Goal: Task Accomplishment & Management: Manage account settings

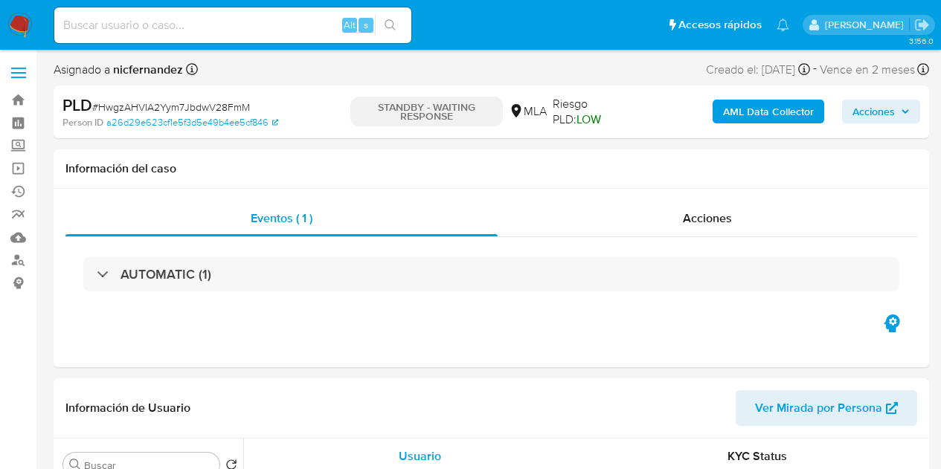
select select "10"
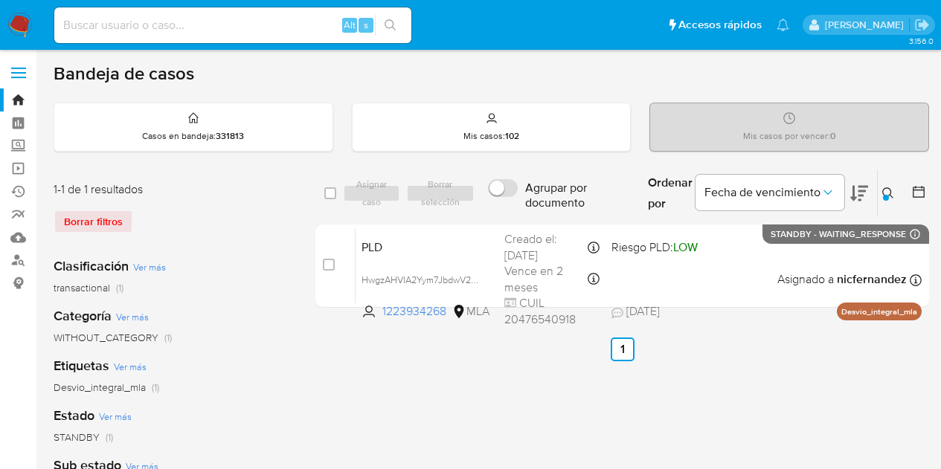
scroll to position [98, 0]
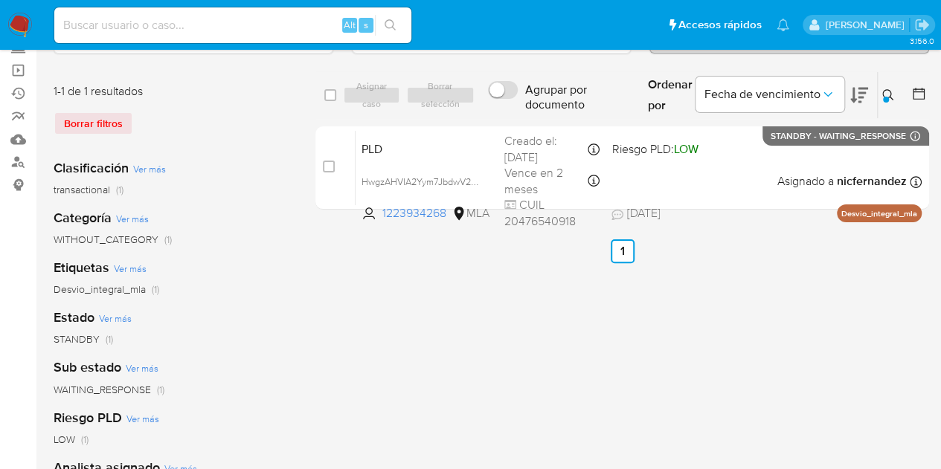
click at [882, 94] on icon at bounding box center [888, 95] width 12 height 12
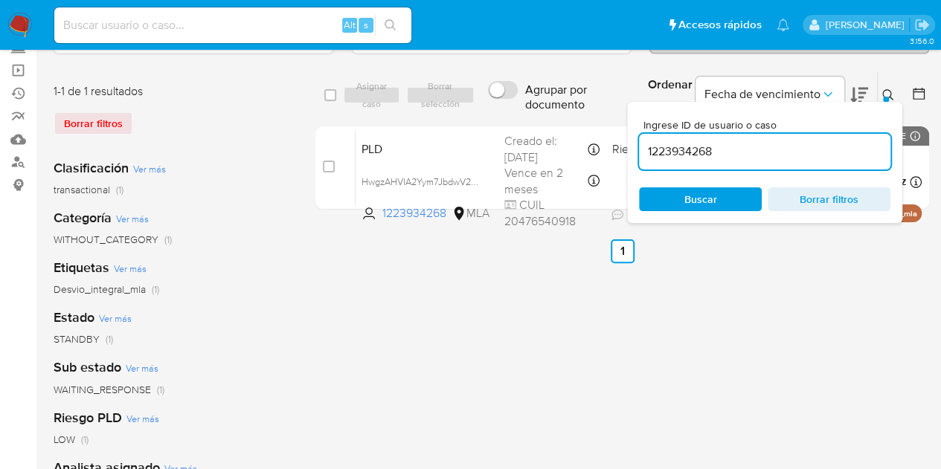
drag, startPoint x: 802, startPoint y: 146, endPoint x: 490, endPoint y: 100, distance: 315.0
click at [489, 100] on div "select-all-cases-checkbox Asignar caso Borrar selección Agrupar por documento O…" at bounding box center [621, 95] width 613 height 48
type input "101252818"
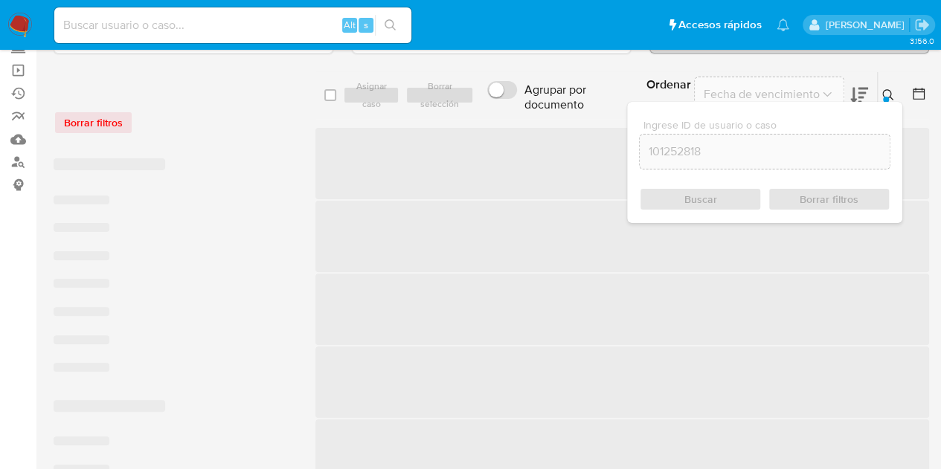
click at [886, 102] on div "Ingrese ID de usuario o caso 101252818 Buscar Borrar filtros" at bounding box center [764, 162] width 275 height 121
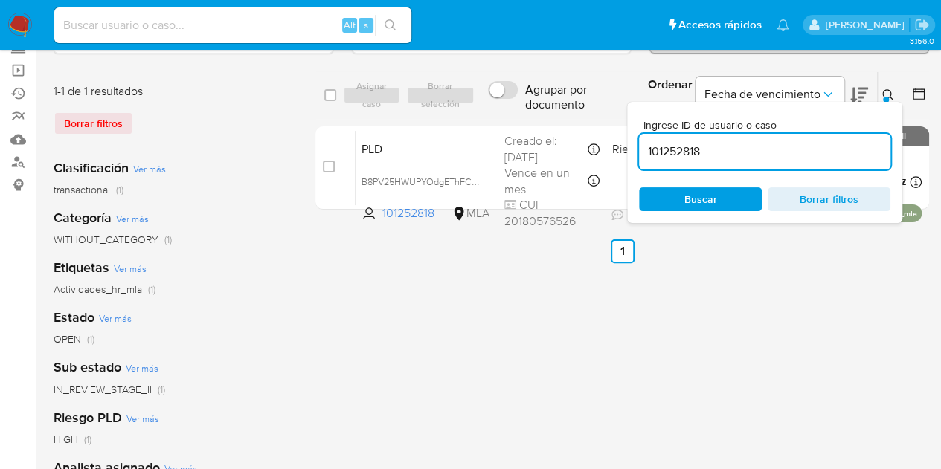
click at [887, 94] on icon at bounding box center [888, 95] width 12 height 12
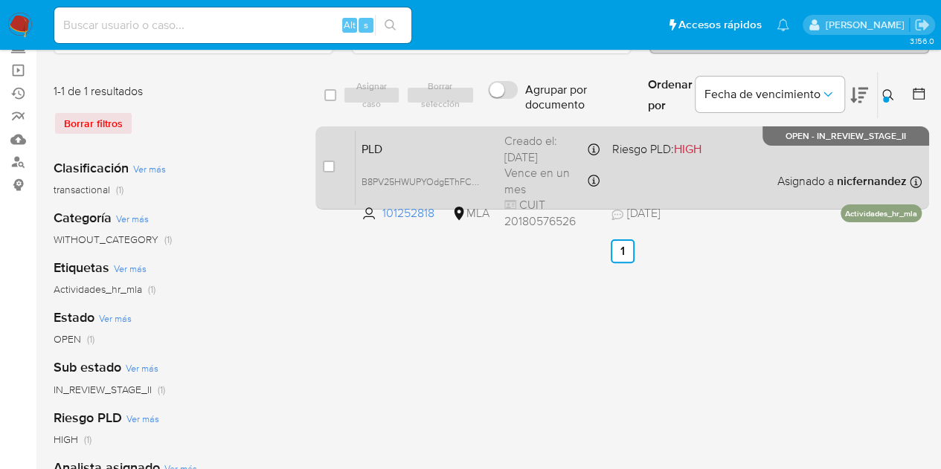
click at [451, 143] on span "PLD" at bounding box center [426, 147] width 131 height 19
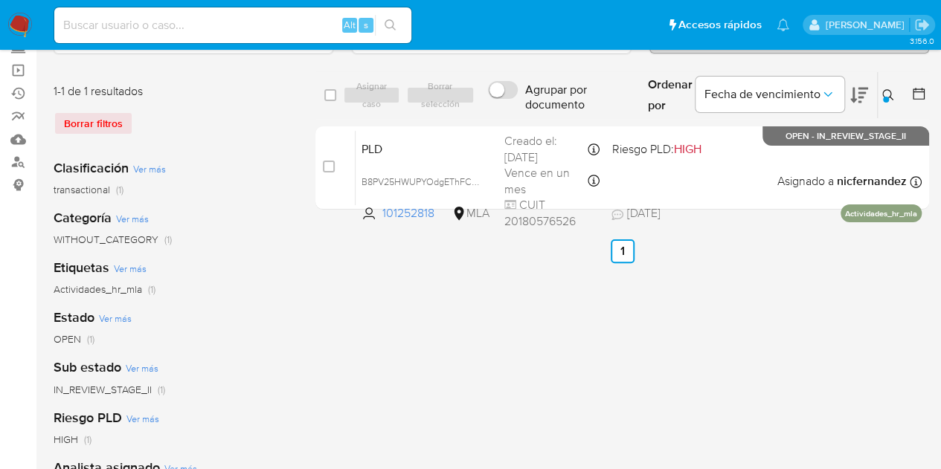
click at [889, 94] on icon at bounding box center [888, 95] width 12 height 12
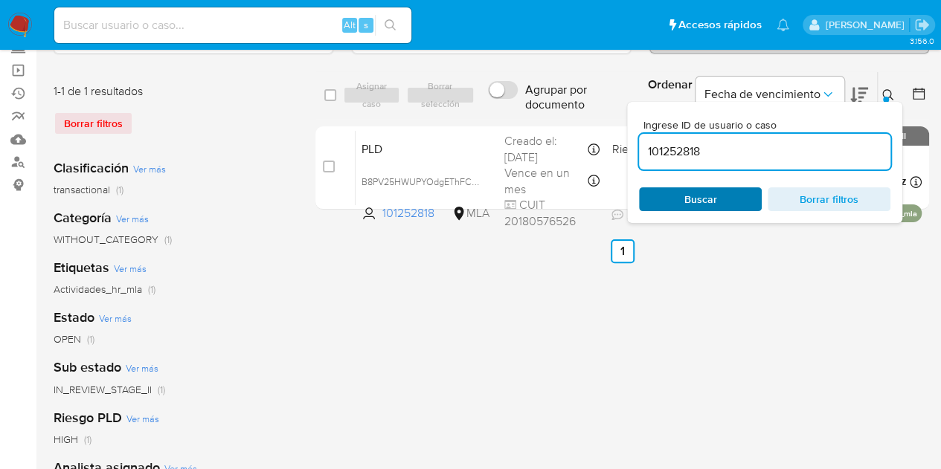
click at [698, 187] on span "Buscar" at bounding box center [700, 199] width 33 height 24
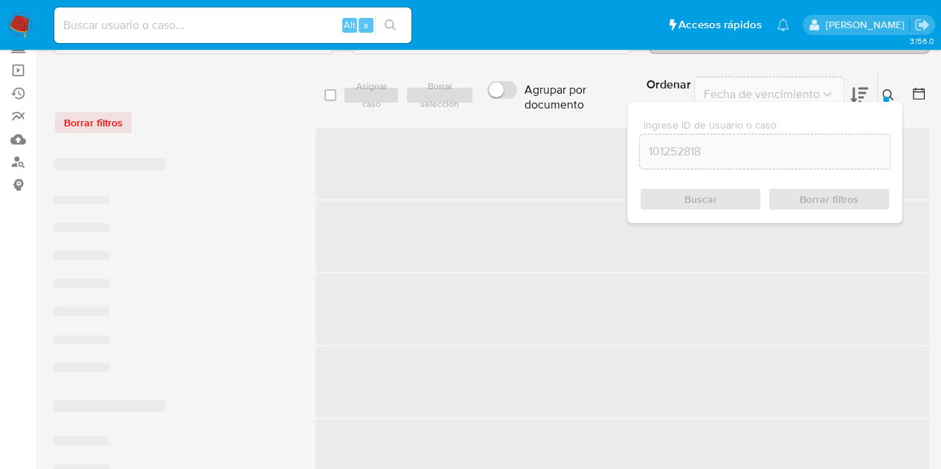
click at [881, 84] on div "Ingrese ID de usuario o caso 101252818 Buscar Borrar filtros" at bounding box center [889, 95] width 25 height 46
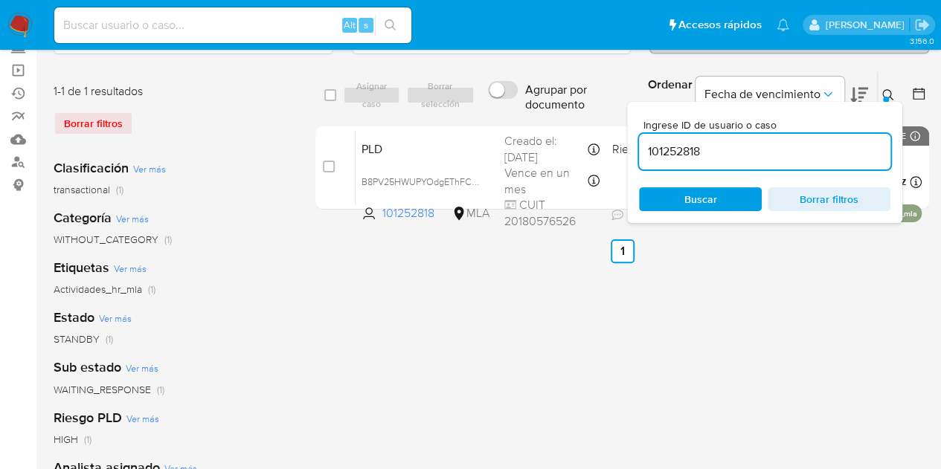
click at [884, 90] on icon at bounding box center [888, 95] width 12 height 12
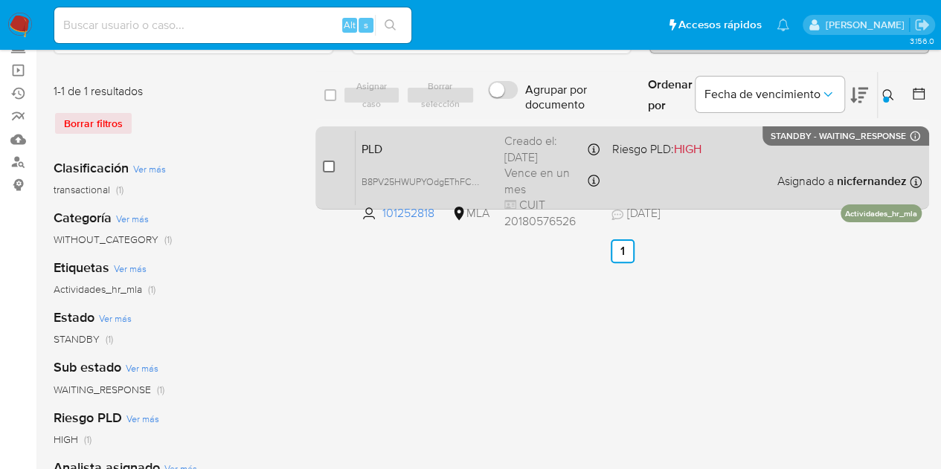
click at [325, 165] on input "checkbox" at bounding box center [329, 167] width 12 height 12
checkbox input "true"
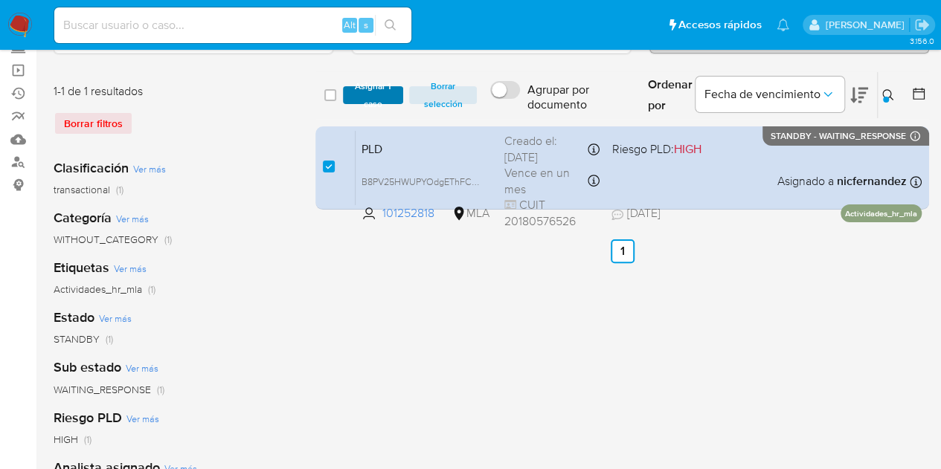
click at [377, 91] on span "Asignar 1 caso" at bounding box center [373, 95] width 46 height 15
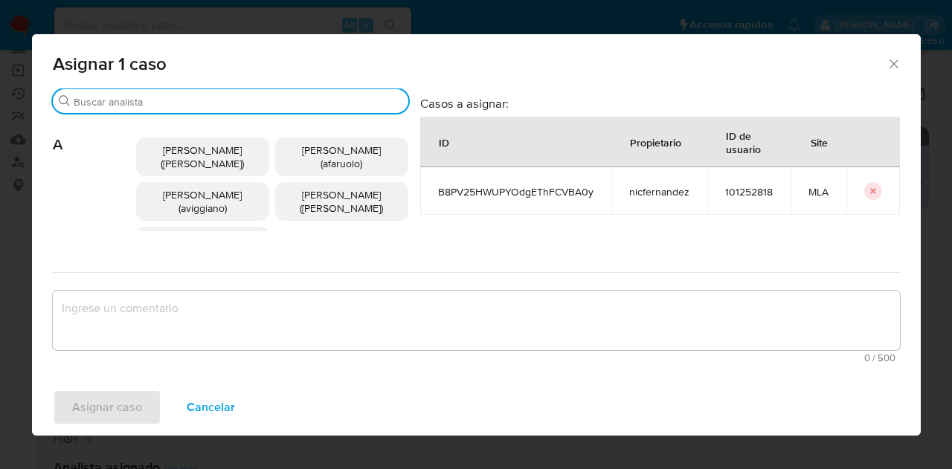
click at [164, 96] on input "Buscar" at bounding box center [238, 101] width 329 height 13
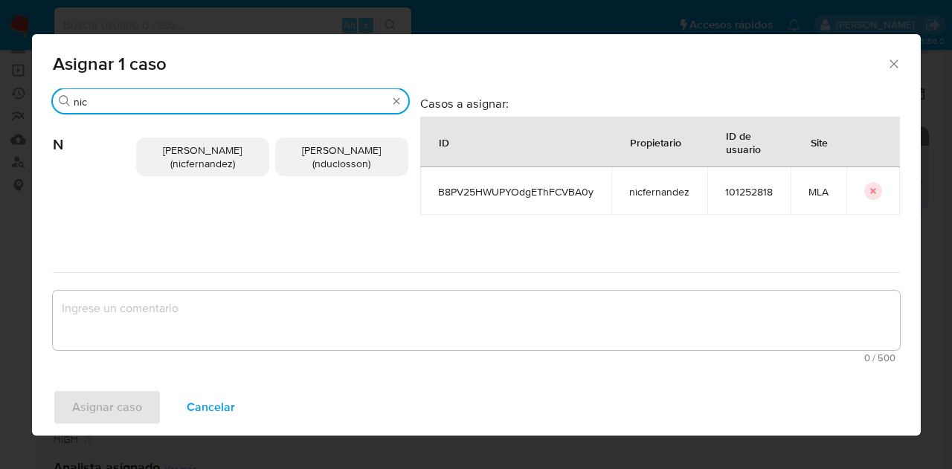
type input "nic"
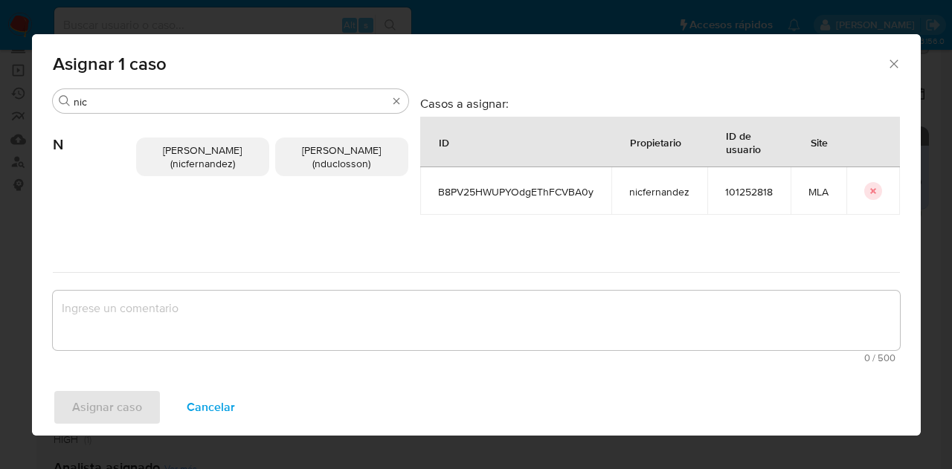
click at [202, 158] on span "Nicolas Fernandez Allen (nicfernandez)" at bounding box center [202, 157] width 79 height 28
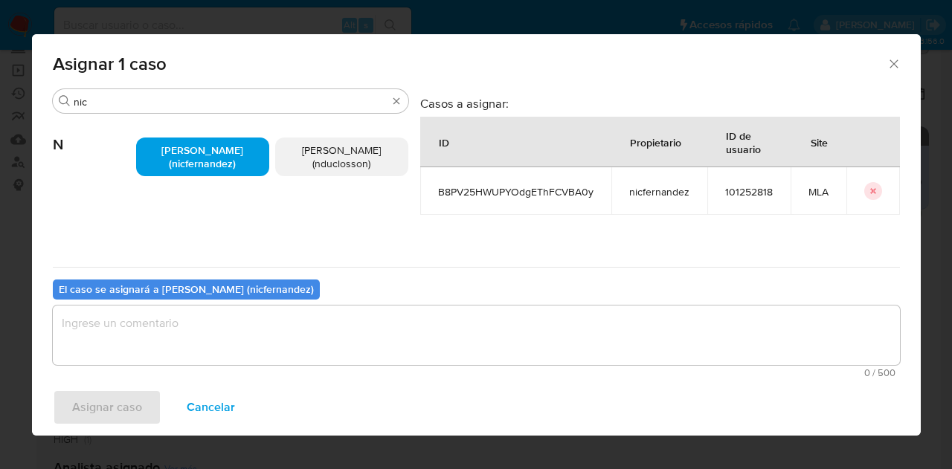
click at [248, 332] on textarea "assign-modal" at bounding box center [476, 335] width 847 height 59
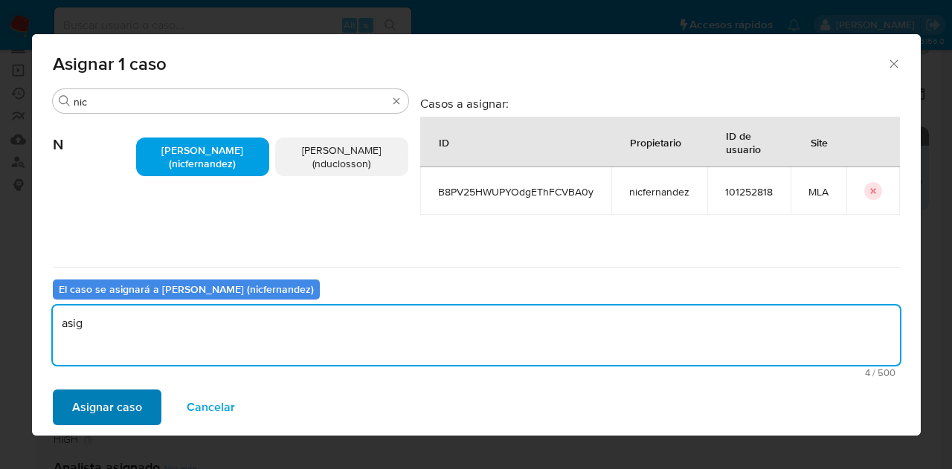
type textarea "asig"
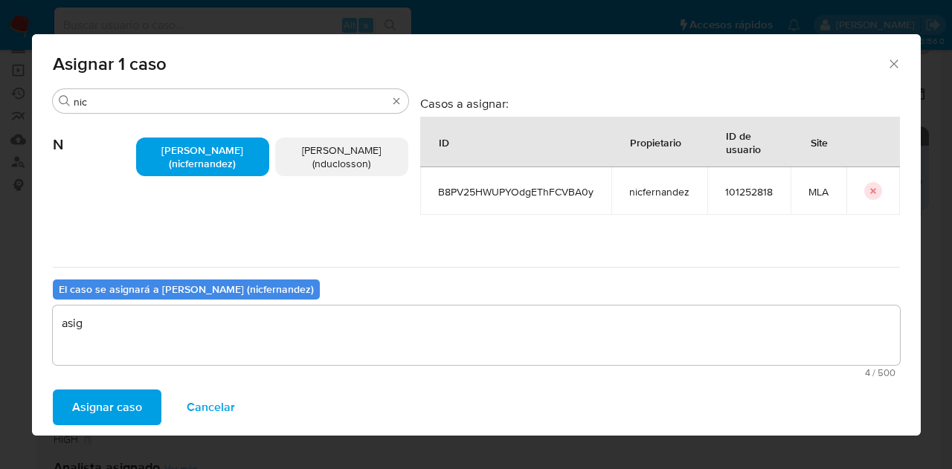
click at [120, 392] on span "Asignar caso" at bounding box center [107, 407] width 70 height 33
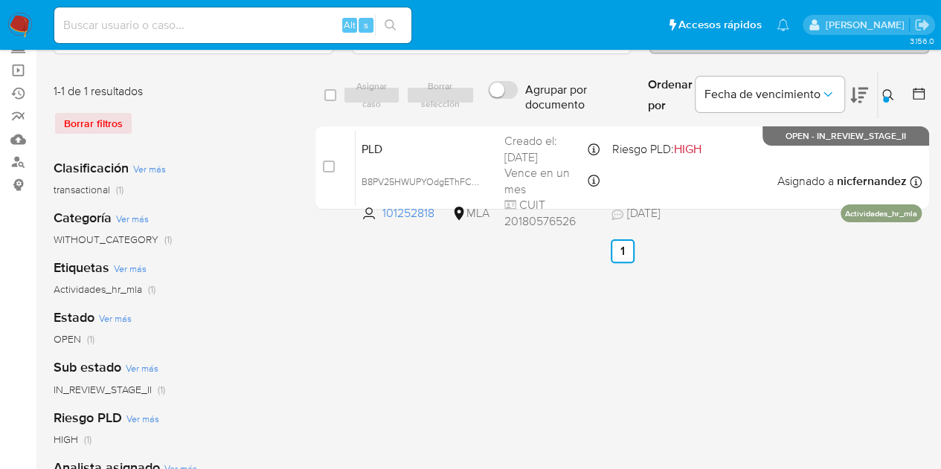
click at [880, 92] on button at bounding box center [889, 95] width 25 height 18
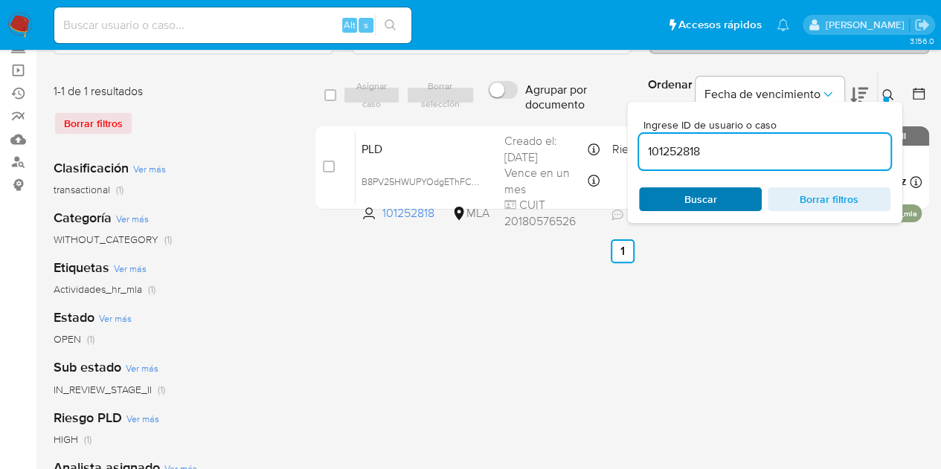
click at [706, 199] on span "Buscar" at bounding box center [700, 199] width 33 height 24
click at [887, 91] on icon at bounding box center [888, 95] width 12 height 12
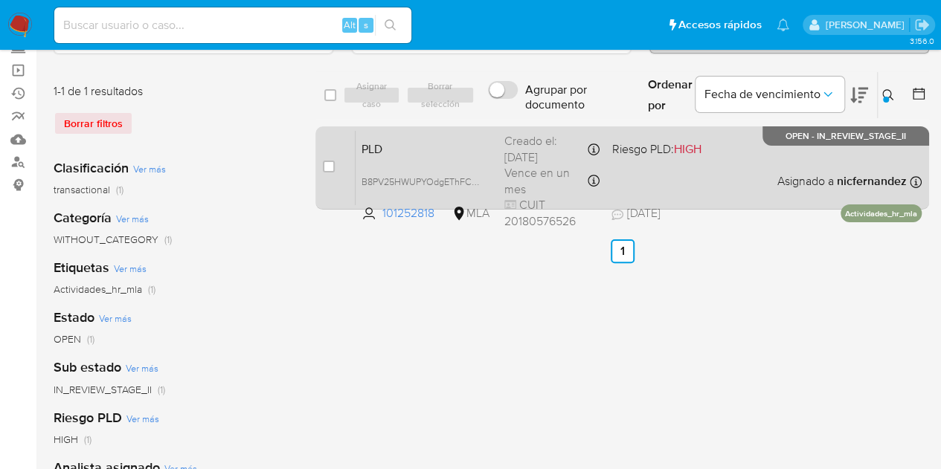
click at [460, 156] on div "PLD B8PV25HWUPYOdgEThFCVBA0y 101252818 MLA Riesgo PLD: HIGH Creado el: 12/08/20…" at bounding box center [638, 167] width 566 height 75
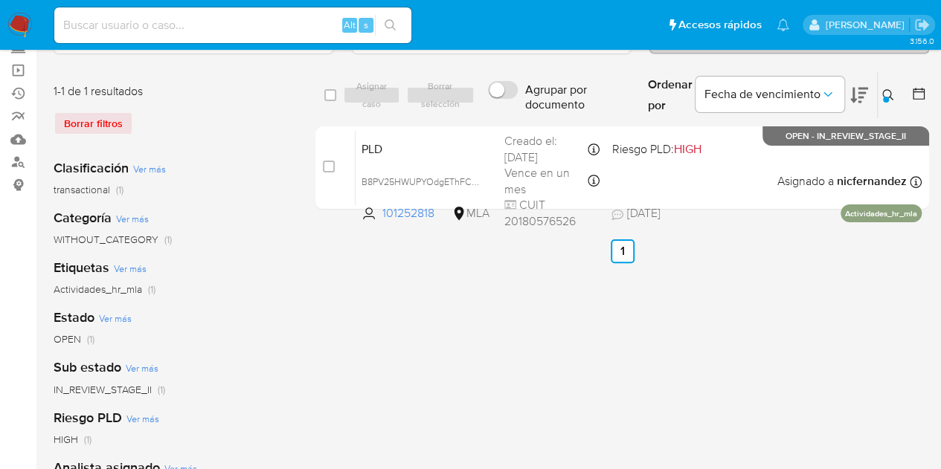
click at [889, 89] on icon at bounding box center [887, 94] width 11 height 11
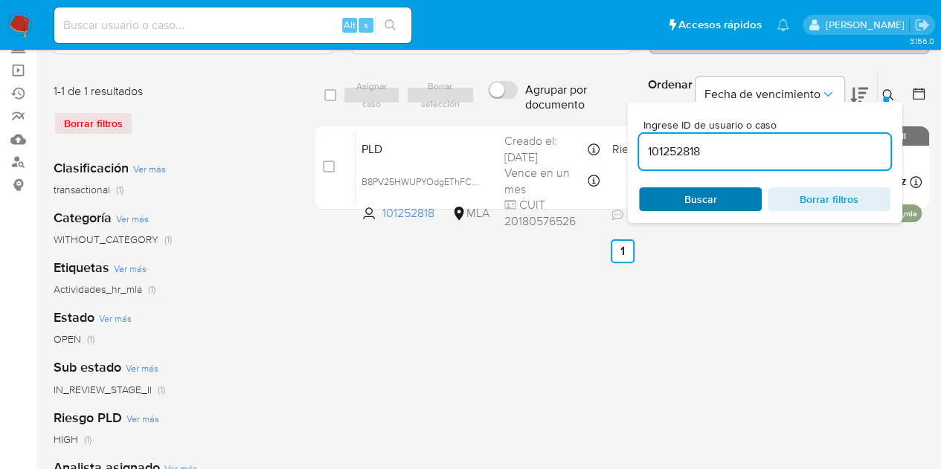
click at [707, 196] on span "Buscar" at bounding box center [700, 199] width 33 height 24
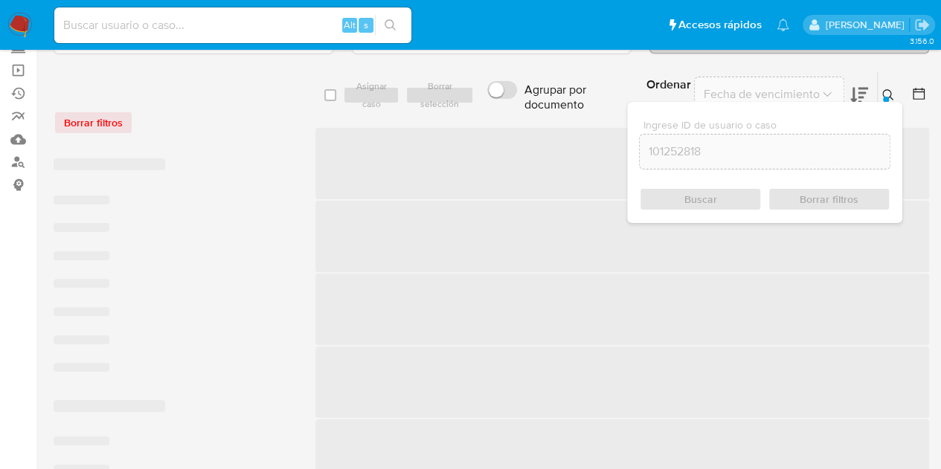
click at [886, 91] on icon at bounding box center [888, 95] width 12 height 12
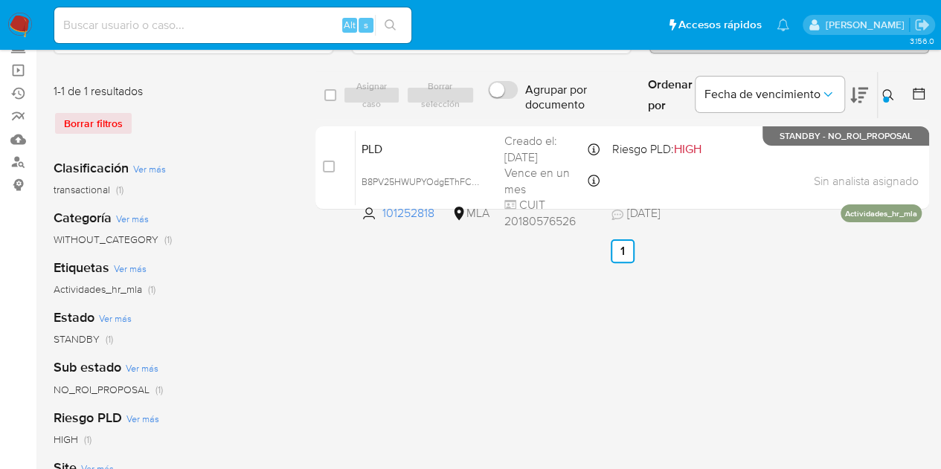
drag, startPoint x: 888, startPoint y: 86, endPoint x: 827, endPoint y: 131, distance: 76.0
click at [887, 86] on button at bounding box center [889, 95] width 25 height 18
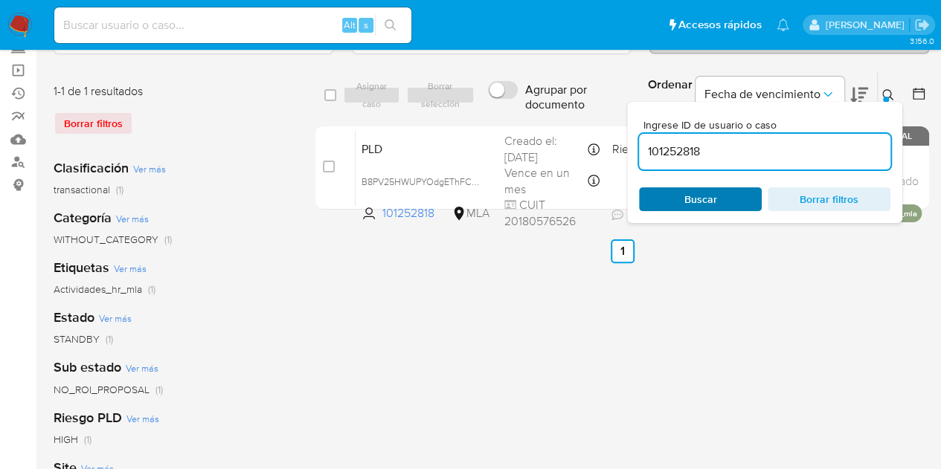
click at [663, 197] on span "Buscar" at bounding box center [700, 199] width 102 height 21
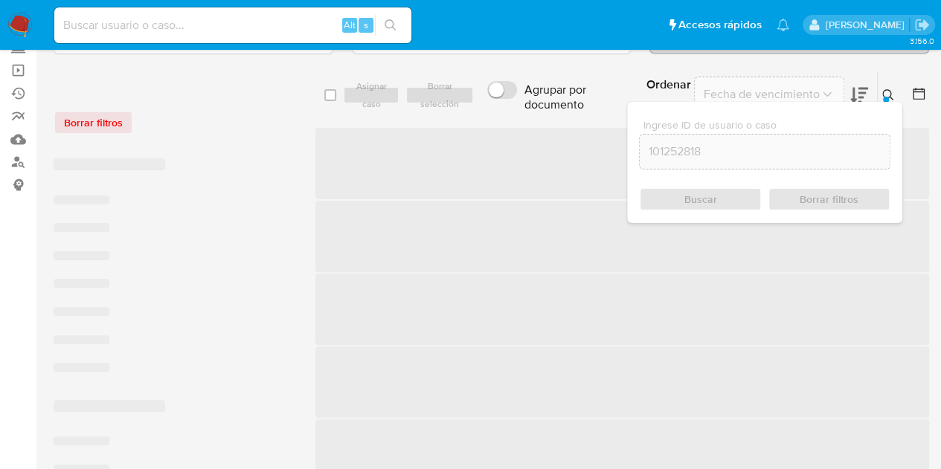
click at [894, 91] on button at bounding box center [889, 95] width 25 height 18
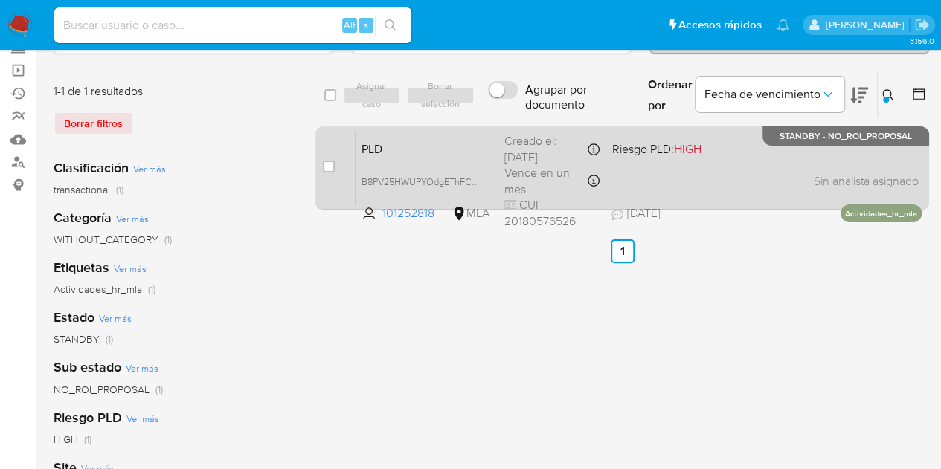
click at [467, 130] on div "PLD B8PV25HWUPYOdgEThFCVBA0y 101252818 MLA Riesgo PLD: HIGH Creado el: 12/08/20…" at bounding box center [638, 167] width 566 height 75
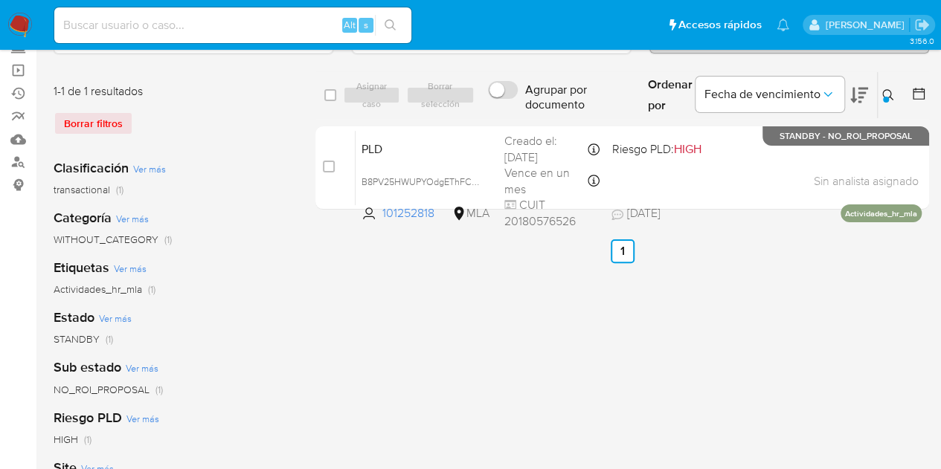
click at [885, 93] on icon at bounding box center [888, 95] width 12 height 12
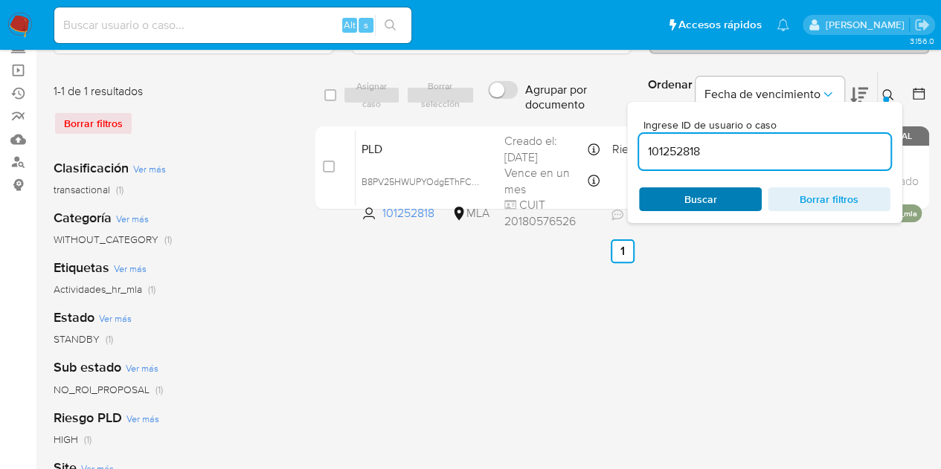
click at [685, 198] on span "Buscar" at bounding box center [700, 199] width 33 height 24
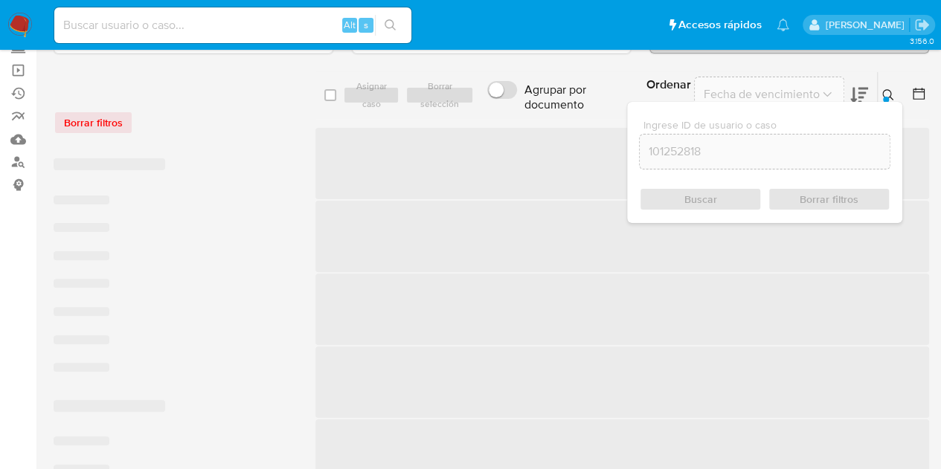
click at [892, 91] on icon at bounding box center [888, 95] width 12 height 12
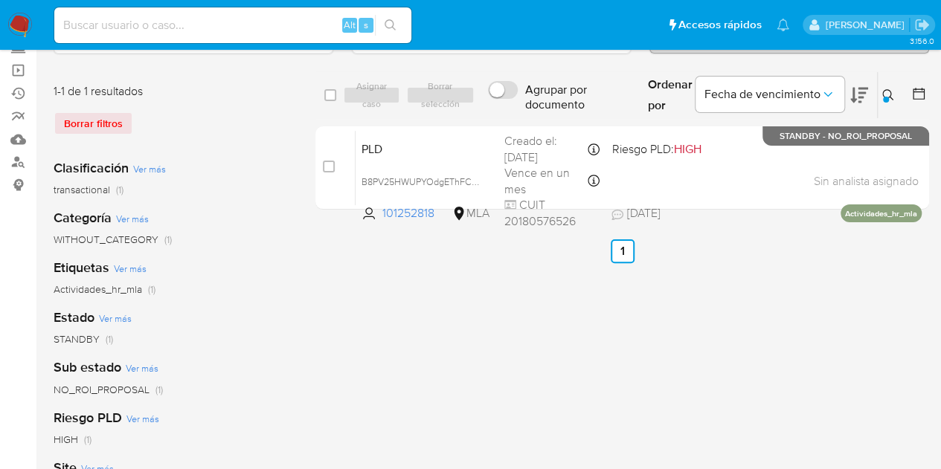
drag, startPoint x: 892, startPoint y: 97, endPoint x: 775, endPoint y: 164, distance: 134.9
click at [890, 99] on button at bounding box center [889, 95] width 25 height 18
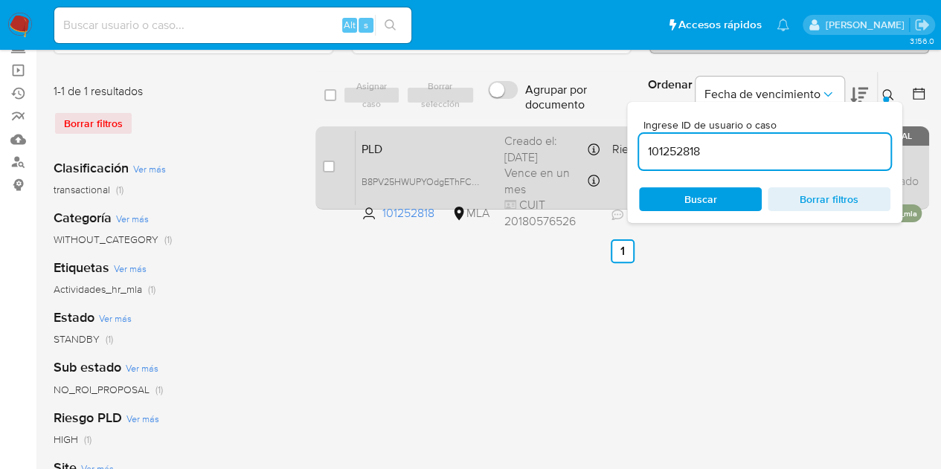
drag, startPoint x: 764, startPoint y: 154, endPoint x: 570, endPoint y: 125, distance: 197.0
click at [570, 125] on div "select-all-cases-checkbox Asignar caso Borrar selección Agrupar por documento O…" at bounding box center [621, 143] width 613 height 144
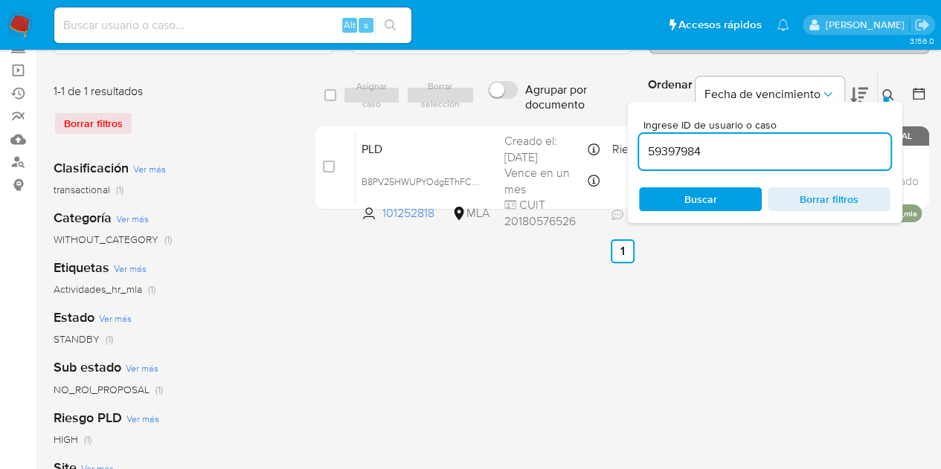
type input "59397984"
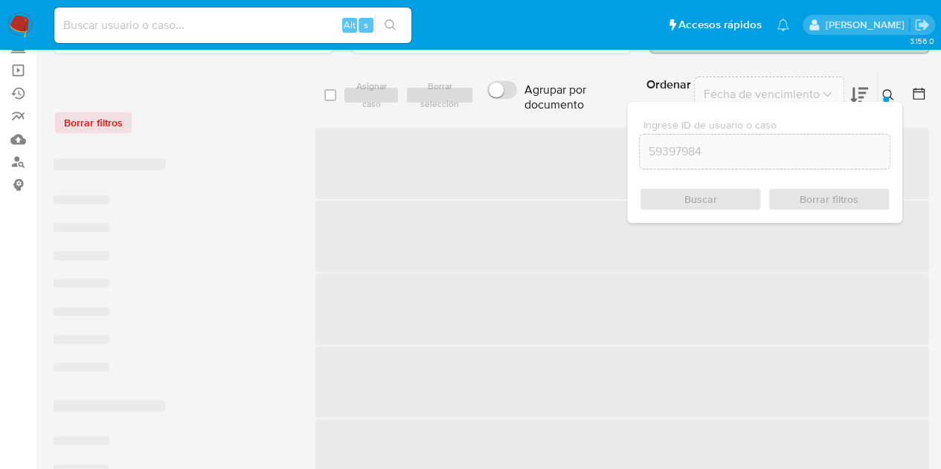
click at [883, 91] on icon at bounding box center [888, 95] width 12 height 12
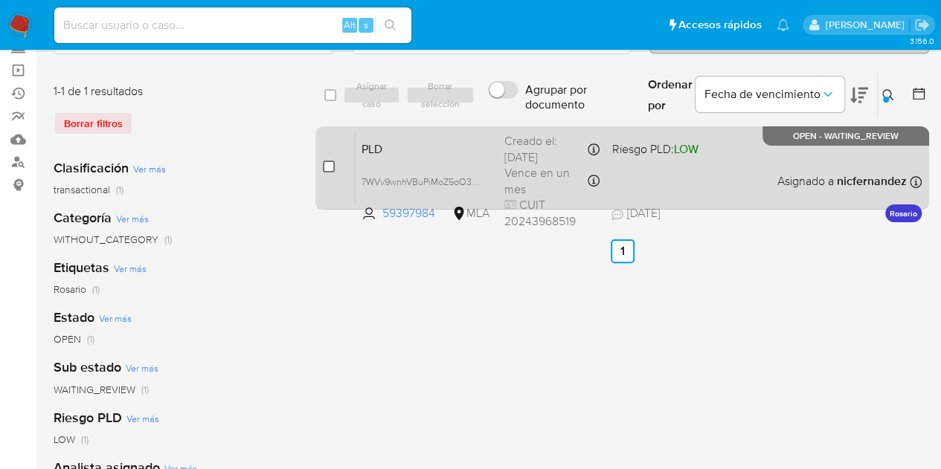
click at [332, 169] on input "checkbox" at bounding box center [329, 167] width 12 height 12
checkbox input "true"
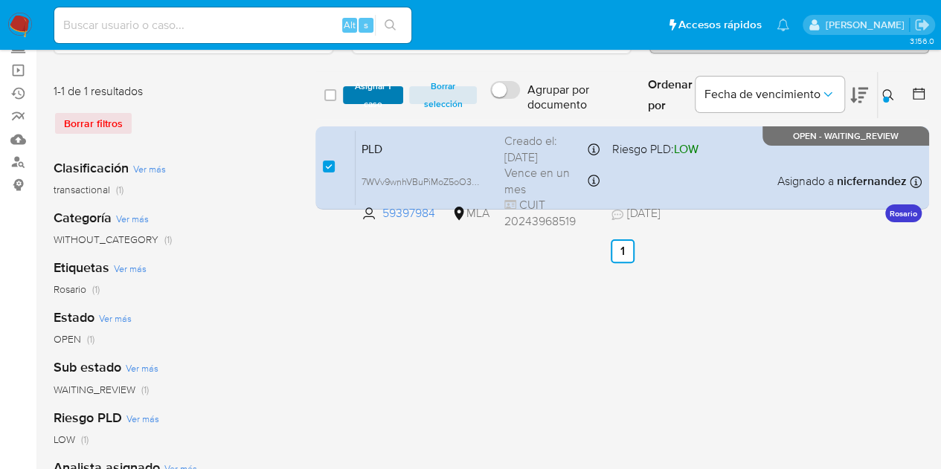
click at [375, 99] on span "Asignar 1 caso" at bounding box center [373, 95] width 46 height 15
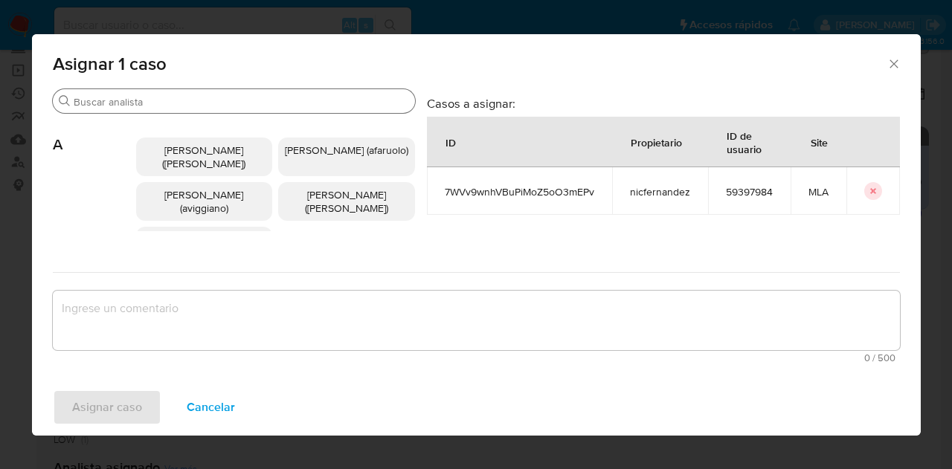
click at [147, 103] on input "Buscar" at bounding box center [241, 101] width 335 height 13
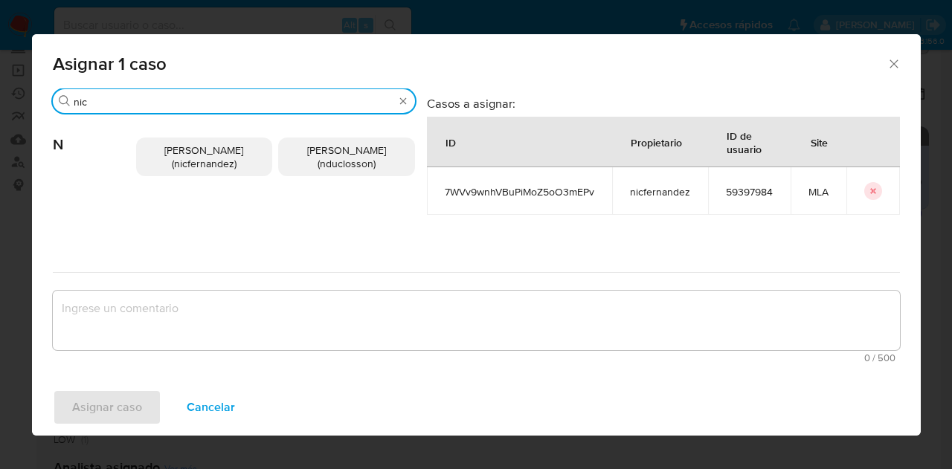
type input "nic"
click at [173, 138] on p "Nicolas Fernandez Allen (nicfernandez)" at bounding box center [204, 157] width 137 height 39
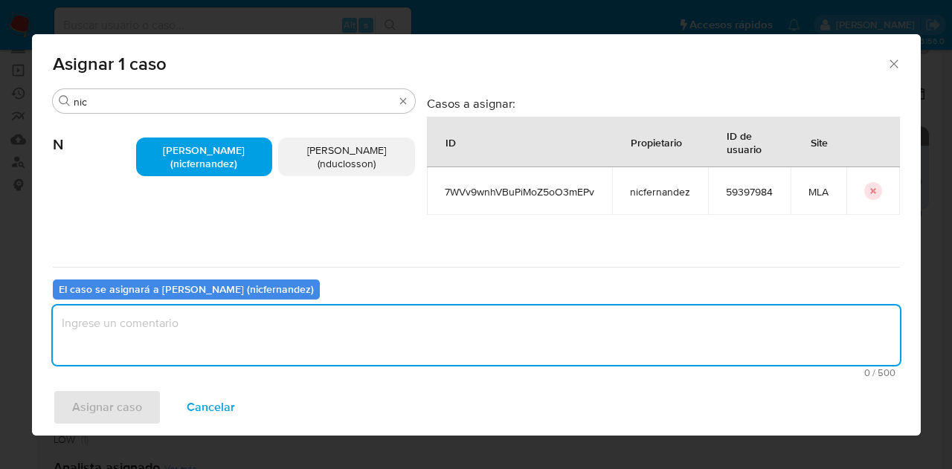
click at [277, 328] on textarea "assign-modal" at bounding box center [476, 335] width 847 height 59
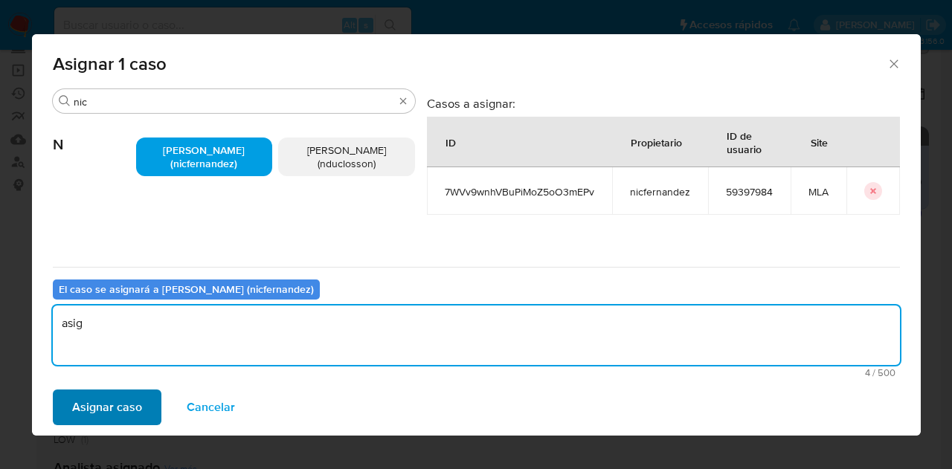
type textarea "asig"
click at [119, 404] on span "Asignar caso" at bounding box center [107, 407] width 70 height 33
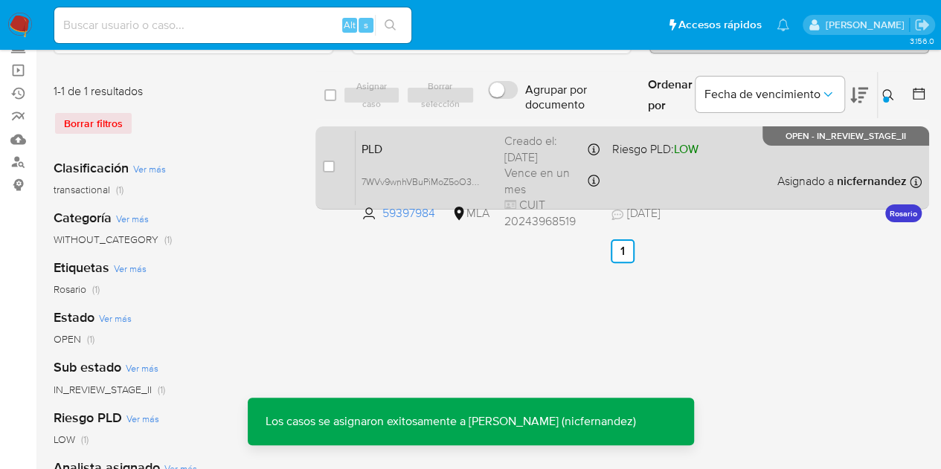
click at [425, 146] on span "PLD" at bounding box center [426, 147] width 131 height 19
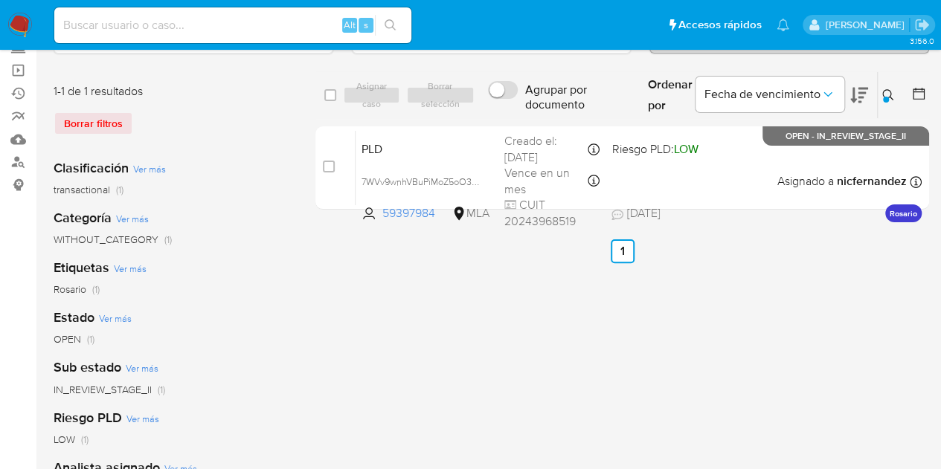
drag, startPoint x: 888, startPoint y: 91, endPoint x: 812, endPoint y: 167, distance: 107.3
click at [888, 91] on icon at bounding box center [888, 95] width 12 height 12
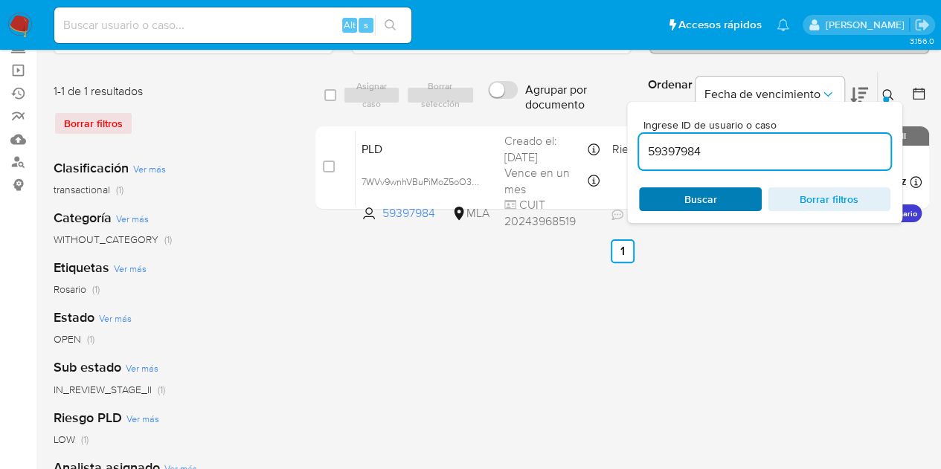
click at [727, 193] on span "Buscar" at bounding box center [700, 199] width 102 height 21
click at [889, 93] on icon at bounding box center [888, 95] width 12 height 12
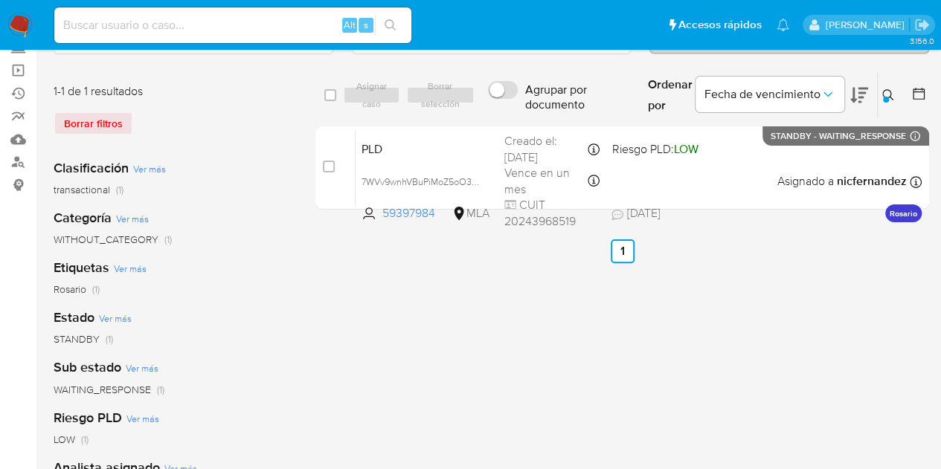
click at [885, 97] on div at bounding box center [886, 100] width 6 height 6
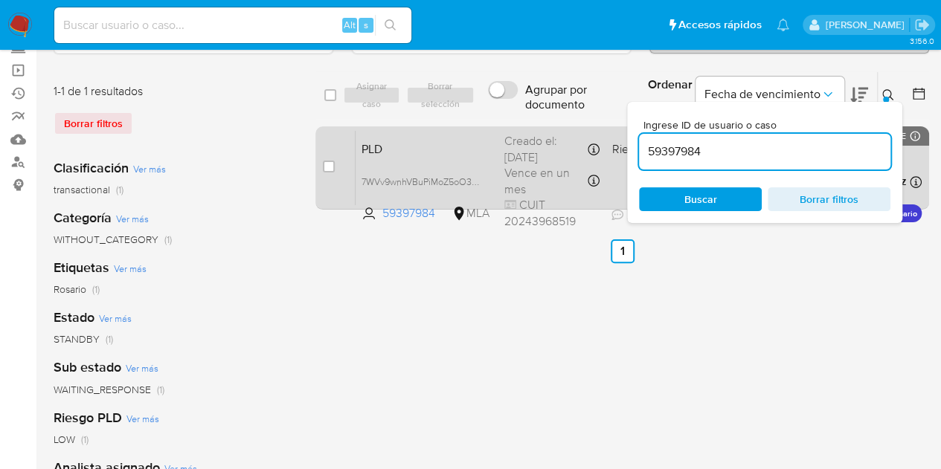
drag, startPoint x: 717, startPoint y: 150, endPoint x: 567, endPoint y: 132, distance: 151.3
click at [554, 130] on div "select-all-cases-checkbox Asignar caso Borrar selección Agrupar por documento O…" at bounding box center [621, 143] width 613 height 144
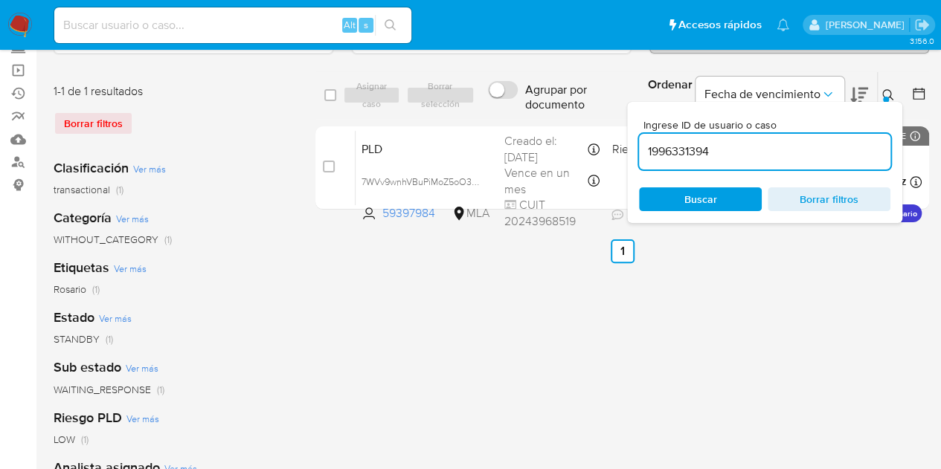
type input "1996331394"
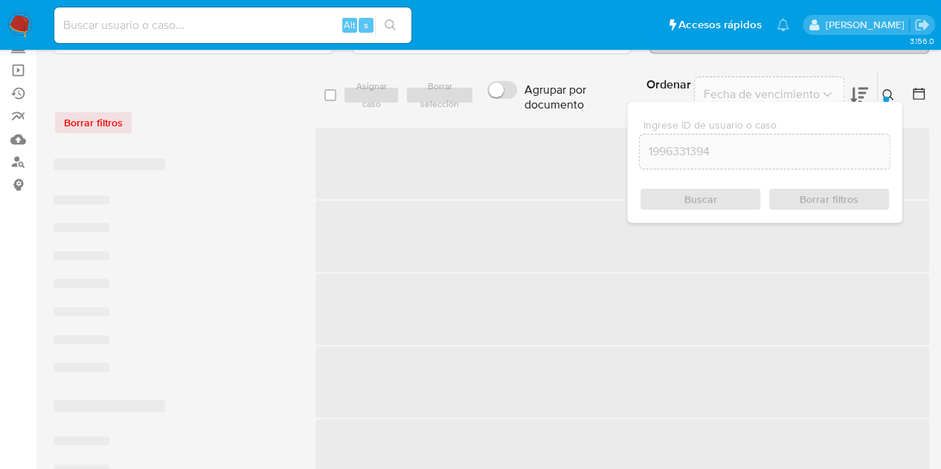
click at [882, 91] on icon at bounding box center [888, 95] width 12 height 12
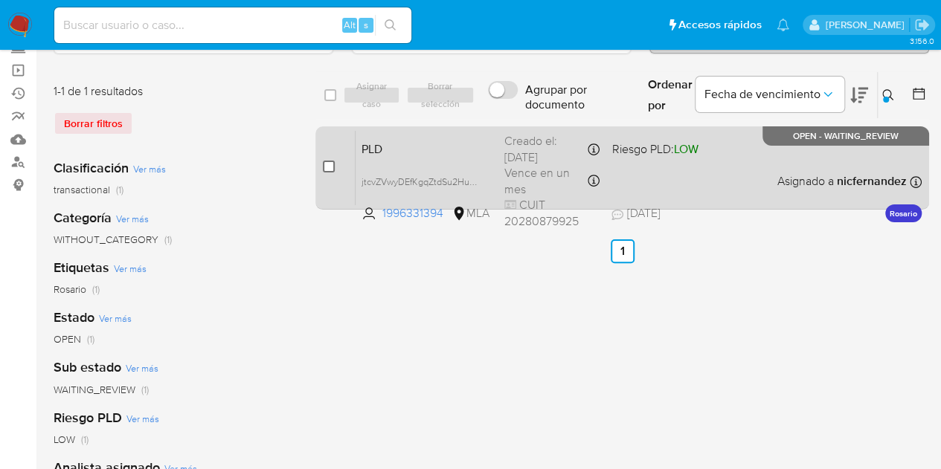
click at [329, 165] on input "checkbox" at bounding box center [329, 167] width 12 height 12
checkbox input "true"
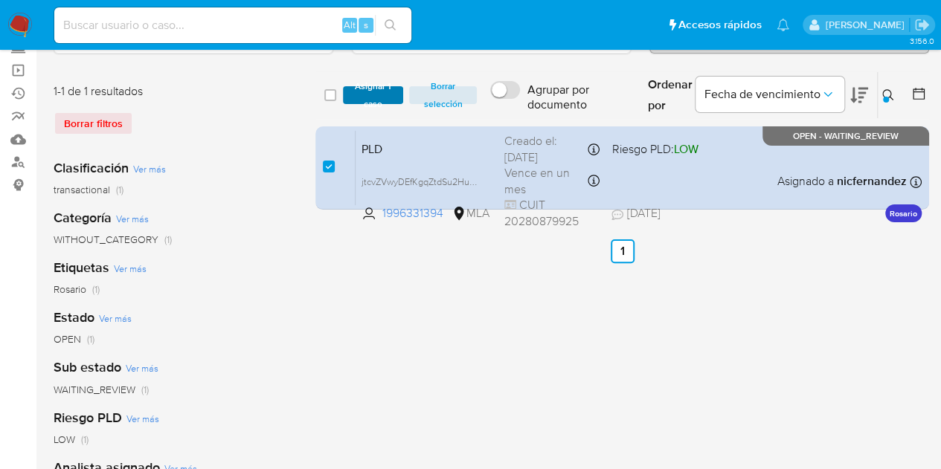
click at [367, 95] on span "Asignar 1 caso" at bounding box center [373, 95] width 46 height 15
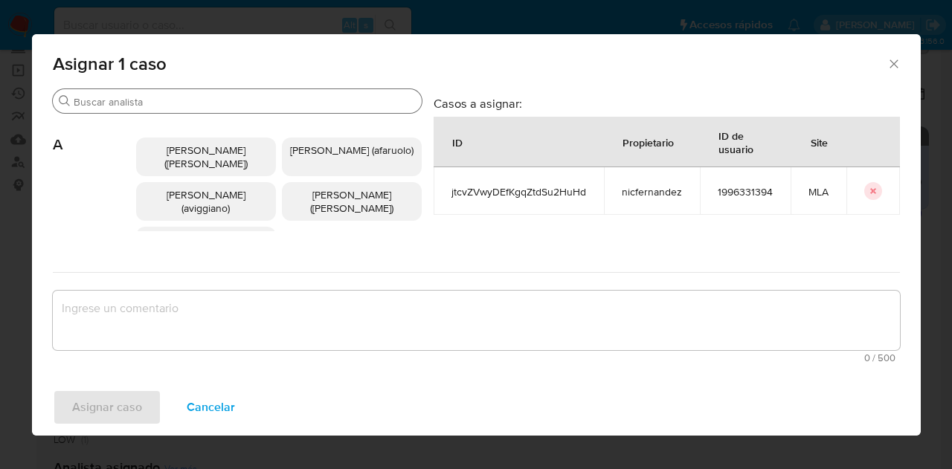
click at [174, 97] on input "Buscar" at bounding box center [245, 101] width 342 height 13
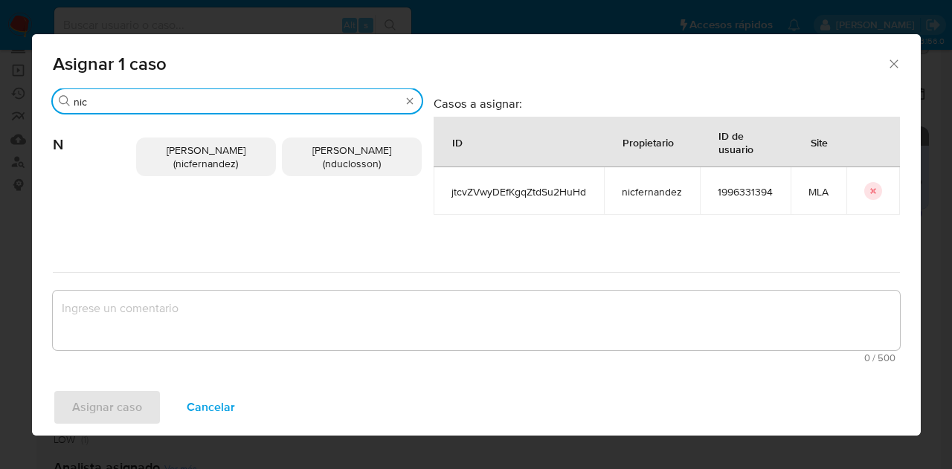
type input "nic"
click at [184, 167] on span "Nicolas Fernandez Allen (nicfernandez)" at bounding box center [206, 157] width 79 height 28
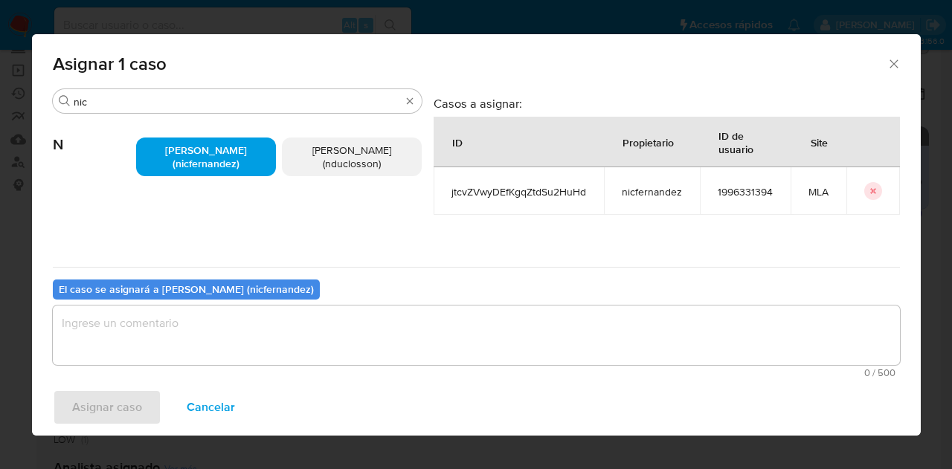
click at [239, 307] on textarea "assign-modal" at bounding box center [476, 335] width 847 height 59
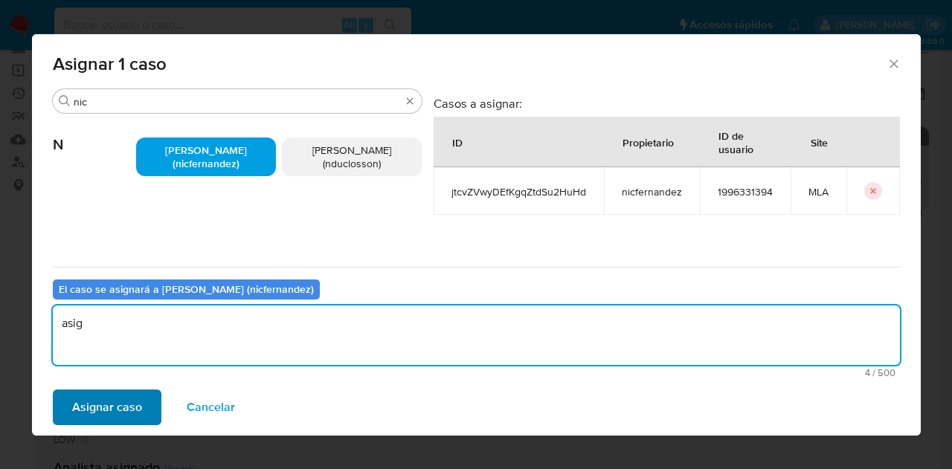
type textarea "asig"
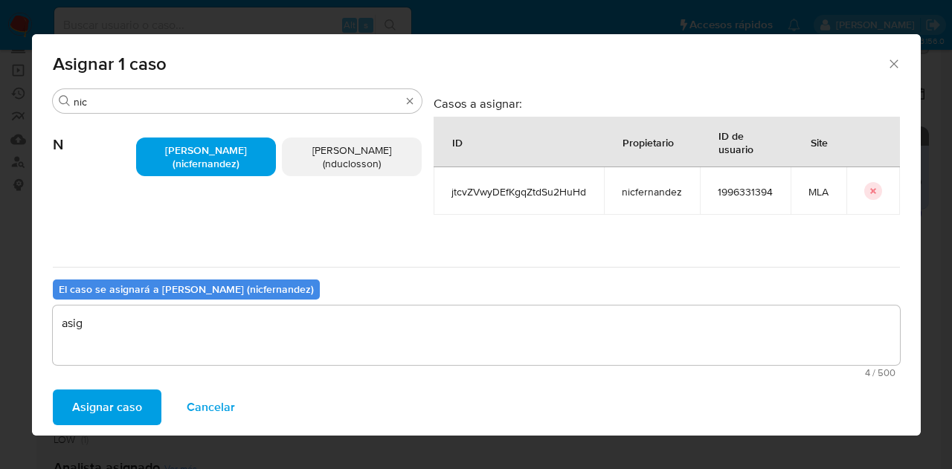
click at [126, 407] on span "Asignar caso" at bounding box center [107, 407] width 70 height 33
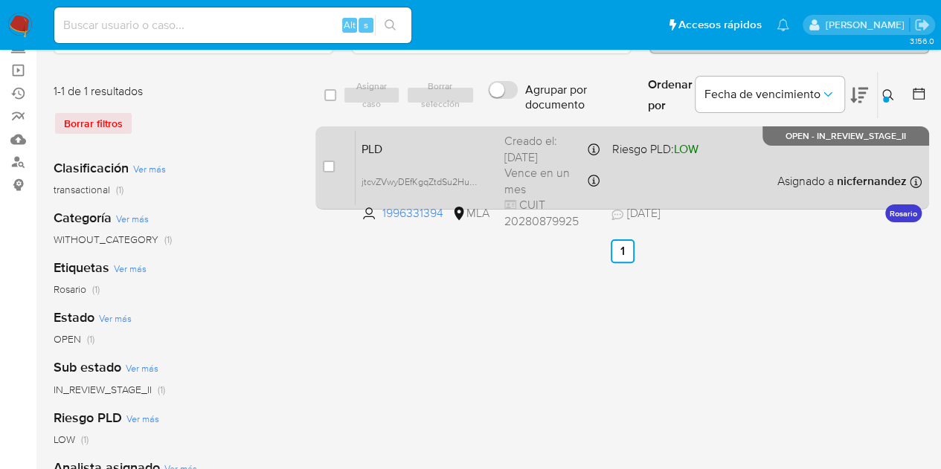
click at [378, 149] on span "PLD" at bounding box center [426, 147] width 131 height 19
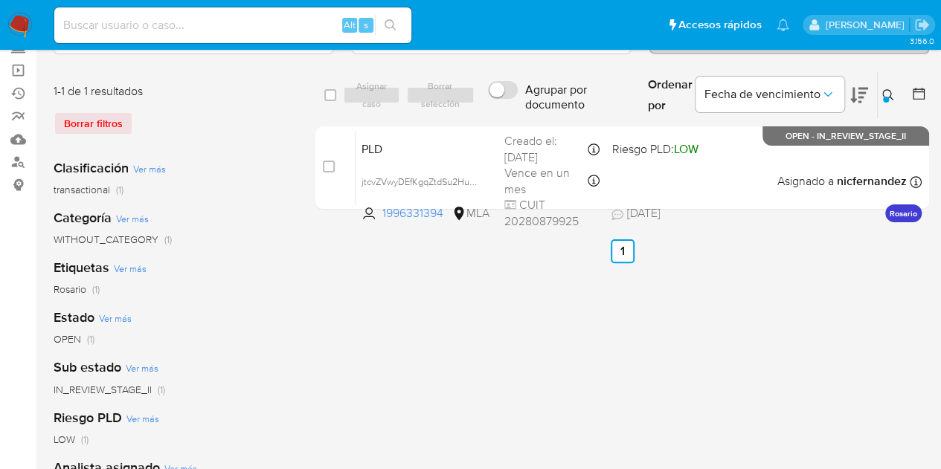
click at [889, 89] on icon at bounding box center [887, 94] width 11 height 11
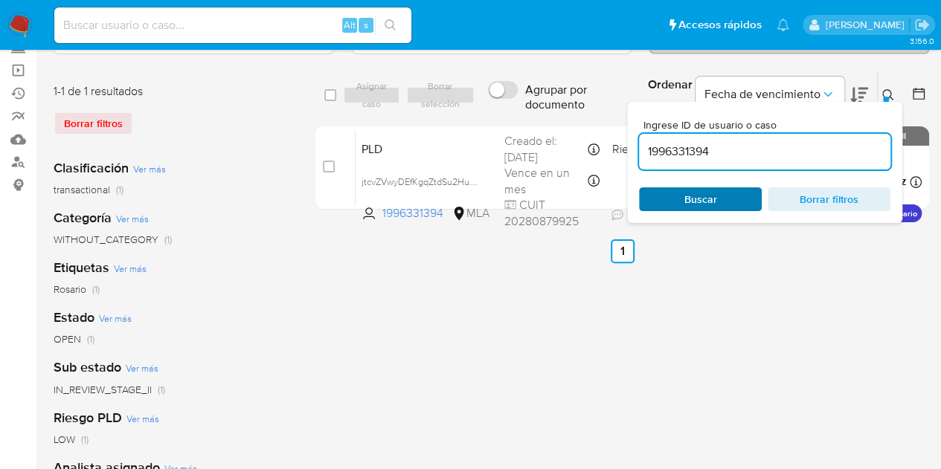
click at [695, 199] on span "Buscar" at bounding box center [700, 199] width 33 height 24
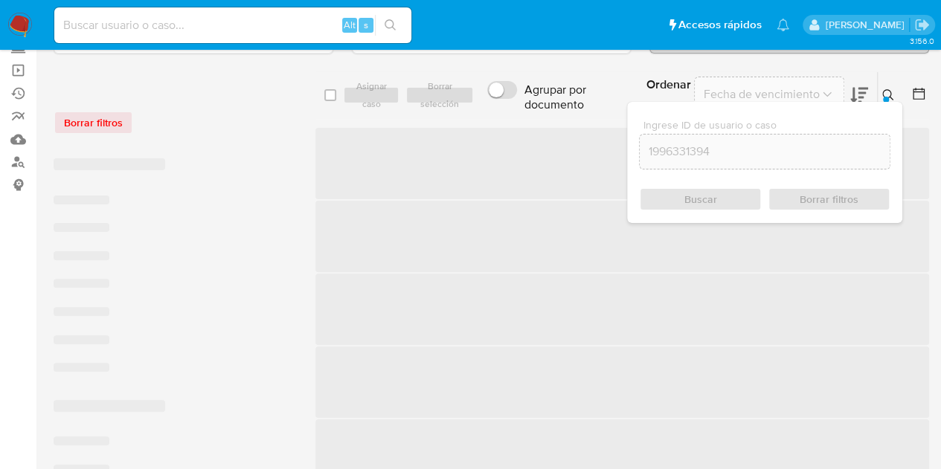
click at [889, 90] on icon at bounding box center [887, 94] width 11 height 11
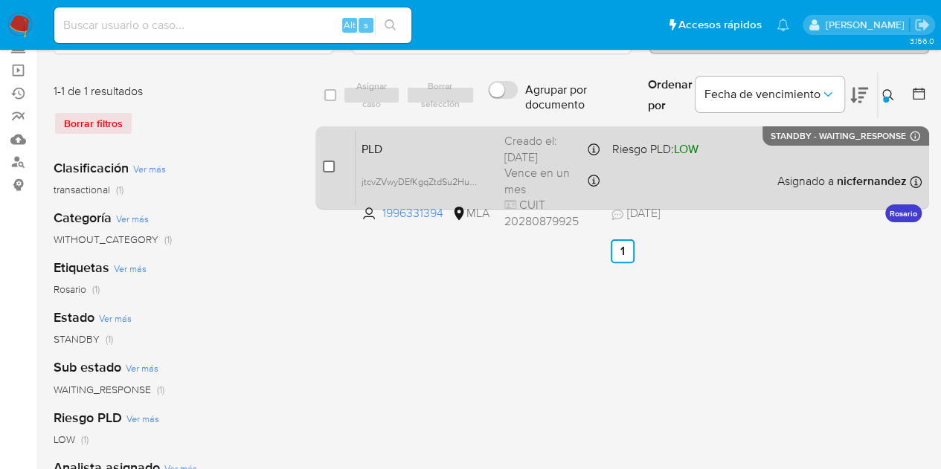
click at [323, 164] on input "checkbox" at bounding box center [329, 167] width 12 height 12
checkbox input "true"
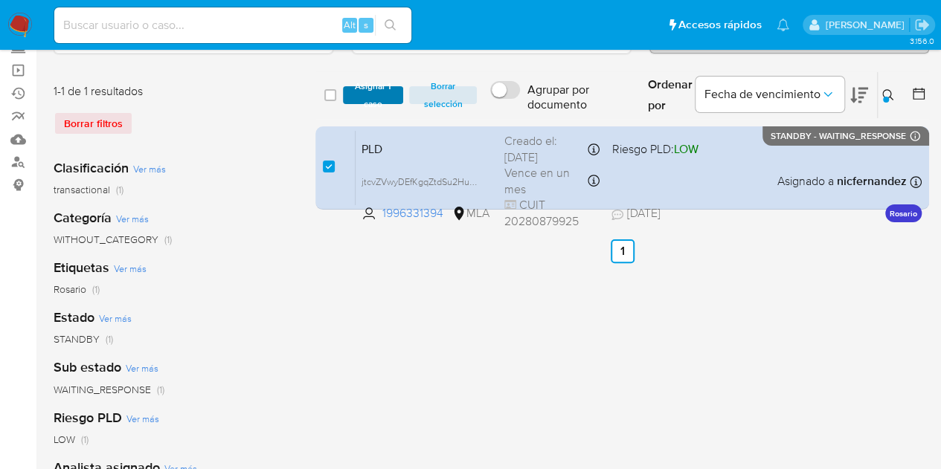
click at [375, 88] on span "Asignar 1 caso" at bounding box center [373, 95] width 46 height 15
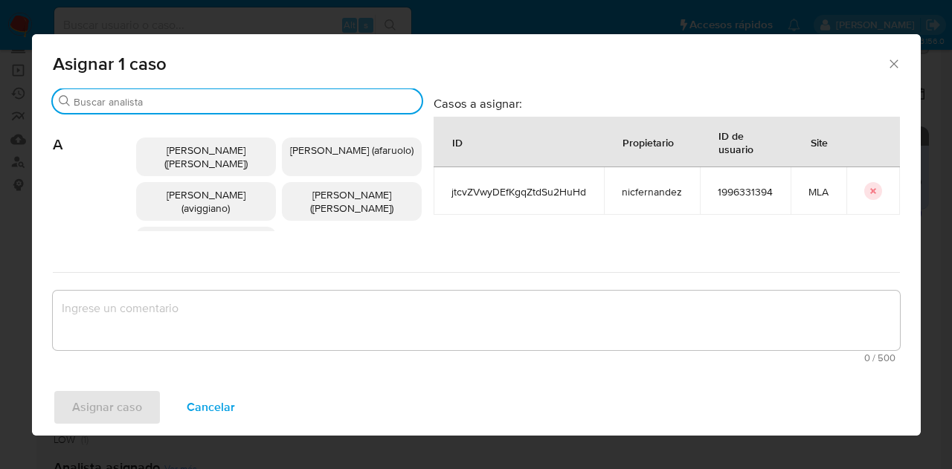
click at [205, 105] on input "Buscar" at bounding box center [245, 101] width 342 height 13
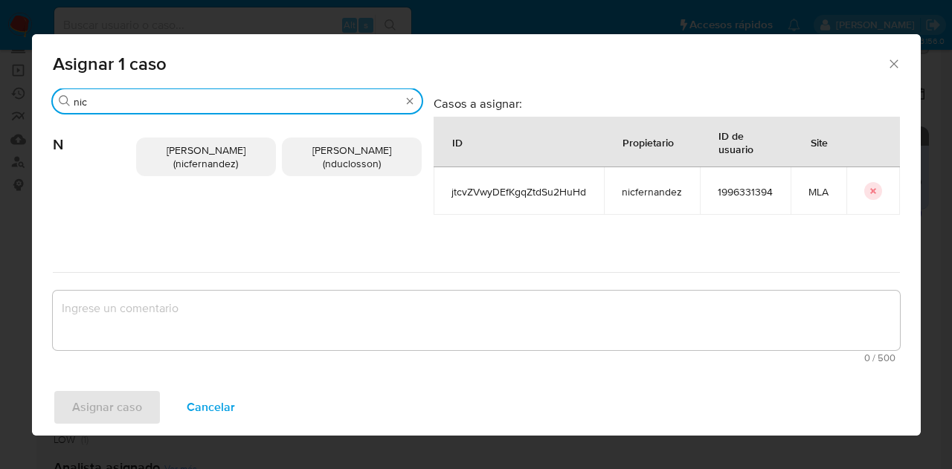
type input "nic"
click at [206, 152] on span "[PERSON_NAME] (nicfernandez)" at bounding box center [206, 157] width 79 height 28
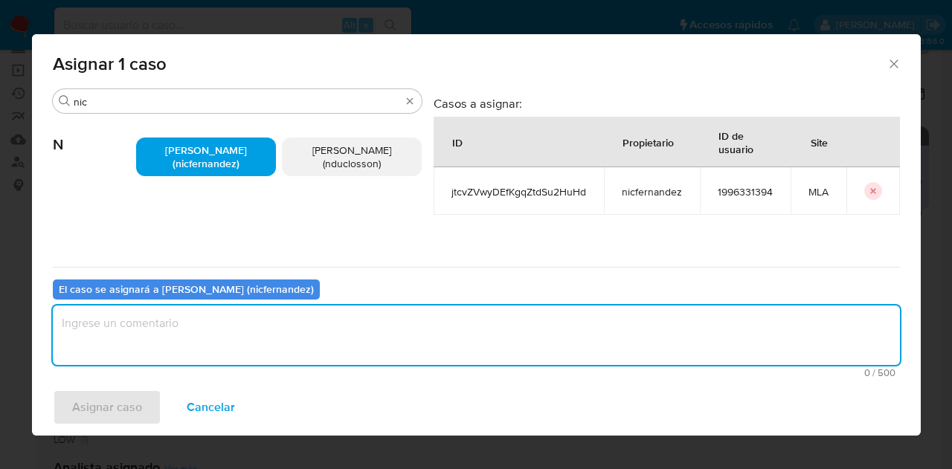
click at [251, 331] on textarea "assign-modal" at bounding box center [476, 335] width 847 height 59
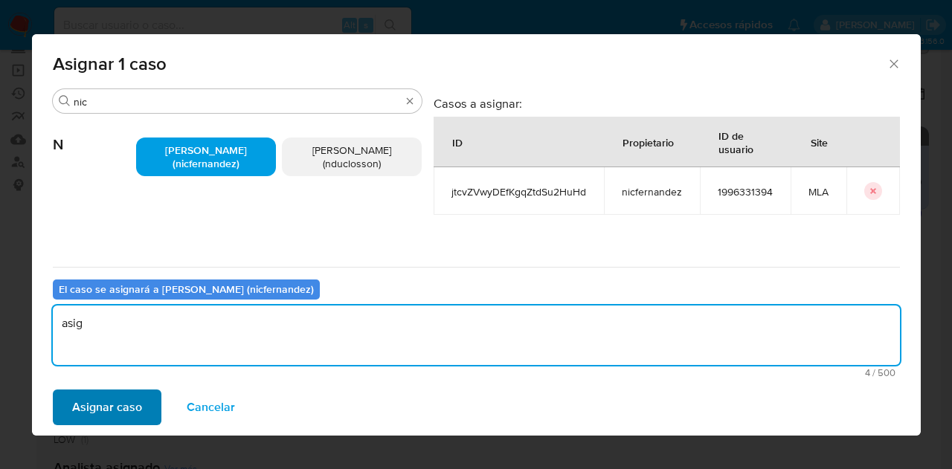
type textarea "asig"
click at [104, 403] on span "Asignar caso" at bounding box center [107, 407] width 70 height 33
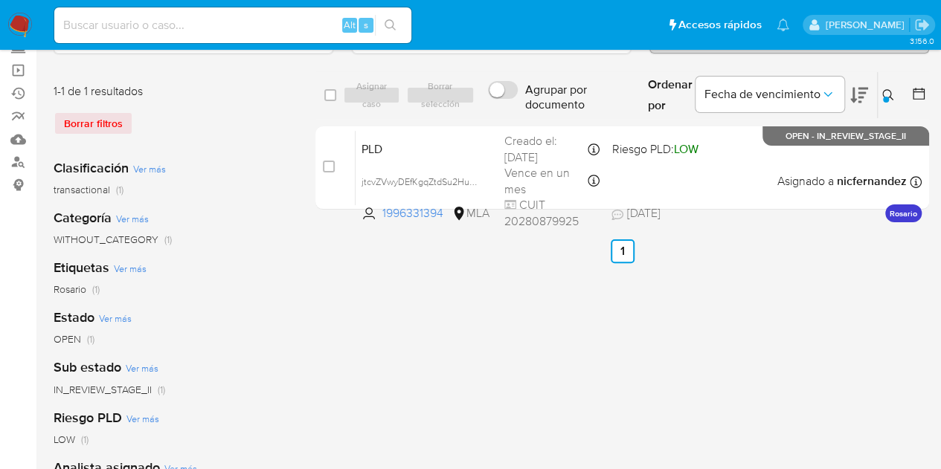
click at [892, 97] on icon at bounding box center [887, 94] width 11 height 11
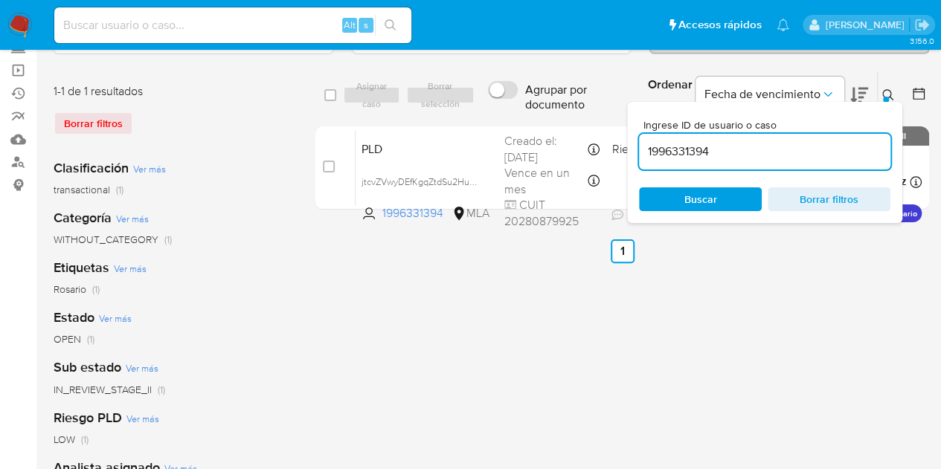
drag, startPoint x: 724, startPoint y: 151, endPoint x: 576, endPoint y: 121, distance: 150.2
click at [576, 120] on div "select-all-cases-checkbox Asignar caso Borrar selección Agrupar por documento O…" at bounding box center [621, 143] width 613 height 144
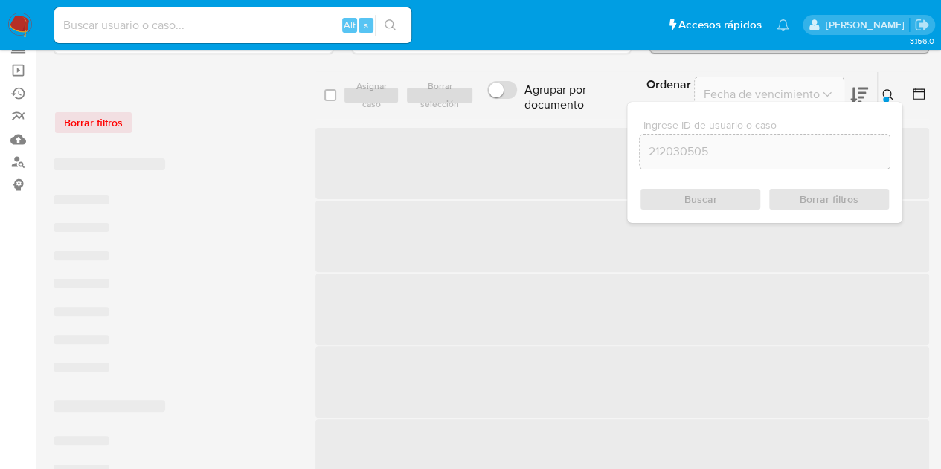
click at [883, 89] on icon at bounding box center [887, 94] width 11 height 11
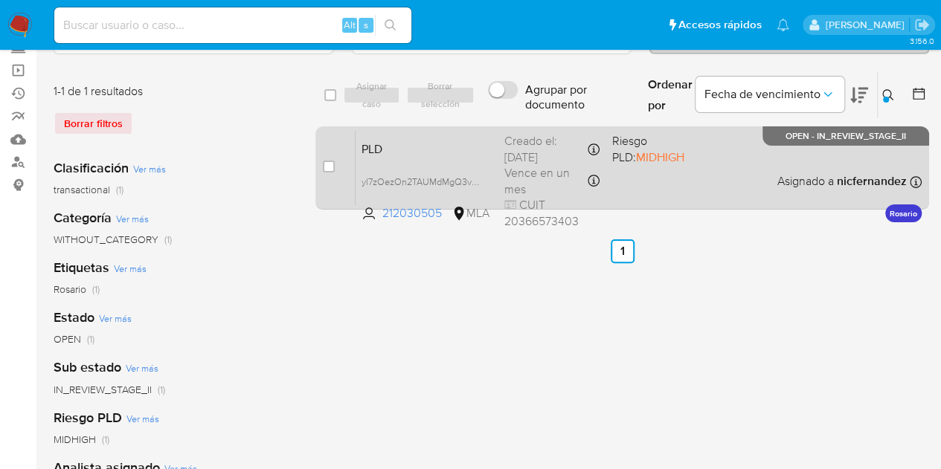
click at [379, 150] on span "PLD" at bounding box center [426, 147] width 131 height 19
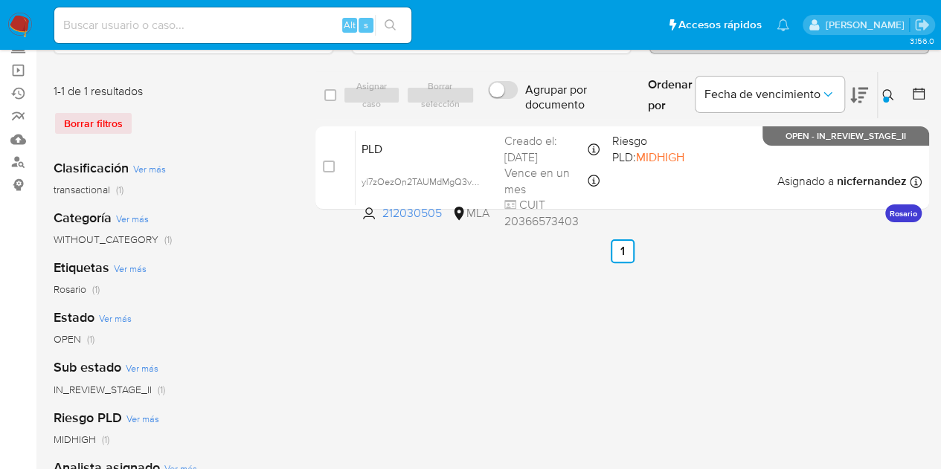
drag, startPoint x: 885, startPoint y: 97, endPoint x: 793, endPoint y: 144, distance: 103.4
click at [885, 97] on div at bounding box center [886, 100] width 6 height 6
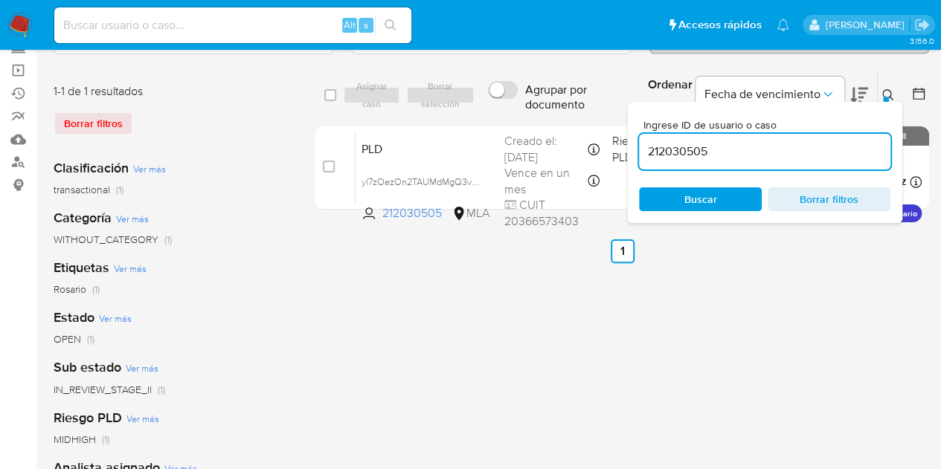
drag, startPoint x: 727, startPoint y: 146, endPoint x: 539, endPoint y: 118, distance: 189.5
click at [527, 111] on div "select-all-cases-checkbox Asignar caso Borrar selección Agrupar por documento O…" at bounding box center [621, 95] width 613 height 48
type input "2166666171"
click at [886, 89] on icon at bounding box center [887, 94] width 11 height 11
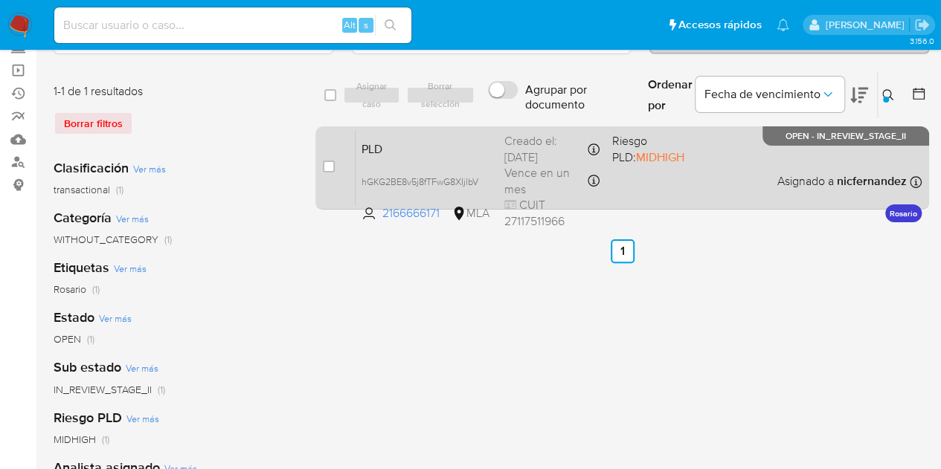
click at [388, 149] on span "PLD" at bounding box center [426, 147] width 131 height 19
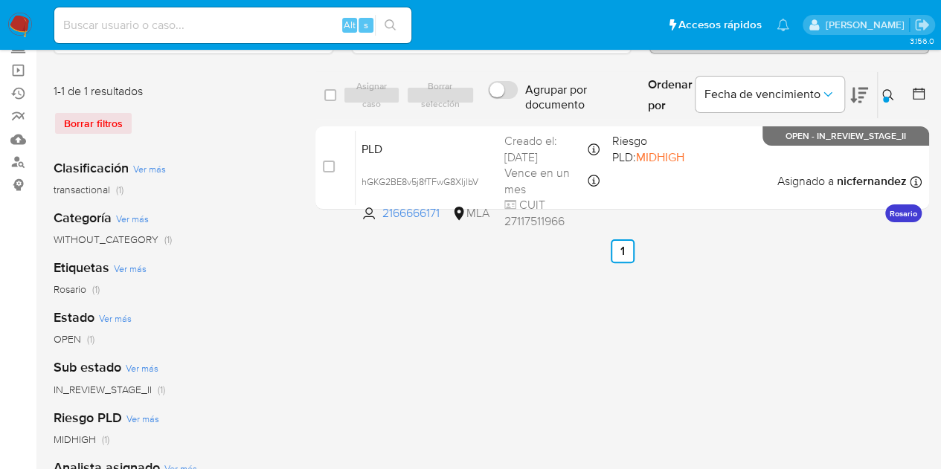
click at [21, 30] on img at bounding box center [19, 25] width 25 height 25
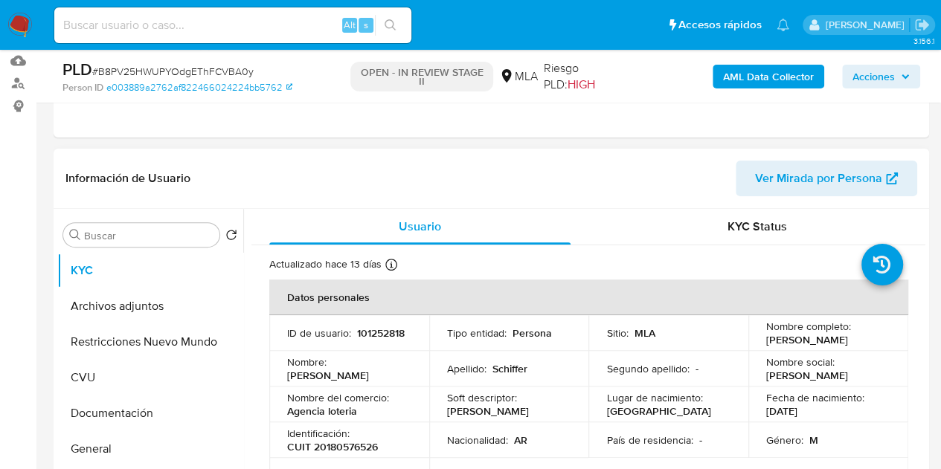
scroll to position [183, 0]
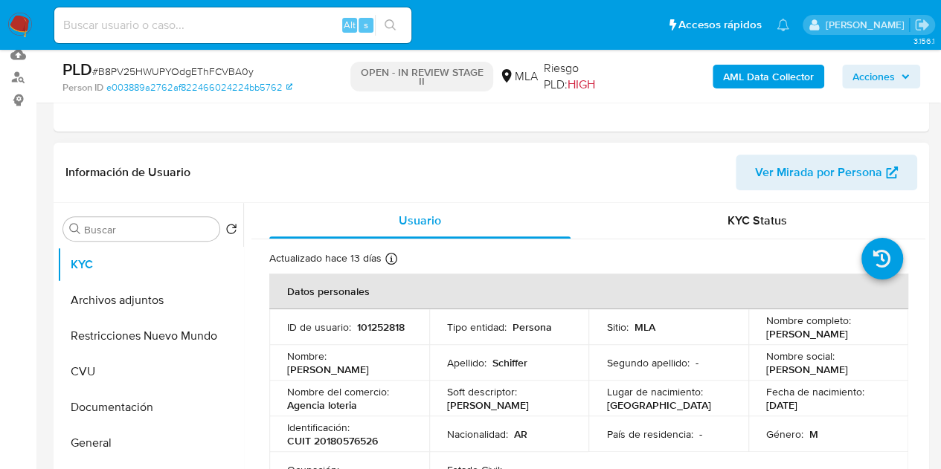
click at [802, 194] on div "Información de Usuario Ver Mirada por Persona" at bounding box center [491, 173] width 875 height 60
click at [793, 176] on span "Ver Mirada por Persona" at bounding box center [818, 173] width 127 height 36
select select "10"
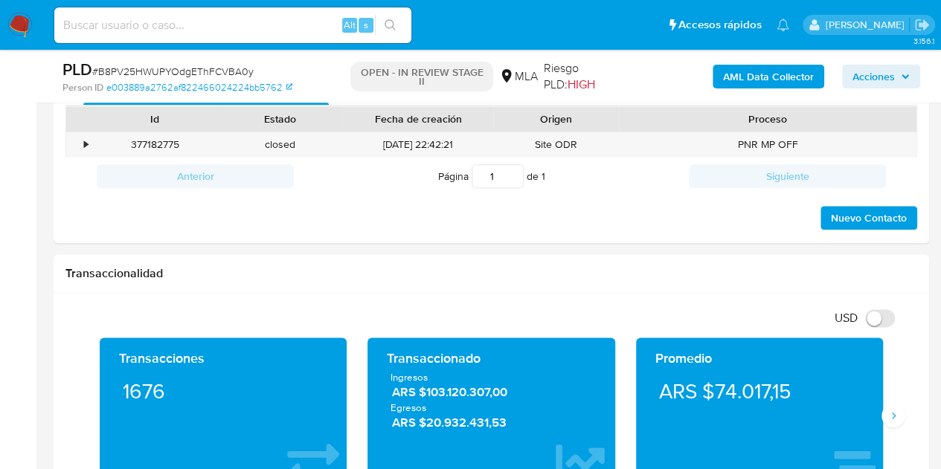
scroll to position [690, 0]
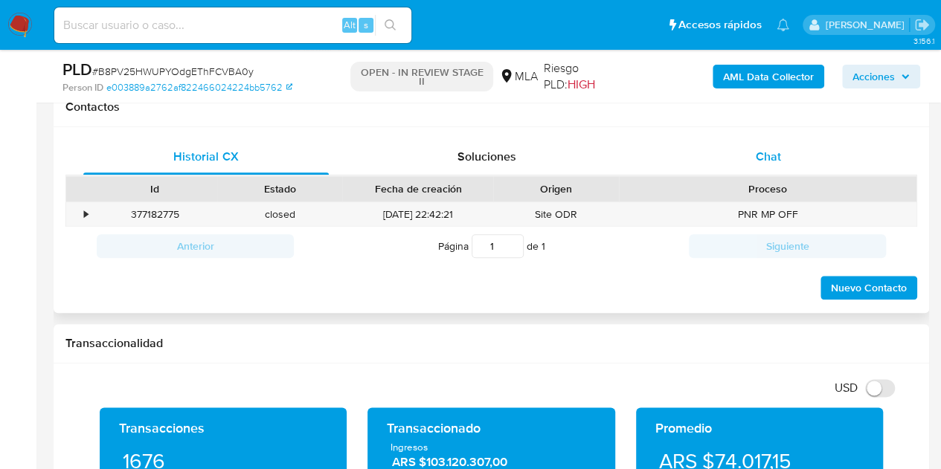
click at [797, 151] on div "Chat" at bounding box center [767, 157] width 245 height 36
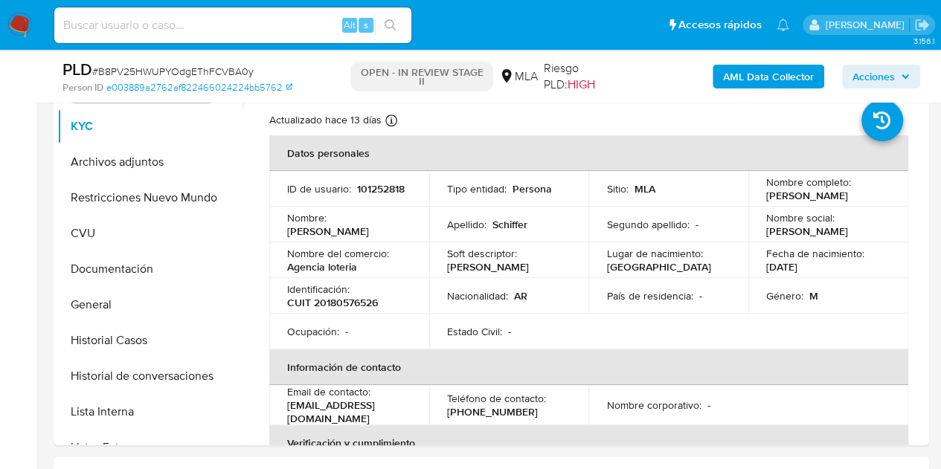
scroll to position [293, 0]
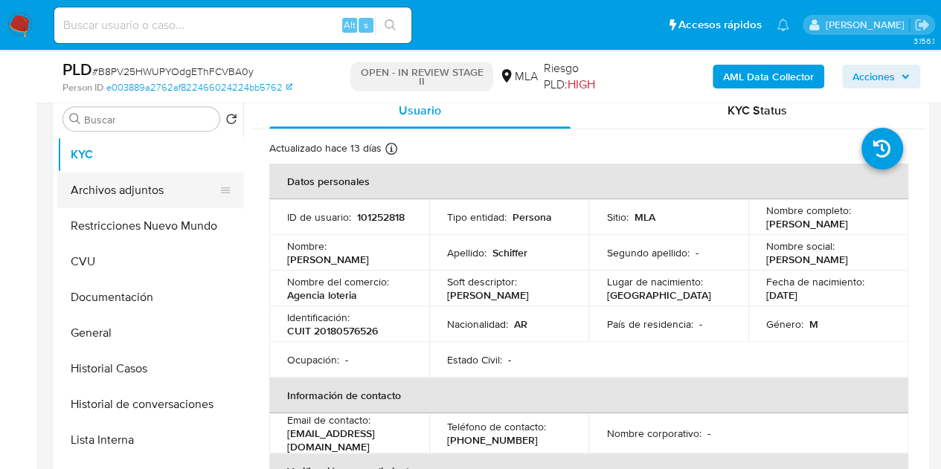
click at [117, 186] on button "Archivos adjuntos" at bounding box center [144, 191] width 174 height 36
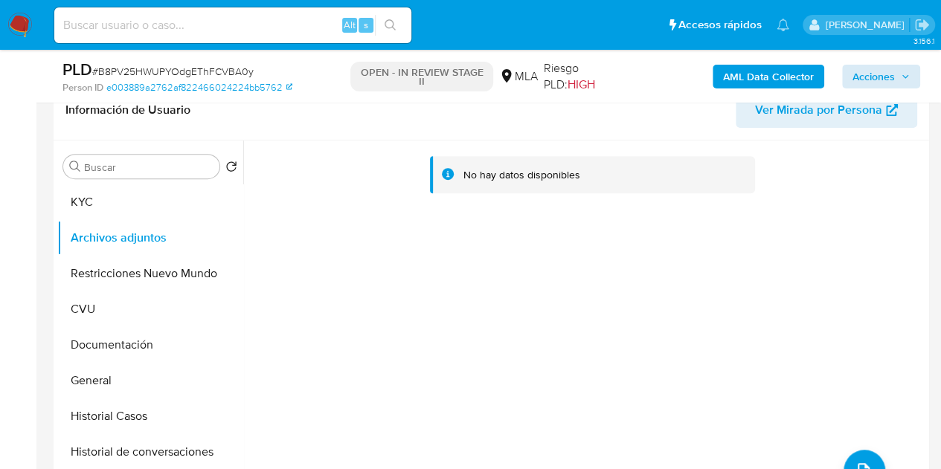
scroll to position [238, 0]
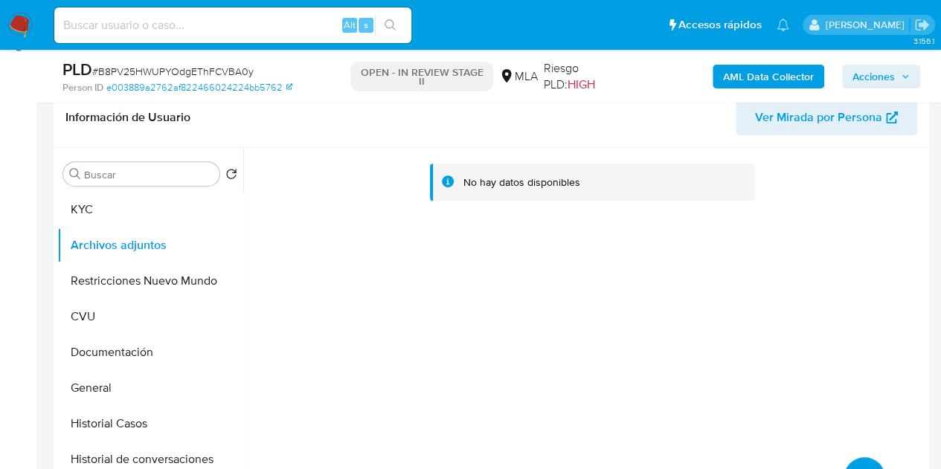
click at [743, 69] on b "AML Data Collector" at bounding box center [768, 77] width 91 height 24
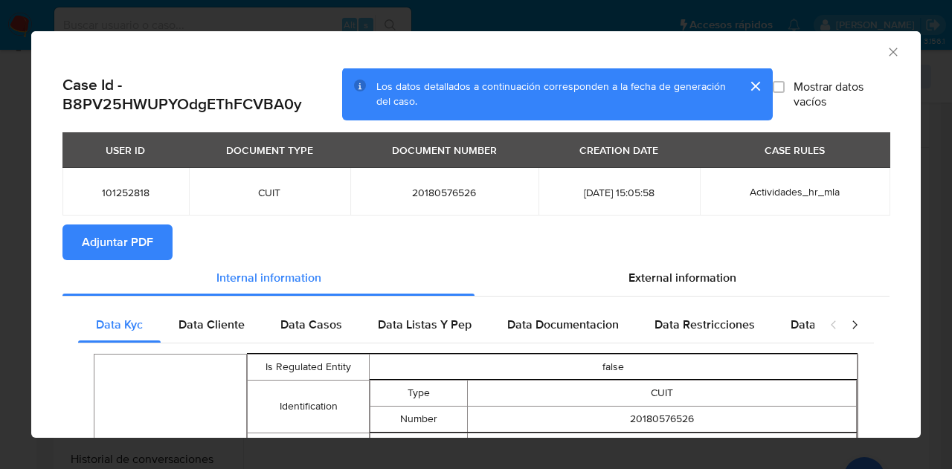
click at [146, 233] on span "Adjuntar PDF" at bounding box center [117, 242] width 71 height 33
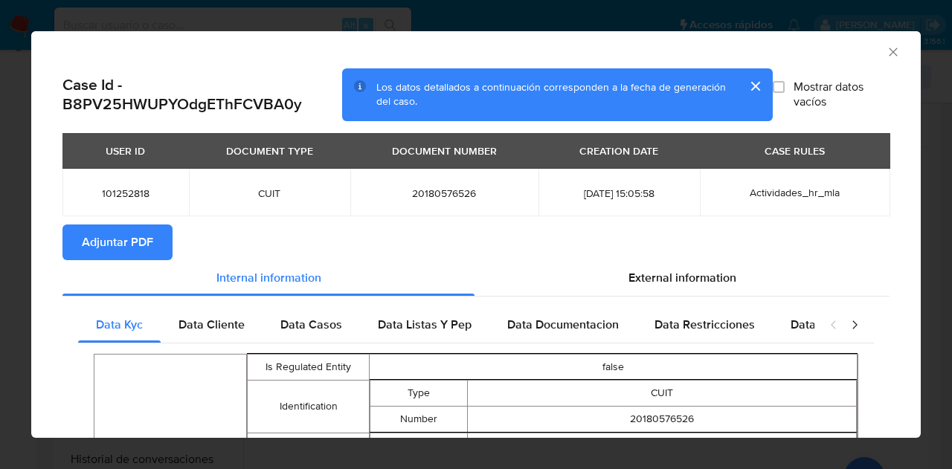
click at [886, 48] on icon "Cerrar ventana" at bounding box center [893, 52] width 15 height 15
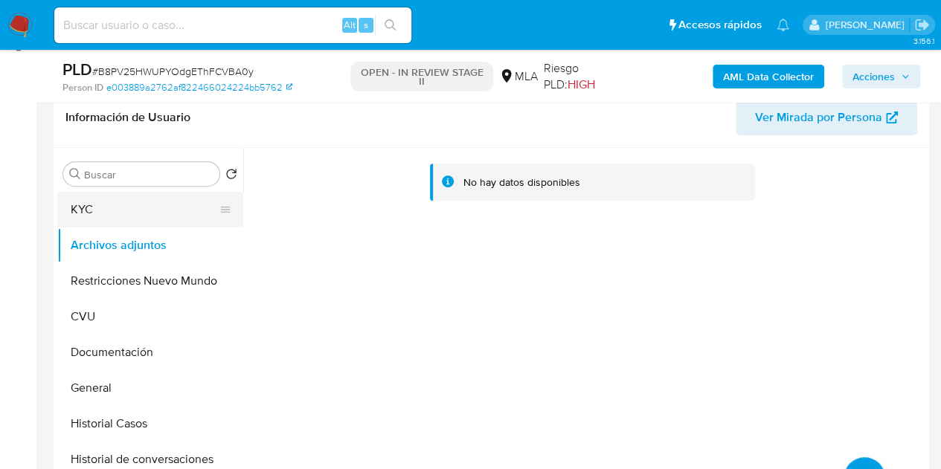
click at [113, 215] on button "KYC" at bounding box center [144, 210] width 174 height 36
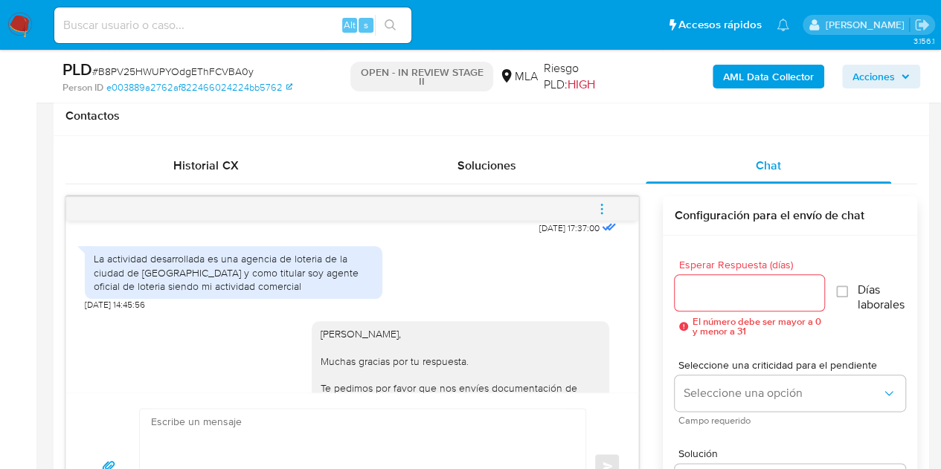
scroll to position [782, 0]
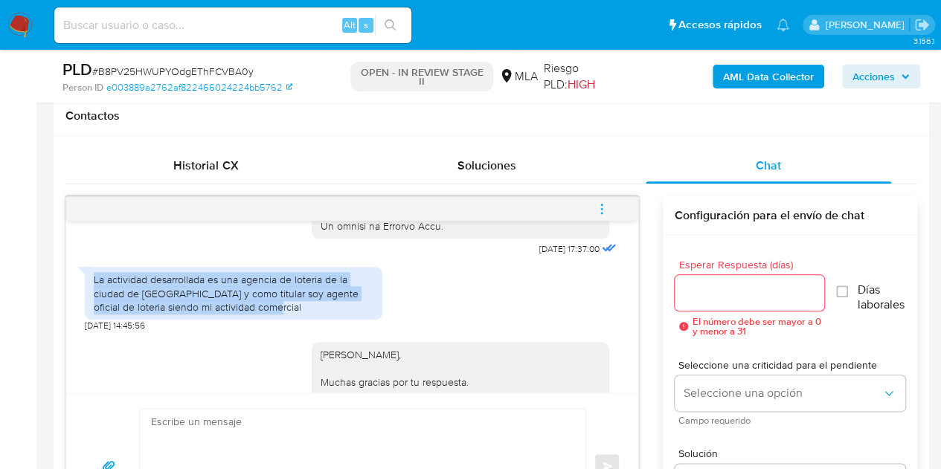
drag, startPoint x: 94, startPoint y: 304, endPoint x: 261, endPoint y: 327, distance: 168.9
click at [261, 314] on div "La actividad desarrollada es una agencia de loteria de la ciudad de buenas aire…" at bounding box center [234, 293] width 280 height 41
copy div "La actividad desarrollada es una agencia de loteria de la ciudad de buenas aire…"
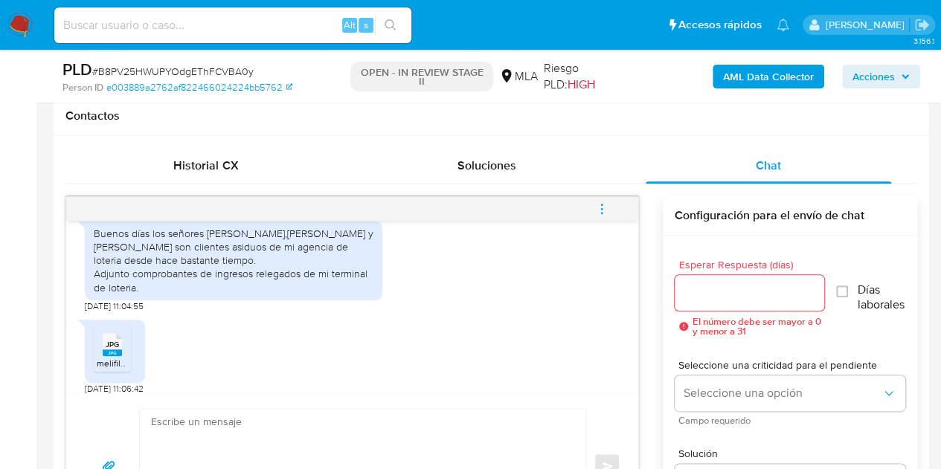
scroll to position [1337, 0]
click at [373, 454] on textarea at bounding box center [359, 466] width 416 height 115
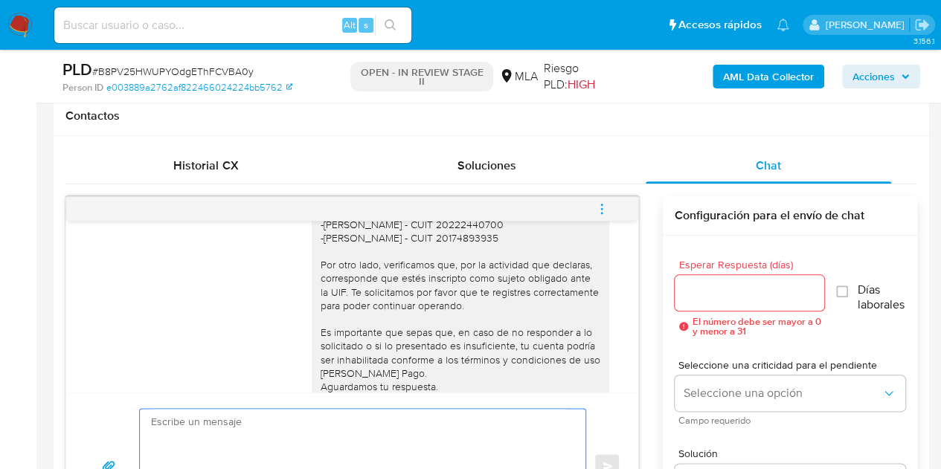
scroll to position [1062, 0]
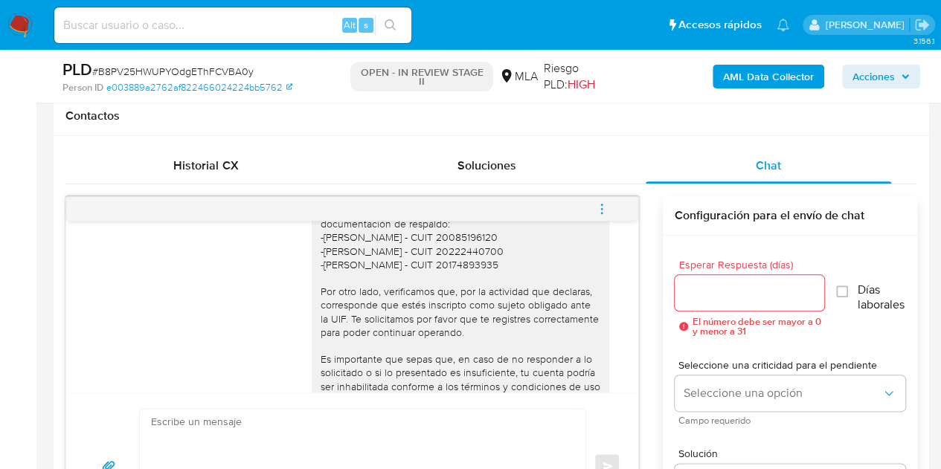
drag, startPoint x: 379, startPoint y: 358, endPoint x: 385, endPoint y: 352, distance: 8.4
click at [379, 358] on div "Hola Ernesto Mario, Muchas gracias por tu respuesta. Te pedimos por favor que n…" at bounding box center [461, 264] width 280 height 392
drag, startPoint x: 408, startPoint y: 318, endPoint x: 464, endPoint y: 332, distance: 57.4
click at [464, 332] on div "Hola Ernesto Mario, Muchas gracias por tu respuesta. Te pedimos por favor que n…" at bounding box center [461, 264] width 280 height 392
click at [369, 326] on div "Hola Ernesto Mario, Muchas gracias por tu respuesta. Te pedimos por favor que n…" at bounding box center [461, 264] width 280 height 392
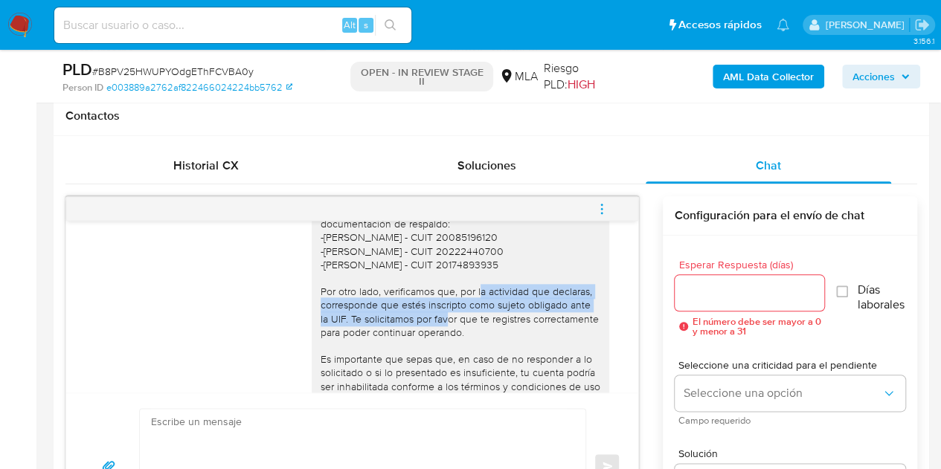
drag, startPoint x: 373, startPoint y: 323, endPoint x: 328, endPoint y: 346, distance: 50.9
click at [328, 346] on div "Hola Ernesto Mario, Muchas gracias por tu respuesta. Te pedimos por favor que n…" at bounding box center [461, 264] width 280 height 392
copy div "verificamos que, por la actividad que declaras, corresponde que estés inscripto…"
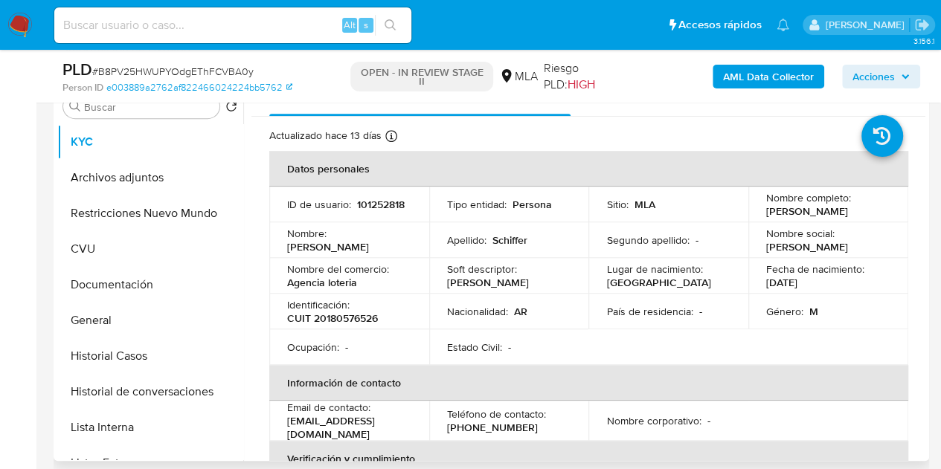
scroll to position [312, 0]
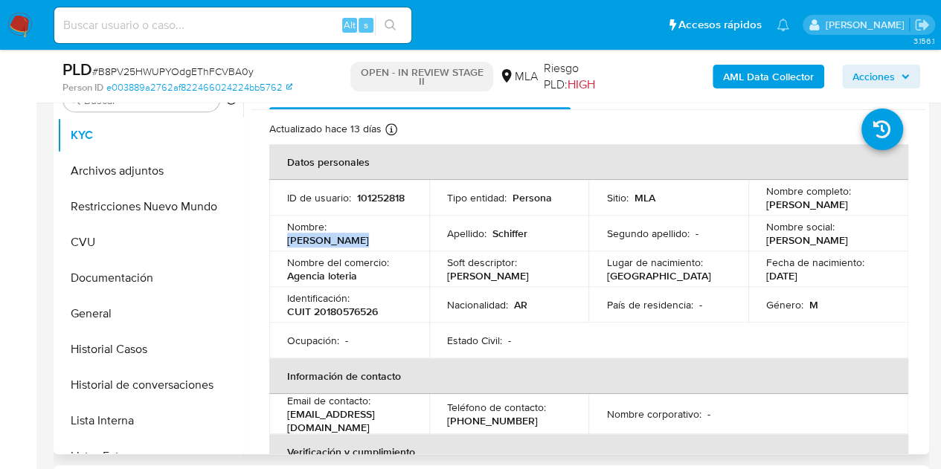
drag, startPoint x: 364, startPoint y: 230, endPoint x: 399, endPoint y: 231, distance: 34.2
click at [399, 231] on div "Nombre : Ernesto Mario" at bounding box center [349, 233] width 124 height 27
copy p "Ernesto Mario"
click at [363, 265] on p "Nombre del comercio :" at bounding box center [338, 262] width 102 height 13
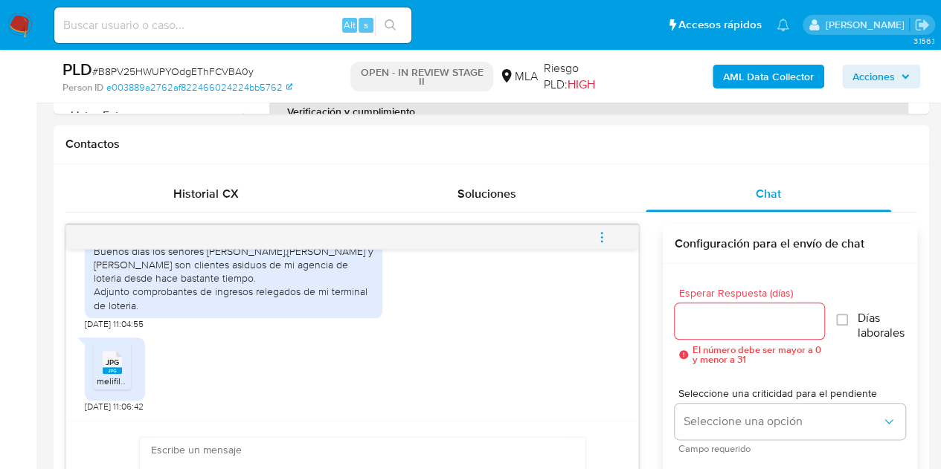
scroll to position [961, 0]
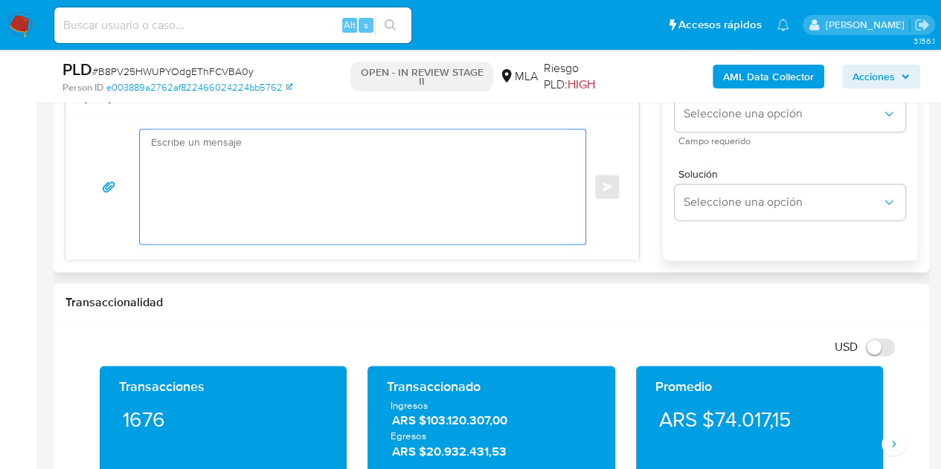
click at [329, 196] on textarea at bounding box center [359, 186] width 416 height 115
paste textarea "Hola Ernesto Mario, ¡Muchas gracias por tu respuesta! Confirmamos la recepción …"
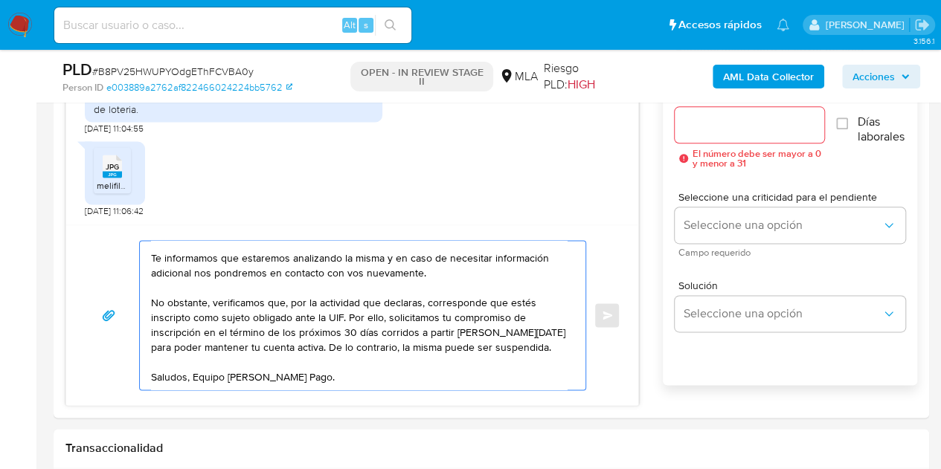
scroll to position [835, 0]
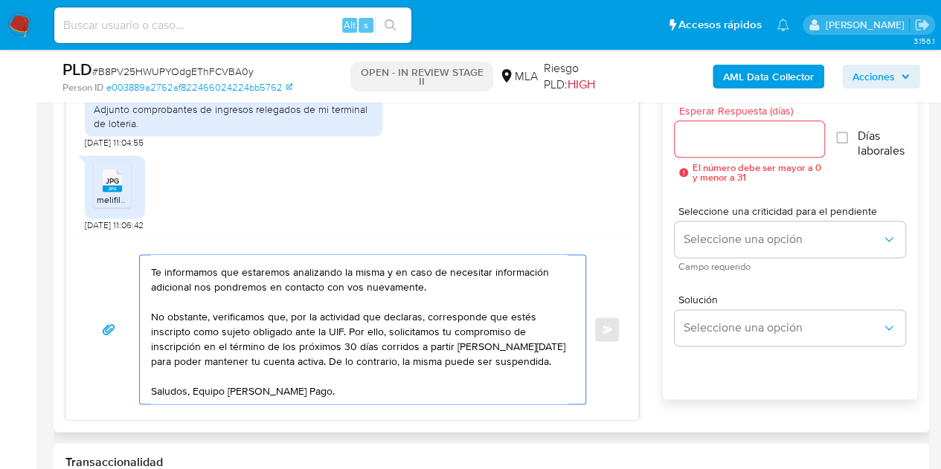
type textarea "Hola Ernesto Mario, ¡Muchas gracias por tu respuesta! Confirmamos la recepción …"
click at [735, 143] on input "Esperar Respuesta (días)" at bounding box center [749, 138] width 150 height 19
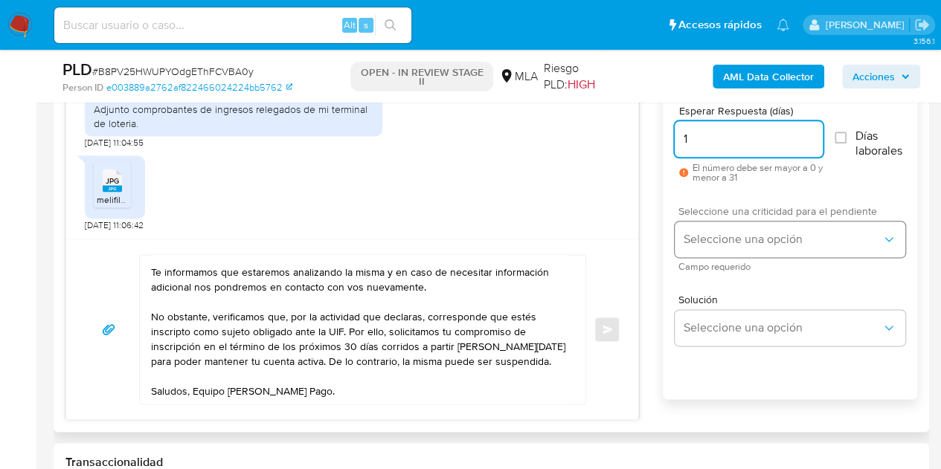
type input "1"
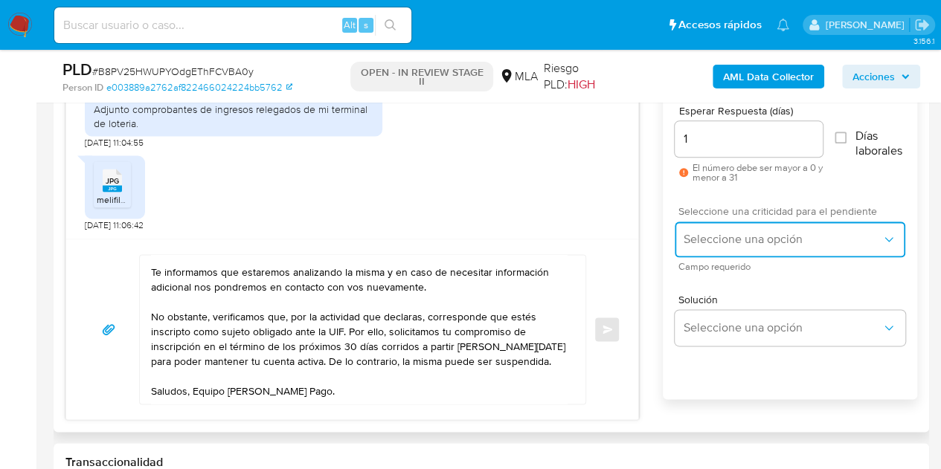
click at [736, 247] on button "Seleccione una opción" at bounding box center [789, 240] width 231 height 36
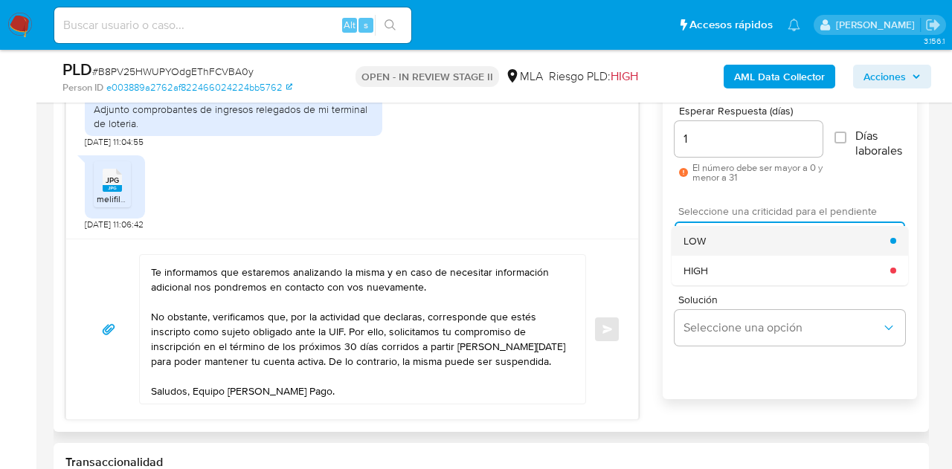
click at [732, 240] on div "LOW" at bounding box center [786, 241] width 207 height 30
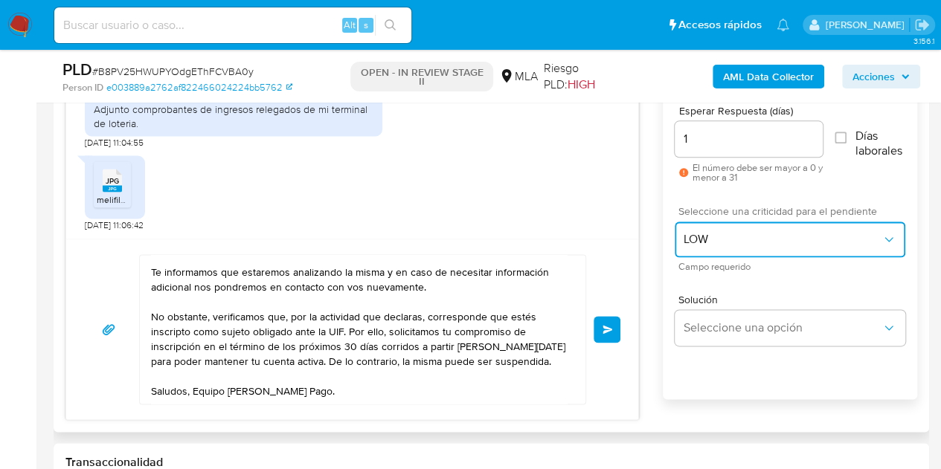
click at [727, 245] on span "LOW" at bounding box center [782, 239] width 198 height 15
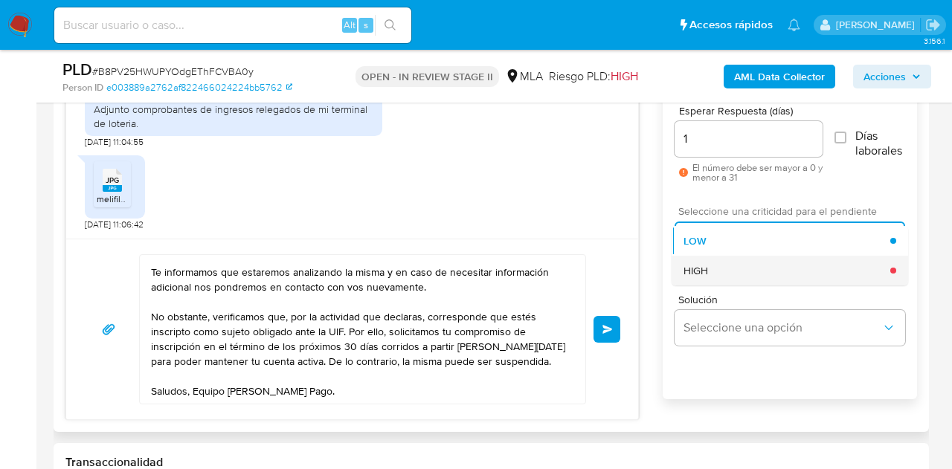
click at [721, 273] on div "HIGH" at bounding box center [786, 271] width 207 height 30
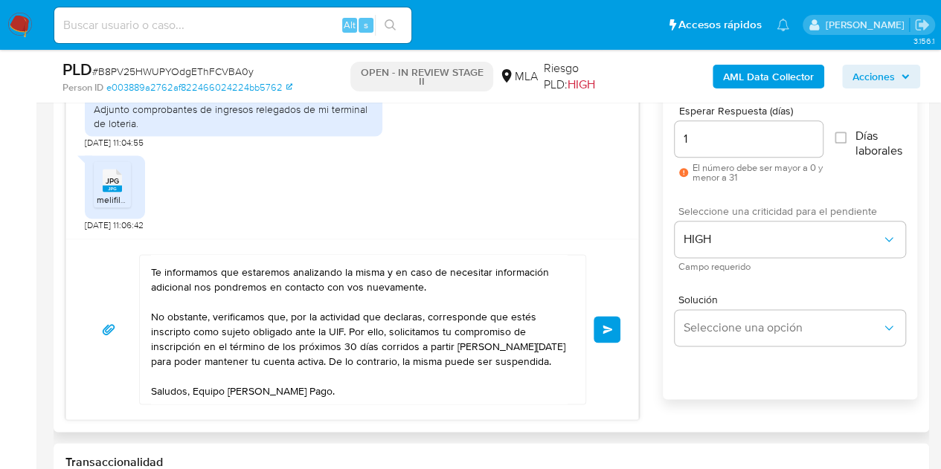
click at [614, 321] on button "Enviar" at bounding box center [606, 329] width 27 height 27
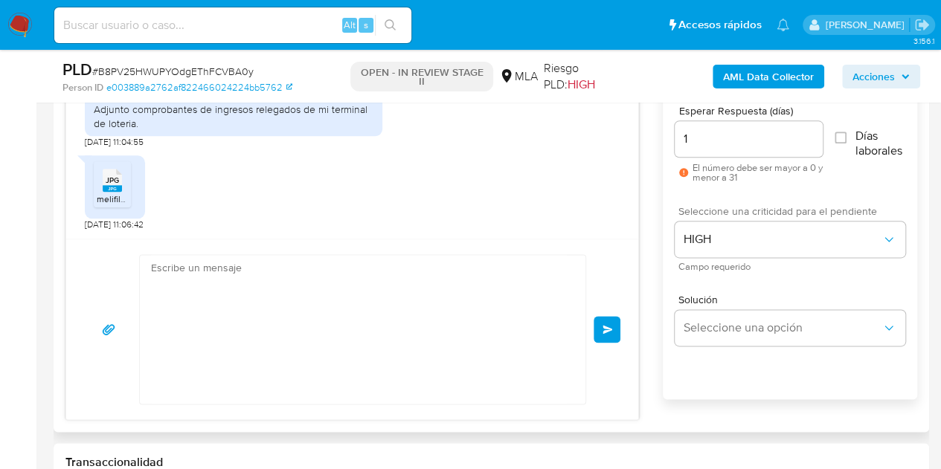
scroll to position [1647, 0]
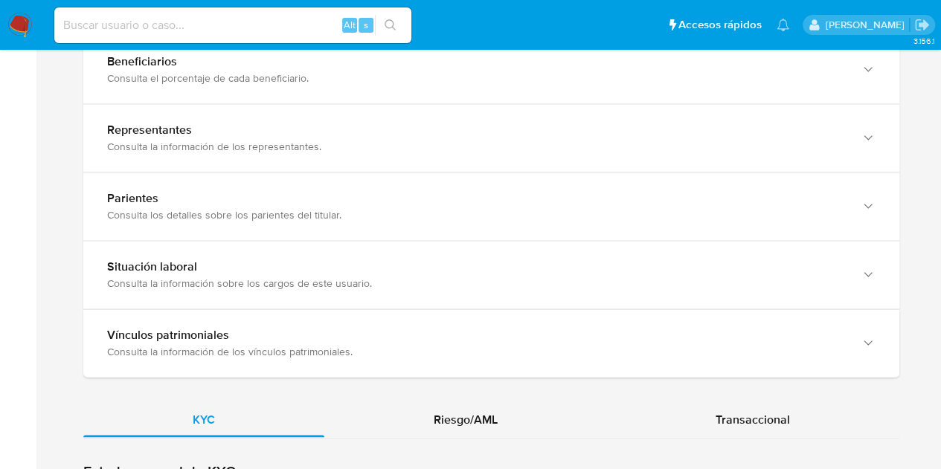
scroll to position [1454, 0]
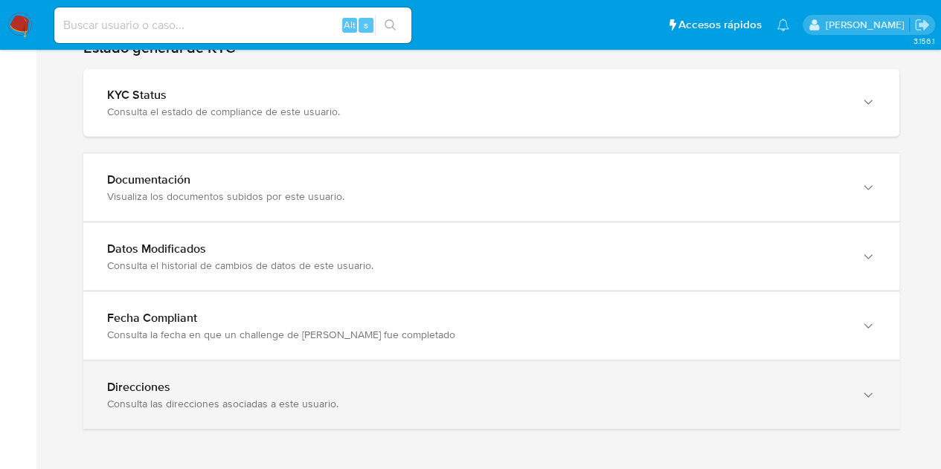
click at [857, 364] on div "Direcciones Consulta las direcciones asociadas a este usuario." at bounding box center [491, 395] width 816 height 68
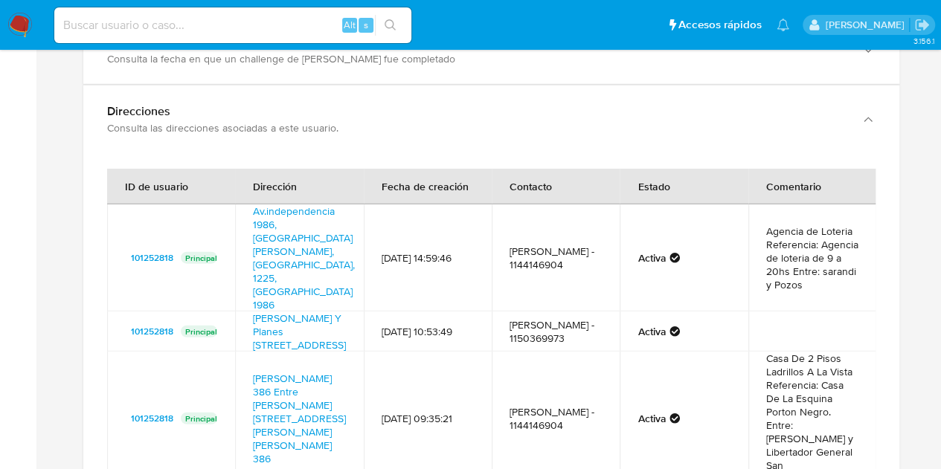
scroll to position [1789, 0]
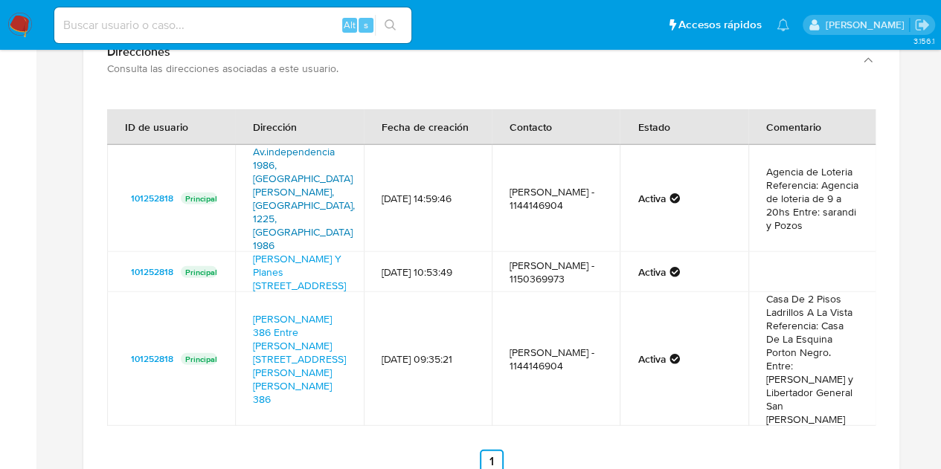
click at [292, 146] on link "Av.independencia 1986, San Cristóbal, Capital Federal, 1225, Argentina 1986" at bounding box center [304, 198] width 102 height 109
drag, startPoint x: 243, startPoint y: 147, endPoint x: 318, endPoint y: 140, distance: 75.5
click at [321, 172] on td "Av.independencia 1986, San Cristóbal, Capital Federal, 1225, Argentina 1986" at bounding box center [299, 198] width 128 height 107
click at [302, 414] on div "ID de usuario Dirección Fecha de creación Contacto Estado Comentario 101252818 …" at bounding box center [491, 291] width 768 height 364
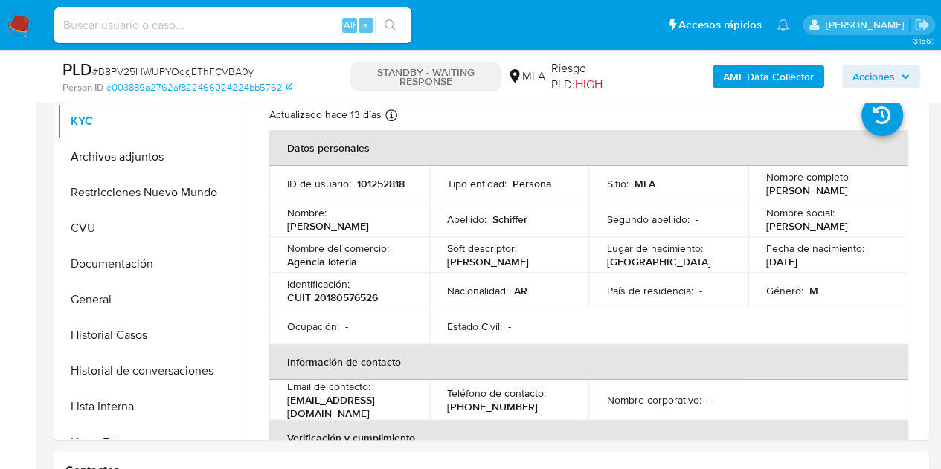
select select "10"
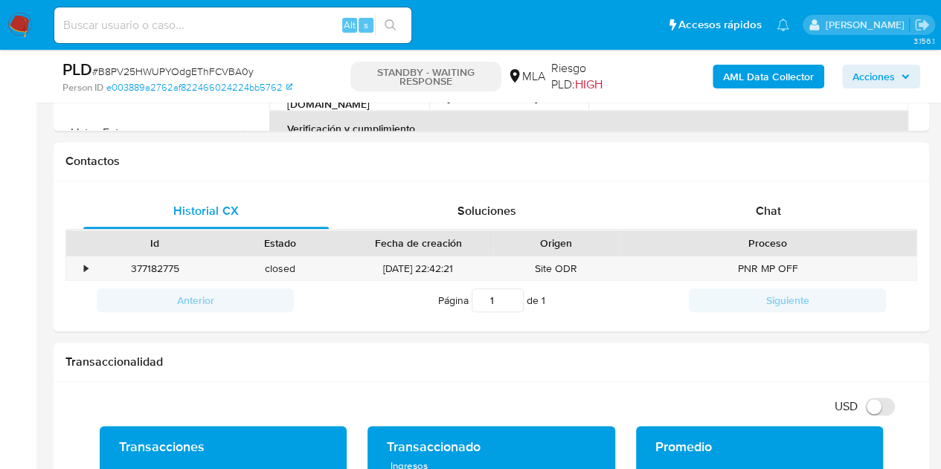
scroll to position [658, 0]
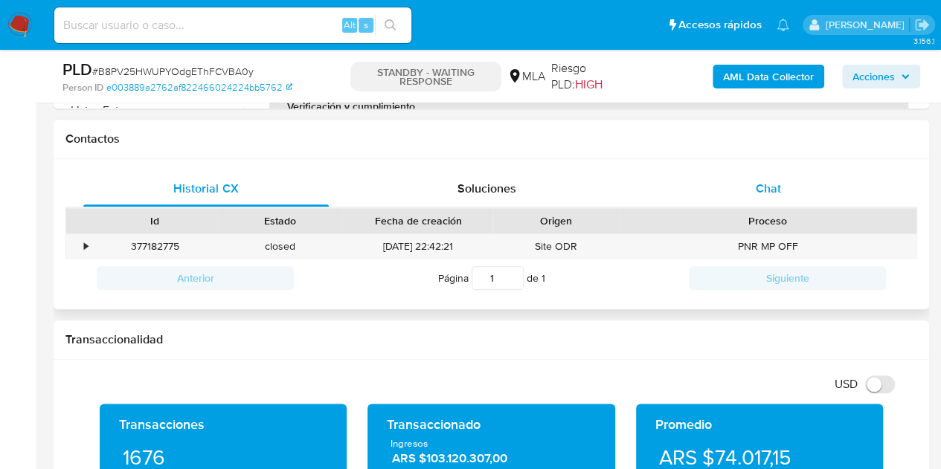
click at [805, 202] on div "Chat" at bounding box center [767, 189] width 245 height 36
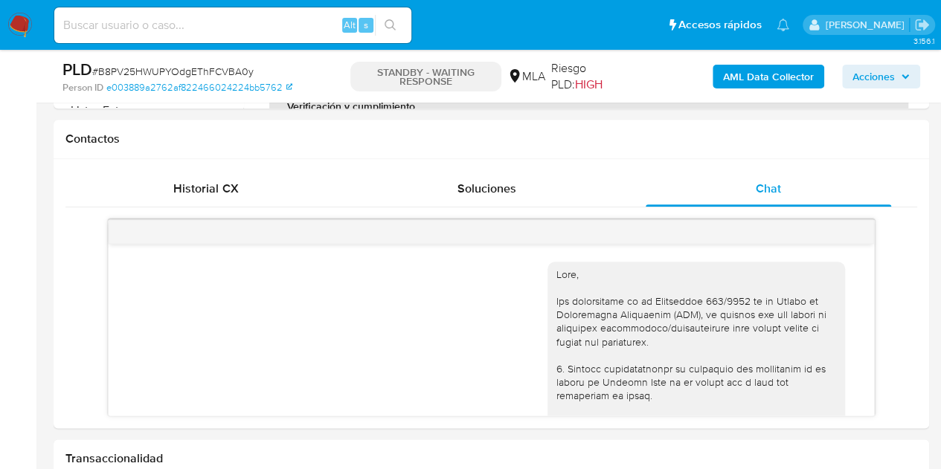
scroll to position [1647, 0]
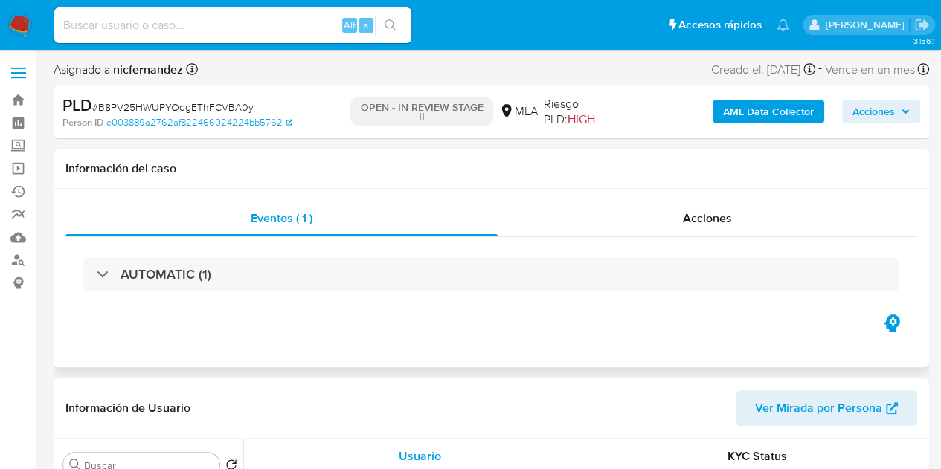
select select "10"
click at [123, 344] on div "Eventos ( 1 ) Acciones AUTOMATIC (1)" at bounding box center [491, 278] width 875 height 178
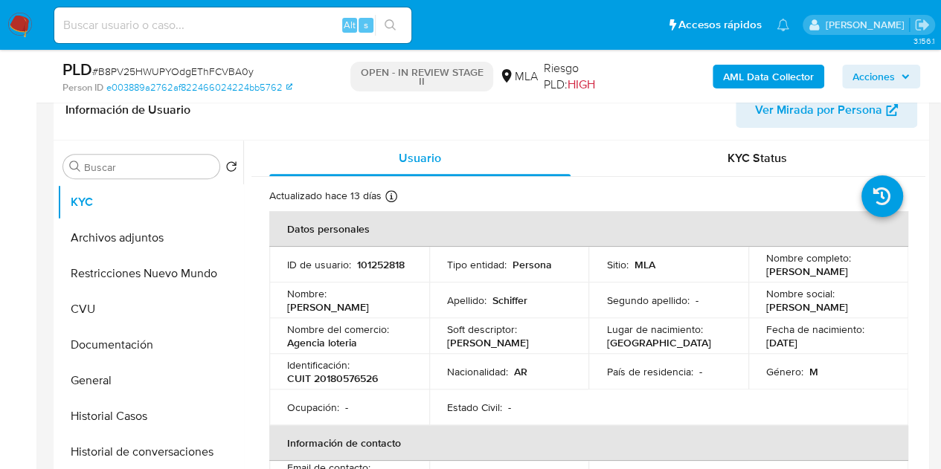
scroll to position [278, 0]
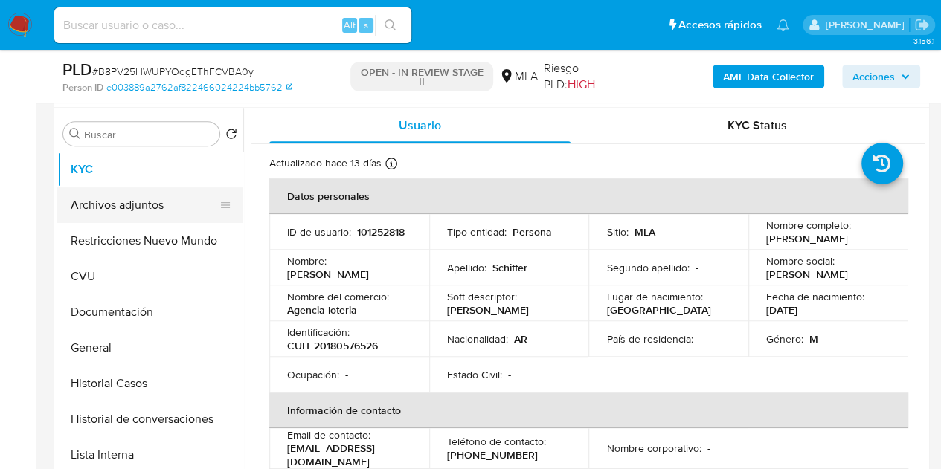
click at [123, 195] on button "Archivos adjuntos" at bounding box center [144, 205] width 174 height 36
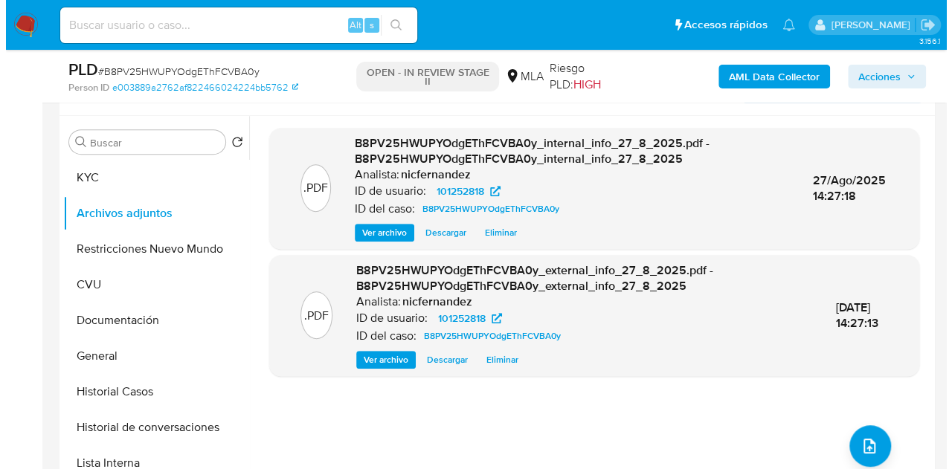
scroll to position [274, 0]
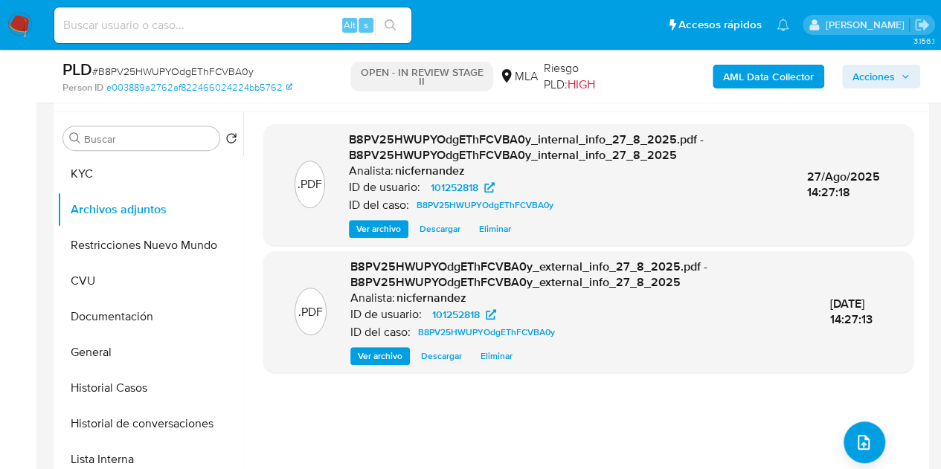
click at [704, 448] on div ".PDF B8PV25HWUPYOdgEThFCVBA0y_internal_info_27_8_2025.pdf - B8PV25HWUPYOdgEThFC…" at bounding box center [588, 302] width 650 height 357
click at [853, 420] on div ".PDF B8PV25HWUPYOdgEThFCVBA0y_internal_info_27_8_2025.pdf - B8PV25HWUPYOdgEThFC…" at bounding box center [588, 302] width 650 height 357
click at [845, 441] on button "upload-file" at bounding box center [864, 443] width 42 height 42
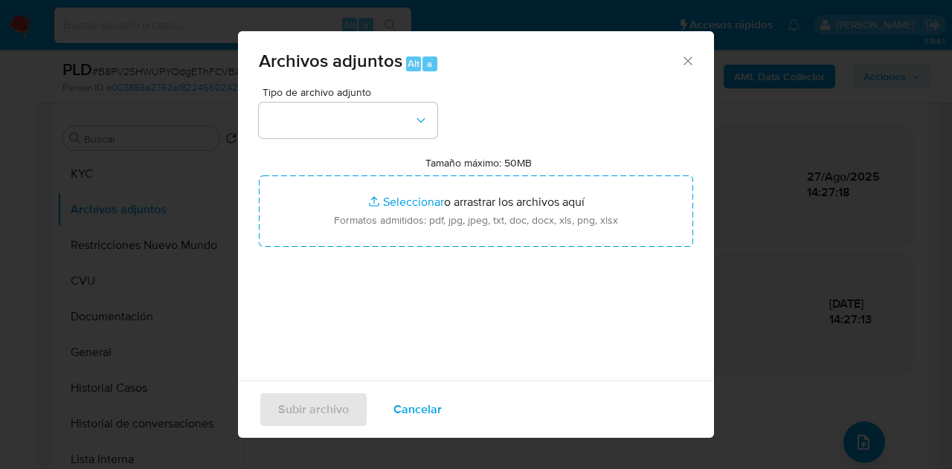
drag, startPoint x: 403, startPoint y: 138, endPoint x: 419, endPoint y: 145, distance: 17.7
click at [403, 138] on div "Tipo de archivo adjunto Tamaño máximo: 50MB Seleccionar archivos Seleccionar o …" at bounding box center [476, 262] width 434 height 351
drag, startPoint x: 412, startPoint y: 125, endPoint x: 442, endPoint y: 161, distance: 47.0
click at [414, 128] on button "button" at bounding box center [348, 121] width 178 height 36
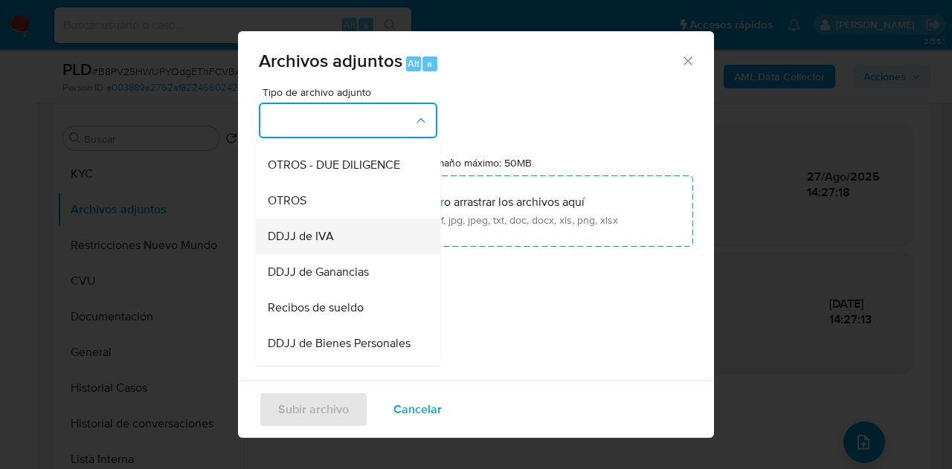
scroll to position [257, 0]
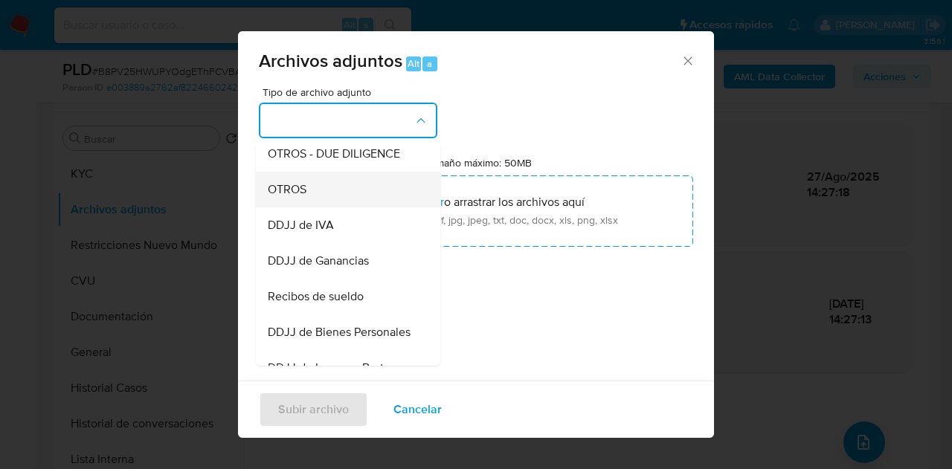
click at [327, 203] on div "OTROS" at bounding box center [344, 190] width 152 height 36
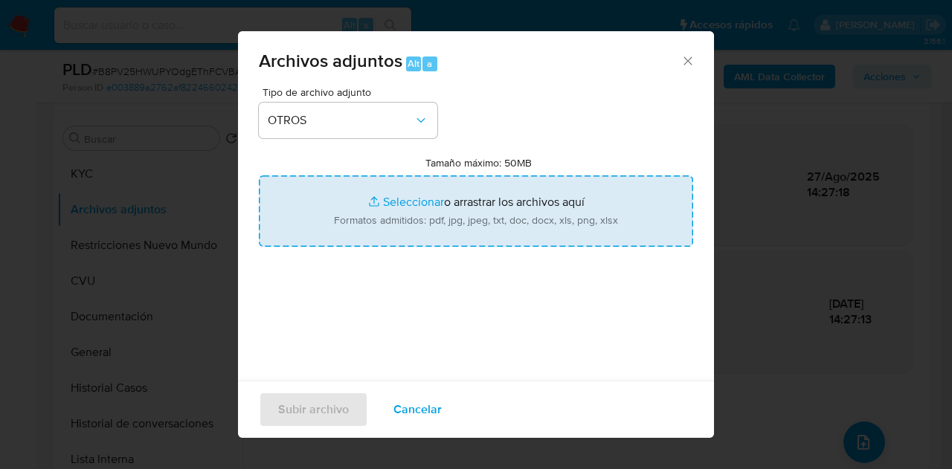
click at [378, 199] on input "Tamaño máximo: 50MB Seleccionar archivos" at bounding box center [476, 210] width 434 height 71
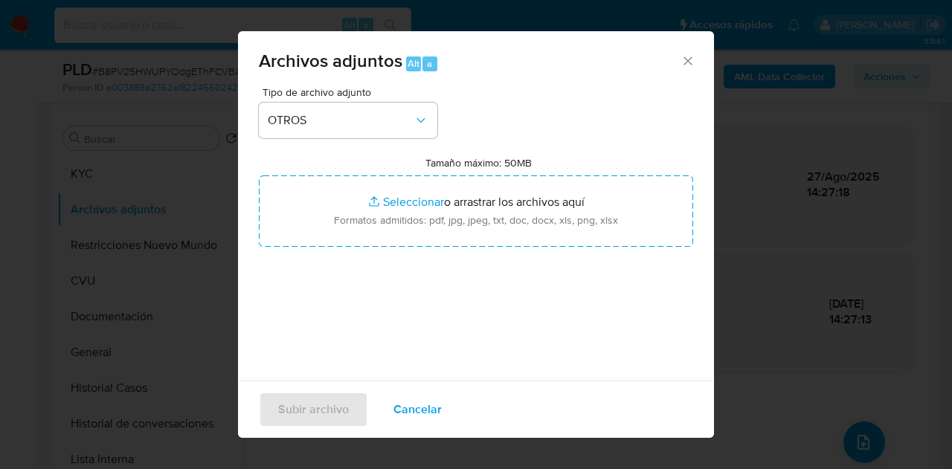
type input "C:\fakepath\Balance de ventas de operador.jpg"
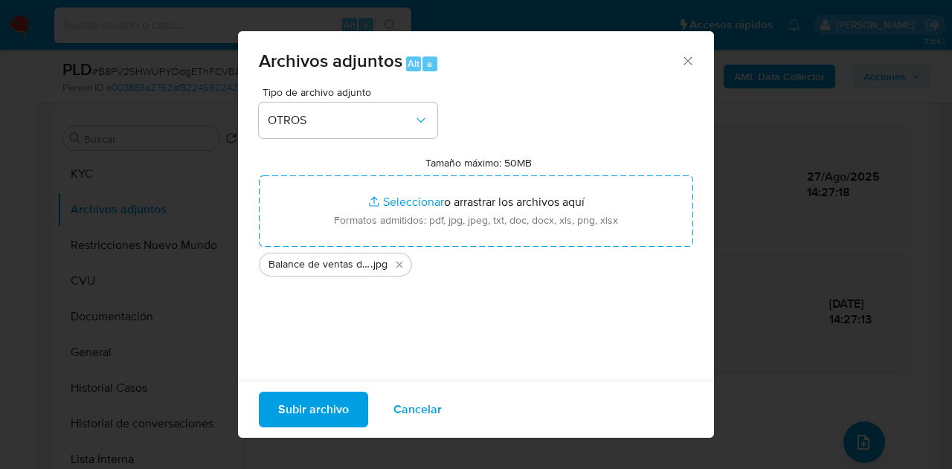
click at [318, 408] on span "Subir archivo" at bounding box center [313, 409] width 71 height 33
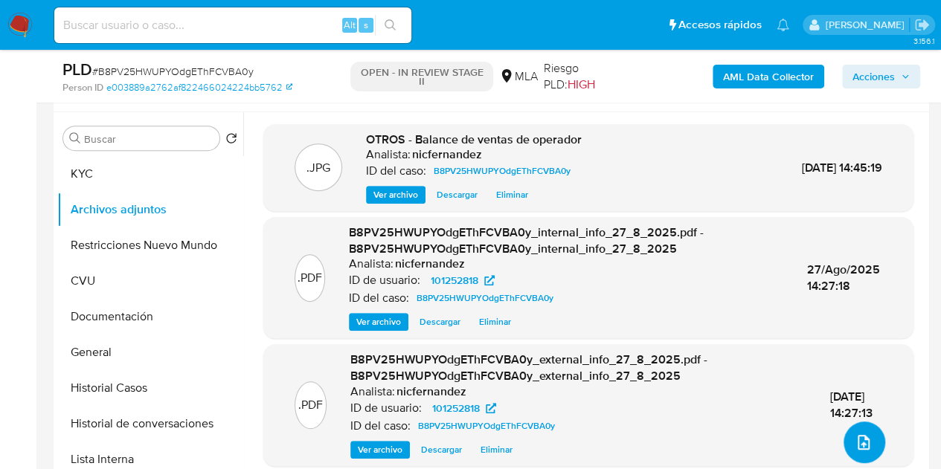
click at [859, 446] on icon "upload-file" at bounding box center [863, 443] width 18 height 18
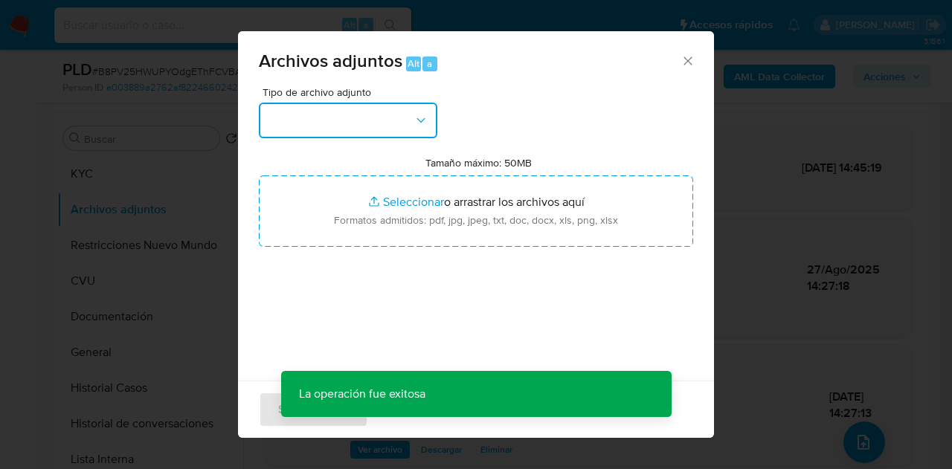
click at [419, 124] on icon "button" at bounding box center [420, 120] width 15 height 15
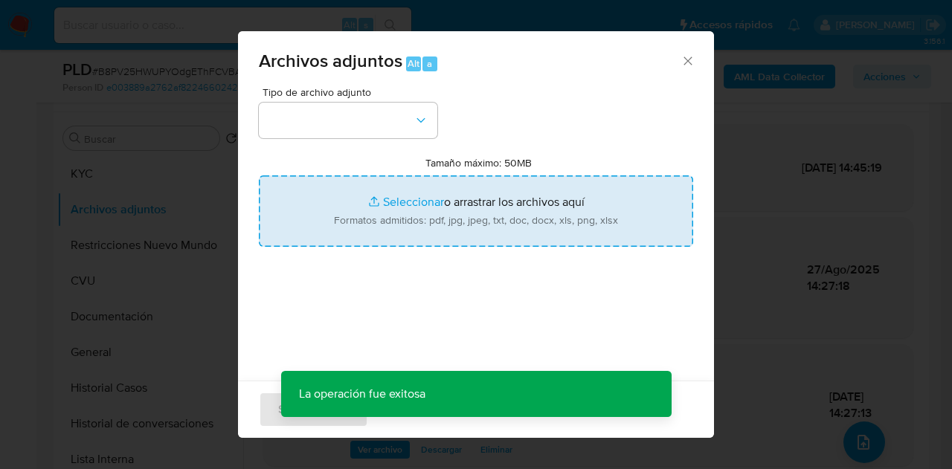
drag, startPoint x: 443, startPoint y: 174, endPoint x: 449, endPoint y: 199, distance: 25.3
click at [449, 199] on div "Tamaño máximo: 50MB Seleccionar archivos Seleccionar o arrastrar los archivos a…" at bounding box center [476, 201] width 434 height 91
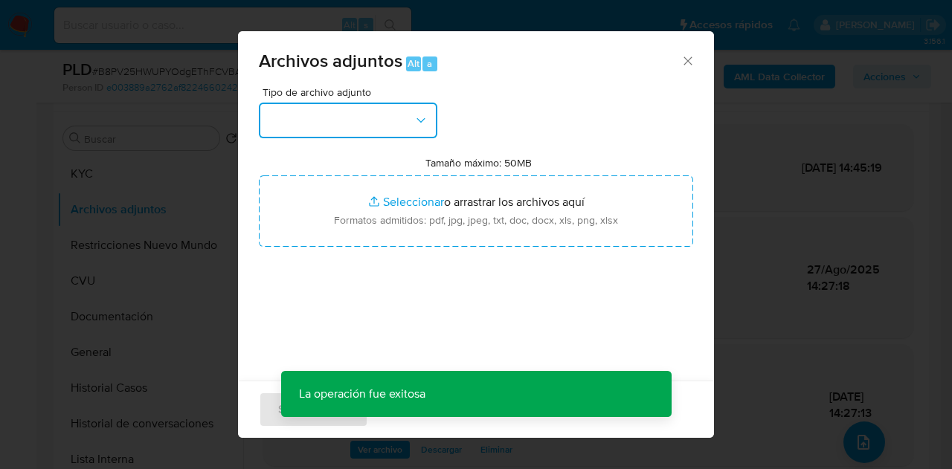
click at [420, 123] on icon "button" at bounding box center [420, 120] width 15 height 15
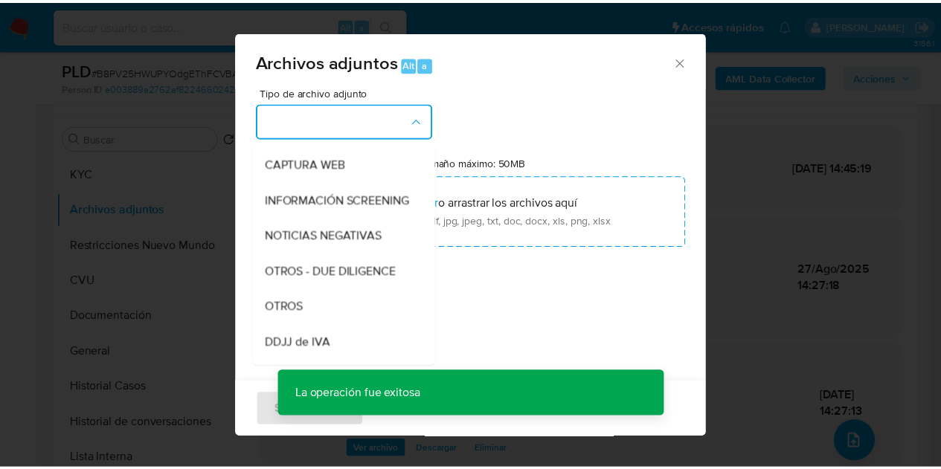
scroll to position [184, 0]
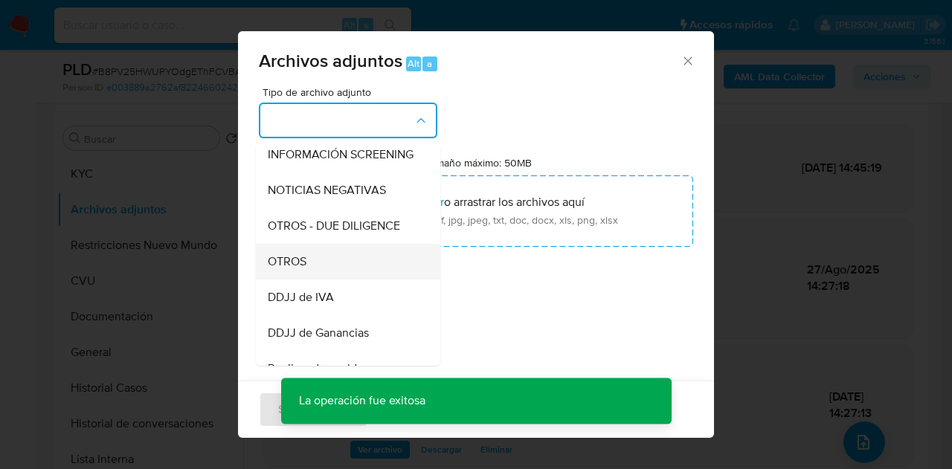
click at [317, 263] on div "OTROS" at bounding box center [344, 262] width 152 height 36
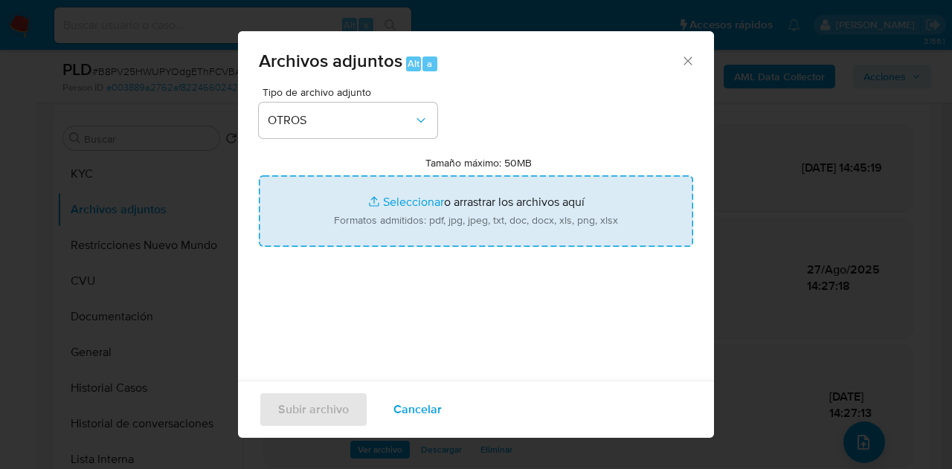
click at [379, 214] on input "Tamaño máximo: 50MB Seleccionar archivos" at bounding box center [476, 210] width 434 height 71
type input "C:\fakepath\Caselog NO ROI B8PV25HWUPYOdgEThFCVBA0y 101252818.docx"
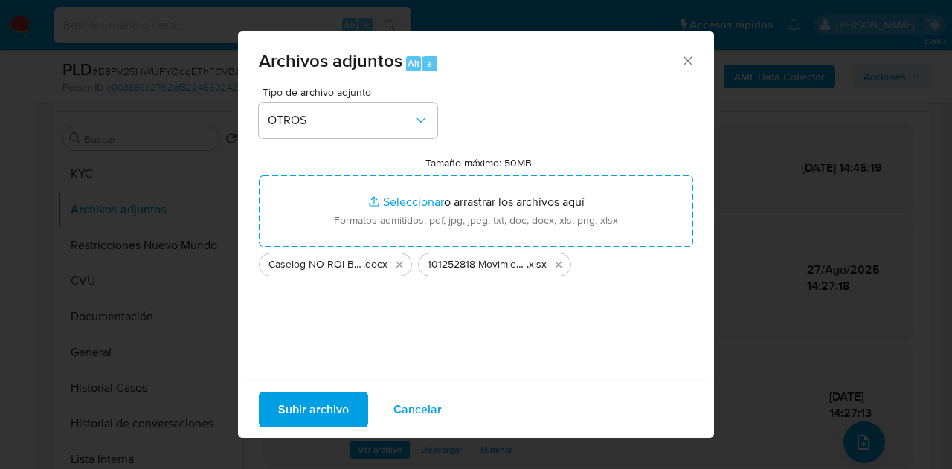
click at [323, 411] on span "Subir archivo" at bounding box center [313, 409] width 71 height 33
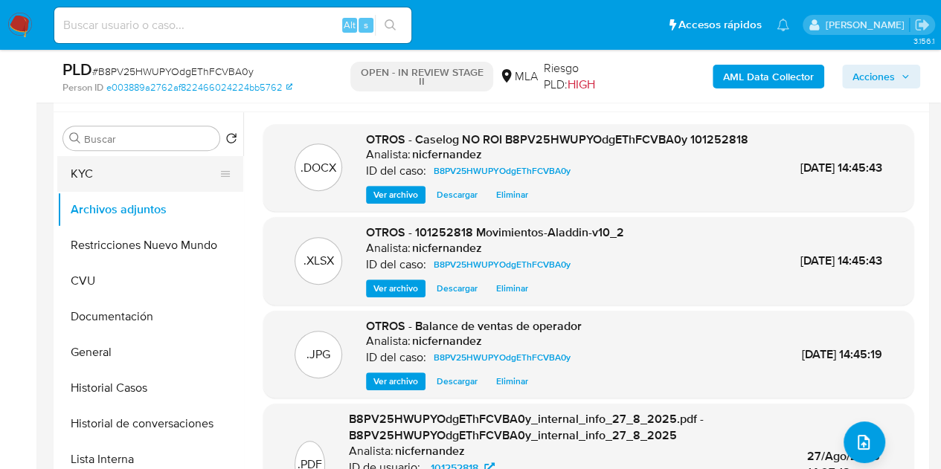
click at [128, 176] on button "KYC" at bounding box center [144, 174] width 174 height 36
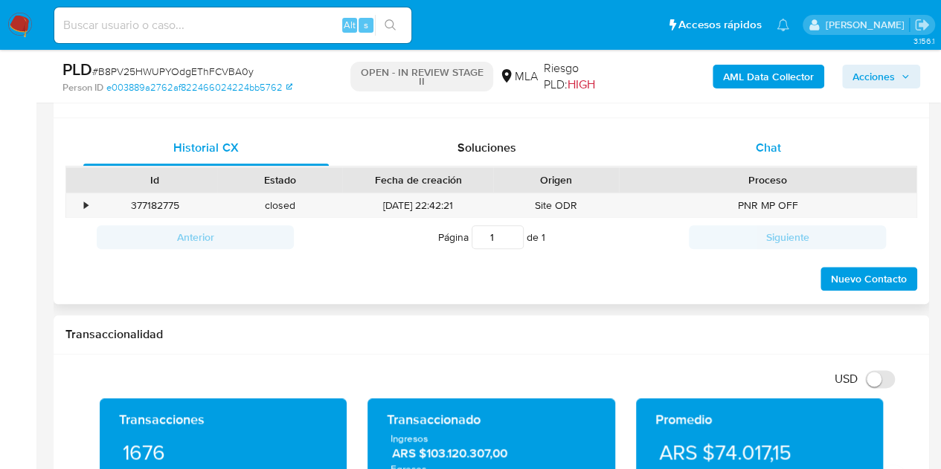
scroll to position [689, 0]
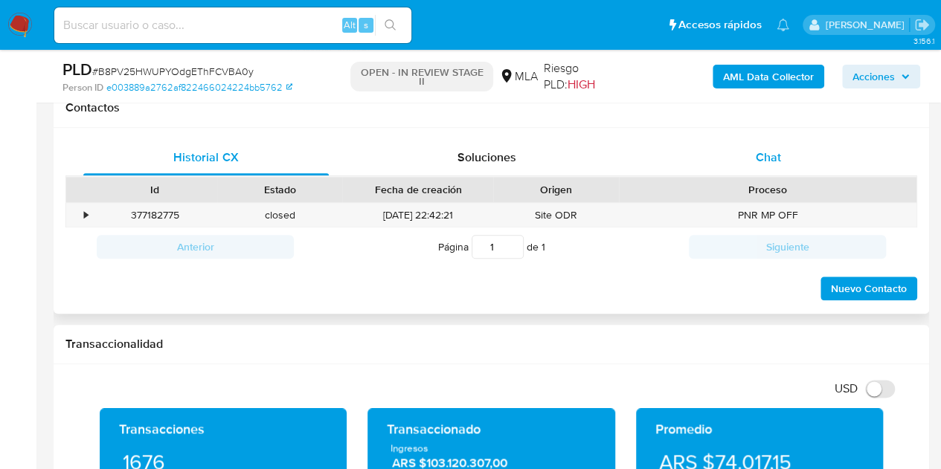
click at [776, 173] on div "Chat" at bounding box center [767, 158] width 245 height 36
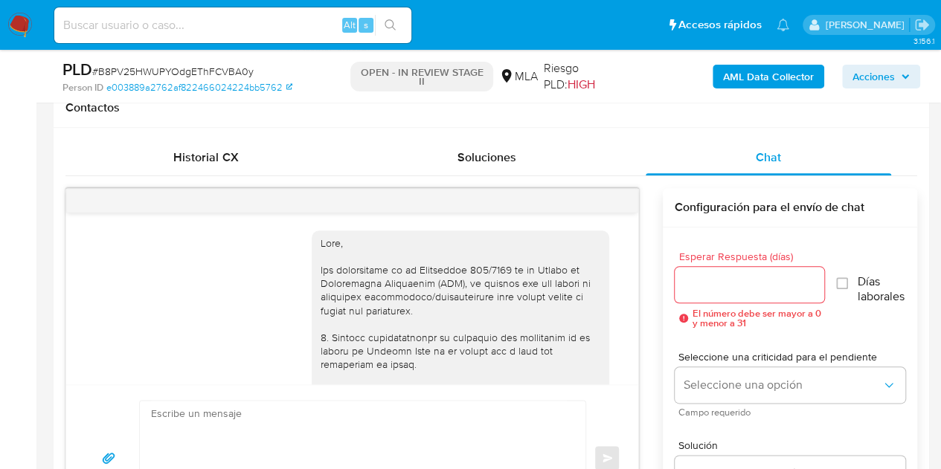
scroll to position [1647, 0]
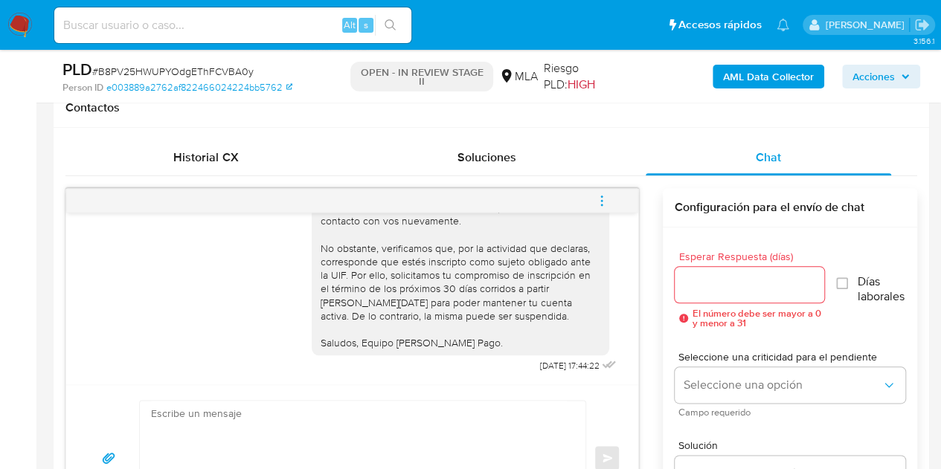
click at [605, 197] on icon "menu-action" at bounding box center [601, 200] width 13 height 13
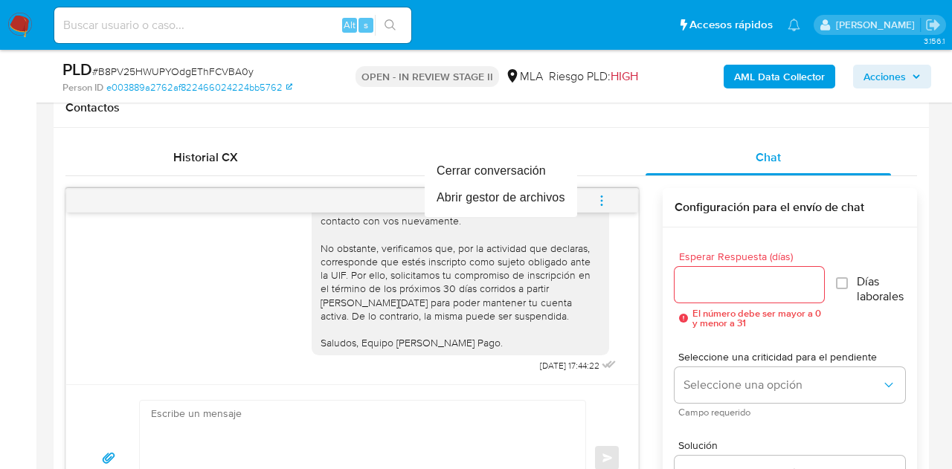
drag, startPoint x: 591, startPoint y: 303, endPoint x: 613, endPoint y: 334, distance: 38.0
click at [591, 303] on div at bounding box center [476, 234] width 952 height 469
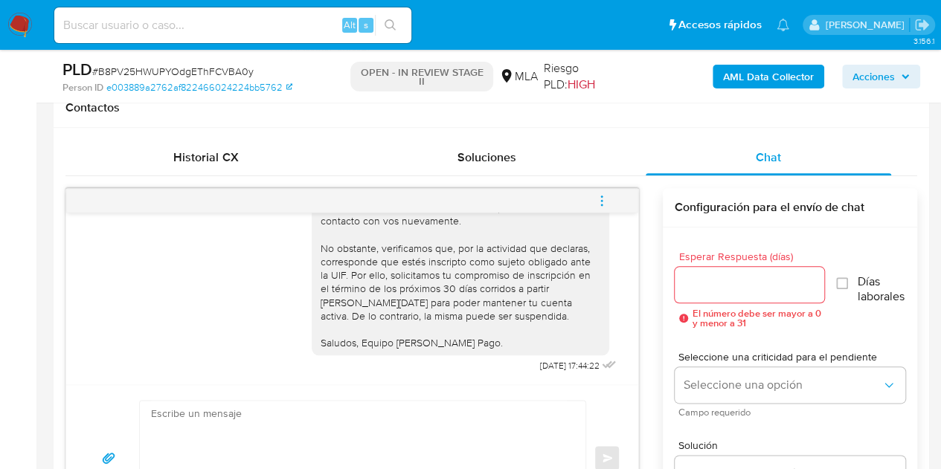
click at [607, 202] on icon "menu-action" at bounding box center [601, 200] width 13 height 13
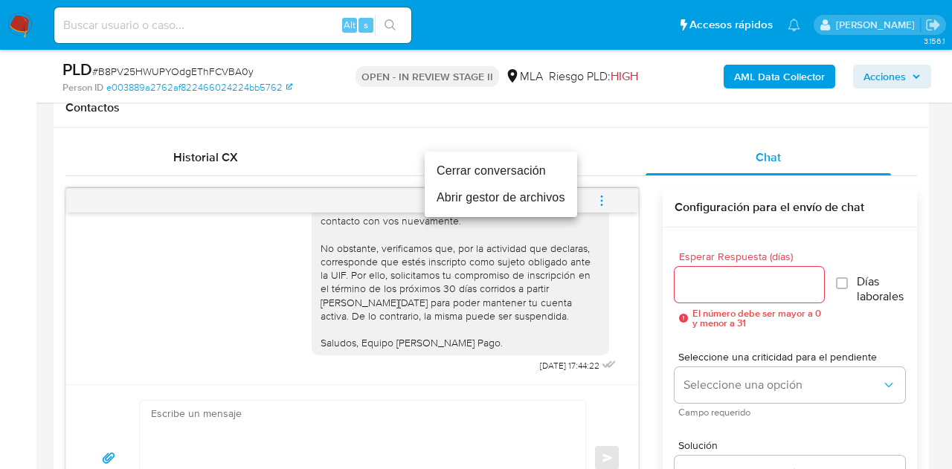
click at [525, 165] on li "Cerrar conversación" at bounding box center [501, 171] width 152 height 27
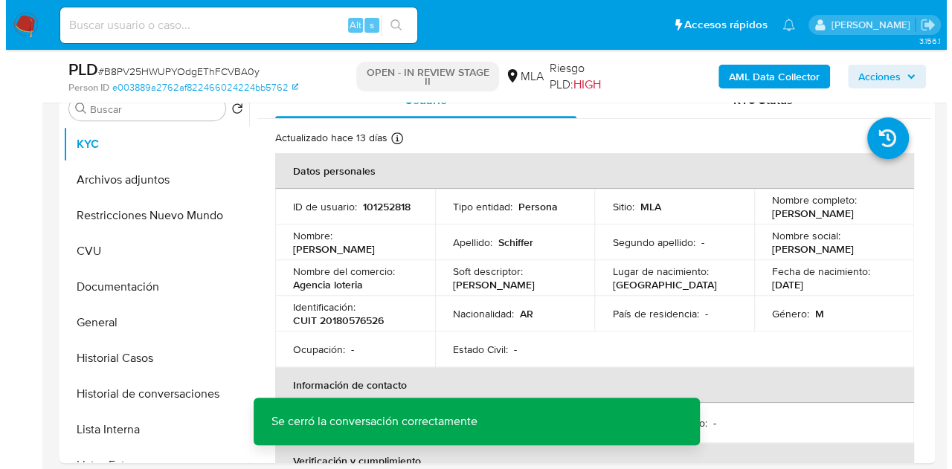
scroll to position [268, 0]
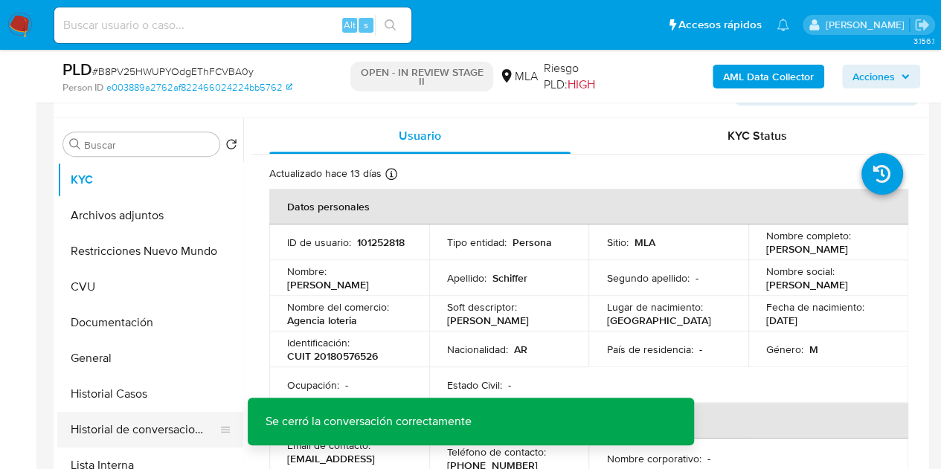
click at [131, 432] on button "Historial de conversaciones" at bounding box center [144, 430] width 174 height 36
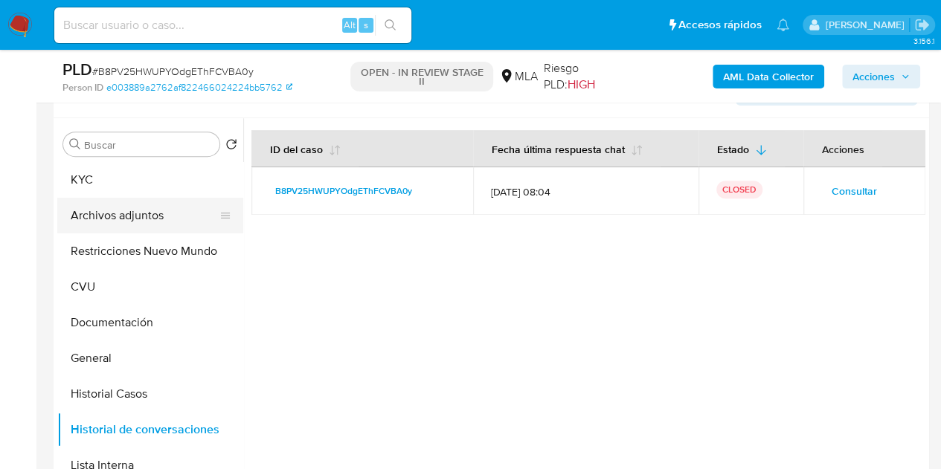
click at [141, 220] on button "Archivos adjuntos" at bounding box center [144, 216] width 174 height 36
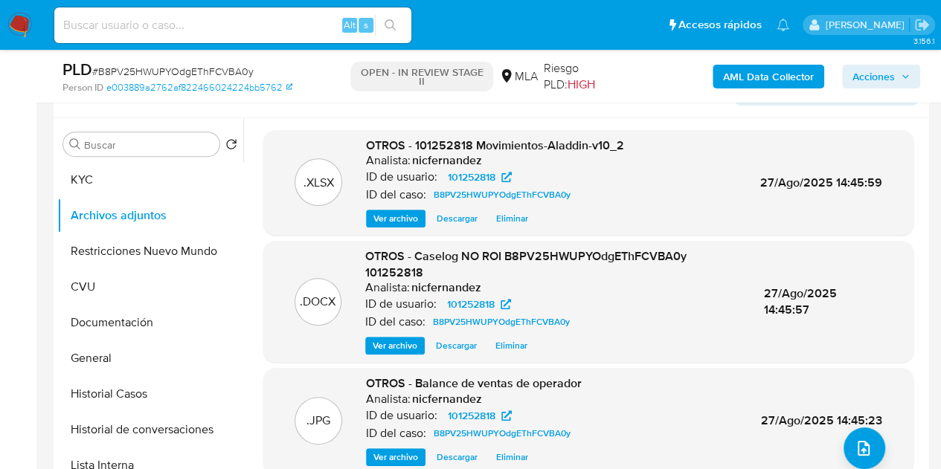
click at [398, 280] on p "Analista:" at bounding box center [387, 287] width 45 height 15
click at [406, 452] on span "Ver archivo" at bounding box center [395, 457] width 45 height 15
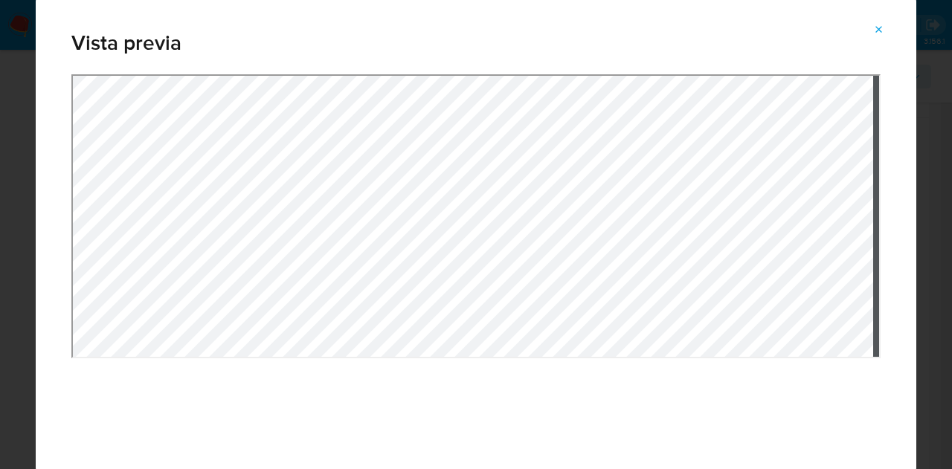
click at [880, 24] on icon "Attachment preview" at bounding box center [879, 30] width 12 height 12
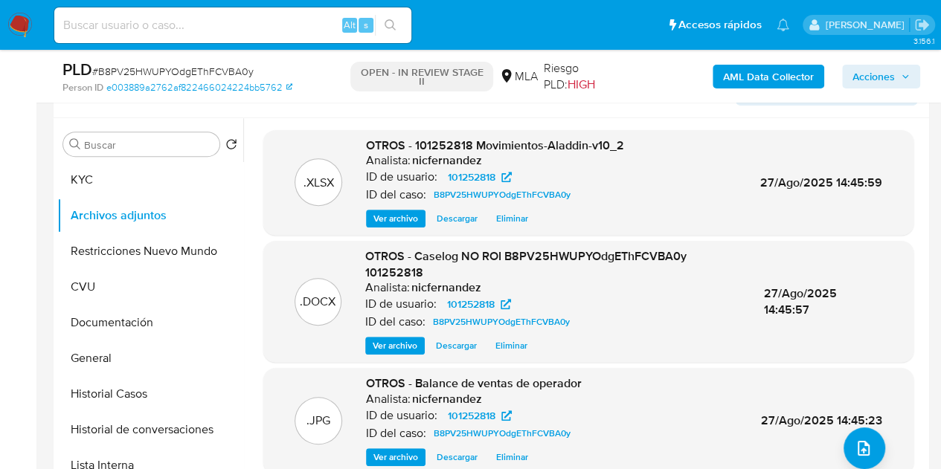
click at [397, 349] on span "Ver archivo" at bounding box center [395, 345] width 45 height 15
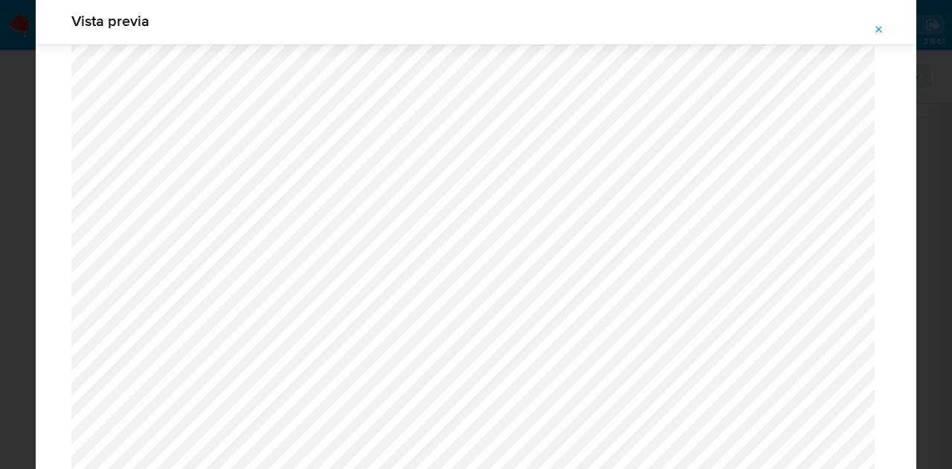
click at [882, 31] on icon "Attachment preview" at bounding box center [879, 30] width 12 height 12
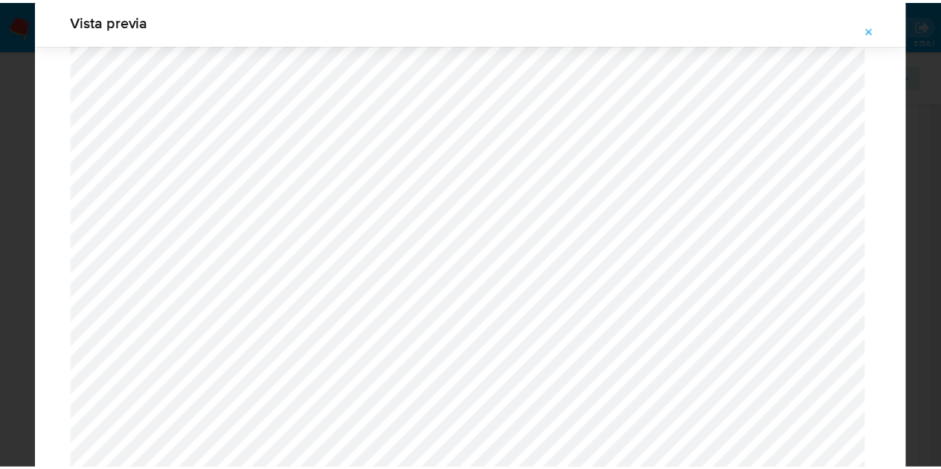
scroll to position [48, 0]
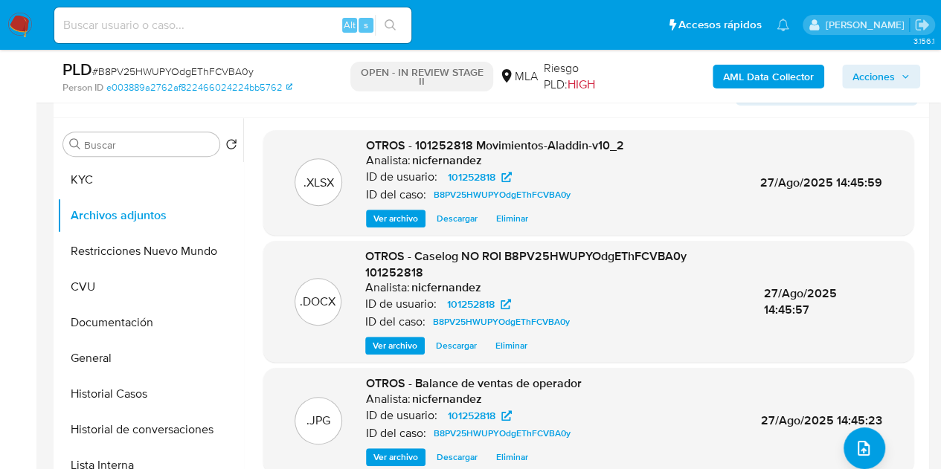
click at [881, 76] on span "Acciones" at bounding box center [873, 77] width 42 height 24
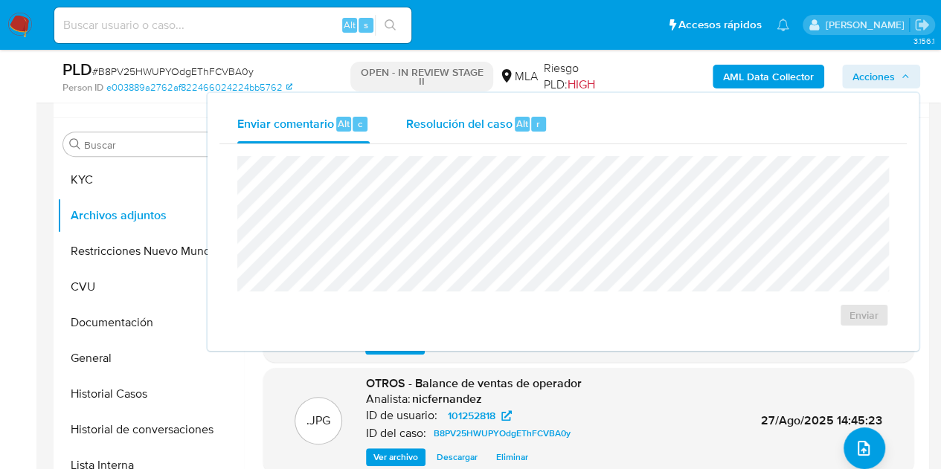
click at [499, 125] on span "Resolución del caso" at bounding box center [458, 123] width 106 height 17
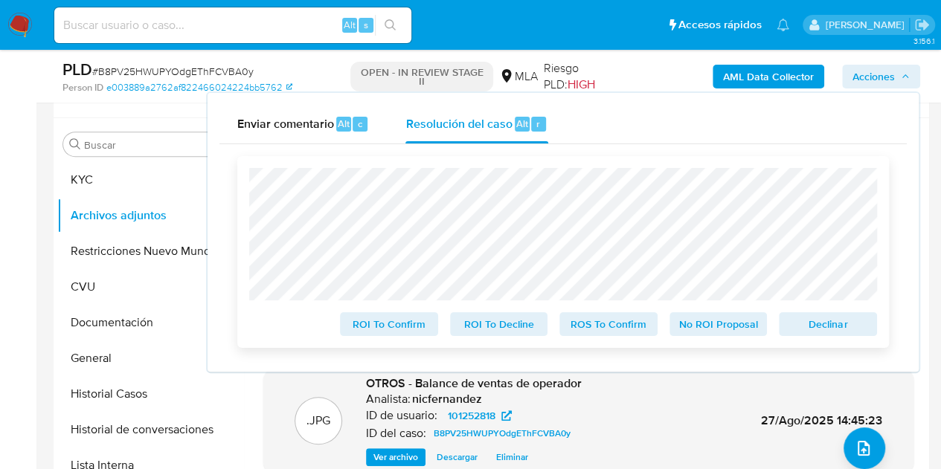
click at [712, 323] on span "No ROI Proposal" at bounding box center [718, 324] width 77 height 21
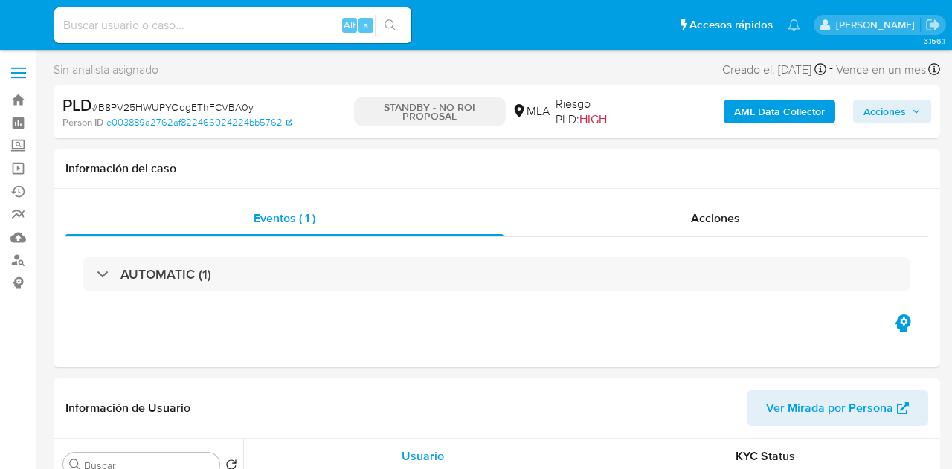
select select "10"
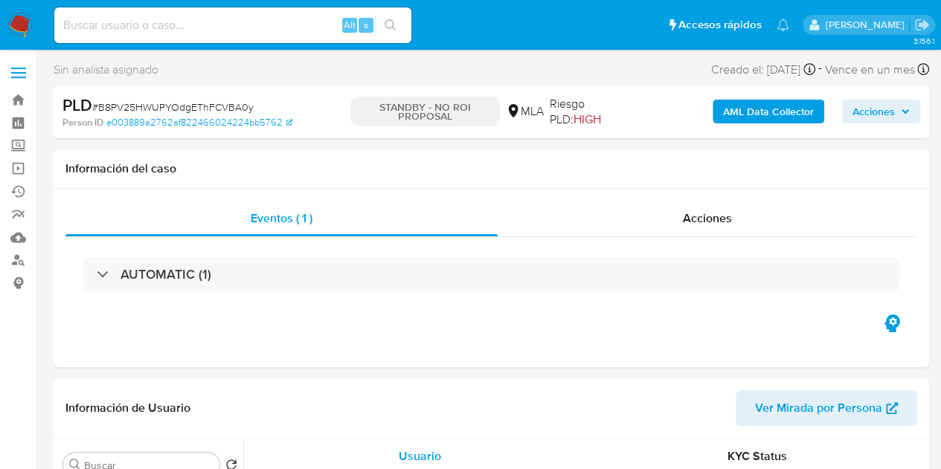
select select "10"
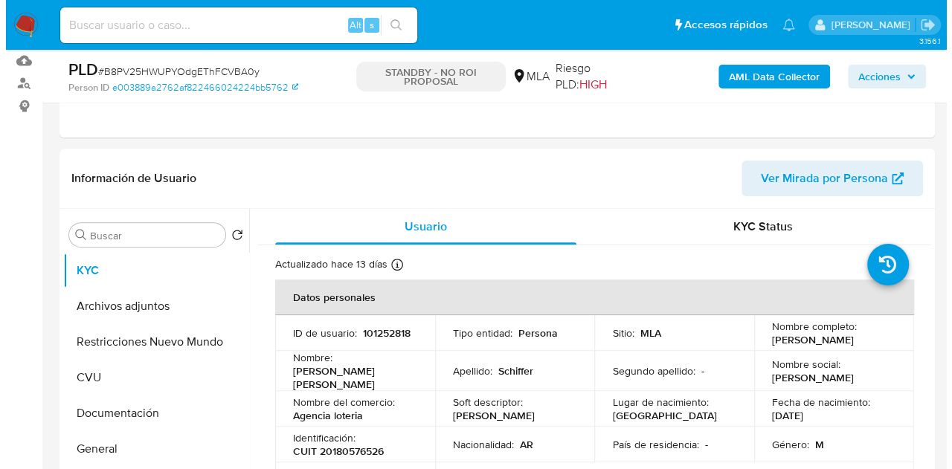
scroll to position [271, 0]
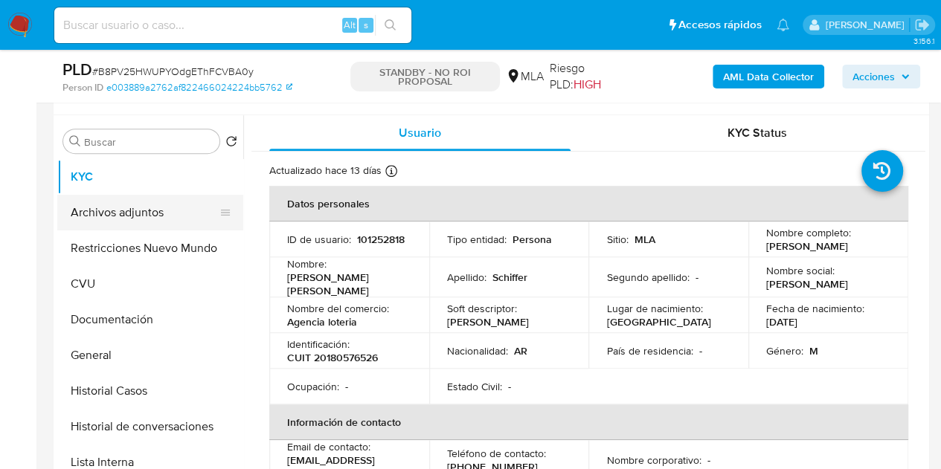
click at [137, 204] on button "Archivos adjuntos" at bounding box center [144, 213] width 174 height 36
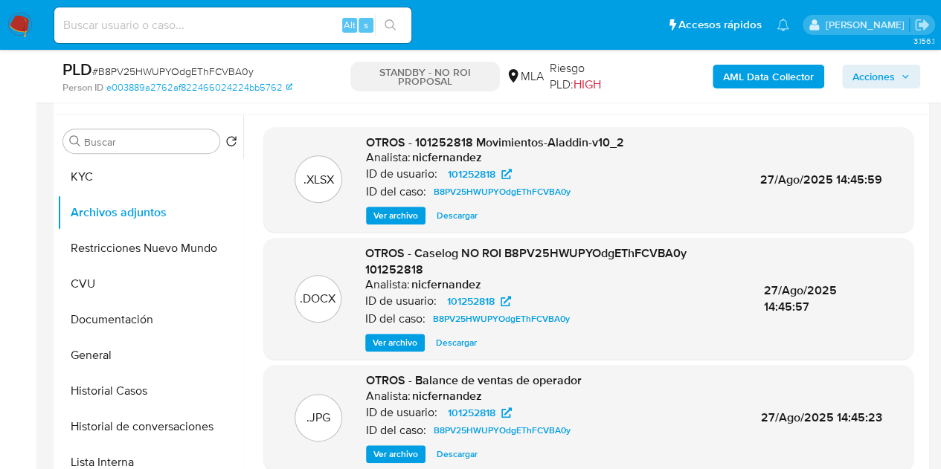
click at [402, 335] on span "Ver archivo" at bounding box center [395, 342] width 45 height 15
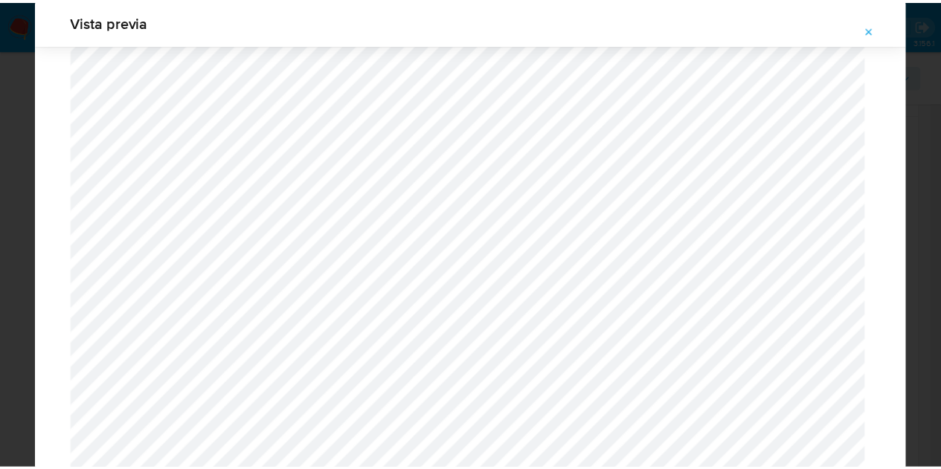
scroll to position [0, 0]
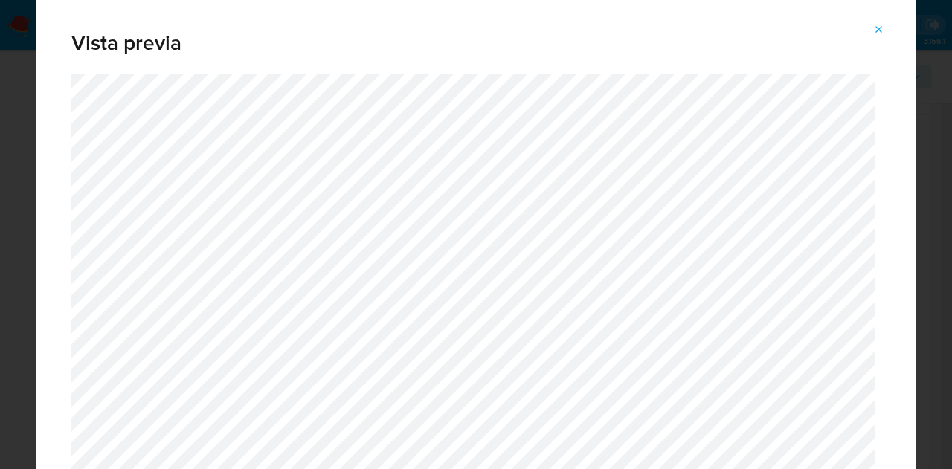
click at [883, 30] on icon "Attachment preview" at bounding box center [879, 30] width 12 height 12
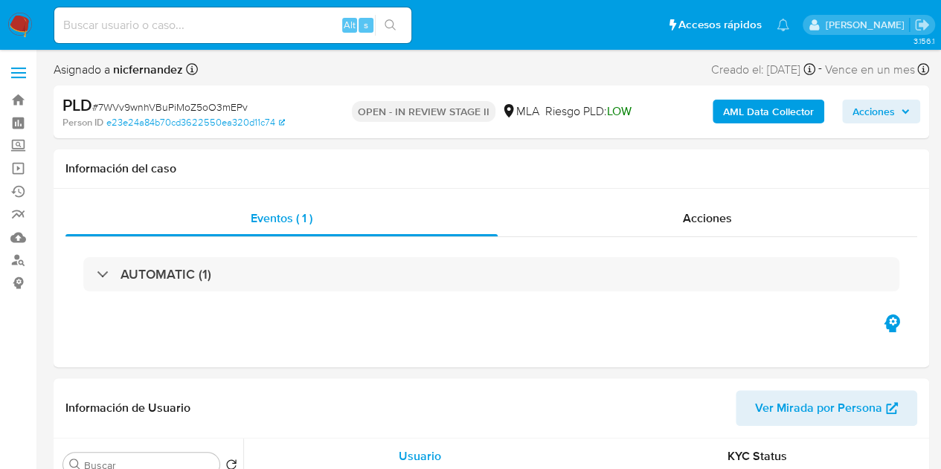
select select "10"
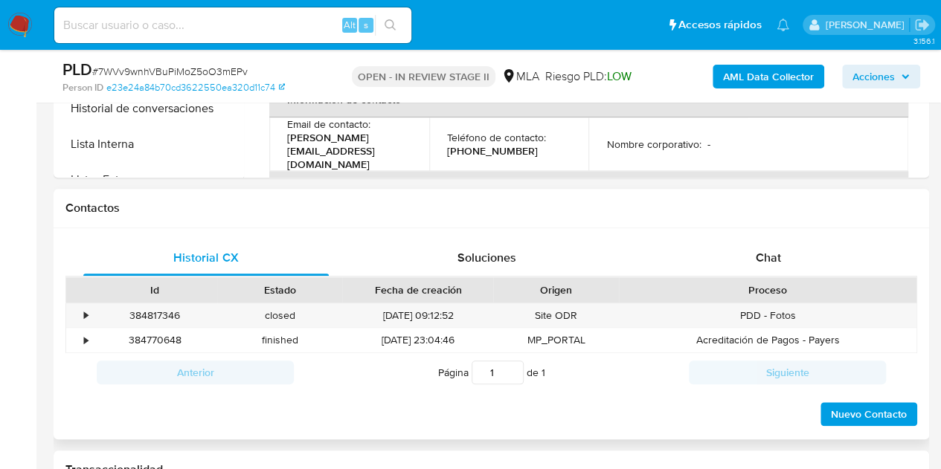
scroll to position [596, 0]
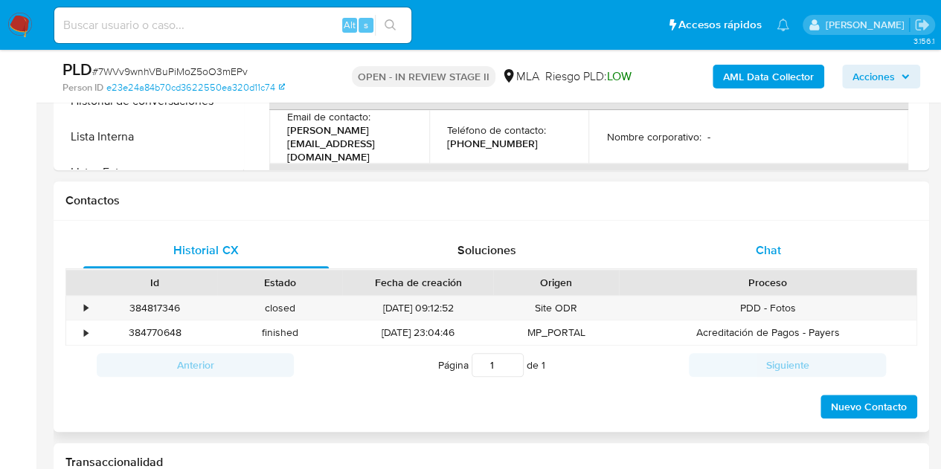
click at [776, 242] on span "Chat" at bounding box center [768, 250] width 25 height 17
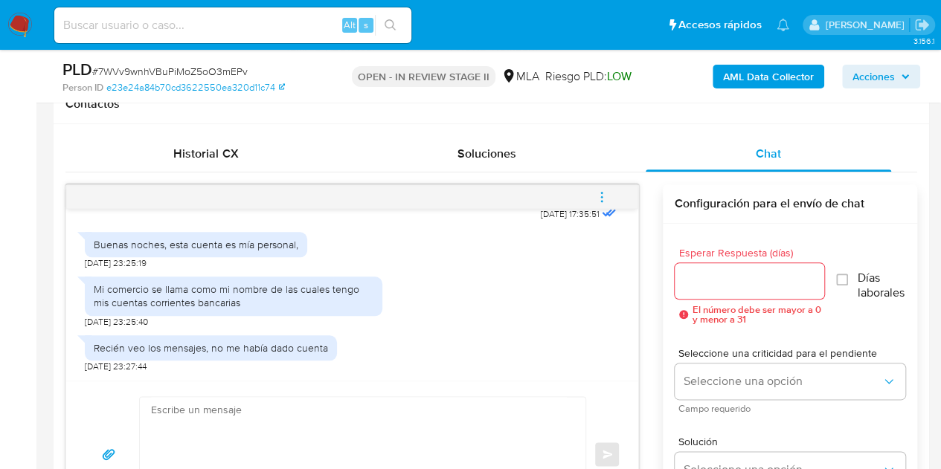
scroll to position [708, 0]
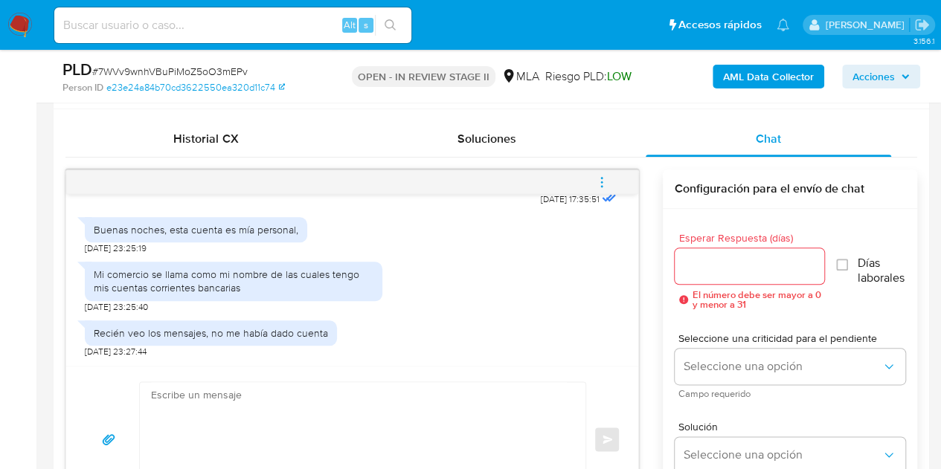
drag, startPoint x: 369, startPoint y: 301, endPoint x: 570, endPoint y: 305, distance: 200.8
click at [372, 300] on div "Mi comercio se llama como mi nombre de las cuales tengo mis cuentas corrientes …" at bounding box center [233, 283] width 297 height 59
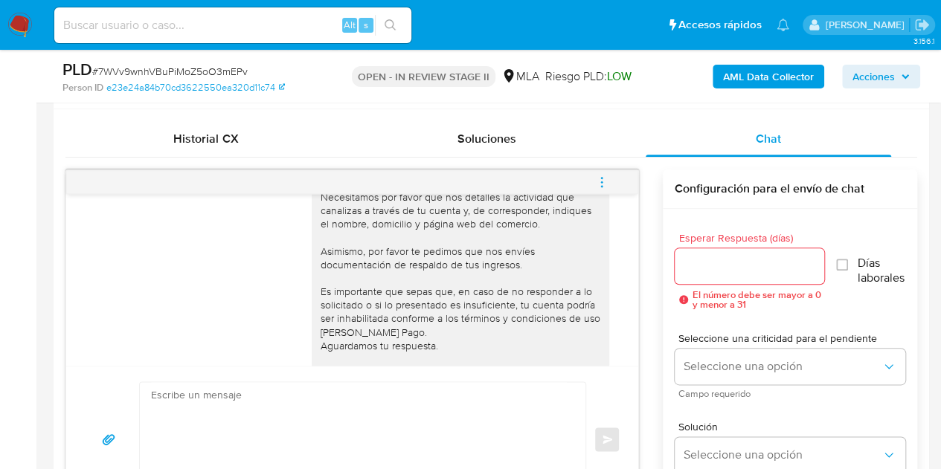
scroll to position [1154, 0]
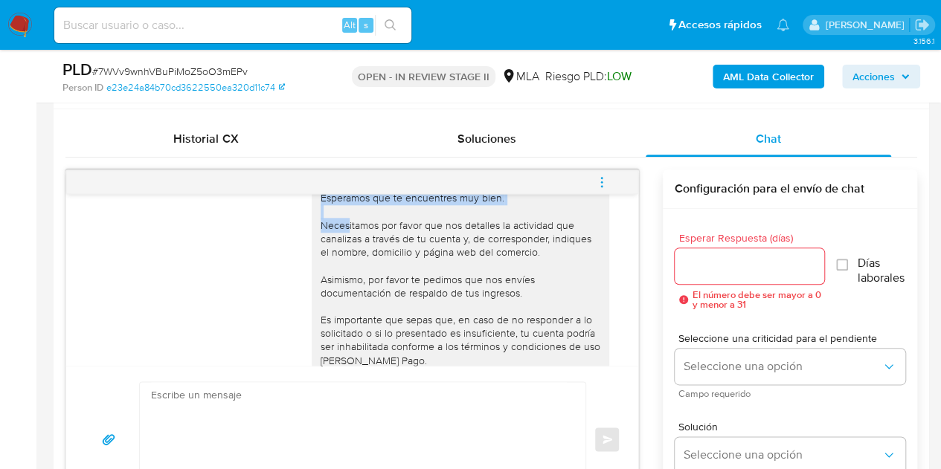
drag, startPoint x: 309, startPoint y: 227, endPoint x: 506, endPoint y: 237, distance: 197.3
click at [506, 237] on div "[PERSON_NAME], Esperamos que te encuentres muy bien. Necesitamos por favor que …" at bounding box center [461, 299] width 280 height 243
copy div "[PERSON_NAME], Esperamos que te encuentres muy bien."
click at [366, 310] on div "Hola Joaquín Eduardo, Esperamos que te encuentres muy bien. Necesitamos por fav…" at bounding box center [461, 299] width 280 height 243
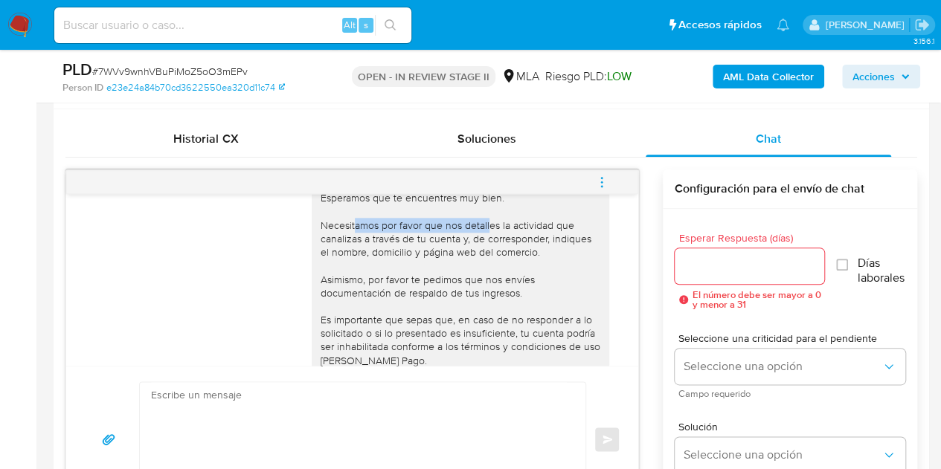
drag, startPoint x: 303, startPoint y: 265, endPoint x: 449, endPoint y: 263, distance: 145.8
click at [449, 263] on div "Hola Joaquín Eduardo, Esperamos que te encuentres muy bien. Necesitamos por fav…" at bounding box center [460, 299] width 297 height 255
copy div "Necesitamos por favor que nos"
click at [366, 347] on div "Hola Joaquín Eduardo, Esperamos que te encuentres muy bien. Necesitamos por fav…" at bounding box center [461, 299] width 280 height 243
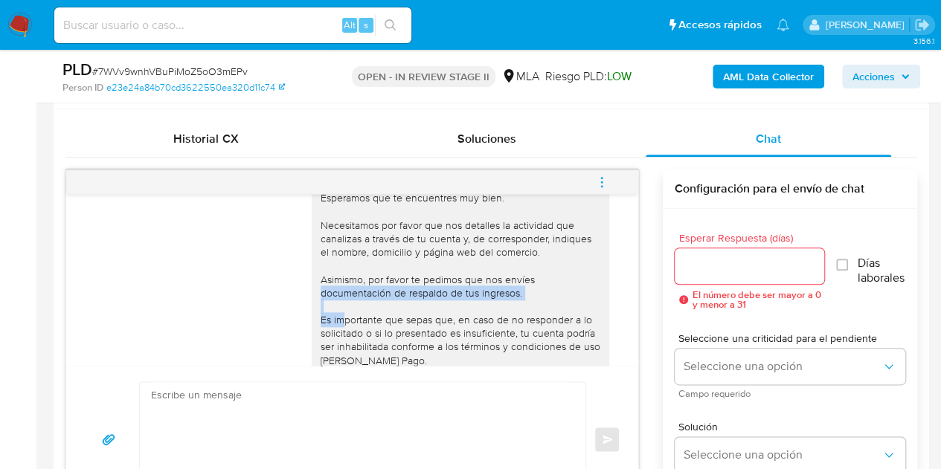
drag, startPoint x: 492, startPoint y: 322, endPoint x: 532, endPoint y: 334, distance: 41.9
click at [532, 334] on div "Hola Joaquín Eduardo, Esperamos que te encuentres muy bien. Necesitamos por fav…" at bounding box center [461, 299] width 280 height 243
copy div "envíes documentación de respaldo de tus ingresos."
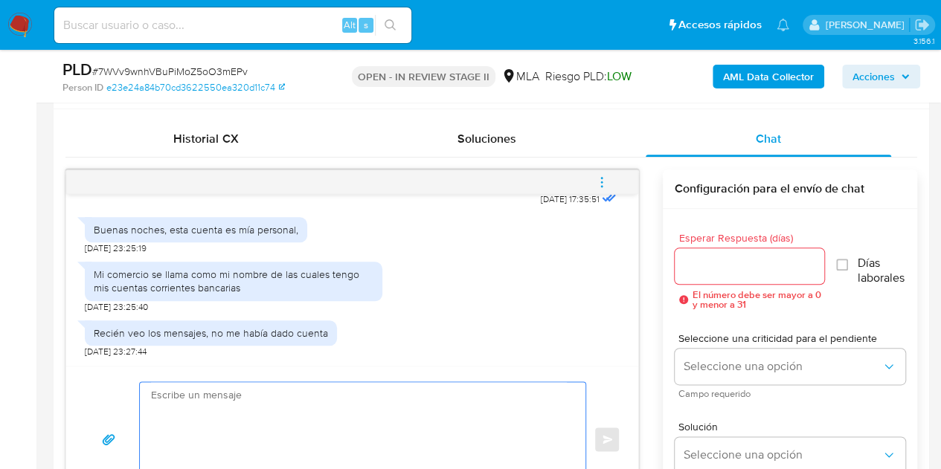
click at [481, 399] on textarea at bounding box center [359, 439] width 416 height 115
paste textarea "Hola Joaquín Eduardo, Esperamos que te encuentres muy bien. Gracias por tu resp…"
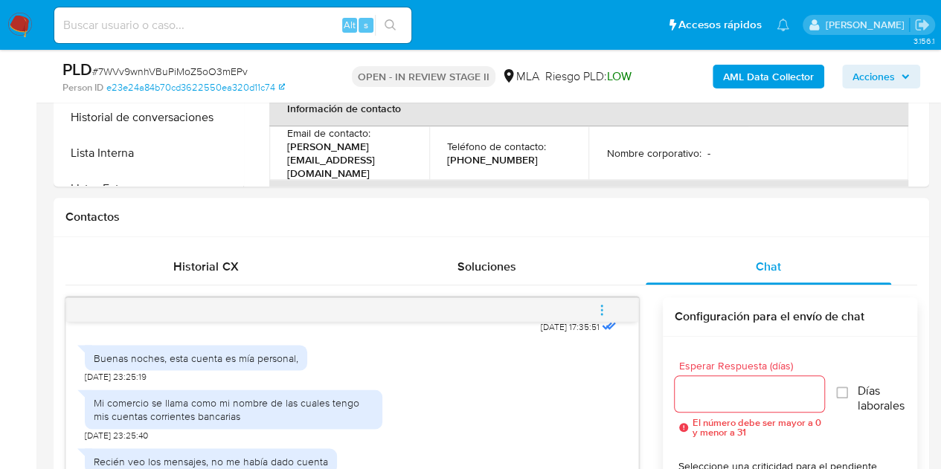
scroll to position [168, 0]
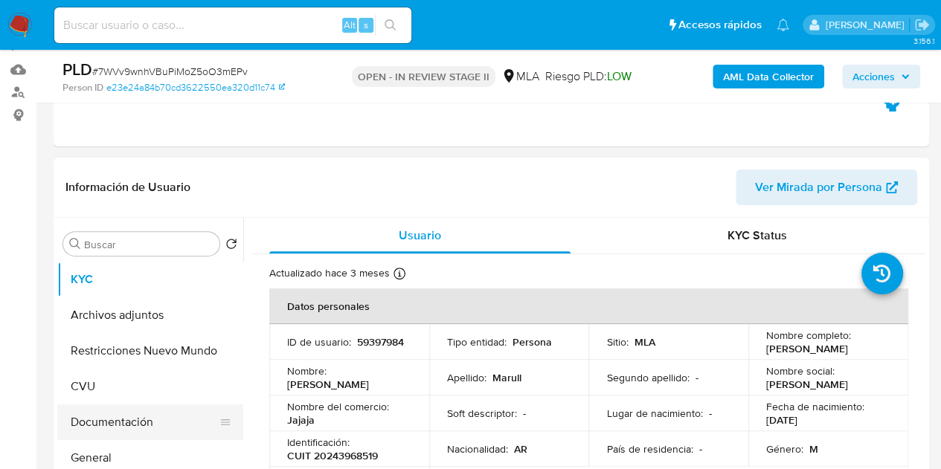
type textarea "Hola Joaquín Eduardo, Esperamos que te encuentres muy bien. Gracias por tu resp…"
click at [141, 422] on button "Documentación" at bounding box center [144, 423] width 174 height 36
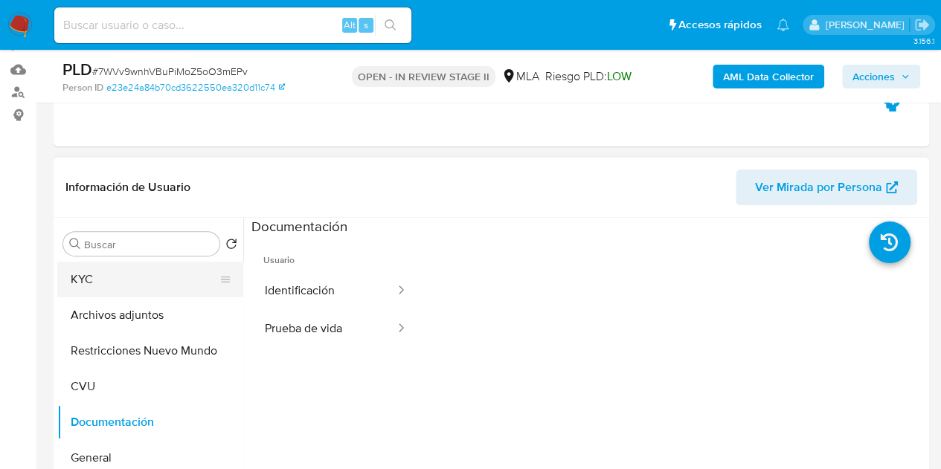
click at [123, 285] on button "KYC" at bounding box center [144, 280] width 174 height 36
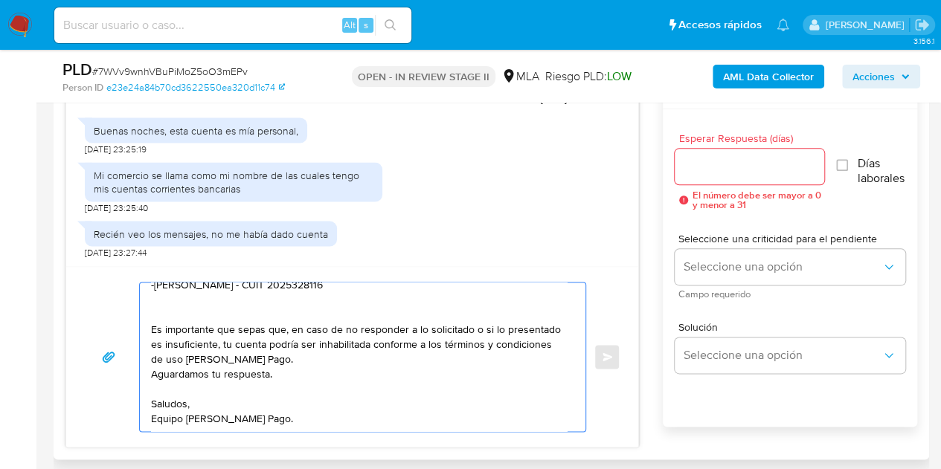
scroll to position [0, 0]
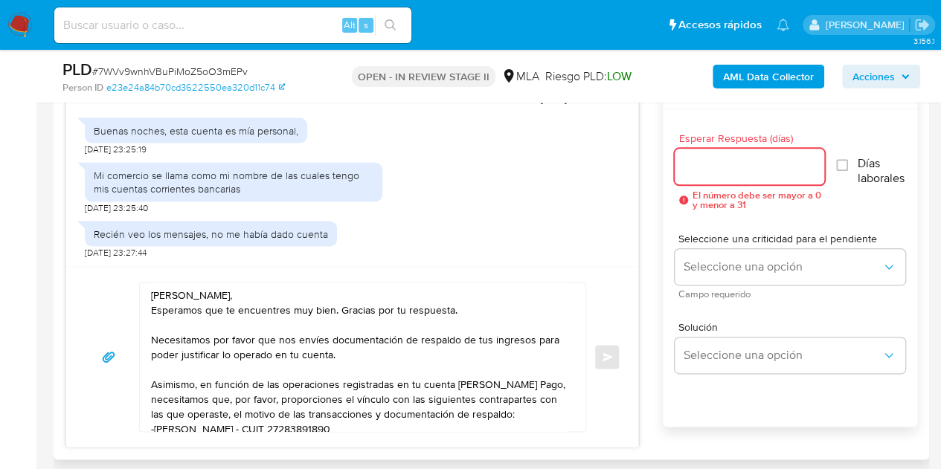
click at [726, 173] on input "Esperar Respuesta (días)" at bounding box center [749, 166] width 150 height 19
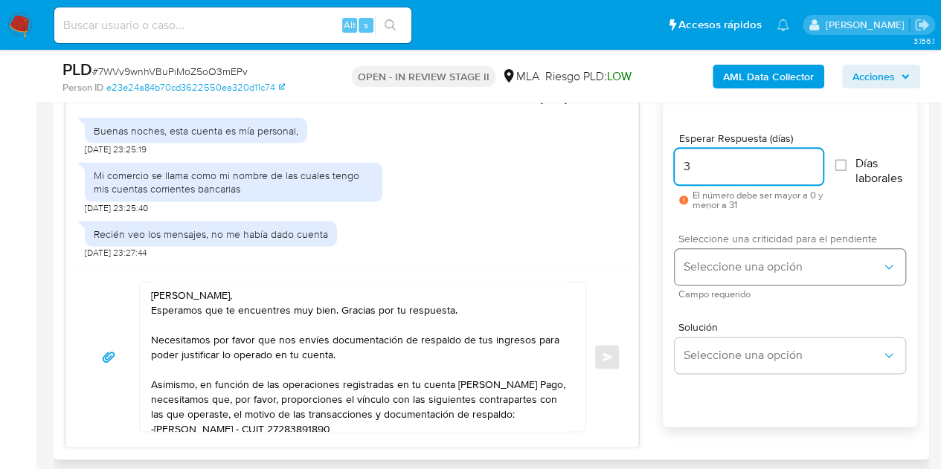
type input "3"
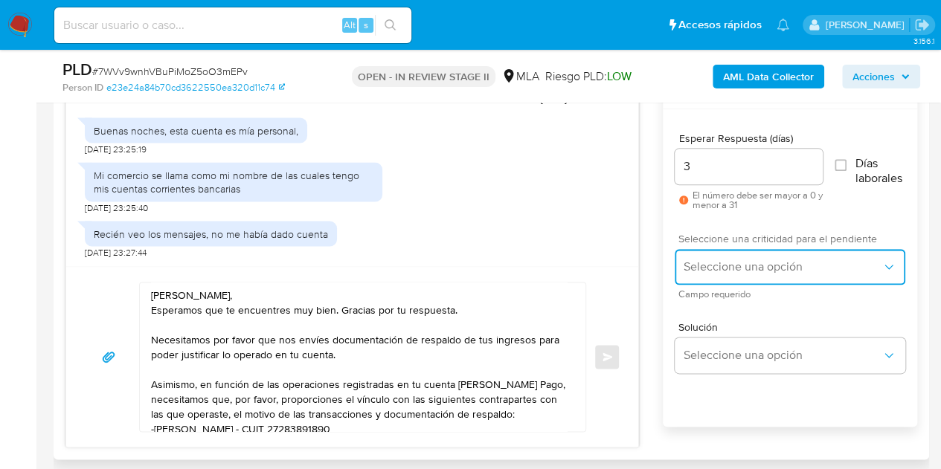
click at [727, 255] on button "Seleccione una opción" at bounding box center [789, 267] width 231 height 36
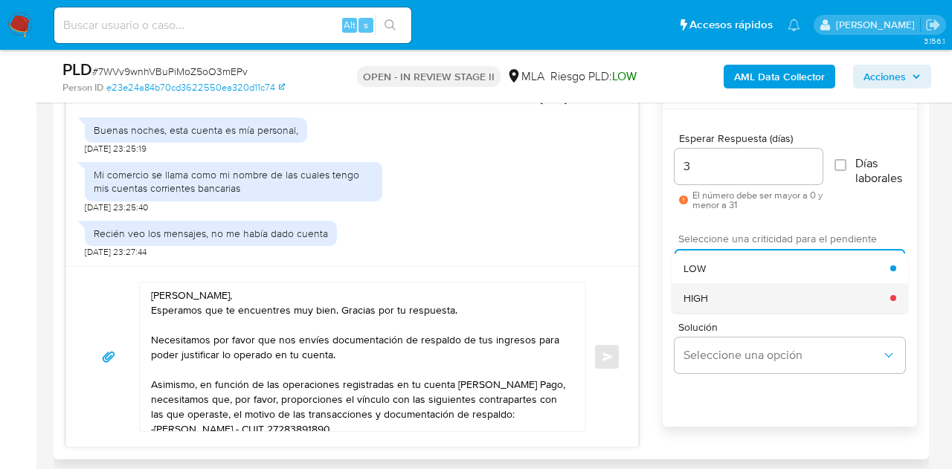
click at [727, 295] on div "HIGH" at bounding box center [786, 298] width 207 height 30
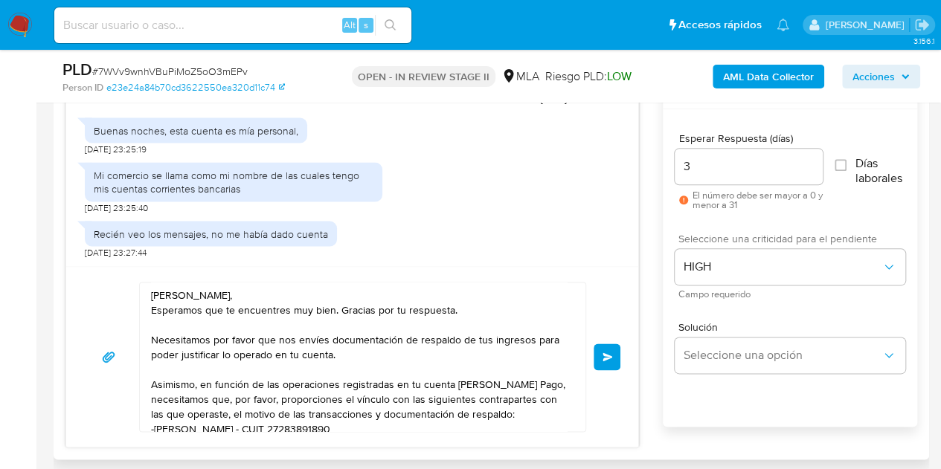
drag, startPoint x: 642, startPoint y: 297, endPoint x: 599, endPoint y: 307, distance: 44.2
click at [640, 299] on div "18/08/2025 17:35:38 Hola, Esperamos que te encuentres muy bien. Te consultamos …" at bounding box center [490, 259] width 851 height 378
click at [612, 353] on span "Enviar" at bounding box center [607, 356] width 10 height 9
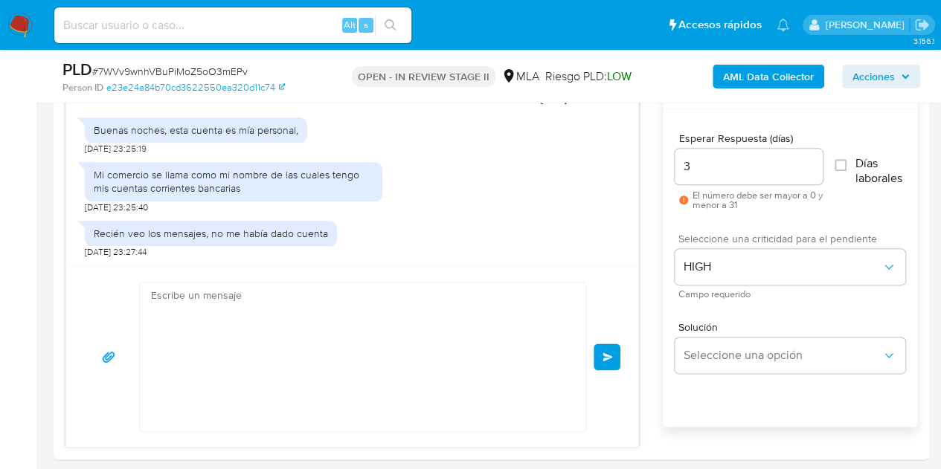
scroll to position [1829, 0]
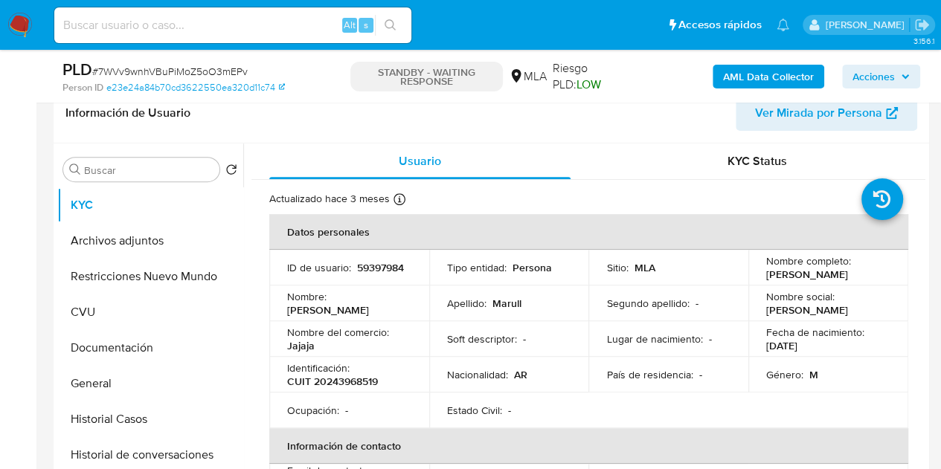
scroll to position [262, 0]
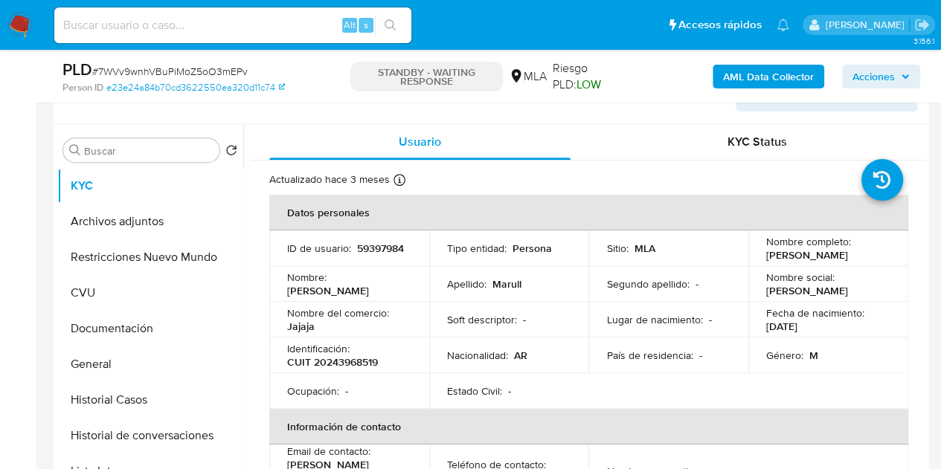
select select "10"
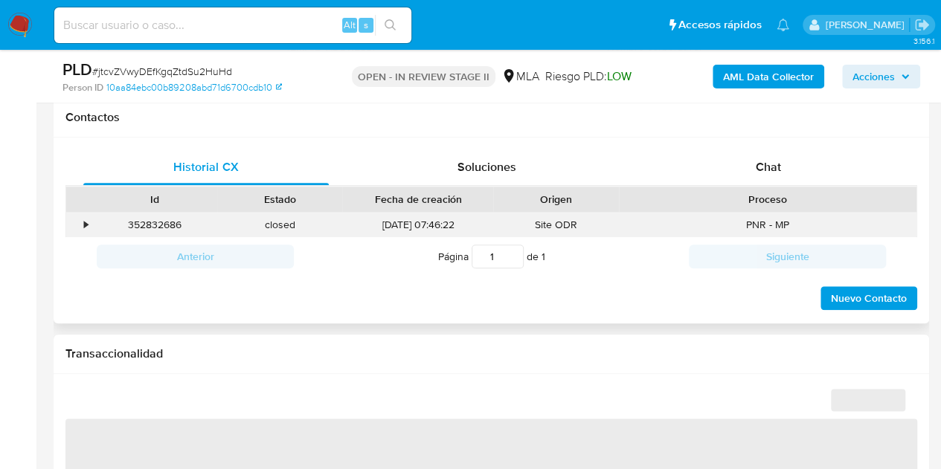
select select "10"
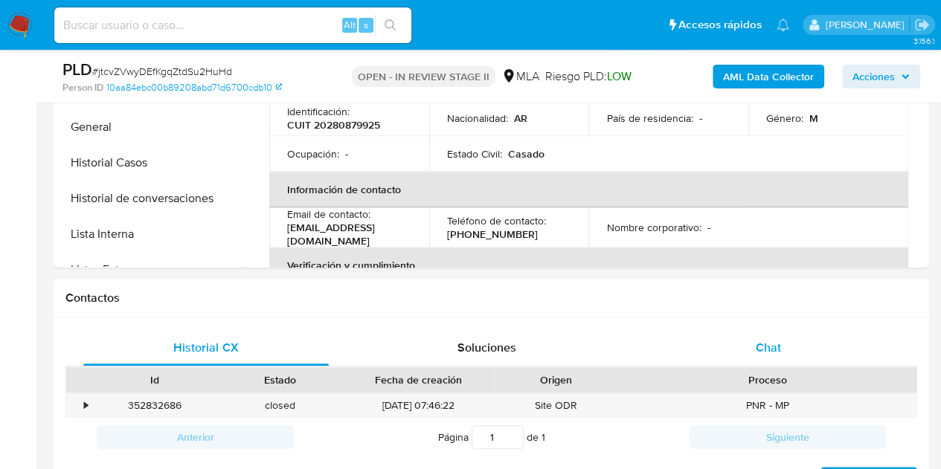
click at [765, 352] on span "Chat" at bounding box center [768, 347] width 25 height 17
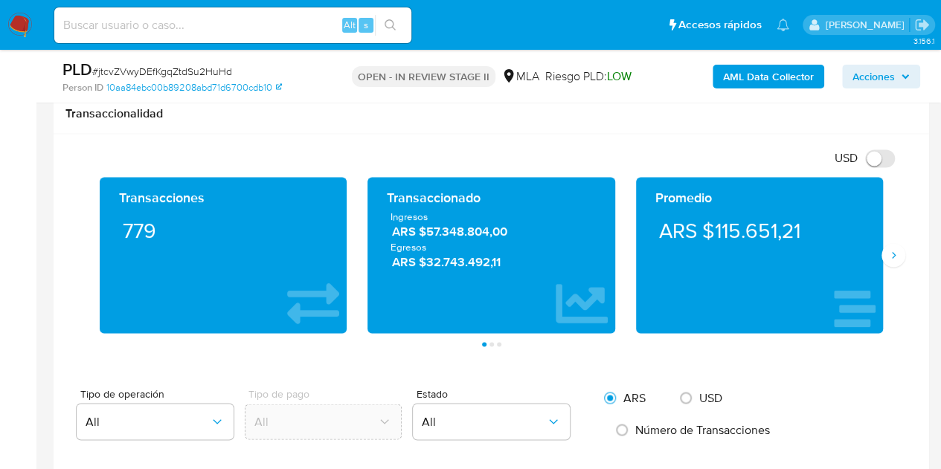
scroll to position [1146, 0]
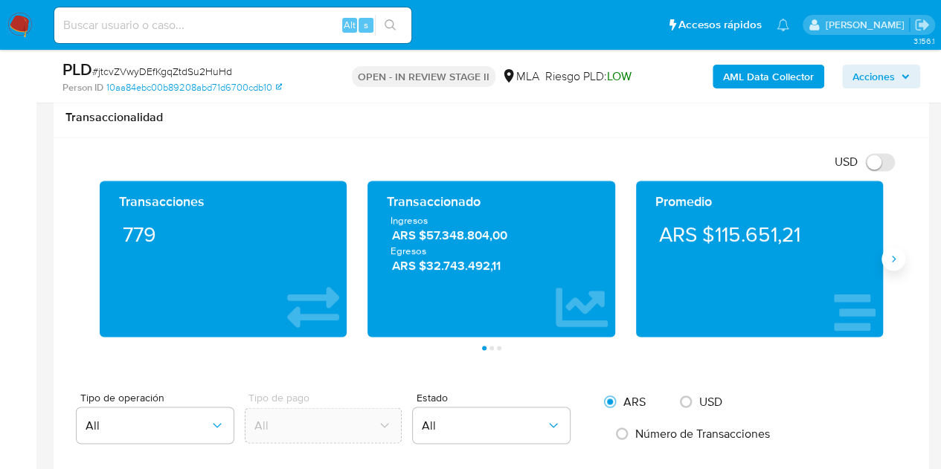
click at [898, 253] on icon "Siguiente" at bounding box center [893, 259] width 12 height 12
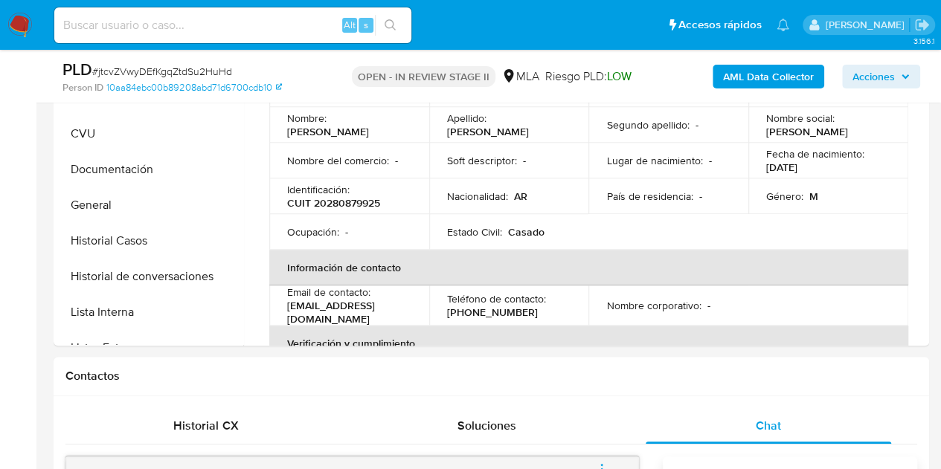
scroll to position [367, 0]
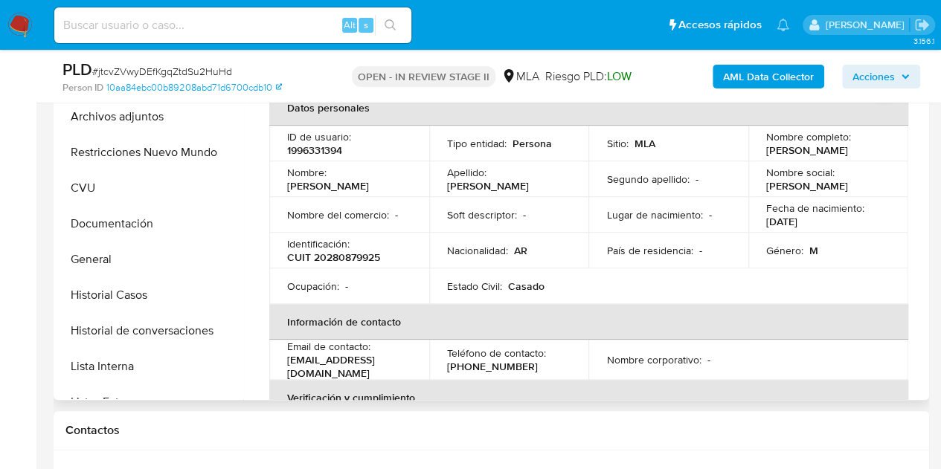
drag, startPoint x: 333, startPoint y: 182, endPoint x: 449, endPoint y: 212, distance: 119.8
click at [419, 187] on td "Nombre : [PERSON_NAME]" at bounding box center [349, 179] width 160 height 36
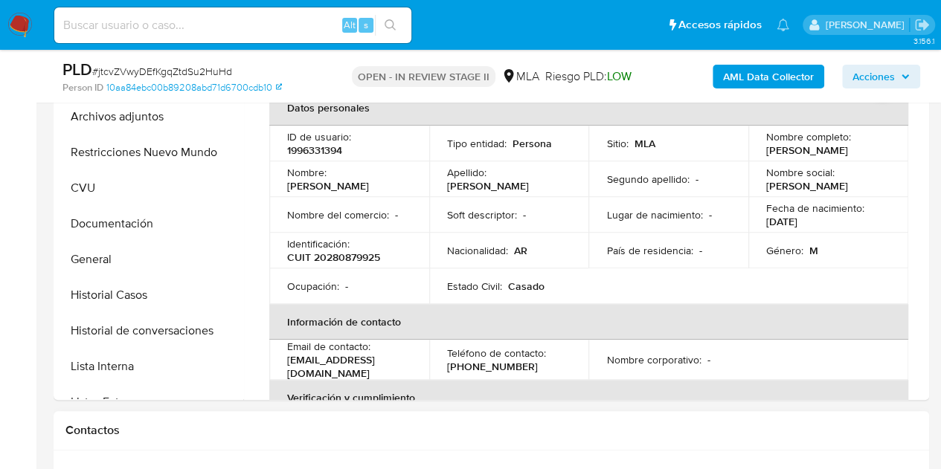
copy p "[PERSON_NAME]"
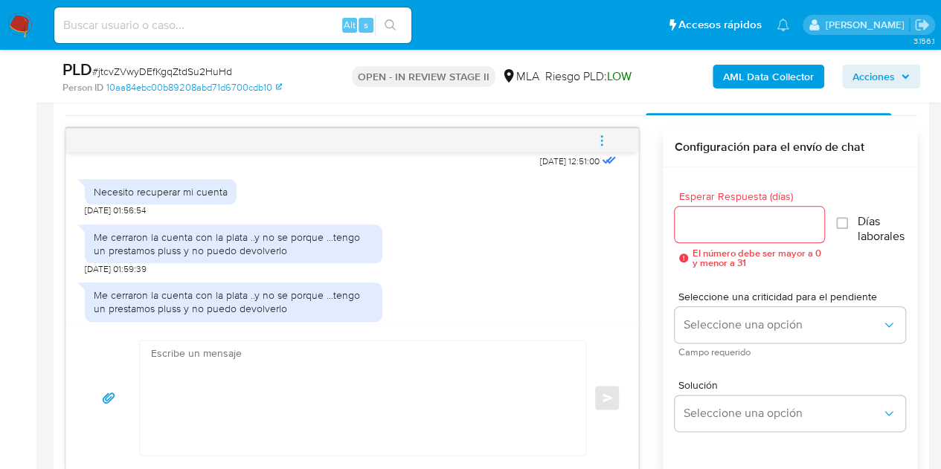
scroll to position [1263, 0]
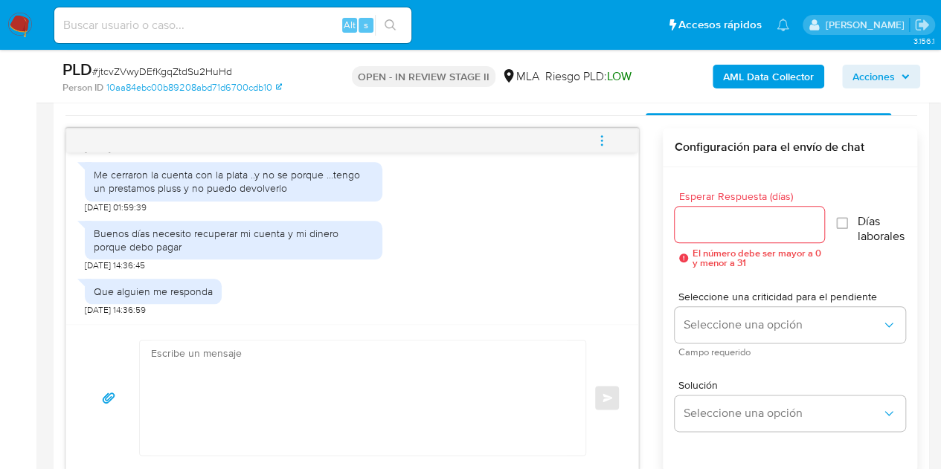
click at [485, 368] on textarea at bounding box center [359, 398] width 416 height 115
paste textarea "Hola Daniel Esteban, Muchas gracias por la respuesta. Analizamos tu caso y nota…"
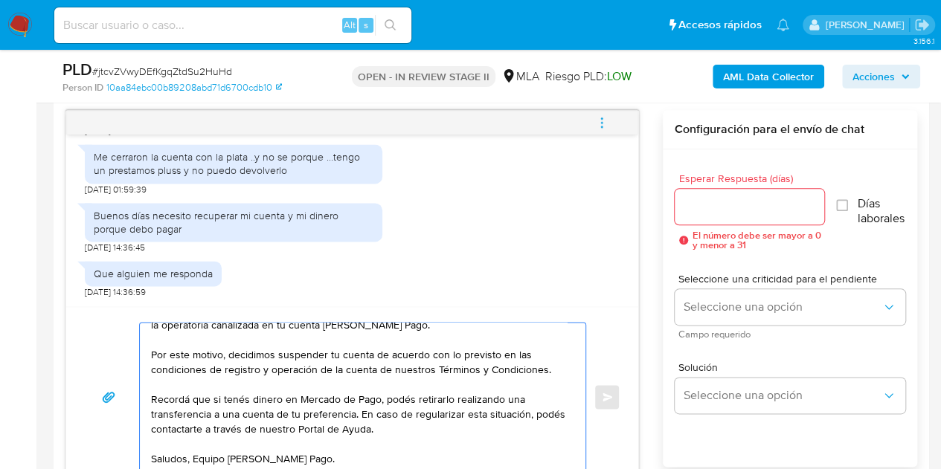
scroll to position [0, 0]
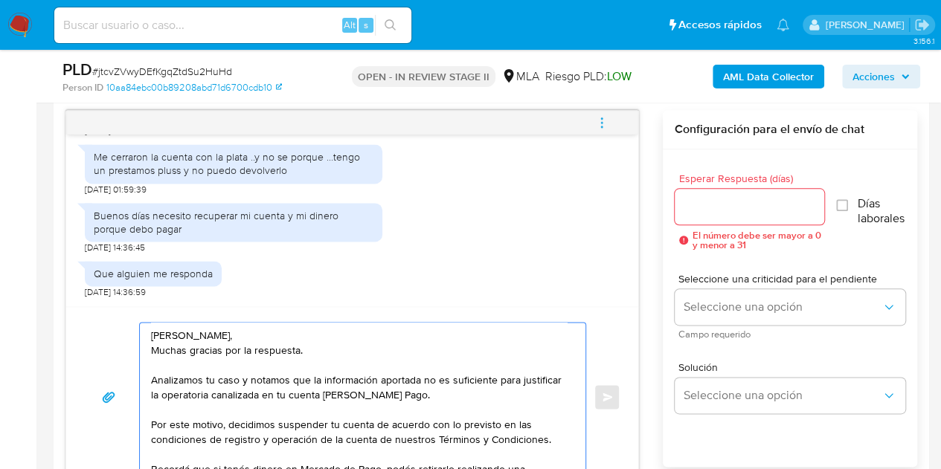
type textarea "[PERSON_NAME], Muchas gracias por la respuesta. Analizamos tu caso y notamos qu…"
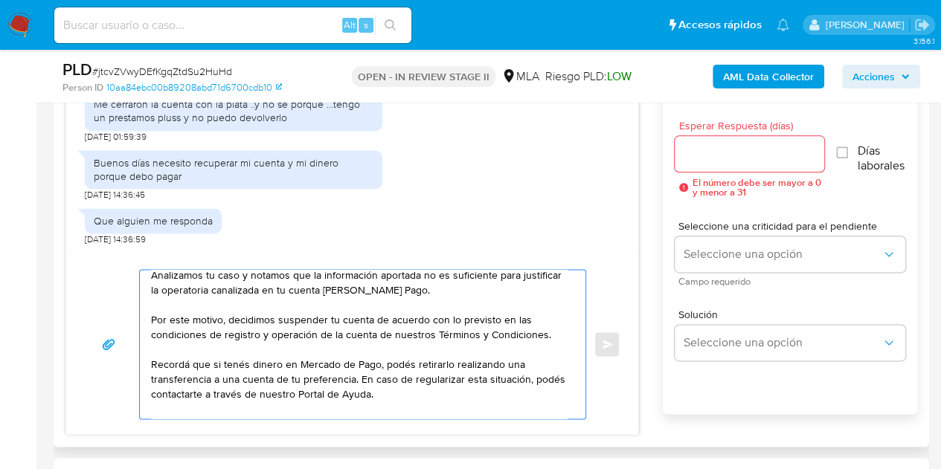
scroll to position [70, 0]
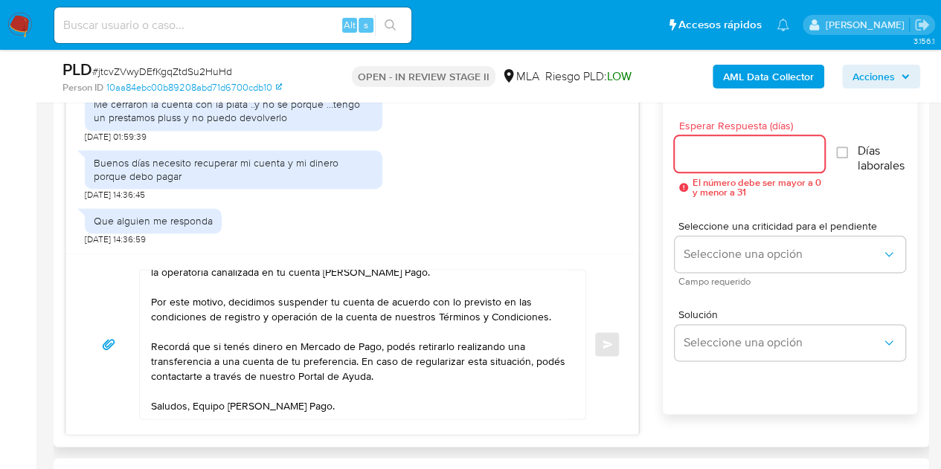
click at [712, 161] on input "Esperar Respuesta (días)" at bounding box center [749, 153] width 150 height 19
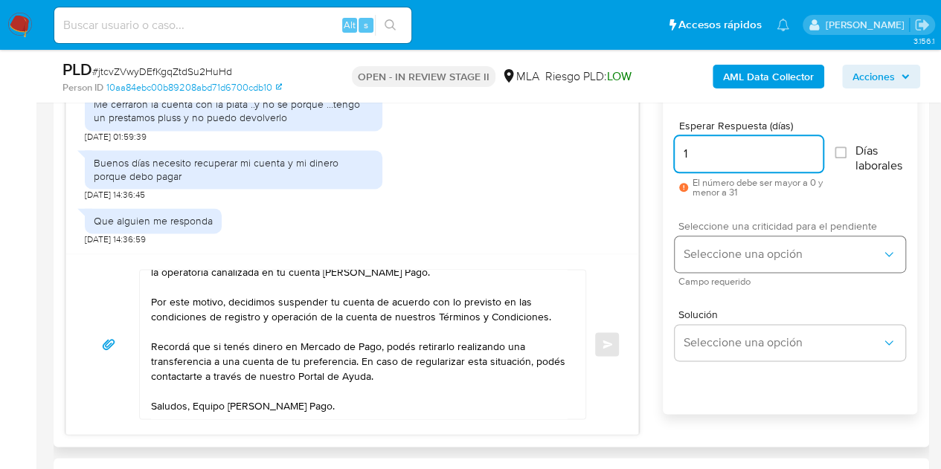
type input "1"
click at [703, 260] on span "Seleccione una opción" at bounding box center [782, 254] width 198 height 15
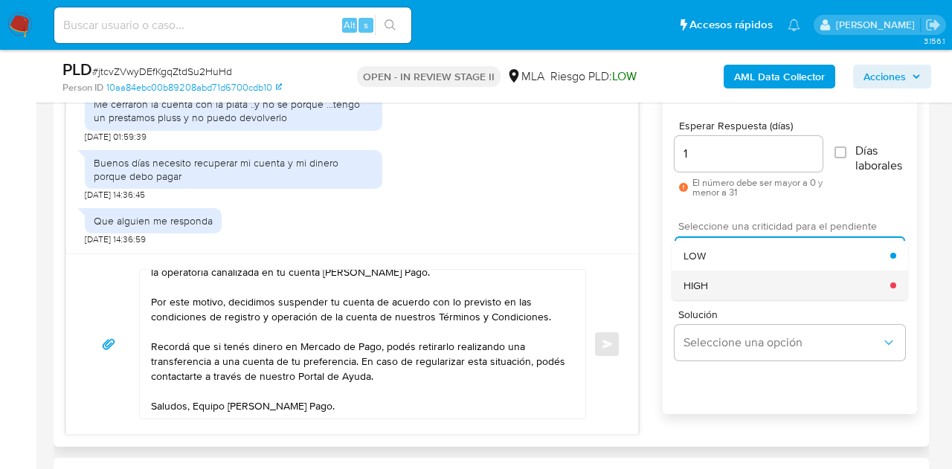
click at [719, 280] on div "HIGH" at bounding box center [786, 286] width 207 height 30
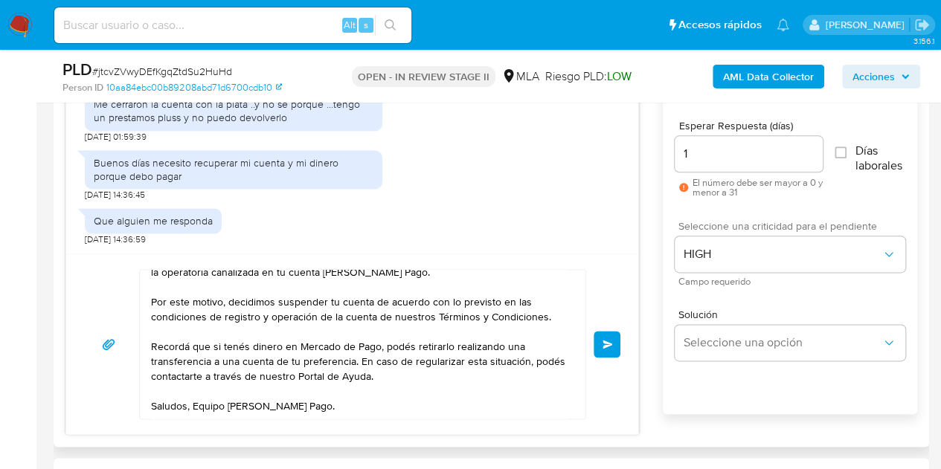
click at [609, 335] on button "Enviar" at bounding box center [606, 344] width 27 height 27
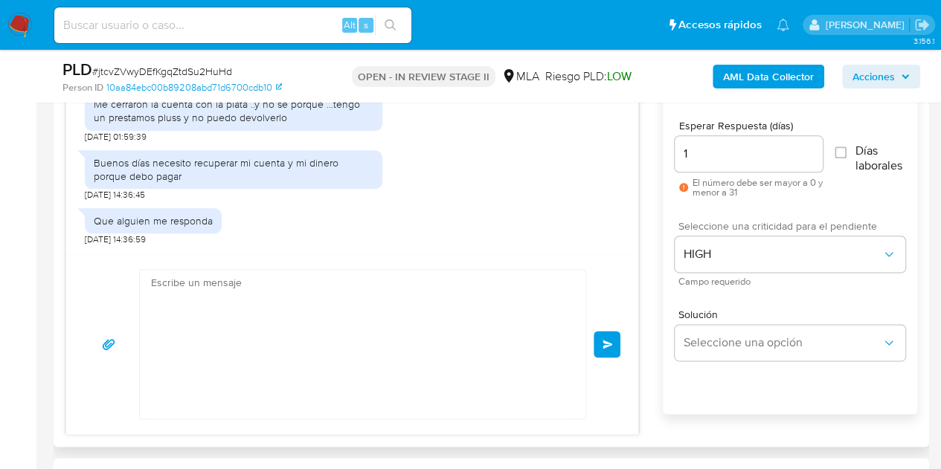
scroll to position [1536, 0]
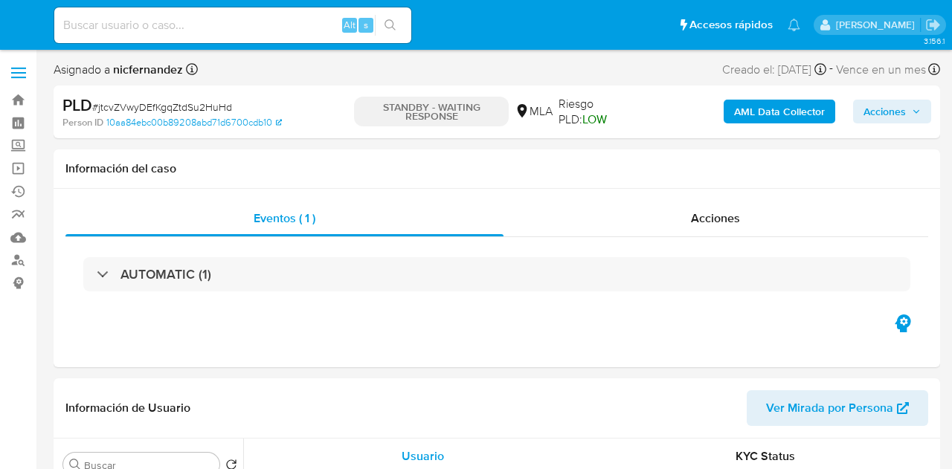
select select "10"
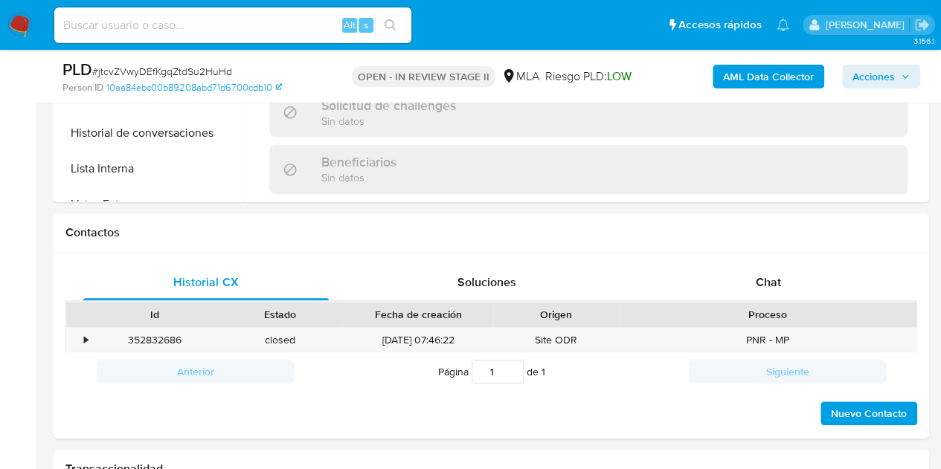
scroll to position [686, 0]
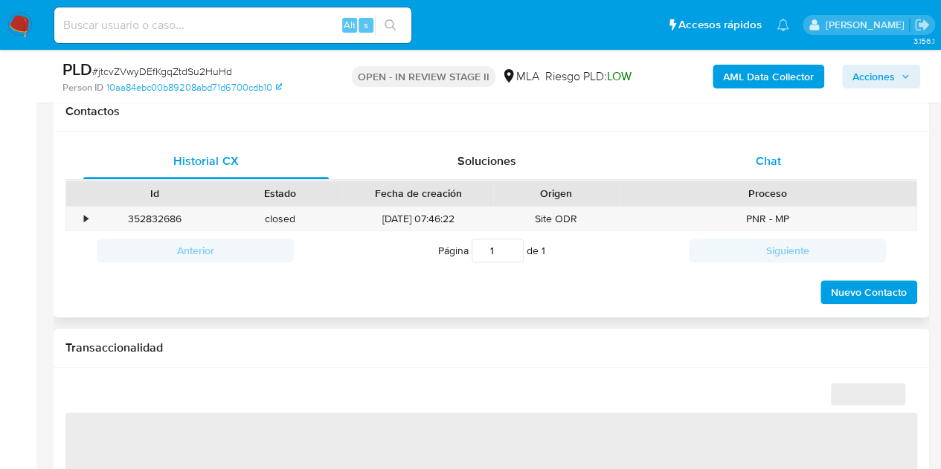
click at [777, 167] on span "Chat" at bounding box center [768, 160] width 25 height 17
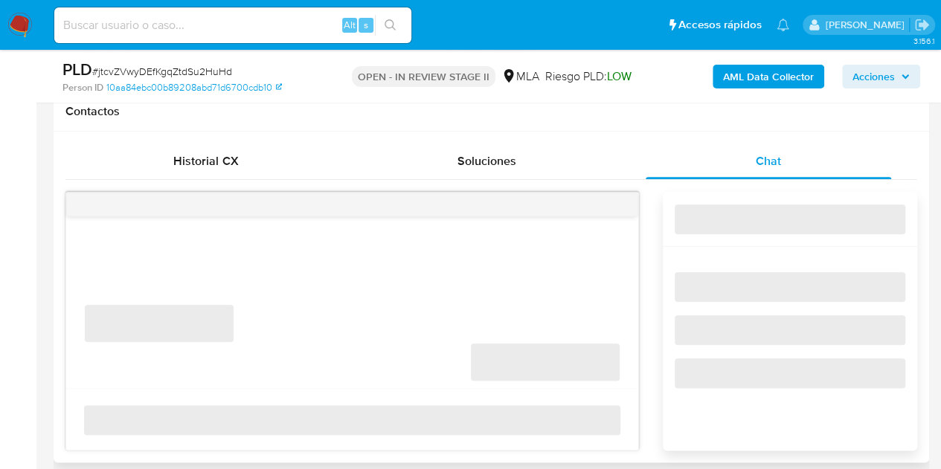
select select "10"
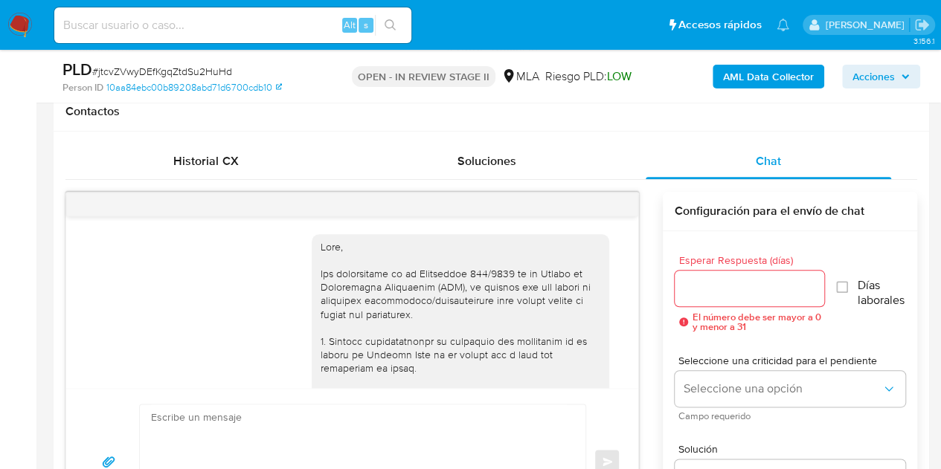
scroll to position [1536, 0]
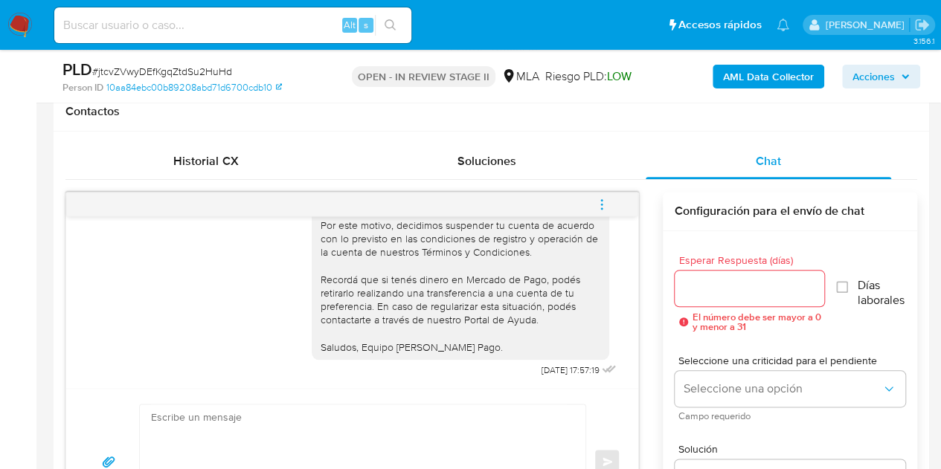
click at [602, 202] on icon "menu-action" at bounding box center [601, 204] width 13 height 13
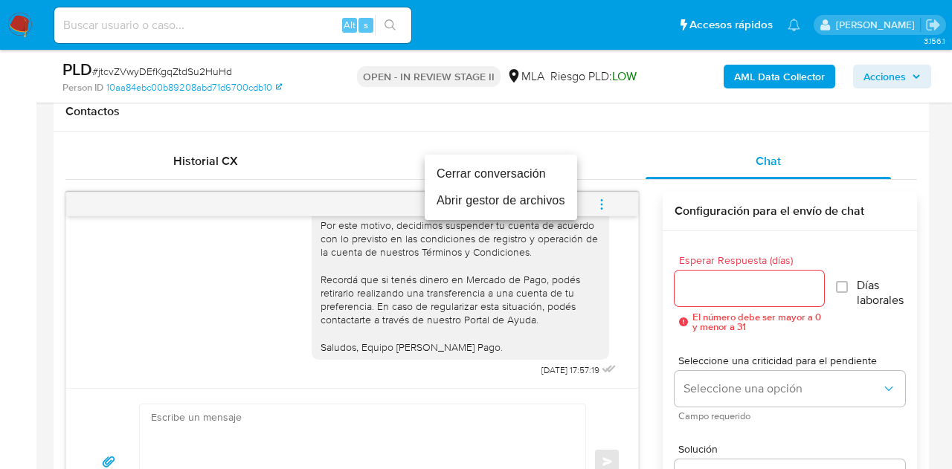
click at [517, 174] on li "Cerrar conversación" at bounding box center [501, 174] width 152 height 27
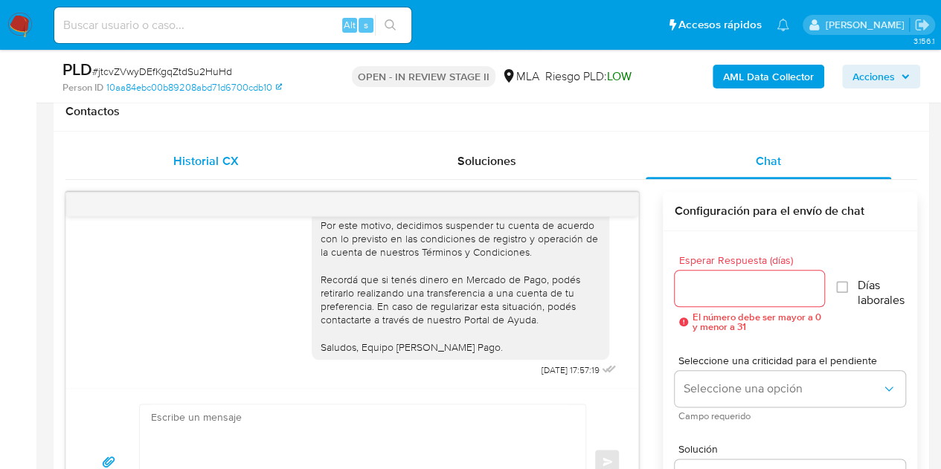
click at [213, 154] on span "Historial CX" at bounding box center [205, 160] width 65 height 17
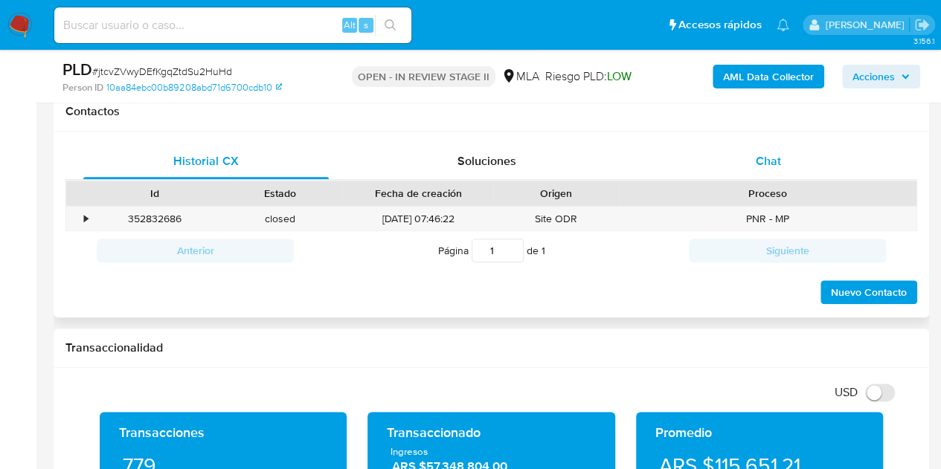
click at [769, 145] on div "Chat" at bounding box center [767, 162] width 245 height 36
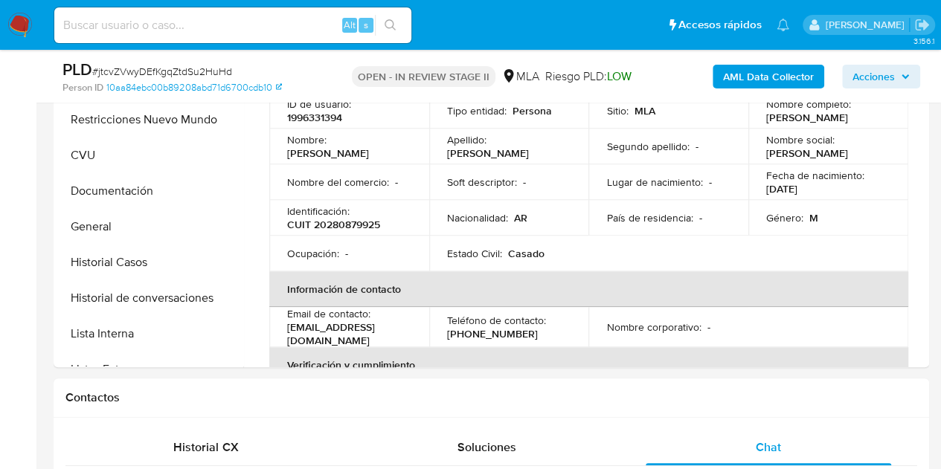
scroll to position [312, 0]
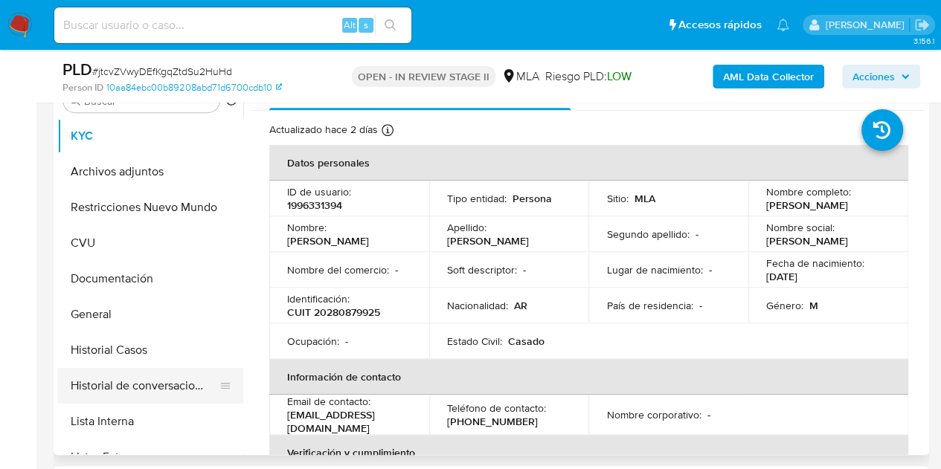
click at [125, 385] on button "Historial de conversaciones" at bounding box center [144, 386] width 174 height 36
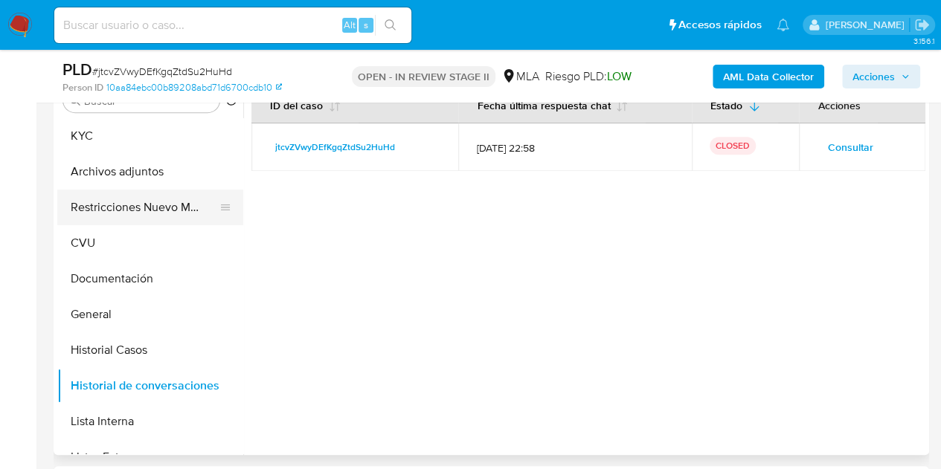
click at [86, 207] on button "Restricciones Nuevo Mundo" at bounding box center [144, 208] width 174 height 36
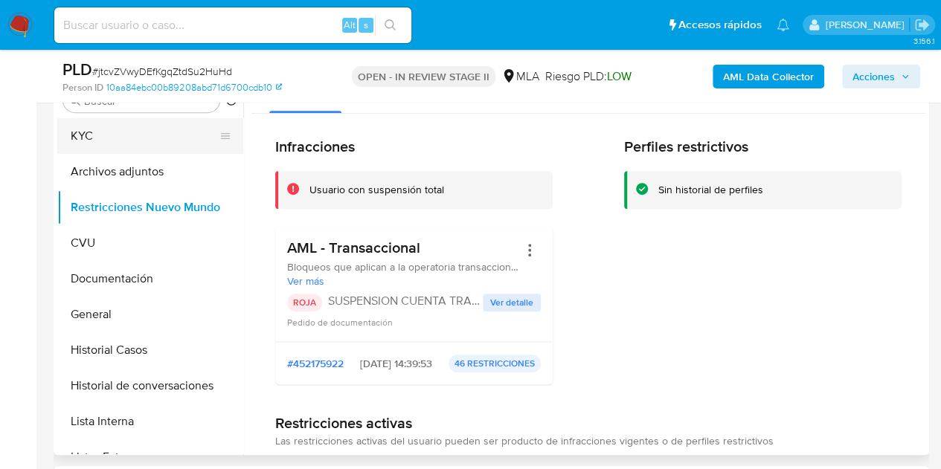
click at [86, 133] on button "KYC" at bounding box center [144, 136] width 174 height 36
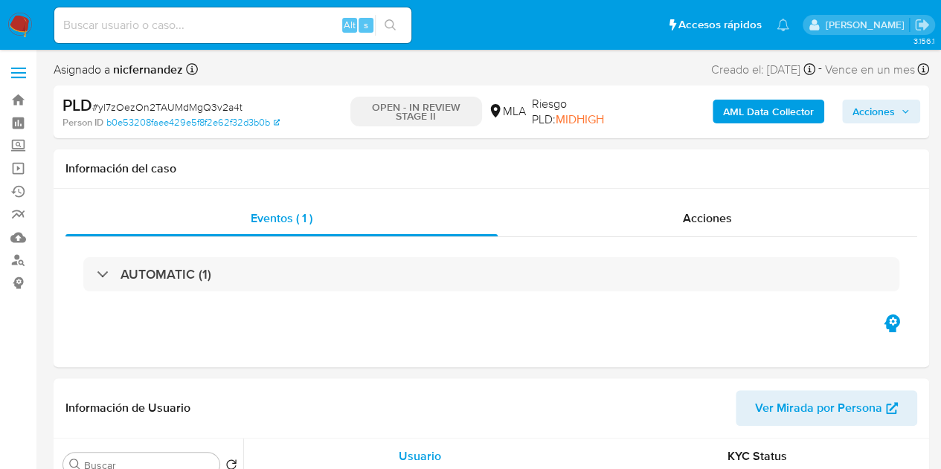
select select "10"
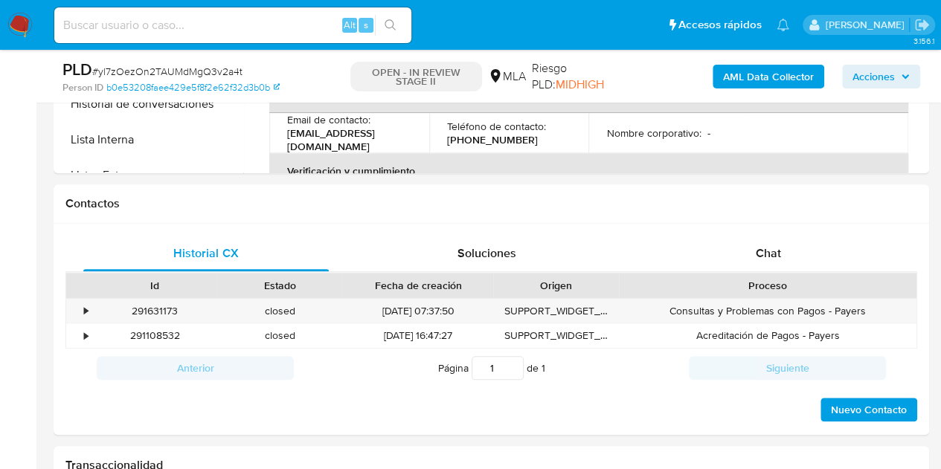
scroll to position [631, 0]
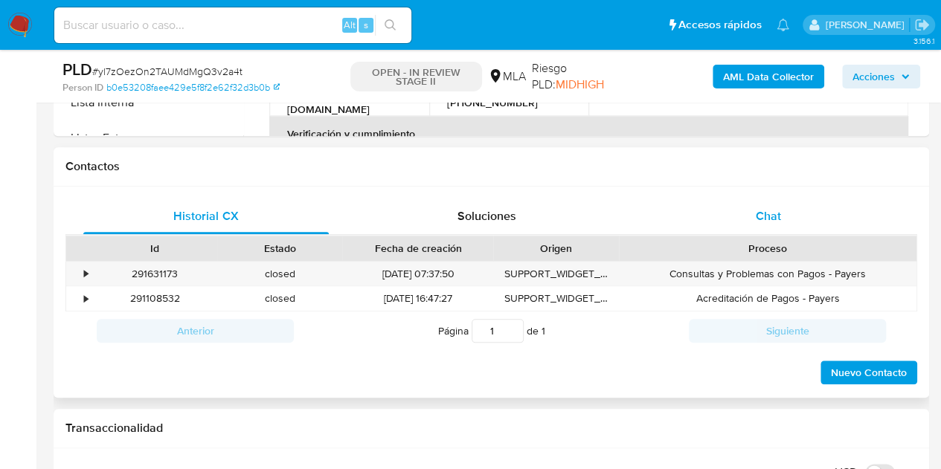
click at [747, 231] on div "Chat" at bounding box center [767, 217] width 245 height 36
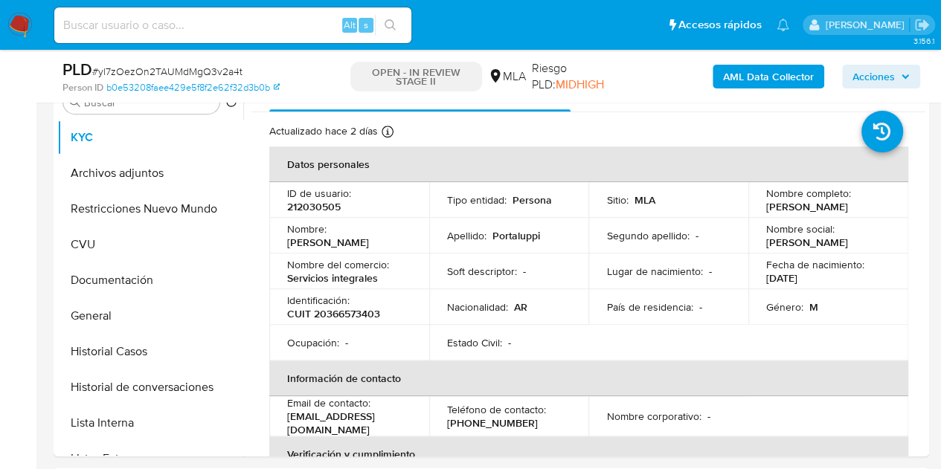
scroll to position [285, 0]
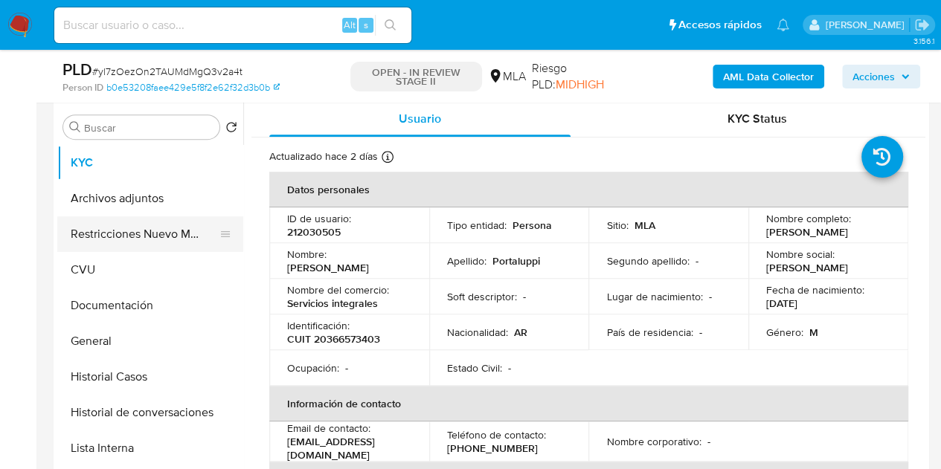
click at [141, 233] on button "Restricciones Nuevo Mundo" at bounding box center [144, 234] width 174 height 36
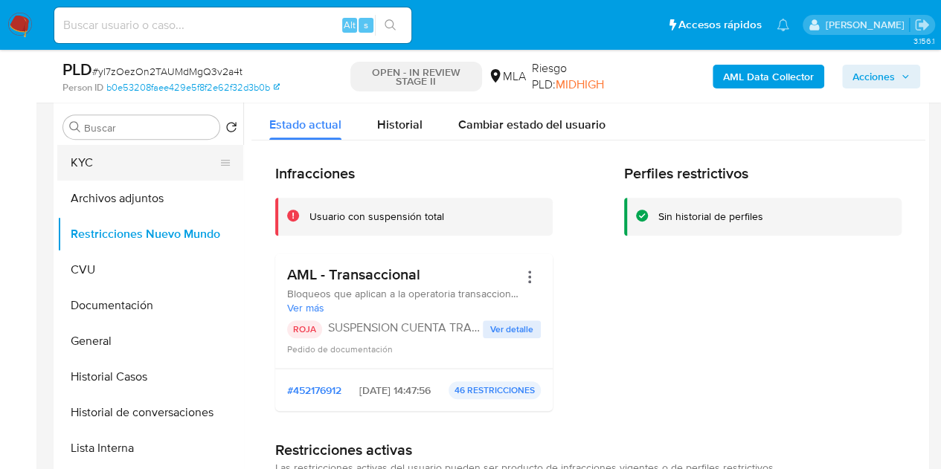
click at [97, 166] on button "KYC" at bounding box center [144, 163] width 174 height 36
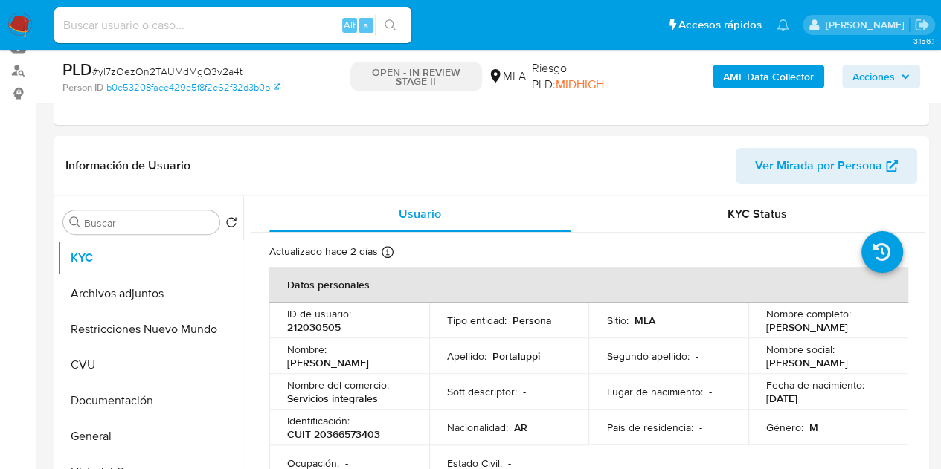
scroll to position [115, 0]
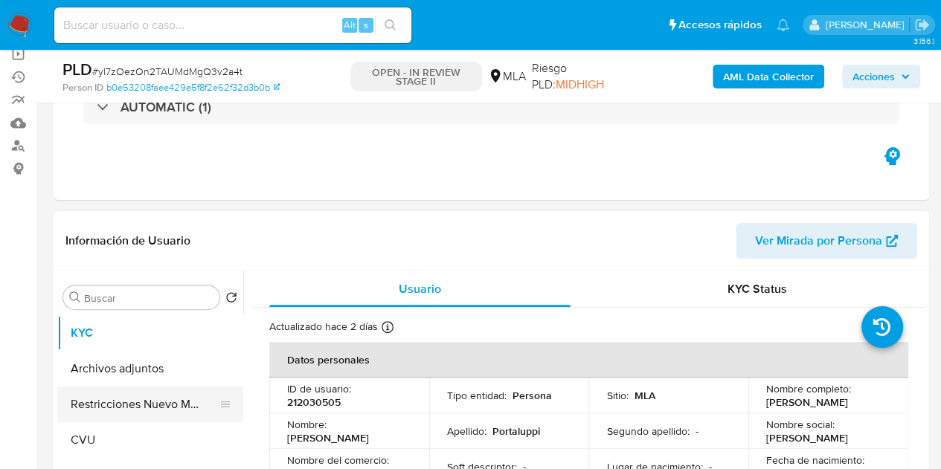
click at [65, 387] on button "Restricciones Nuevo Mundo" at bounding box center [144, 405] width 174 height 36
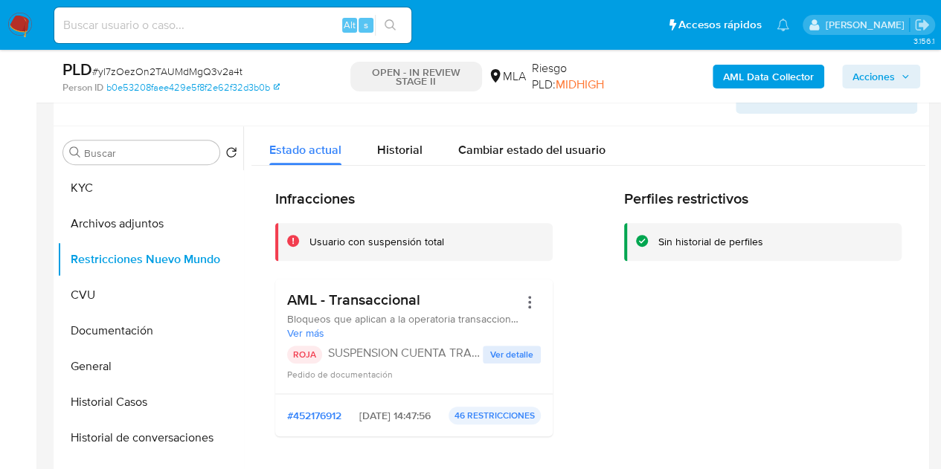
scroll to position [253, 0]
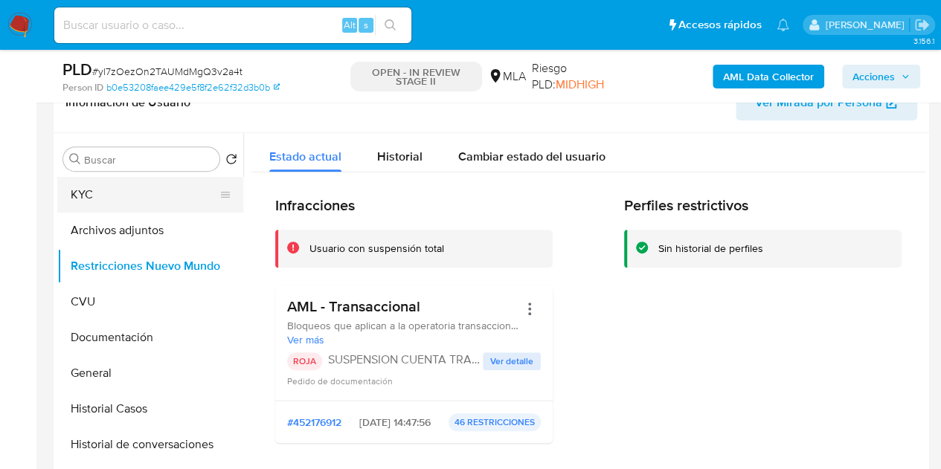
click at [141, 190] on button "KYC" at bounding box center [144, 195] width 174 height 36
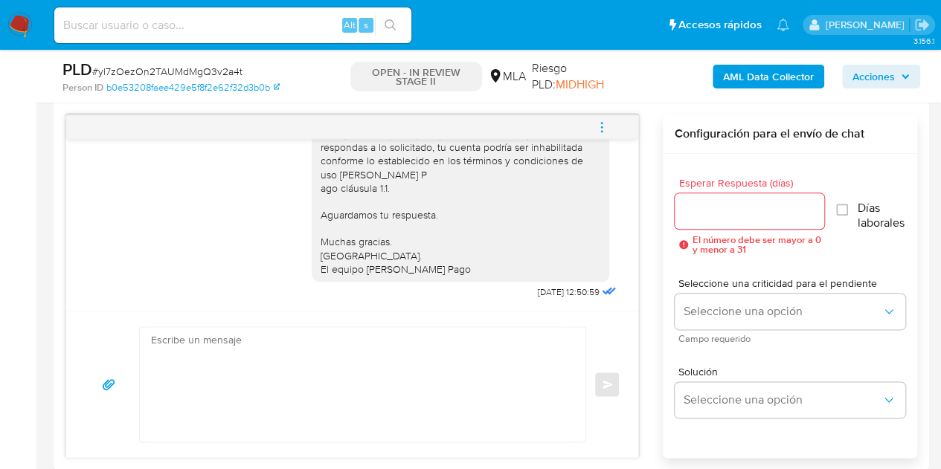
scroll to position [702, 0]
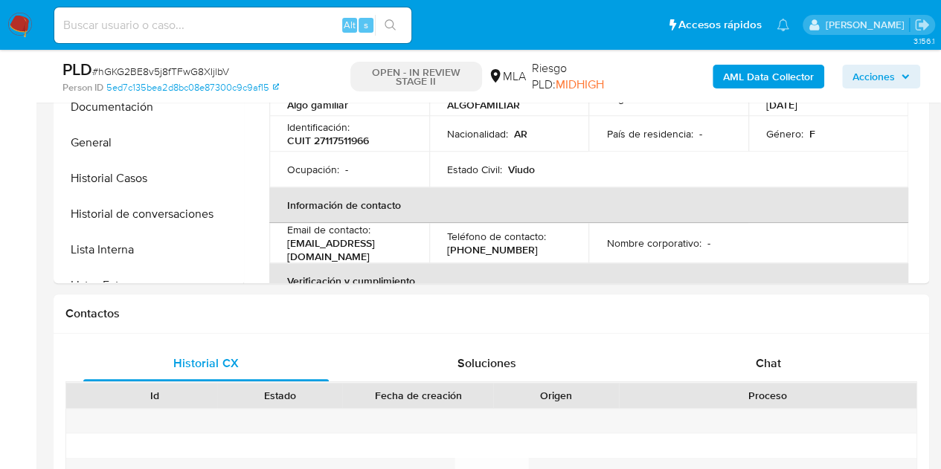
scroll to position [500, 0]
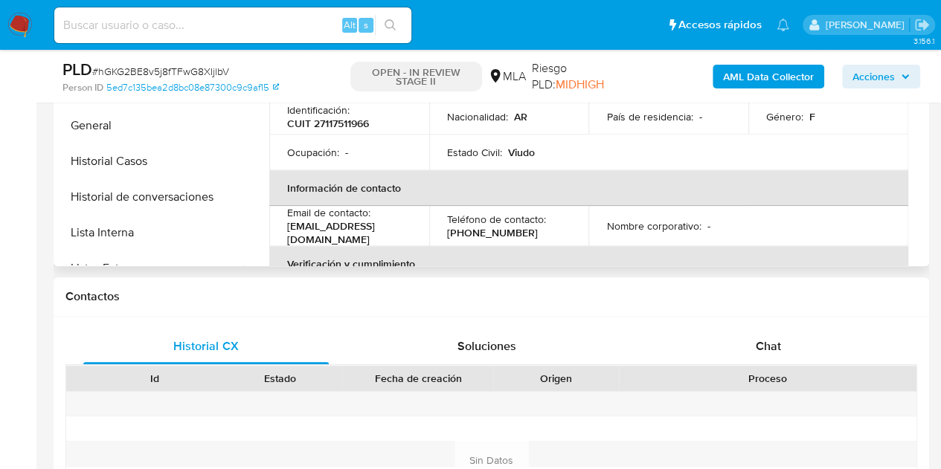
select select "10"
click at [770, 324] on div "Historial CX Soluciones Chat Id Estado Fecha de creación Origen Proceso Anterio…" at bounding box center [491, 460] width 875 height 287
click at [780, 337] on div "Chat" at bounding box center [767, 347] width 245 height 36
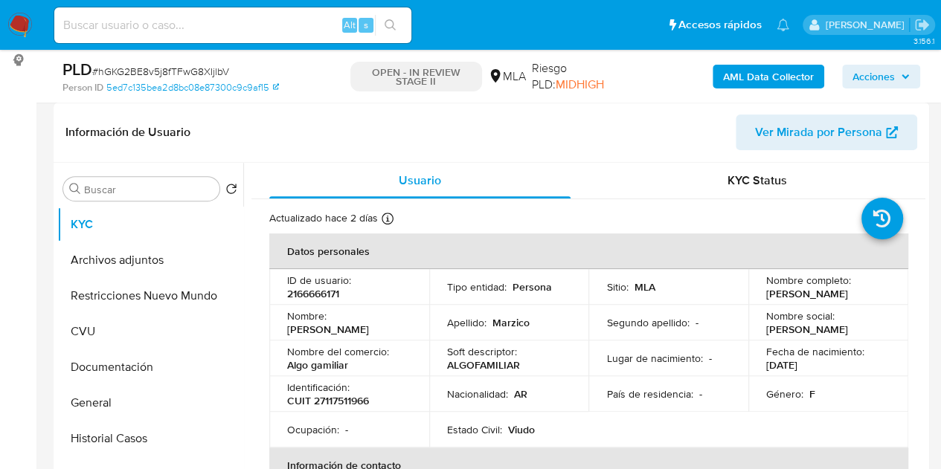
scroll to position [72, 0]
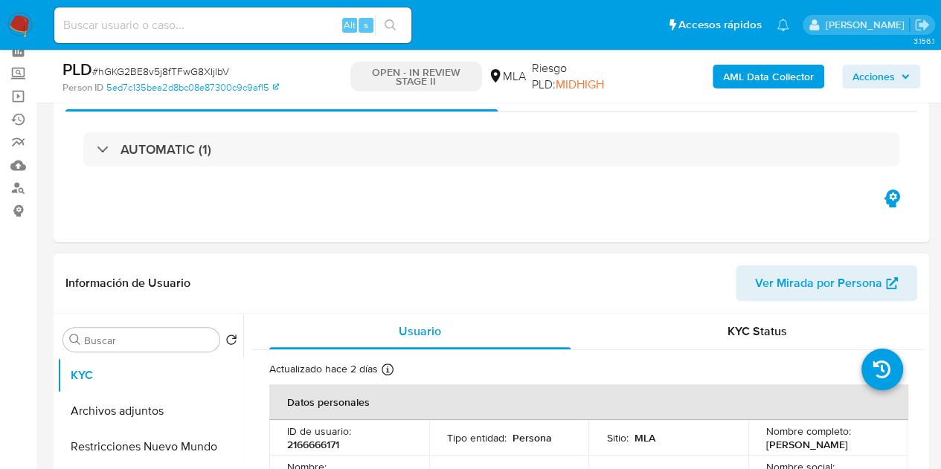
click at [790, 287] on span "Ver Mirada por Persona" at bounding box center [818, 283] width 127 height 36
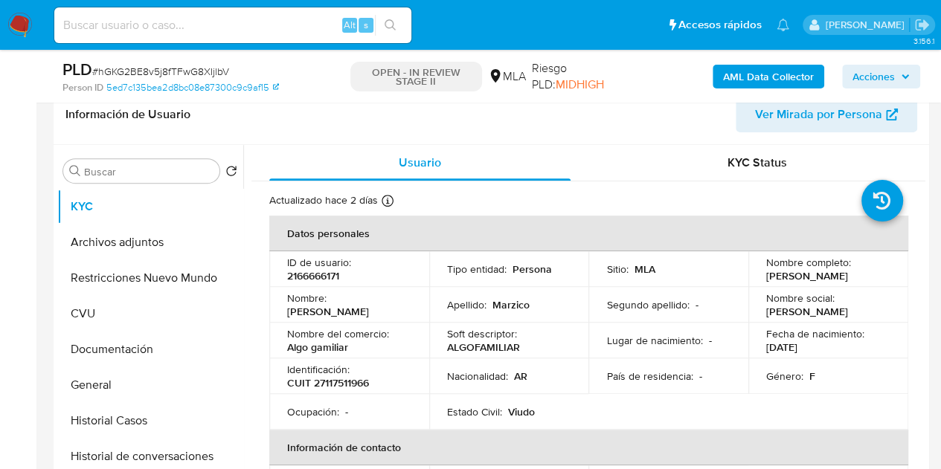
scroll to position [227, 0]
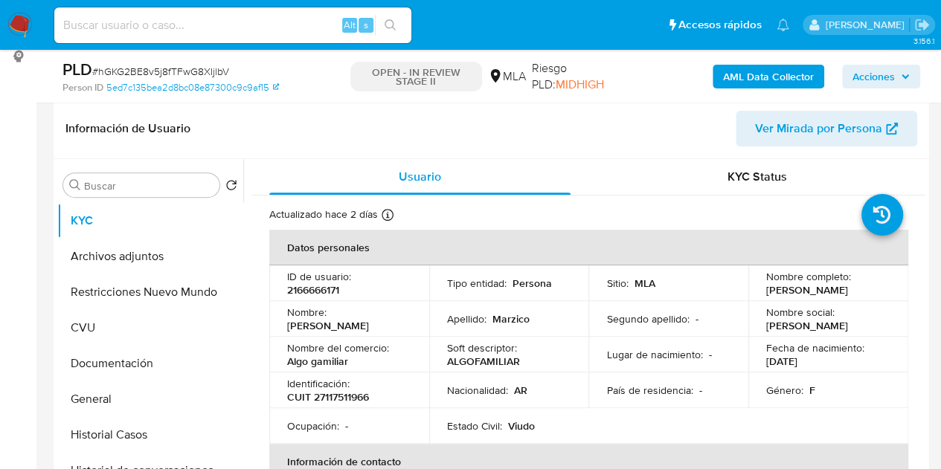
click at [805, 135] on span "Ver Mirada por Persona" at bounding box center [818, 129] width 127 height 36
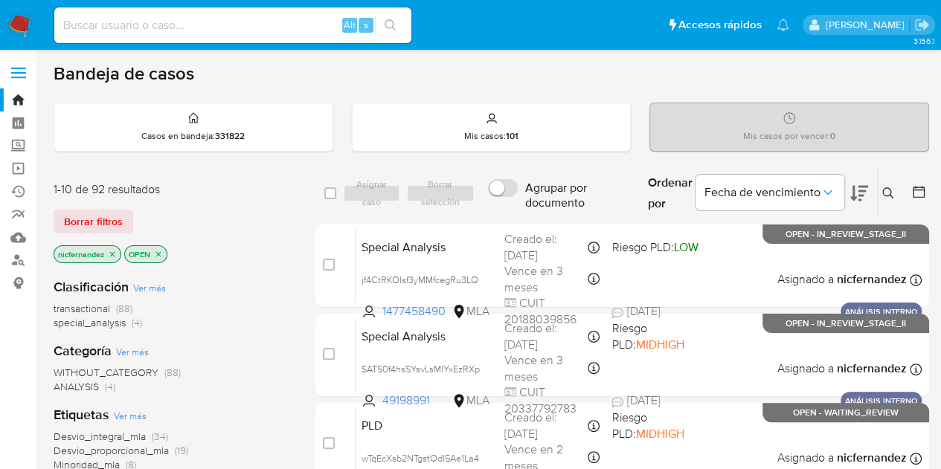
click at [94, 216] on span "Borrar filtros" at bounding box center [93, 221] width 59 height 21
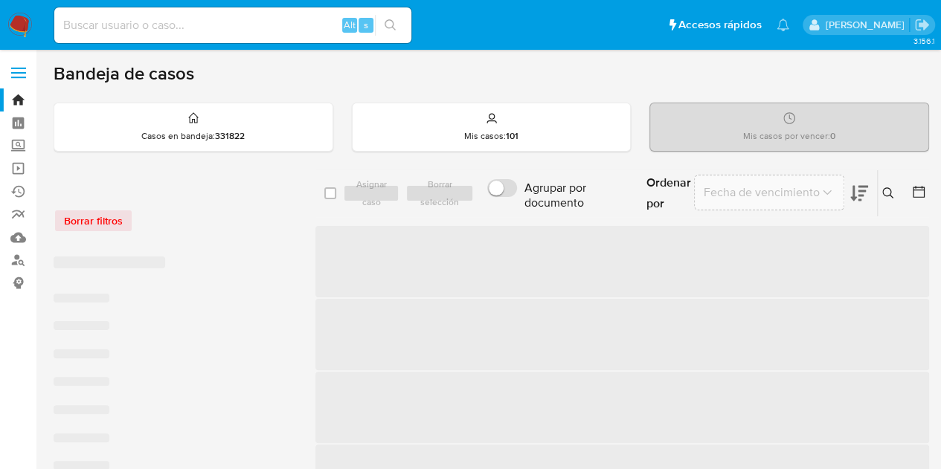
click at [889, 189] on icon at bounding box center [887, 192] width 11 height 11
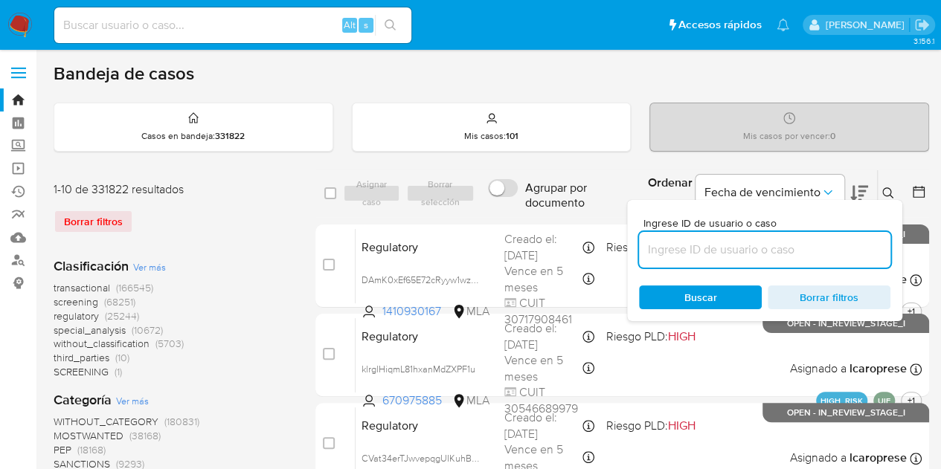
click at [780, 251] on input at bounding box center [764, 249] width 251 height 19
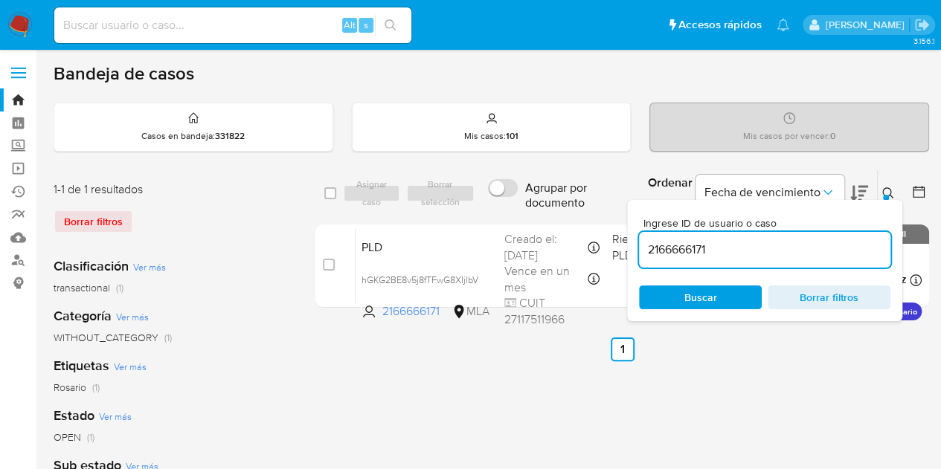
click at [889, 187] on icon at bounding box center [888, 193] width 12 height 12
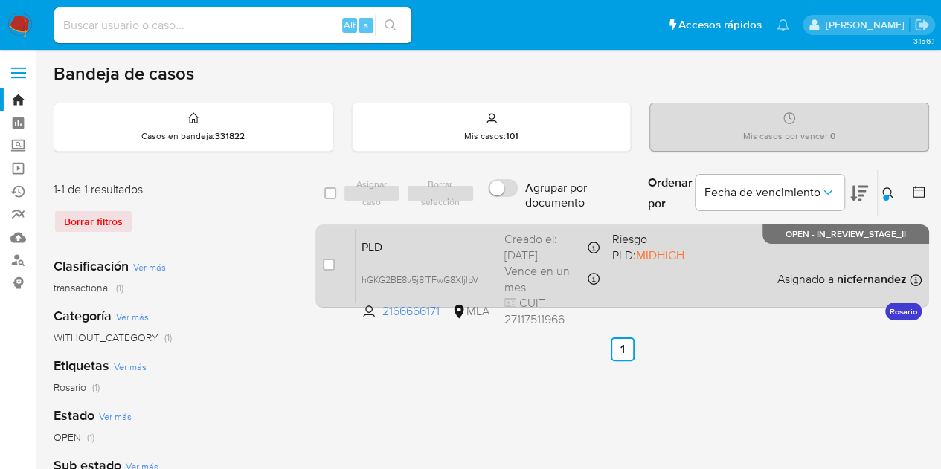
click at [663, 255] on span "Riesgo PLD: MIDHIGH" at bounding box center [658, 245] width 95 height 35
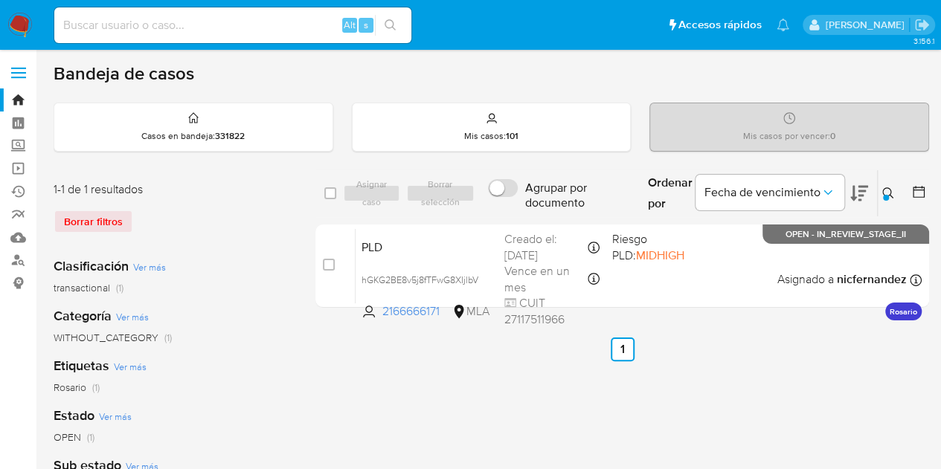
click at [889, 198] on button at bounding box center [889, 193] width 25 height 18
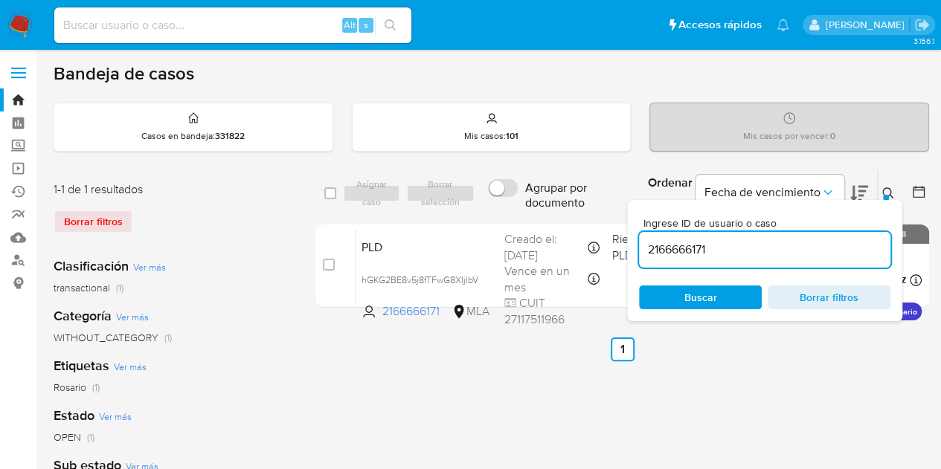
drag, startPoint x: 729, startPoint y: 252, endPoint x: 556, endPoint y: 220, distance: 175.5
click at [556, 220] on div "select-all-cases-checkbox Asignar caso Borrar selección Agrupar por documento O…" at bounding box center [621, 242] width 613 height 144
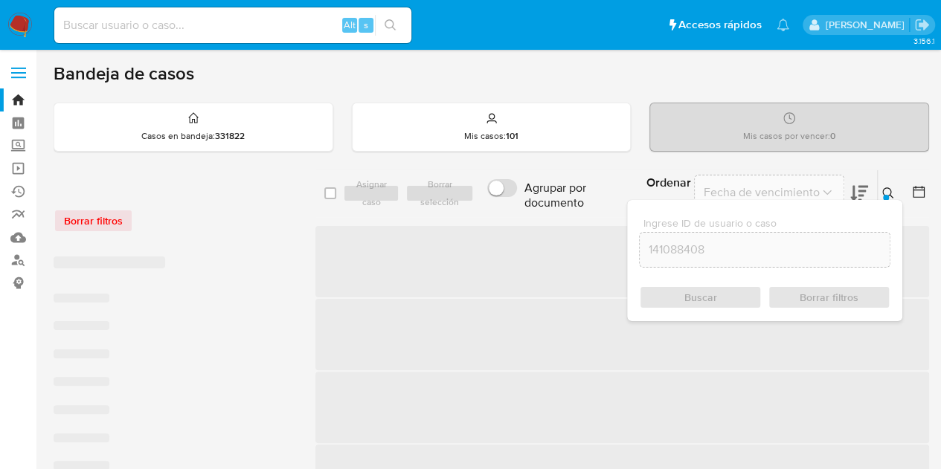
click at [886, 195] on div at bounding box center [886, 198] width 6 height 6
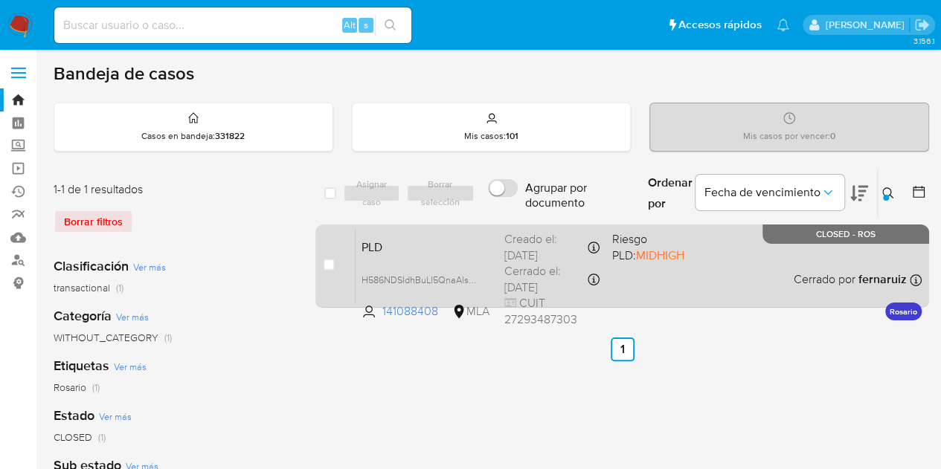
click at [371, 260] on div "PLD H586NDSIdhBuLl5QnaAlswAM 141088408 MLA Riesgo PLD: MIDHIGH Creado el: [DATE…" at bounding box center [638, 265] width 566 height 75
click at [400, 248] on span "PLD" at bounding box center [426, 245] width 131 height 19
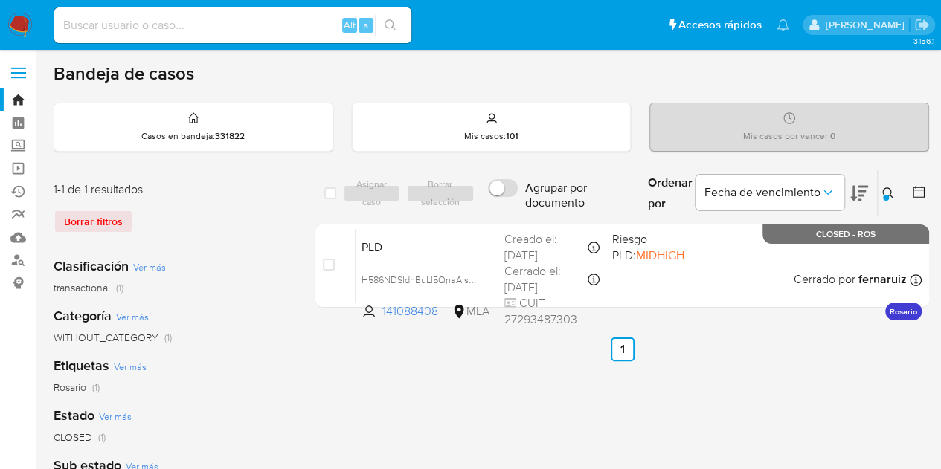
drag, startPoint x: 889, startPoint y: 196, endPoint x: 859, endPoint y: 207, distance: 32.0
click at [888, 196] on icon at bounding box center [888, 193] width 12 height 12
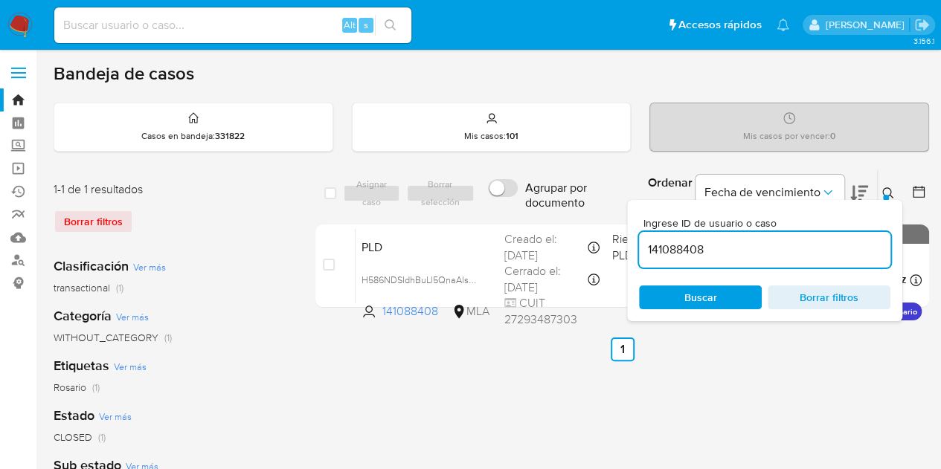
drag, startPoint x: 757, startPoint y: 248, endPoint x: 539, endPoint y: 222, distance: 219.5
click at [541, 219] on div "select-all-cases-checkbox Asignar caso Borrar selección Agrupar por documento O…" at bounding box center [621, 242] width 613 height 144
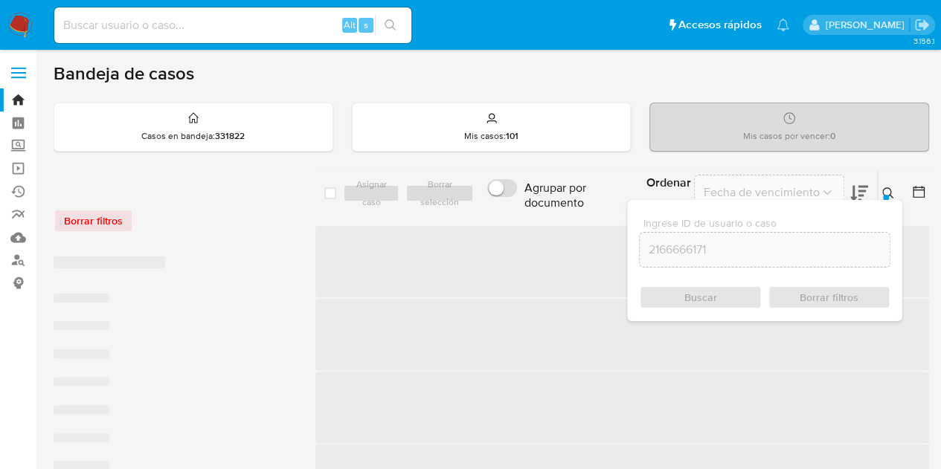
click at [880, 188] on button at bounding box center [889, 193] width 25 height 18
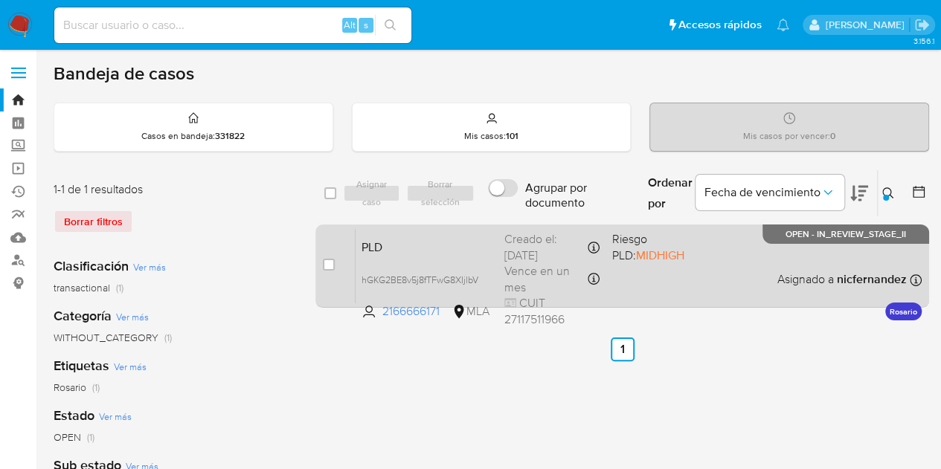
click at [434, 247] on span "PLD" at bounding box center [426, 245] width 131 height 19
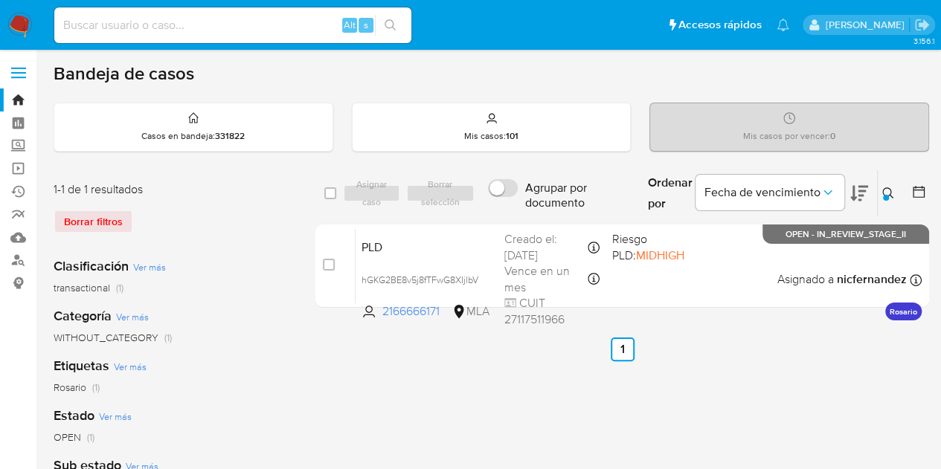
click at [889, 199] on button at bounding box center [889, 193] width 25 height 18
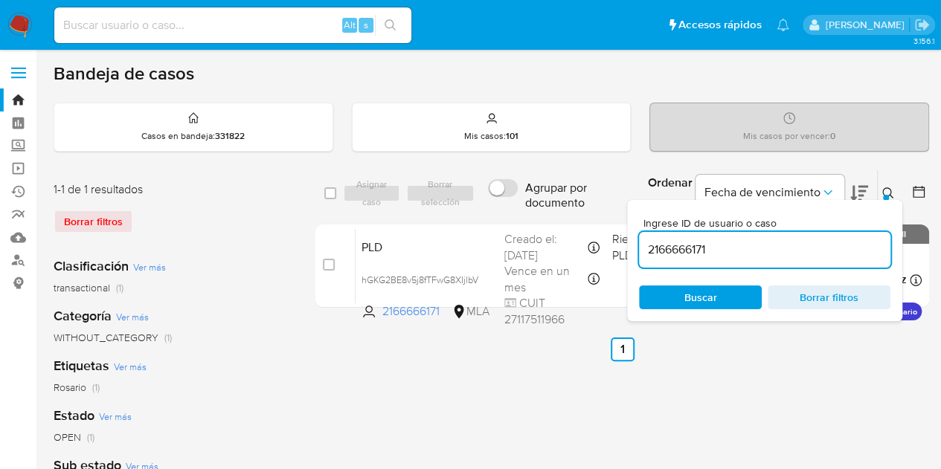
drag, startPoint x: 745, startPoint y: 254, endPoint x: 550, endPoint y: 203, distance: 201.5
click at [551, 201] on div "select-all-cases-checkbox Asignar caso Borrar selección Agrupar por documento O…" at bounding box center [621, 194] width 613 height 48
type input "382483069"
click at [886, 195] on div at bounding box center [886, 198] width 6 height 6
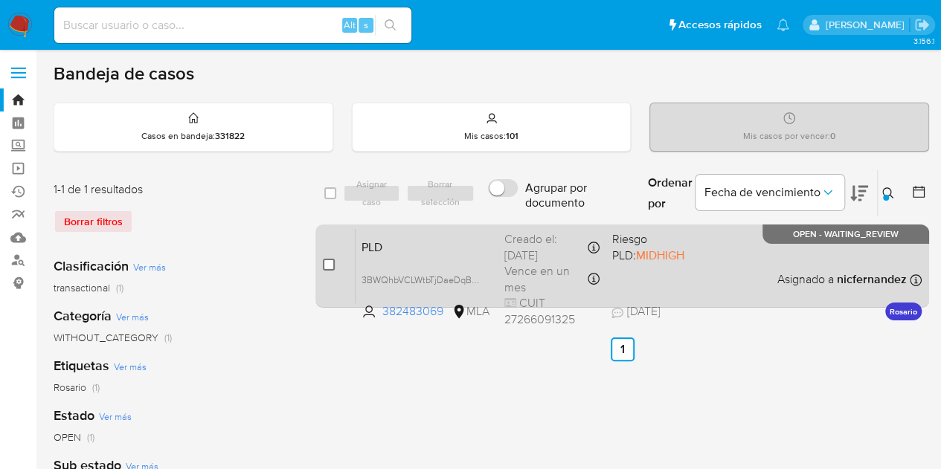
click at [330, 267] on input "checkbox" at bounding box center [329, 265] width 12 height 12
checkbox input "true"
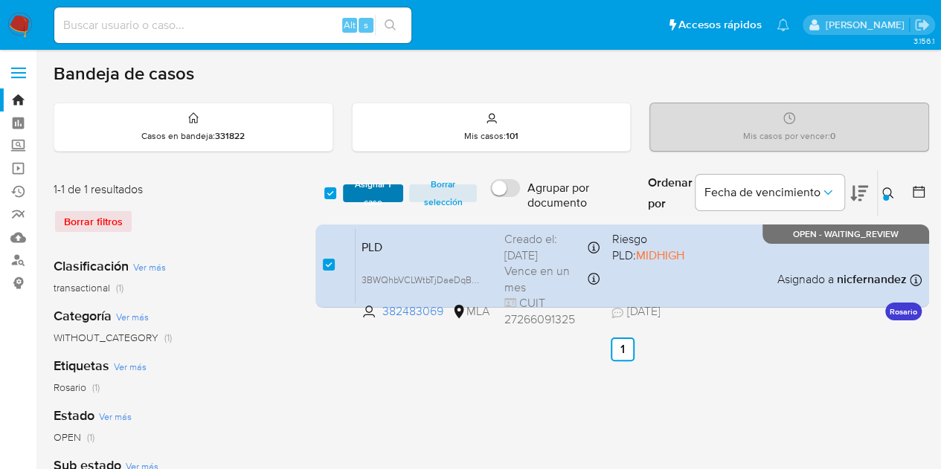
click at [372, 200] on span "Asignar 1 caso" at bounding box center [373, 193] width 46 height 15
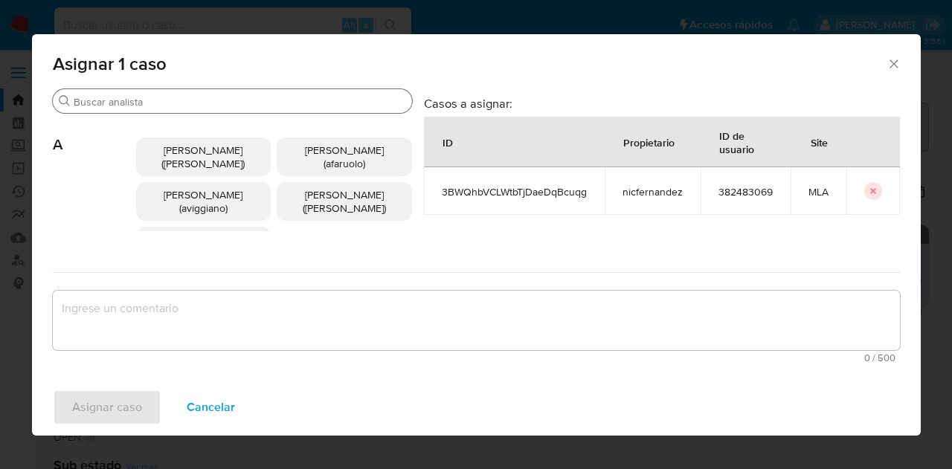
click at [109, 107] on input "Buscar" at bounding box center [240, 101] width 332 height 13
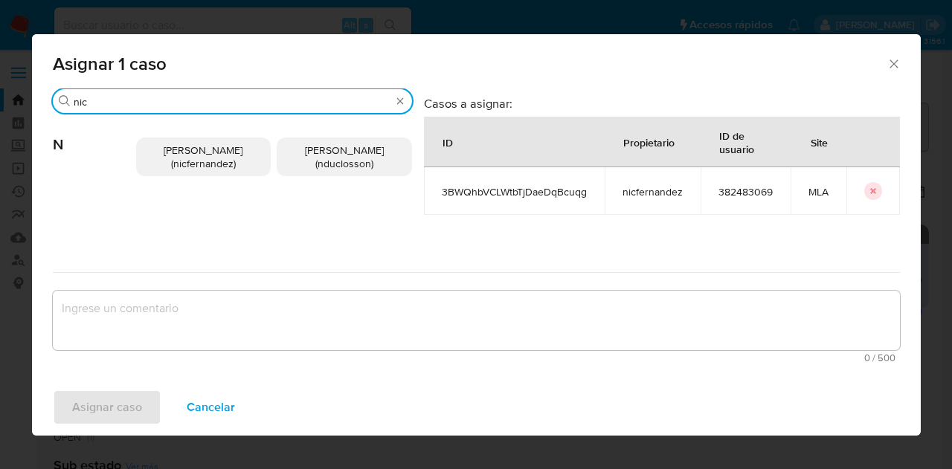
type input "nic"
click at [174, 155] on span "Nicolas Fernandez Allen (nicfernandez)" at bounding box center [203, 157] width 79 height 28
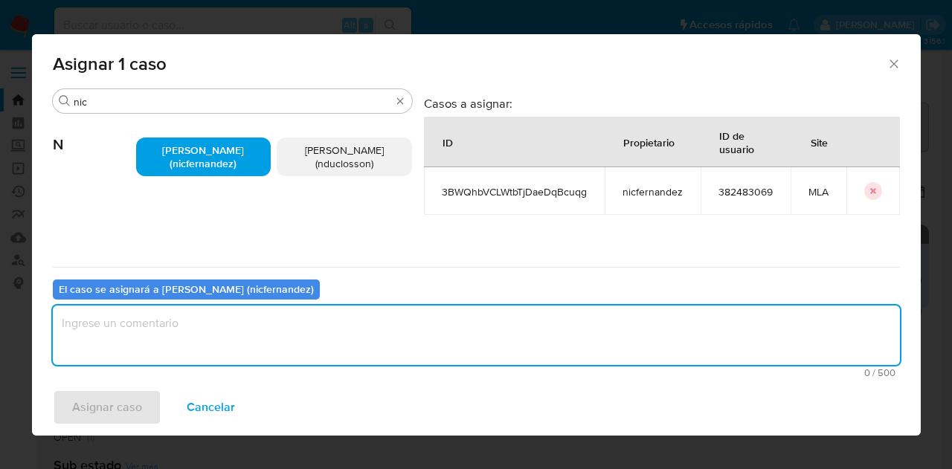
click at [215, 332] on textarea "assign-modal" at bounding box center [476, 335] width 847 height 59
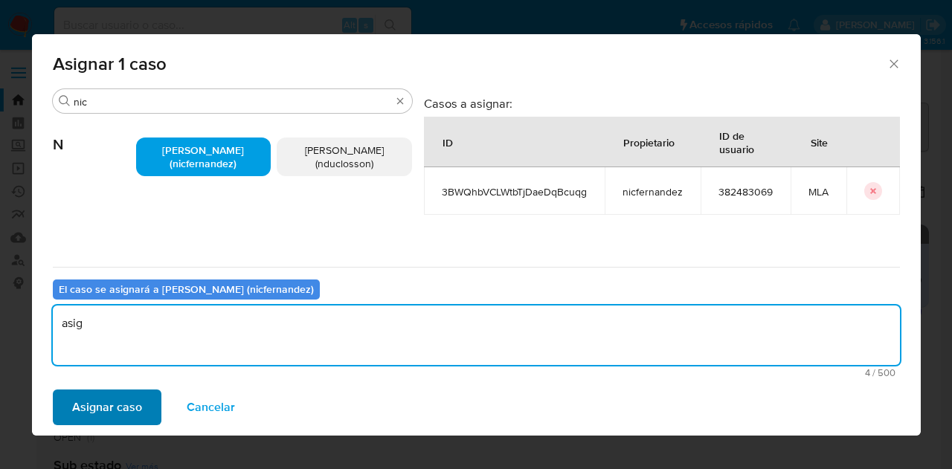
type textarea "asig"
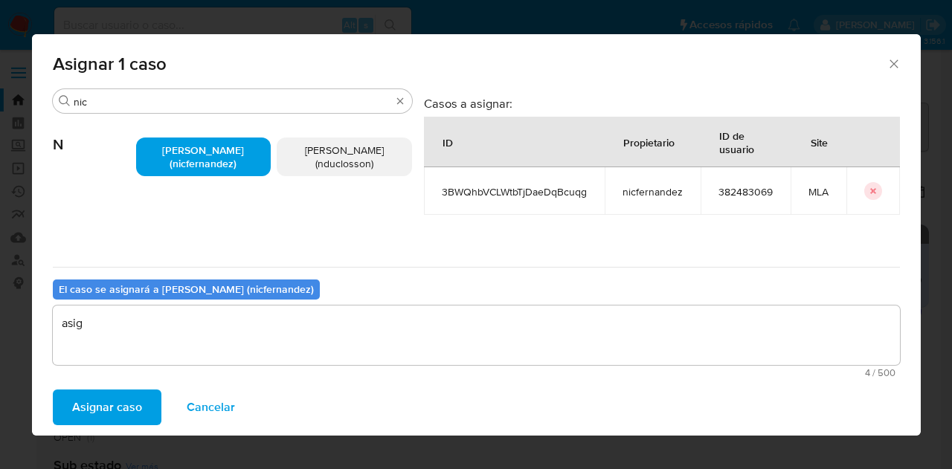
click at [128, 399] on span "Asignar caso" at bounding box center [107, 407] width 70 height 33
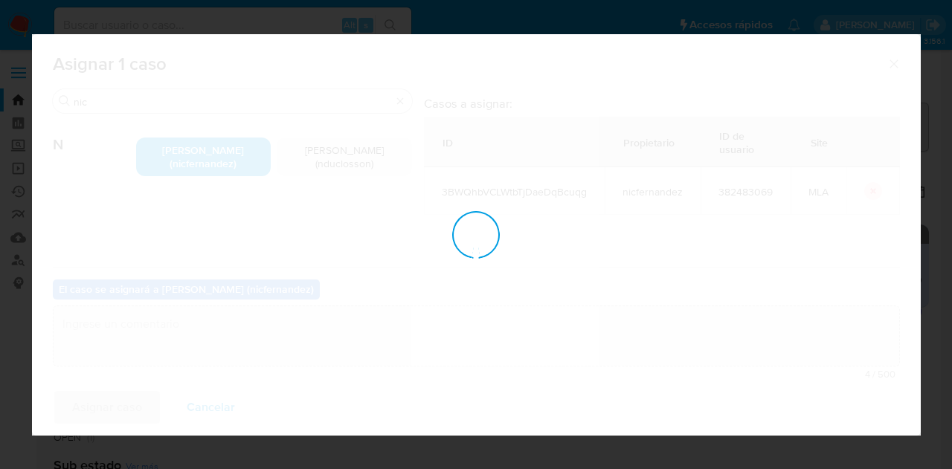
checkbox input "false"
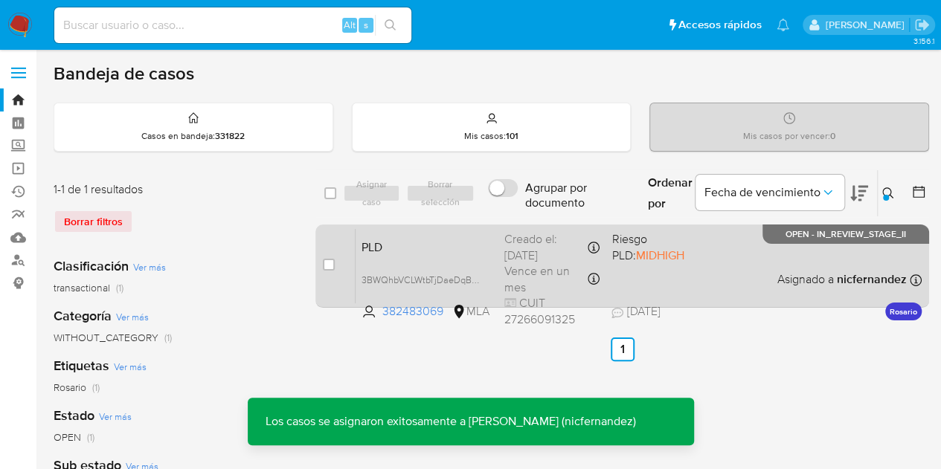
click at [446, 259] on div "PLD 3BWQhbVCLWtbTjDaeDqBcuqg 382483069 MLA Riesgo PLD: MIDHIGH Creado el: 12/08…" at bounding box center [638, 265] width 566 height 75
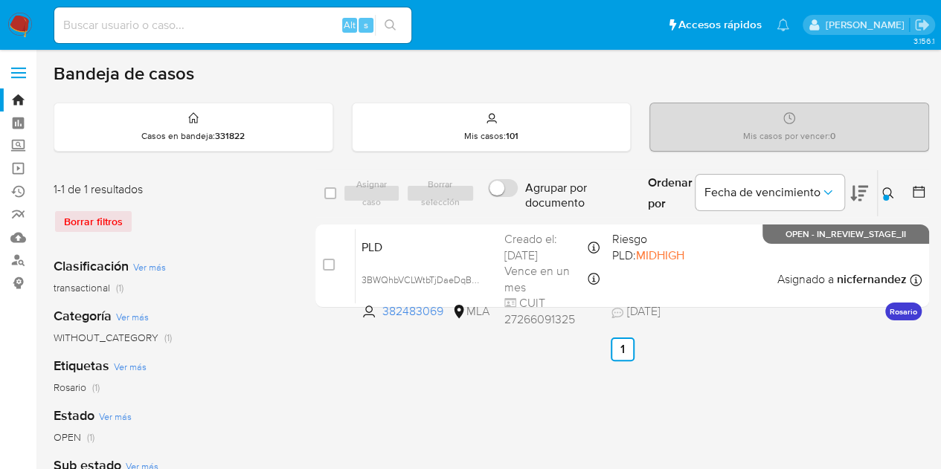
click at [890, 196] on icon at bounding box center [888, 193] width 12 height 12
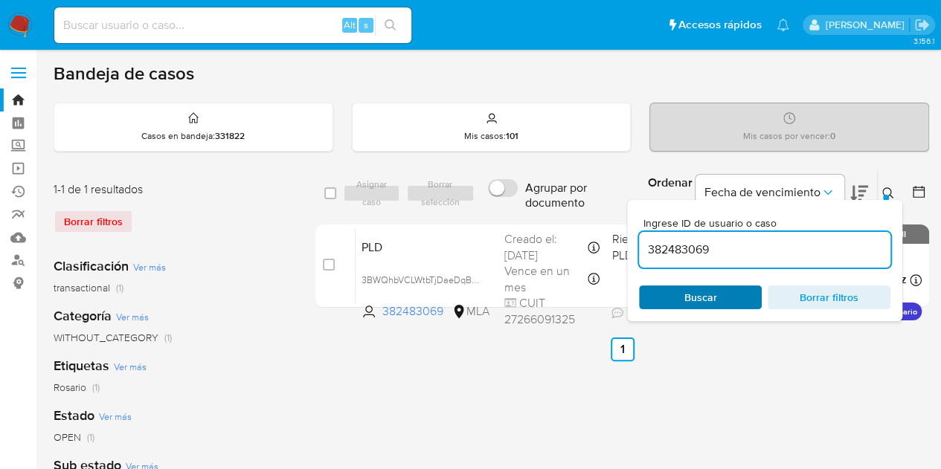
click at [728, 296] on span "Buscar" at bounding box center [700, 297] width 102 height 21
click at [889, 191] on icon at bounding box center [888, 193] width 12 height 12
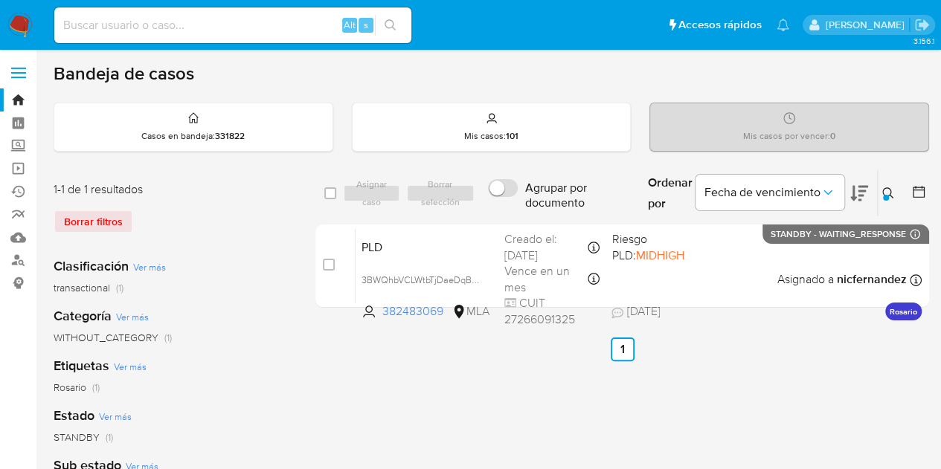
click at [886, 192] on icon at bounding box center [888, 193] width 12 height 12
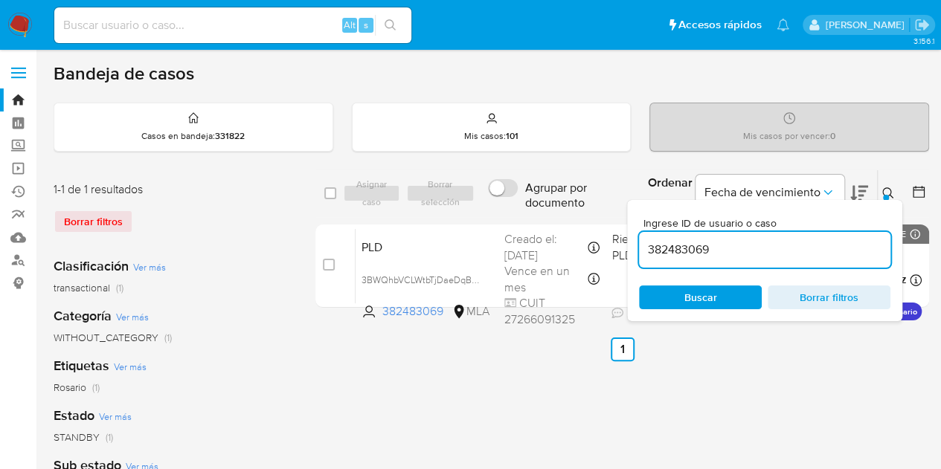
drag, startPoint x: 596, startPoint y: 220, endPoint x: 443, endPoint y: 194, distance: 155.4
click at [445, 193] on div "select-all-cases-checkbox Asignar caso Borrar selección Agrupar por documento O…" at bounding box center [621, 194] width 613 height 48
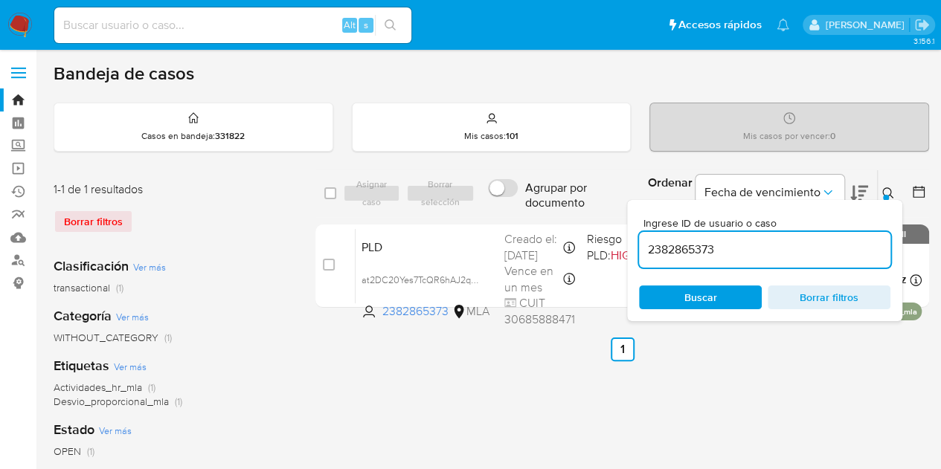
scroll to position [15, 0]
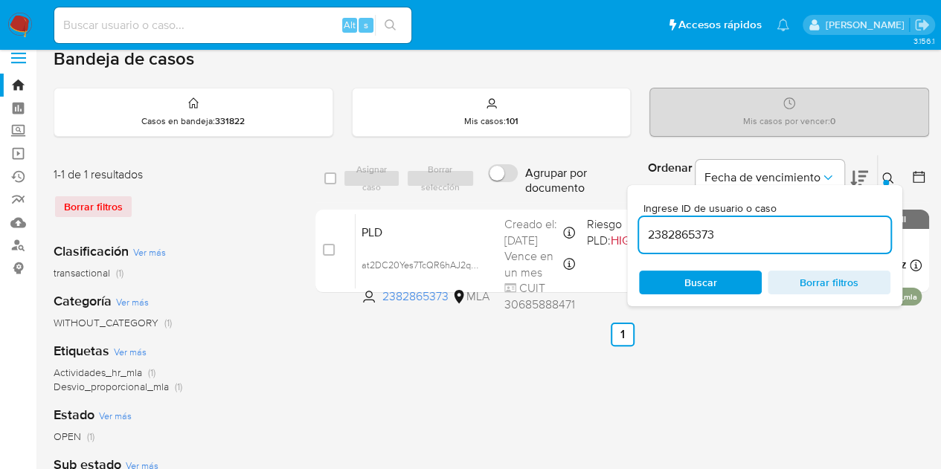
click at [888, 185] on div "Ingrese ID de usuario o caso 2382865373 Buscar Borrar filtros" at bounding box center [764, 245] width 275 height 121
click at [888, 174] on icon at bounding box center [888, 179] width 12 height 12
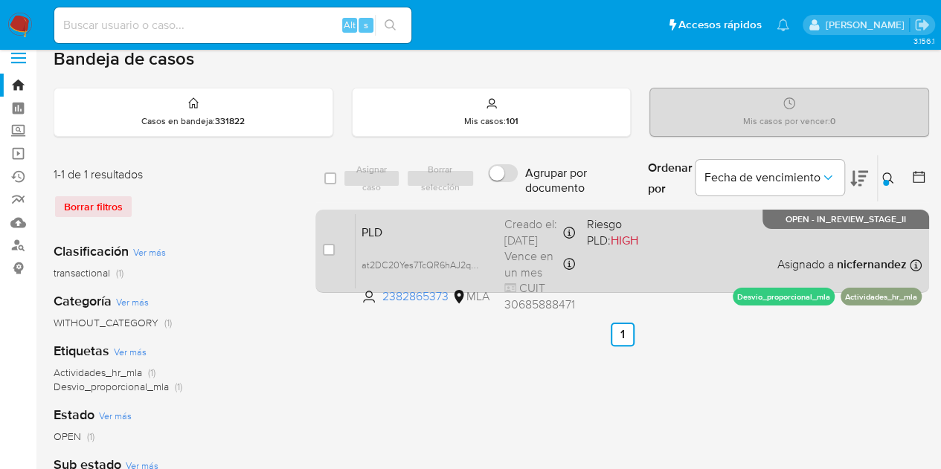
click at [430, 229] on span "PLD" at bounding box center [426, 231] width 131 height 19
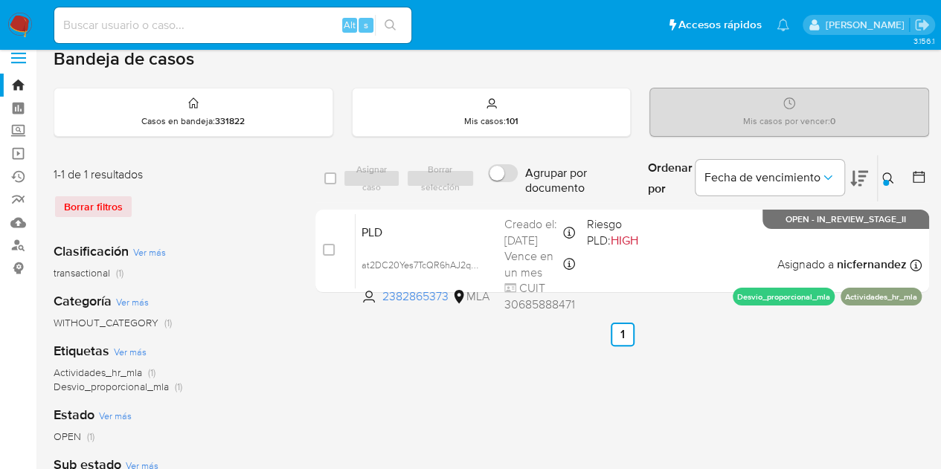
click at [893, 173] on icon at bounding box center [888, 179] width 12 height 12
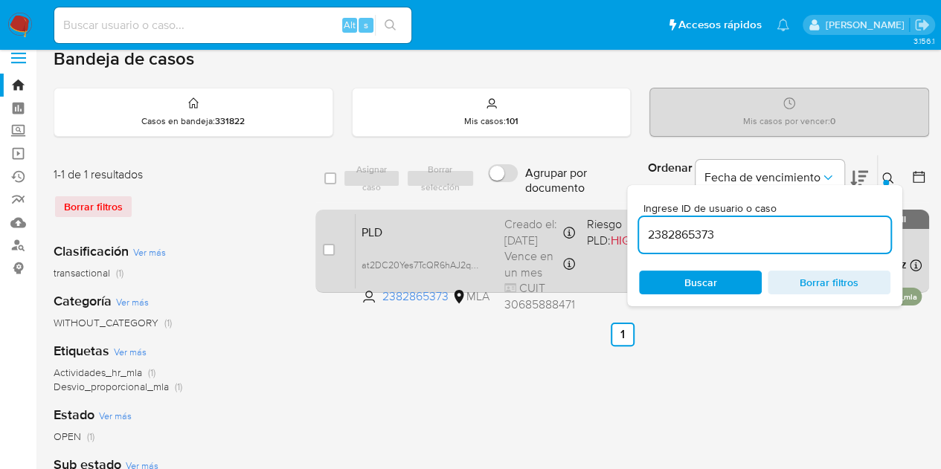
drag, startPoint x: 755, startPoint y: 234, endPoint x: 567, endPoint y: 218, distance: 188.8
click at [538, 207] on div "select-all-cases-checkbox Asignar caso Borrar selección Agrupar por documento O…" at bounding box center [621, 227] width 613 height 144
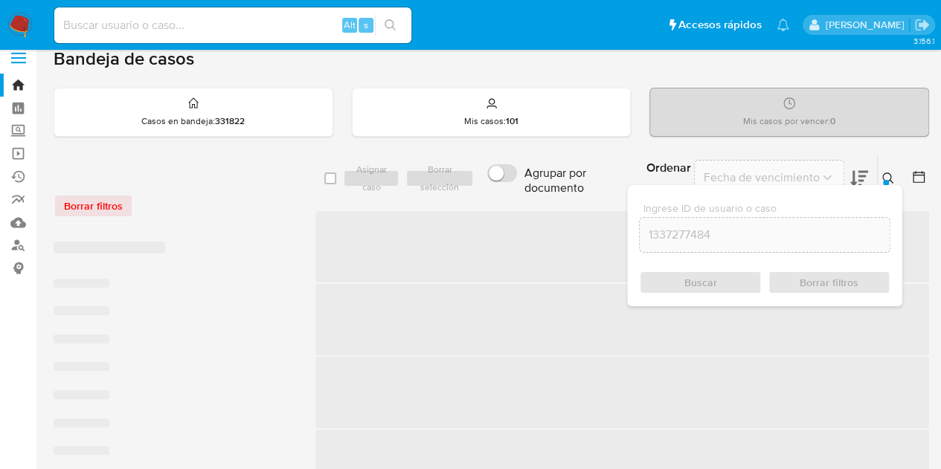
click at [886, 180] on div at bounding box center [886, 183] width 6 height 6
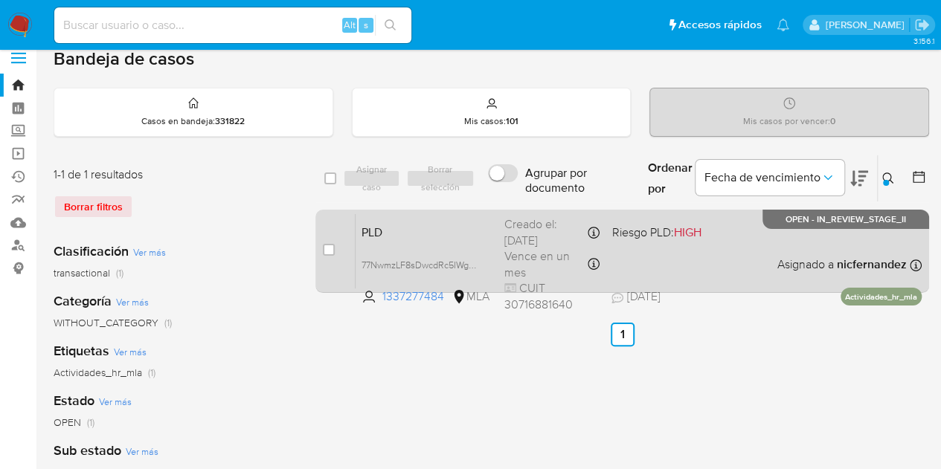
click at [514, 228] on div "Creado el: 12/08/2025 Creado el: 12/08/2025 12:16:00" at bounding box center [551, 232] width 95 height 32
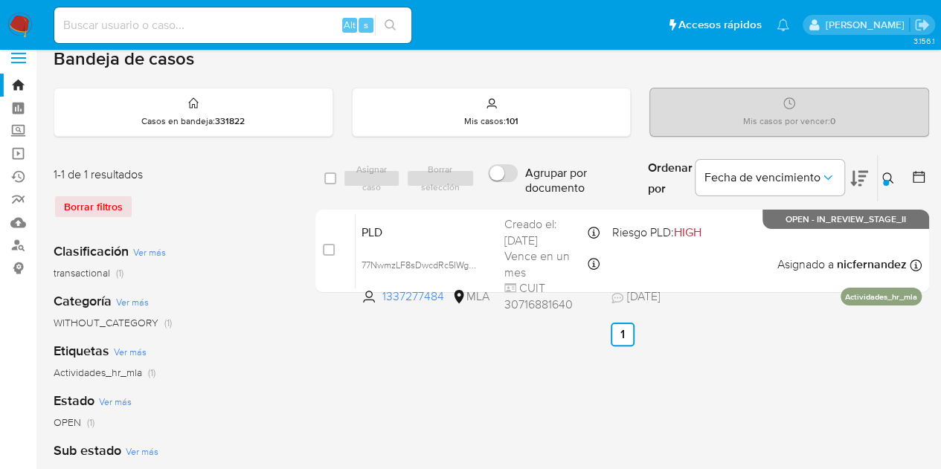
click at [886, 180] on div at bounding box center [886, 183] width 6 height 6
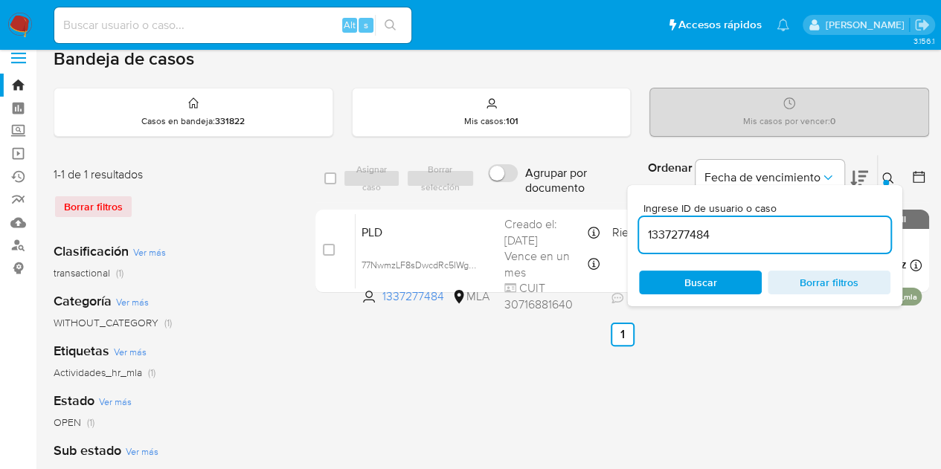
drag, startPoint x: 750, startPoint y: 227, endPoint x: 525, endPoint y: 197, distance: 226.5
click at [519, 192] on div "select-all-cases-checkbox Asignar caso Borrar selección Agrupar por documento O…" at bounding box center [621, 179] width 613 height 48
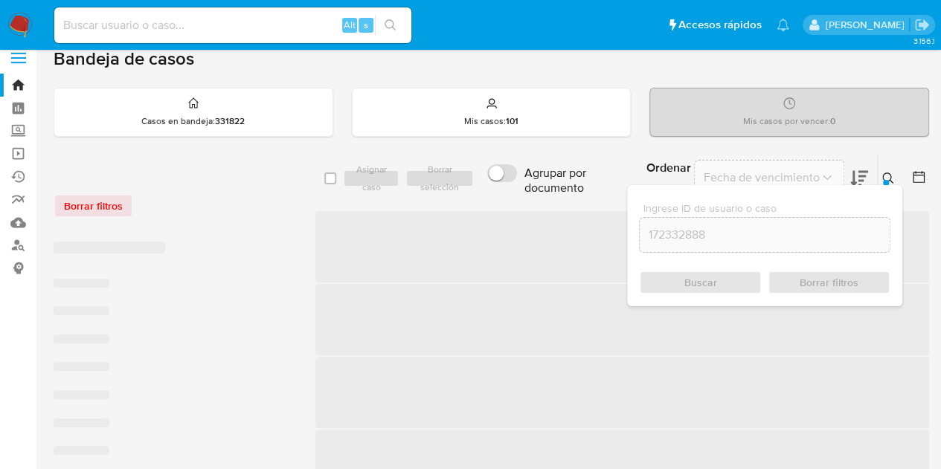
click at [894, 178] on button at bounding box center [889, 179] width 25 height 18
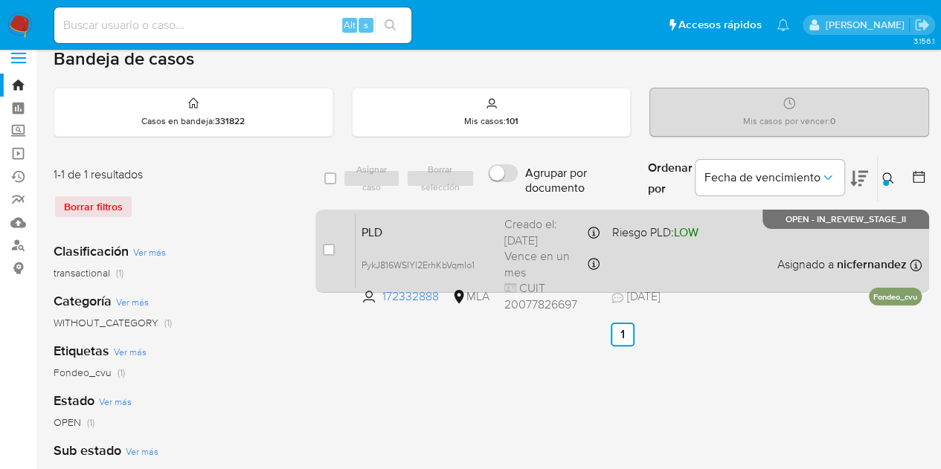
click at [431, 236] on span "PLD" at bounding box center [426, 231] width 131 height 19
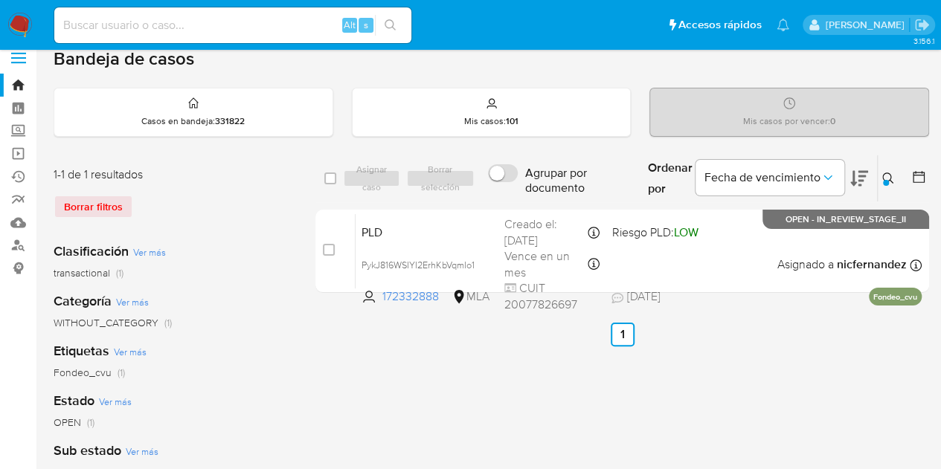
drag, startPoint x: 883, startPoint y: 169, endPoint x: 888, endPoint y: 176, distance: 9.1
click at [883, 170] on button at bounding box center [889, 179] width 25 height 18
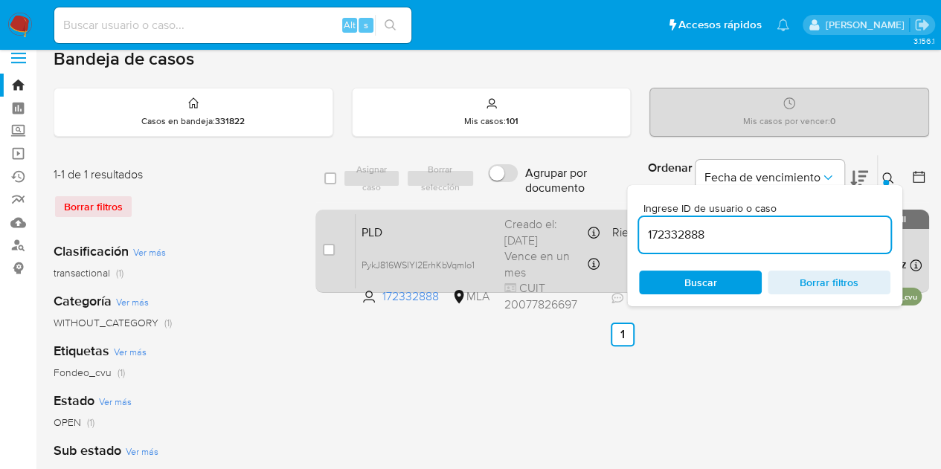
drag, startPoint x: 753, startPoint y: 232, endPoint x: 527, endPoint y: 212, distance: 227.0
click at [515, 200] on div "select-all-cases-checkbox Asignar caso Borrar selección Agrupar por documento O…" at bounding box center [621, 179] width 613 height 48
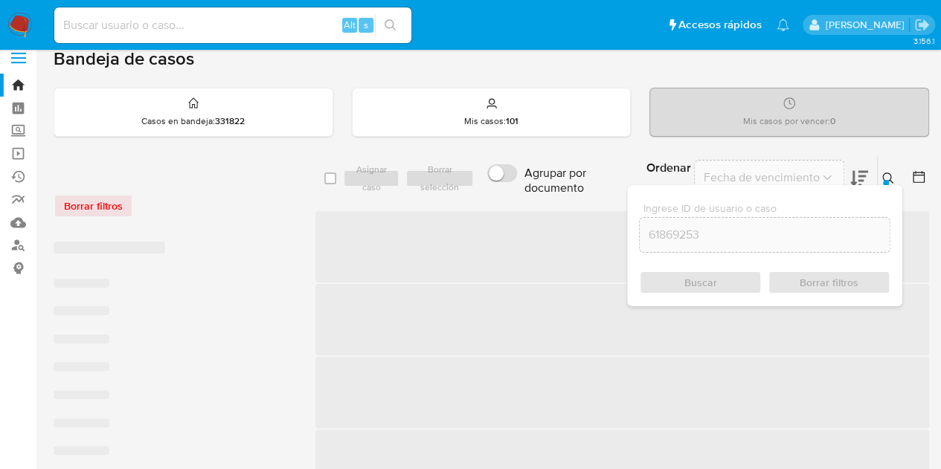
click at [890, 173] on icon at bounding box center [888, 179] width 12 height 12
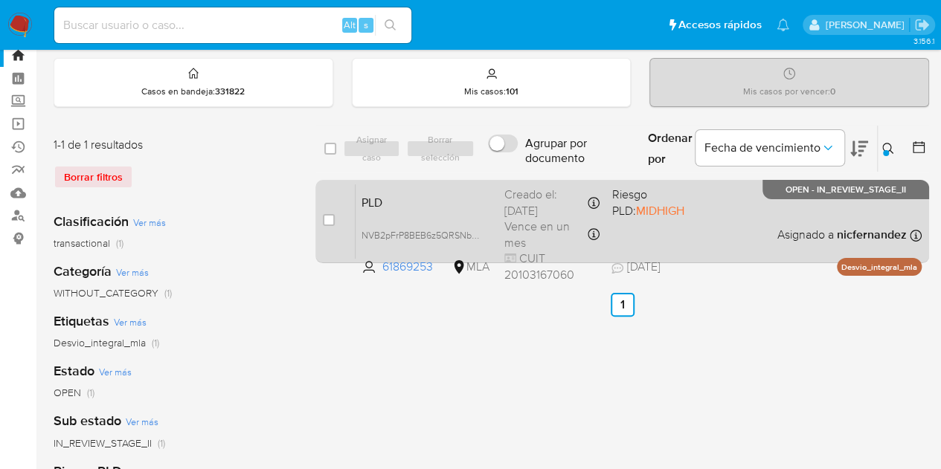
scroll to position [55, 0]
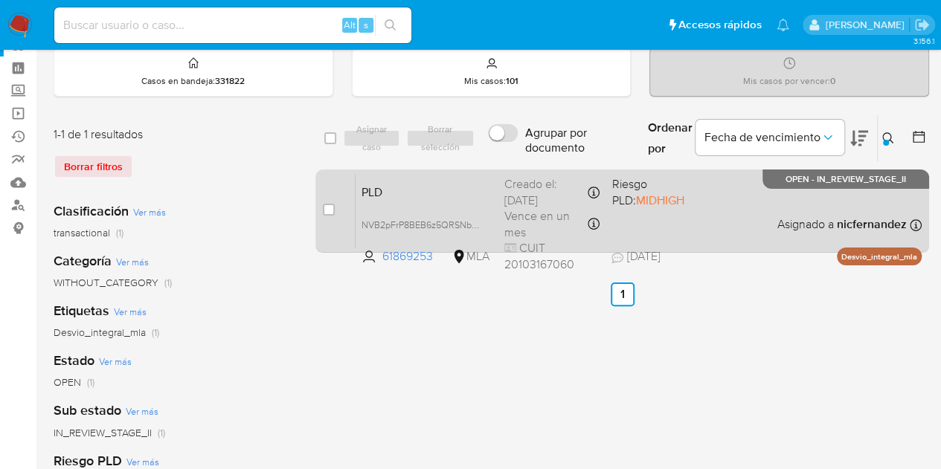
click at [418, 203] on div "PLD NVB2pFrP8BEB6z5QRSNbbDn9 61869253 MLA Riesgo PLD: MIDHIGH Creado el: 12/07/…" at bounding box center [638, 210] width 566 height 75
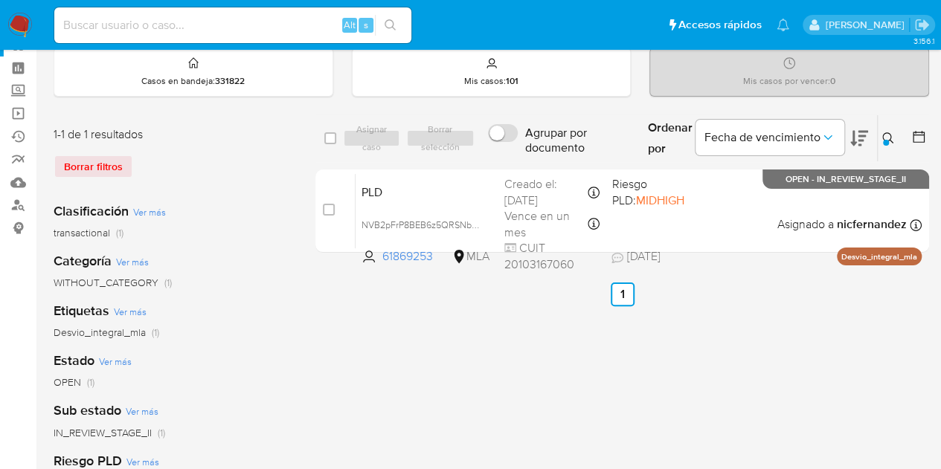
click at [889, 141] on icon at bounding box center [888, 138] width 12 height 12
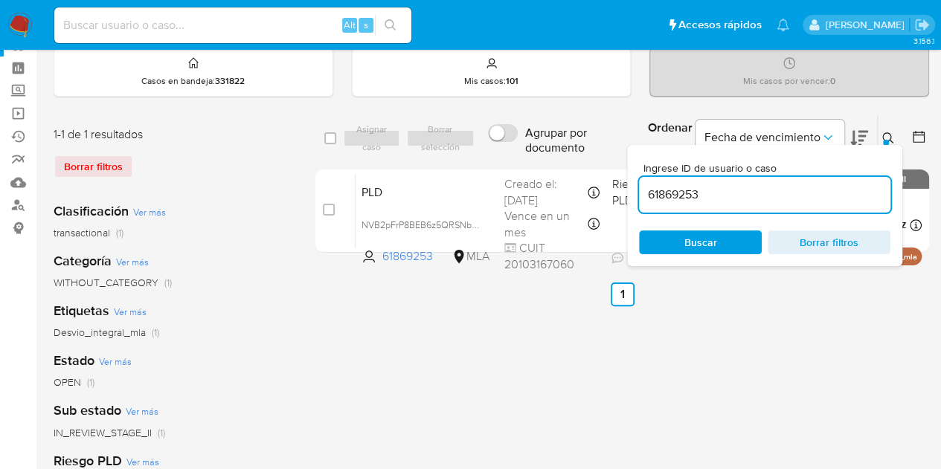
drag, startPoint x: 733, startPoint y: 196, endPoint x: 544, endPoint y: 161, distance: 192.1
click at [546, 160] on div "select-all-cases-checkbox Asignar caso Borrar selección Agrupar por documento O…" at bounding box center [621, 139] width 613 height 48
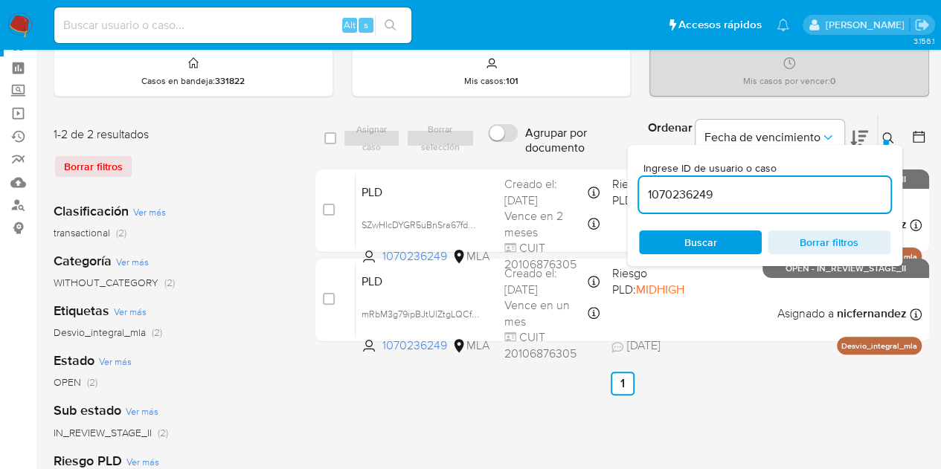
click at [886, 134] on icon at bounding box center [888, 138] width 12 height 12
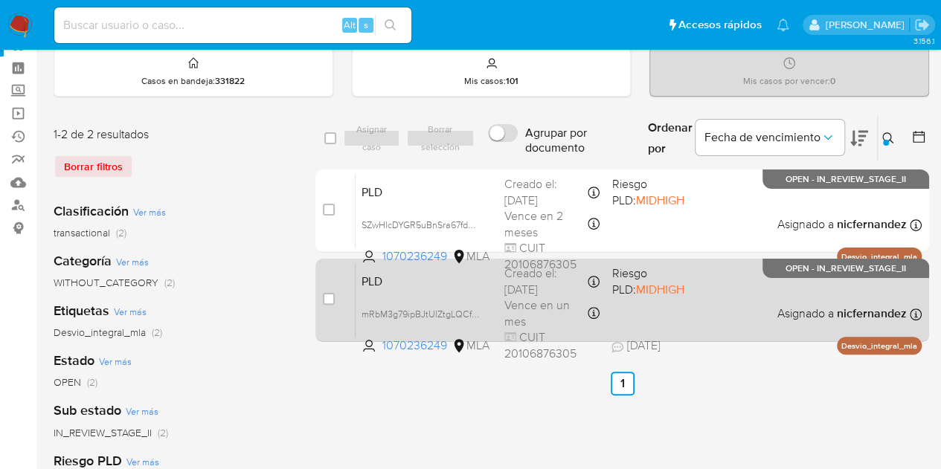
click at [436, 283] on span "PLD" at bounding box center [426, 280] width 131 height 19
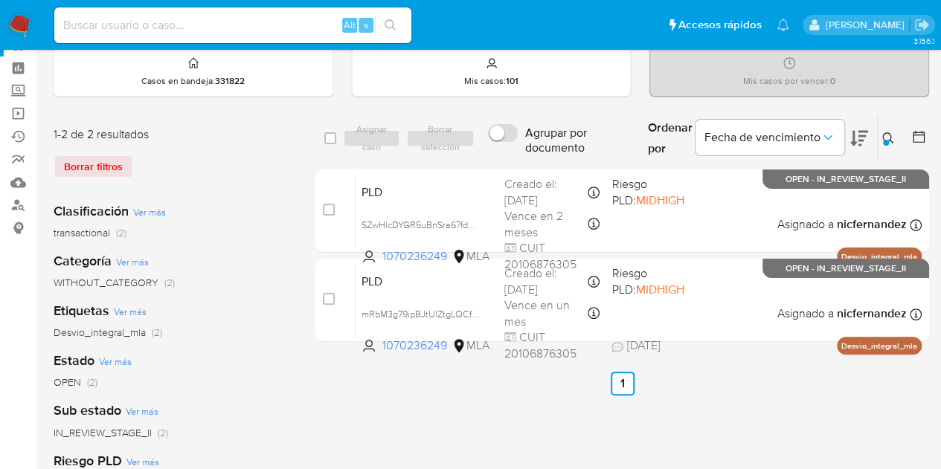
click at [893, 138] on icon at bounding box center [888, 138] width 12 height 12
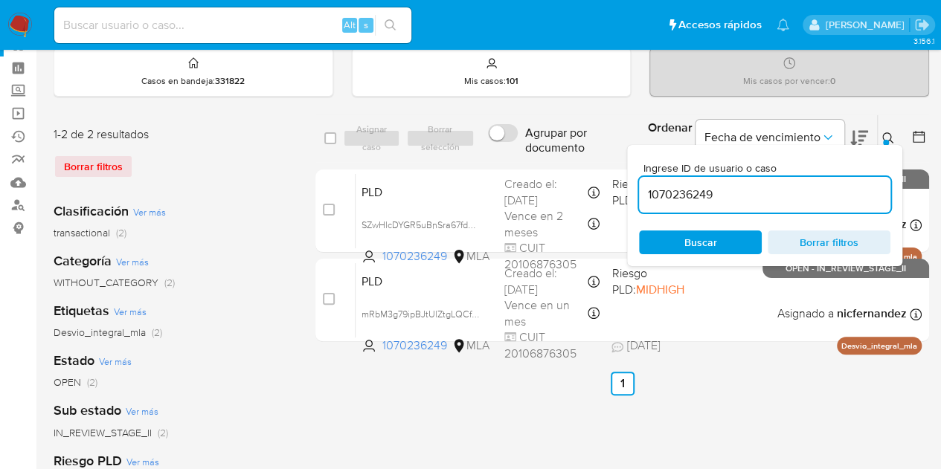
drag, startPoint x: 741, startPoint y: 193, endPoint x: 499, endPoint y: 167, distance: 243.0
click at [499, 167] on div "select-all-cases-checkbox Asignar caso Borrar selección Agrupar por documento O…" at bounding box center [621, 232] width 613 height 234
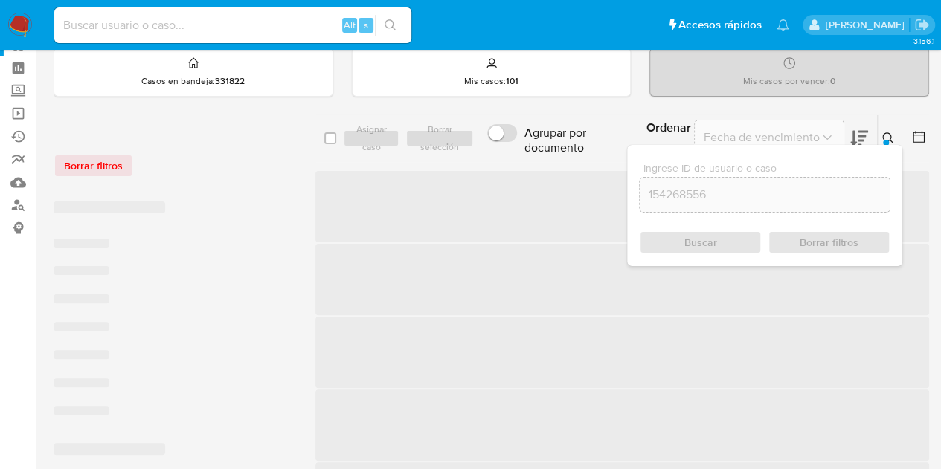
click at [888, 138] on icon at bounding box center [888, 138] width 12 height 12
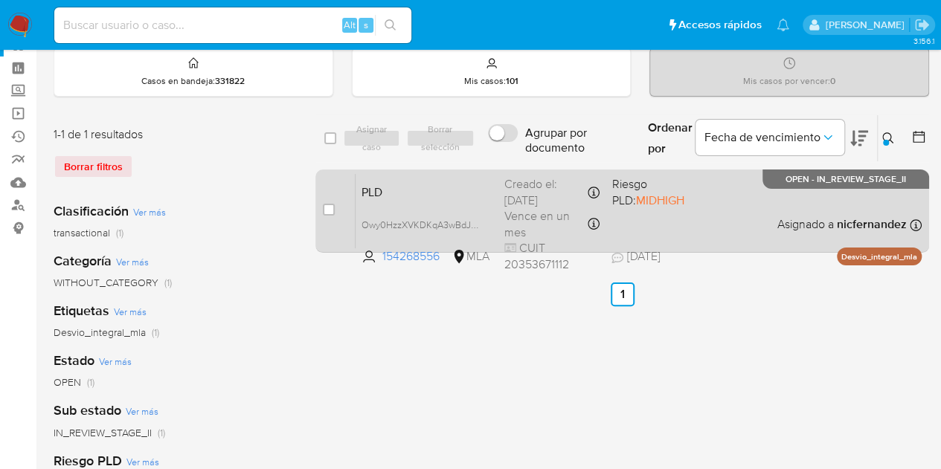
click at [500, 202] on div "PLD Owy0HzzXVKDKqA3wBdJI7YPn 154268556 MLA Riesgo PLD: MIDHIGH Creado el: 12/07…" at bounding box center [638, 210] width 566 height 75
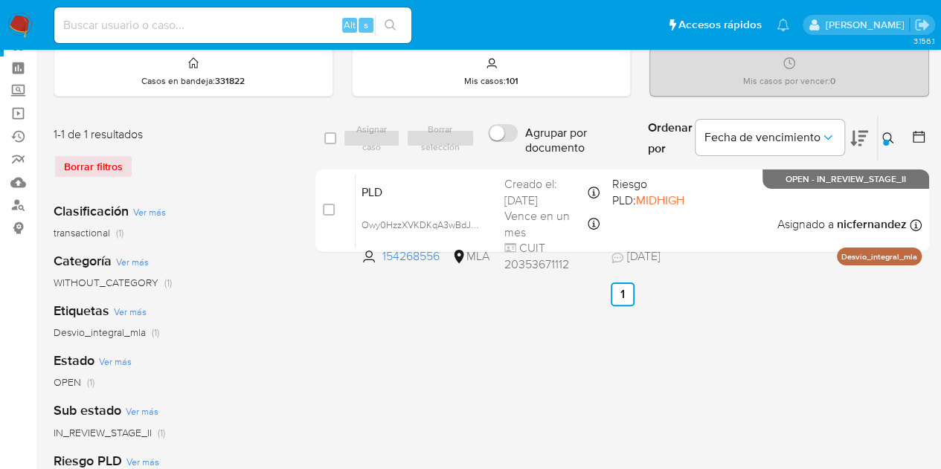
drag, startPoint x: 894, startPoint y: 138, endPoint x: 826, endPoint y: 158, distance: 70.8
click at [893, 138] on button at bounding box center [889, 138] width 25 height 18
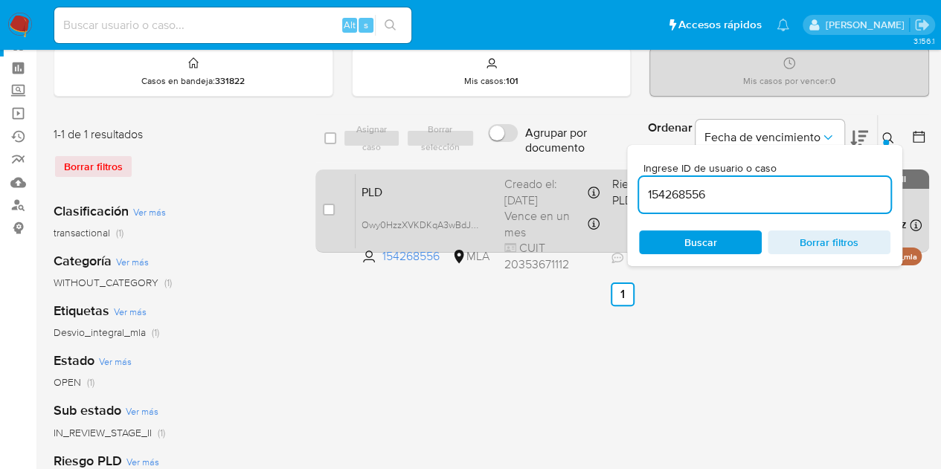
drag, startPoint x: 761, startPoint y: 195, endPoint x: 489, endPoint y: 176, distance: 272.1
click at [454, 163] on div "select-all-cases-checkbox Asignar caso Borrar selección Agrupar por documento O…" at bounding box center [621, 187] width 613 height 144
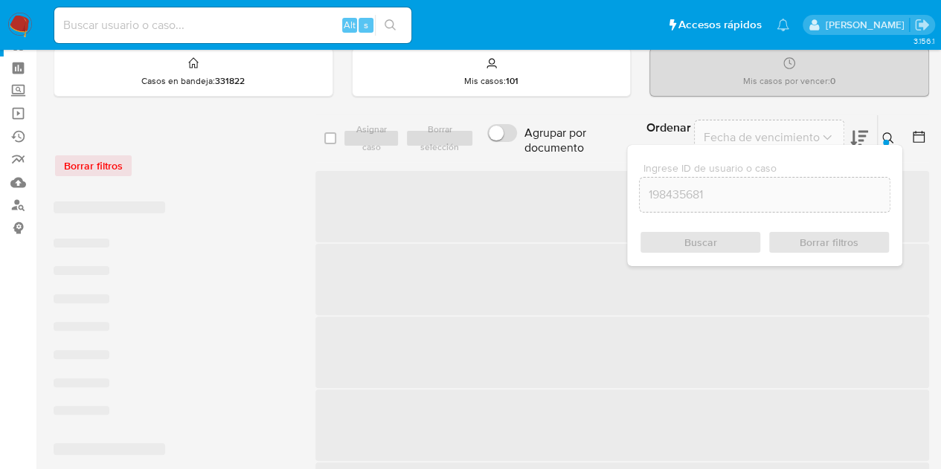
click at [887, 136] on icon at bounding box center [888, 138] width 12 height 12
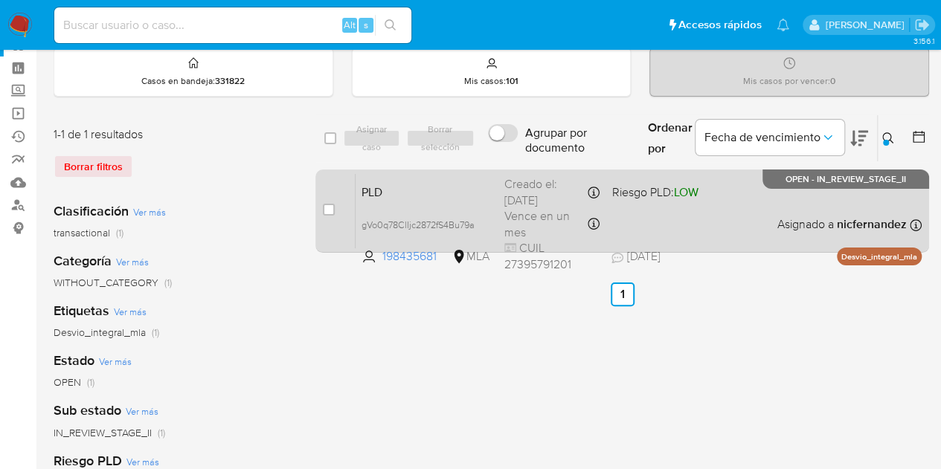
click at [406, 198] on span "PLD" at bounding box center [426, 190] width 131 height 19
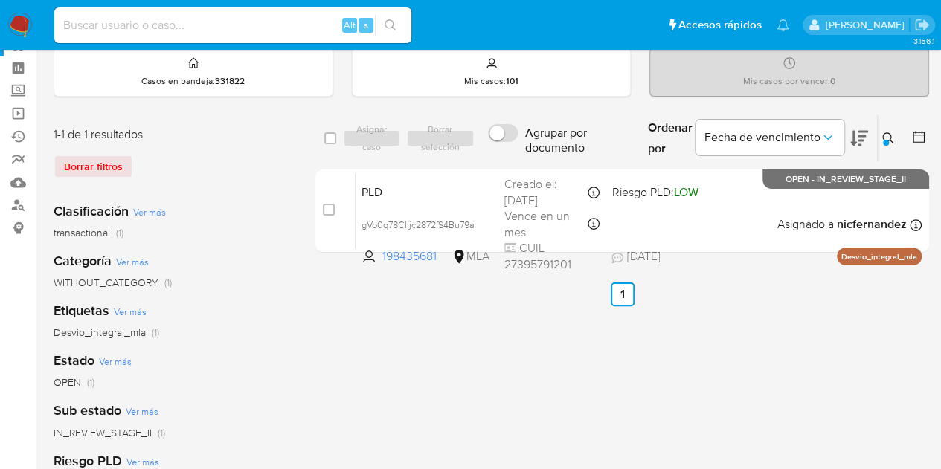
drag, startPoint x: 897, startPoint y: 135, endPoint x: 873, endPoint y: 144, distance: 25.2
click at [896, 135] on button at bounding box center [889, 138] width 25 height 18
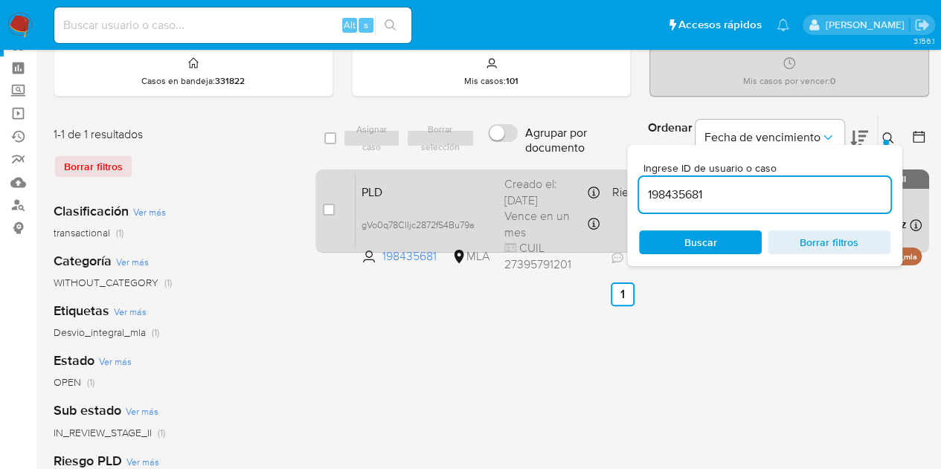
drag, startPoint x: 616, startPoint y: 184, endPoint x: 535, endPoint y: 170, distance: 82.3
click at [535, 170] on div "select-all-cases-checkbox Asignar caso Borrar selección Agrupar por documento O…" at bounding box center [621, 187] width 613 height 144
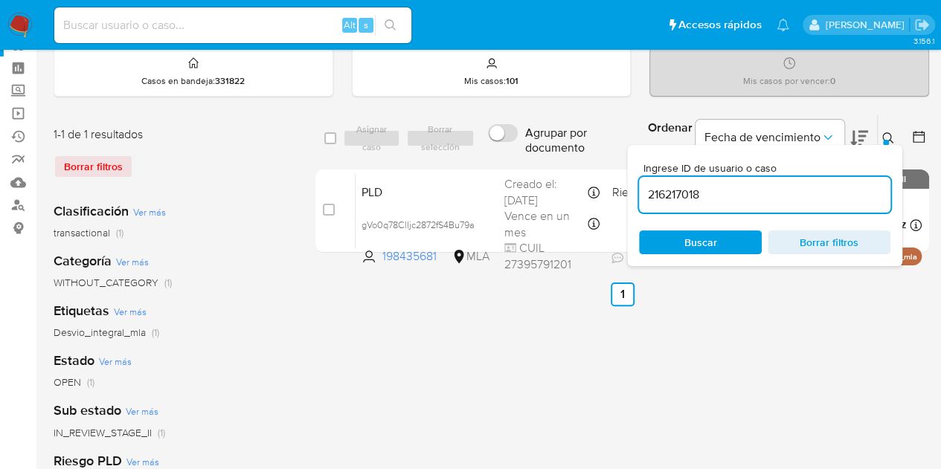
type input "216217018"
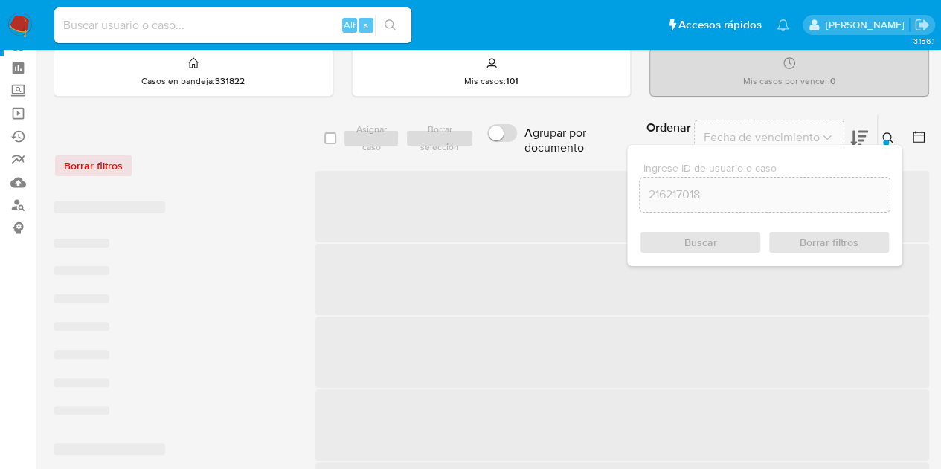
click at [889, 135] on icon at bounding box center [887, 137] width 11 height 11
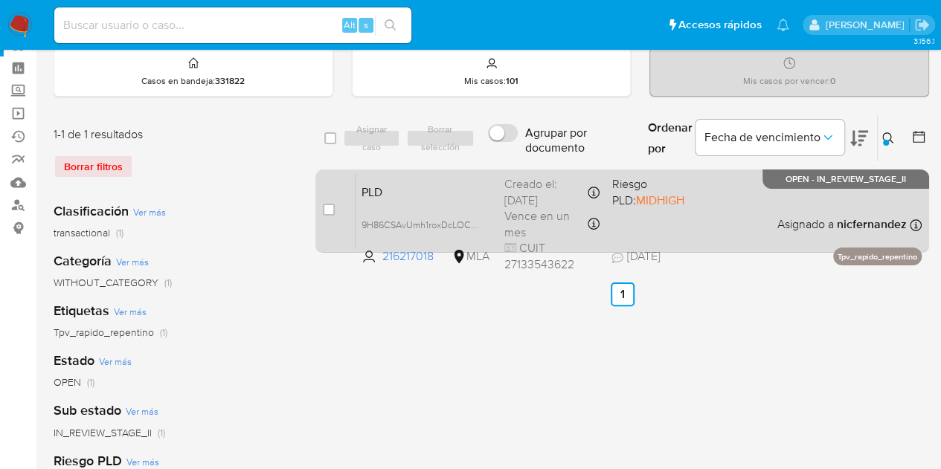
click at [410, 192] on span "PLD" at bounding box center [426, 190] width 131 height 19
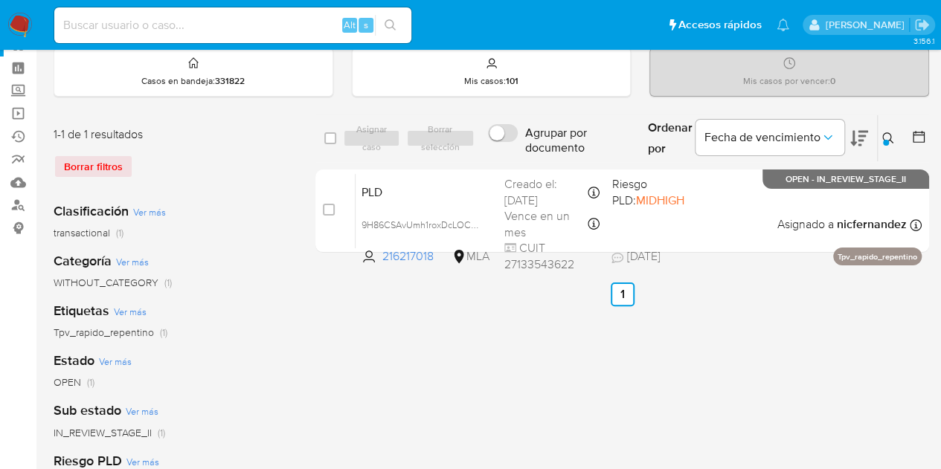
click at [891, 132] on icon at bounding box center [888, 138] width 12 height 12
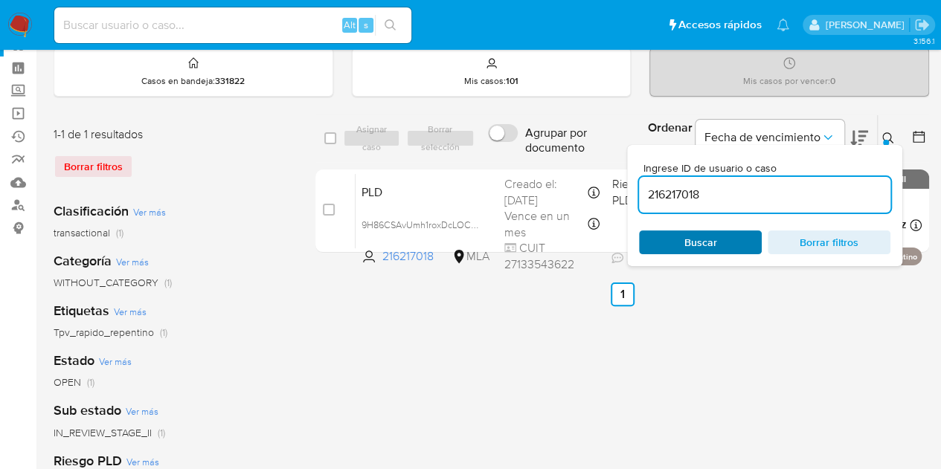
click at [686, 244] on span "Buscar" at bounding box center [700, 243] width 33 height 24
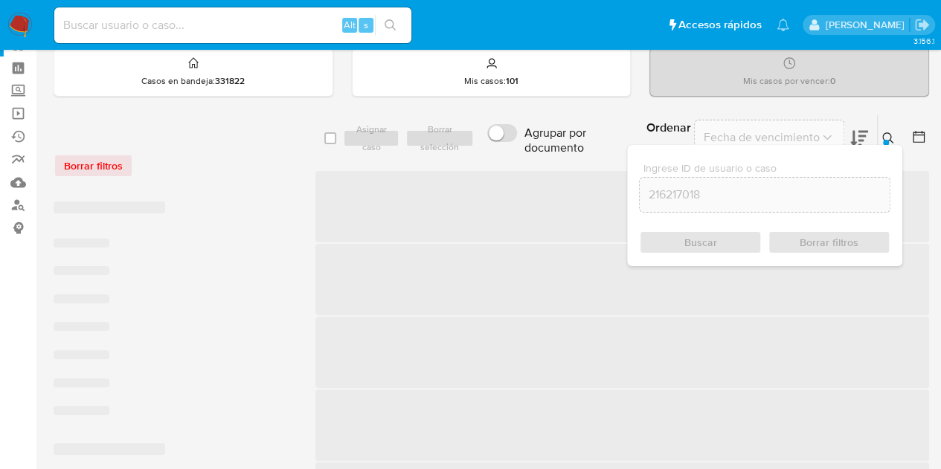
click at [893, 141] on icon at bounding box center [888, 138] width 12 height 12
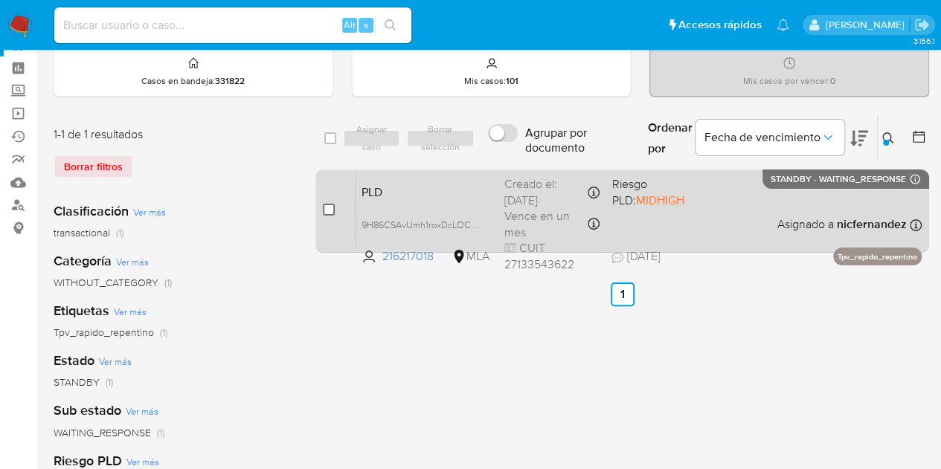
click at [323, 209] on input "checkbox" at bounding box center [329, 210] width 12 height 12
checkbox input "true"
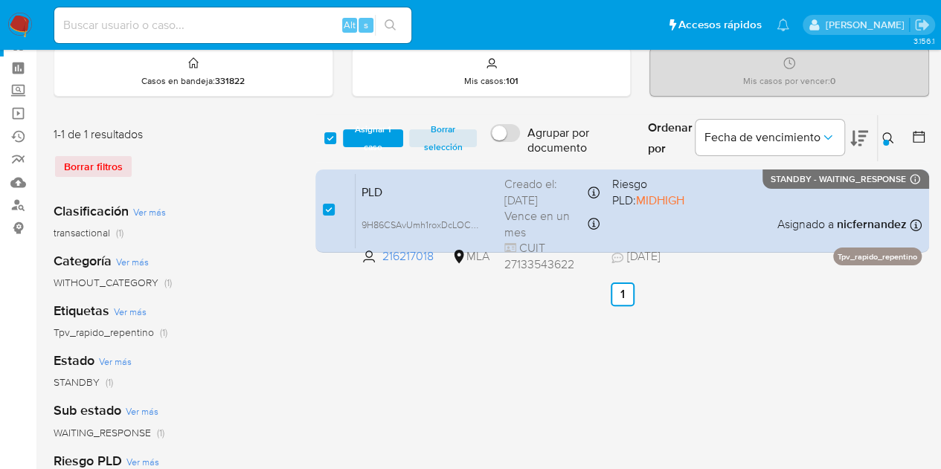
click at [347, 148] on div "select-all-cases-checkbox Asignar 1 caso Borrar selección Agrupar por documento…" at bounding box center [621, 139] width 613 height 48
click at [355, 144] on span "Asignar 1 caso" at bounding box center [373, 138] width 46 height 15
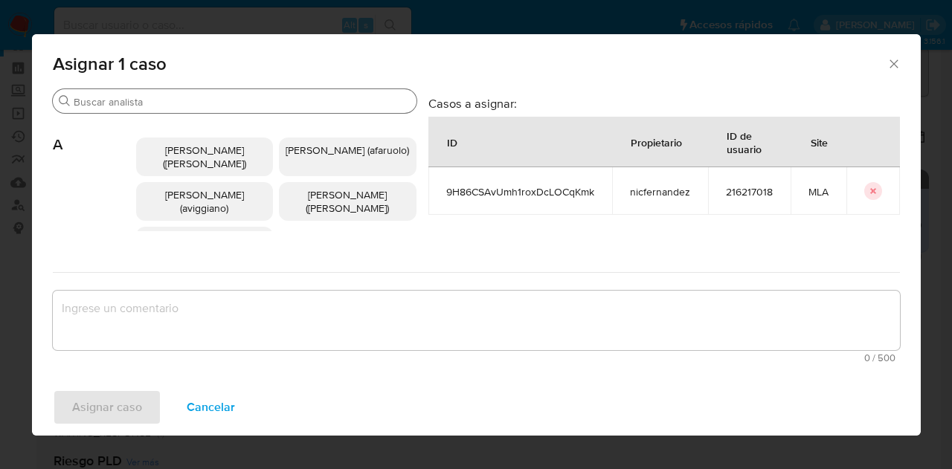
click at [143, 104] on input "Buscar" at bounding box center [242, 101] width 337 height 13
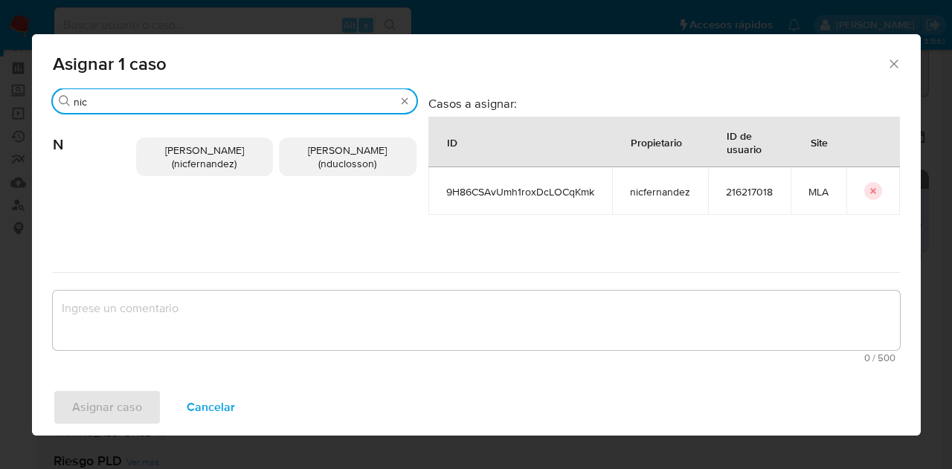
type input "nic"
click at [187, 168] on span "Nicolas Fernandez Allen (nicfernandez)" at bounding box center [204, 157] width 79 height 28
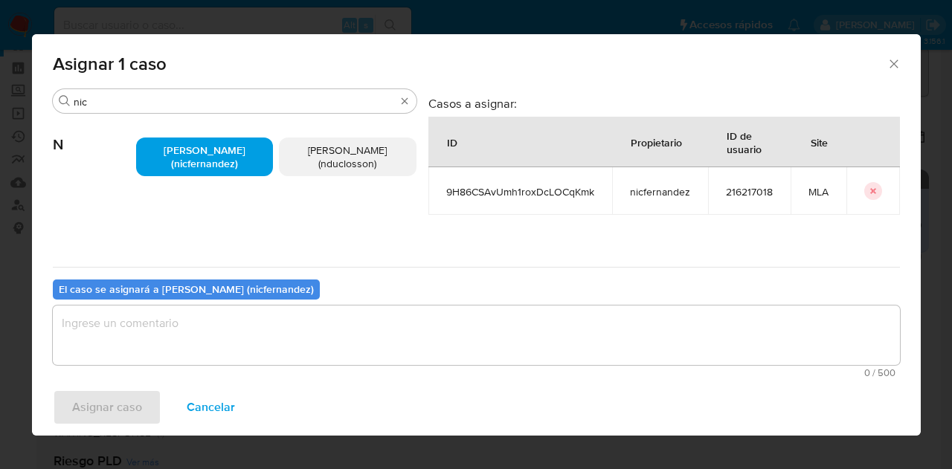
click at [235, 325] on textarea "assign-modal" at bounding box center [476, 335] width 847 height 59
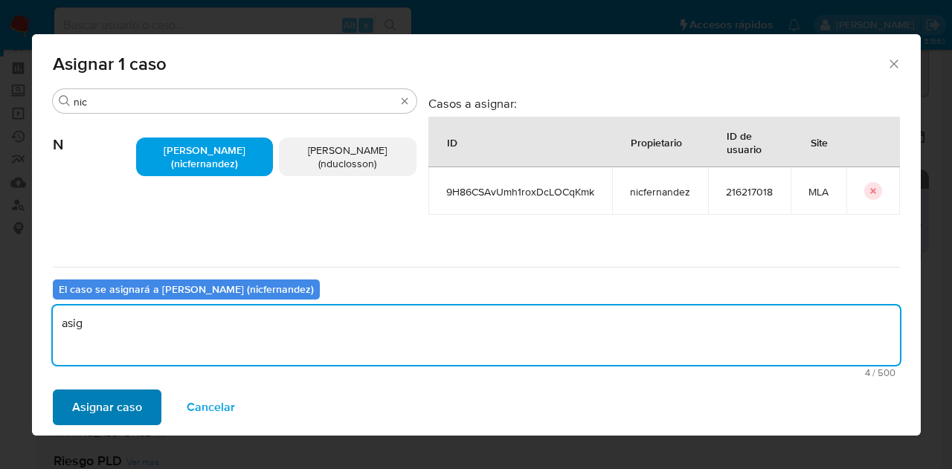
type textarea "asig"
click at [117, 417] on span "Asignar caso" at bounding box center [107, 407] width 70 height 33
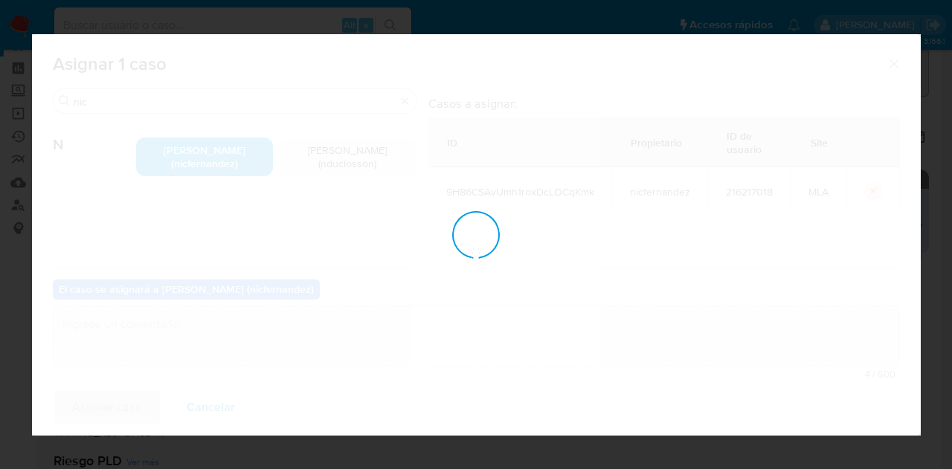
checkbox input "false"
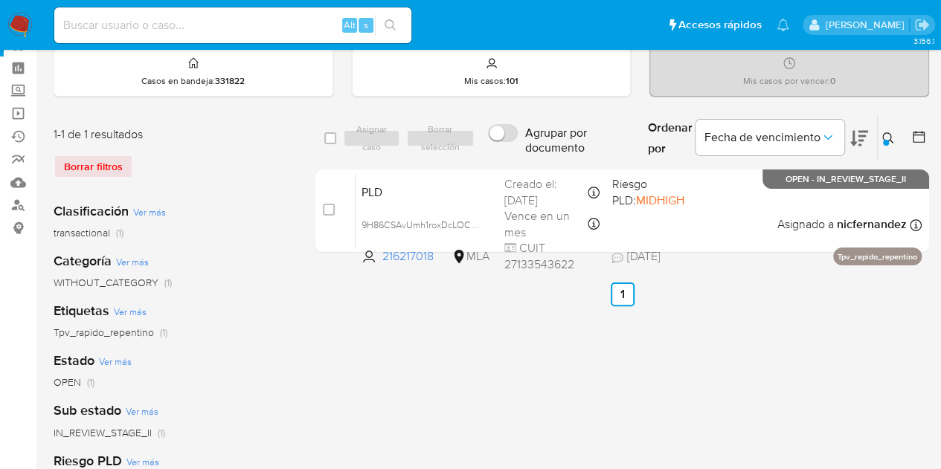
click at [886, 140] on div at bounding box center [886, 143] width 6 height 6
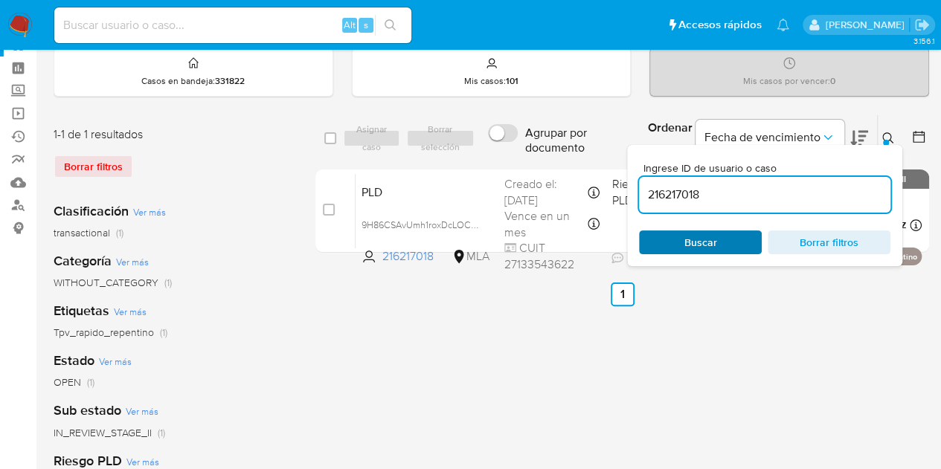
drag, startPoint x: 723, startPoint y: 232, endPoint x: 752, endPoint y: 225, distance: 29.9
click at [723, 233] on span "Buscar" at bounding box center [700, 242] width 102 height 21
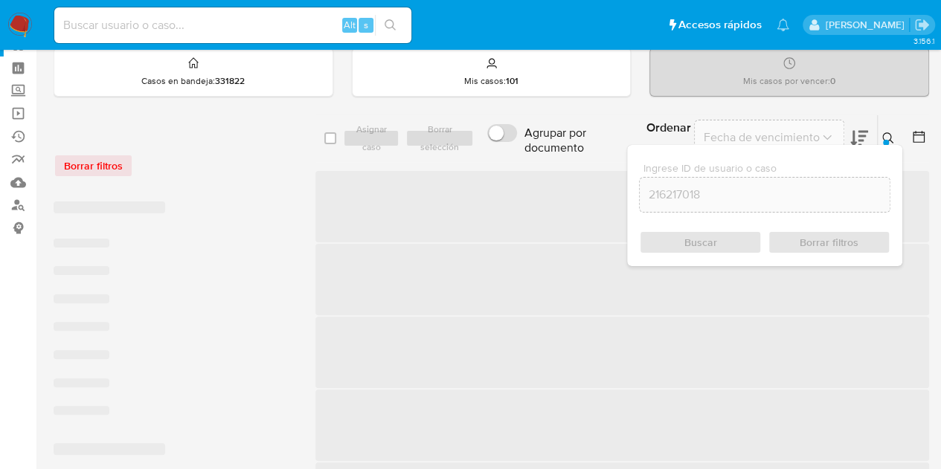
click at [891, 133] on icon at bounding box center [888, 138] width 12 height 12
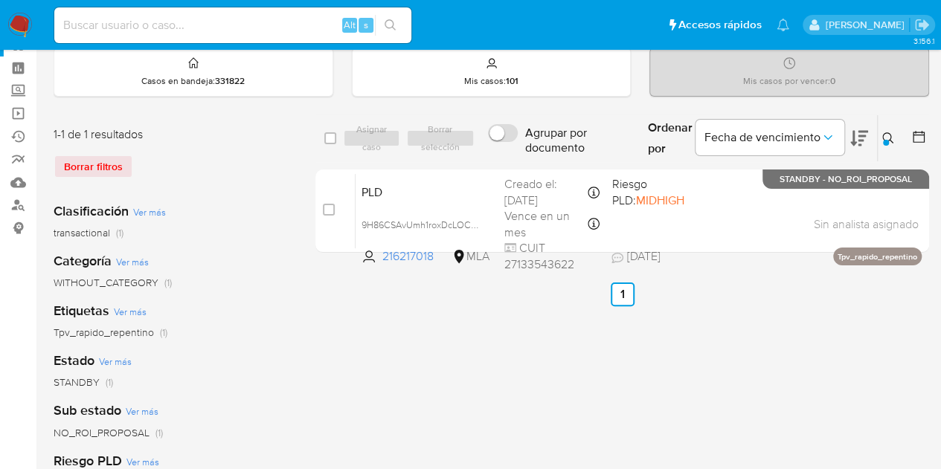
click at [293, 451] on div "1-1 de 1 resultados Borrar filtros Clasificación Ver más transactional (1) Cate…" at bounding box center [491, 441] width 875 height 653
click at [888, 138] on icon at bounding box center [888, 138] width 12 height 12
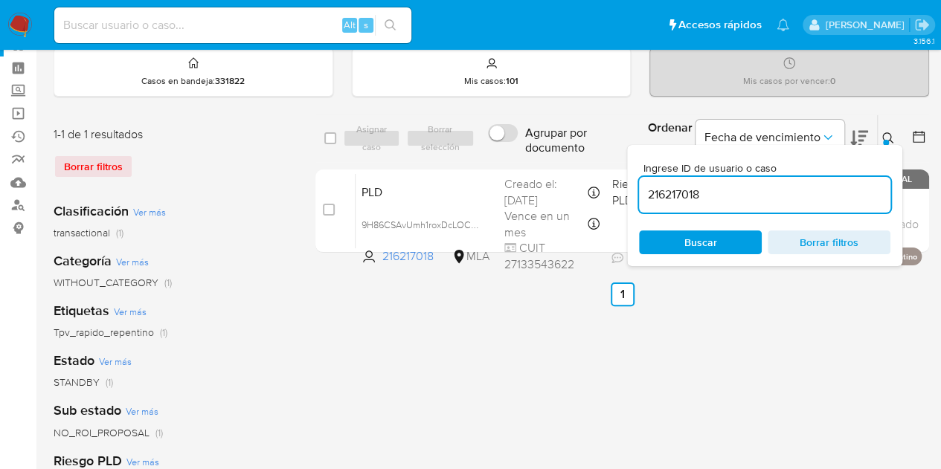
drag, startPoint x: 672, startPoint y: 245, endPoint x: 928, endPoint y: 152, distance: 272.4
click at [671, 245] on span "Buscar" at bounding box center [700, 242] width 102 height 21
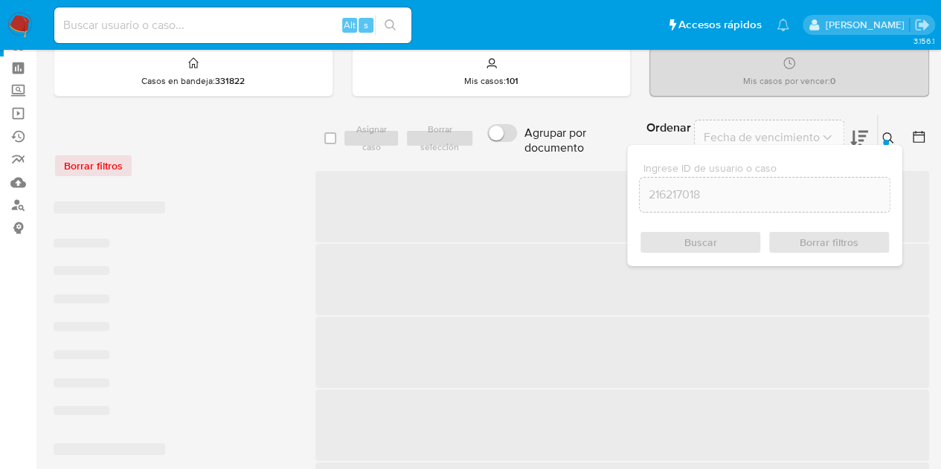
drag, startPoint x: 892, startPoint y: 129, endPoint x: 660, endPoint y: 164, distance: 233.9
click at [892, 131] on button at bounding box center [889, 138] width 25 height 18
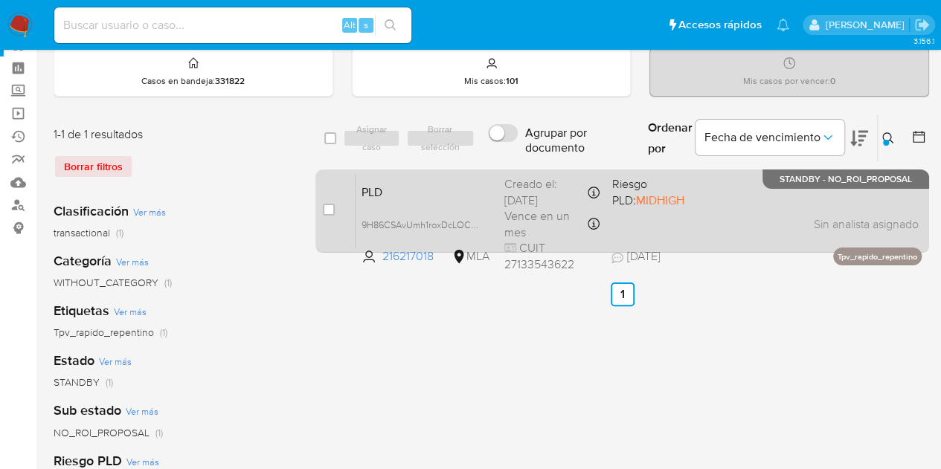
click at [489, 189] on span "PLD" at bounding box center [426, 190] width 131 height 19
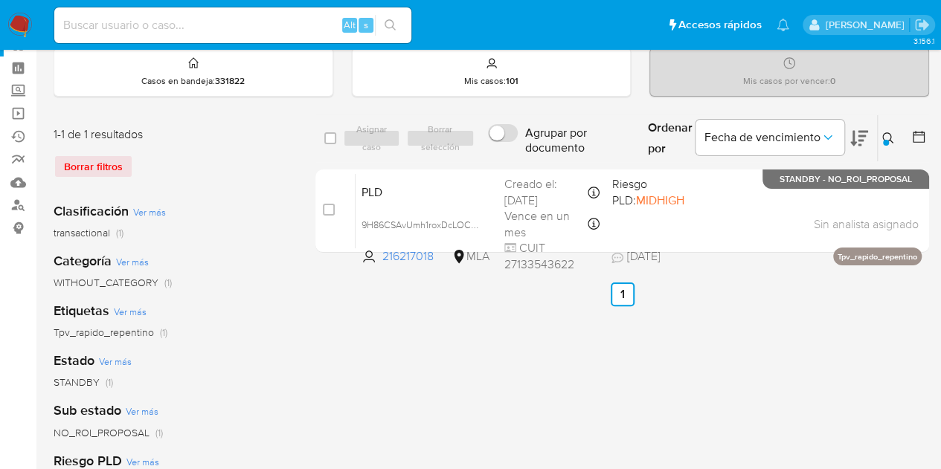
click at [889, 135] on icon at bounding box center [887, 137] width 11 height 11
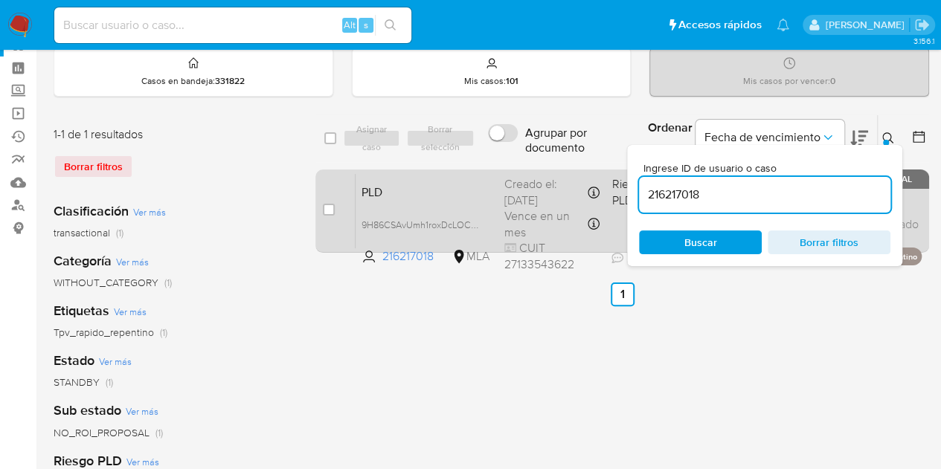
drag, startPoint x: 745, startPoint y: 187, endPoint x: 532, endPoint y: 173, distance: 213.1
click at [500, 163] on div "select-all-cases-checkbox Asignar caso Borrar selección Agrupar por documento O…" at bounding box center [621, 187] width 613 height 144
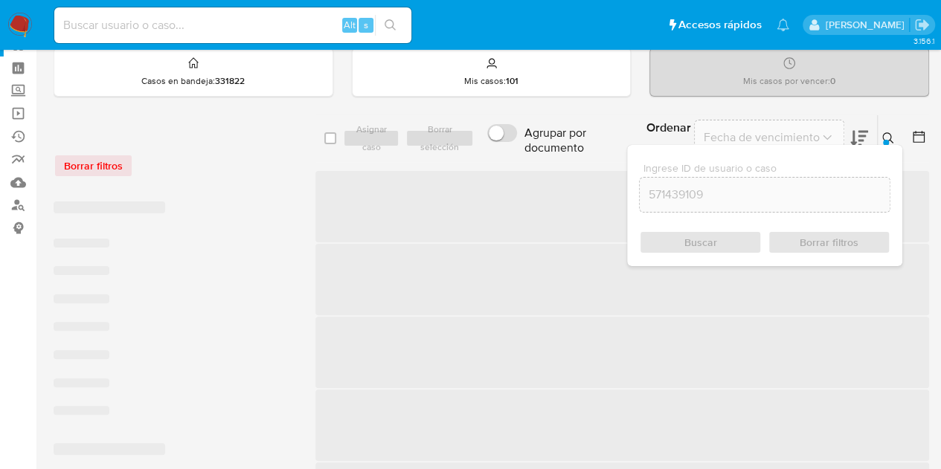
click at [885, 133] on icon at bounding box center [888, 138] width 12 height 12
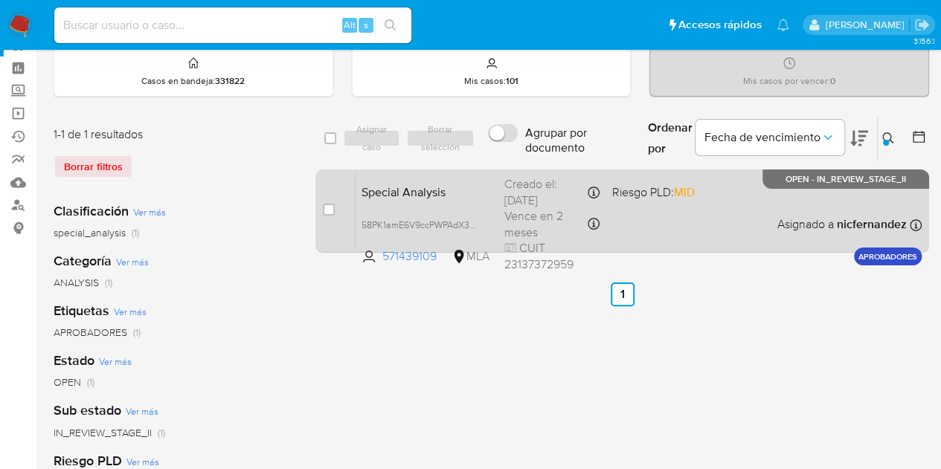
click at [423, 193] on span "Special Analysis" at bounding box center [426, 190] width 131 height 19
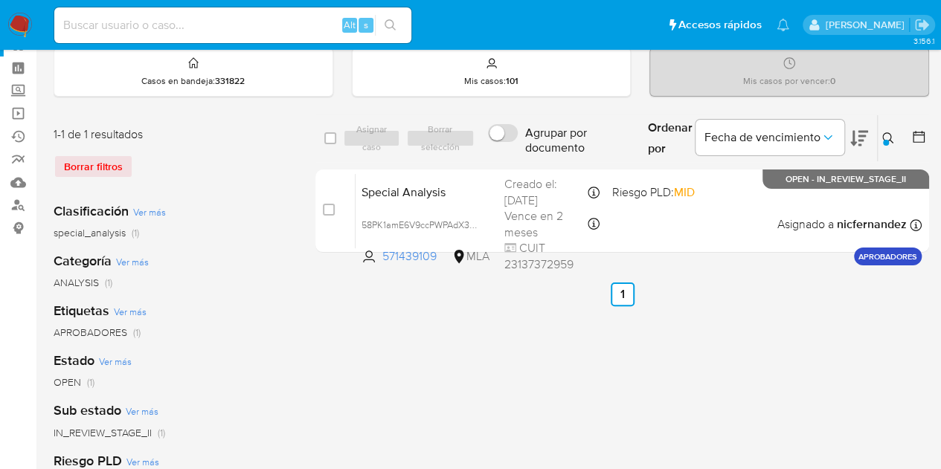
click at [892, 129] on button at bounding box center [889, 138] width 25 height 18
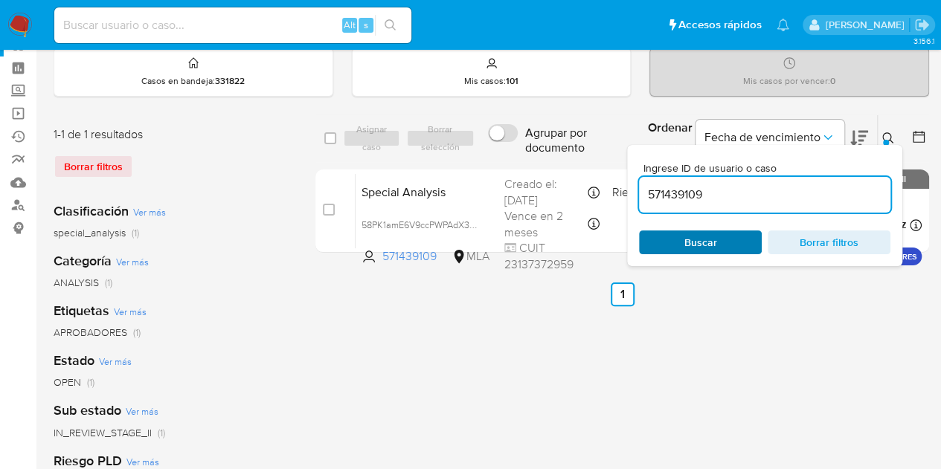
click at [719, 242] on span "Buscar" at bounding box center [700, 242] width 102 height 21
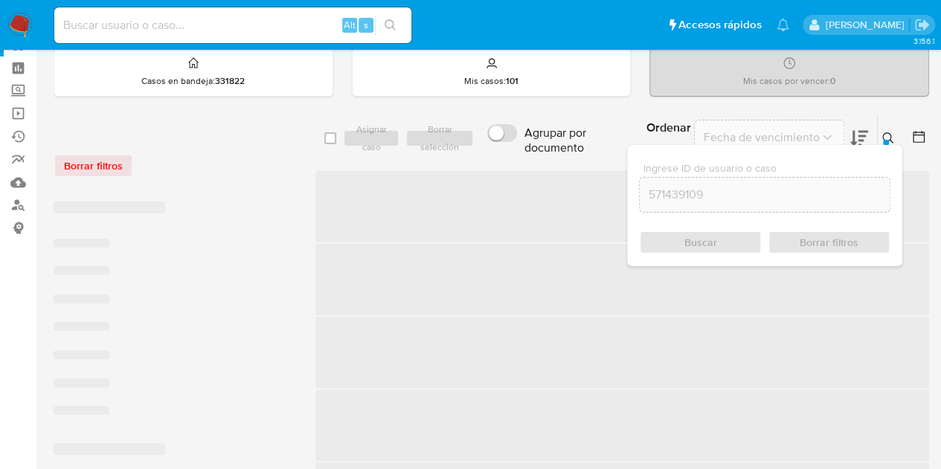
click at [888, 129] on button at bounding box center [889, 138] width 25 height 18
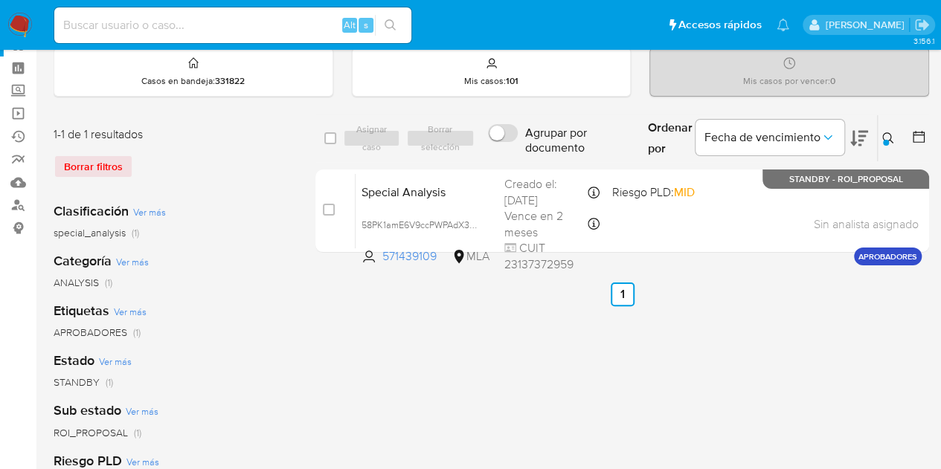
click at [891, 133] on icon at bounding box center [888, 138] width 12 height 12
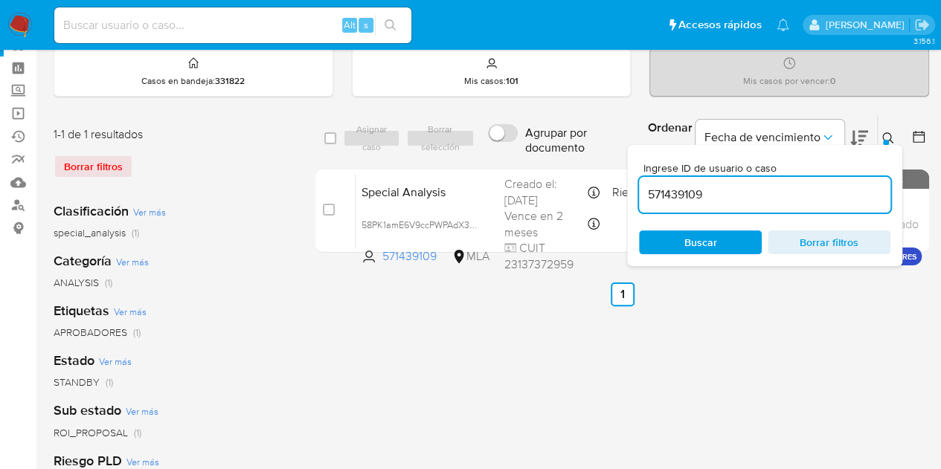
click at [704, 259] on div "Ingrese ID de usuario o caso 571439109 Buscar Borrar filtros" at bounding box center [764, 205] width 275 height 121
click at [706, 245] on span "Buscar" at bounding box center [700, 243] width 33 height 24
click at [894, 135] on button at bounding box center [889, 138] width 25 height 18
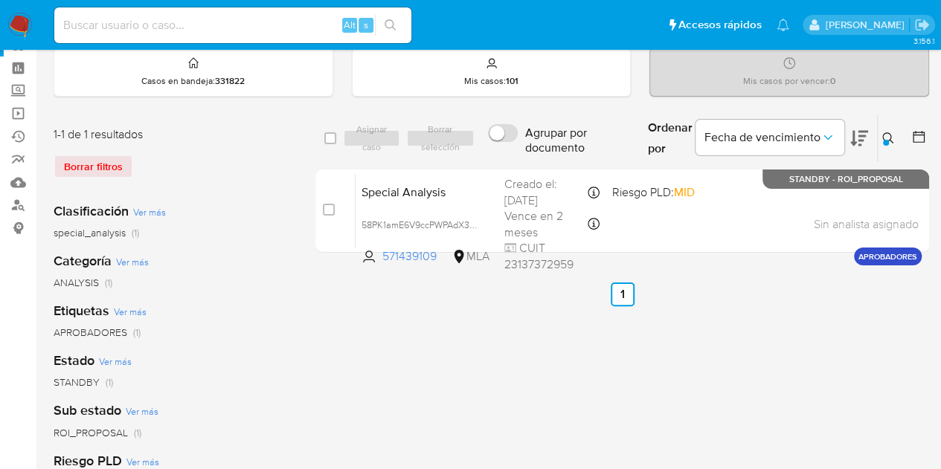
click at [888, 135] on icon at bounding box center [888, 138] width 12 height 12
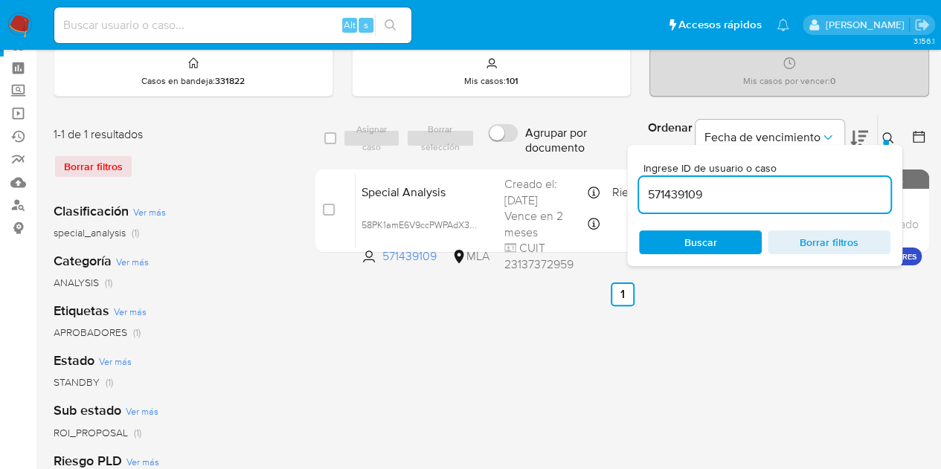
drag, startPoint x: 736, startPoint y: 238, endPoint x: 811, endPoint y: 192, distance: 88.1
click at [735, 238] on span "Buscar" at bounding box center [700, 242] width 102 height 21
click at [892, 133] on icon at bounding box center [888, 138] width 12 height 12
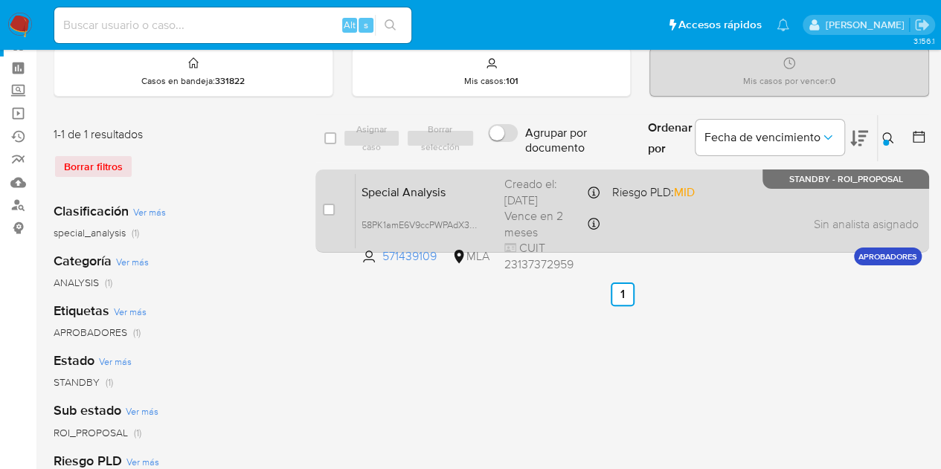
click at [415, 202] on div "Special Analysis 58PK1amE6V9ccPWPAdX341Ti 571439109 MLA Riesgo PLD: MID Creado …" at bounding box center [638, 210] width 566 height 75
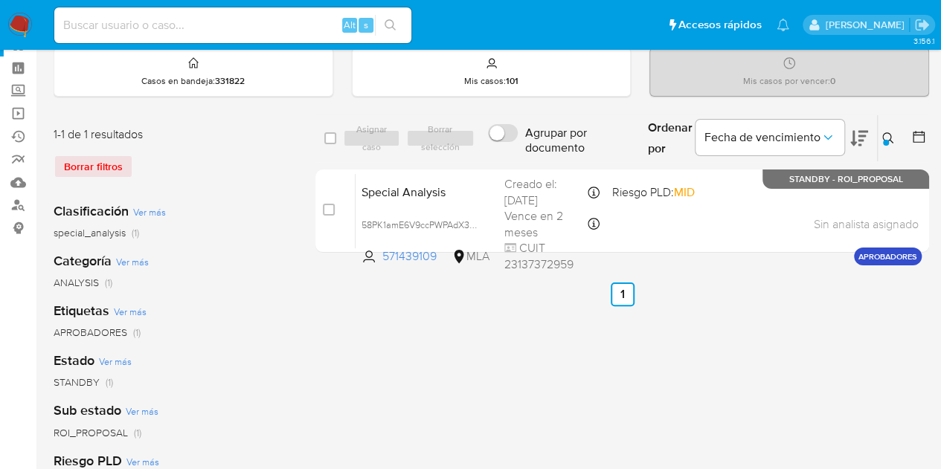
click at [891, 135] on icon at bounding box center [888, 138] width 12 height 12
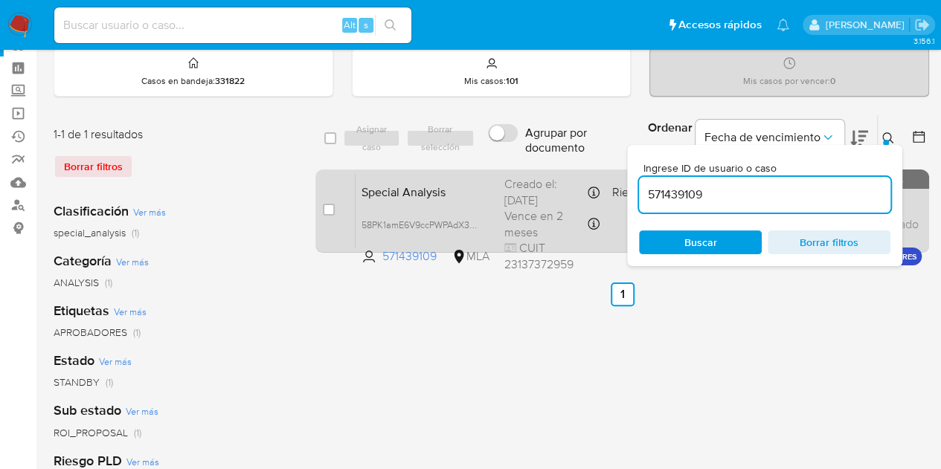
drag, startPoint x: 599, startPoint y: 182, endPoint x: 559, endPoint y: 178, distance: 40.3
click at [559, 178] on div "select-all-cases-checkbox Asignar caso Borrar selección Agrupar por documento O…" at bounding box center [621, 187] width 613 height 144
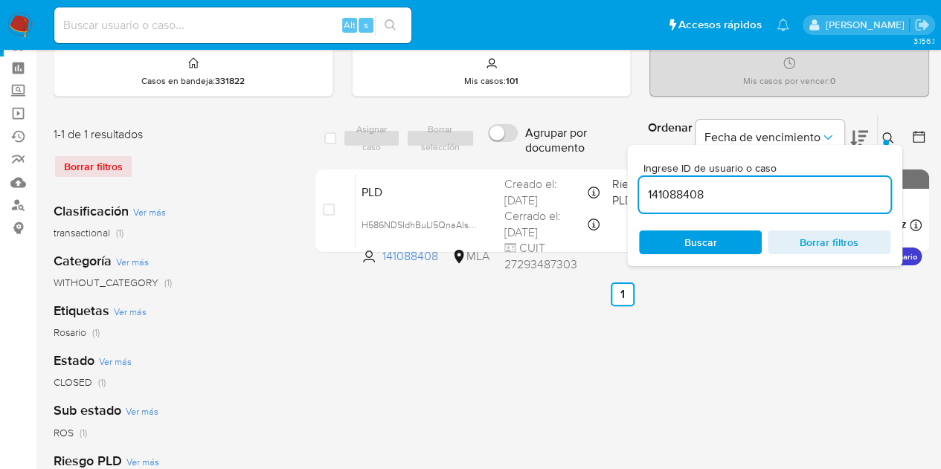
click at [889, 130] on button at bounding box center [889, 138] width 25 height 18
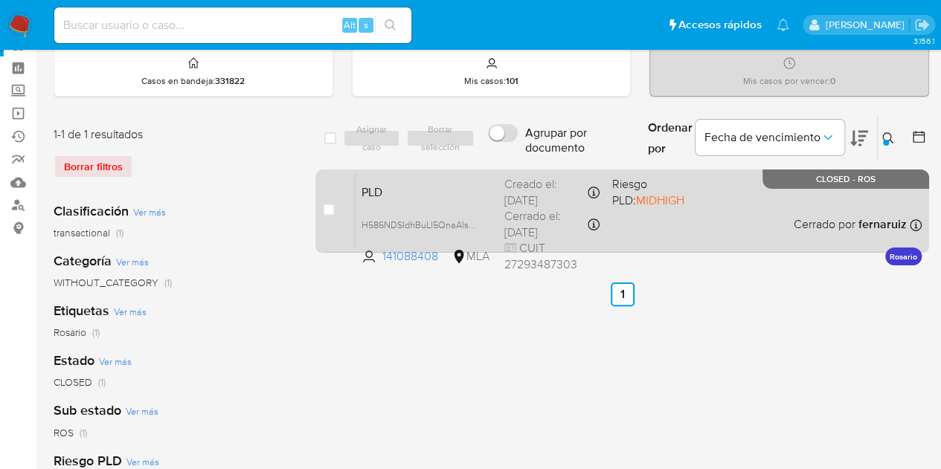
click at [387, 185] on span "PLD" at bounding box center [426, 190] width 131 height 19
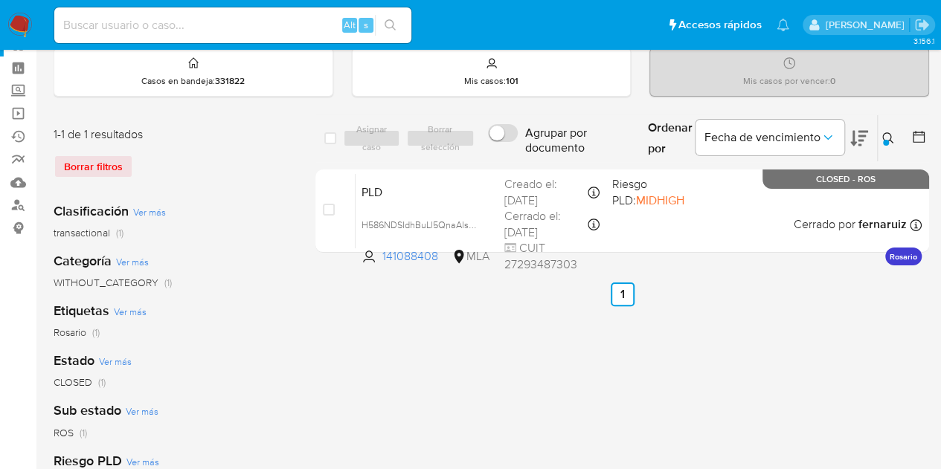
drag, startPoint x: 885, startPoint y: 128, endPoint x: 859, endPoint y: 155, distance: 37.9
click at [885, 129] on button at bounding box center [889, 138] width 25 height 18
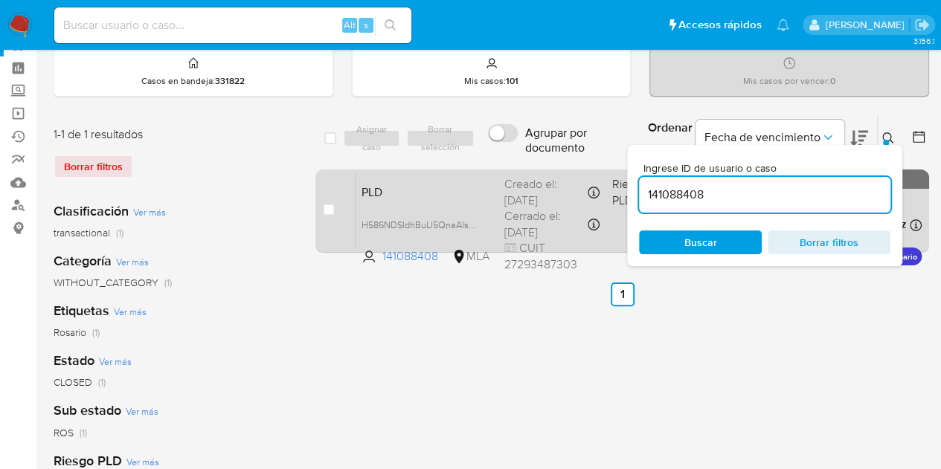
drag, startPoint x: 769, startPoint y: 196, endPoint x: 553, endPoint y: 174, distance: 217.5
click at [553, 174] on div "select-all-cases-checkbox Asignar caso Borrar selección Agrupar por documento O…" at bounding box center [621, 187] width 613 height 144
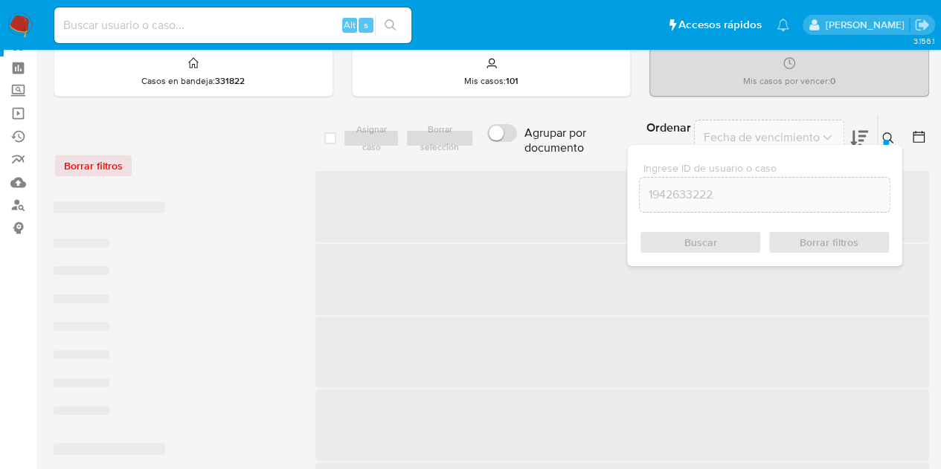
click at [883, 132] on icon at bounding box center [888, 138] width 12 height 12
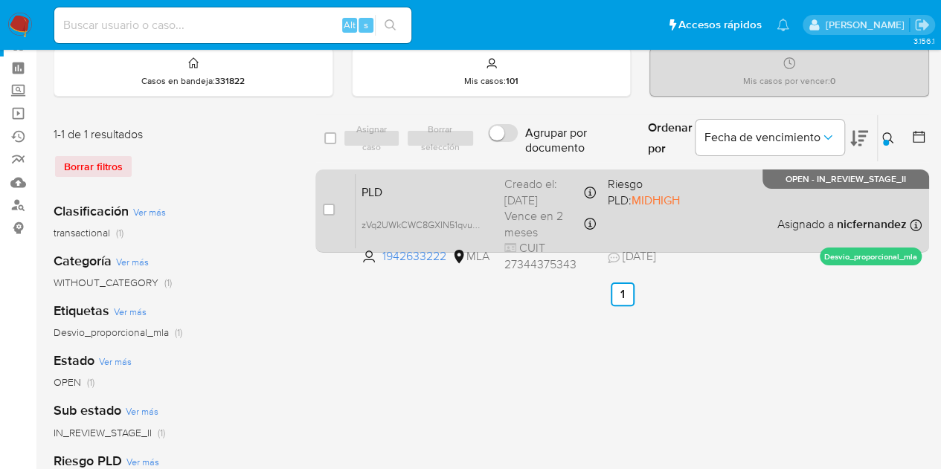
click at [432, 209] on div "PLD zVq2UWkCWC8GXIN51qvu8kYP 1942633222 MLA Riesgo PLD: MIDHIGH Creado el: 12/0…" at bounding box center [638, 210] width 566 height 75
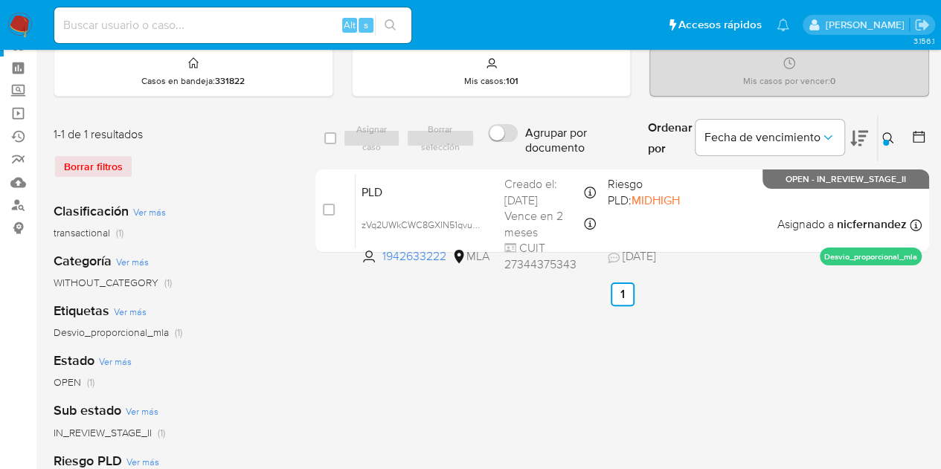
click at [436, 330] on div "select-all-cases-checkbox Asignar caso Borrar selección Agrupar por documento O…" at bounding box center [621, 441] width 613 height 653
click at [894, 127] on div "Ingrese ID de usuario o caso 1942633222 Buscar Borrar filtros" at bounding box center [889, 138] width 25 height 46
click at [892, 139] on icon at bounding box center [888, 138] width 12 height 12
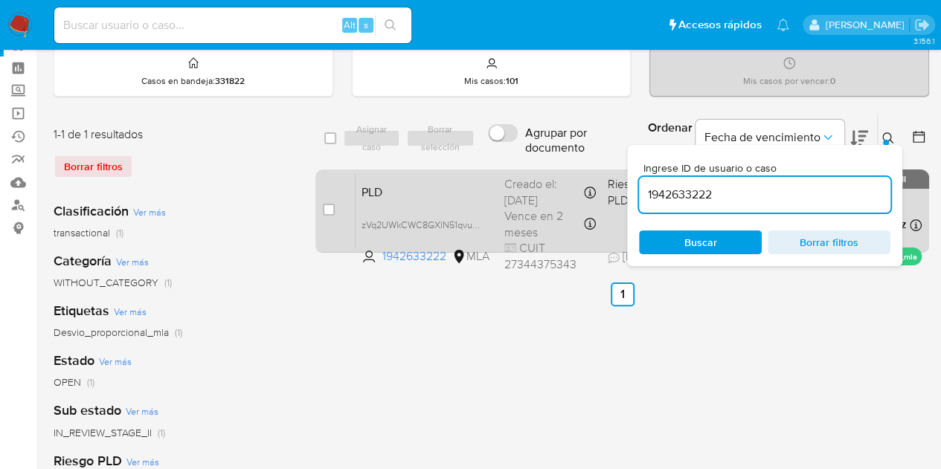
drag, startPoint x: 715, startPoint y: 190, endPoint x: 573, endPoint y: 179, distance: 143.2
click at [567, 173] on div "select-all-cases-checkbox Asignar caso Borrar selección Agrupar por documento O…" at bounding box center [621, 187] width 613 height 144
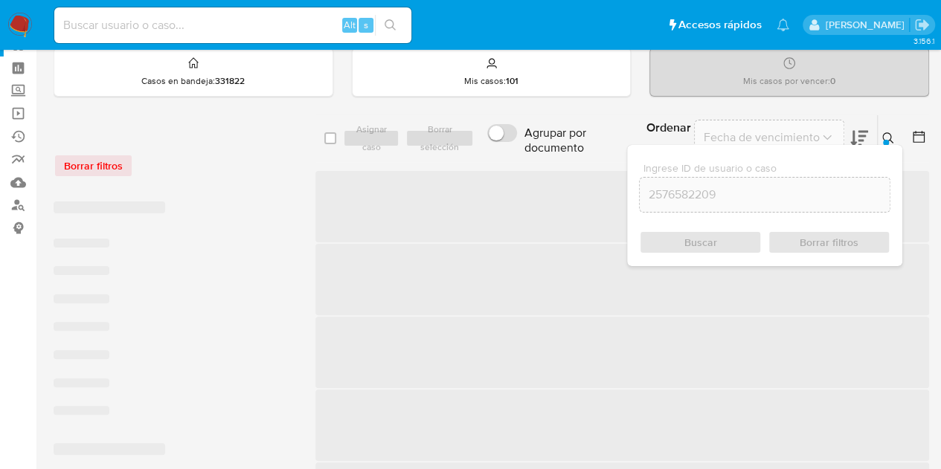
click at [892, 130] on button at bounding box center [889, 138] width 25 height 18
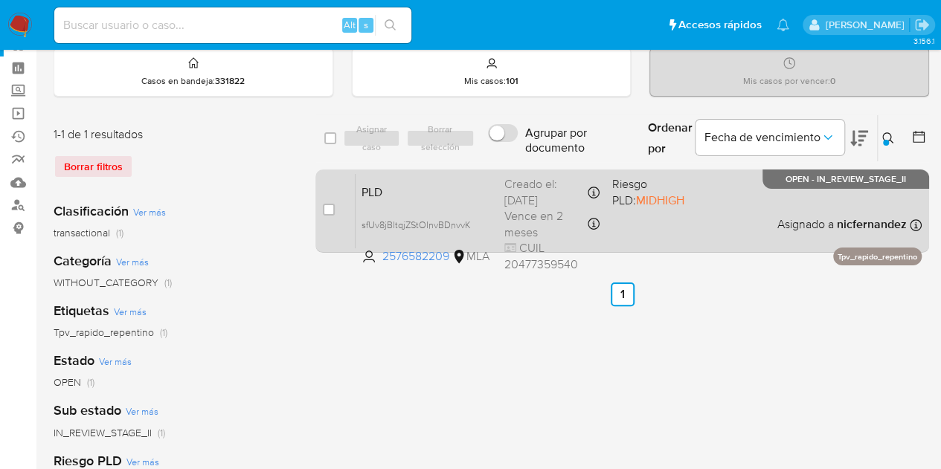
click at [448, 205] on div "PLD sfUv8jBltqjZStOInvBDnvvK 2576582209 MLA Riesgo PLD: MIDHIGH Creado el: 12/0…" at bounding box center [638, 210] width 566 height 75
click at [382, 192] on span "PLD" at bounding box center [426, 190] width 131 height 19
click at [395, 190] on span "PLD" at bounding box center [426, 190] width 131 height 19
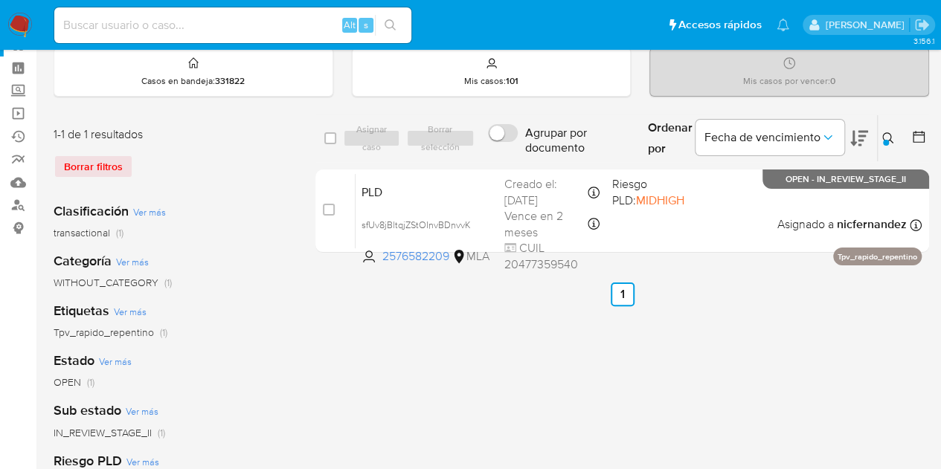
click at [886, 134] on icon at bounding box center [888, 138] width 12 height 12
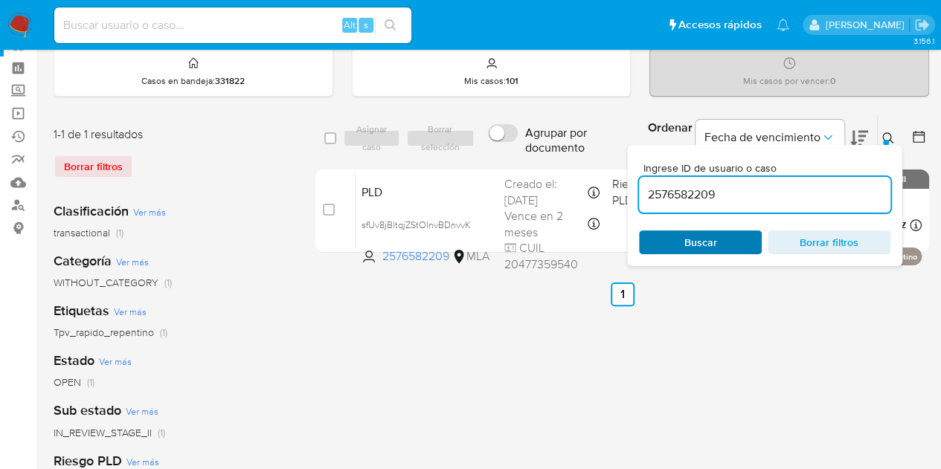
click at [663, 252] on button "Buscar" at bounding box center [700, 243] width 123 height 24
click at [669, 246] on span "Buscar" at bounding box center [700, 242] width 102 height 21
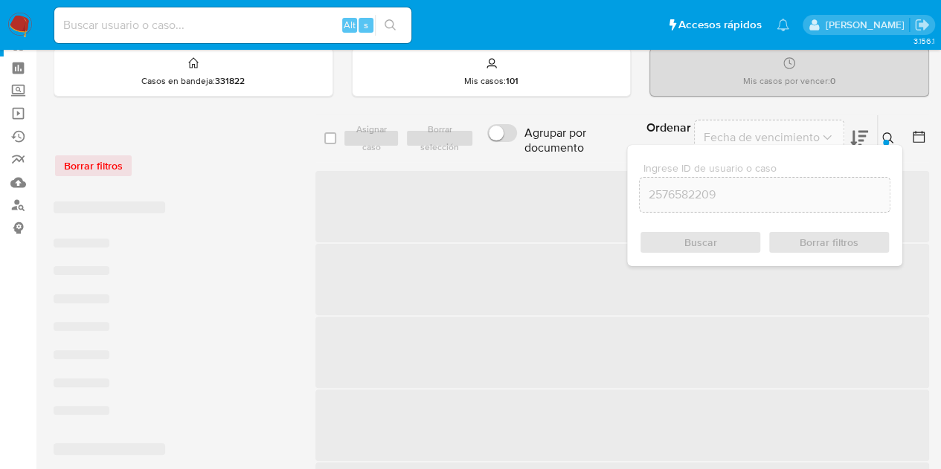
click at [880, 133] on button at bounding box center [889, 138] width 25 height 18
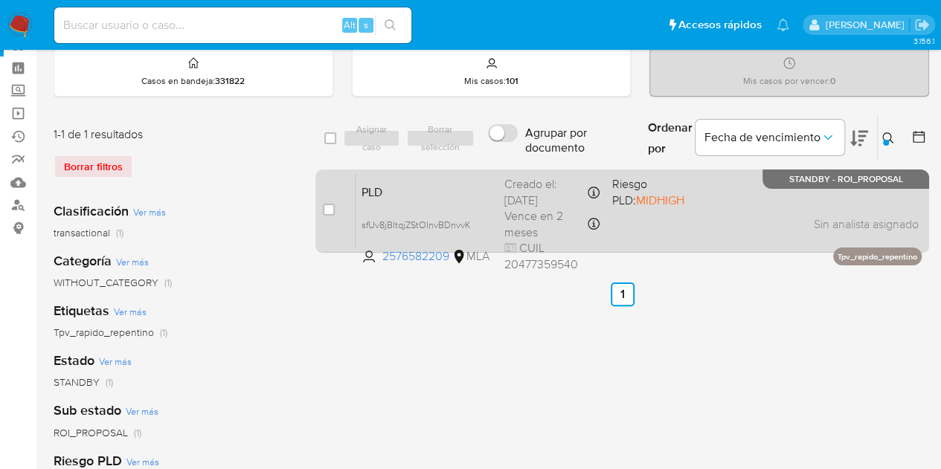
click at [458, 200] on div "PLD sfUv8jBltqjZStOInvBDnvvK 2576582209 MLA Riesgo PLD: MIDHIGH Creado el: 12/0…" at bounding box center [638, 210] width 566 height 75
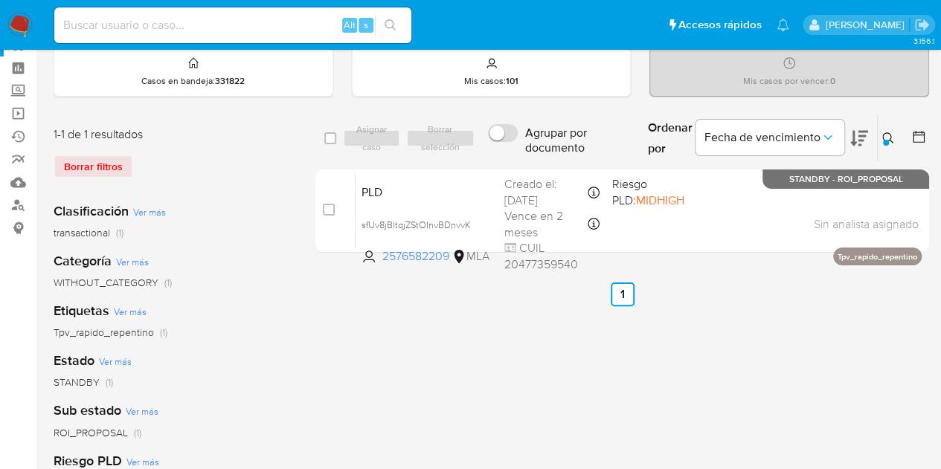
click at [888, 136] on icon at bounding box center [888, 138] width 12 height 12
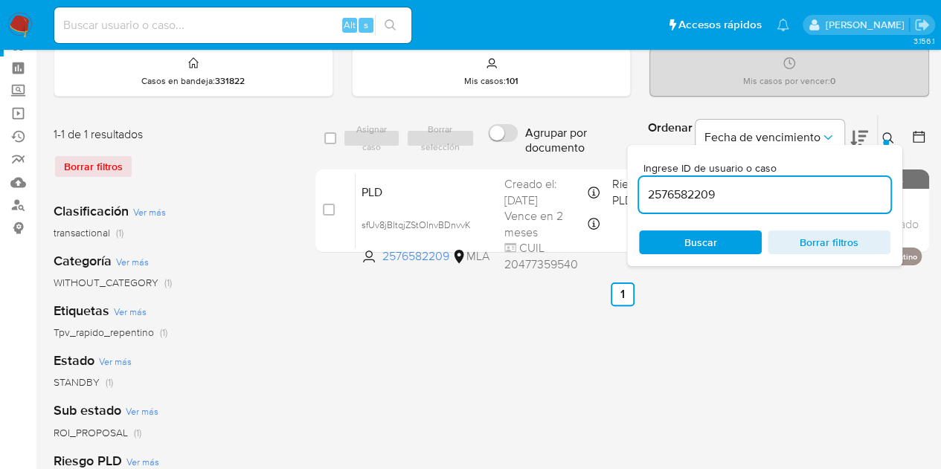
drag, startPoint x: 706, startPoint y: 239, endPoint x: 868, endPoint y: 161, distance: 179.9
click at [706, 240] on span "Buscar" at bounding box center [700, 243] width 33 height 24
drag, startPoint x: 895, startPoint y: 136, endPoint x: 825, endPoint y: 167, distance: 76.3
click at [895, 136] on button at bounding box center [889, 138] width 25 height 18
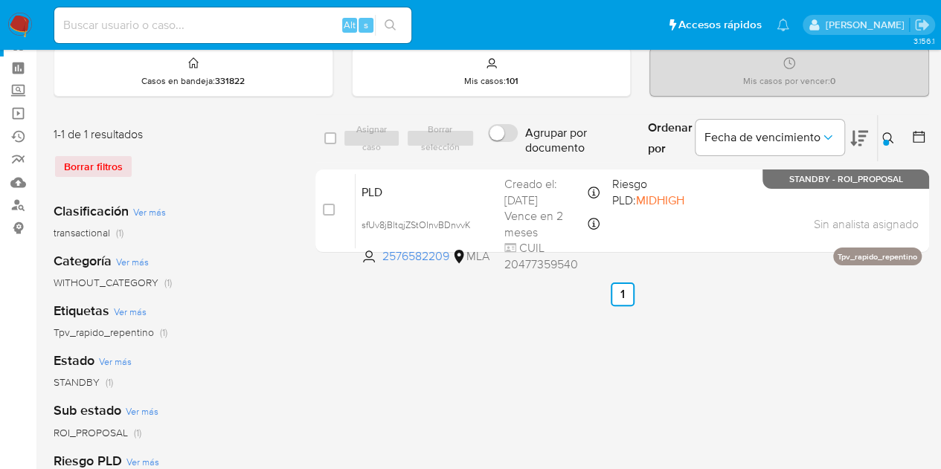
click at [321, 444] on div "select-all-cases-checkbox Asignar caso Borrar selección Agrupar por documento O…" at bounding box center [621, 441] width 613 height 653
drag, startPoint x: 404, startPoint y: 361, endPoint x: 524, endPoint y: 314, distance: 129.3
click at [404, 361] on div "select-all-cases-checkbox Asignar caso Borrar selección Agrupar por documento O…" at bounding box center [621, 441] width 613 height 653
click at [883, 133] on icon at bounding box center [888, 138] width 12 height 12
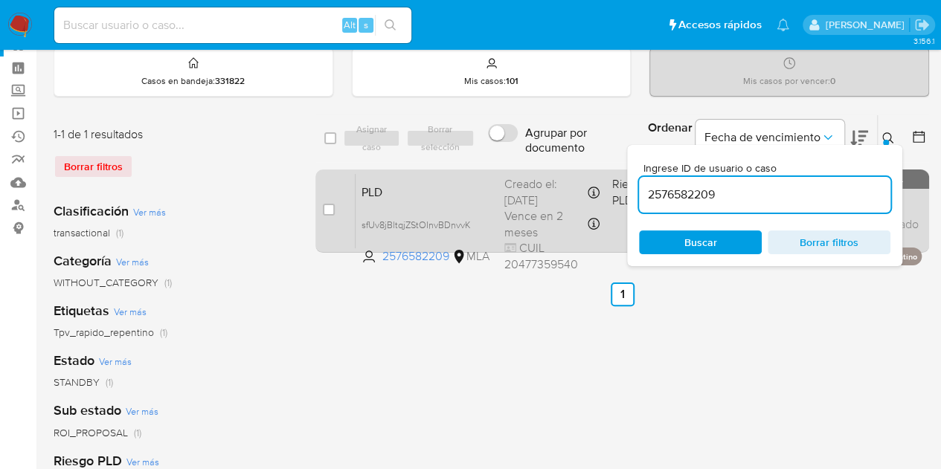
drag, startPoint x: 733, startPoint y: 193, endPoint x: 531, endPoint y: 172, distance: 203.4
click at [532, 170] on div "select-all-cases-checkbox Asignar caso Borrar selección Agrupar por documento O…" at bounding box center [621, 187] width 613 height 144
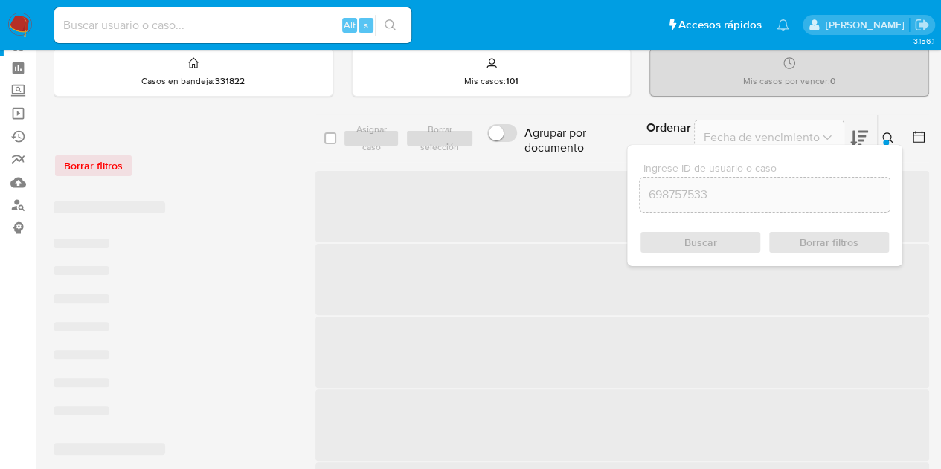
click at [888, 140] on icon at bounding box center [888, 138] width 12 height 12
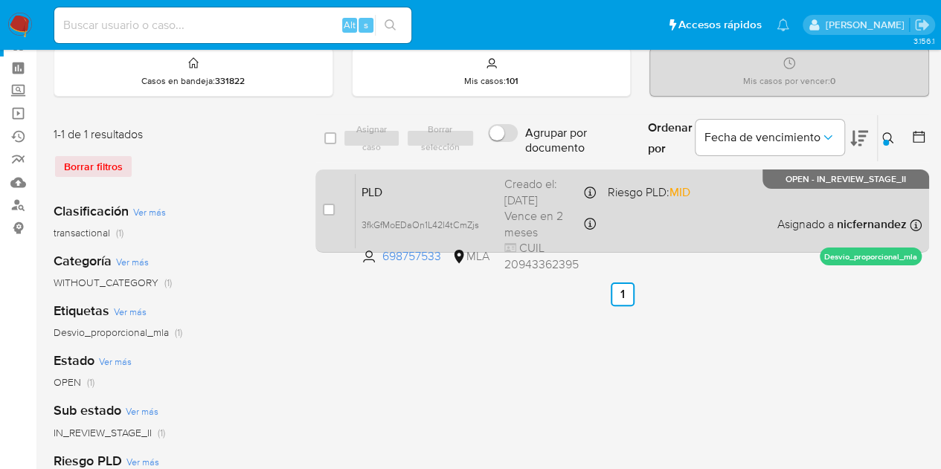
click at [406, 194] on span "PLD" at bounding box center [426, 190] width 131 height 19
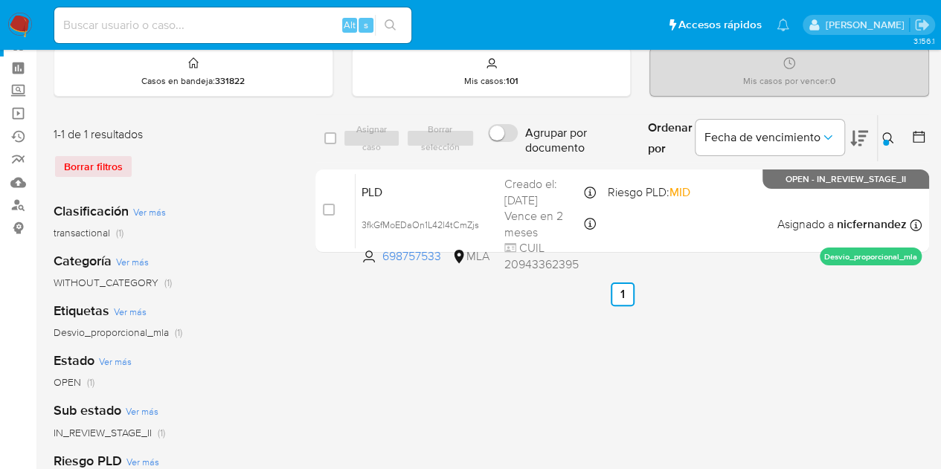
click at [885, 132] on icon at bounding box center [887, 137] width 11 height 11
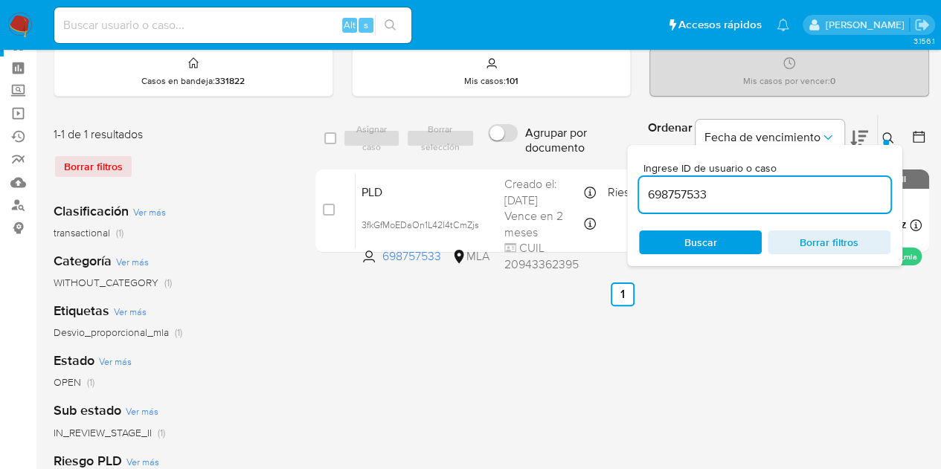
drag, startPoint x: 734, startPoint y: 239, endPoint x: 756, endPoint y: 224, distance: 26.2
click at [730, 237] on span "Buscar" at bounding box center [700, 242] width 102 height 21
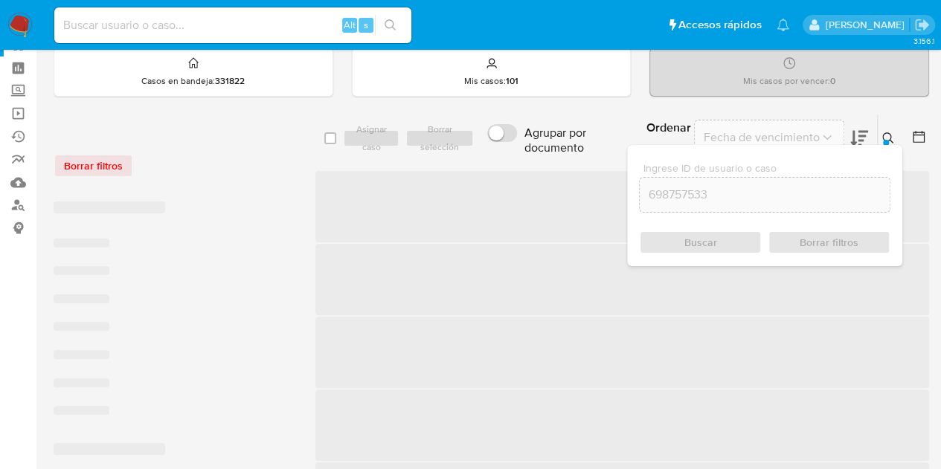
click at [888, 133] on icon at bounding box center [888, 138] width 12 height 12
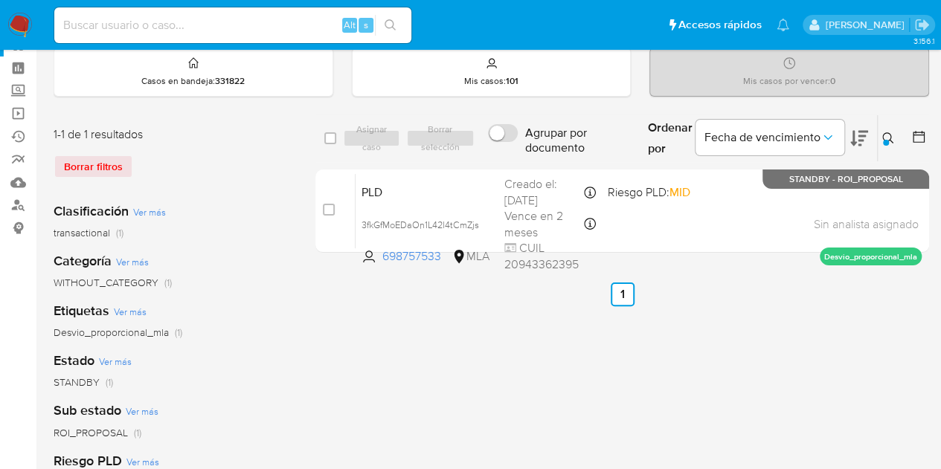
click at [892, 135] on icon at bounding box center [888, 138] width 12 height 12
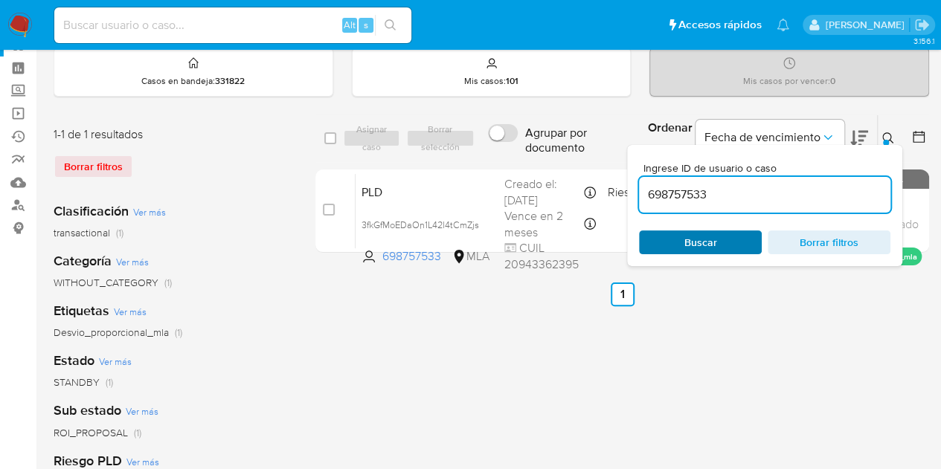
drag, startPoint x: 701, startPoint y: 243, endPoint x: 486, endPoint y: 84, distance: 267.4
click at [701, 243] on span "Buscar" at bounding box center [700, 243] width 33 height 24
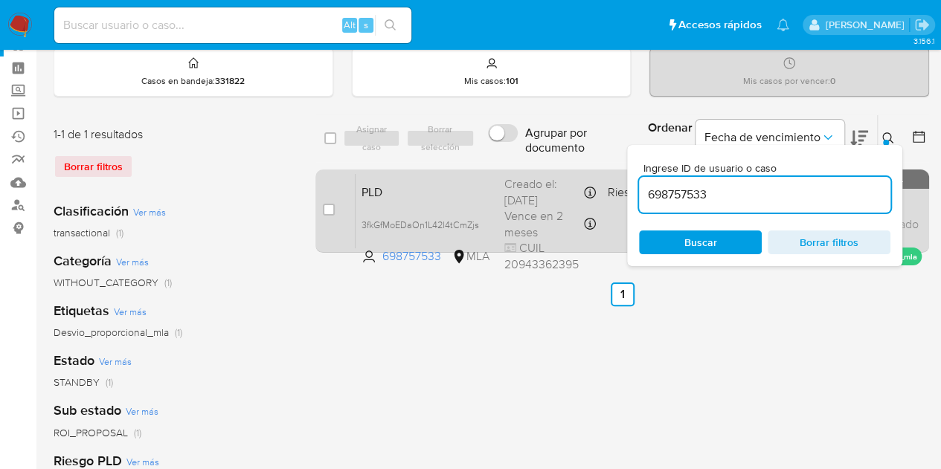
click at [415, 196] on span "PLD" at bounding box center [426, 190] width 131 height 19
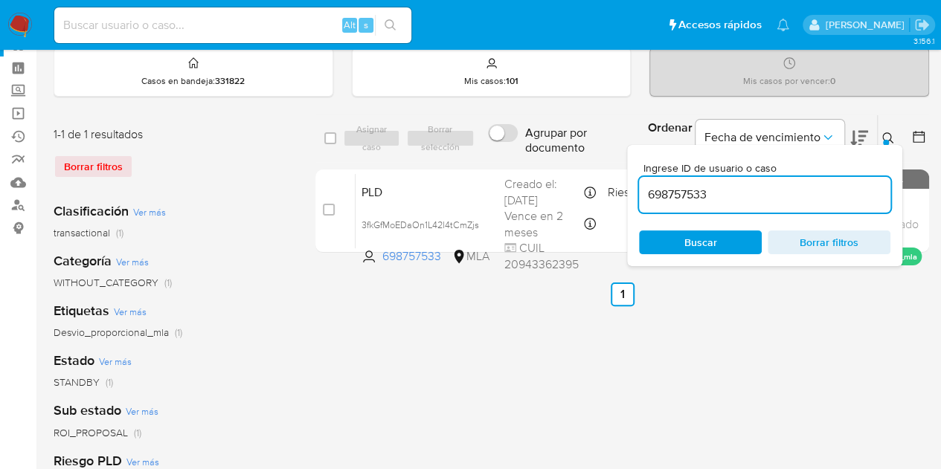
click at [457, 363] on div "select-all-cases-checkbox Asignar caso Borrar selección Agrupar por documento O…" at bounding box center [621, 441] width 613 height 653
click at [730, 236] on span "Buscar" at bounding box center [700, 242] width 102 height 21
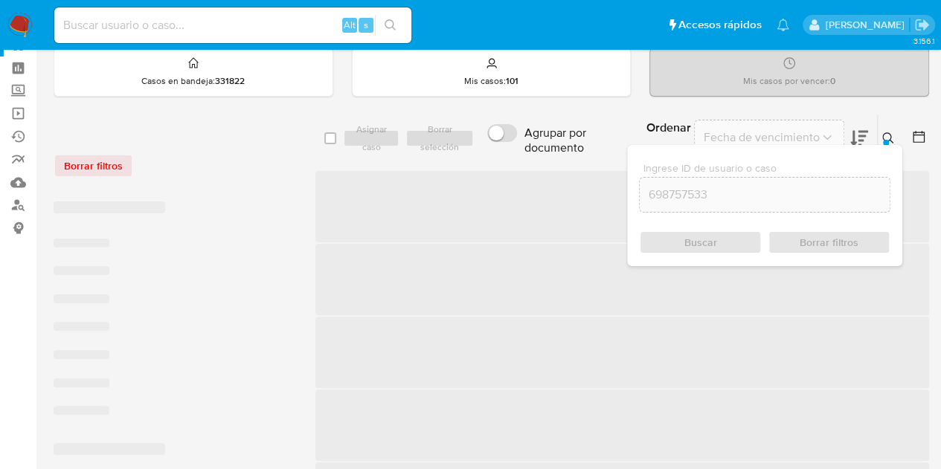
click at [883, 138] on icon at bounding box center [887, 137] width 11 height 11
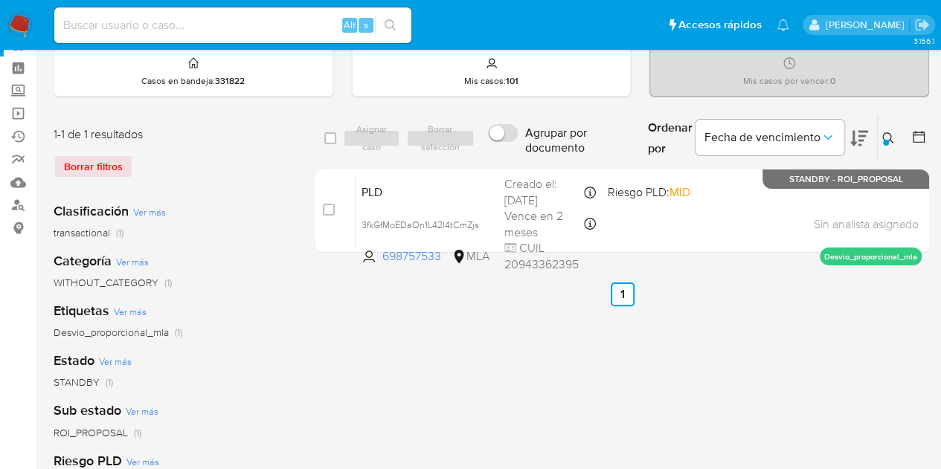
click at [889, 141] on icon at bounding box center [888, 138] width 12 height 12
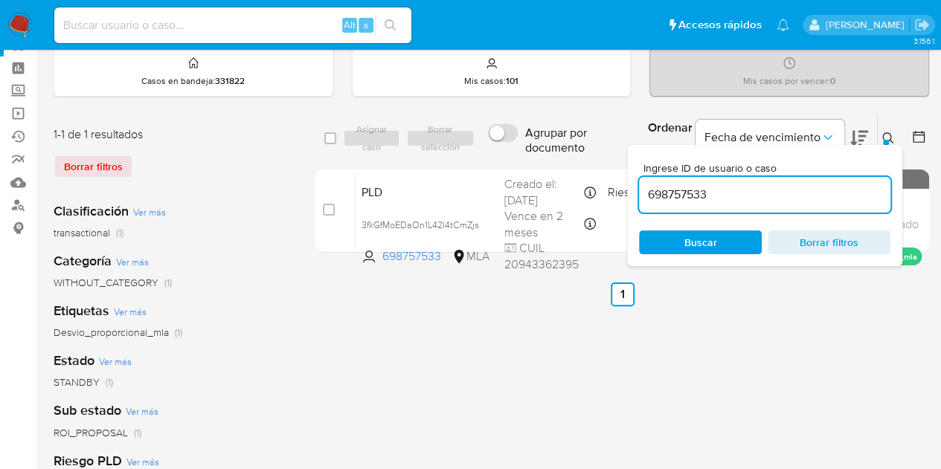
drag, startPoint x: 738, startPoint y: 197, endPoint x: 582, endPoint y: 167, distance: 159.7
click at [582, 167] on div "select-all-cases-checkbox Asignar caso Borrar selección Agrupar por documento O…" at bounding box center [621, 187] width 613 height 144
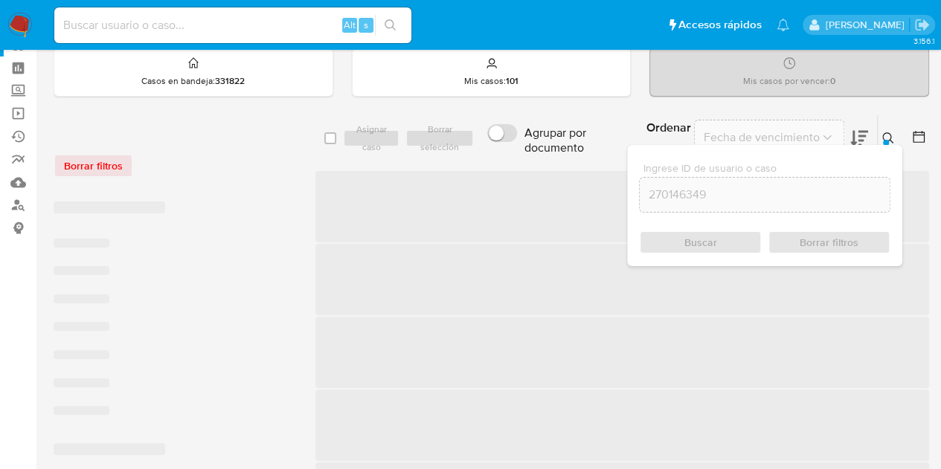
click at [878, 135] on button at bounding box center [889, 138] width 25 height 18
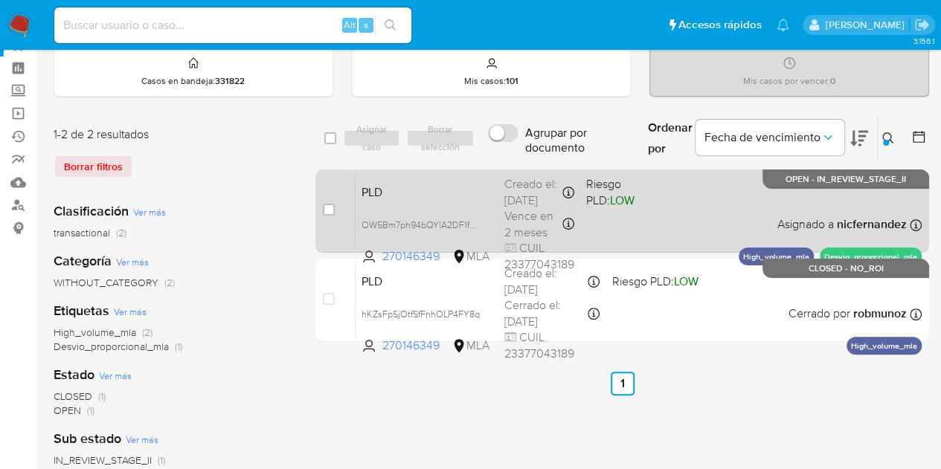
click at [422, 191] on span "PLD" at bounding box center [426, 190] width 131 height 19
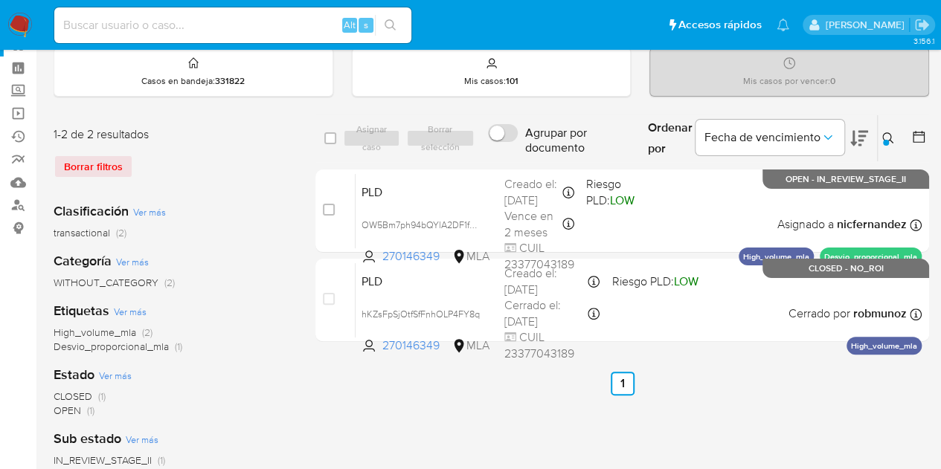
click at [885, 140] on div at bounding box center [886, 143] width 6 height 6
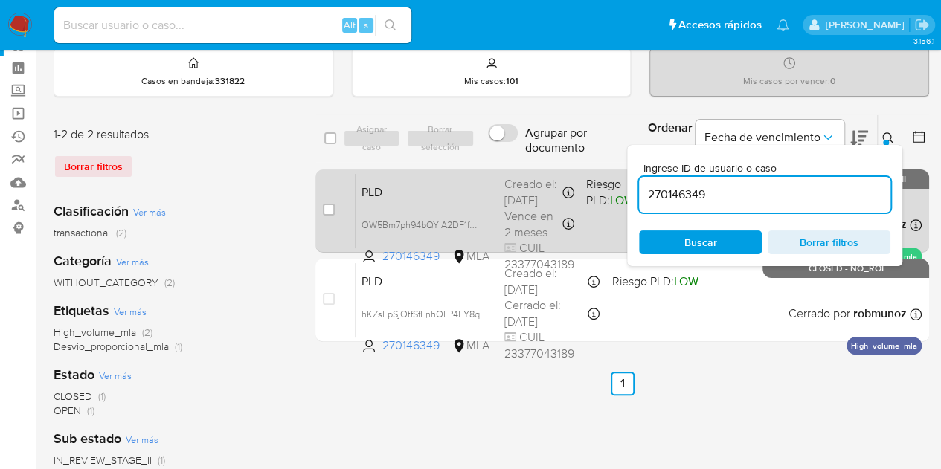
drag, startPoint x: 728, startPoint y: 196, endPoint x: 603, endPoint y: 180, distance: 126.0
click at [602, 179] on div "select-all-cases-checkbox Asignar caso Borrar selección Agrupar por documento O…" at bounding box center [621, 232] width 613 height 234
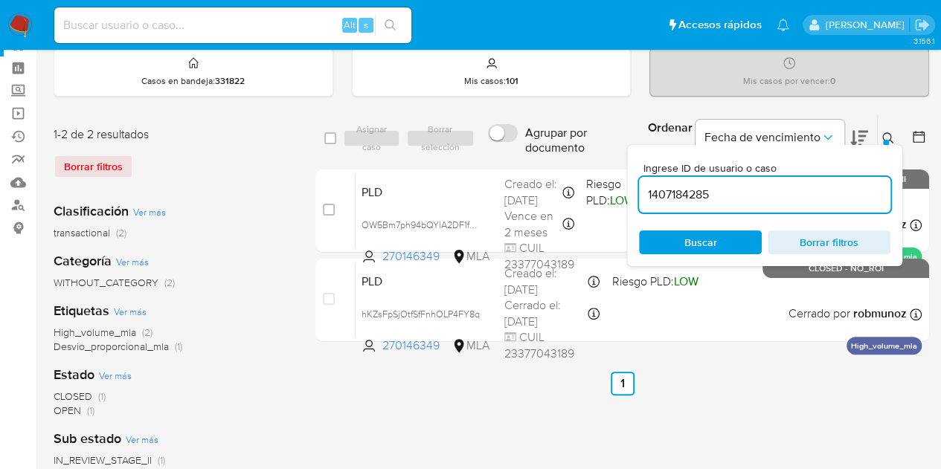
type input "1407184285"
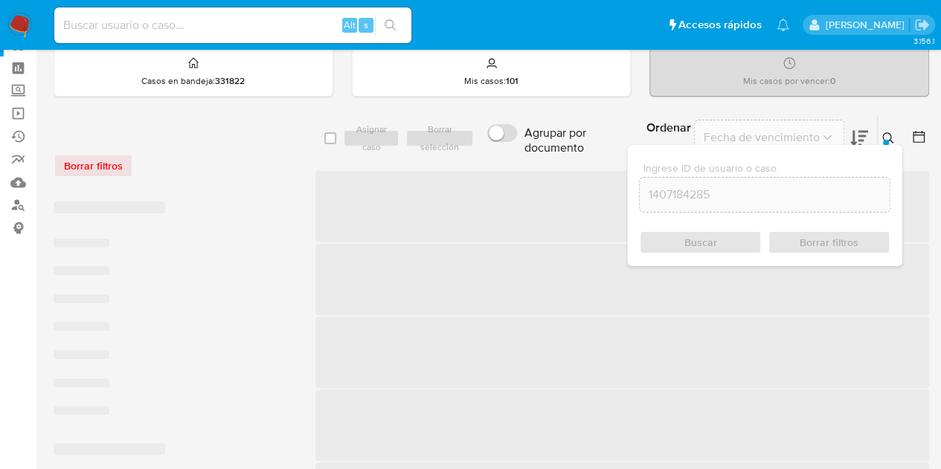
click at [891, 137] on icon at bounding box center [888, 138] width 12 height 12
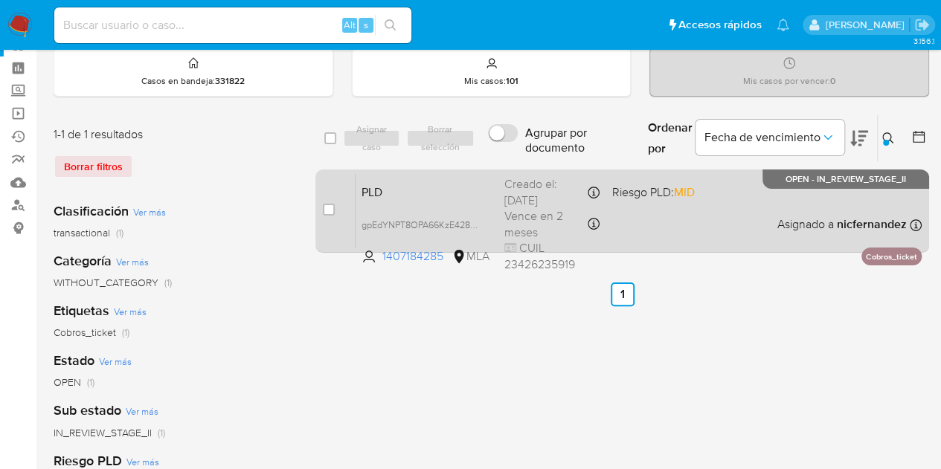
click at [453, 193] on span "PLD" at bounding box center [426, 190] width 131 height 19
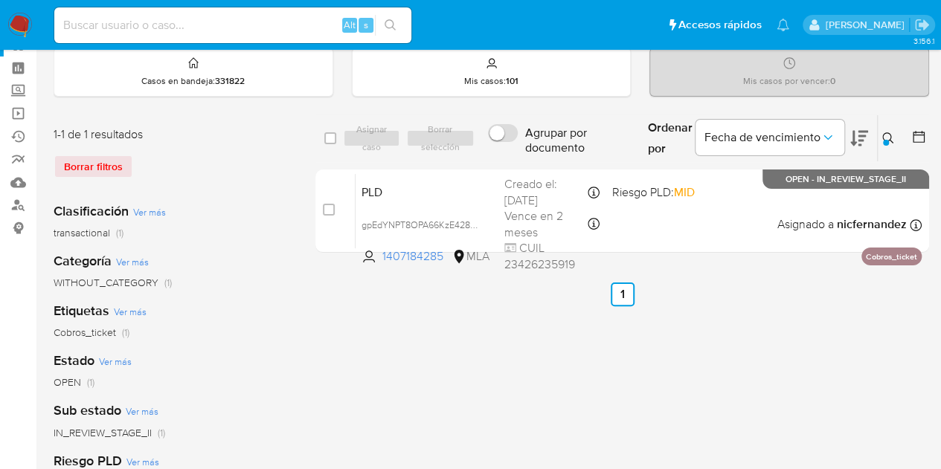
click at [883, 132] on icon at bounding box center [888, 138] width 12 height 12
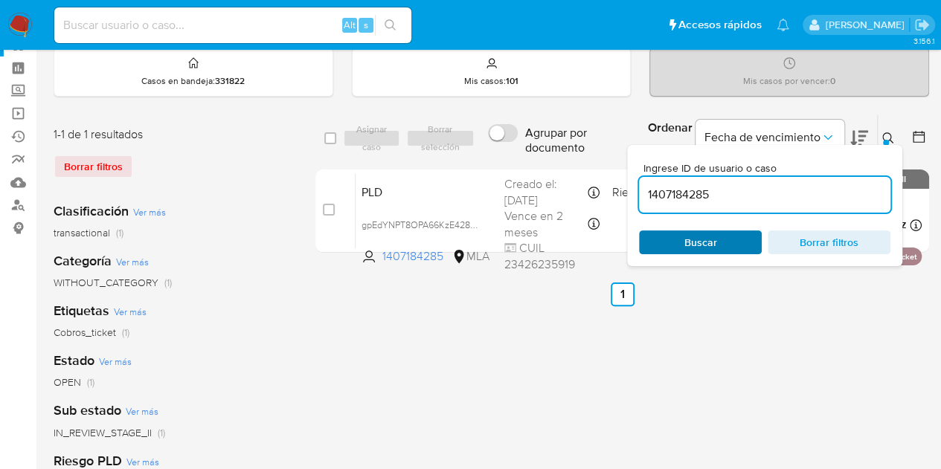
click at [673, 249] on span "Buscar" at bounding box center [700, 242] width 102 height 21
click at [891, 141] on icon at bounding box center [887, 137] width 11 height 11
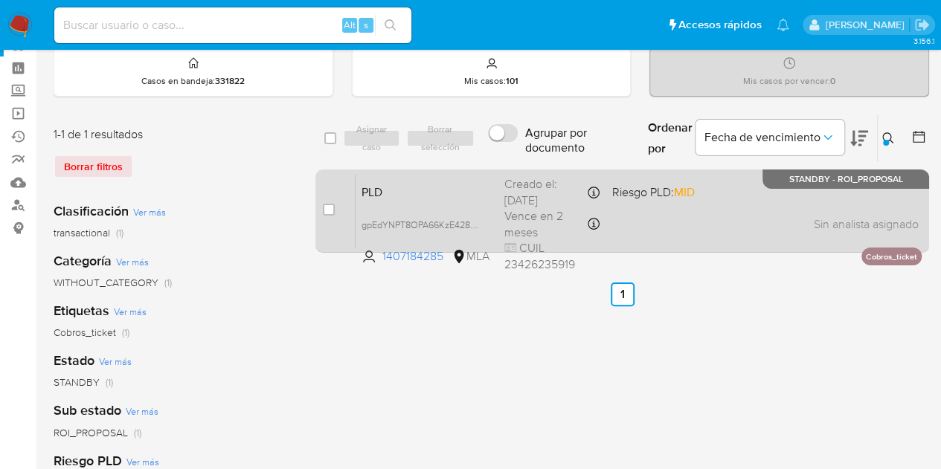
click at [470, 196] on span "PLD" at bounding box center [426, 190] width 131 height 19
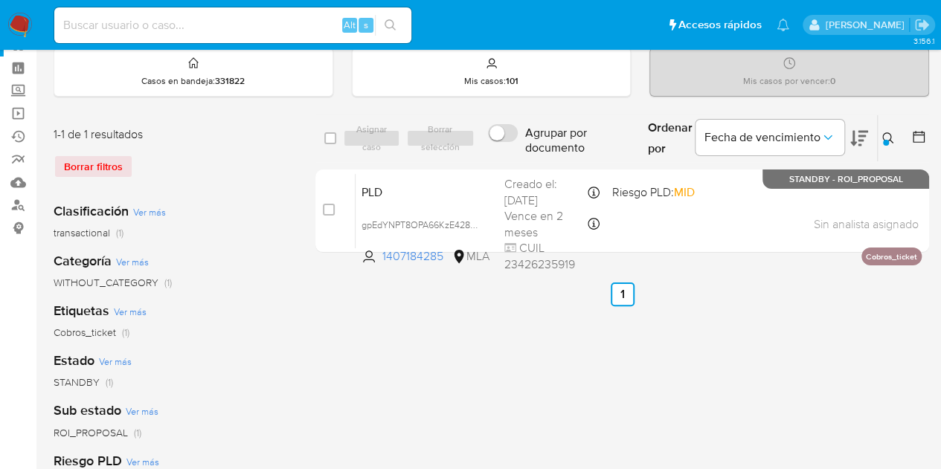
click at [892, 132] on icon at bounding box center [888, 138] width 12 height 12
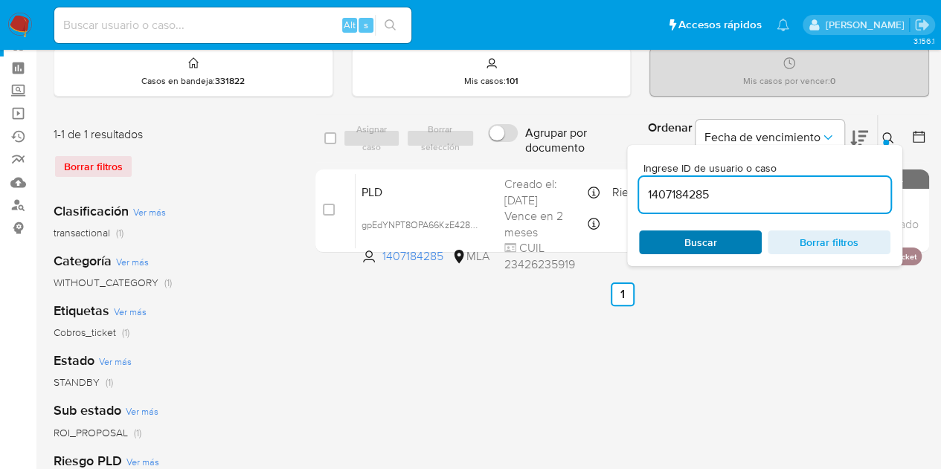
click at [696, 239] on span "Buscar" at bounding box center [700, 243] width 33 height 24
drag, startPoint x: 884, startPoint y: 135, endPoint x: 843, endPoint y: 163, distance: 49.9
click at [884, 136] on icon at bounding box center [888, 138] width 12 height 12
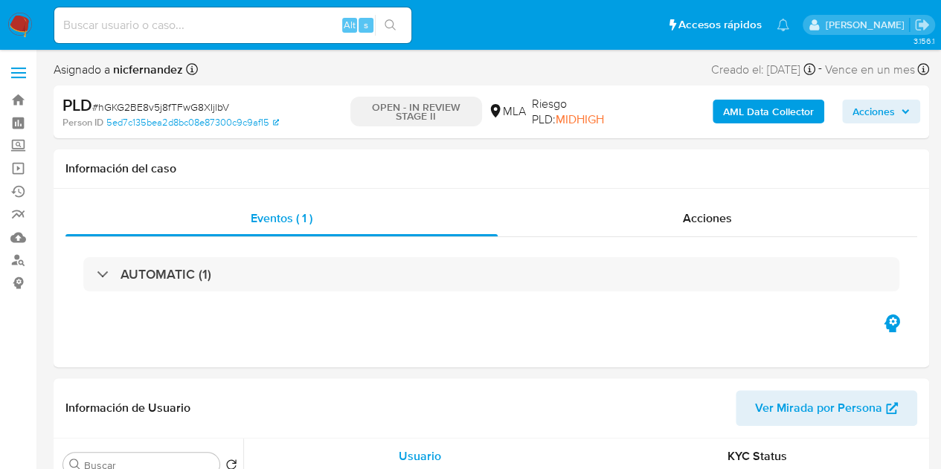
select select "10"
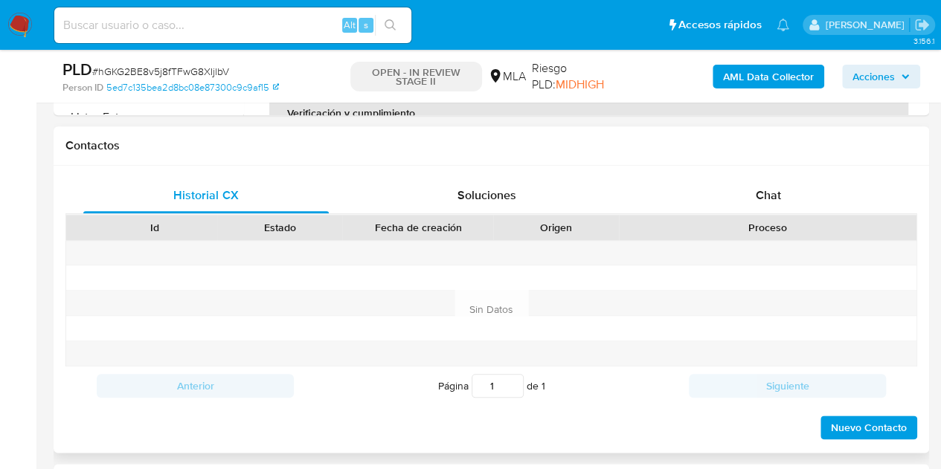
scroll to position [681, 0]
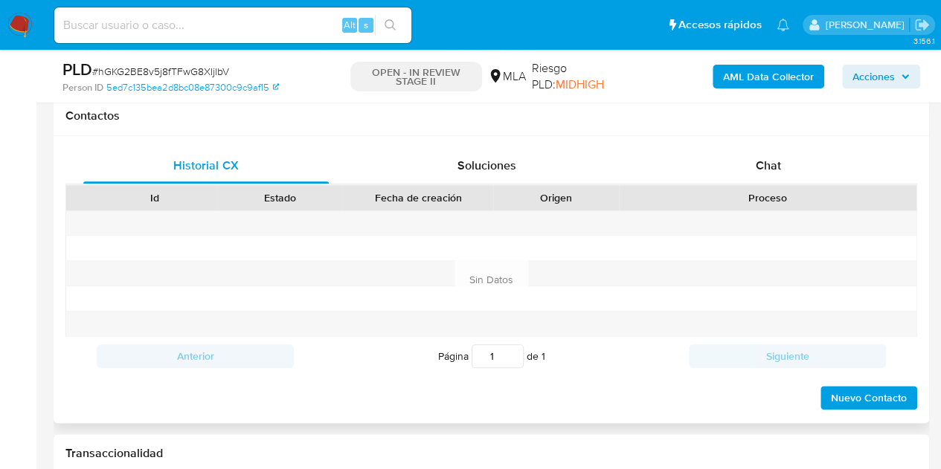
click at [776, 184] on div "Id Estado Fecha de creación Origen Proceso" at bounding box center [490, 197] width 851 height 26
click at [766, 173] on div "Chat" at bounding box center [767, 166] width 245 height 36
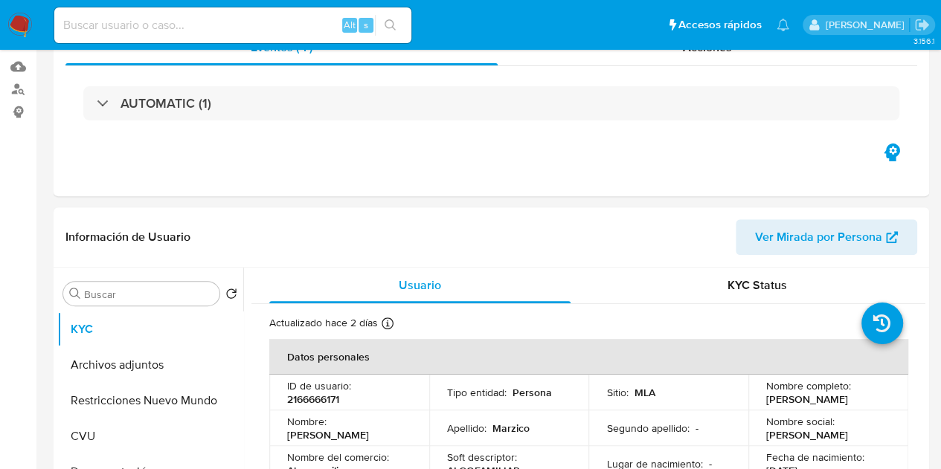
scroll to position [0, 0]
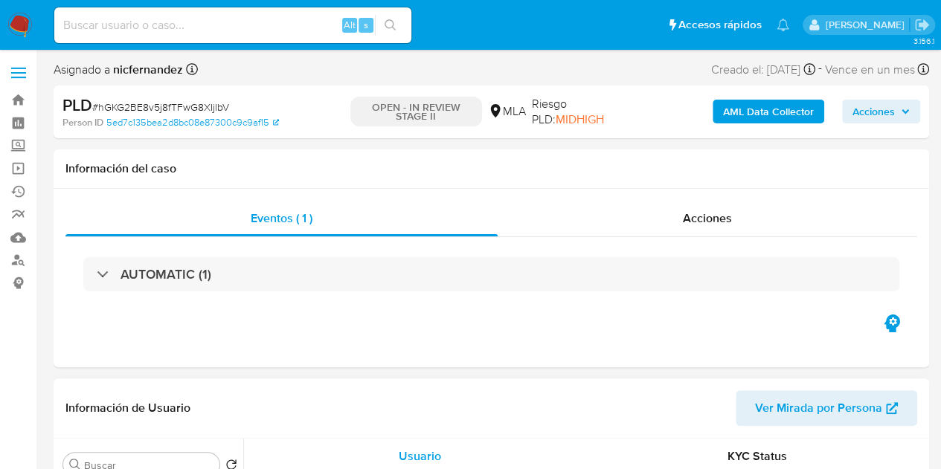
click at [794, 410] on span "Ver Mirada por Persona" at bounding box center [818, 408] width 127 height 36
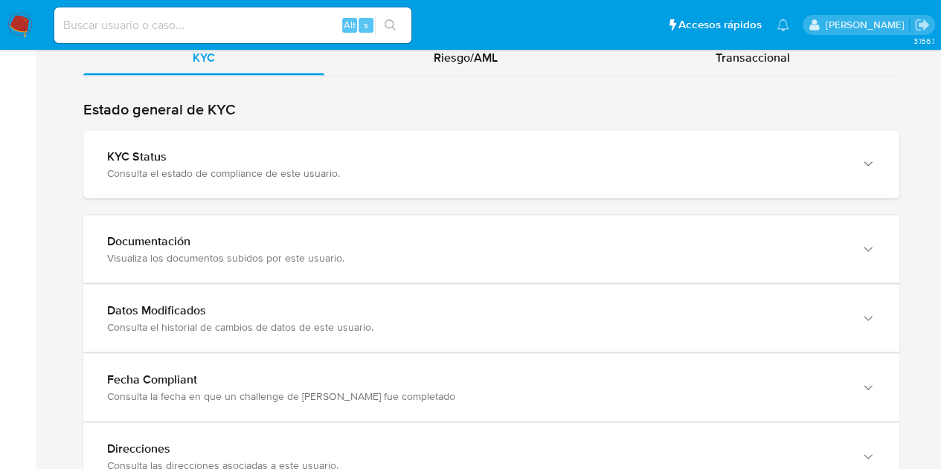
scroll to position [1454, 0]
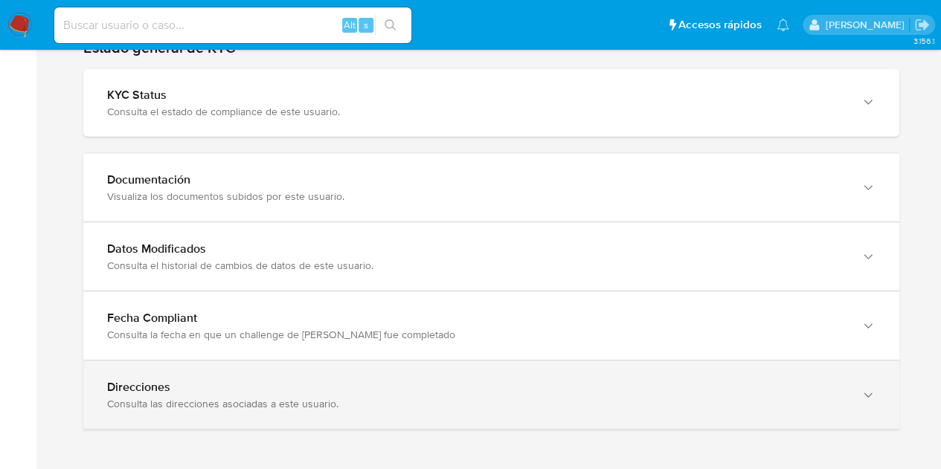
click at [864, 405] on div "Direcciones Consulta las direcciones asociadas a este usuario." at bounding box center [491, 395] width 816 height 68
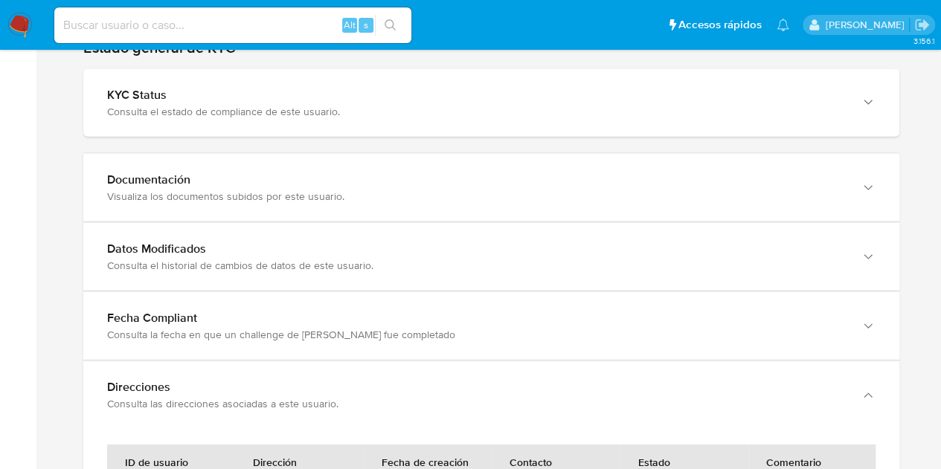
drag, startPoint x: 941, startPoint y: 413, endPoint x: 949, endPoint y: 454, distance: 41.6
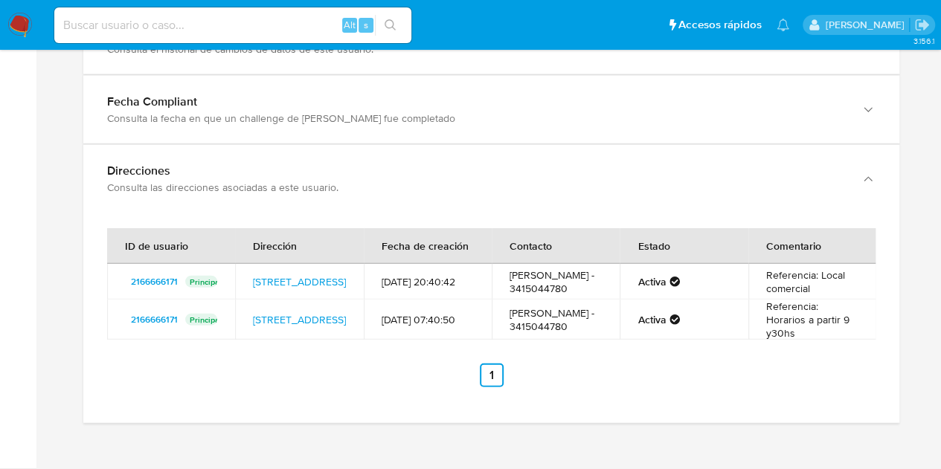
scroll to position [1695, 0]
click at [892, 398] on div "ID de usuario Dirección Fecha de creación Contacto Estado Comentario 2166666171…" at bounding box center [491, 318] width 816 height 210
click at [294, 274] on link "Córdoba 3028, Rosario, Santa Fe, 2000, Argentina 3028" at bounding box center [299, 281] width 93 height 15
click at [305, 312] on link "Avenida Cordoba 3028, Rosario, Santa Fe, 2002, Argentina 3028" at bounding box center [299, 319] width 93 height 15
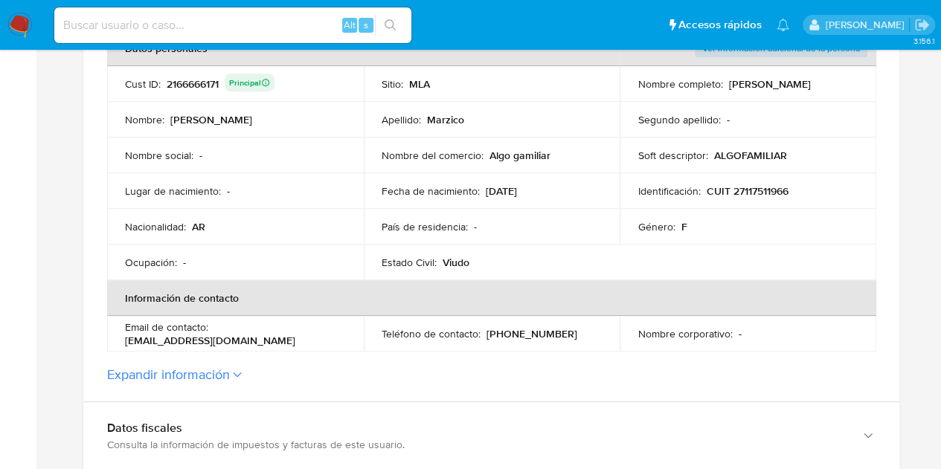
scroll to position [292, 0]
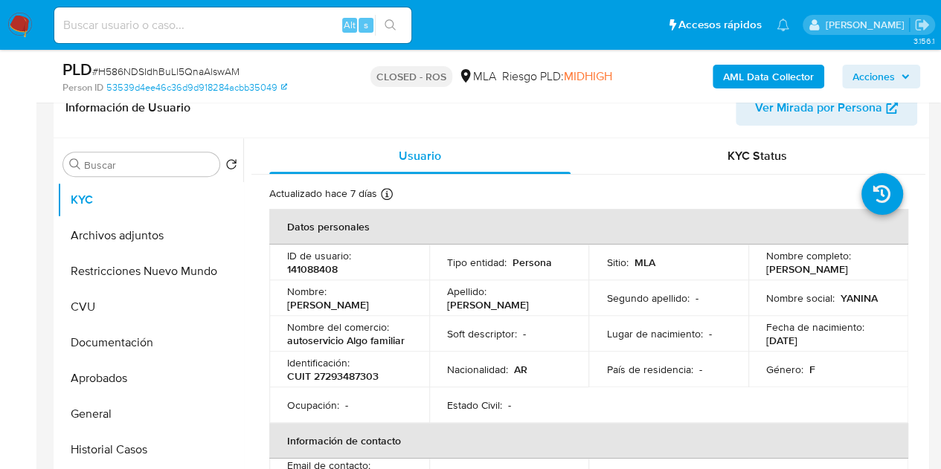
select select "10"
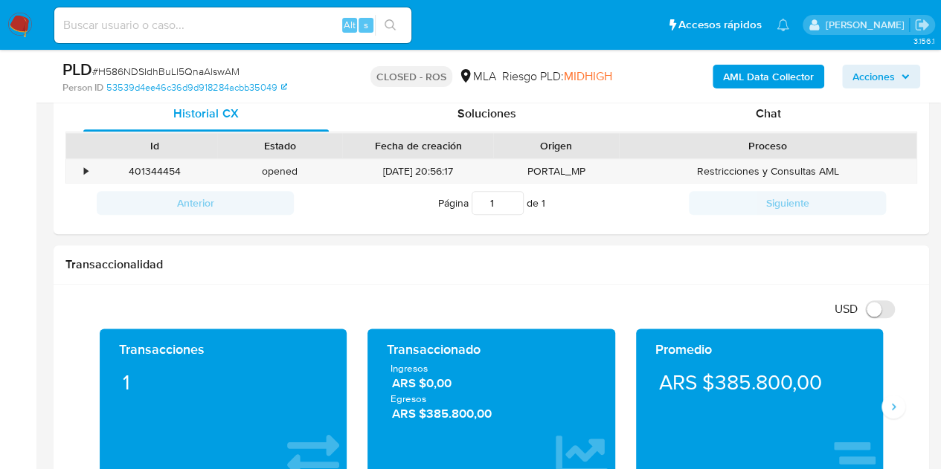
scroll to position [689, 0]
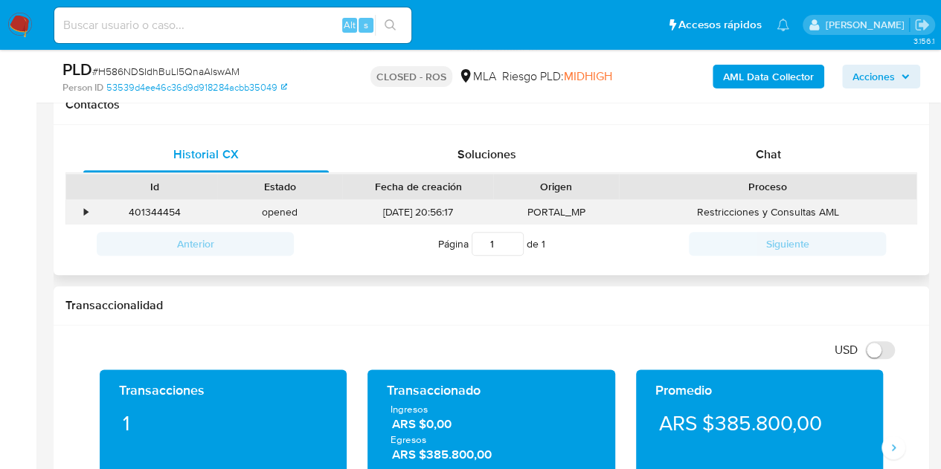
click at [149, 210] on div "401344454" at bounding box center [154, 212] width 125 height 25
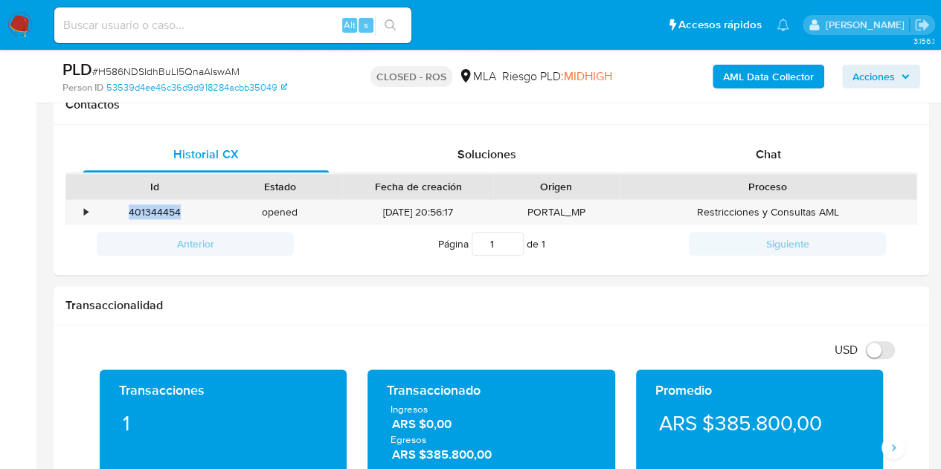
copy div "401344454"
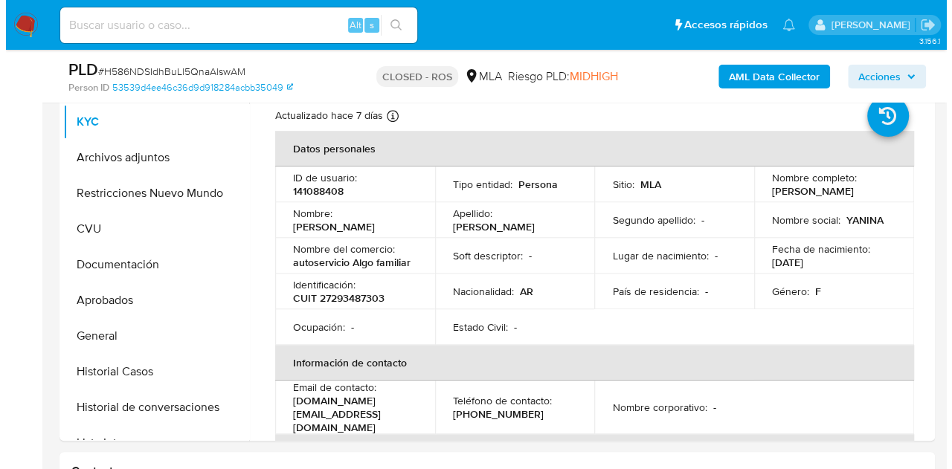
scroll to position [292, 0]
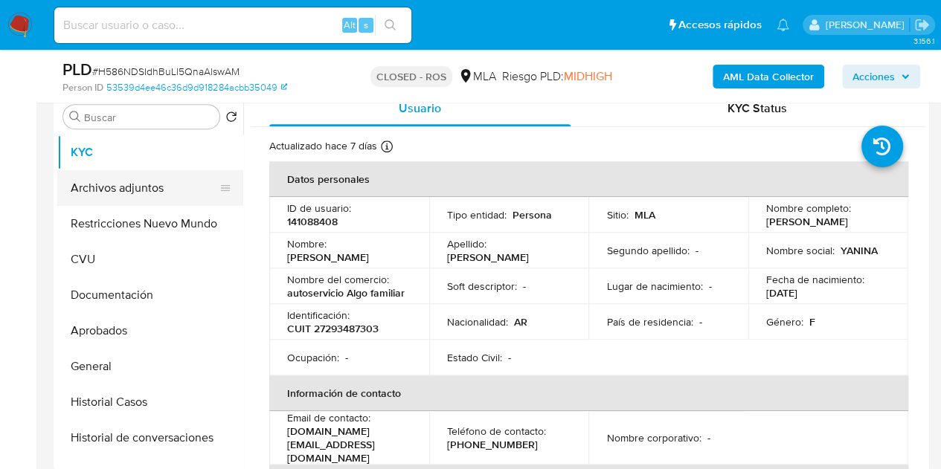
click at [119, 185] on button "Archivos adjuntos" at bounding box center [144, 188] width 174 height 36
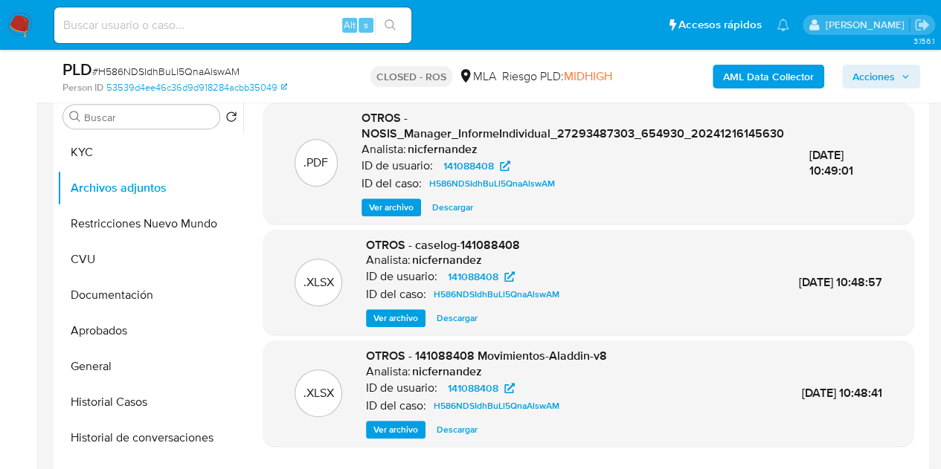
click at [309, 428] on div ".XLSX OTROS - 141088408 Movimientos-Aladdin-v8 Analista: nicfernandez ID de usu…" at bounding box center [588, 393] width 635 height 91
click at [394, 323] on span "Ver archivo" at bounding box center [395, 318] width 45 height 15
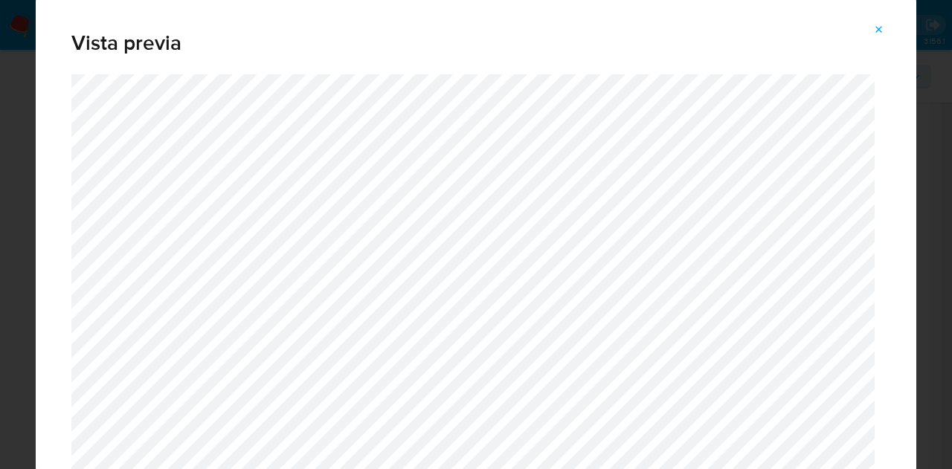
click at [881, 32] on icon "Attachment preview" at bounding box center [879, 29] width 7 height 7
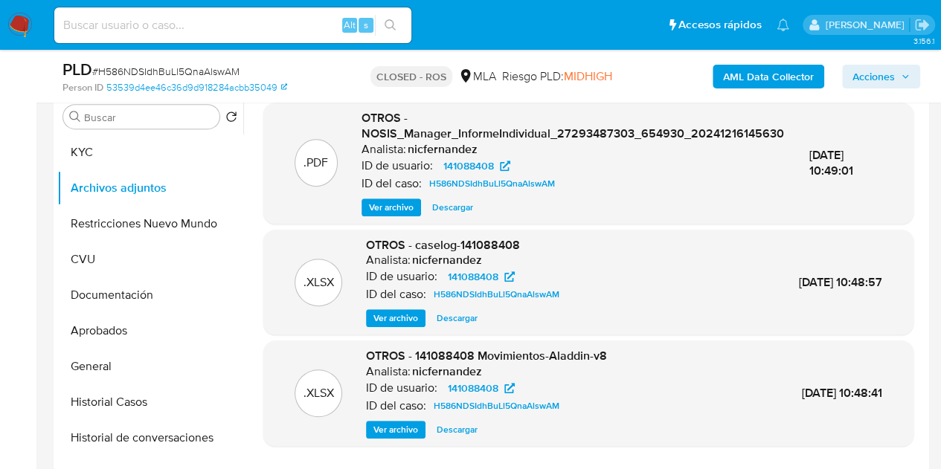
click at [396, 319] on span "Ver archivo" at bounding box center [395, 318] width 45 height 15
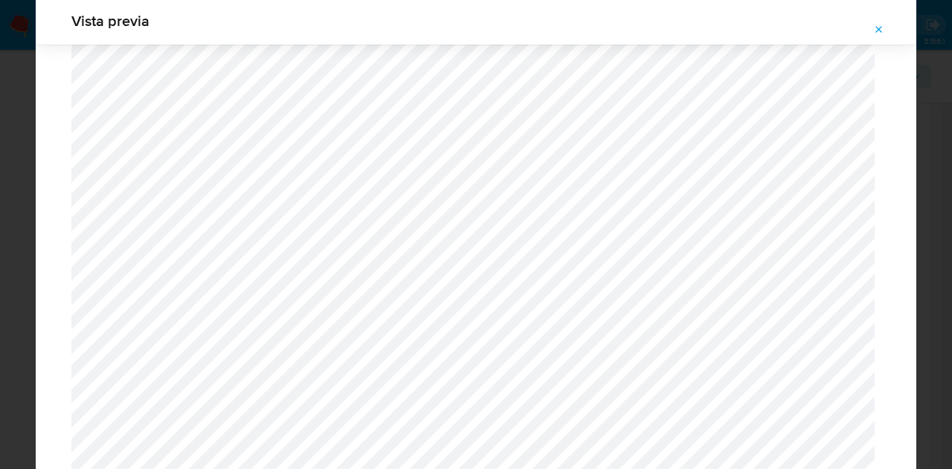
scroll to position [1150, 0]
click at [883, 29] on icon "Attachment preview" at bounding box center [879, 30] width 12 height 12
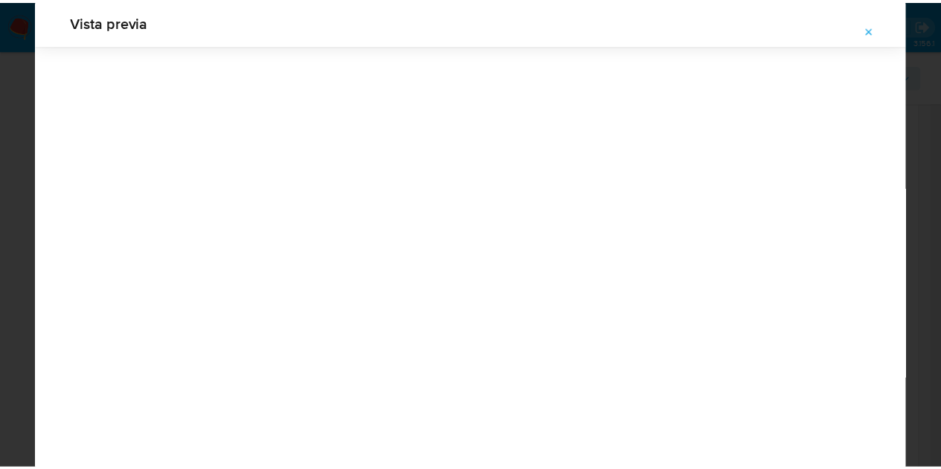
scroll to position [48, 0]
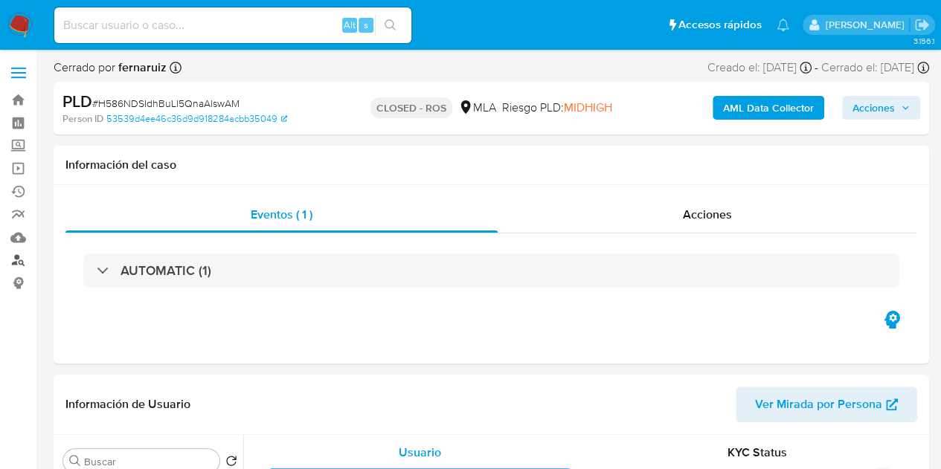
click at [22, 263] on link "Buscador de personas" at bounding box center [88, 260] width 177 height 23
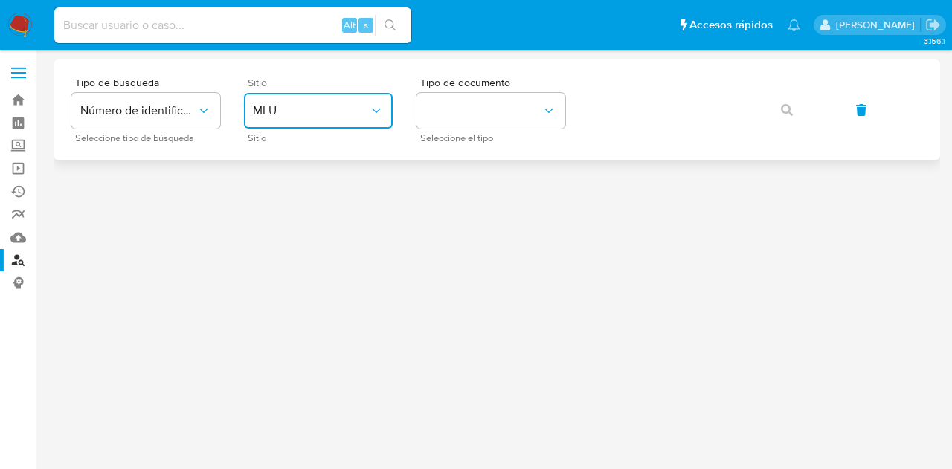
click at [297, 122] on button "MLU" at bounding box center [318, 111] width 149 height 36
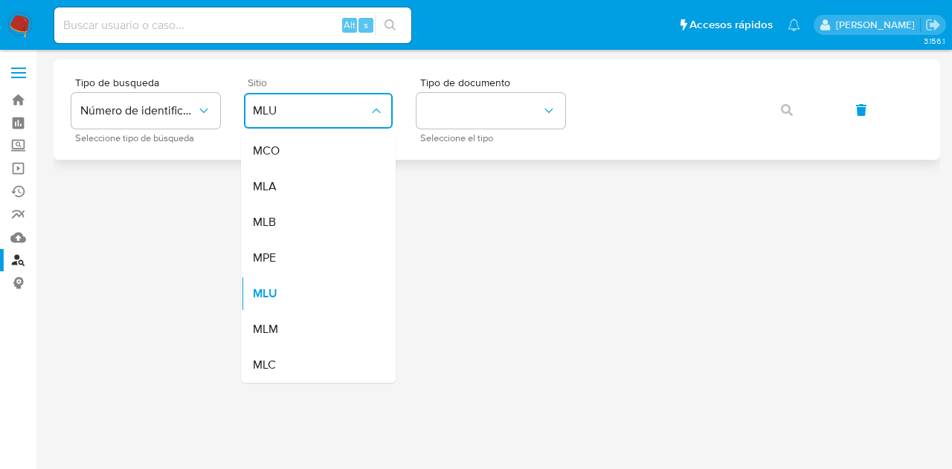
click at [329, 193] on div "MLA" at bounding box center [314, 187] width 122 height 36
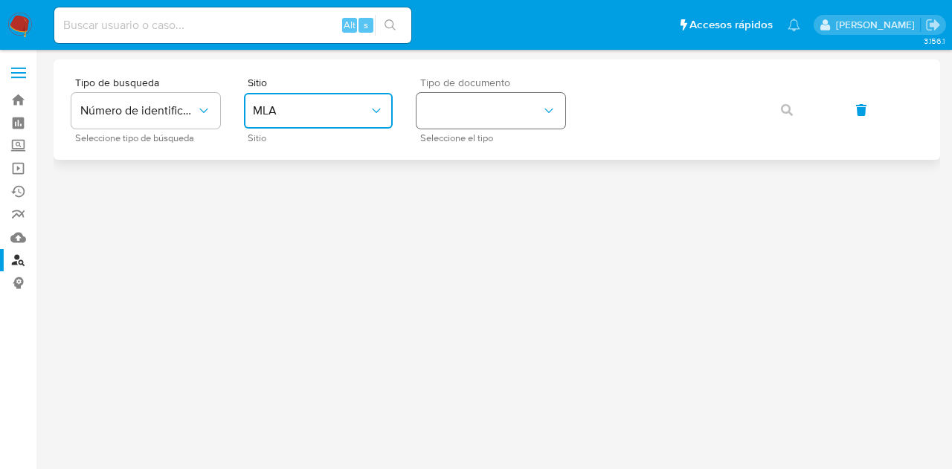
click at [457, 122] on button "identificationType" at bounding box center [490, 111] width 149 height 36
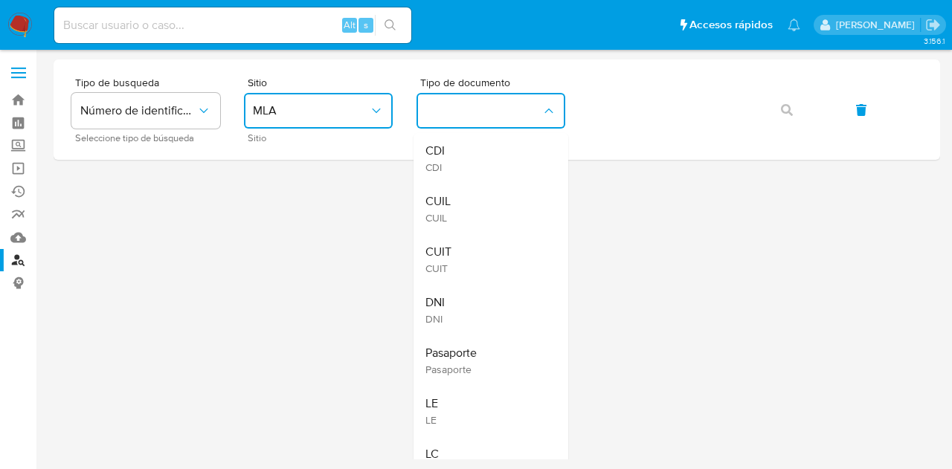
drag, startPoint x: 482, startPoint y: 197, endPoint x: 516, endPoint y: 184, distance: 36.5
click at [482, 197] on div "CUIL CUIL" at bounding box center [486, 209] width 122 height 51
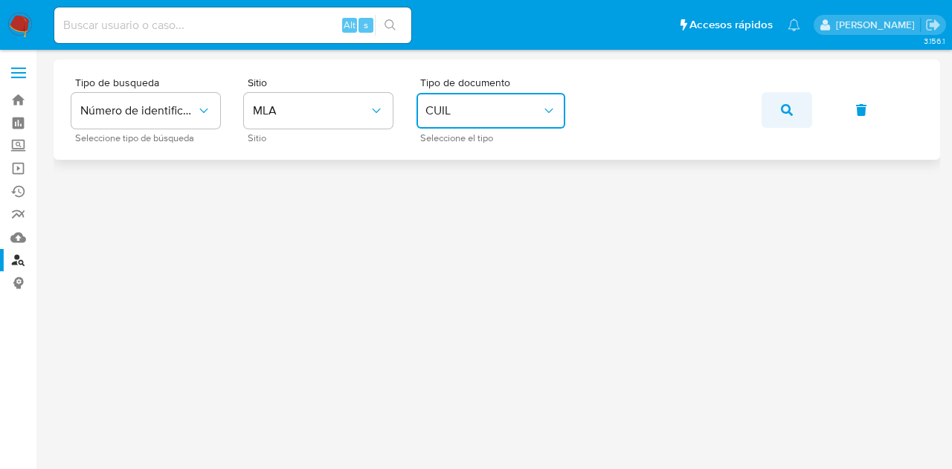
click at [775, 102] on button "button" at bounding box center [786, 110] width 51 height 36
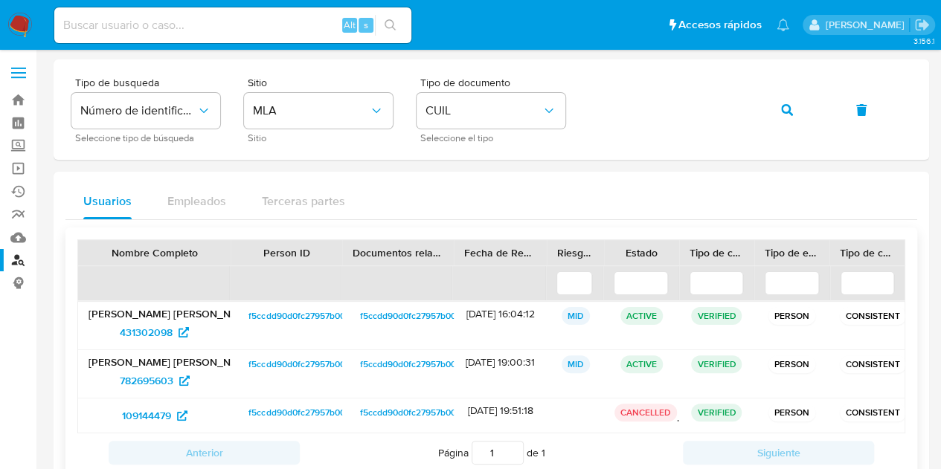
click at [284, 317] on span "f5ccdd90d0fc27957b00cd2b82fcdbe7" at bounding box center [325, 316] width 154 height 18
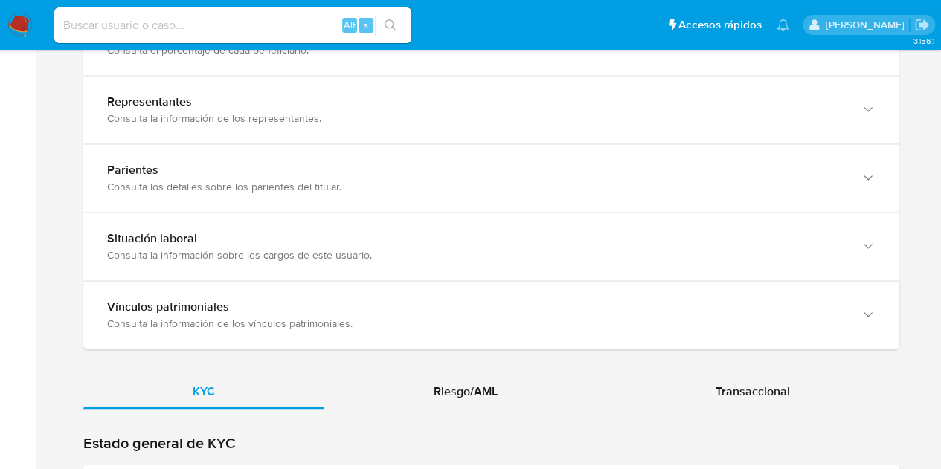
scroll to position [1194, 0]
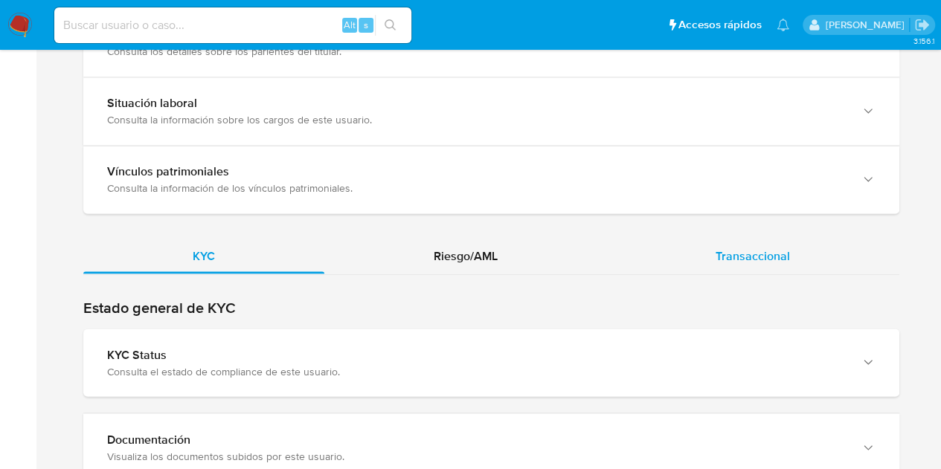
click at [822, 259] on div "Transaccional" at bounding box center [752, 256] width 293 height 36
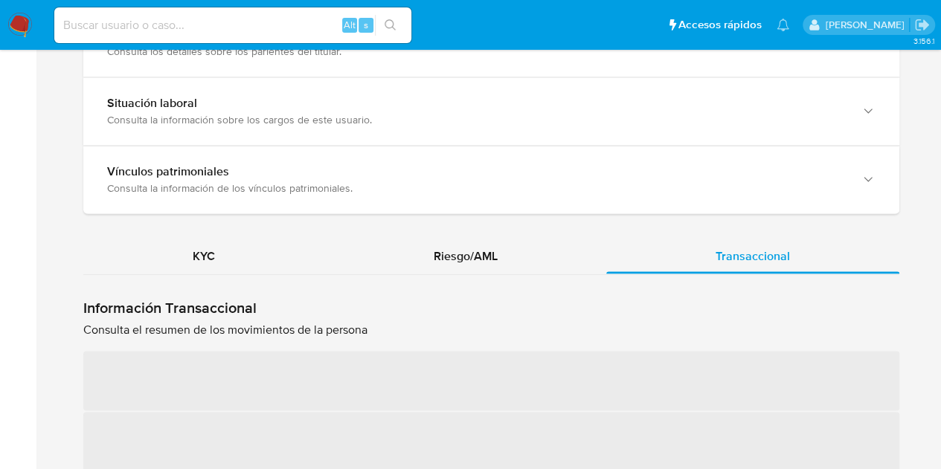
scroll to position [1335, 0]
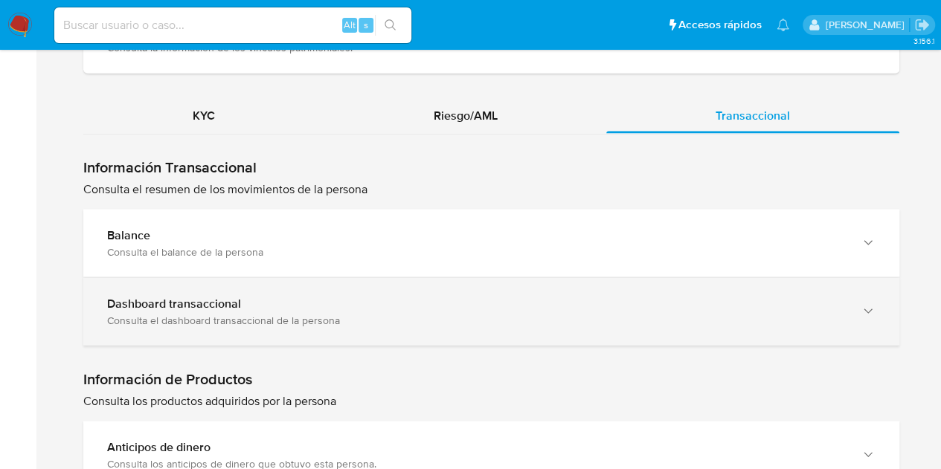
click at [315, 319] on div "Consulta el dashboard transaccional de la persona" at bounding box center [476, 319] width 738 height 13
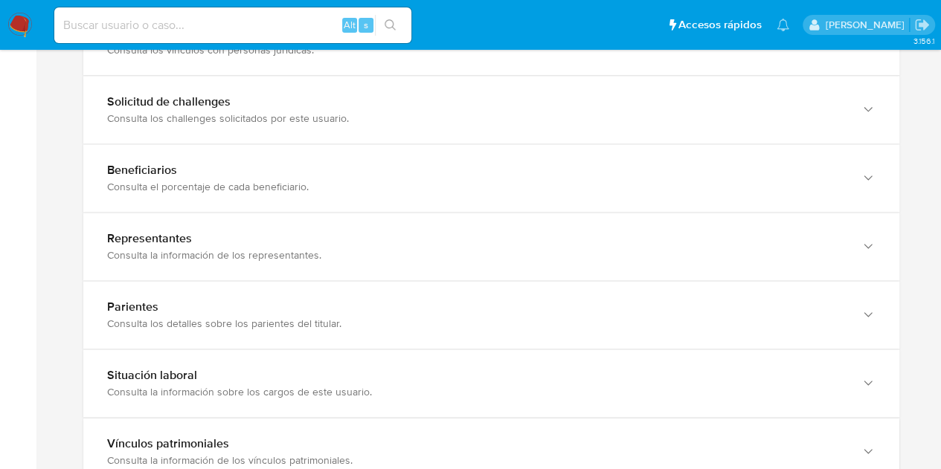
scroll to position [471, 0]
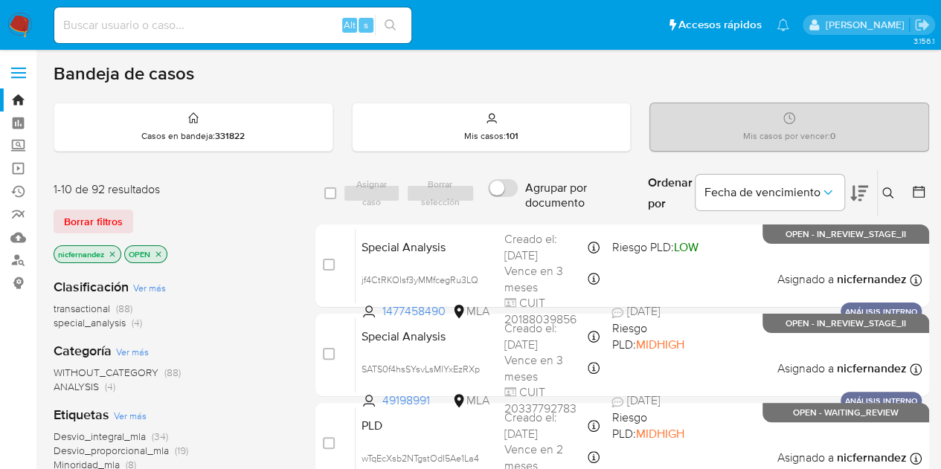
click at [120, 217] on span "Borrar filtros" at bounding box center [93, 221] width 59 height 21
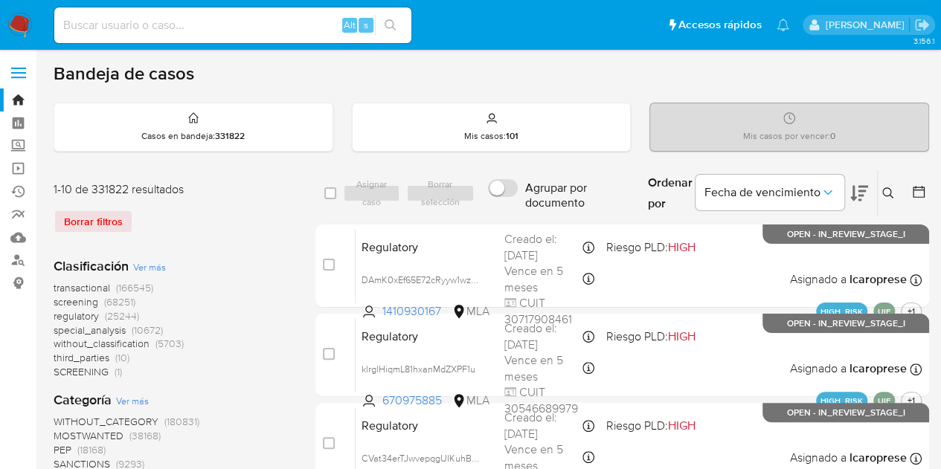
click at [891, 187] on icon at bounding box center [888, 193] width 12 height 12
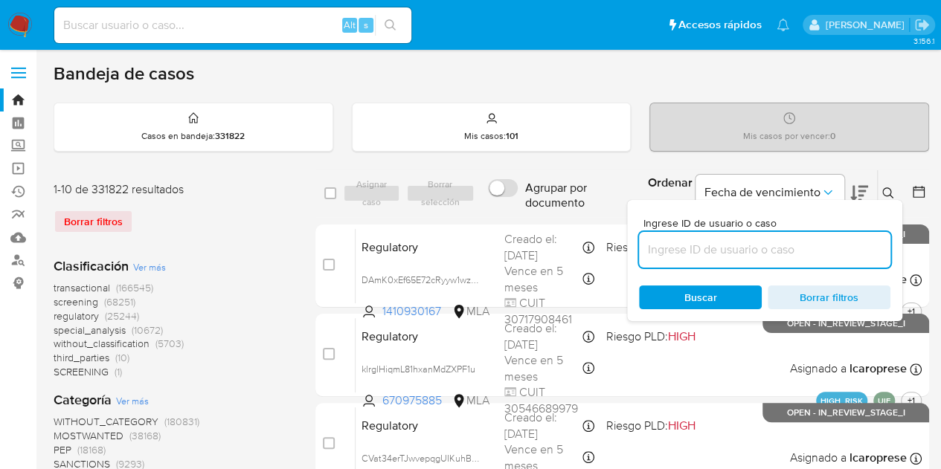
click at [734, 251] on input at bounding box center [764, 249] width 251 height 19
type input "2166666171"
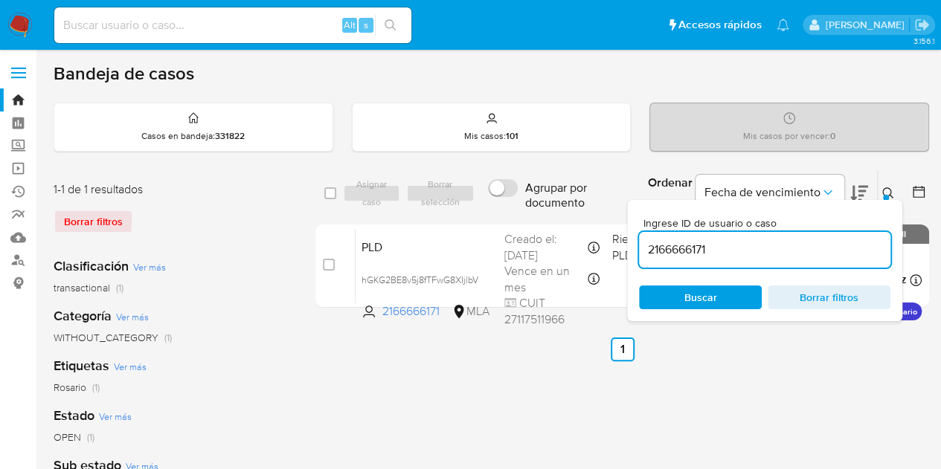
click at [891, 194] on icon at bounding box center [888, 193] width 12 height 12
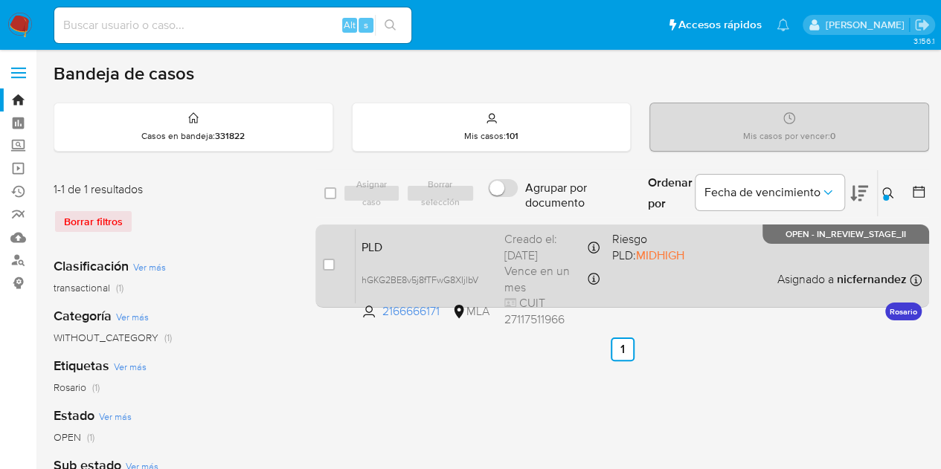
click at [475, 231] on div "PLD hGKG2BE8v5j8fTFwG8XIjlbV 2166666171 MLA Riesgo PLD: MIDHIGH Creado el: 12/0…" at bounding box center [638, 265] width 566 height 75
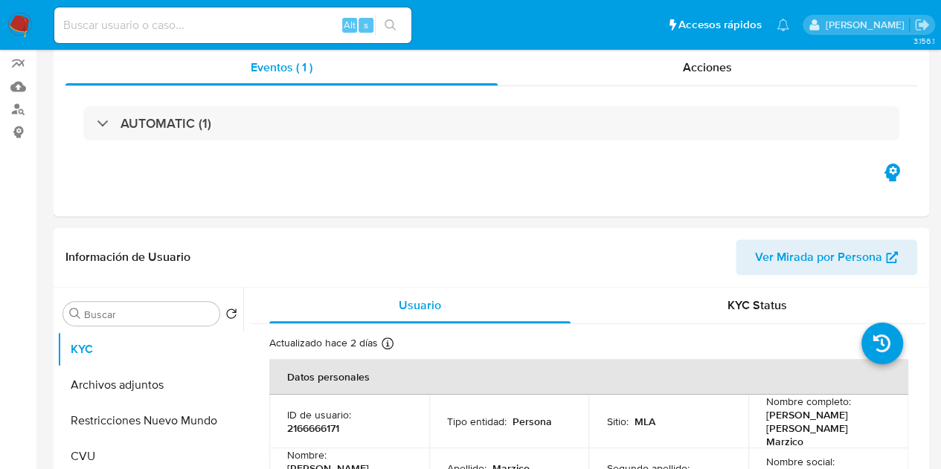
select select "10"
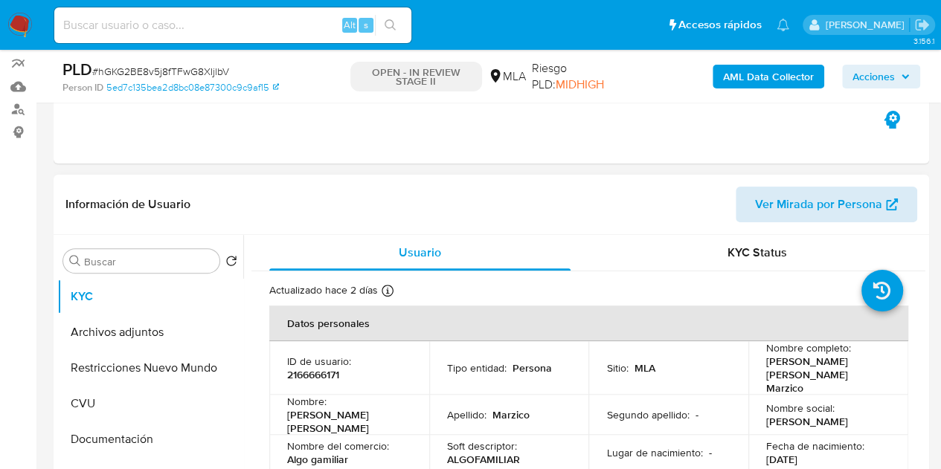
scroll to position [168, 0]
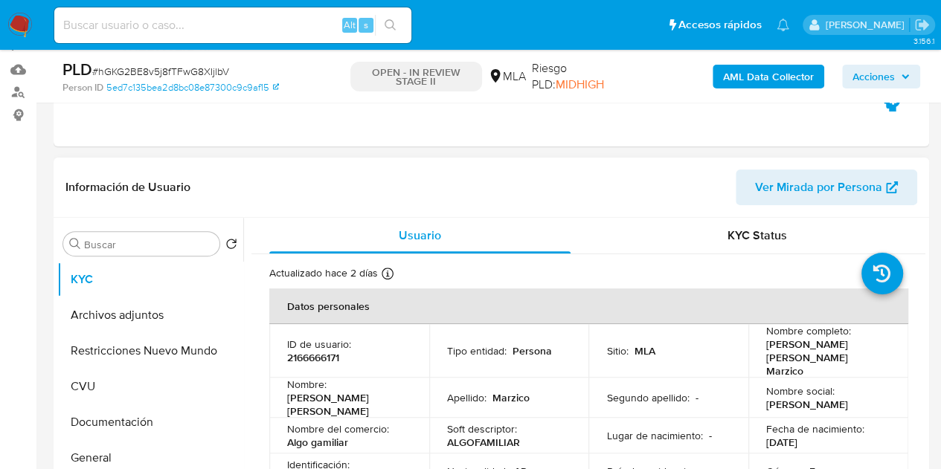
click at [800, 183] on span "Ver Mirada por Persona" at bounding box center [818, 188] width 127 height 36
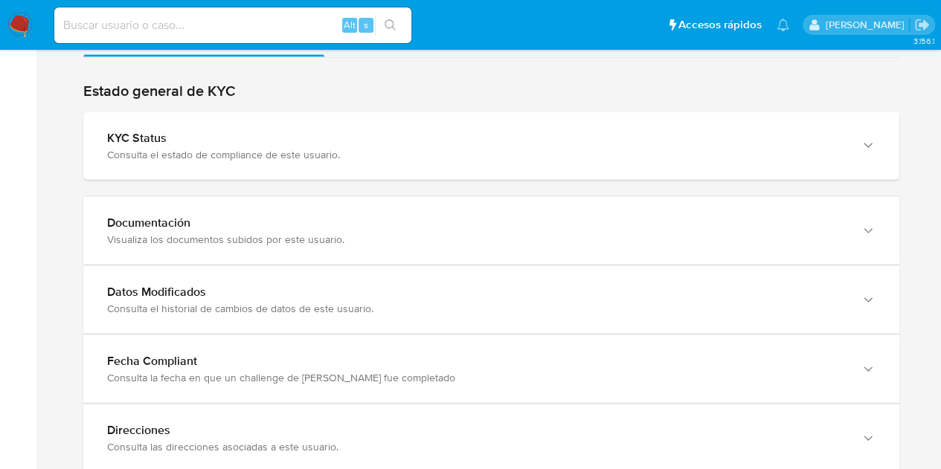
scroll to position [1454, 0]
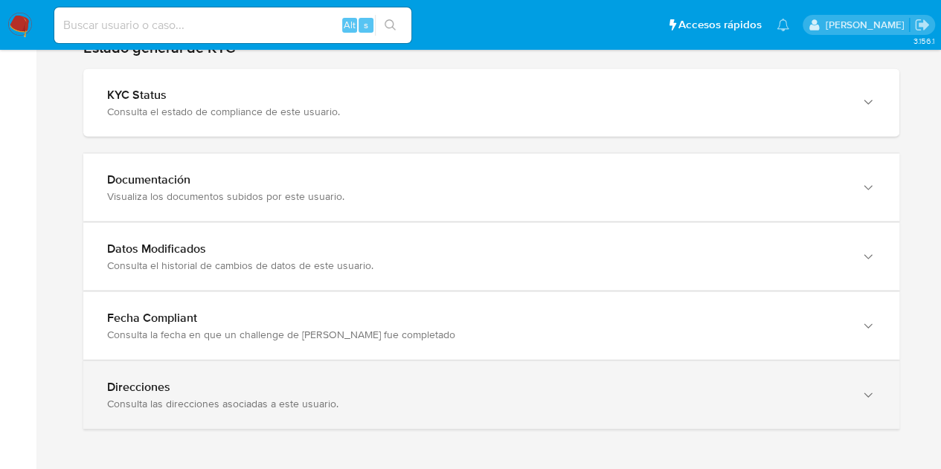
click at [879, 397] on div "Direcciones Consulta las direcciones asociadas a este usuario." at bounding box center [491, 395] width 816 height 68
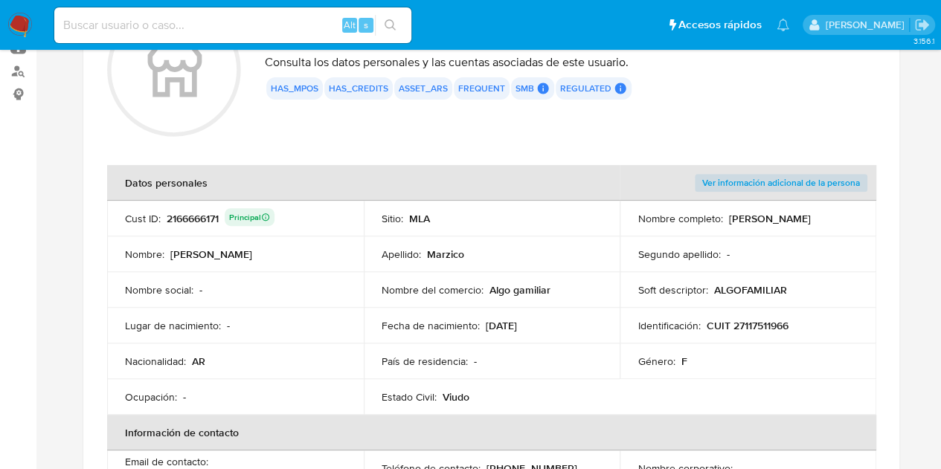
scroll to position [174, 0]
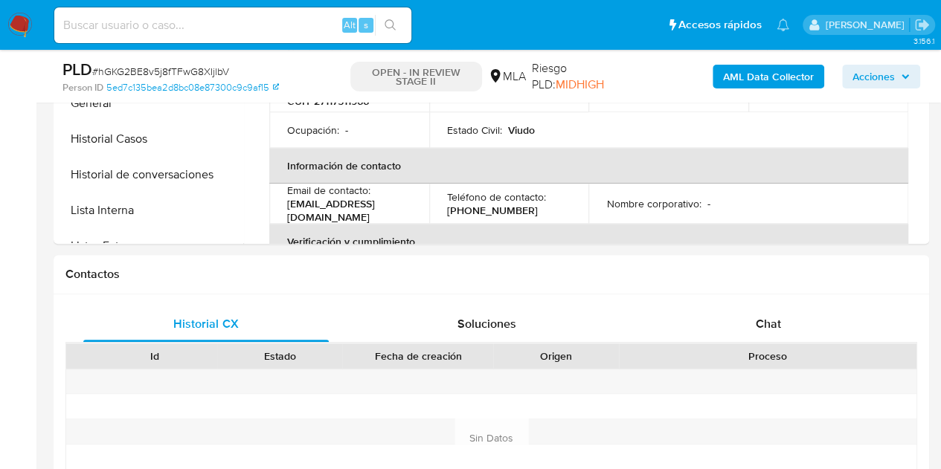
scroll to position [668, 0]
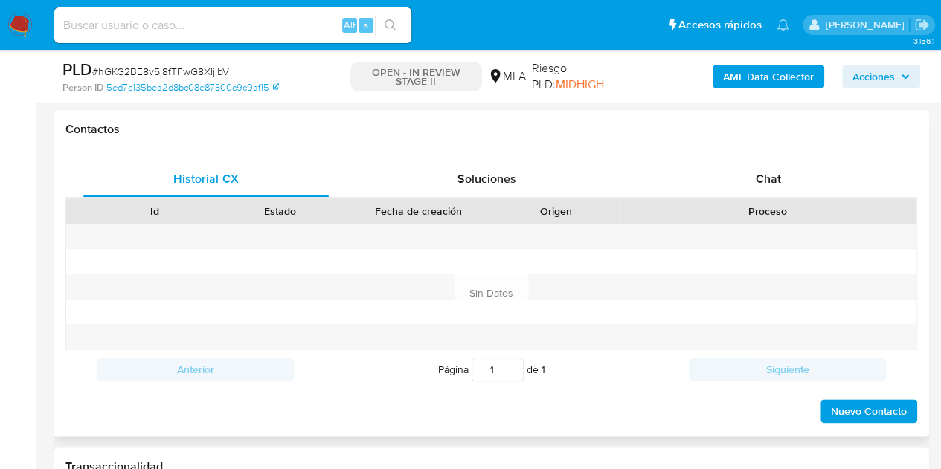
select select "10"
click at [790, 188] on div "Chat" at bounding box center [767, 179] width 245 height 36
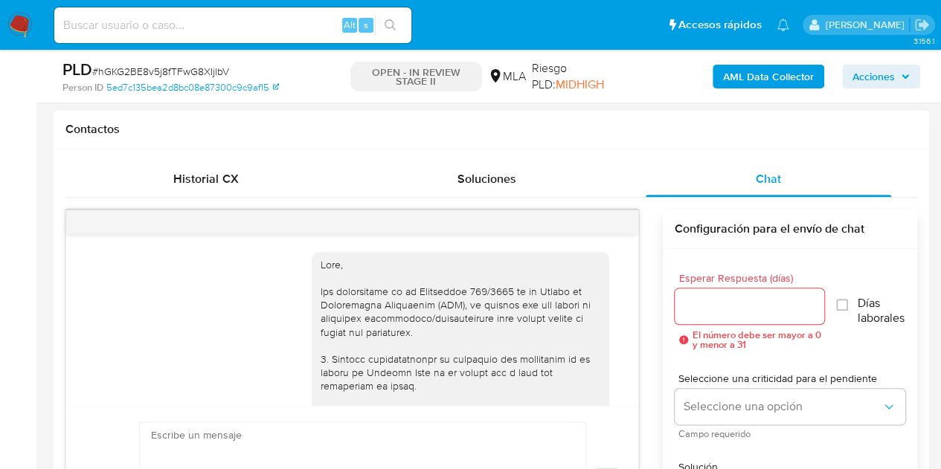
scroll to position [998, 0]
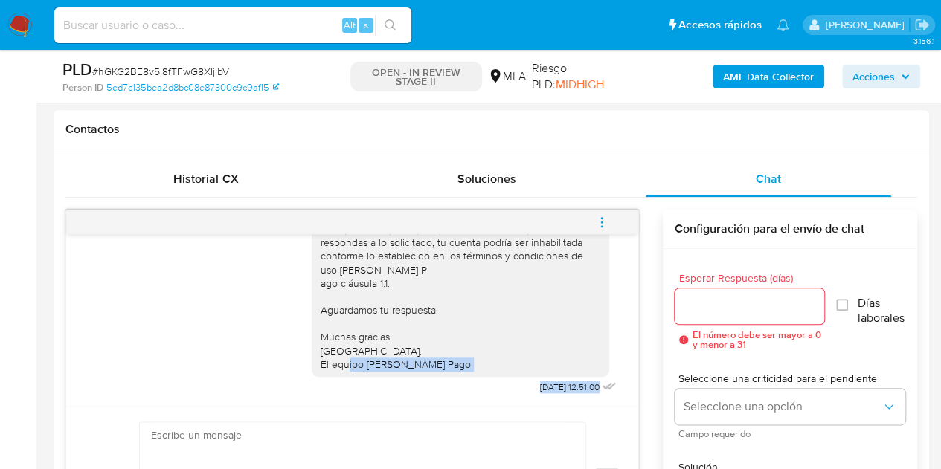
drag, startPoint x: 638, startPoint y: 375, endPoint x: 634, endPoint y: 362, distance: 13.2
click at [631, 349] on div "[DATE] 17:24:06 Hola, Esperamos que te encuentres muy bien. Te consultamos si t…" at bounding box center [351, 382] width 573 height 344
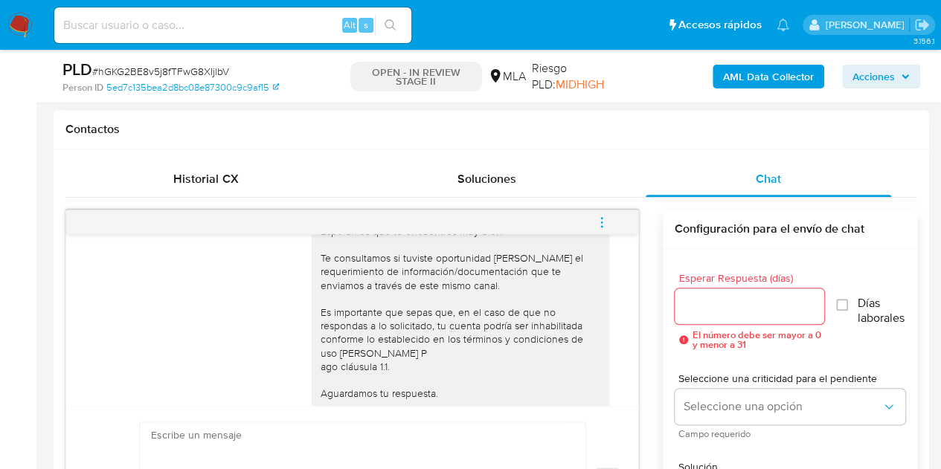
scroll to position [848, 0]
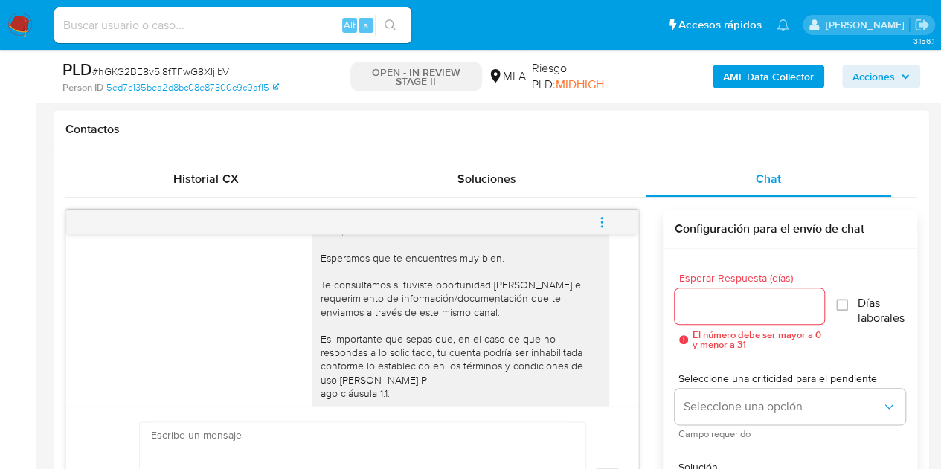
click at [588, 332] on div "Hola, Esperamos que te encuentres muy bien. Te consultamos si tuviste oportunid…" at bounding box center [461, 352] width 280 height 257
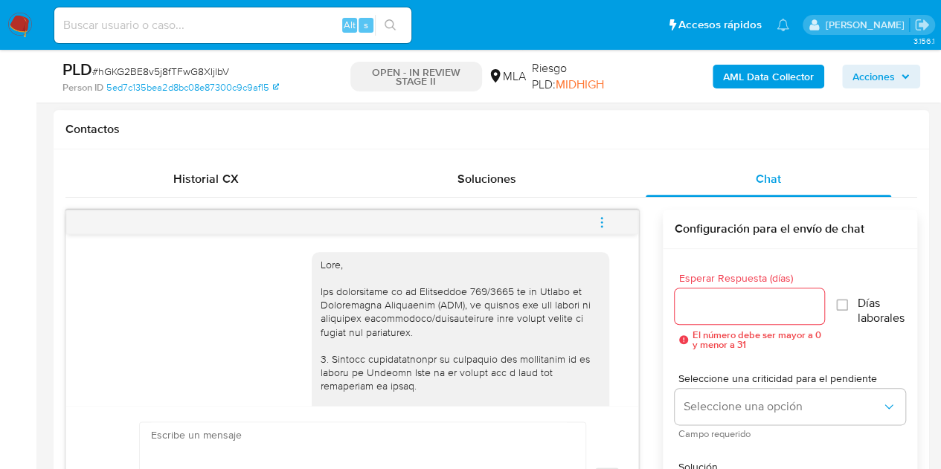
scroll to position [998, 0]
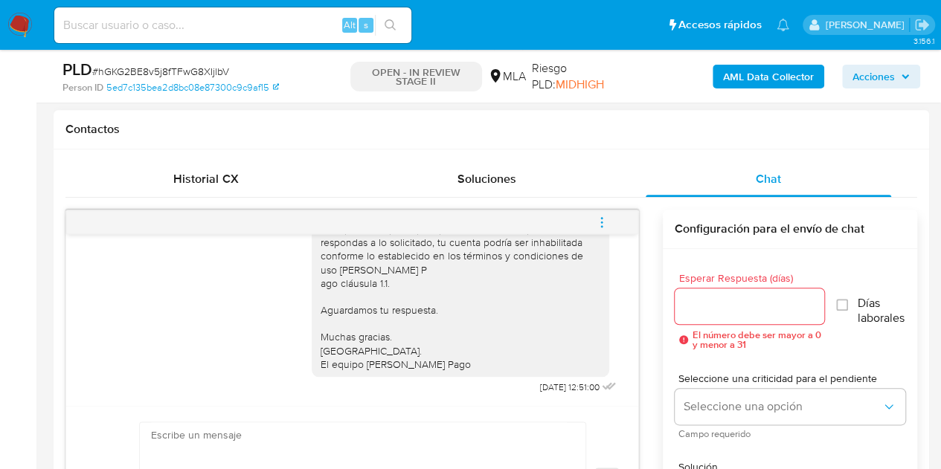
click at [602, 224] on icon "menu-action" at bounding box center [601, 222] width 13 height 13
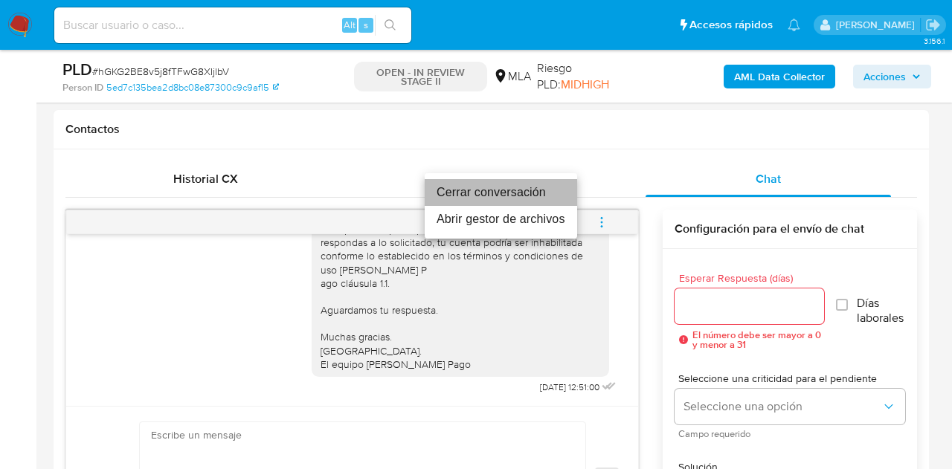
click at [529, 188] on li "Cerrar conversación" at bounding box center [501, 192] width 152 height 27
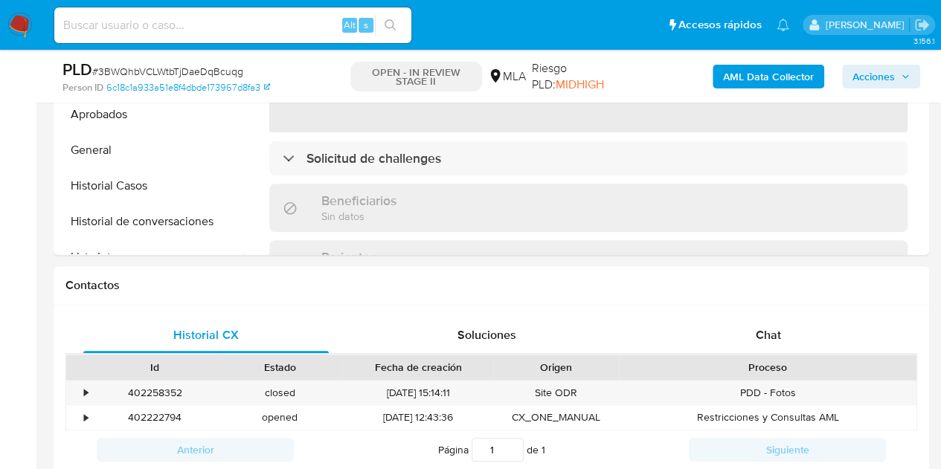
scroll to position [705, 0]
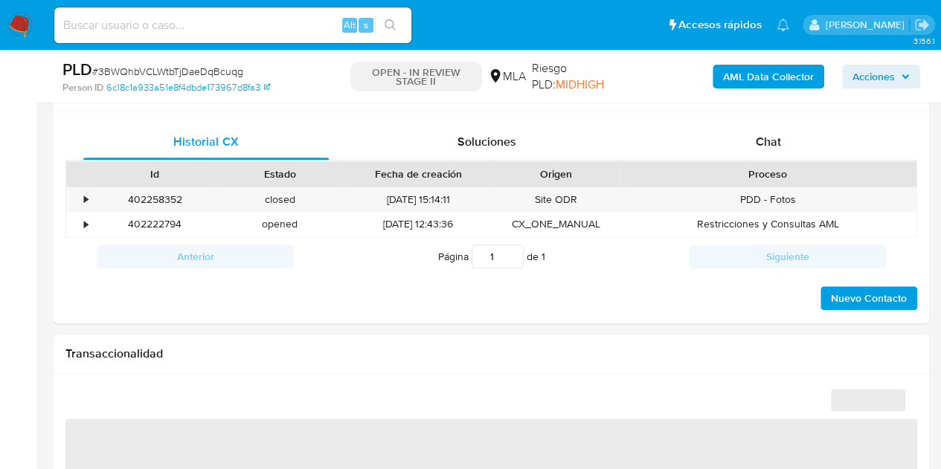
select select "10"
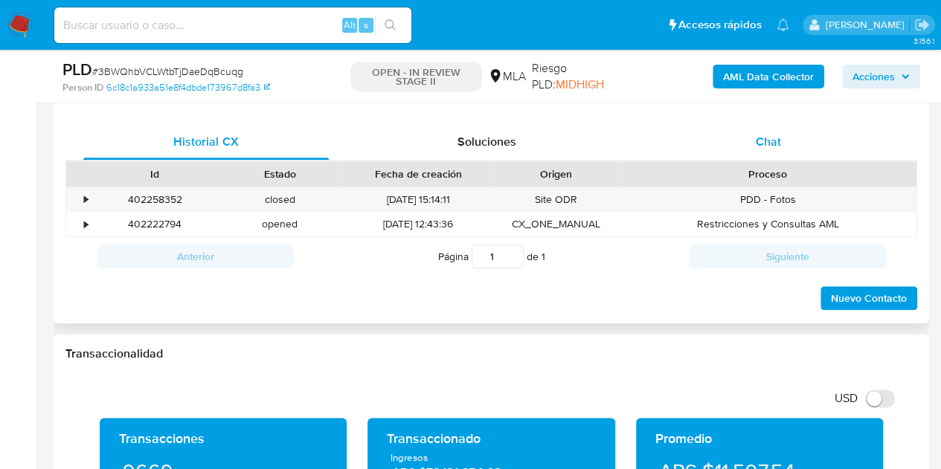
click at [759, 134] on span "Chat" at bounding box center [768, 141] width 25 height 17
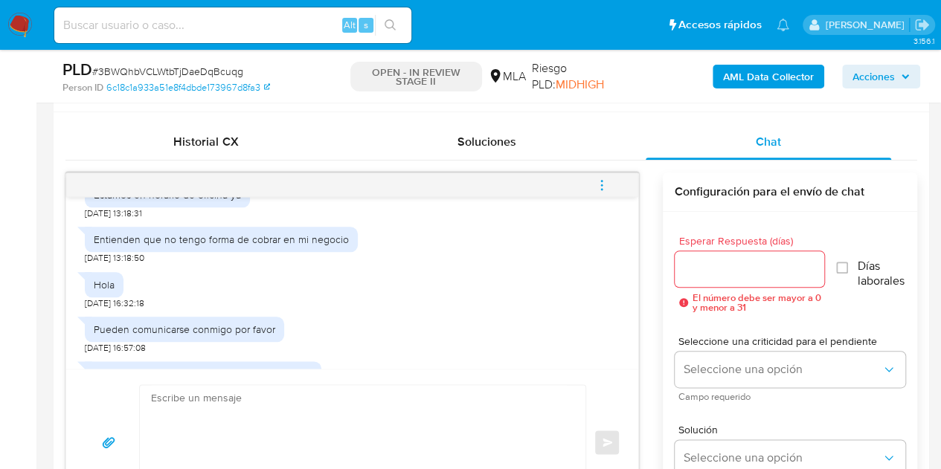
scroll to position [1968, 0]
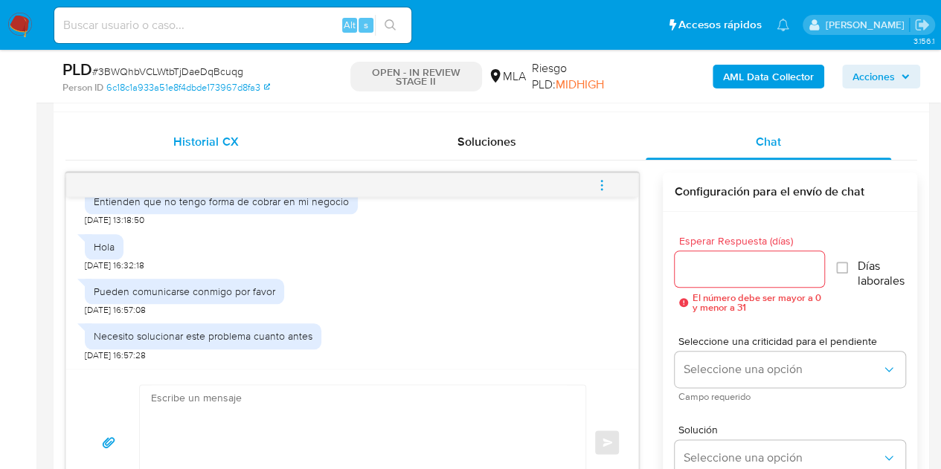
click at [232, 146] on span "Historial CX" at bounding box center [205, 141] width 65 height 17
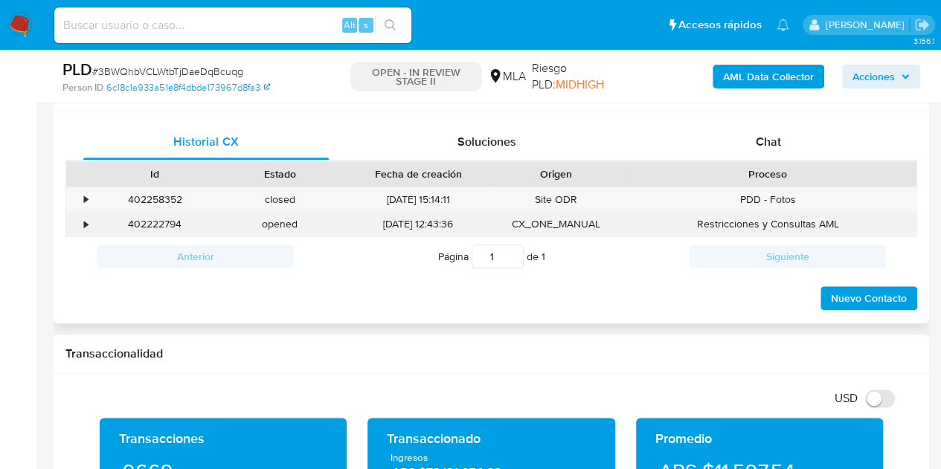
click at [154, 227] on div "402222794" at bounding box center [154, 224] width 125 height 25
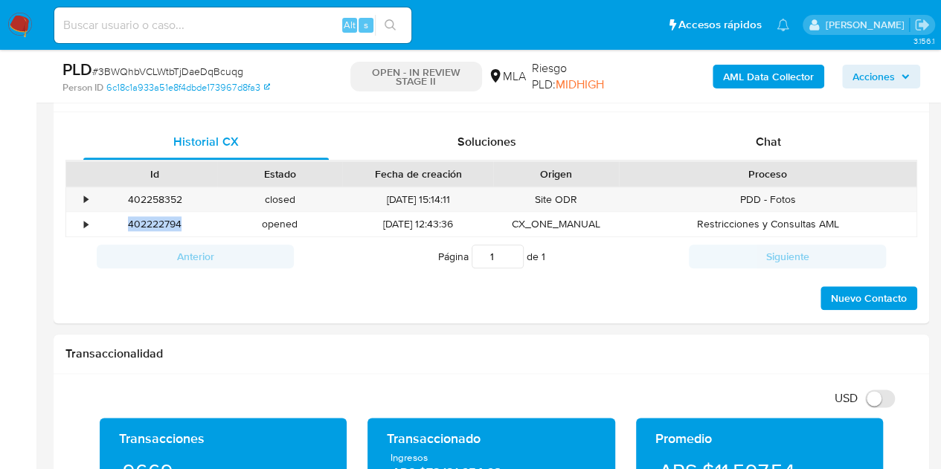
copy div "402222794"
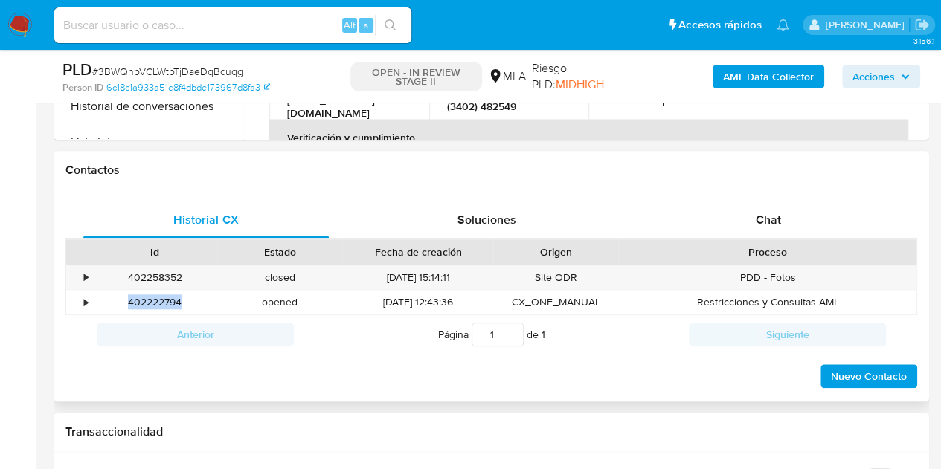
scroll to position [661, 0]
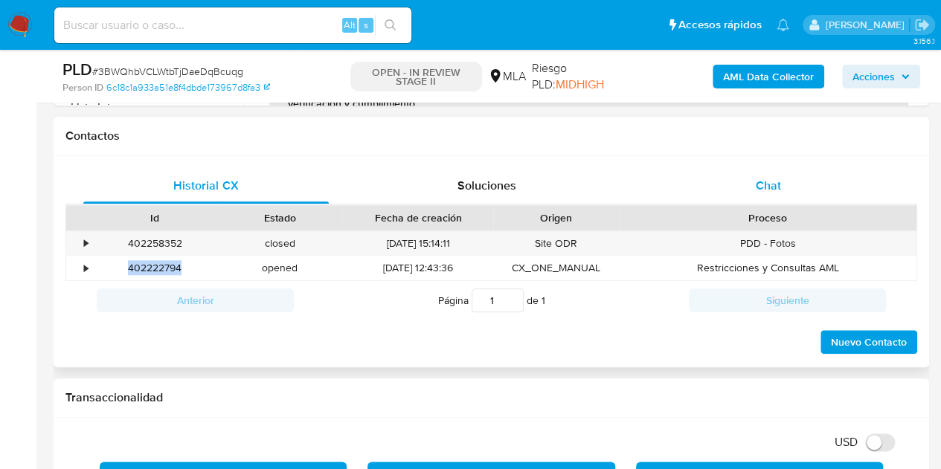
click at [797, 194] on div "Chat" at bounding box center [767, 186] width 245 height 36
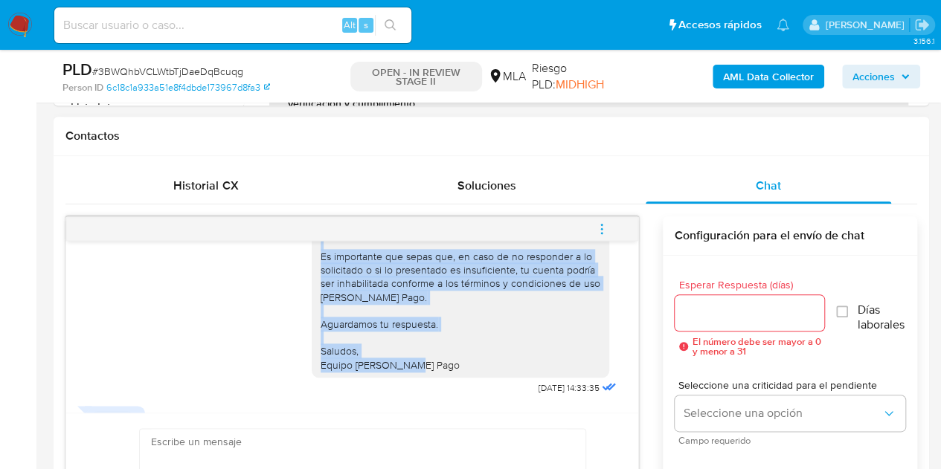
scroll to position [1118, 0]
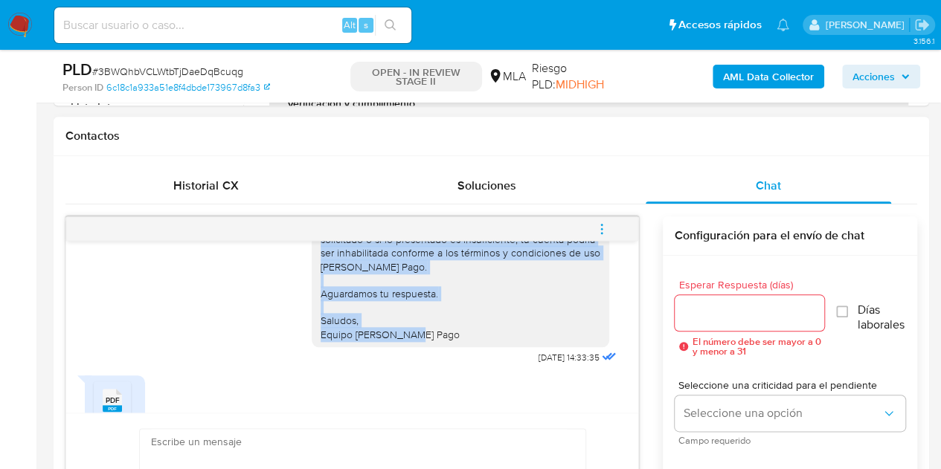
drag, startPoint x: 311, startPoint y: 306, endPoint x: 434, endPoint y: 369, distance: 138.7
click at [434, 347] on div "Hola Carla Nora, Muchas gracias por la respuesta. Analizamos tu caso y verifica…" at bounding box center [460, 192] width 297 height 309
copy div "Hola Carla Nora, Muchas gracias por la respuesta. Analizamos tu caso y verifica…"
click at [501, 325] on div "Hola Carla Nora, Muchas gracias por la respuesta. Analizamos tu caso y verifica…" at bounding box center [461, 192] width 280 height 297
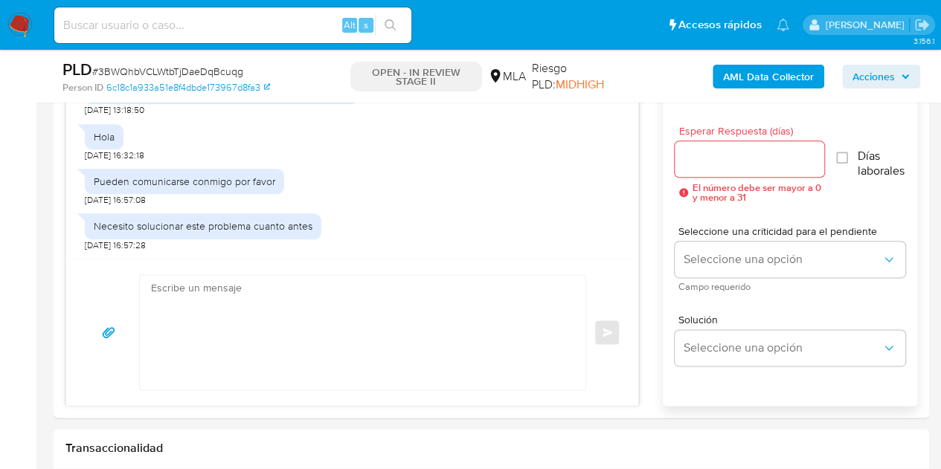
scroll to position [819, 0]
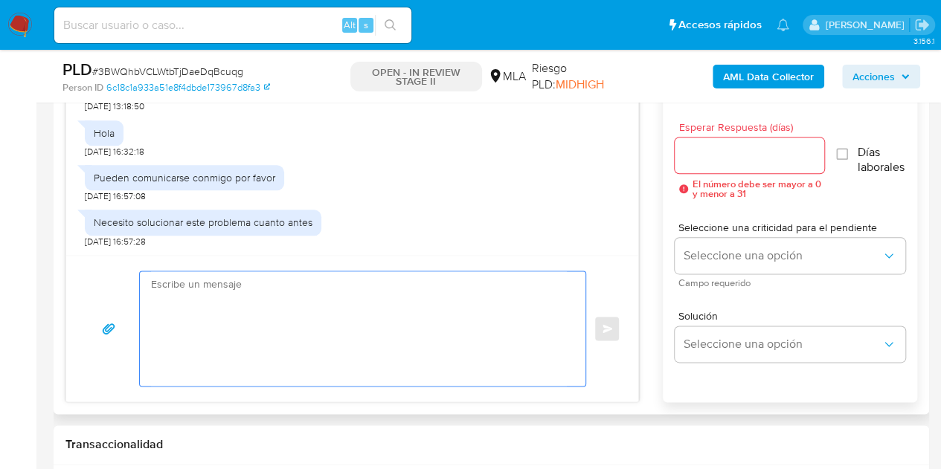
click at [526, 332] on textarea at bounding box center [359, 328] width 416 height 115
paste textarea "Hola Carla Nora, Esperamos que te encuentres muy bien. Como te indicamos previa…"
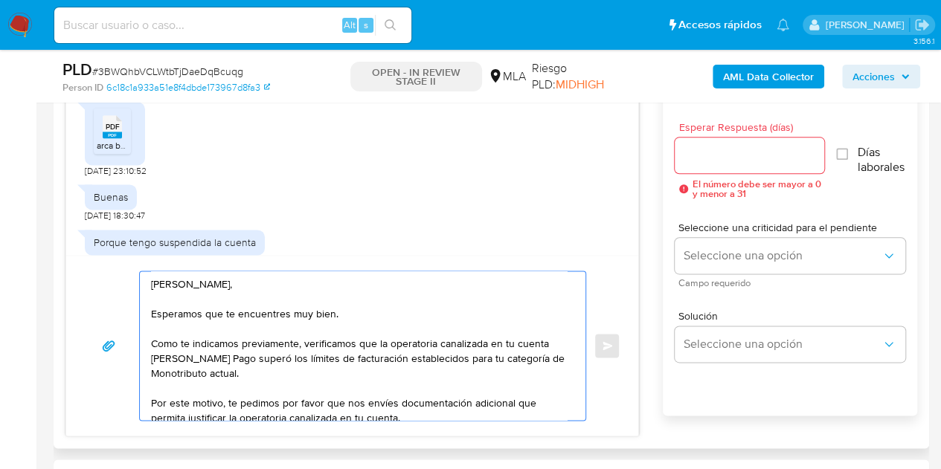
scroll to position [1211, 0]
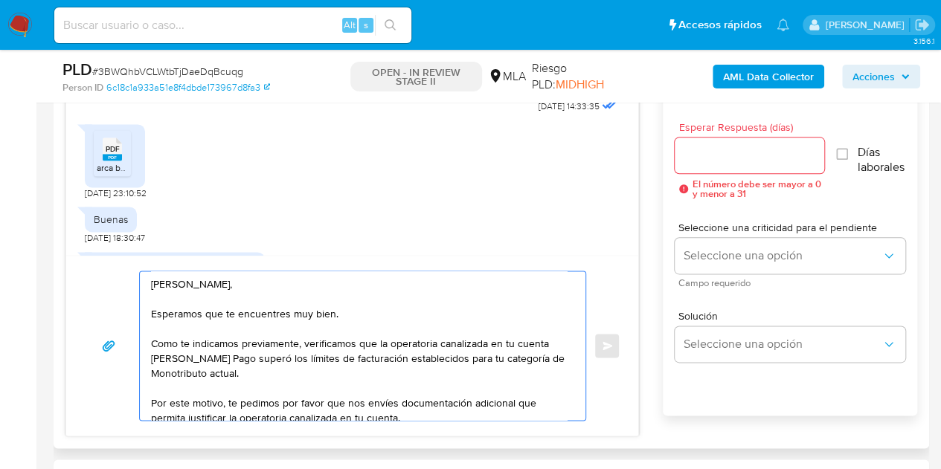
type textarea "Hola Carla Nora, Esperamos que te encuentres muy bien. Como te indicamos previa…"
click at [113, 154] on span "PDF" at bounding box center [113, 149] width 14 height 10
click at [287, 283] on textarea "Hola Carla Nora, Esperamos que te encuentres muy bien. Como te indicamos previa…" at bounding box center [359, 345] width 416 height 149
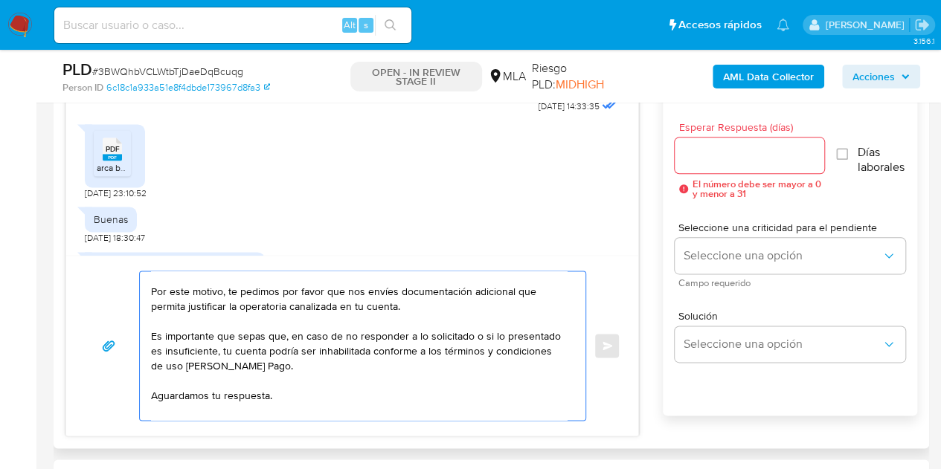
scroll to position [144, 0]
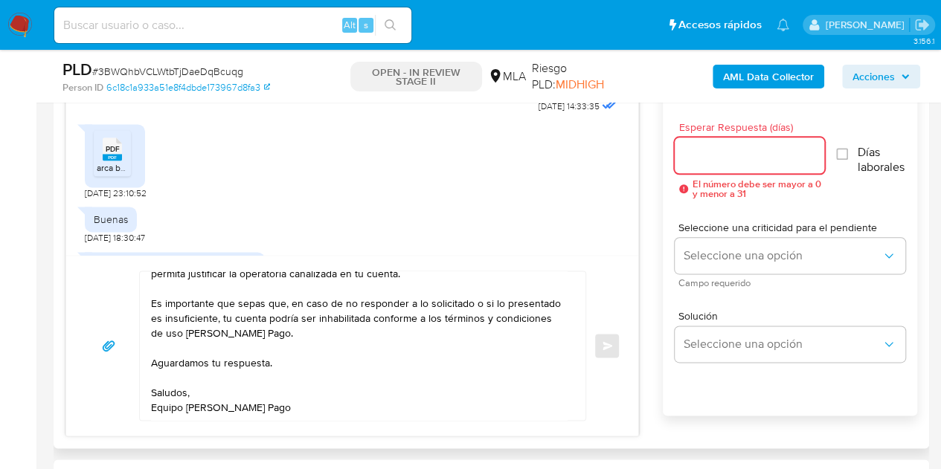
click at [708, 151] on input "Esperar Respuesta (días)" at bounding box center [749, 155] width 150 height 19
click at [714, 161] on input "Esperar Respuesta (días)" at bounding box center [749, 155] width 150 height 19
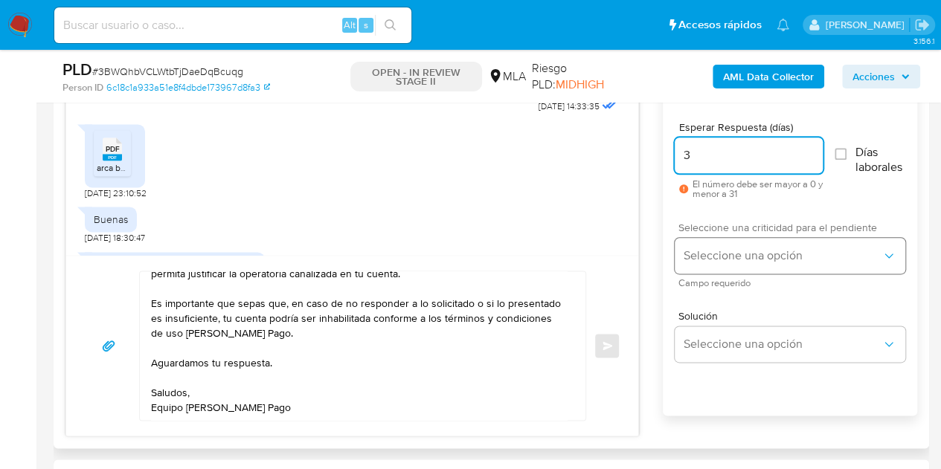
type input "3"
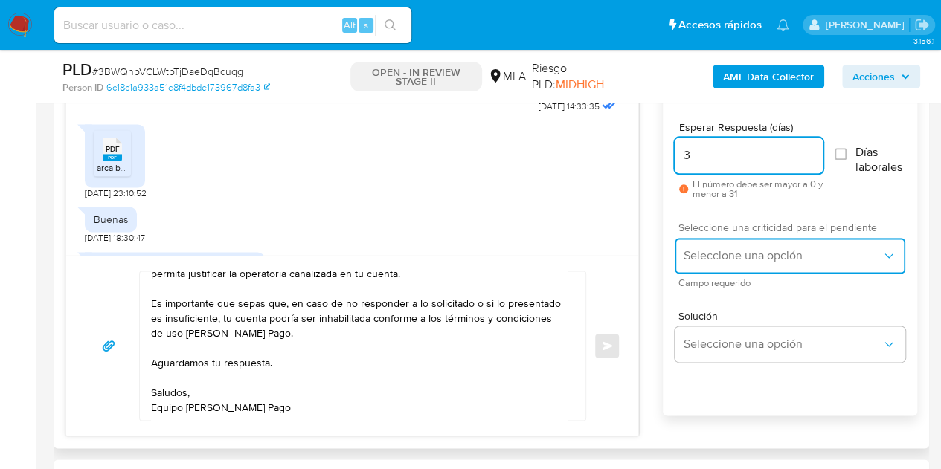
click at [721, 260] on span "Seleccione una opción" at bounding box center [782, 255] width 198 height 15
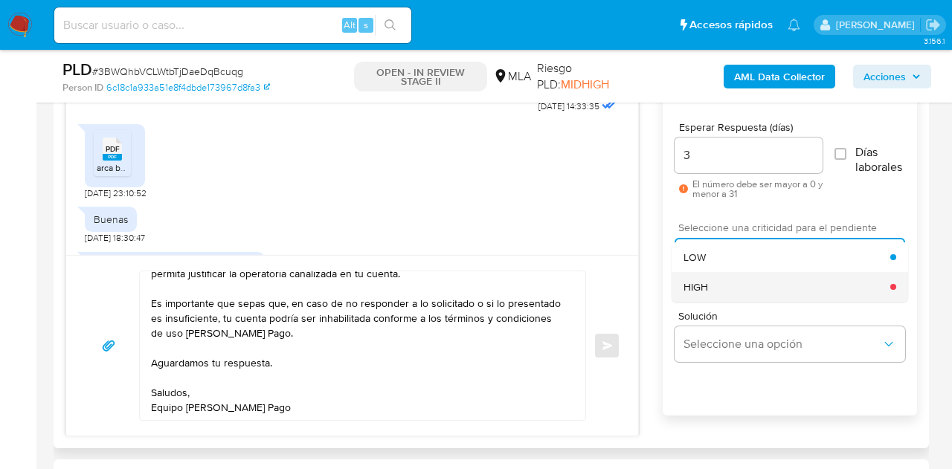
click at [726, 291] on div "HIGH" at bounding box center [786, 287] width 207 height 30
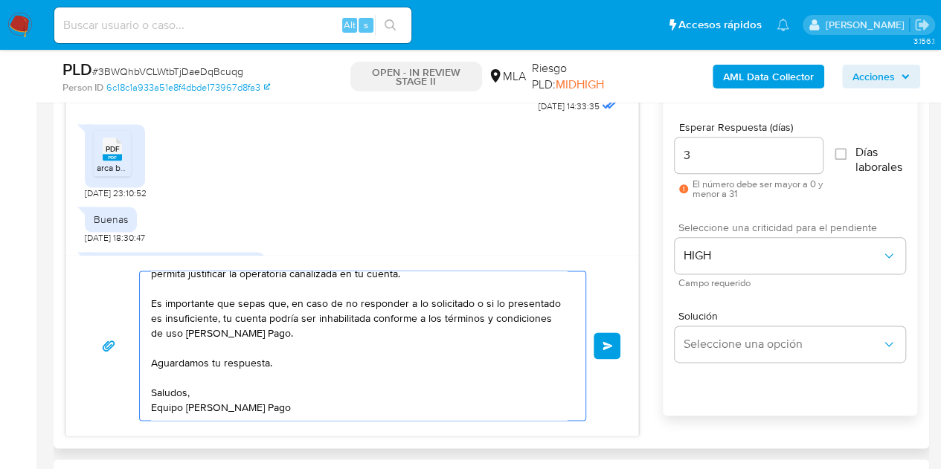
click at [602, 344] on span "Enviar" at bounding box center [607, 345] width 10 height 9
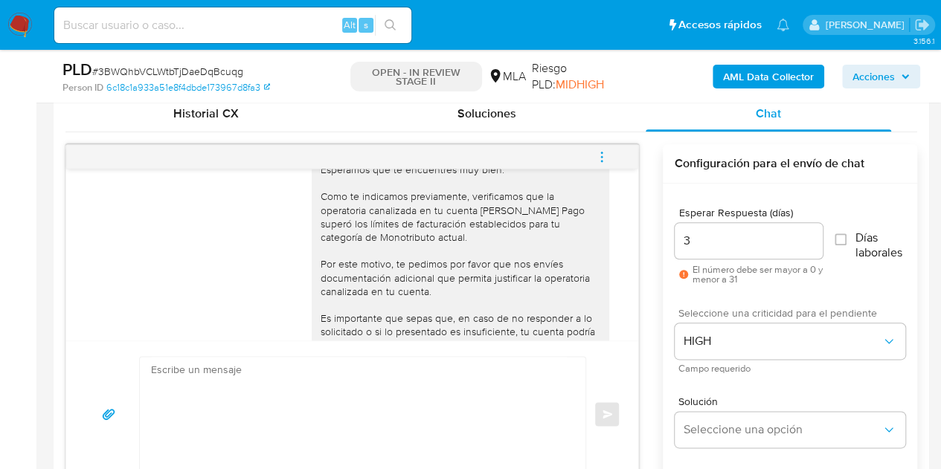
scroll to position [2102, 0]
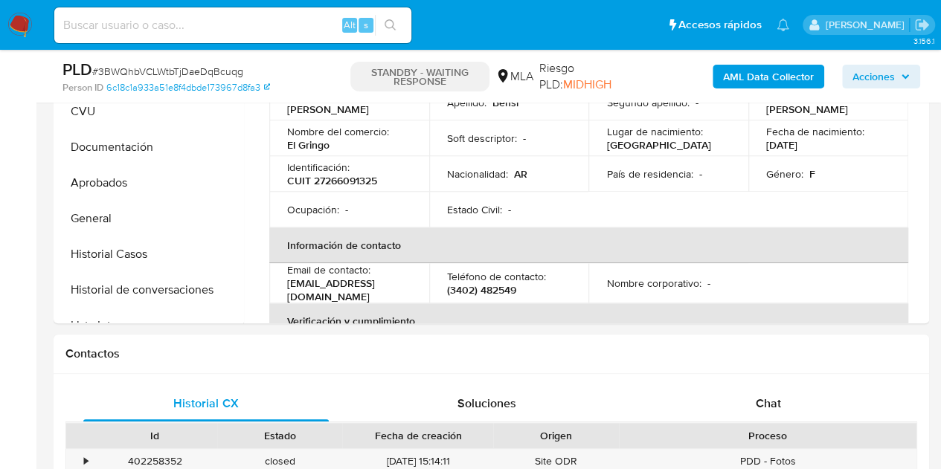
select select "10"
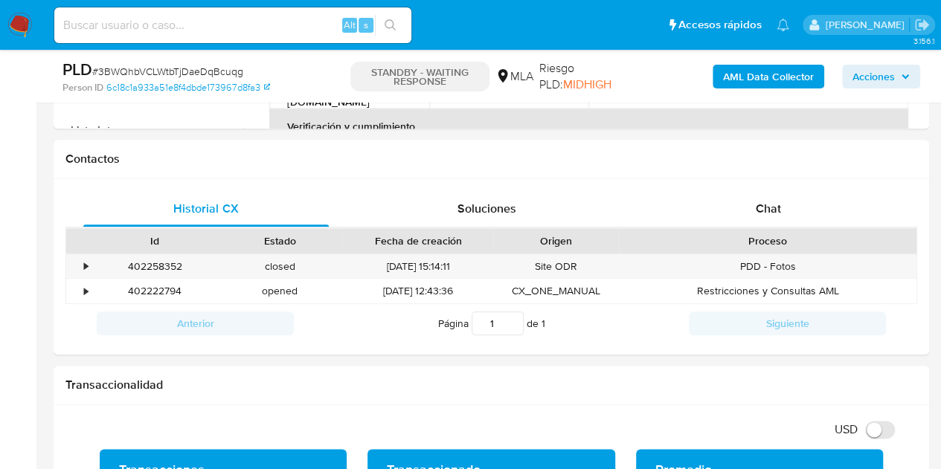
scroll to position [692, 0]
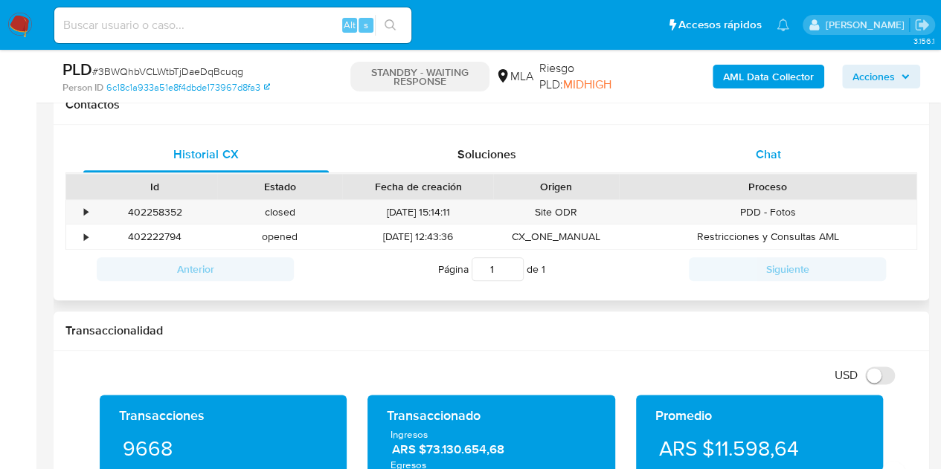
click at [799, 158] on div "Chat" at bounding box center [767, 155] width 245 height 36
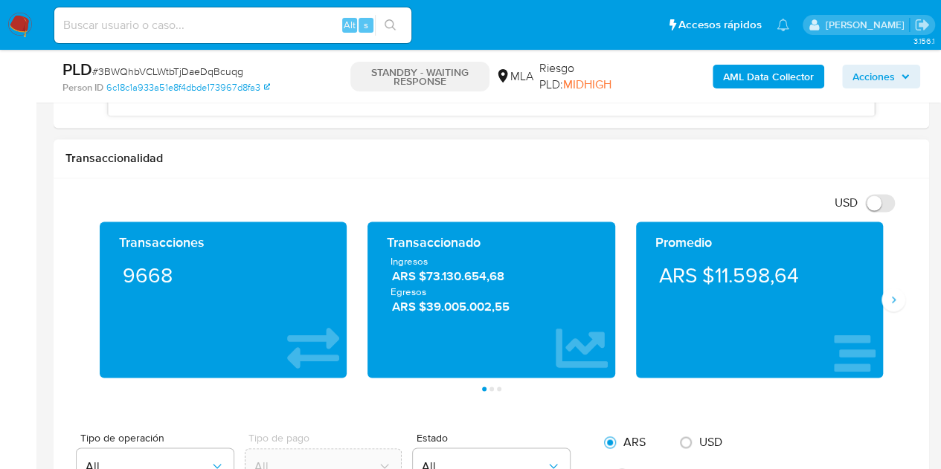
scroll to position [956, 0]
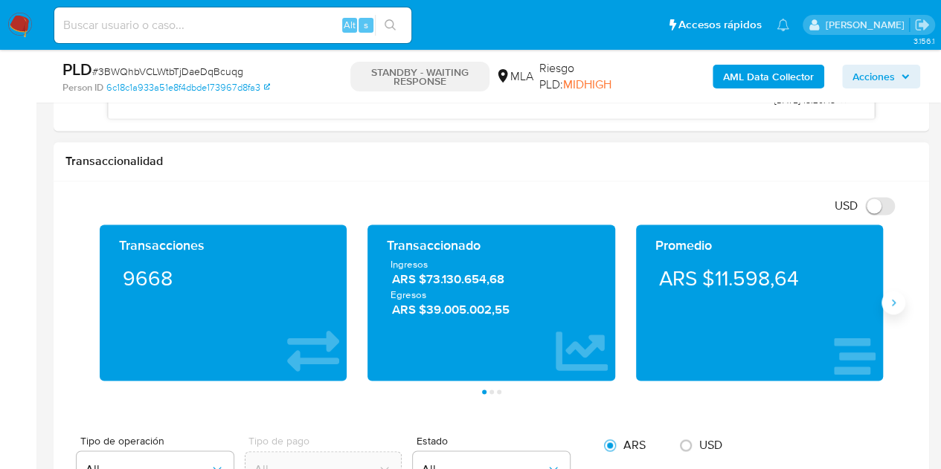
click at [893, 297] on icon "Siguiente" at bounding box center [893, 303] width 12 height 12
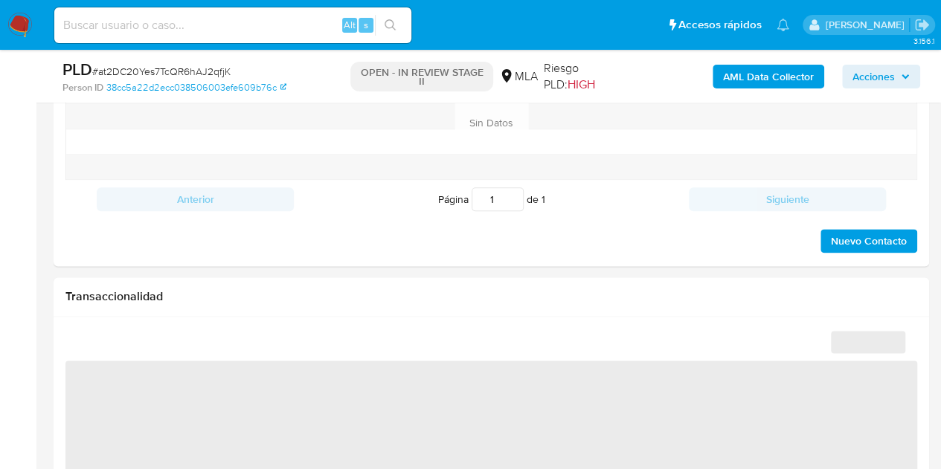
select select "10"
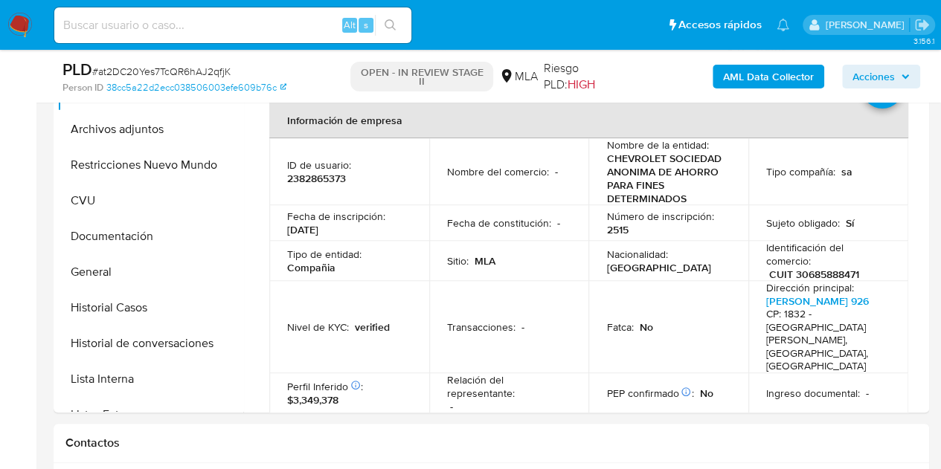
scroll to position [251, 0]
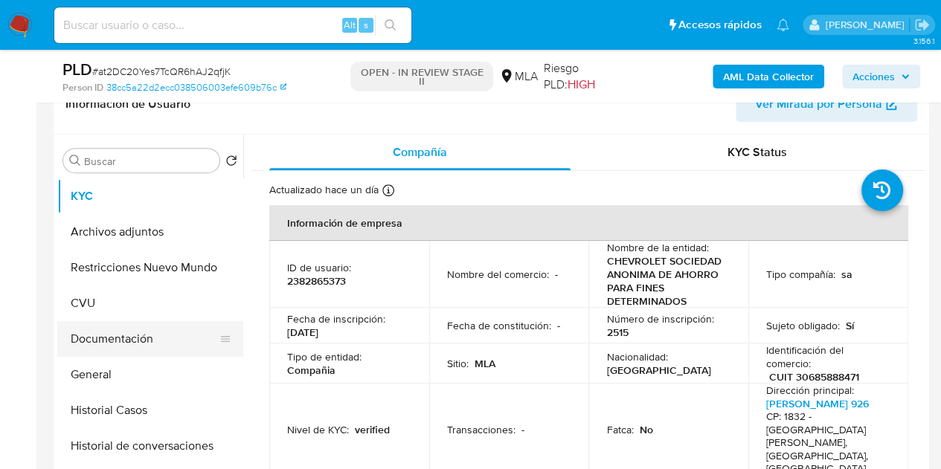
click at [132, 335] on button "Documentación" at bounding box center [144, 339] width 174 height 36
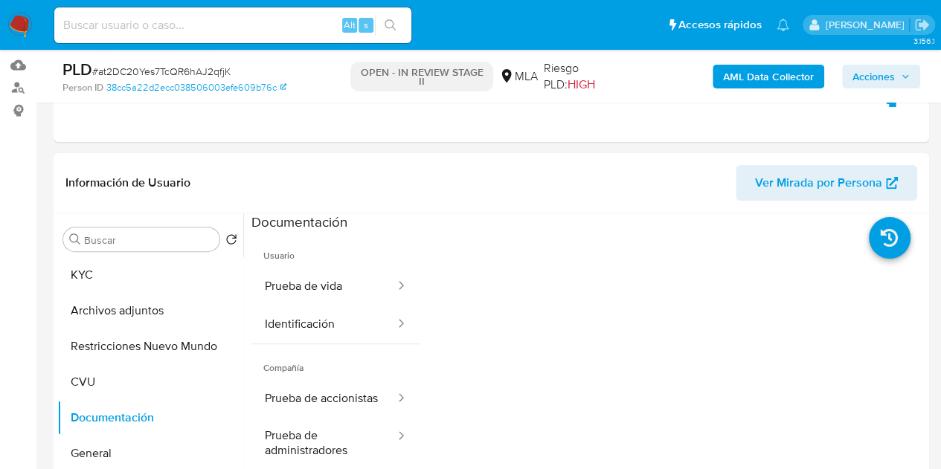
scroll to position [168, 0]
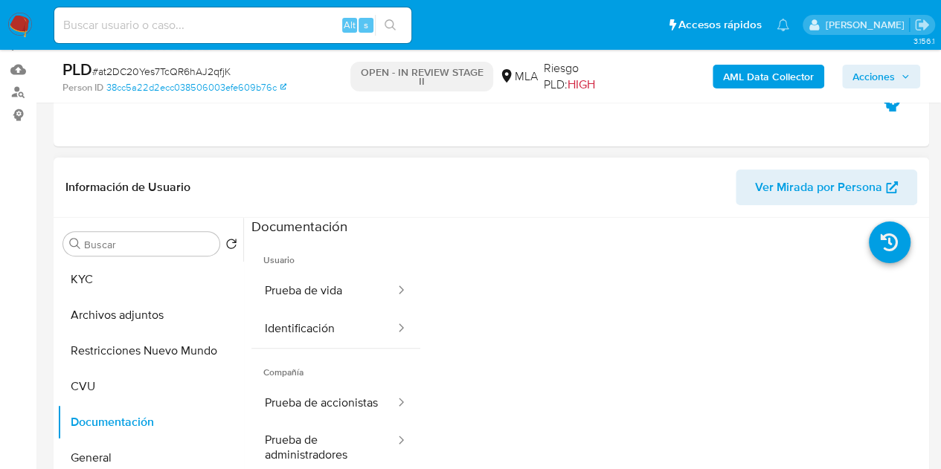
click at [852, 187] on span "Ver Mirada por Persona" at bounding box center [818, 188] width 127 height 36
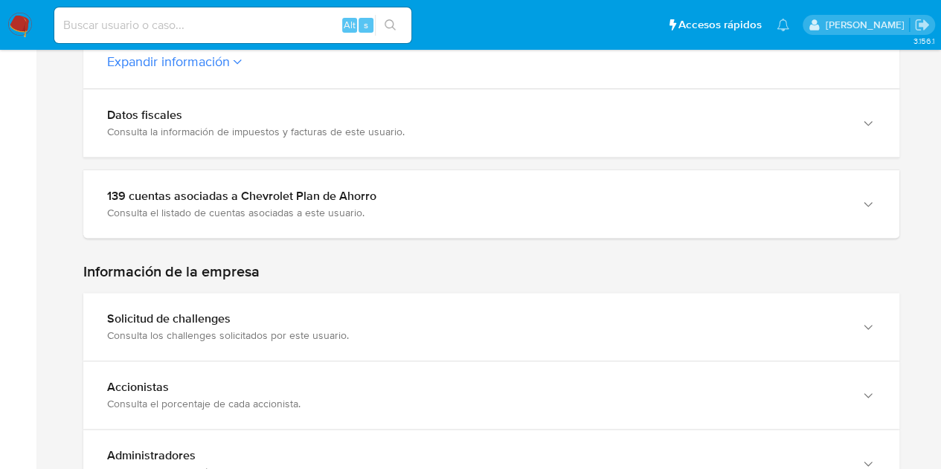
scroll to position [818, 0]
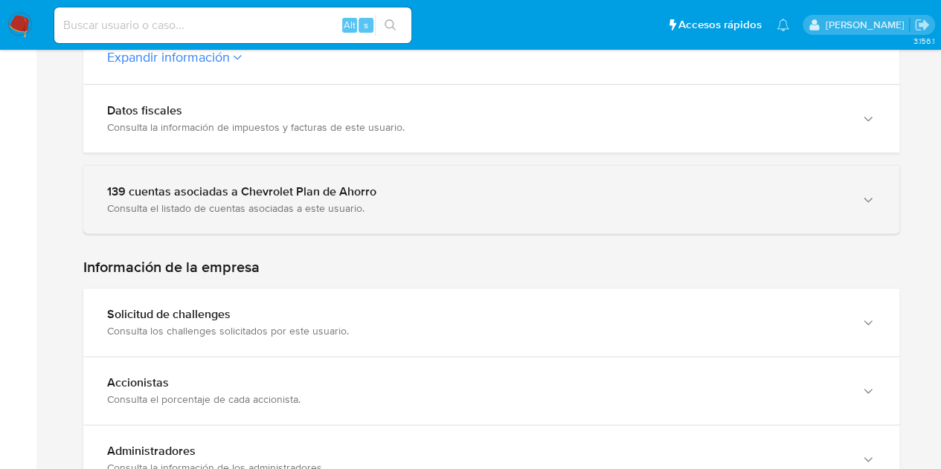
click at [876, 201] on div "139 cuentas asociadas a Chevrolet Plan de Ahorro Consulta el listado de cuentas…" at bounding box center [491, 200] width 816 height 68
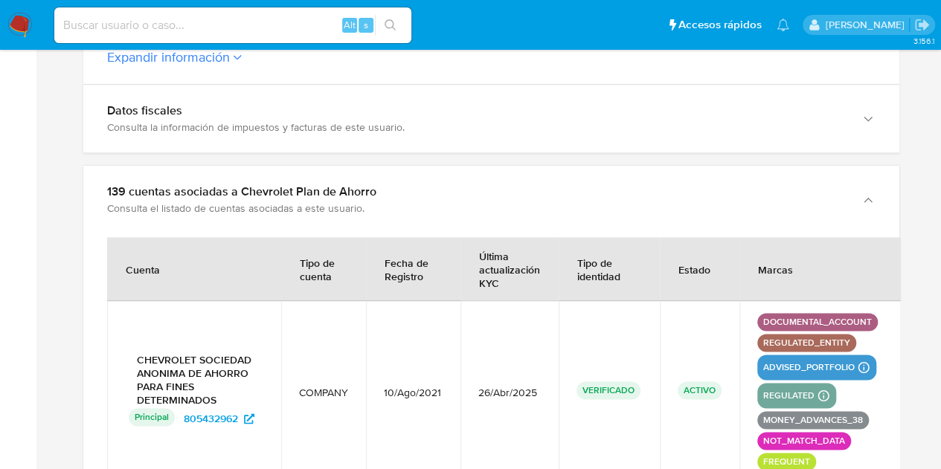
scroll to position [1074, 0]
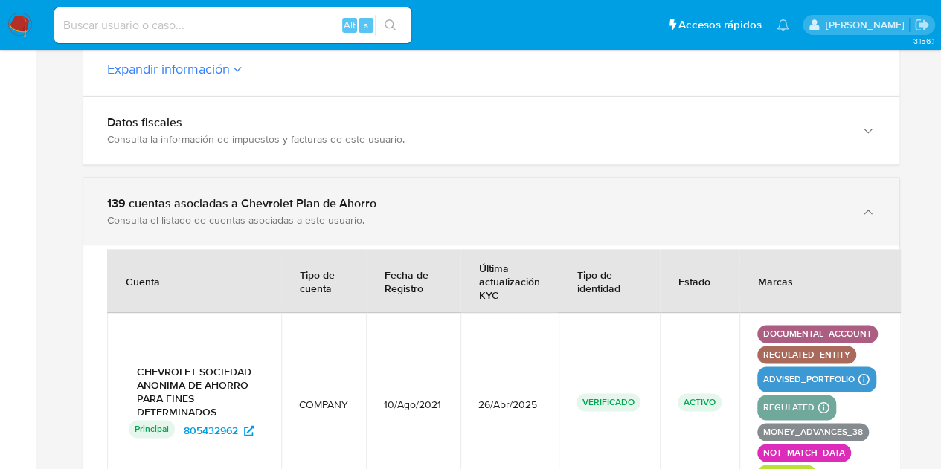
click at [866, 209] on div "button" at bounding box center [866, 211] width 18 height 30
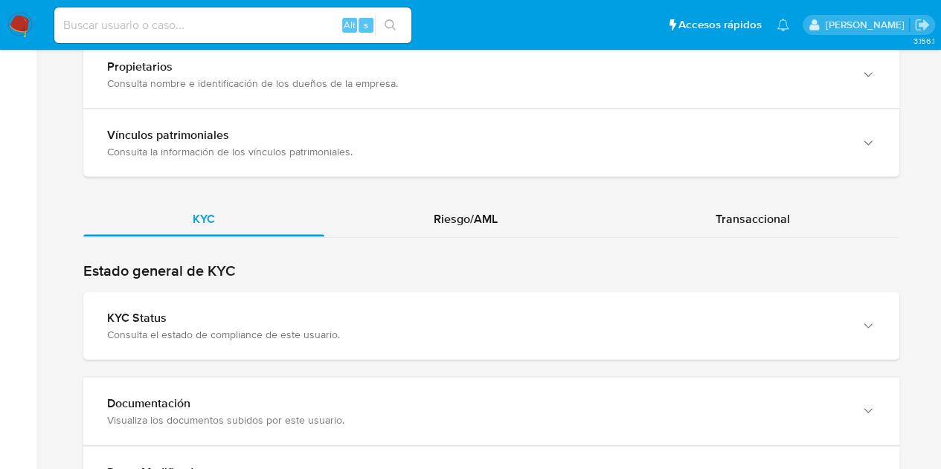
scroll to position [1544, 0]
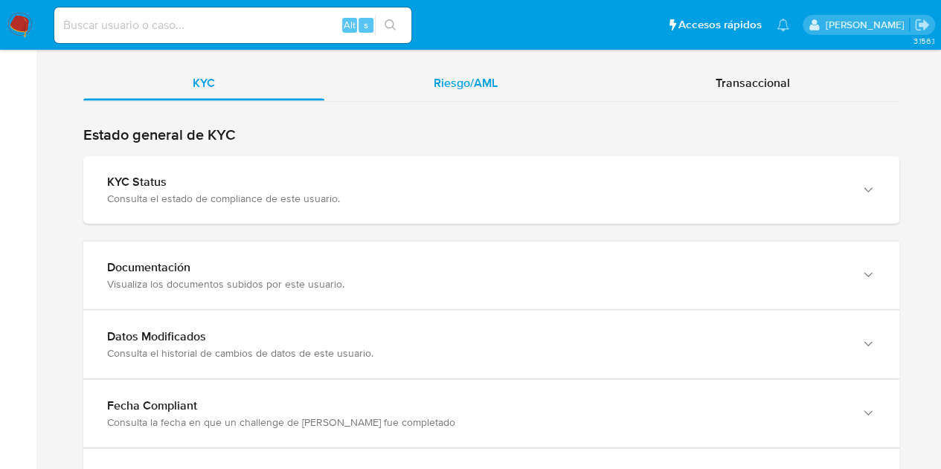
click at [489, 82] on div "Riesgo/AML" at bounding box center [465, 83] width 283 height 36
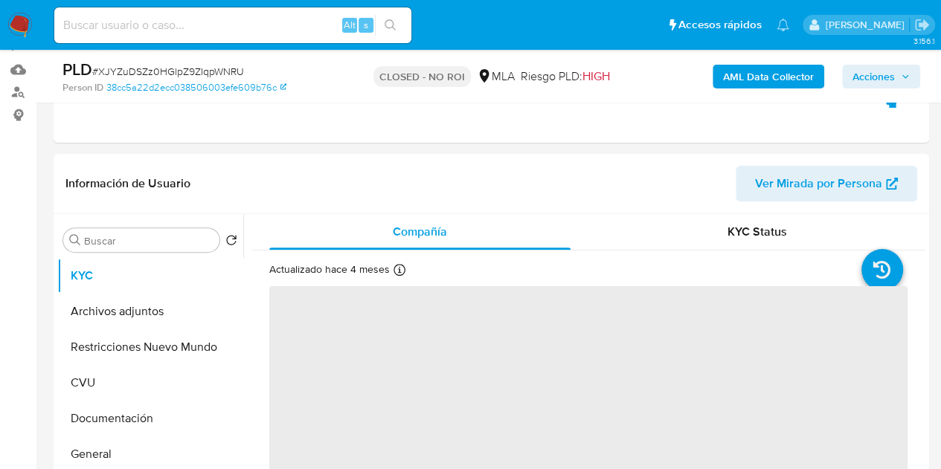
scroll to position [248, 0]
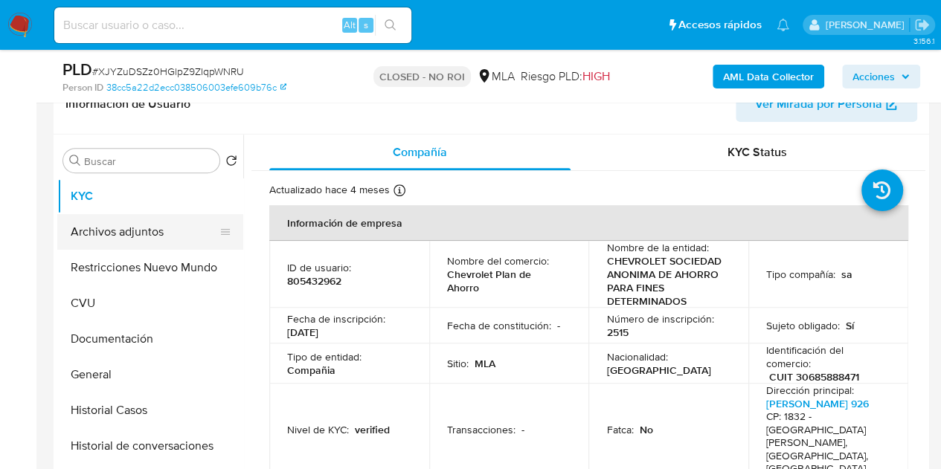
select select "10"
click at [155, 234] on button "Archivos adjuntos" at bounding box center [144, 232] width 174 height 36
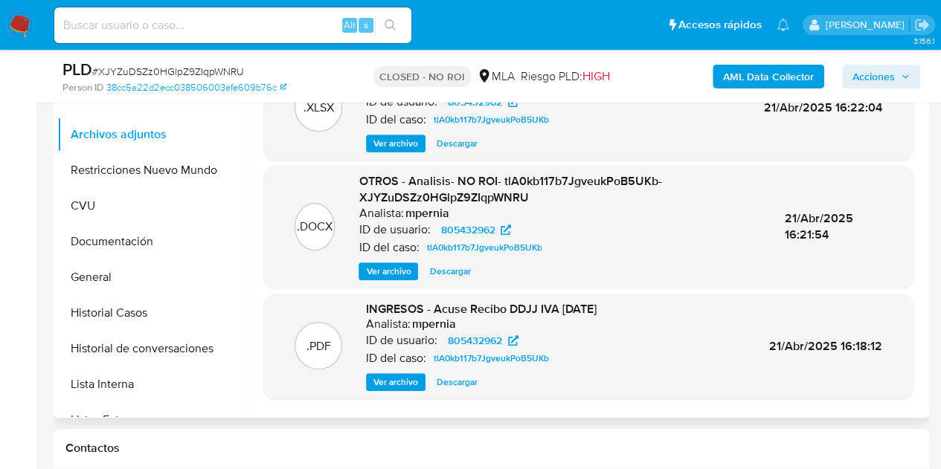
scroll to position [157, 0]
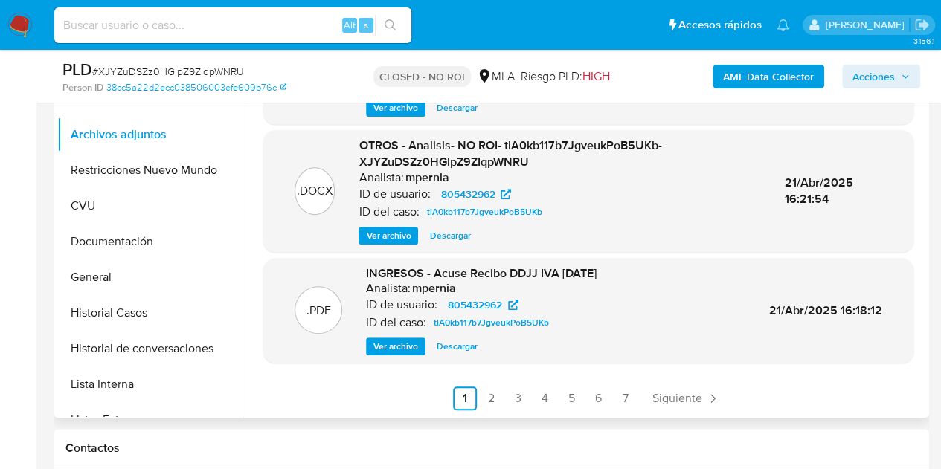
click at [833, 265] on div ".PDF INGRESOS - Acuse Recibo DDJJ IVA [DATE] Analista: [PERSON_NAME] ID de usua…" at bounding box center [588, 310] width 635 height 91
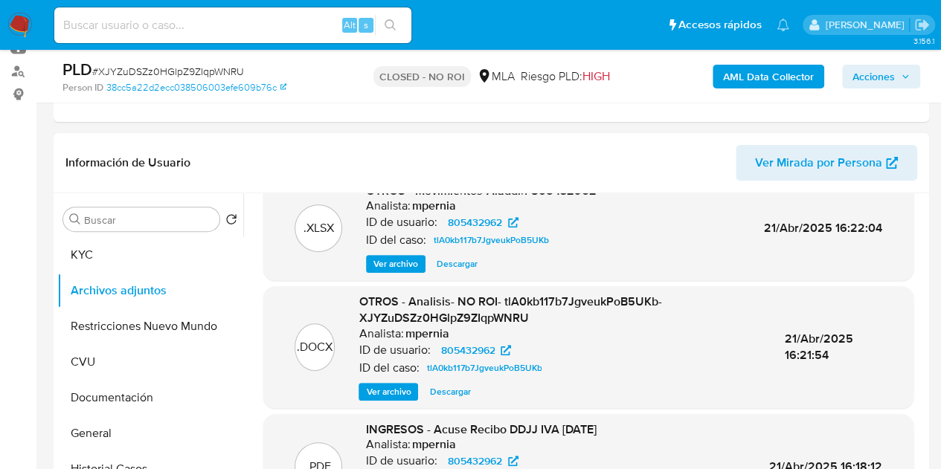
scroll to position [321, 0]
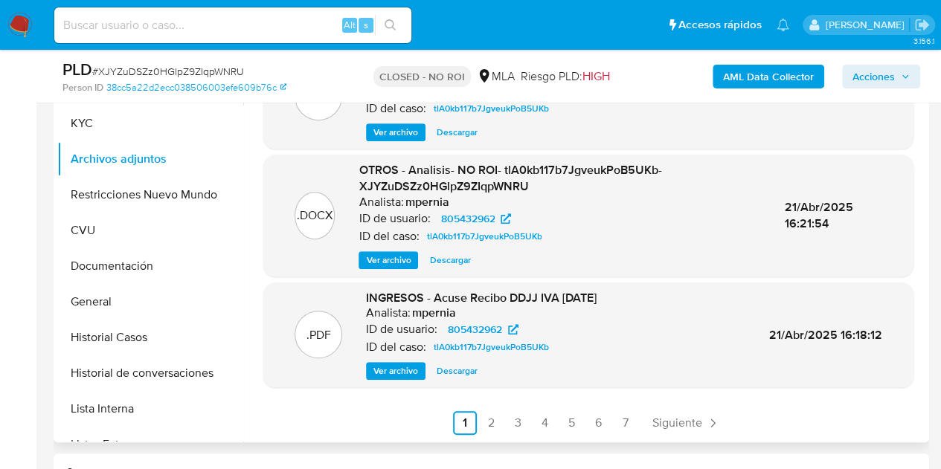
click at [463, 368] on span "Descargar" at bounding box center [457, 371] width 41 height 15
click at [491, 425] on link "2" at bounding box center [492, 423] width 24 height 24
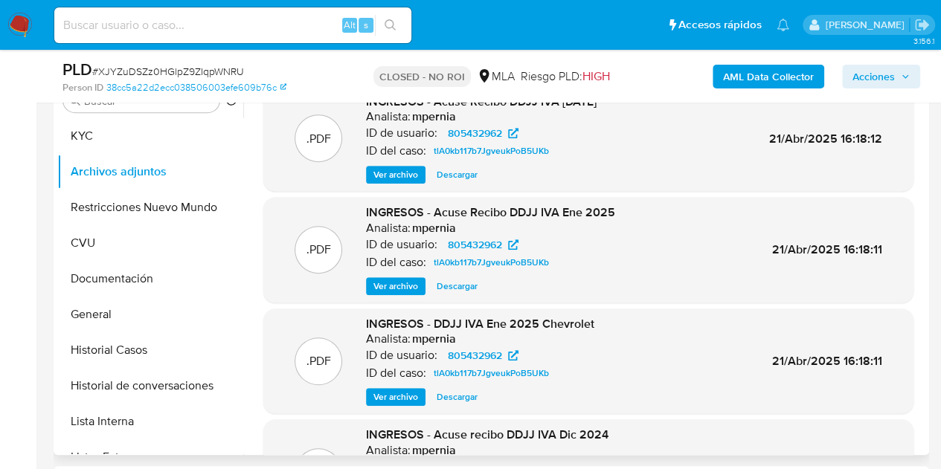
scroll to position [281, 0]
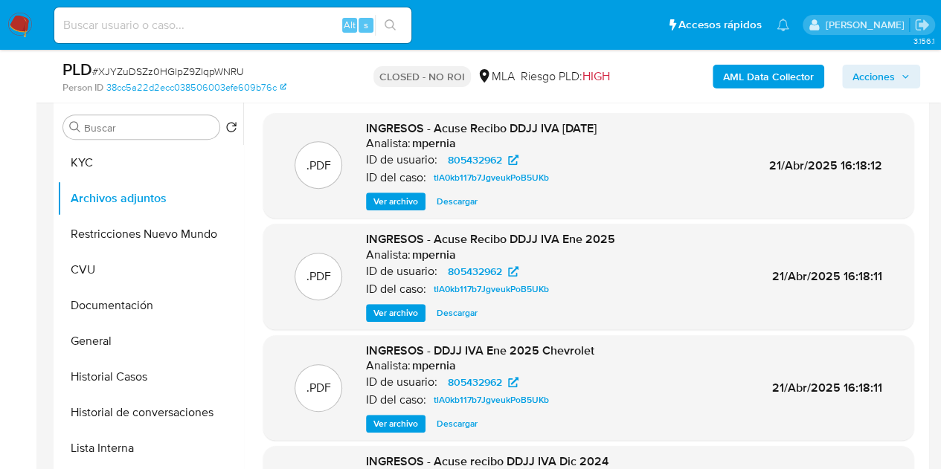
click at [460, 203] on span "Descargar" at bounding box center [457, 201] width 41 height 15
click at [463, 312] on span "Descargar" at bounding box center [457, 313] width 41 height 15
click at [460, 421] on span "Descargar" at bounding box center [457, 423] width 41 height 15
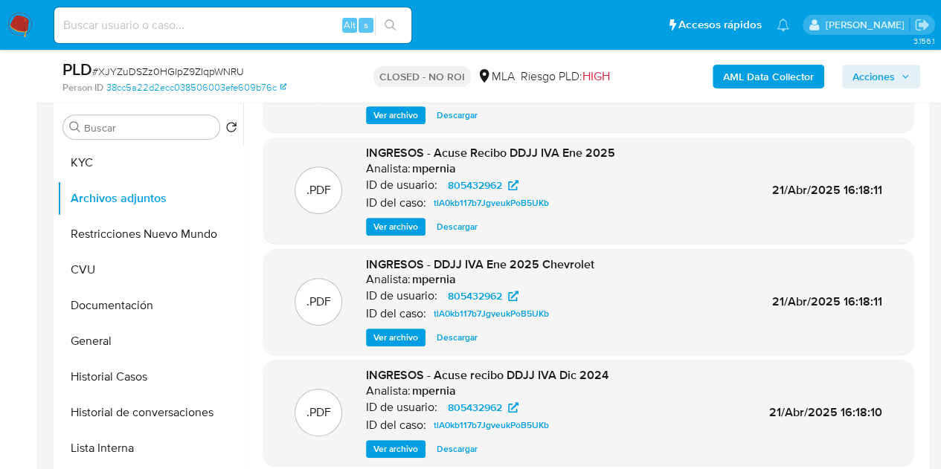
scroll to position [125, 0]
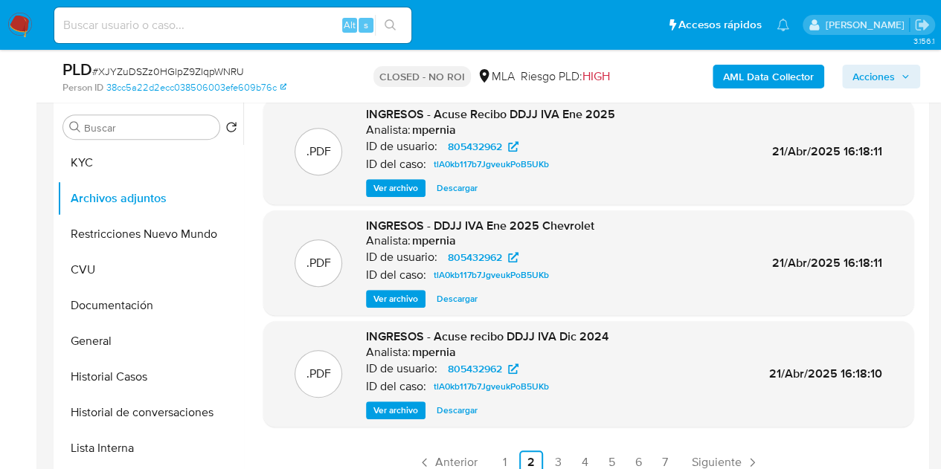
click at [470, 405] on span "Descargar" at bounding box center [457, 410] width 41 height 15
click at [554, 466] on link "3" at bounding box center [558, 463] width 24 height 24
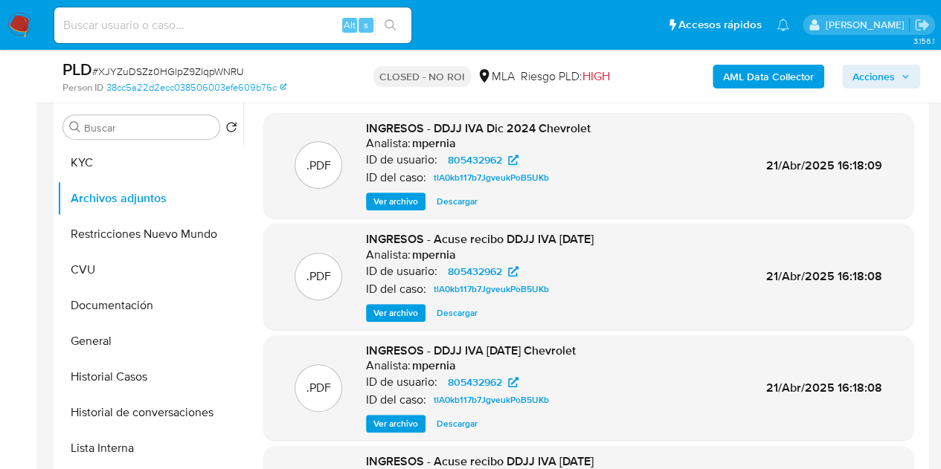
click at [463, 200] on span "Descargar" at bounding box center [457, 201] width 41 height 15
click at [468, 312] on span "Descargar" at bounding box center [457, 313] width 41 height 15
click at [463, 424] on span "Descargar" at bounding box center [457, 423] width 41 height 15
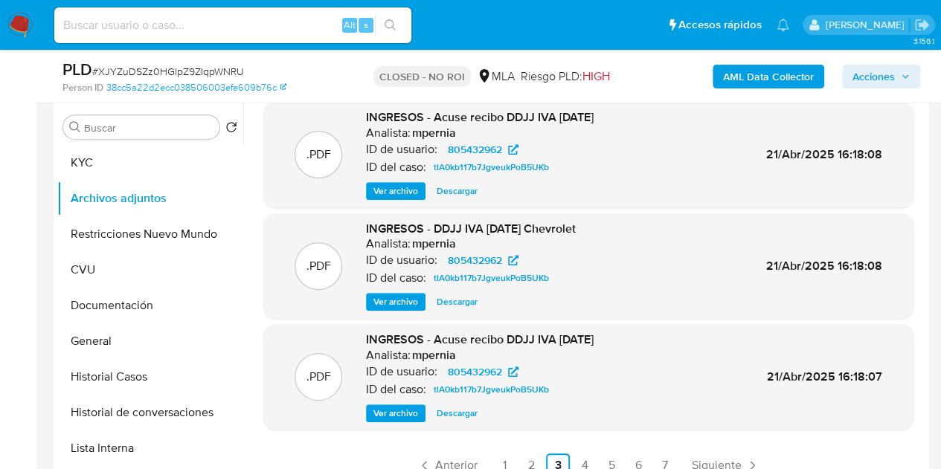
scroll to position [125, 0]
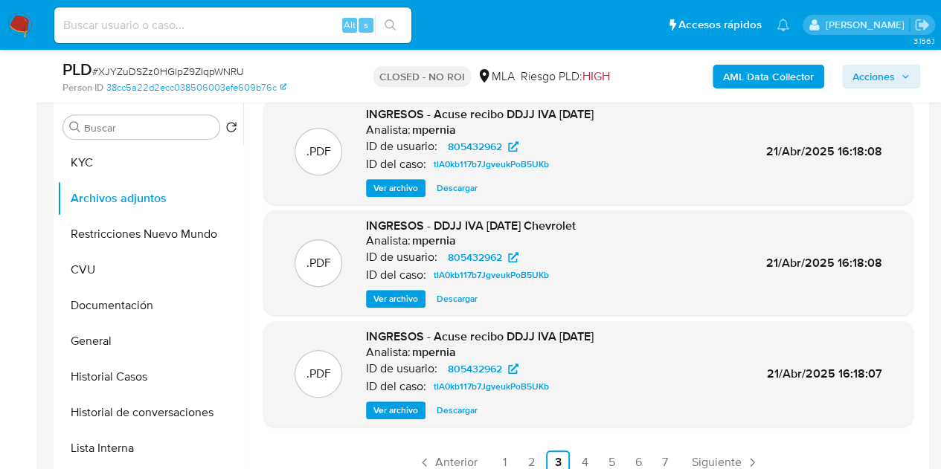
click at [470, 407] on span "Descargar" at bounding box center [457, 410] width 41 height 15
click at [576, 460] on link "4" at bounding box center [585, 463] width 24 height 24
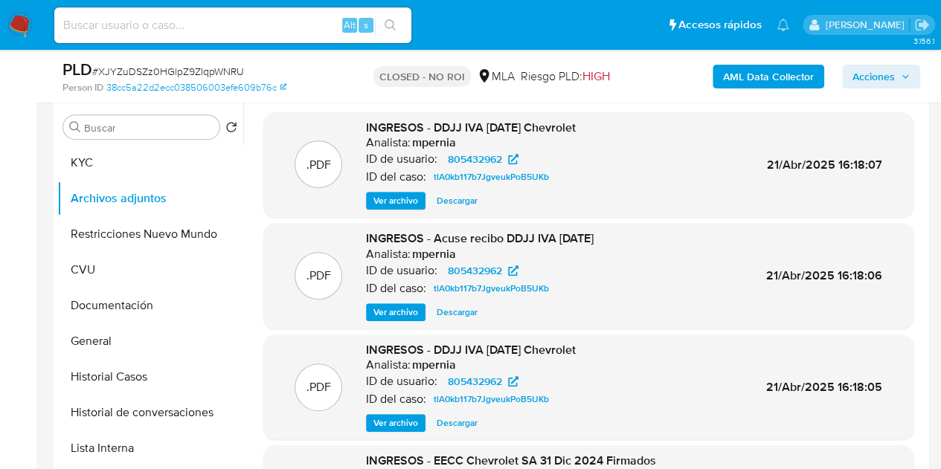
scroll to position [0, 0]
click at [456, 204] on span "Descargar" at bounding box center [457, 201] width 41 height 15
drag, startPoint x: 460, startPoint y: 312, endPoint x: 480, endPoint y: 367, distance: 59.3
click at [460, 312] on span "Descargar" at bounding box center [457, 313] width 41 height 15
click at [446, 425] on span "Descargar" at bounding box center [457, 423] width 41 height 15
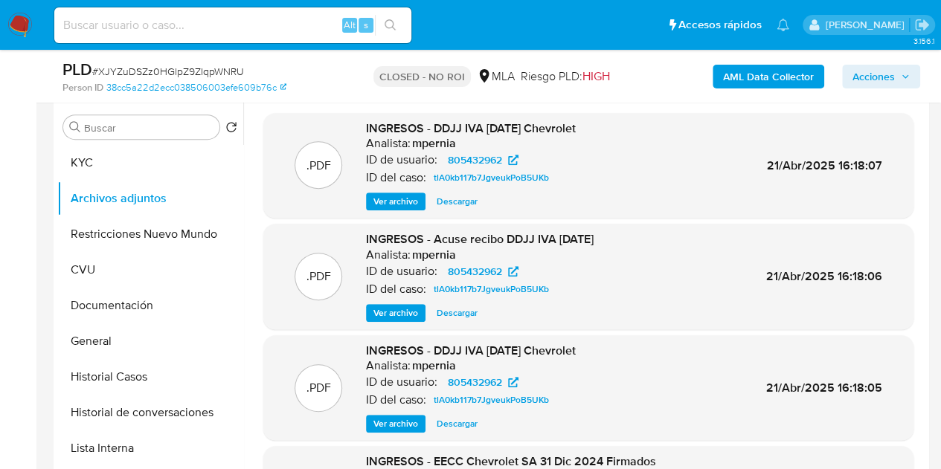
scroll to position [125, 0]
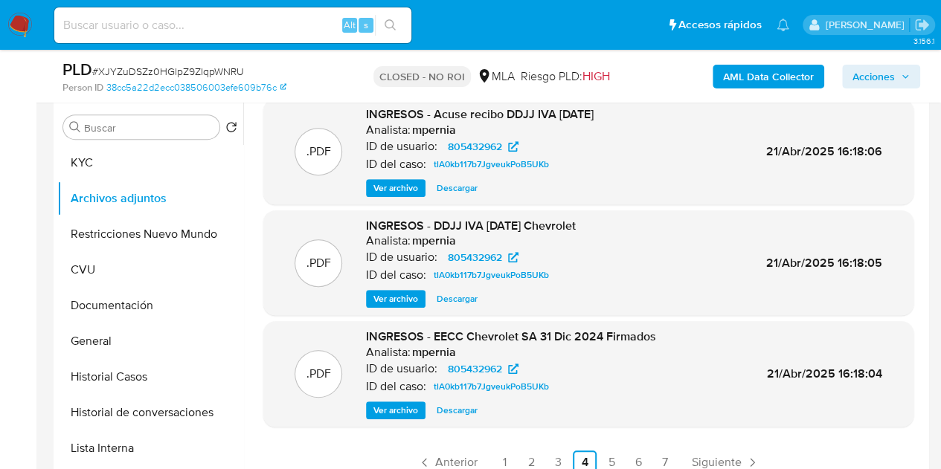
click at [471, 407] on span "Descargar" at bounding box center [457, 410] width 41 height 15
click at [609, 460] on link "5" at bounding box center [611, 463] width 24 height 24
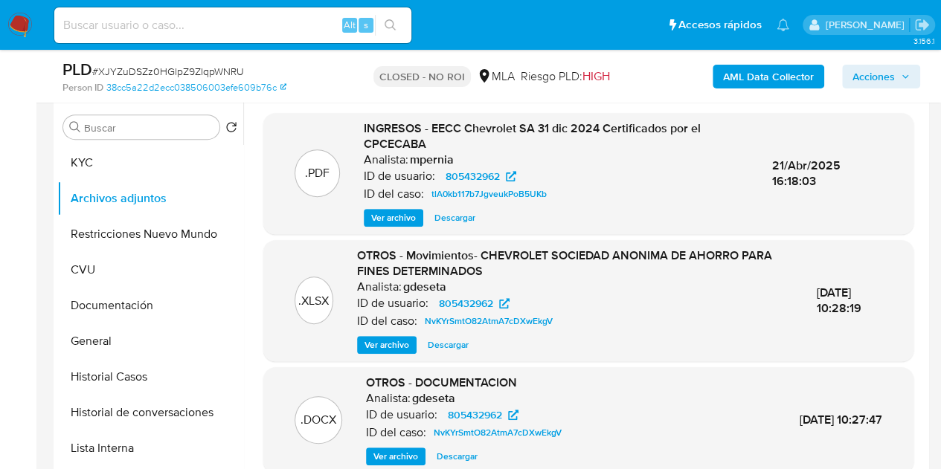
click at [467, 212] on span "Descargar" at bounding box center [454, 217] width 41 height 15
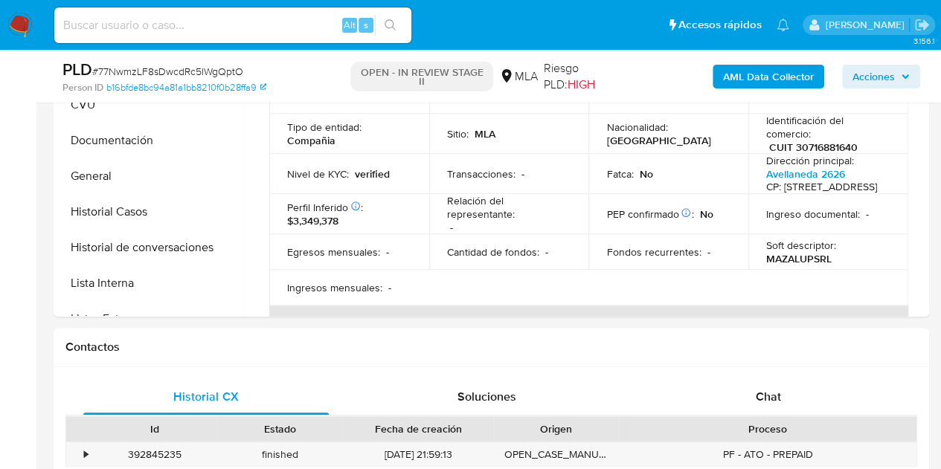
select select "10"
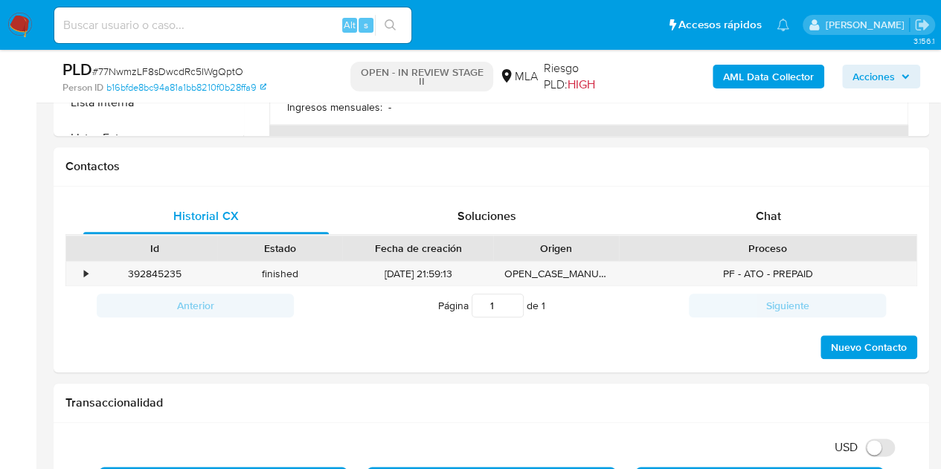
scroll to position [653, 0]
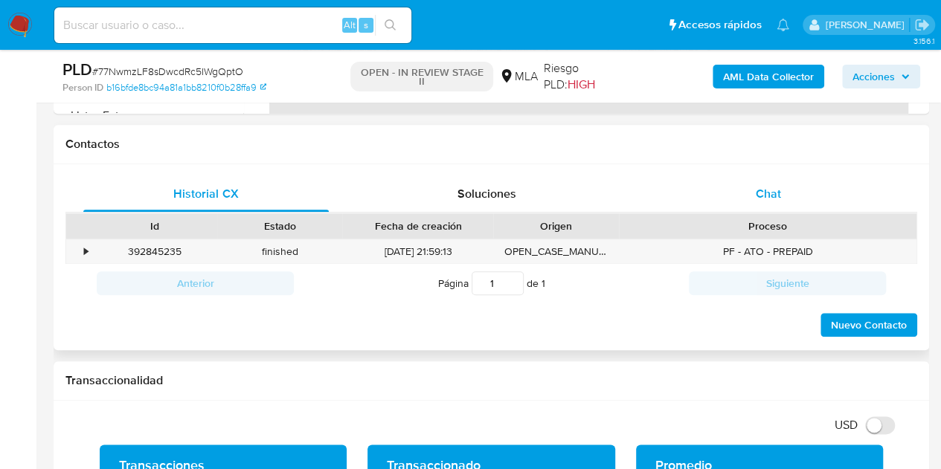
click at [770, 199] on span "Chat" at bounding box center [768, 193] width 25 height 17
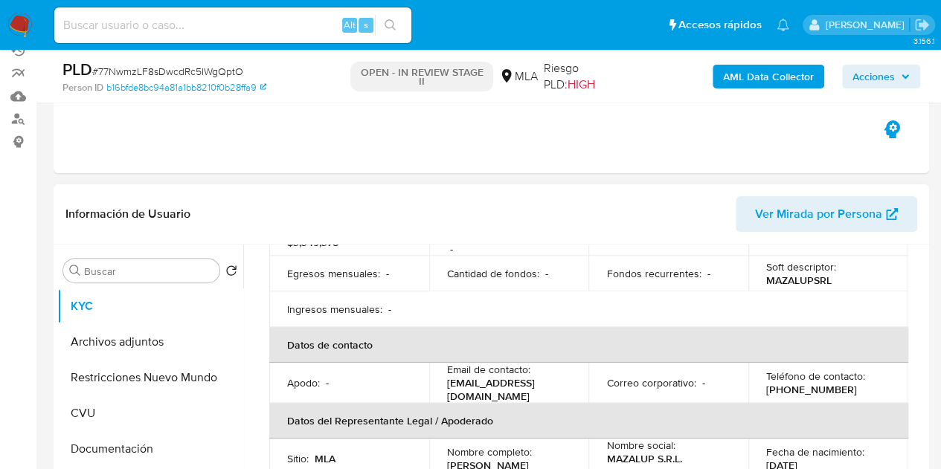
scroll to position [148, 0]
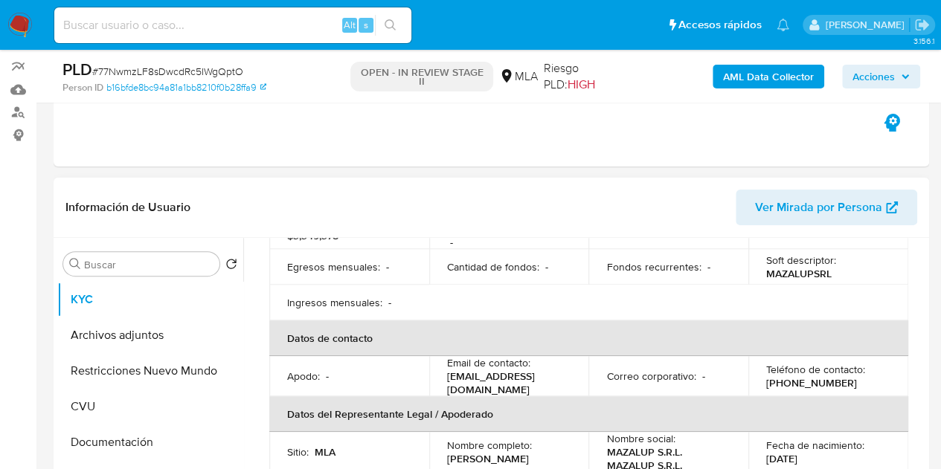
click at [827, 194] on span "Ver Mirada por Persona" at bounding box center [818, 208] width 127 height 36
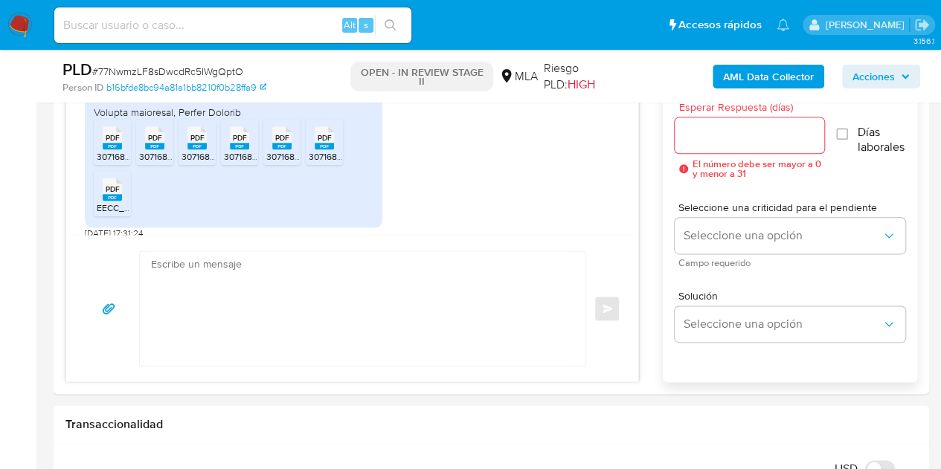
scroll to position [843, 0]
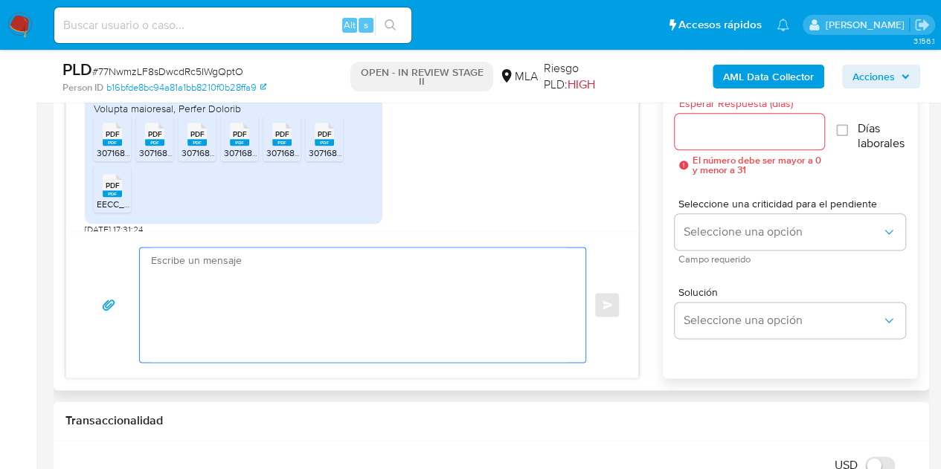
click at [354, 306] on textarea at bounding box center [359, 305] width 416 height 115
paste textarea "Hola, Muchas gracias por tu respuesta y por la documentación enviada. En funció…"
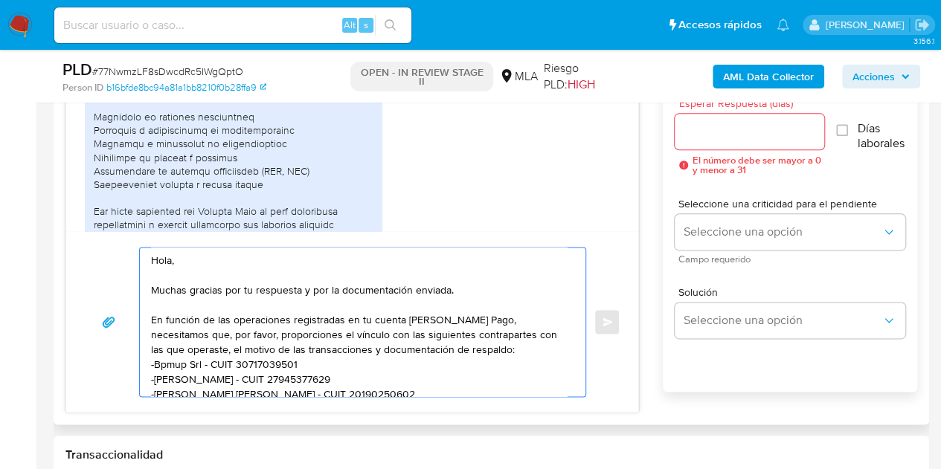
scroll to position [898, 0]
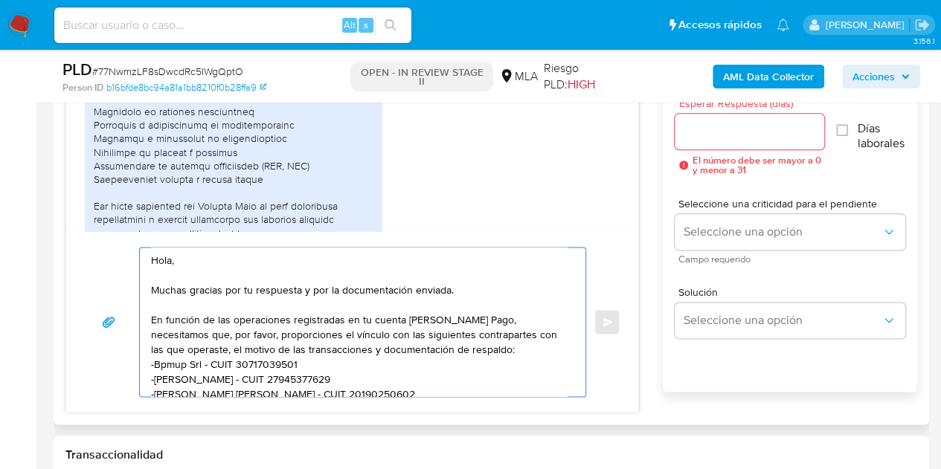
type textarea "Hola, Muchas gracias por tu respuesta y por la documentación enviada. En funció…"
click at [751, 141] on div at bounding box center [749, 132] width 150 height 36
click at [748, 135] on input "Esperar Respuesta (días)" at bounding box center [749, 131] width 150 height 19
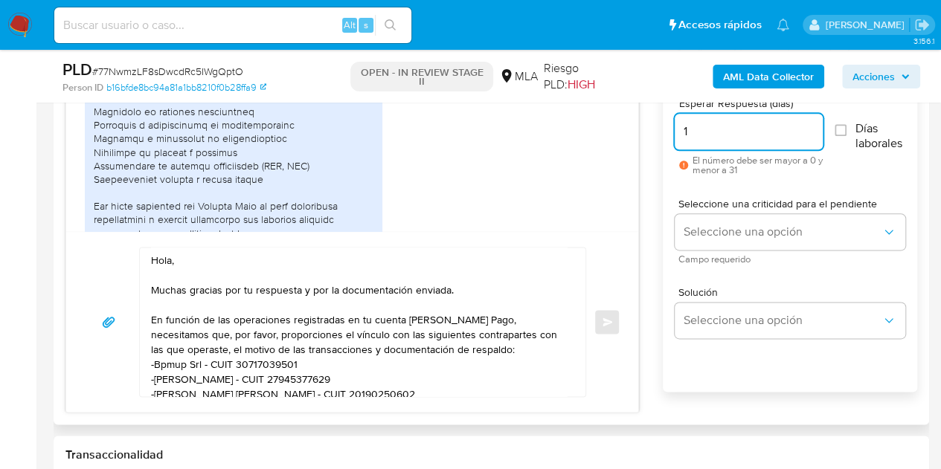
drag, startPoint x: 748, startPoint y: 135, endPoint x: 624, endPoint y: 114, distance: 125.9
click at [624, 114] on div "18/08/2025 17:44:39 PDF PDF 30716881640_202503_IB_DDJJ_1.pdf PDF PDF 3071688164…" at bounding box center [490, 224] width 851 height 378
type input "3"
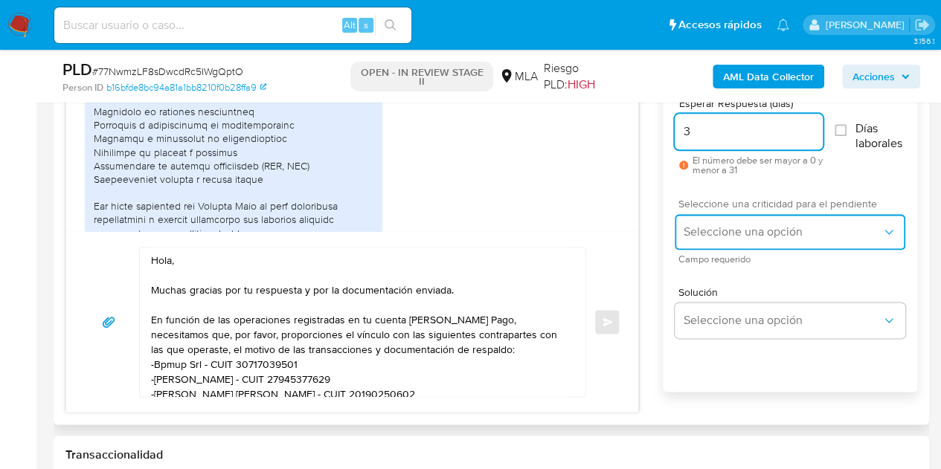
click at [733, 233] on span "Seleccione una opción" at bounding box center [782, 232] width 198 height 15
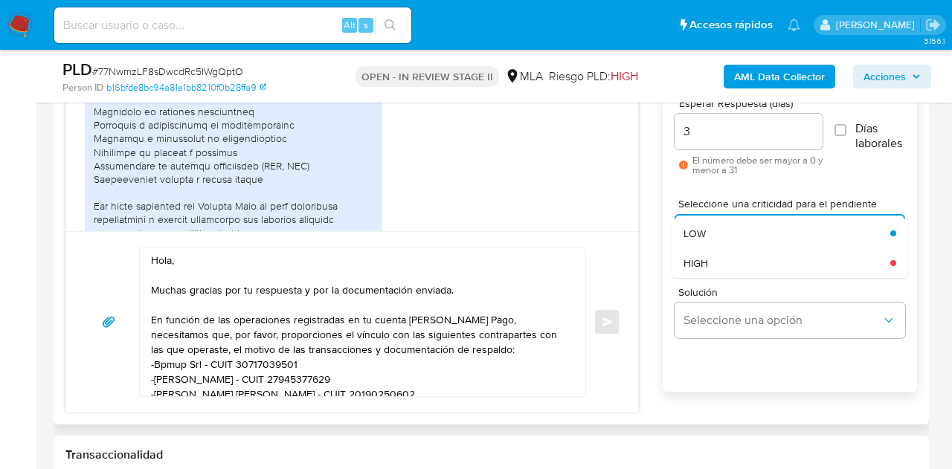
drag, startPoint x: 730, startPoint y: 275, endPoint x: 724, endPoint y: 270, distance: 7.9
click at [729, 274] on div "HIGH" at bounding box center [786, 263] width 207 height 30
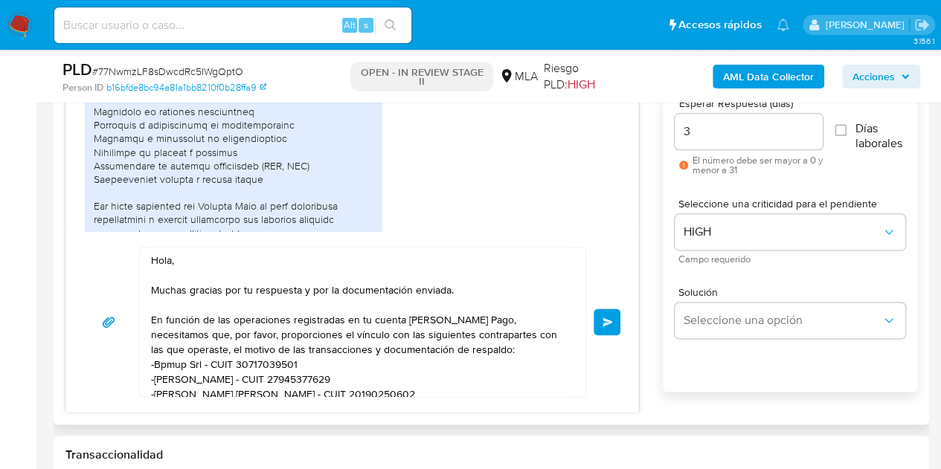
drag, startPoint x: 641, startPoint y: 263, endPoint x: 632, endPoint y: 264, distance: 9.0
click at [640, 262] on div "18/08/2025 17:44:39 PDF PDF 30716881640_202503_IB_DDJJ_1.pdf PDF PDF 3071688164…" at bounding box center [490, 224] width 851 height 378
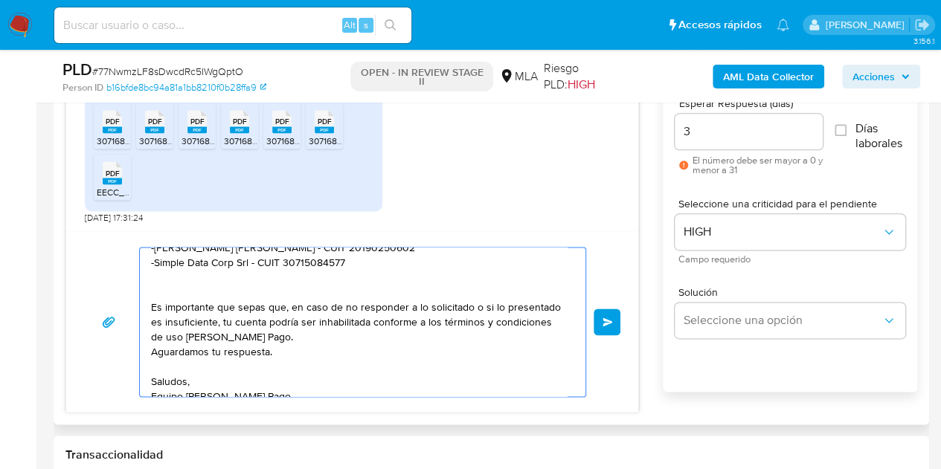
scroll to position [159, 0]
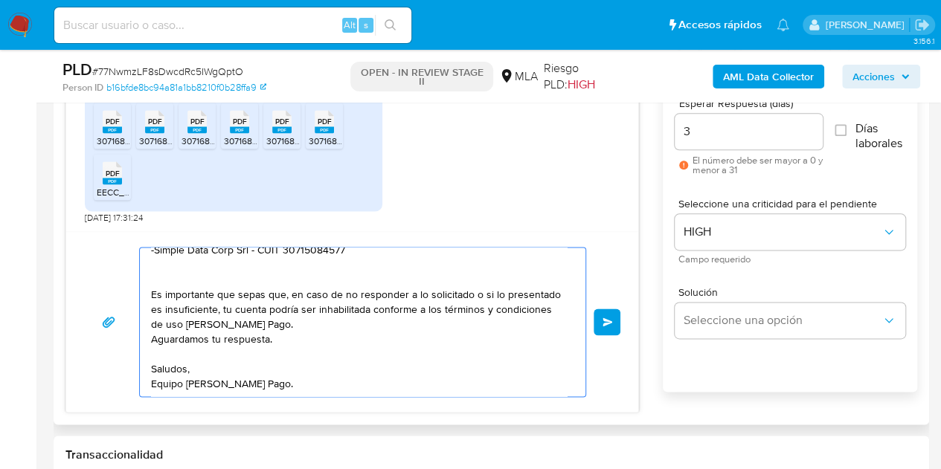
click at [467, 389] on textarea "Hola, Muchas gracias por tu respuesta y por la documentación enviada. En funció…" at bounding box center [359, 322] width 416 height 149
click at [608, 321] on span "Enviar" at bounding box center [607, 322] width 10 height 9
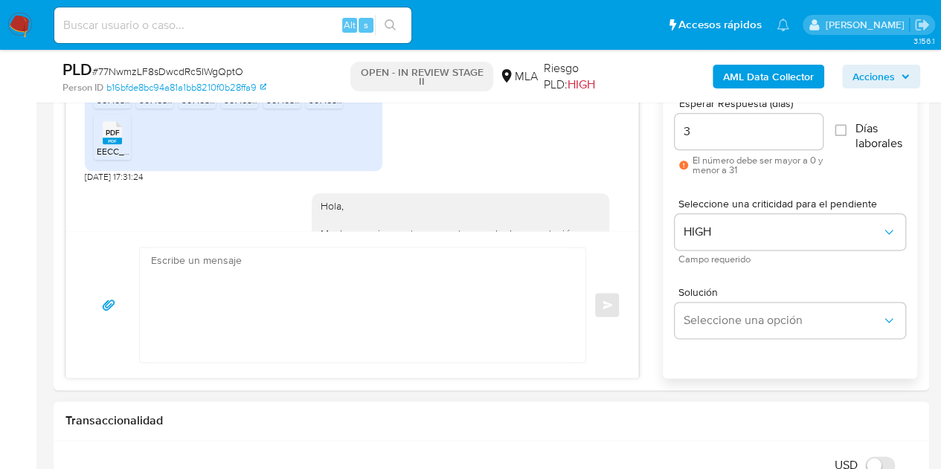
scroll to position [1727, 0]
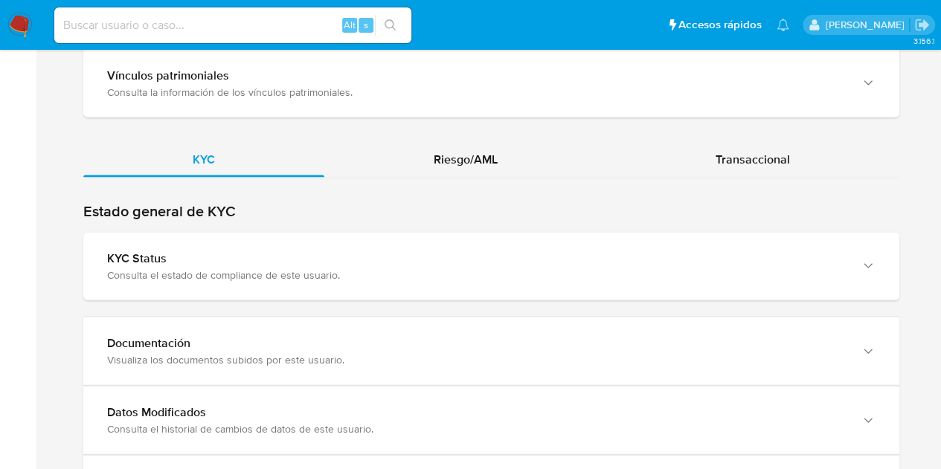
scroll to position [1601, 0]
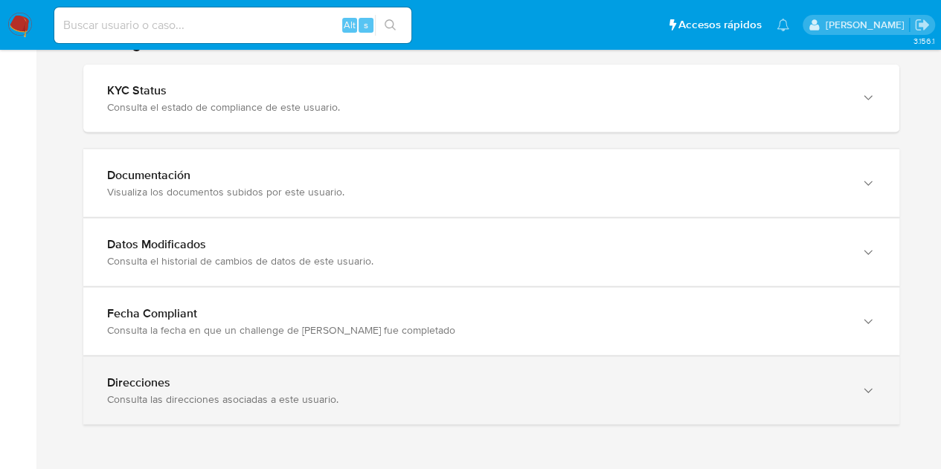
click at [883, 397] on div "Direcciones Consulta las direcciones asociadas a este usuario." at bounding box center [491, 391] width 816 height 68
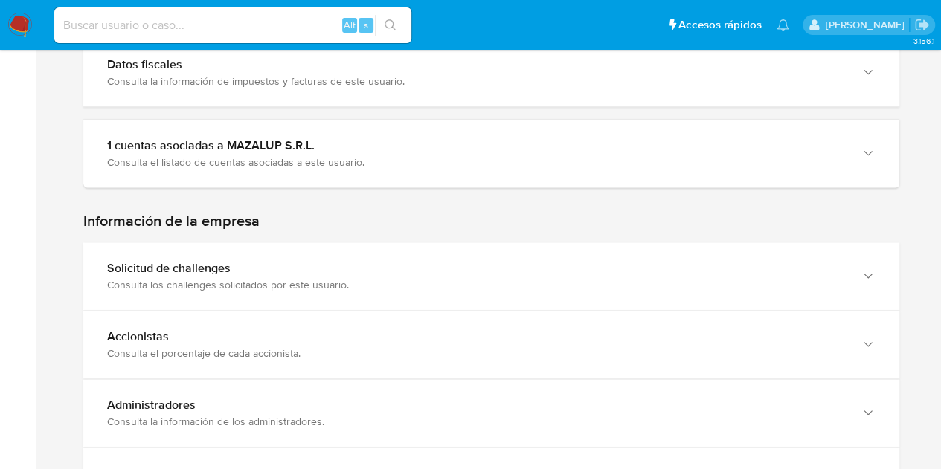
scroll to position [0, 0]
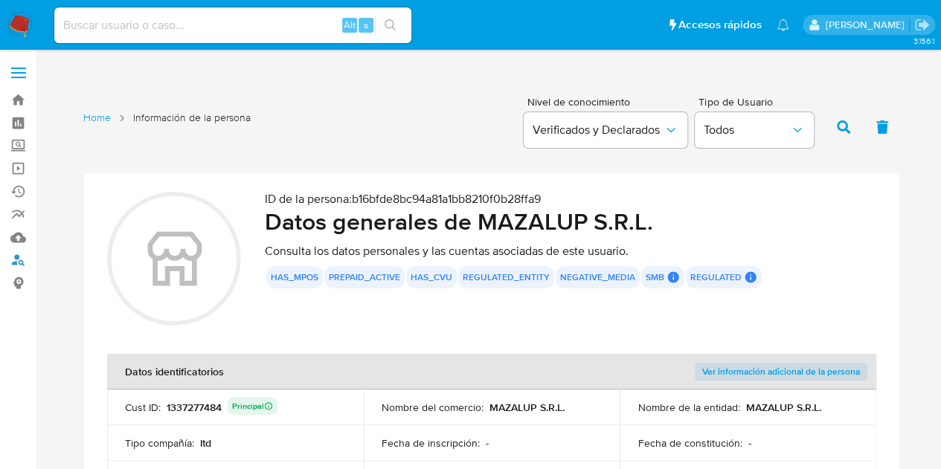
drag, startPoint x: 22, startPoint y: 256, endPoint x: 40, endPoint y: 264, distance: 20.3
click at [22, 256] on link "Buscador de personas" at bounding box center [88, 260] width 177 height 23
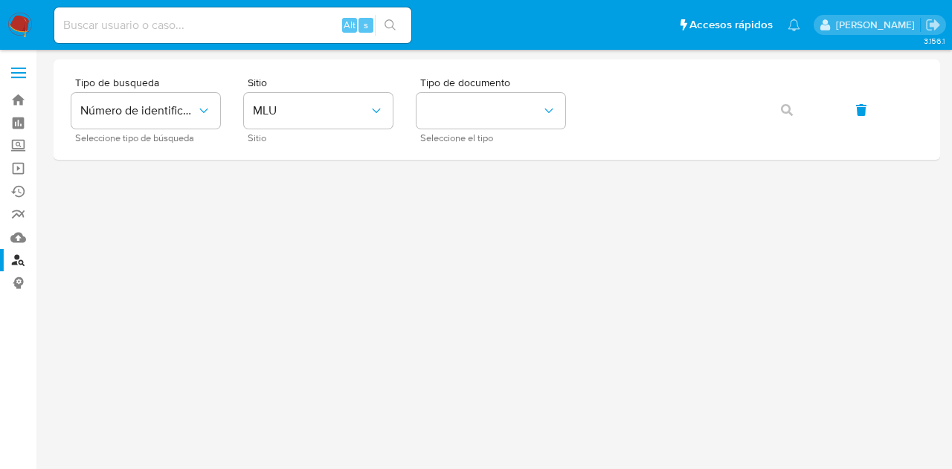
drag, startPoint x: 350, startPoint y: 203, endPoint x: 360, endPoint y: 171, distance: 33.4
click at [350, 203] on div at bounding box center [497, 259] width 886 height 400
click at [348, 129] on div "Sitio MLU Sitio" at bounding box center [318, 109] width 149 height 65
click at [342, 111] on span "MLU" at bounding box center [311, 110] width 116 height 15
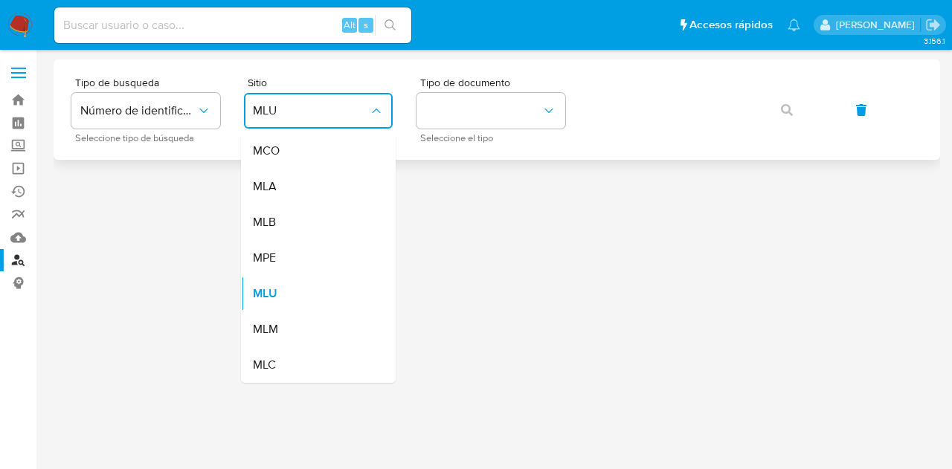
drag, startPoint x: 338, startPoint y: 187, endPoint x: 580, endPoint y: 104, distance: 255.4
click at [350, 182] on div "MLA" at bounding box center [314, 187] width 122 height 36
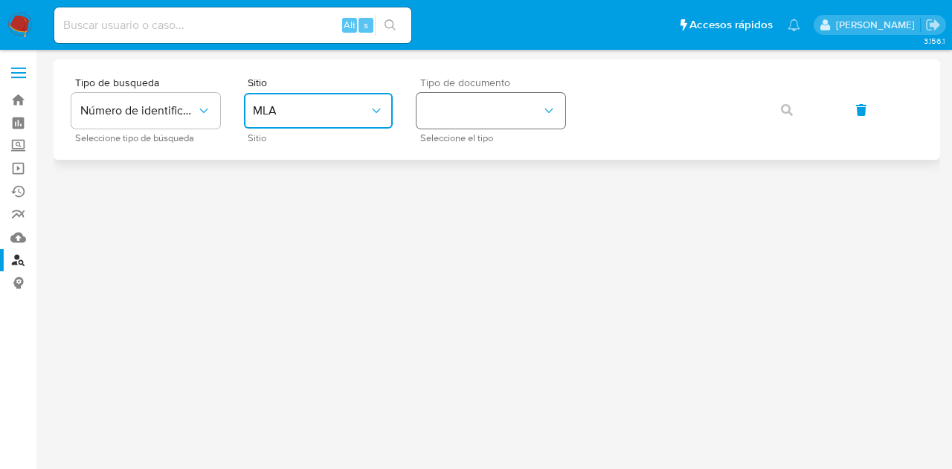
click at [540, 118] on button "identificationType" at bounding box center [490, 111] width 149 height 36
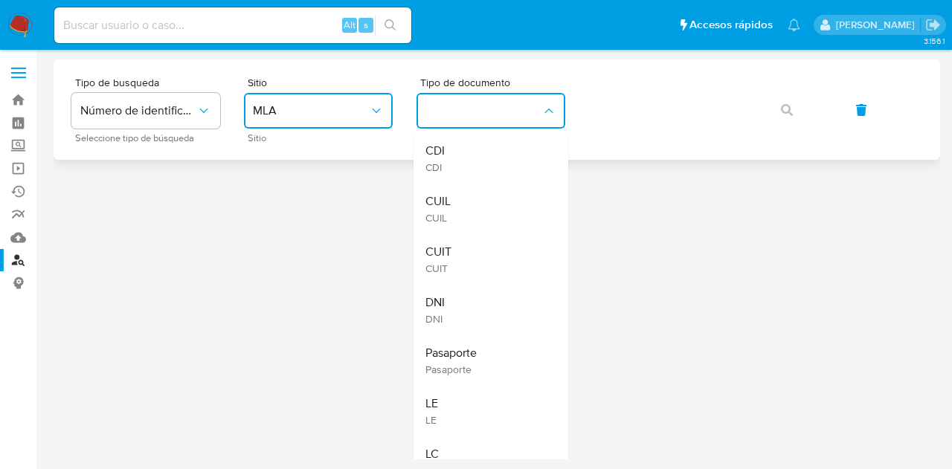
drag, startPoint x: 516, startPoint y: 196, endPoint x: 635, endPoint y: 135, distance: 134.0
click at [523, 193] on div "CUIL CUIL" at bounding box center [486, 209] width 122 height 51
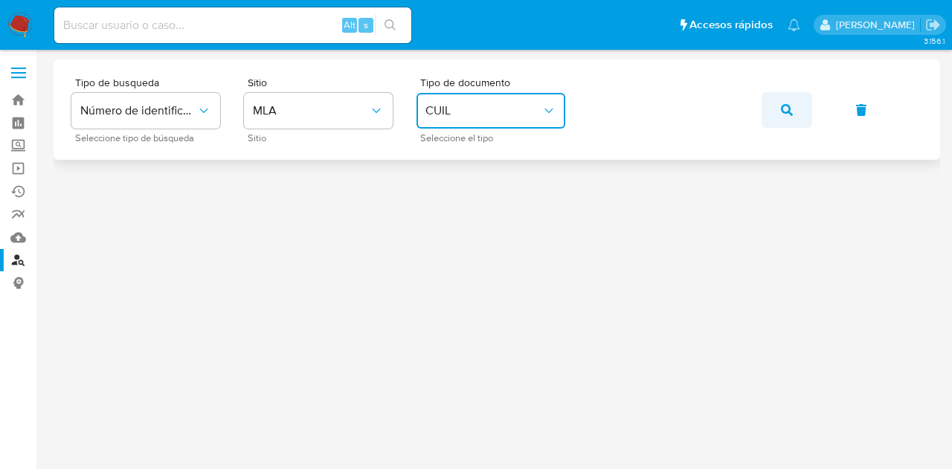
click at [788, 108] on icon "button" at bounding box center [787, 110] width 12 height 12
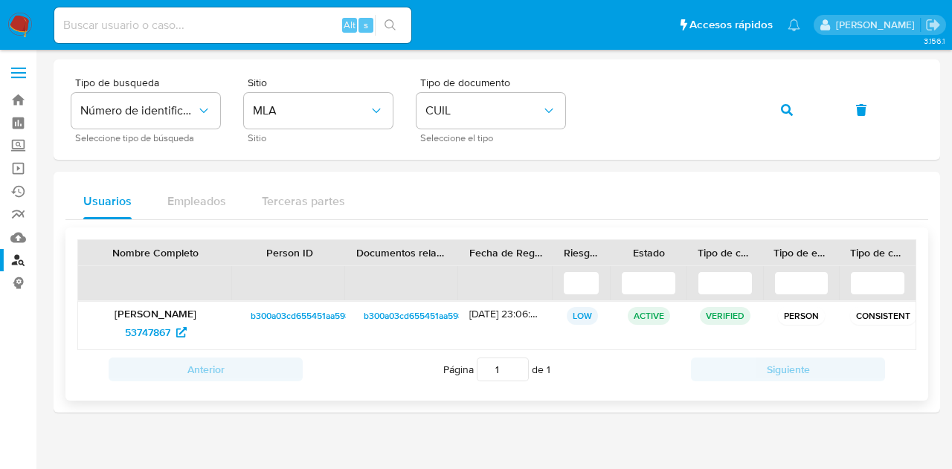
click at [305, 312] on span "b300a03cd655451aa598a2bb3b6d3619" at bounding box center [331, 316] width 160 height 18
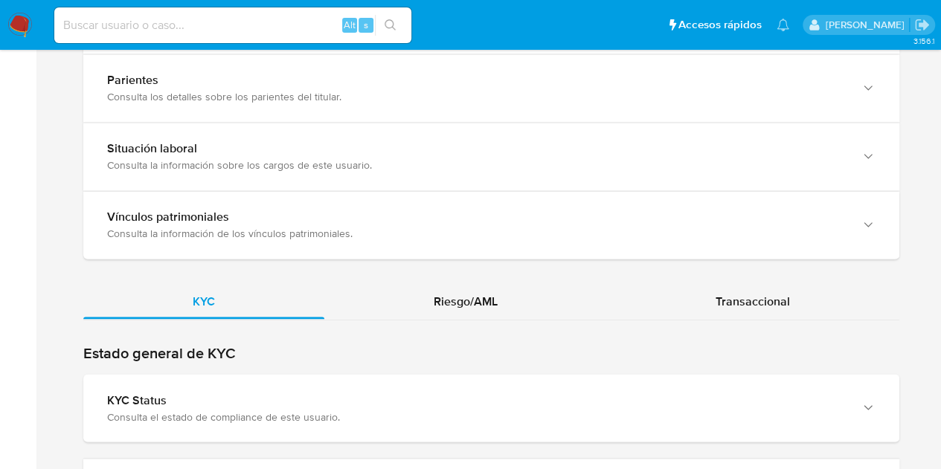
scroll to position [1227, 0]
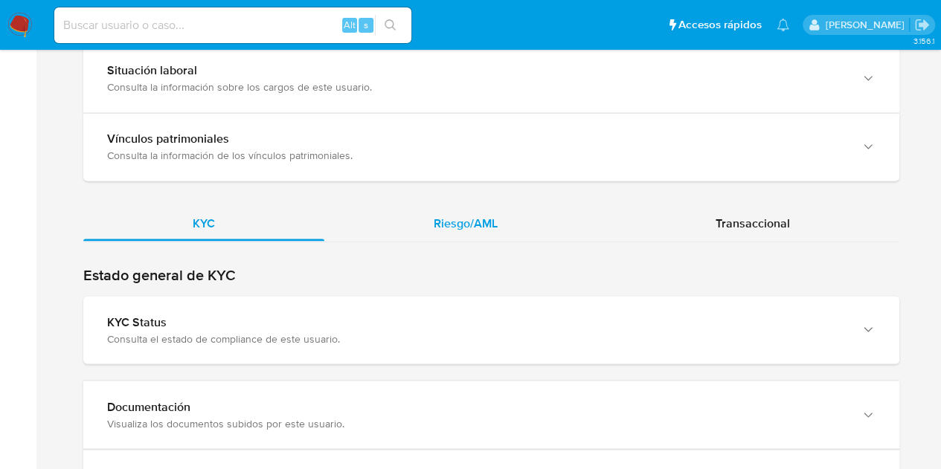
click at [467, 221] on span "Riesgo/AML" at bounding box center [466, 222] width 64 height 17
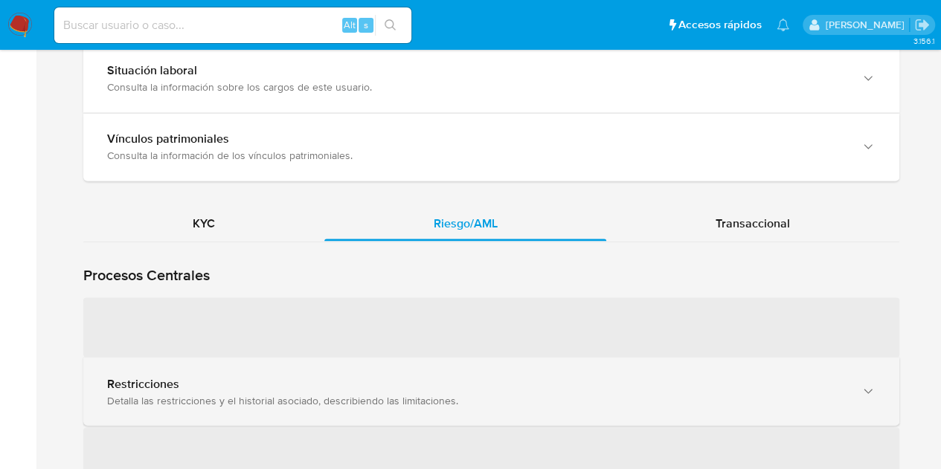
scroll to position [1311, 0]
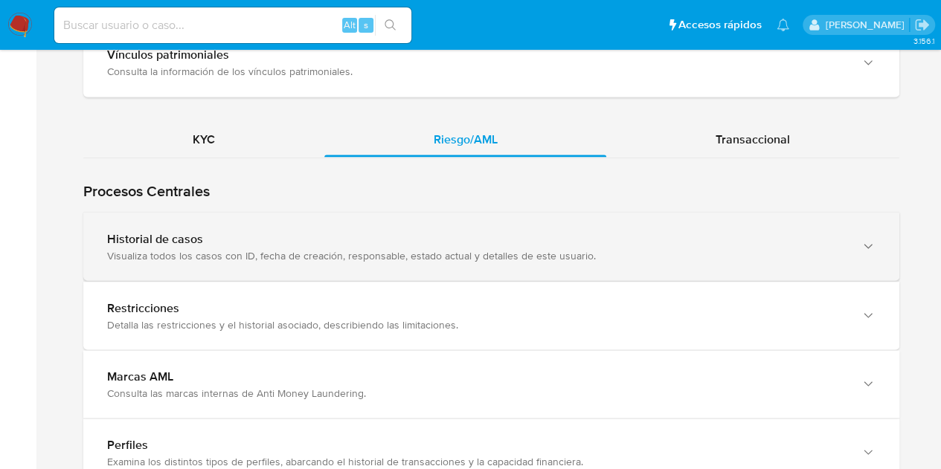
click at [324, 233] on div "Historial de casos" at bounding box center [476, 238] width 738 height 15
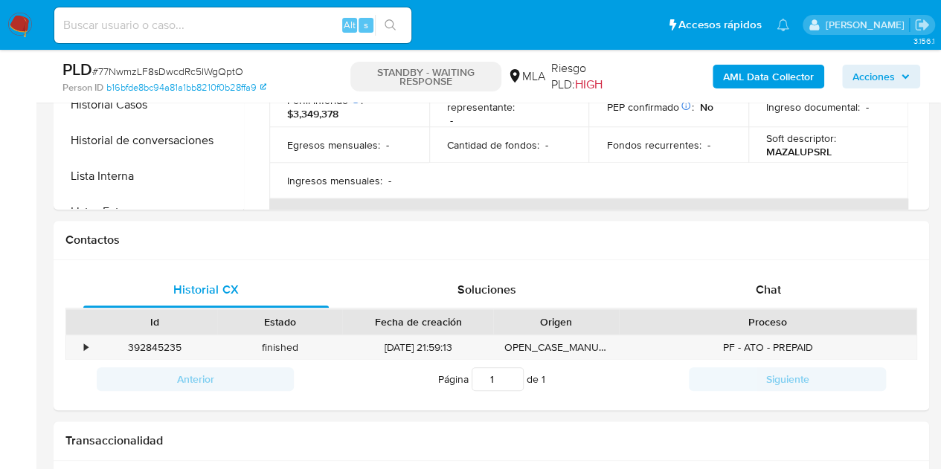
select select "10"
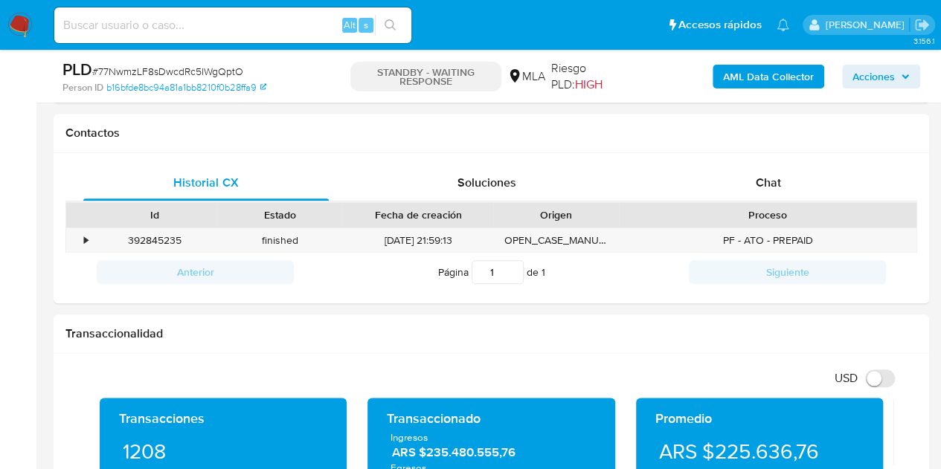
scroll to position [691, 0]
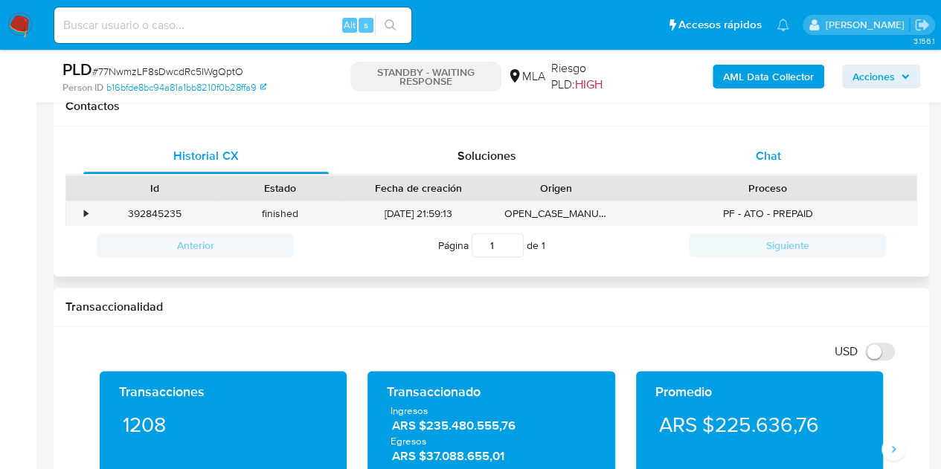
click at [774, 144] on div "Chat" at bounding box center [767, 156] width 245 height 36
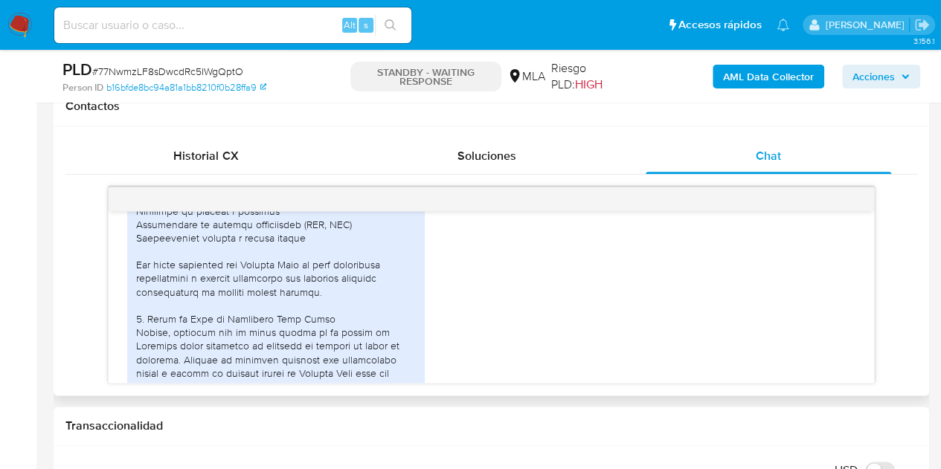
scroll to position [1727, 0]
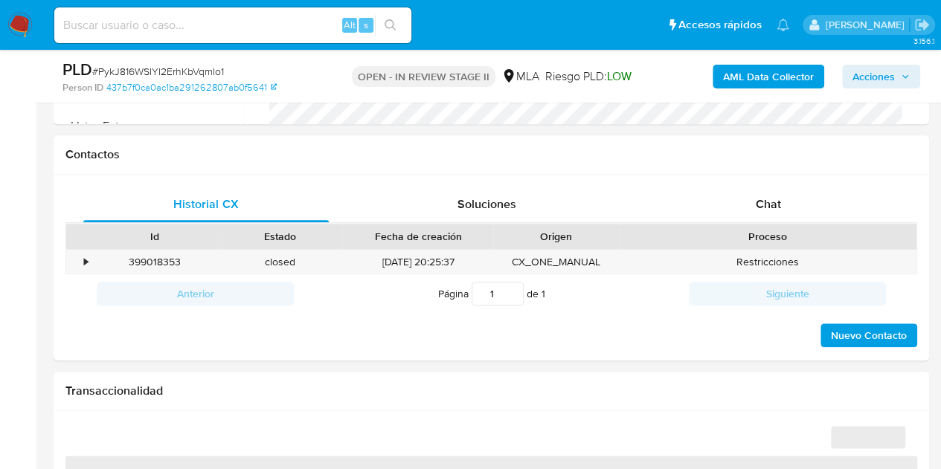
scroll to position [669, 0]
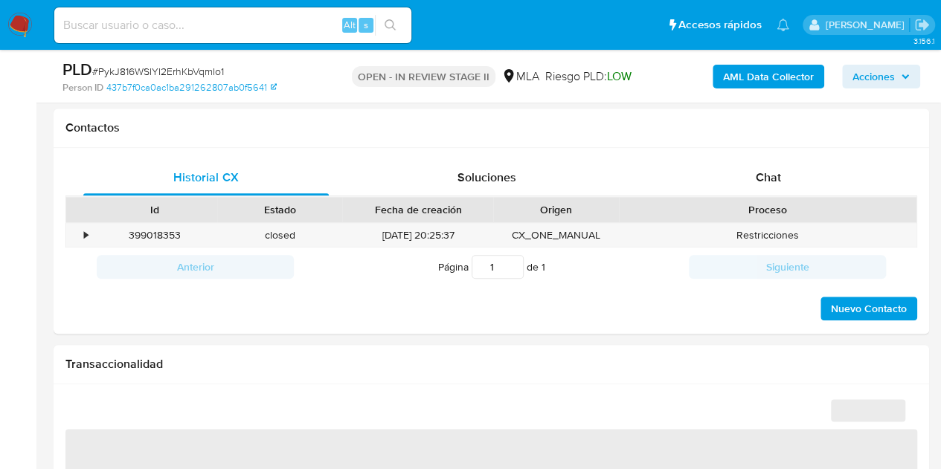
select select "10"
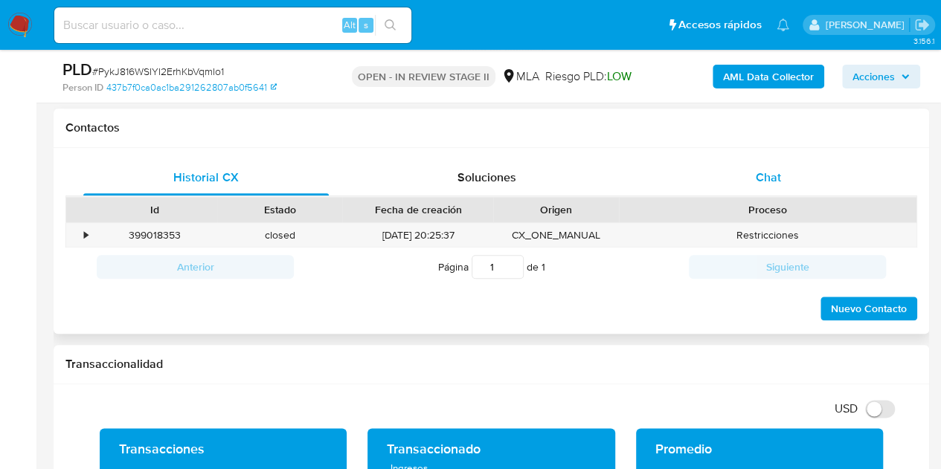
click at [773, 187] on div "Chat" at bounding box center [767, 178] width 245 height 36
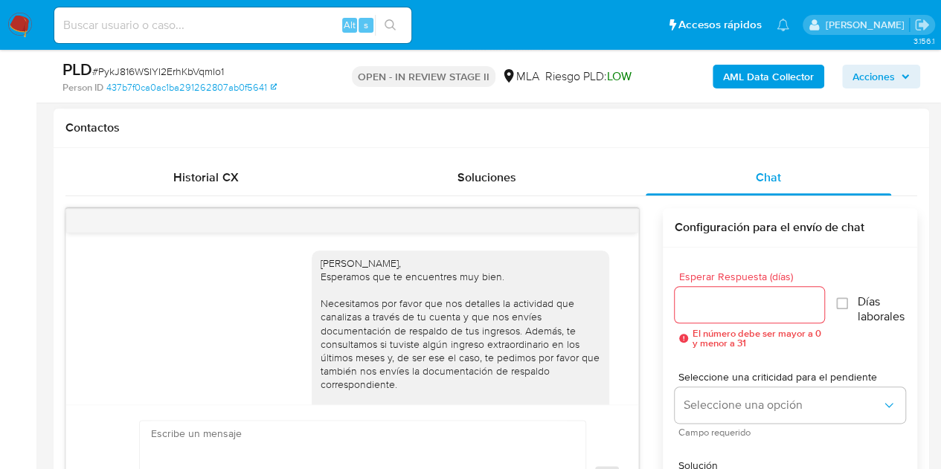
scroll to position [1005, 0]
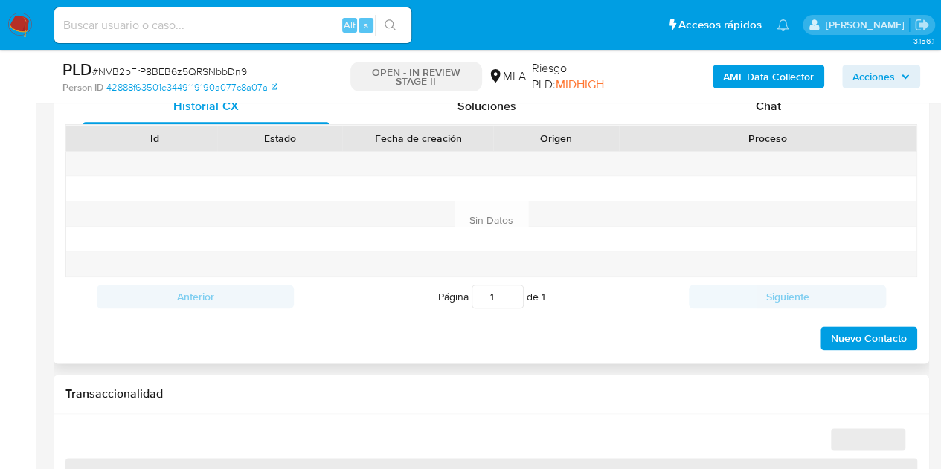
scroll to position [744, 0]
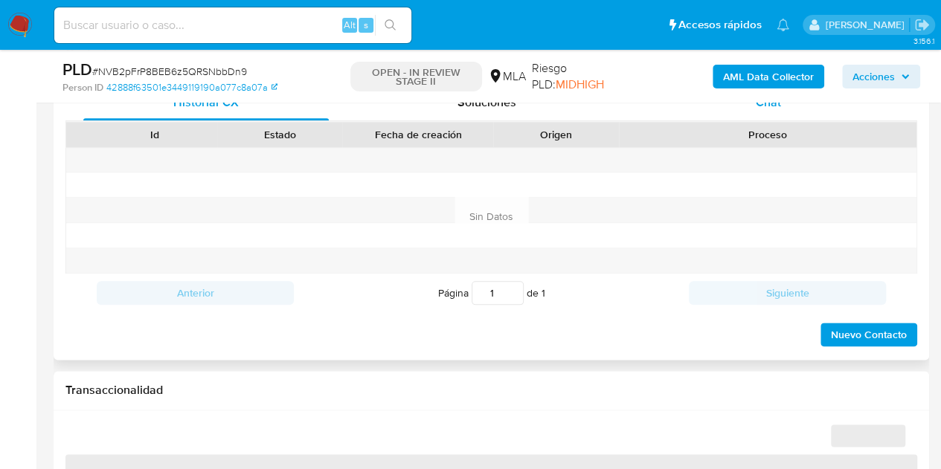
select select "10"
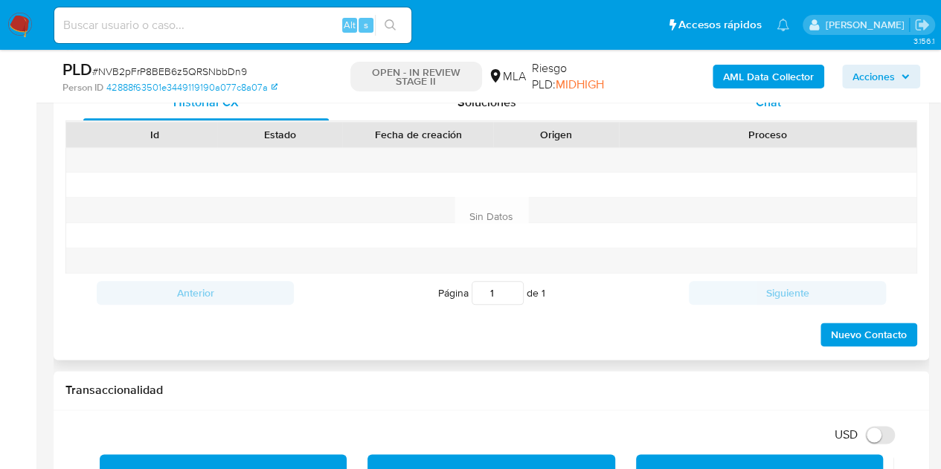
click at [781, 112] on div "Chat" at bounding box center [767, 103] width 245 height 36
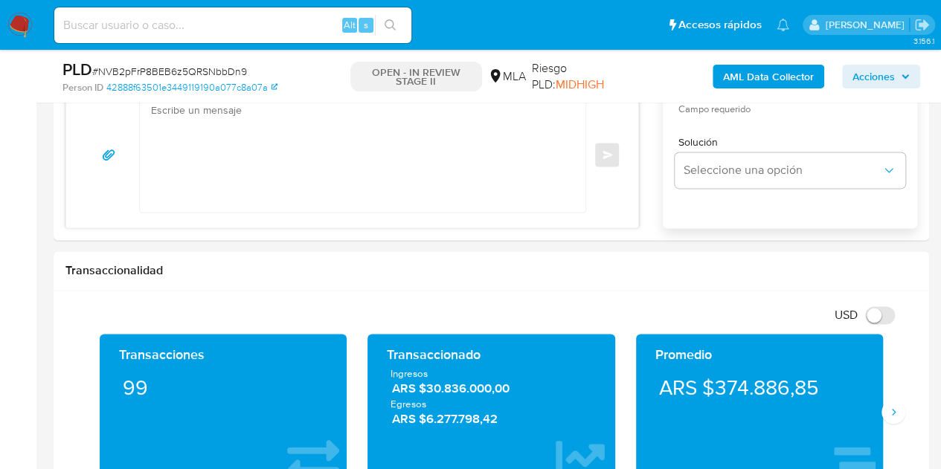
scroll to position [930, 0]
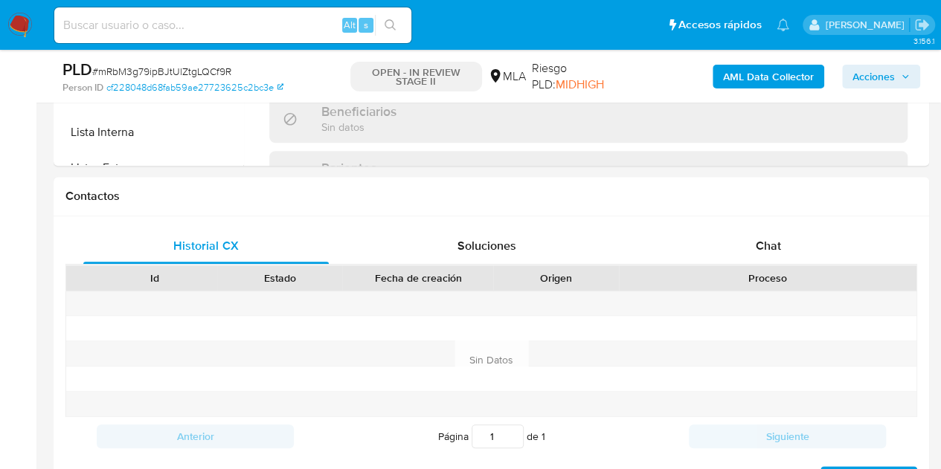
scroll to position [614, 0]
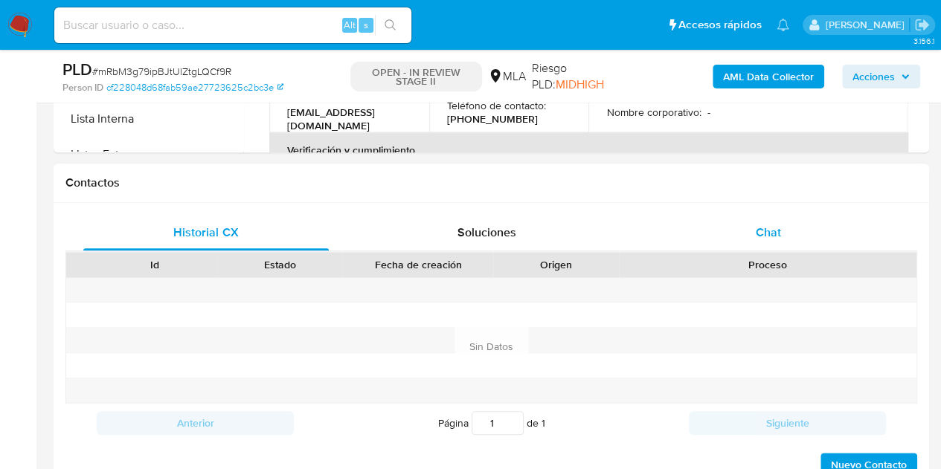
drag, startPoint x: 801, startPoint y: 228, endPoint x: 792, endPoint y: 252, distance: 25.4
click at [800, 229] on div "Chat" at bounding box center [767, 233] width 245 height 36
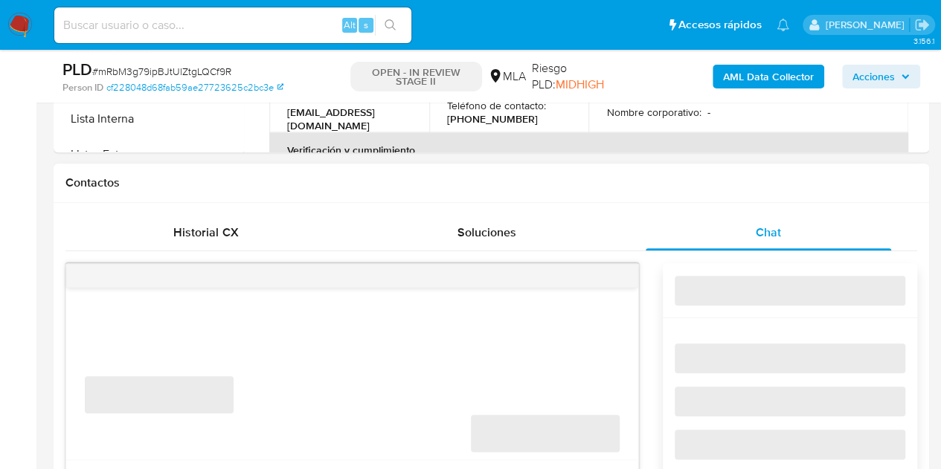
select select "10"
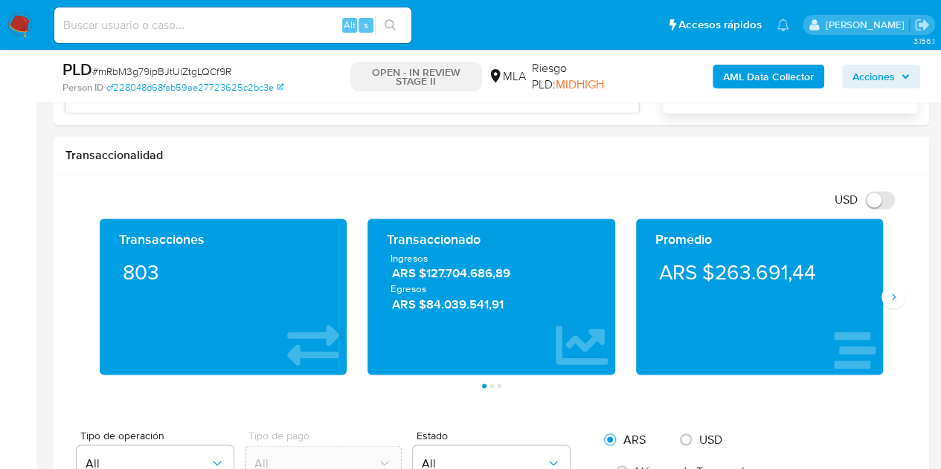
scroll to position [1495, 0]
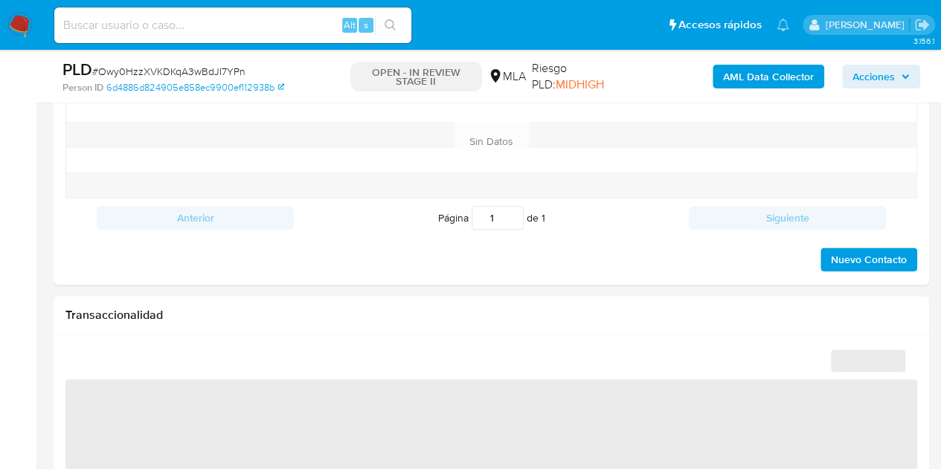
select select "10"
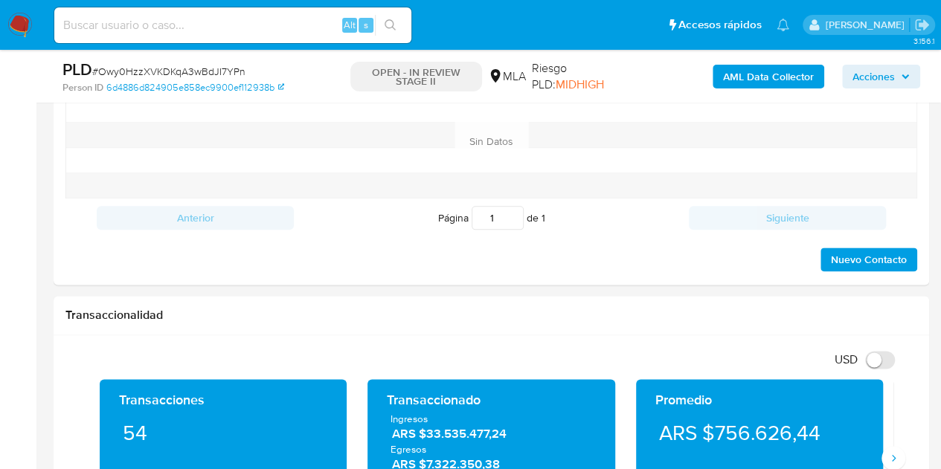
scroll to position [643, 0]
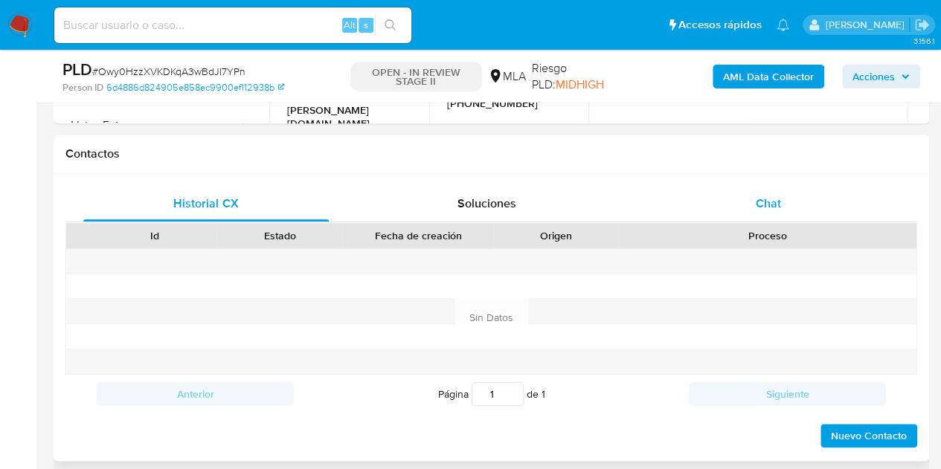
click at [785, 209] on div "Chat" at bounding box center [767, 204] width 245 height 36
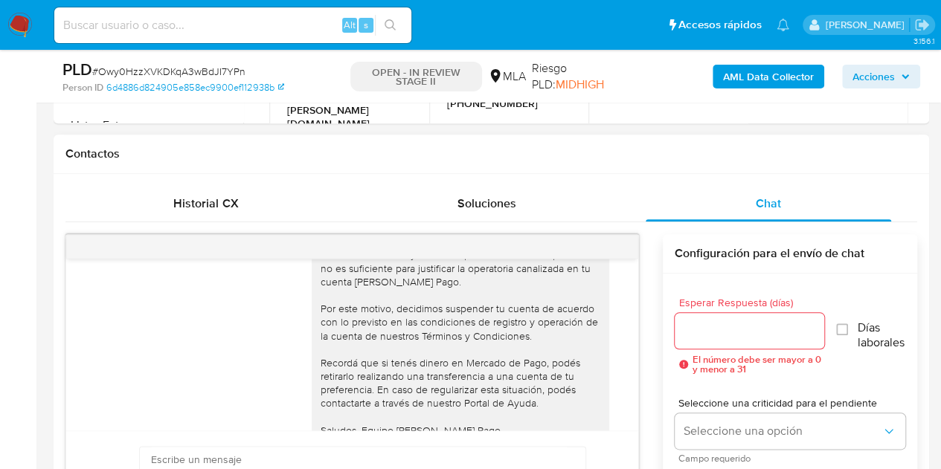
scroll to position [1889, 0]
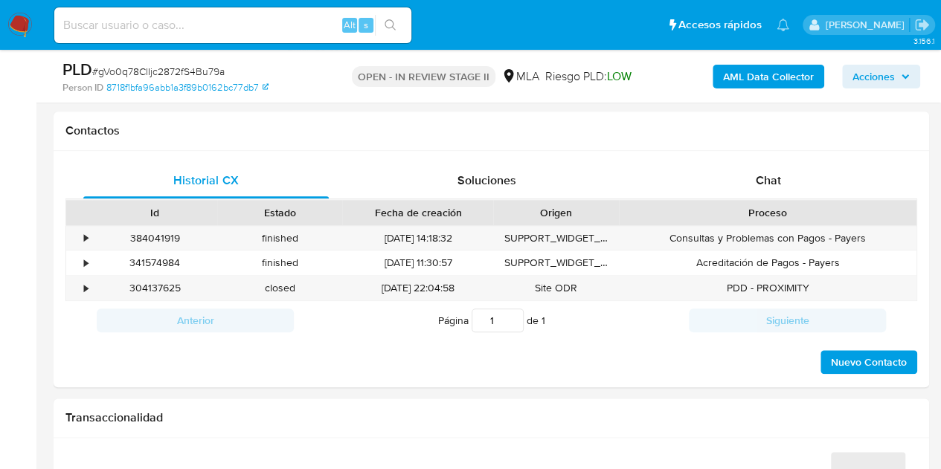
select select "10"
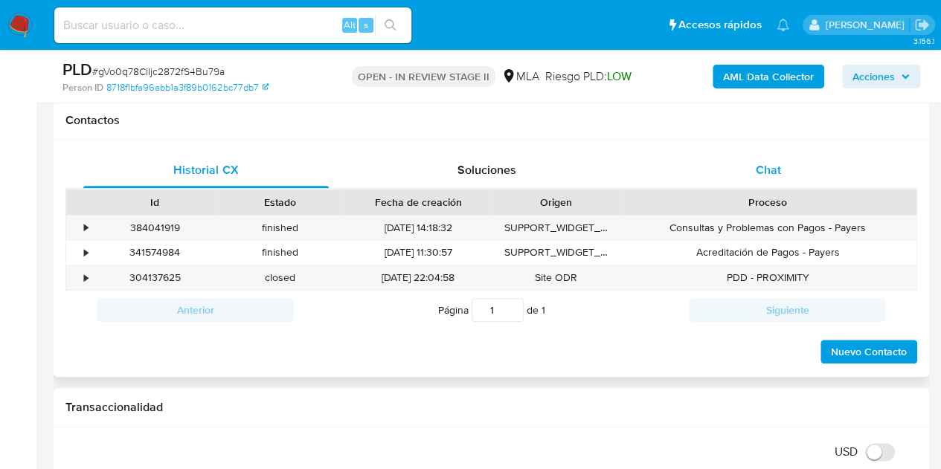
click at [773, 172] on span "Chat" at bounding box center [768, 169] width 25 height 17
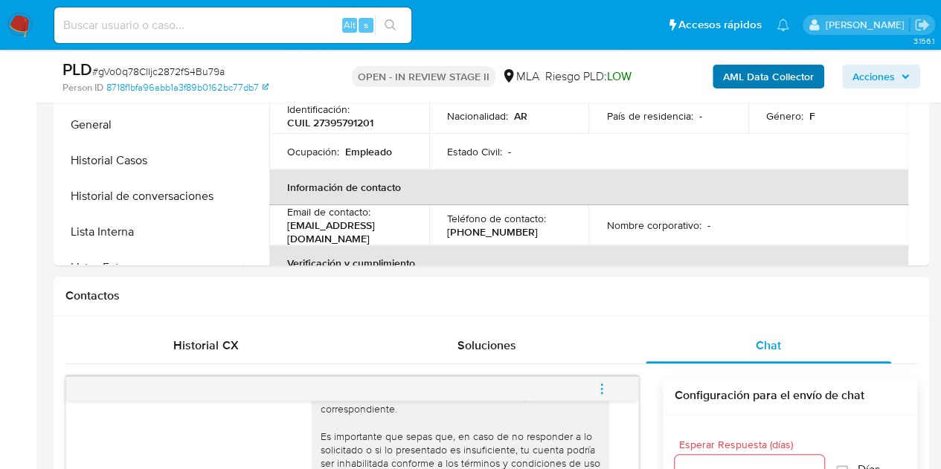
scroll to position [214, 0]
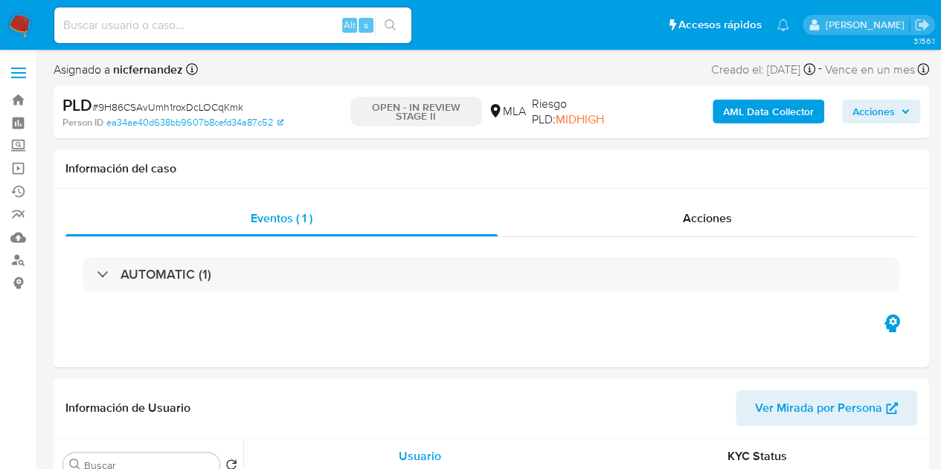
select select "10"
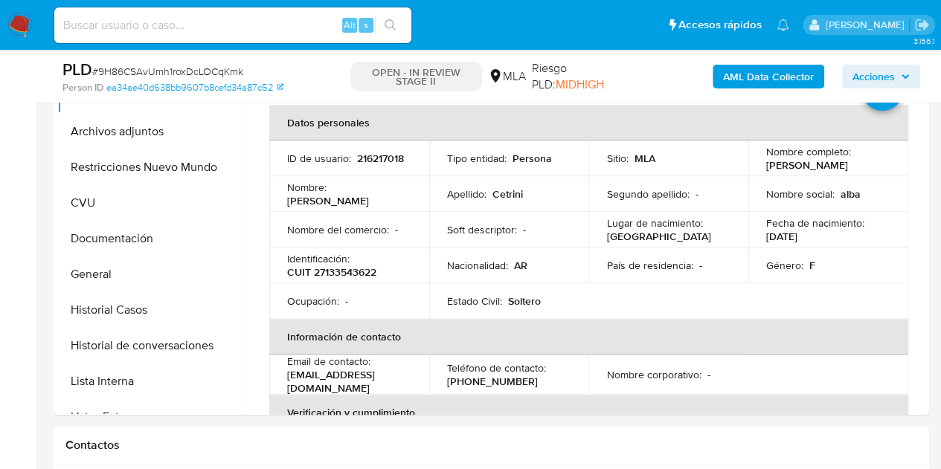
scroll to position [325, 0]
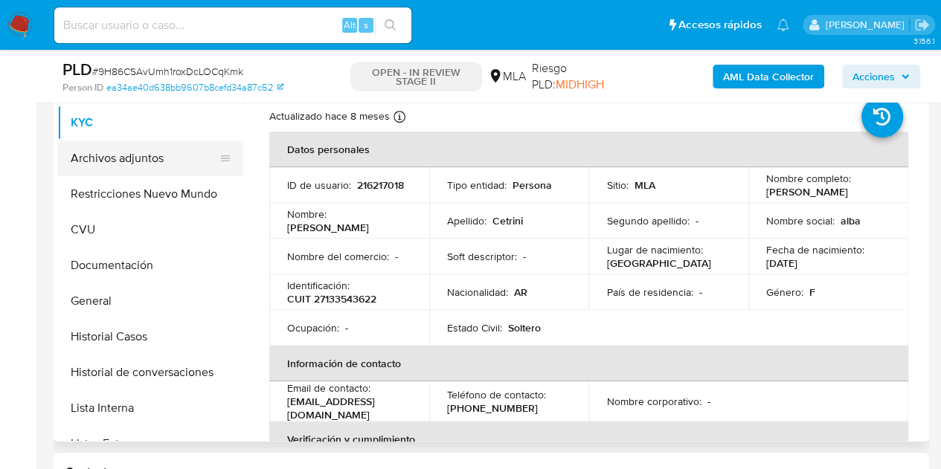
click at [156, 168] on button "Archivos adjuntos" at bounding box center [144, 159] width 174 height 36
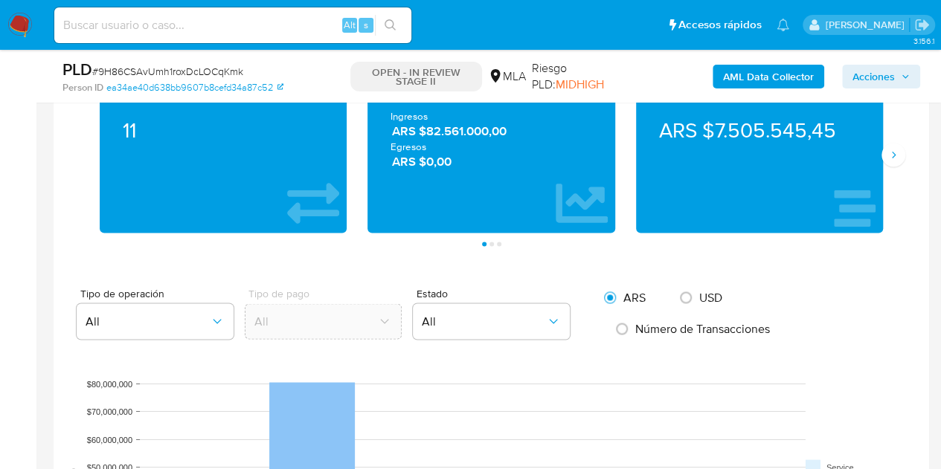
scroll to position [1025, 0]
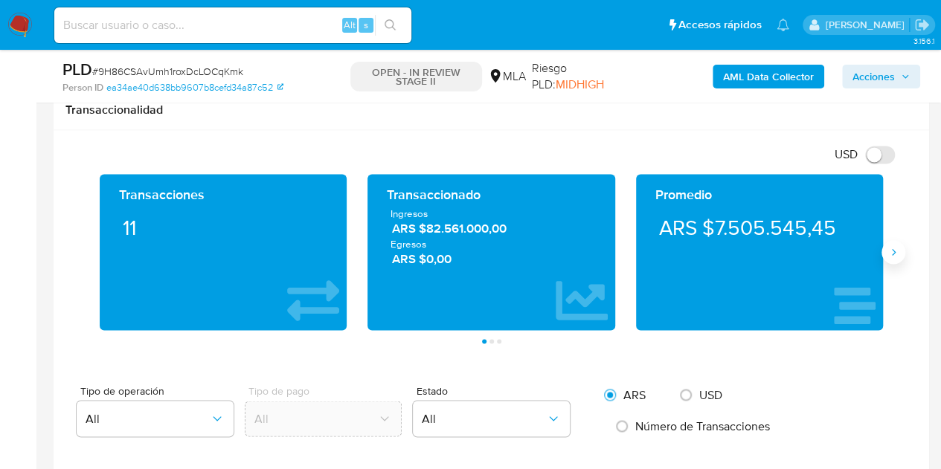
click at [891, 246] on icon "Siguiente" at bounding box center [893, 252] width 12 height 12
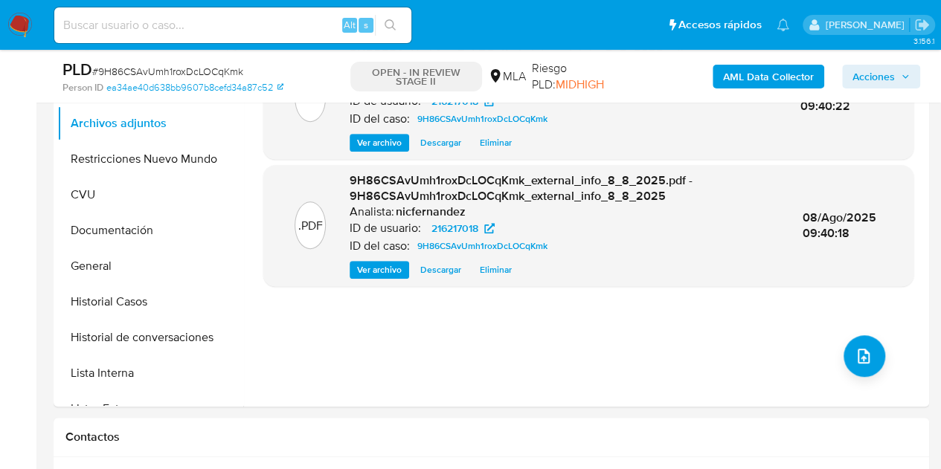
scroll to position [306, 0]
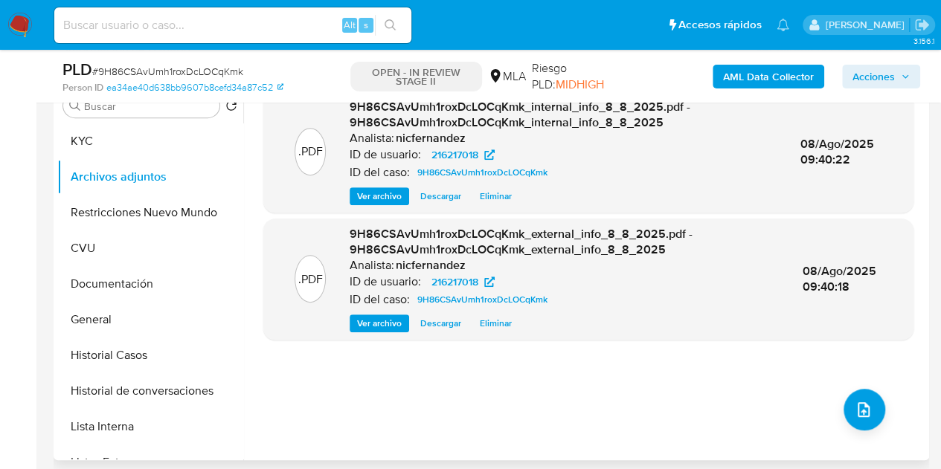
drag, startPoint x: 325, startPoint y: 392, endPoint x: 734, endPoint y: 270, distance: 426.8
click at [350, 389] on div ".PDF 9H86CSAvUmh1roxDcLOCqKmk_internal_info_8_8_2025.pdf - 9H86CSAvUmh1roxDcLOC…" at bounding box center [588, 269] width 650 height 357
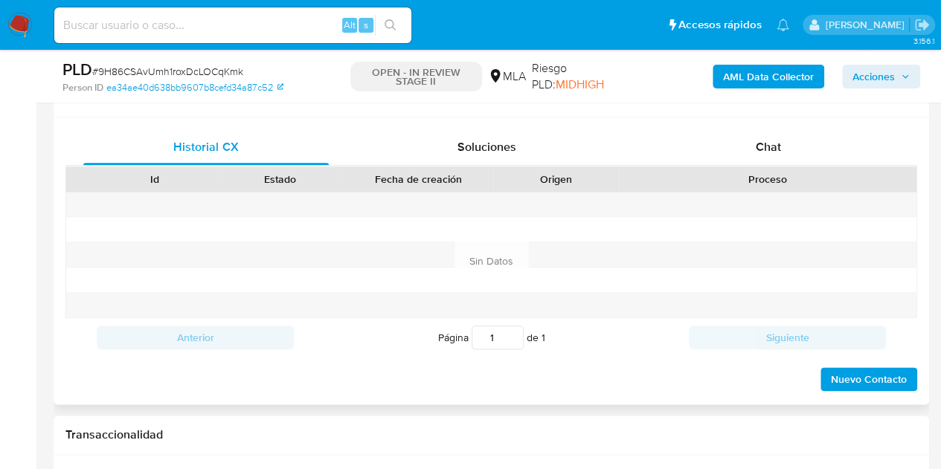
scroll to position [697, 0]
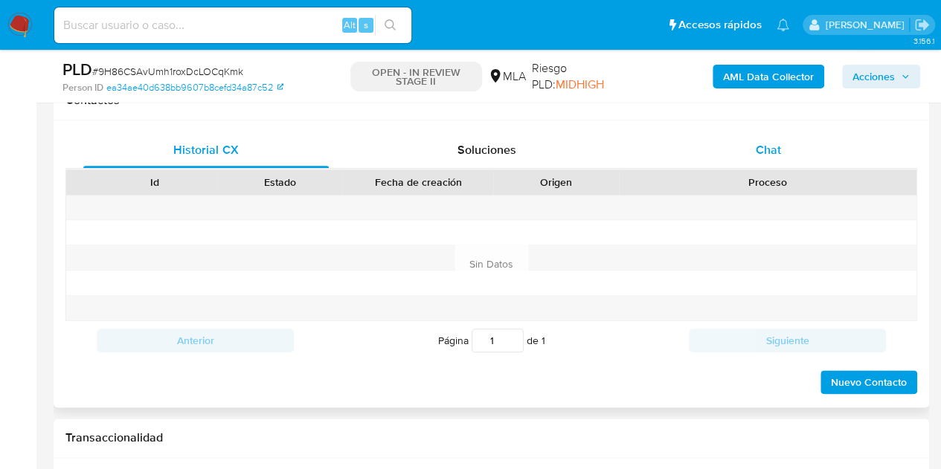
click at [791, 154] on div "Chat" at bounding box center [767, 150] width 245 height 36
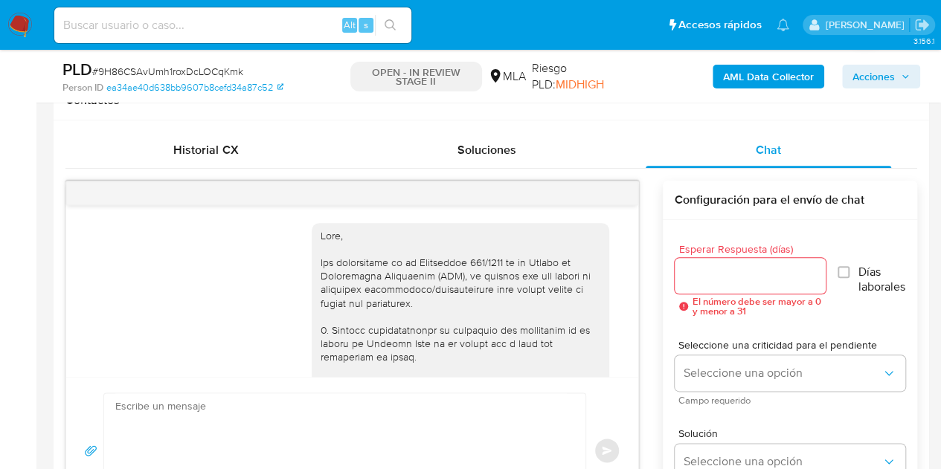
scroll to position [1126, 0]
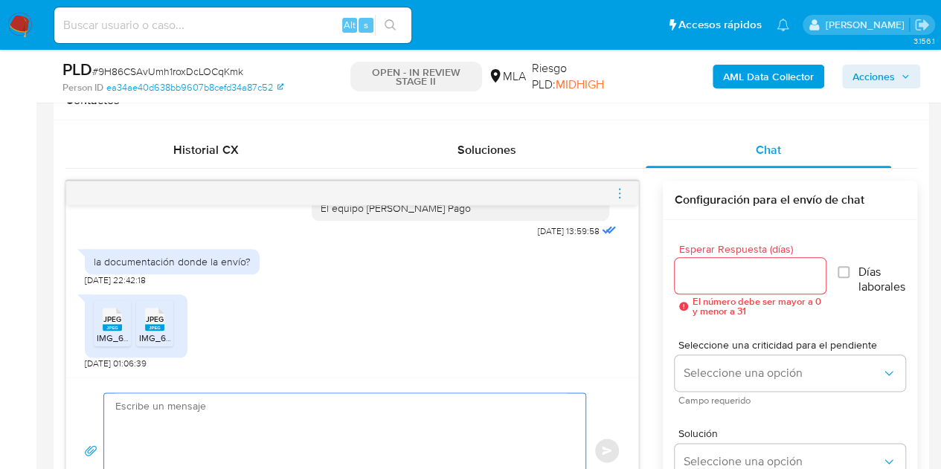
click at [397, 418] on textarea at bounding box center [340, 450] width 451 height 115
paste textarea "Hola, ¡Muchas gracias por tu respuesta! Confirmamos la recepción de la document…"
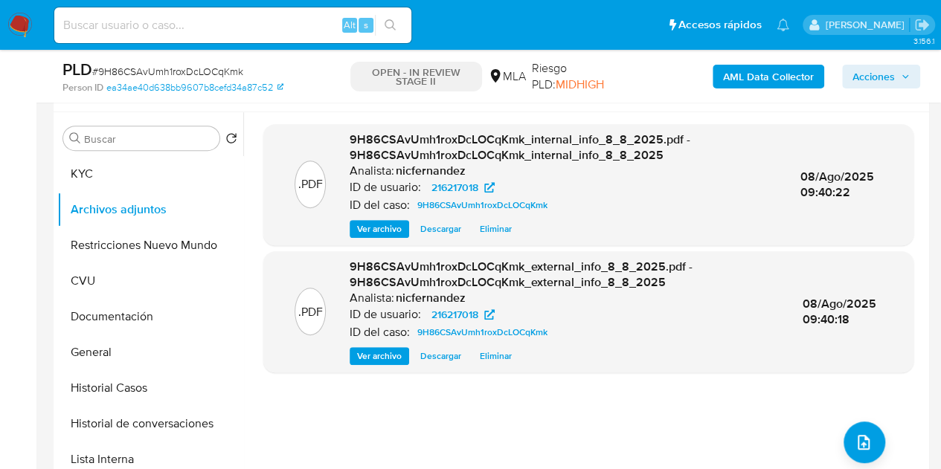
scroll to position [178, 0]
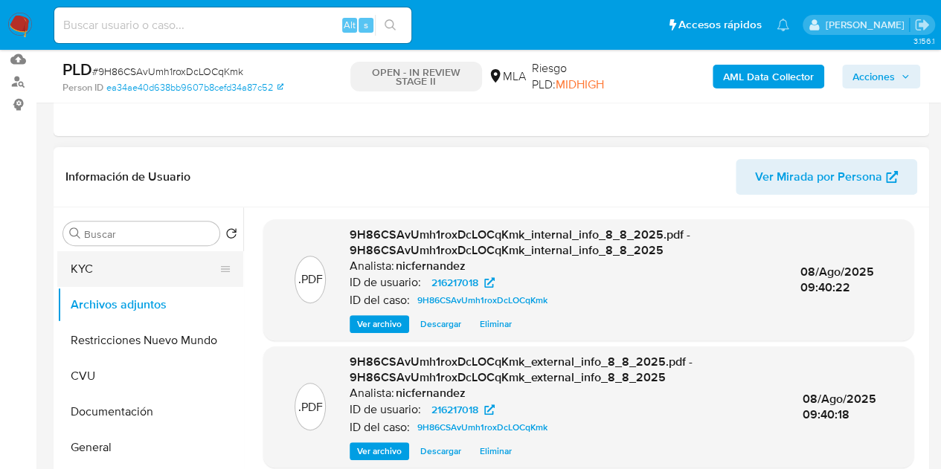
click at [152, 273] on button "KYC" at bounding box center [144, 269] width 174 height 36
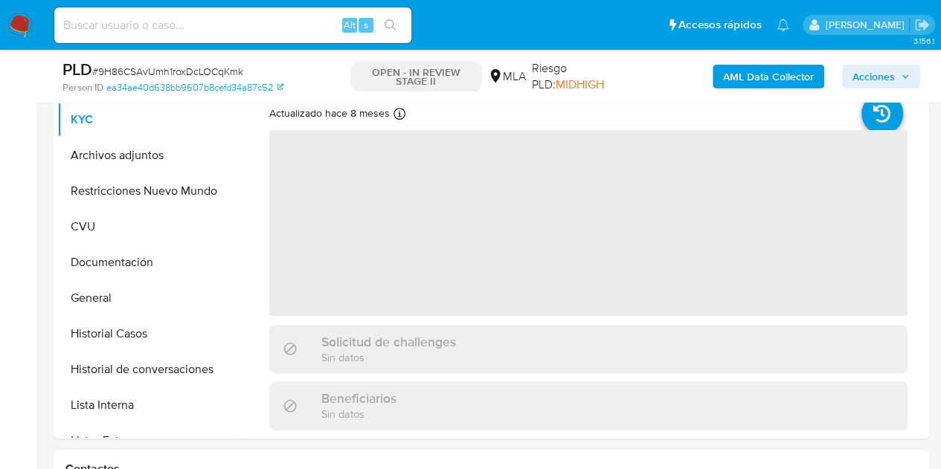
scroll to position [338, 0]
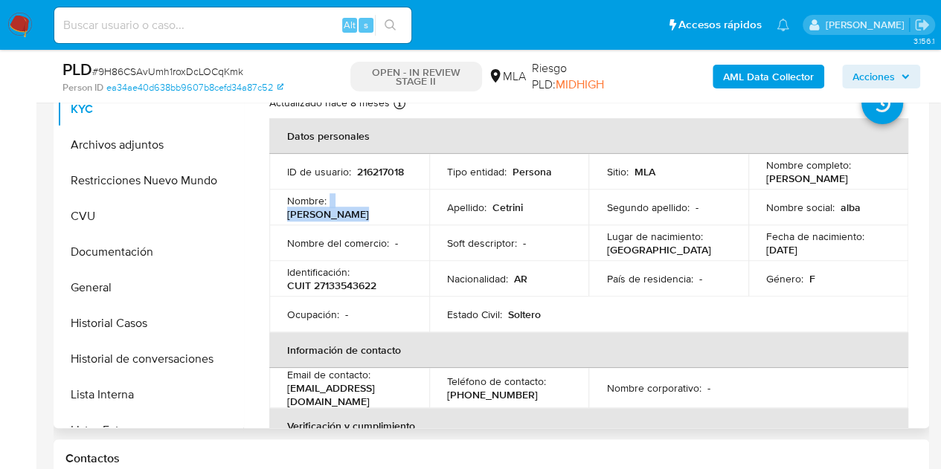
drag, startPoint x: 332, startPoint y: 210, endPoint x: 451, endPoint y: 199, distance: 120.3
click at [451, 199] on tr "Nombre : Alba Alicia Apellido : Cetrini Segundo apellido : - Nombre social : al…" at bounding box center [588, 208] width 639 height 36
click at [329, 222] on td "Nombre : Alba Alicia" at bounding box center [349, 208] width 160 height 36
drag, startPoint x: 332, startPoint y: 208, endPoint x: 620, endPoint y: 172, distance: 290.8
click at [396, 200] on div "Nombre : Alba Alicia" at bounding box center [349, 207] width 124 height 27
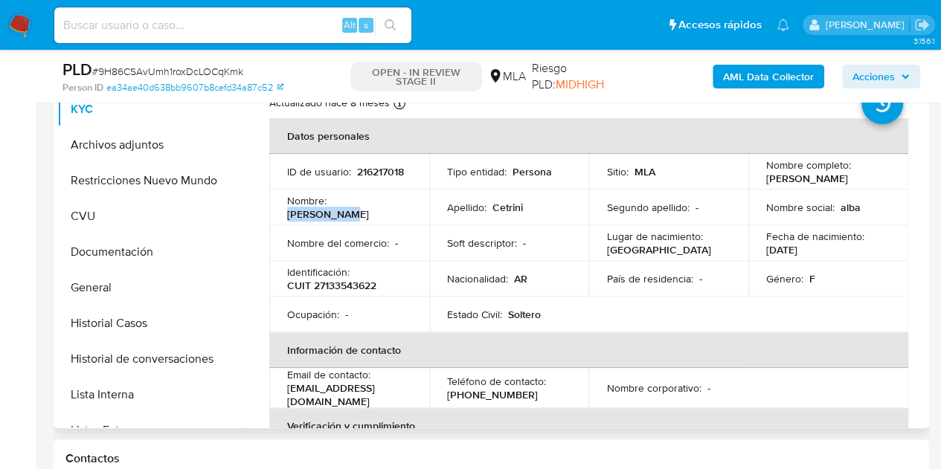
copy p "[PERSON_NAME]"
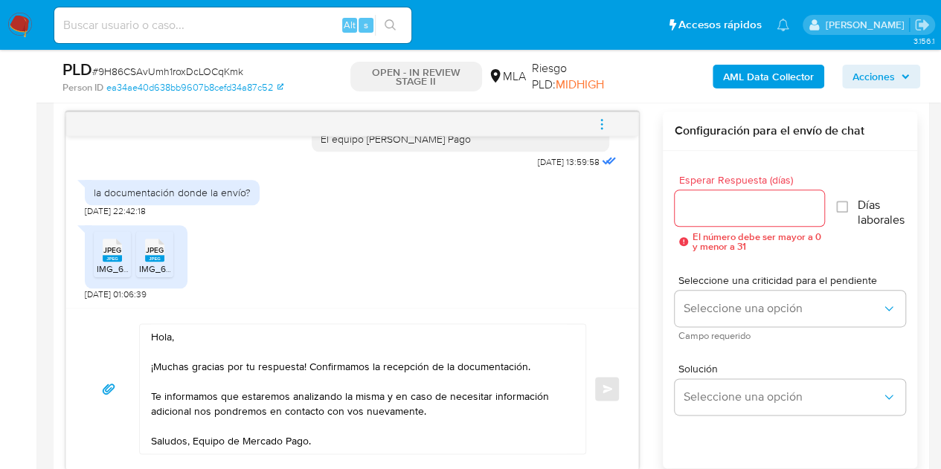
scroll to position [809, 0]
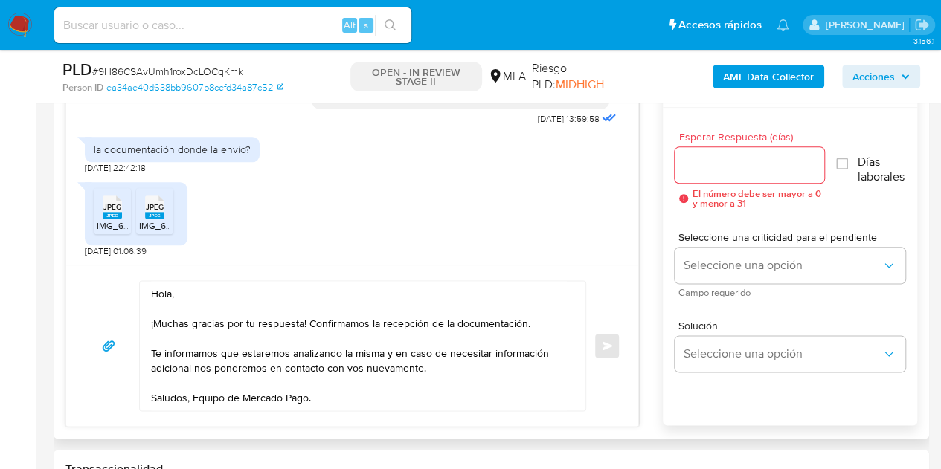
click at [170, 292] on textarea "Hola, ¡Muchas gracias por tu respuesta! Confirmamos la recepción de la document…" at bounding box center [359, 345] width 416 height 129
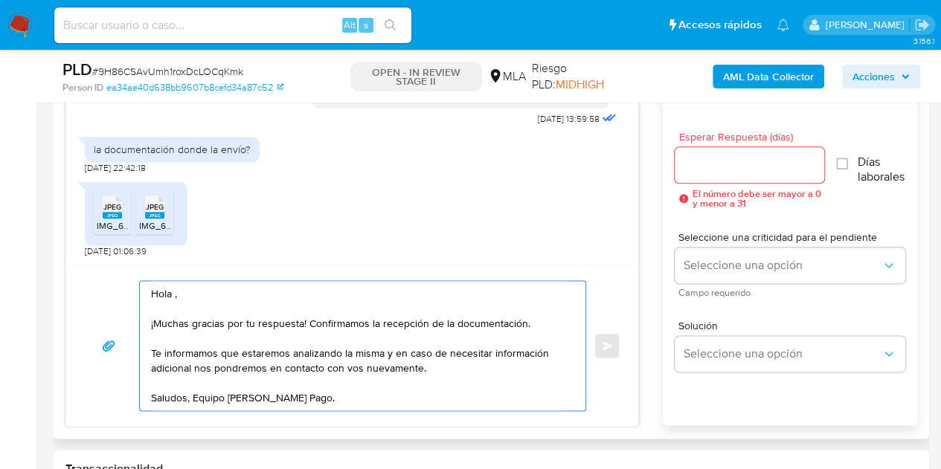
paste textarea "[PERSON_NAME]"
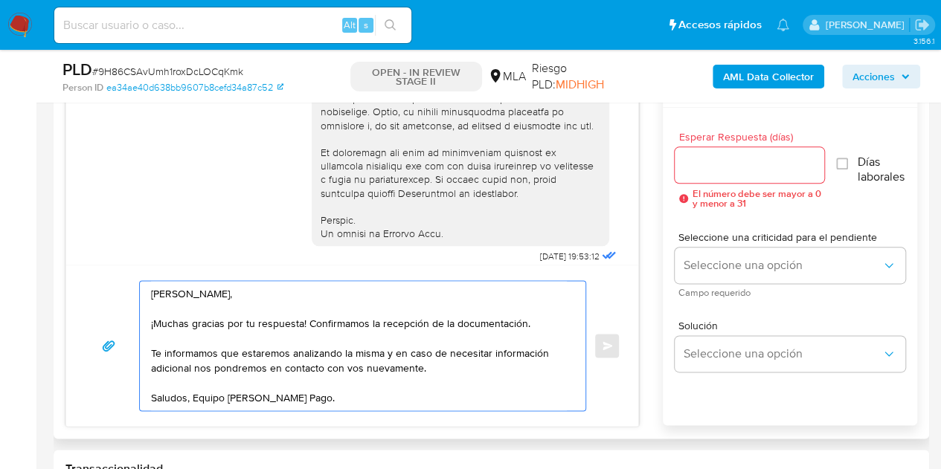
scroll to position [1126, 0]
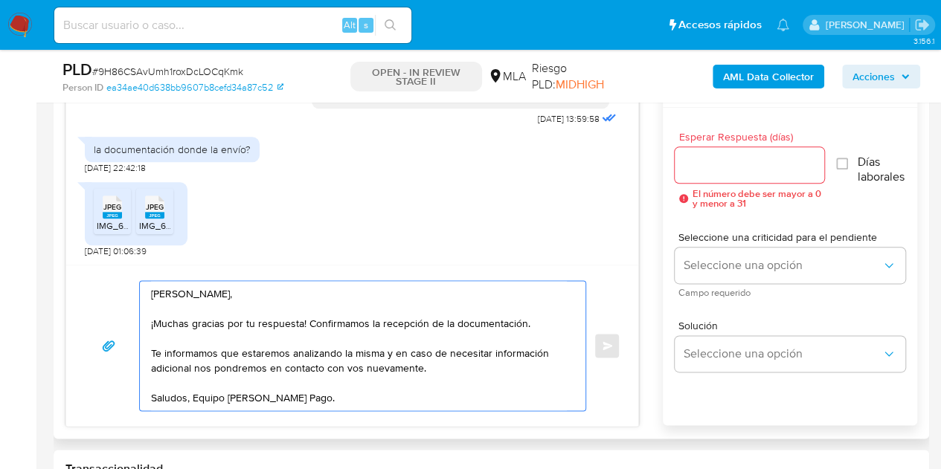
click at [357, 396] on textarea "Hola Alba Alicia, ¡Muchas gracias por tu respuesta! Confirmamos la recepción de…" at bounding box center [359, 345] width 416 height 129
type textarea "Hola Alba Alicia, ¡Muchas gracias por tu respuesta! Confirmamos la recepción de…"
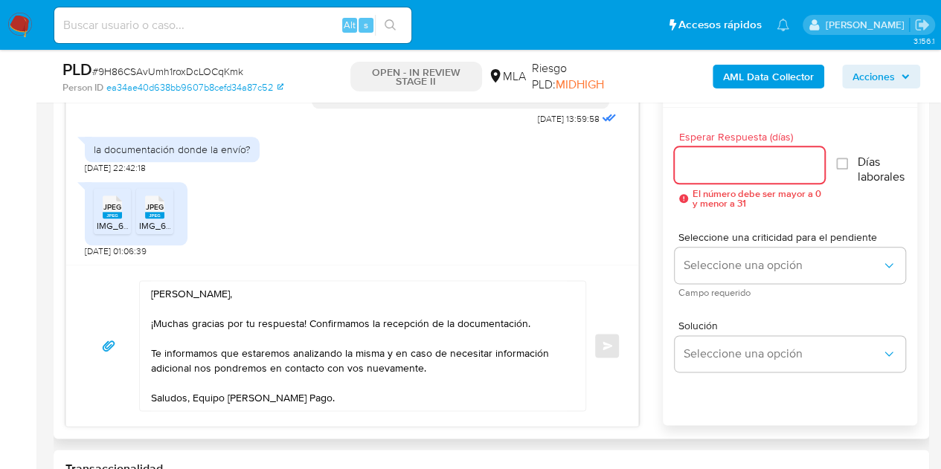
click at [721, 167] on input "Esperar Respuesta (días)" at bounding box center [749, 164] width 150 height 19
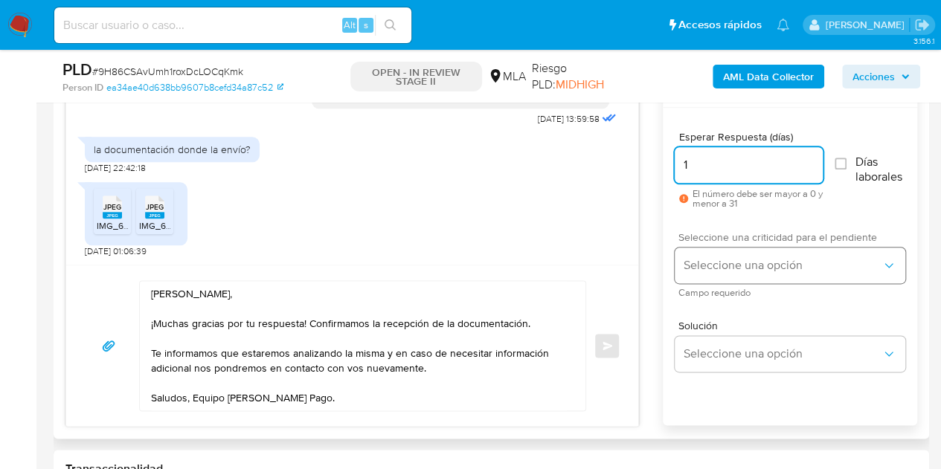
type input "1"
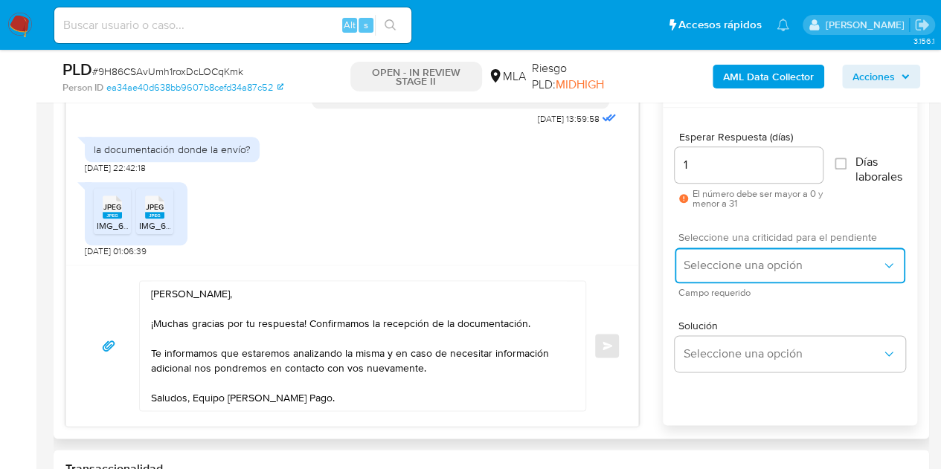
click at [711, 258] on span "Seleccione una opción" at bounding box center [782, 265] width 198 height 15
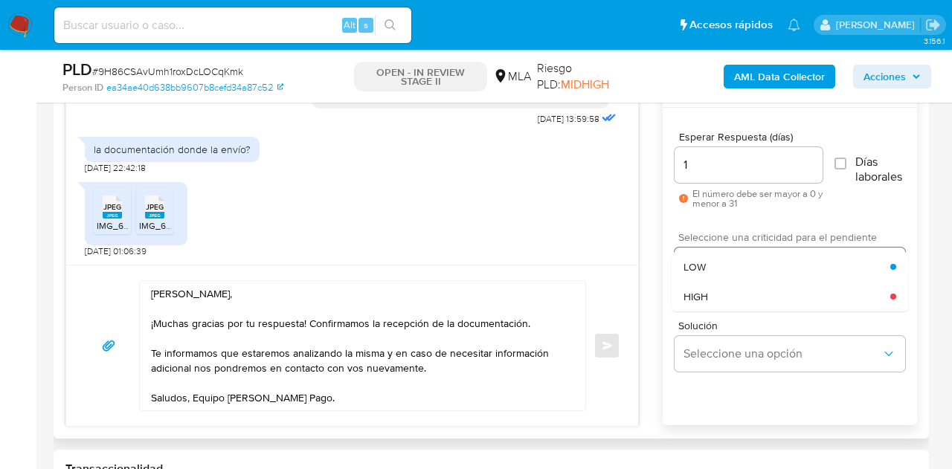
click at [711, 261] on div "LOW" at bounding box center [786, 267] width 207 height 30
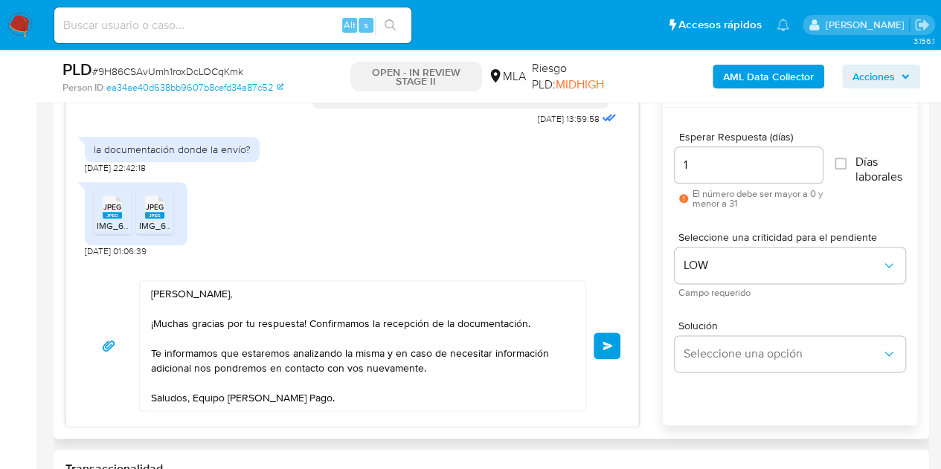
click at [605, 344] on span "Enviar" at bounding box center [607, 345] width 10 height 9
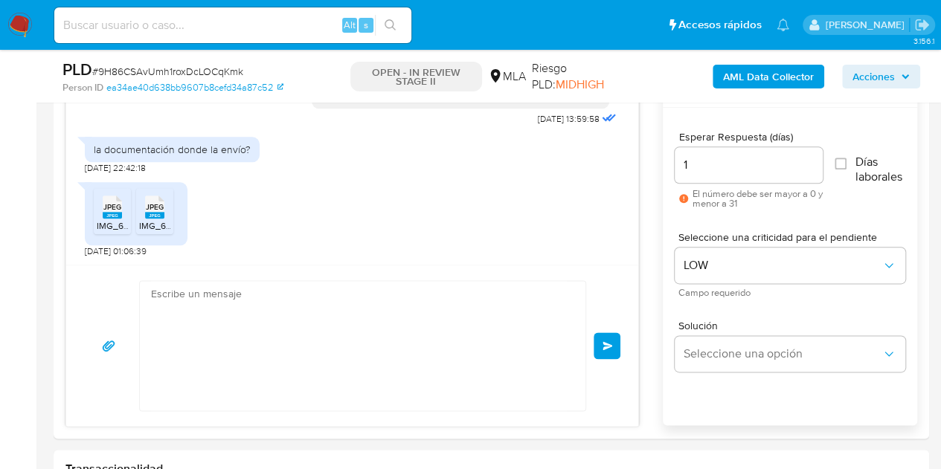
scroll to position [1304, 0]
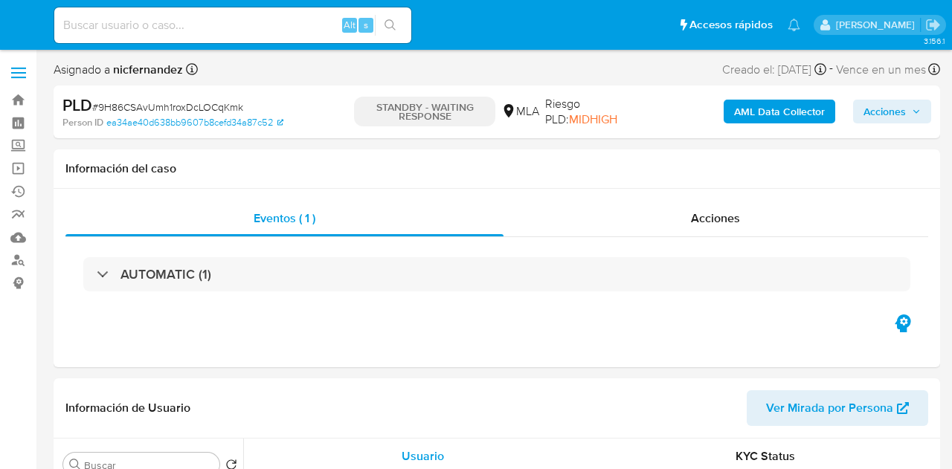
select select "10"
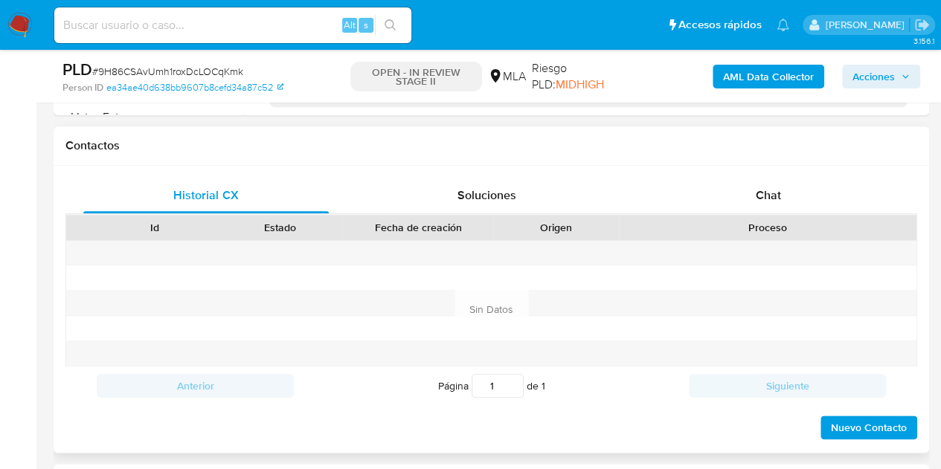
scroll to position [657, 0]
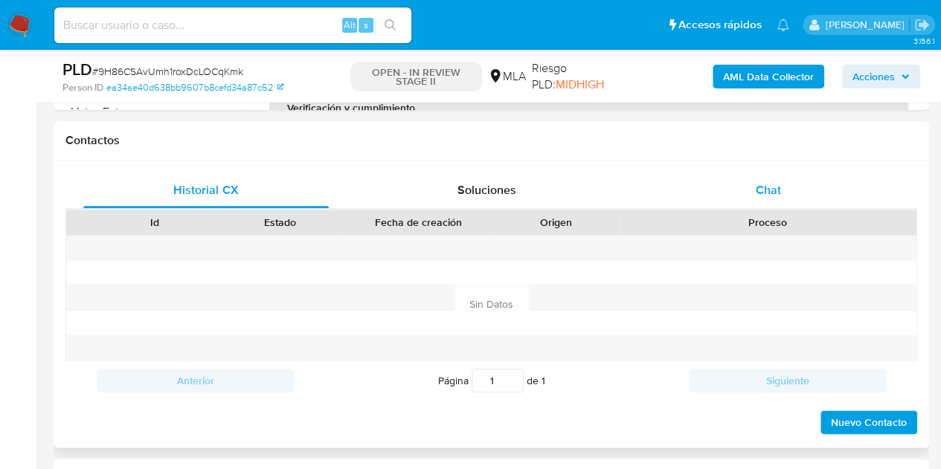
click at [796, 202] on div "Chat" at bounding box center [767, 191] width 245 height 36
select select "10"
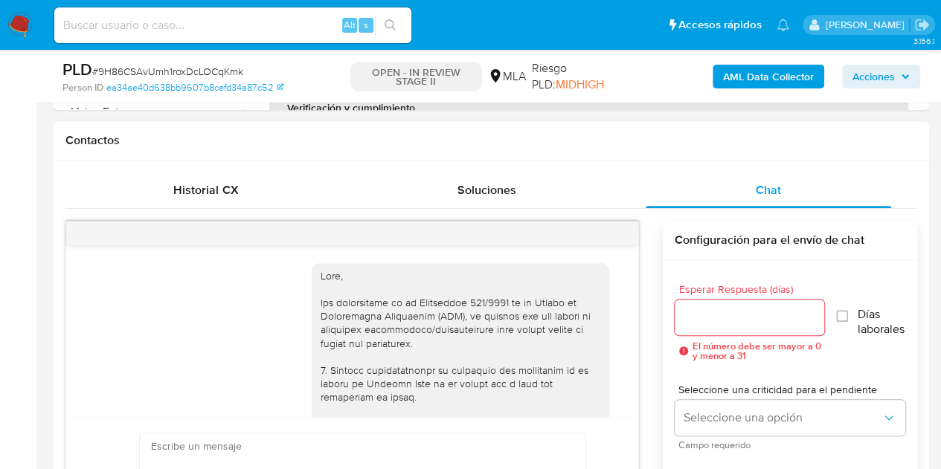
scroll to position [1304, 0]
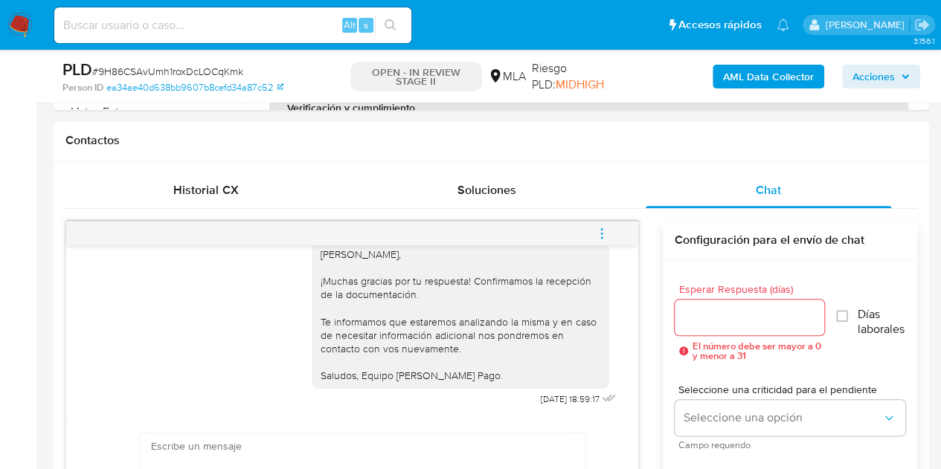
click at [598, 231] on icon "menu-action" at bounding box center [601, 233] width 13 height 13
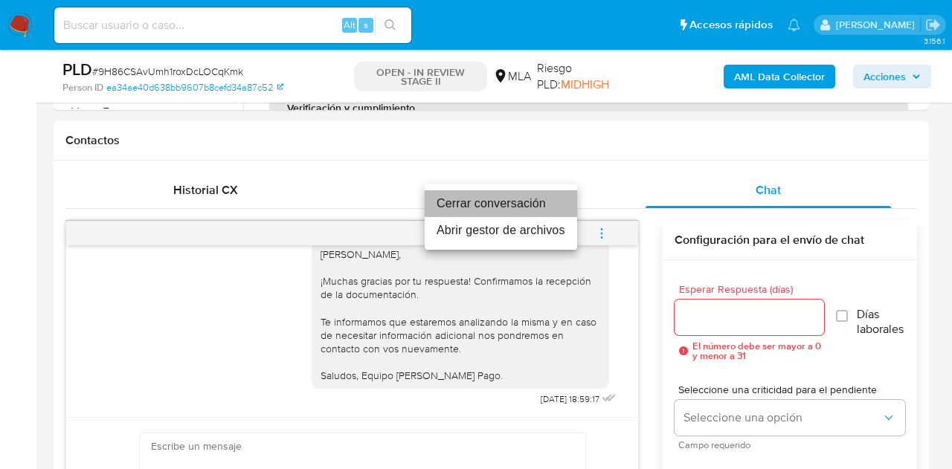
click at [525, 199] on li "Cerrar conversación" at bounding box center [501, 203] width 152 height 27
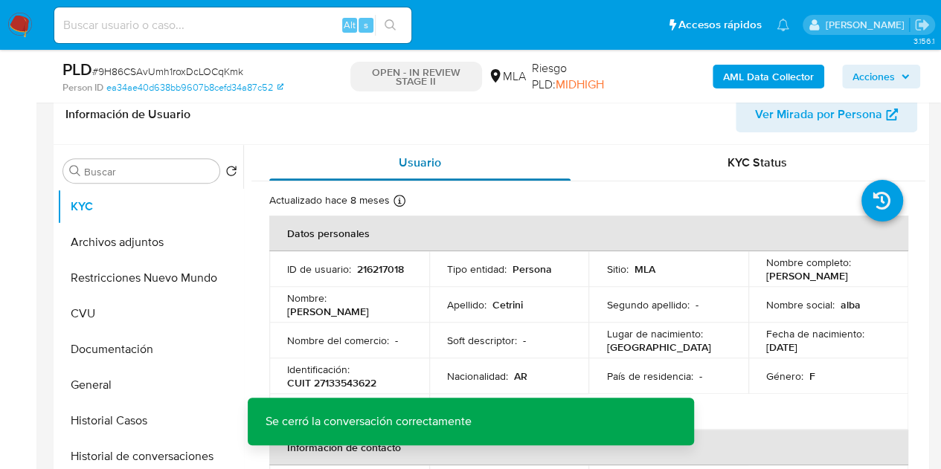
scroll to position [231, 0]
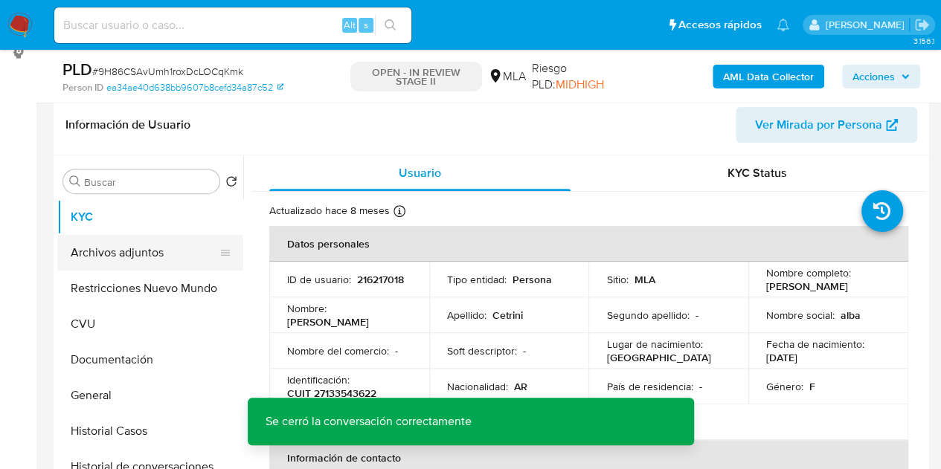
click at [113, 238] on button "Archivos adjuntos" at bounding box center [144, 253] width 174 height 36
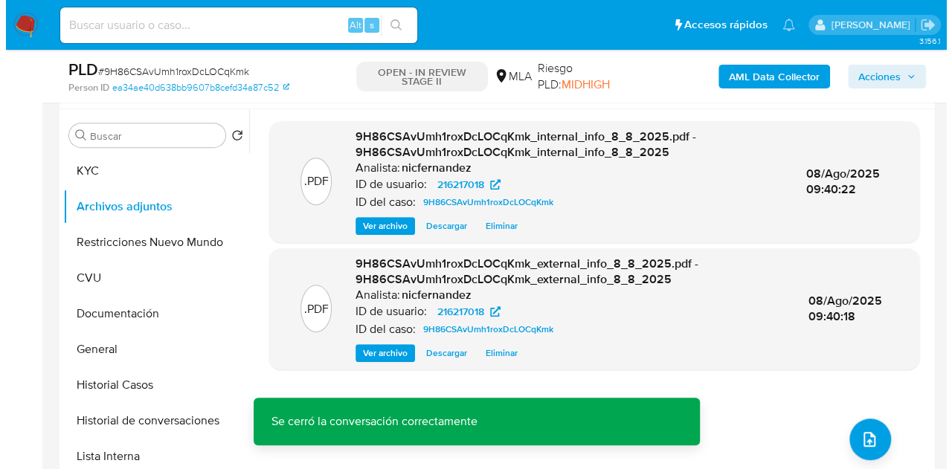
scroll to position [280, 0]
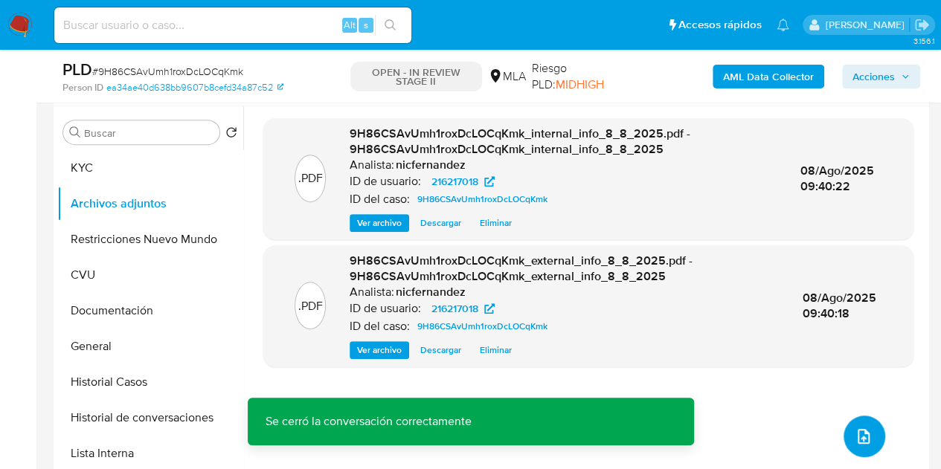
click at [864, 425] on button "upload-file" at bounding box center [864, 437] width 42 height 42
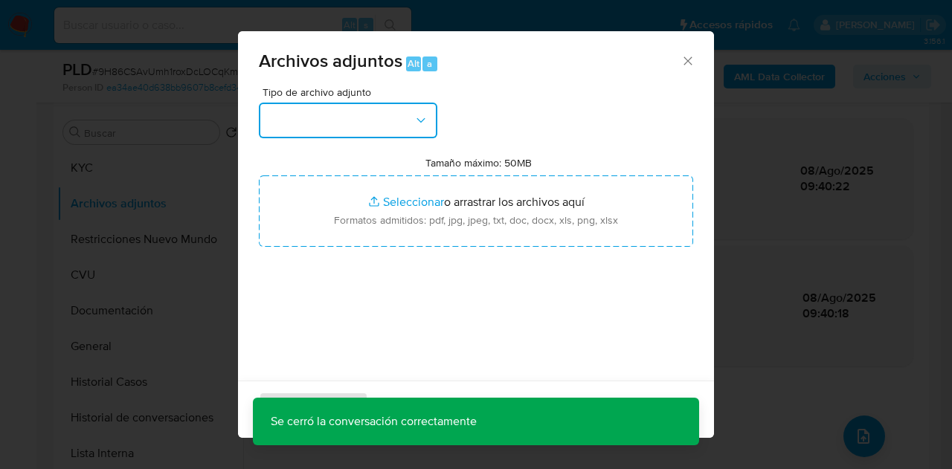
click at [409, 120] on button "button" at bounding box center [348, 121] width 178 height 36
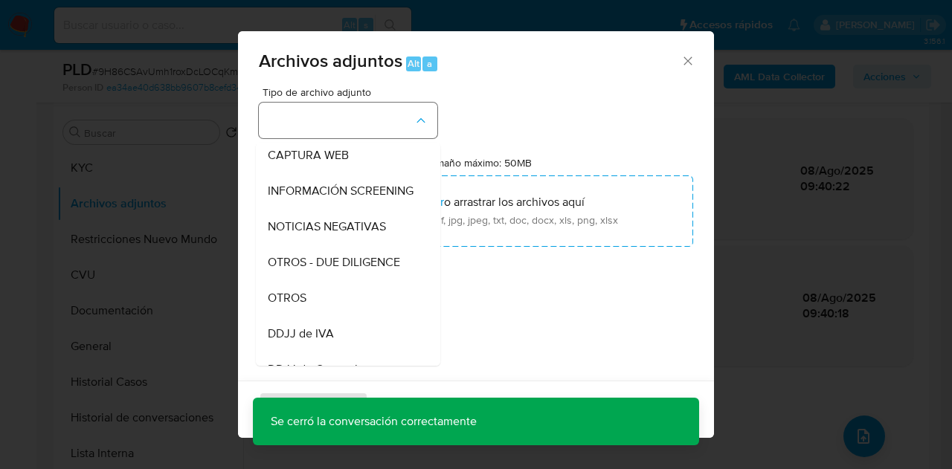
scroll to position [164, 0]
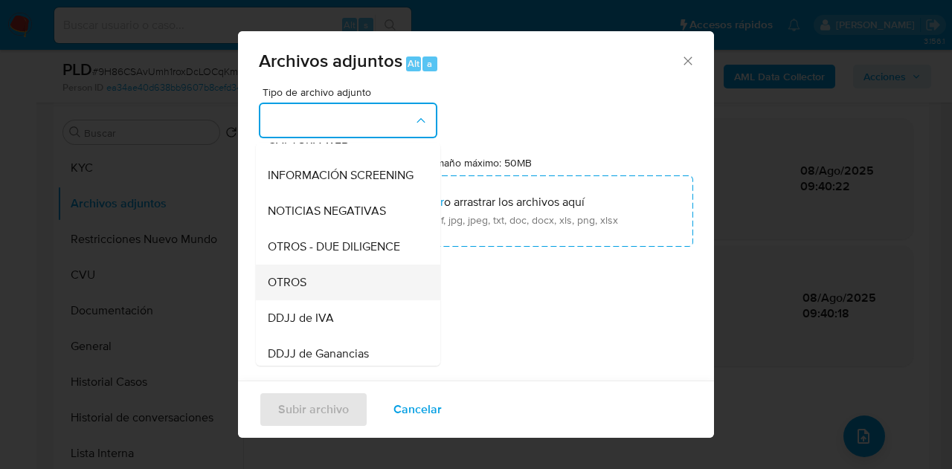
click at [332, 298] on div "OTROS" at bounding box center [344, 283] width 152 height 36
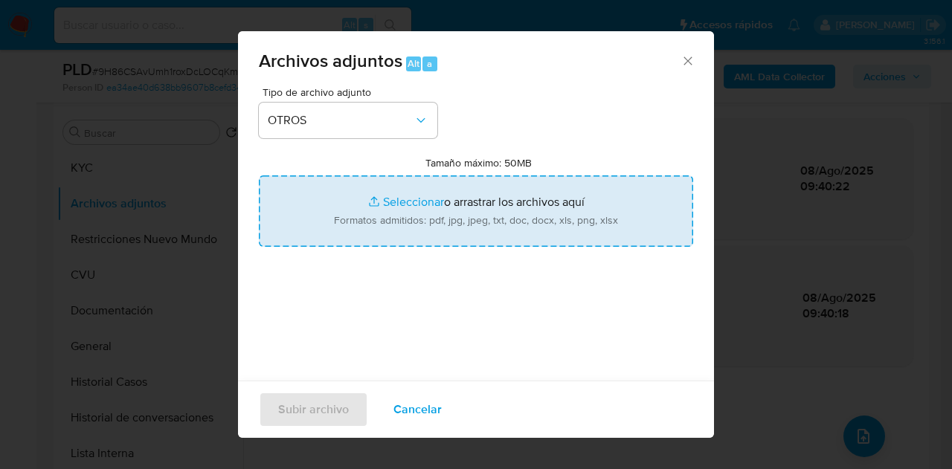
click at [376, 206] on input "Tamaño máximo: 50MB Seleccionar archivos" at bounding box center [476, 210] width 434 height 71
type input "C:\fakepath\Recibo 03 2025.jpeg"
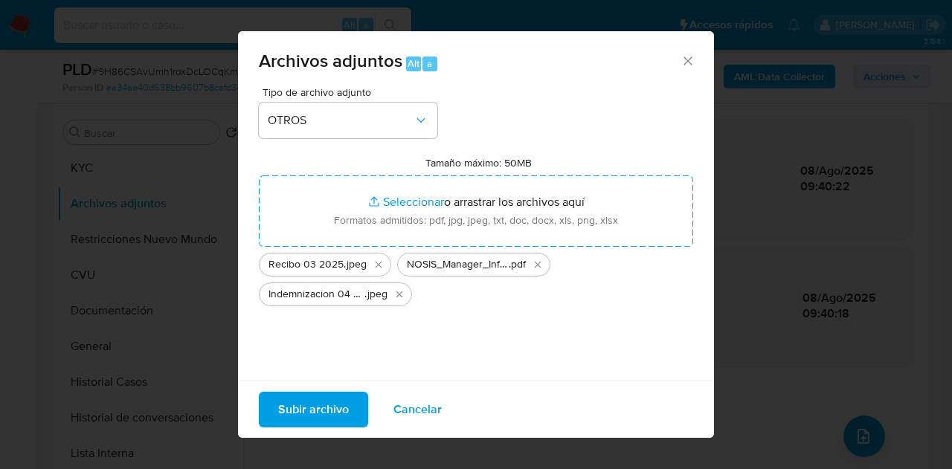
click at [301, 410] on span "Subir archivo" at bounding box center [313, 409] width 71 height 33
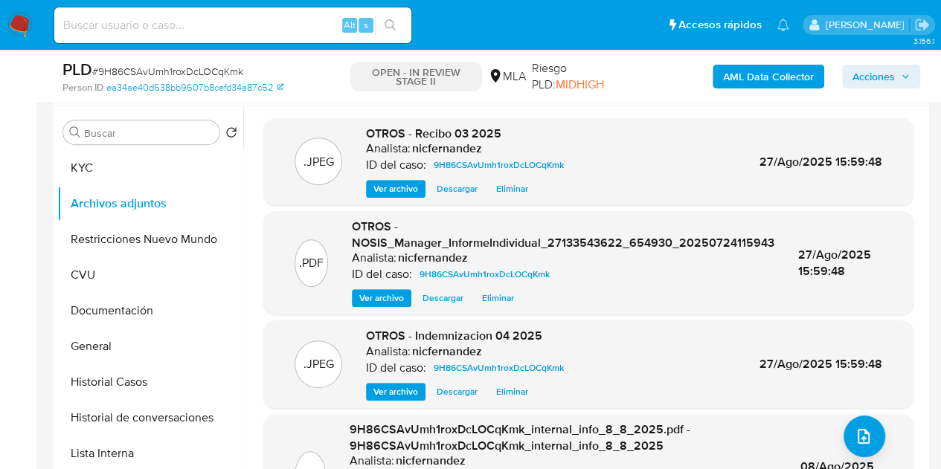
click at [282, 315] on div ".JPEG OTROS - Recibo 03 2025 Analista: nicfernandez ID del caso: 9H86CSAvUmh1ro…" at bounding box center [588, 327] width 650 height 418
click at [875, 423] on button "upload-file" at bounding box center [864, 437] width 42 height 42
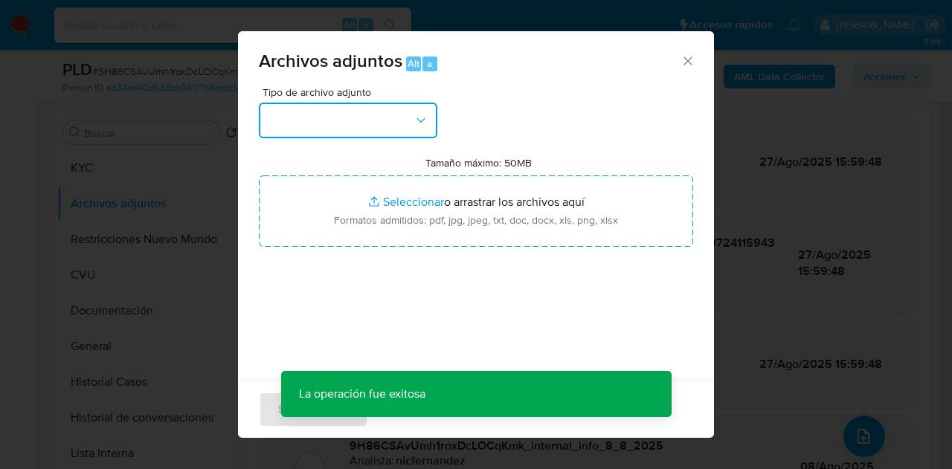
click at [417, 117] on icon "button" at bounding box center [420, 119] width 8 height 4
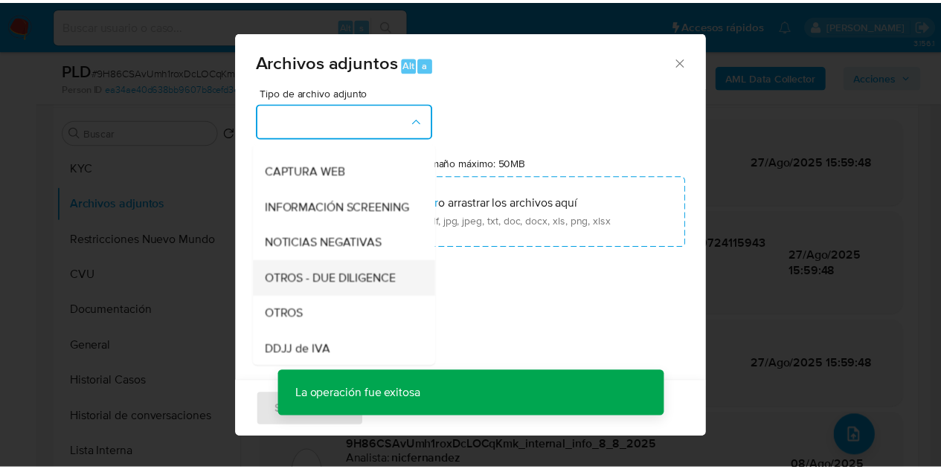
scroll to position [177, 0]
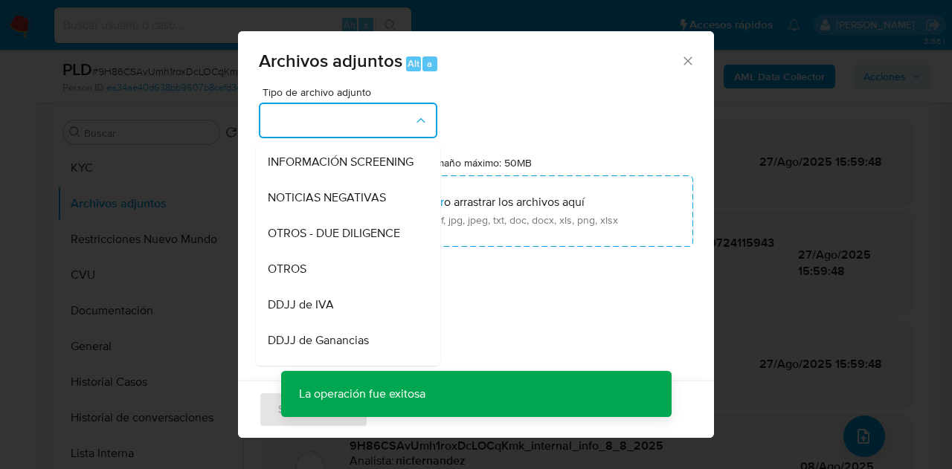
click at [309, 287] on div "OTROS" at bounding box center [344, 269] width 152 height 36
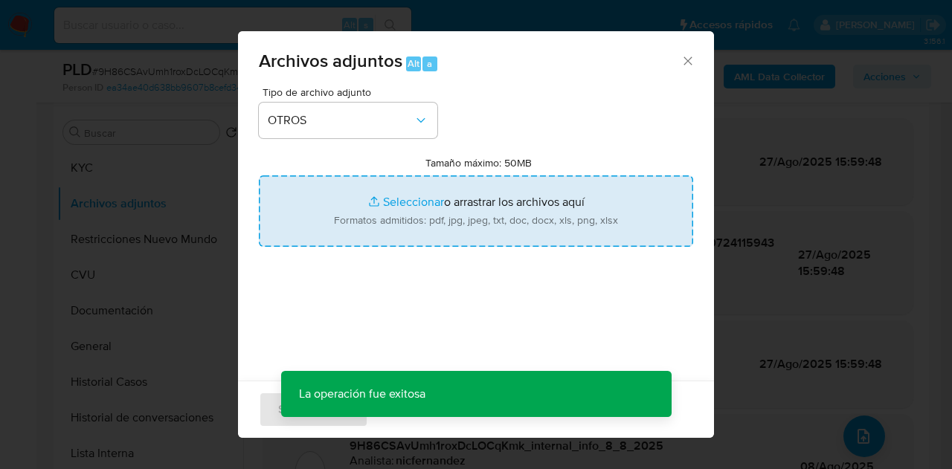
click at [397, 199] on input "Tamaño máximo: 50MB Seleccionar archivos" at bounding box center [476, 210] width 434 height 71
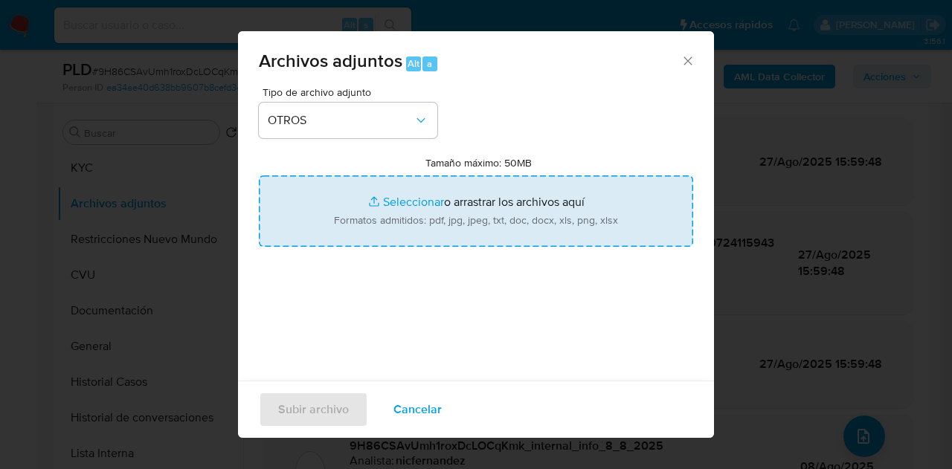
type input "C:\fakepath\Caselog NO ROI 9H86CSAvUmh1roxDcLOCqKmk 216217018.docx"
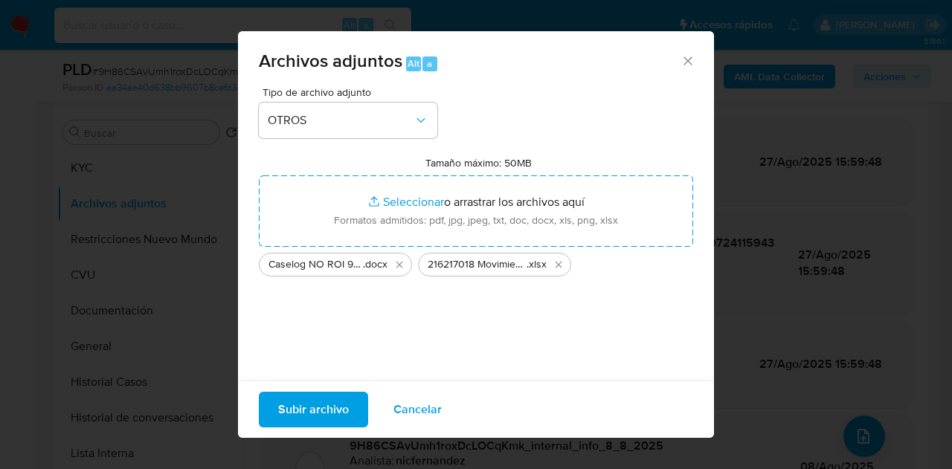
click at [308, 407] on span "Subir archivo" at bounding box center [313, 409] width 71 height 33
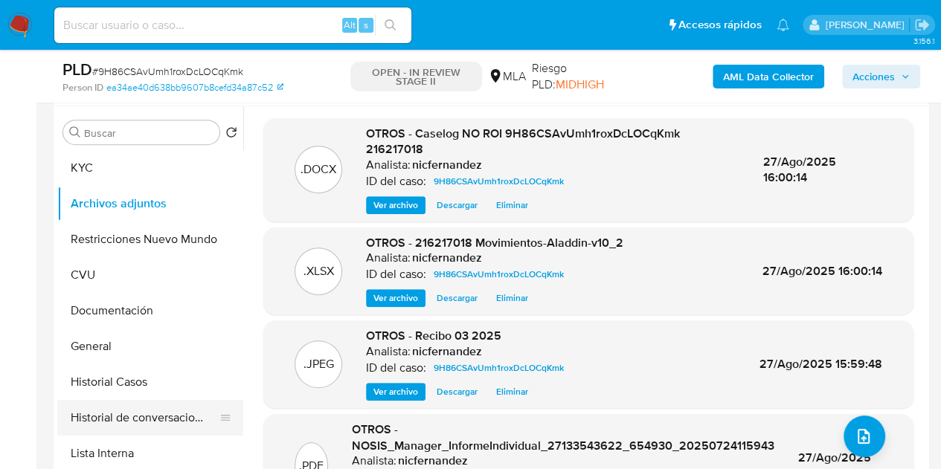
click at [109, 416] on button "Historial de conversaciones" at bounding box center [144, 418] width 174 height 36
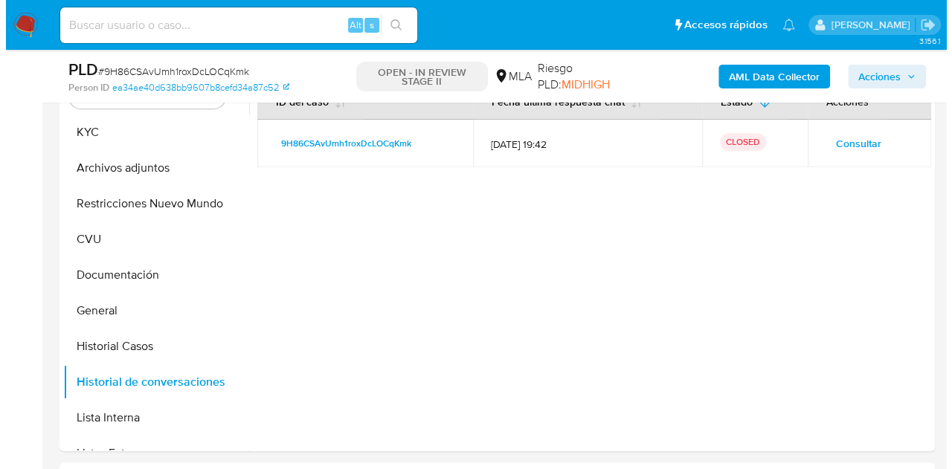
scroll to position [273, 0]
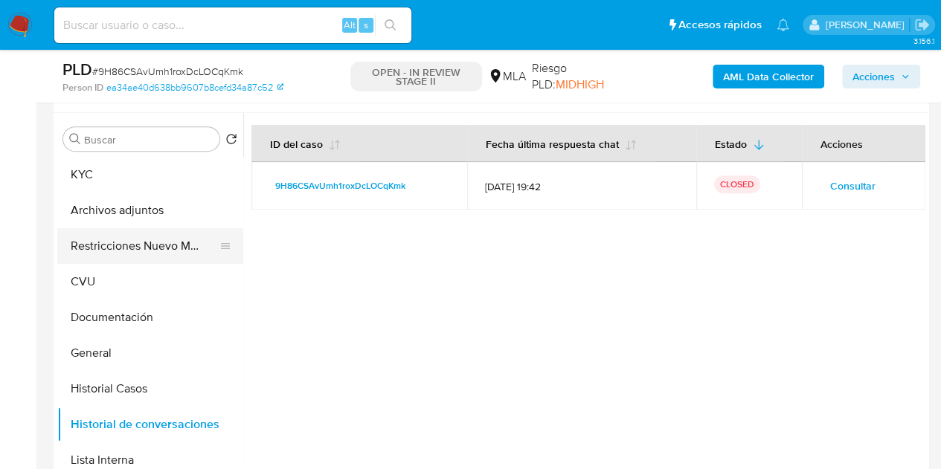
click at [115, 254] on button "Restricciones Nuevo Mundo" at bounding box center [144, 246] width 174 height 36
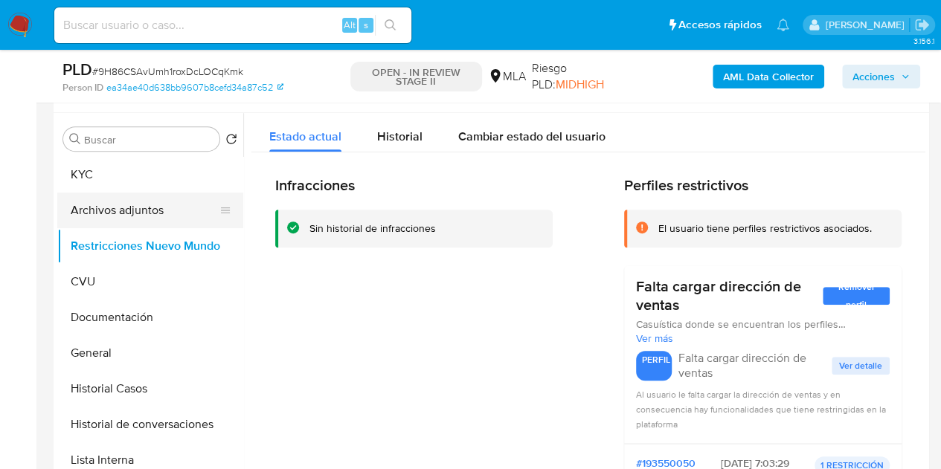
click at [100, 207] on button "Archivos adjuntos" at bounding box center [144, 211] width 174 height 36
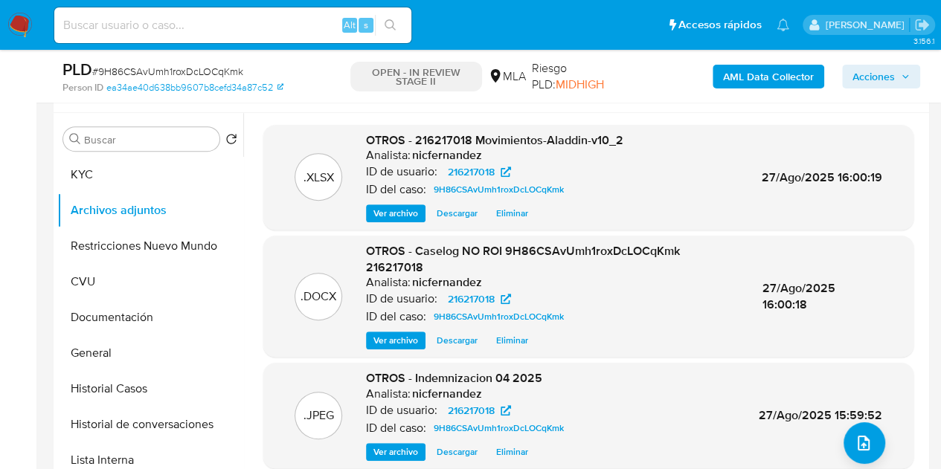
drag, startPoint x: 409, startPoint y: 149, endPoint x: 411, endPoint y: 161, distance: 12.1
click at [409, 149] on p "Analista:" at bounding box center [388, 155] width 45 height 15
click at [381, 341] on span "Ver archivo" at bounding box center [395, 340] width 45 height 15
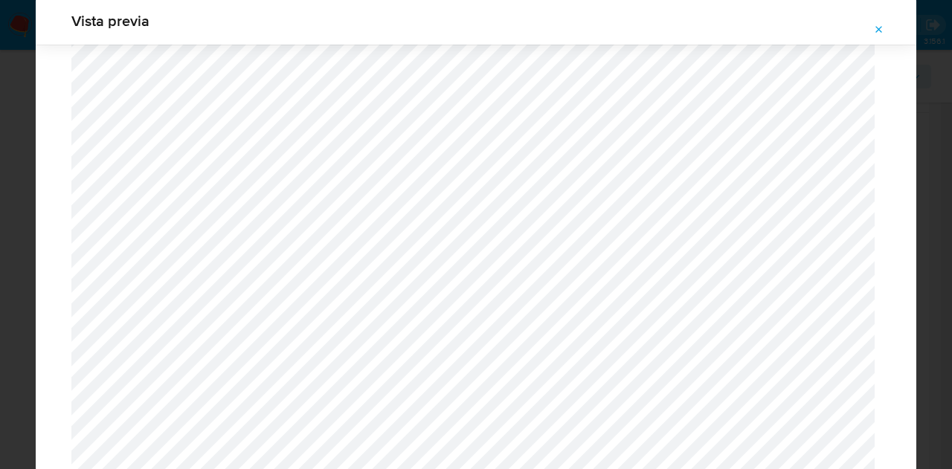
scroll to position [1266, 0]
click at [889, 30] on button "Attachment preview" at bounding box center [879, 30] width 33 height 24
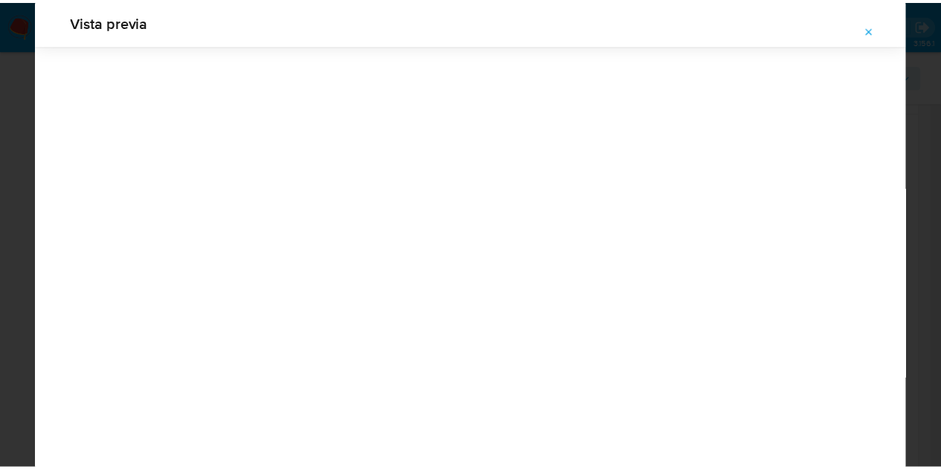
scroll to position [48, 0]
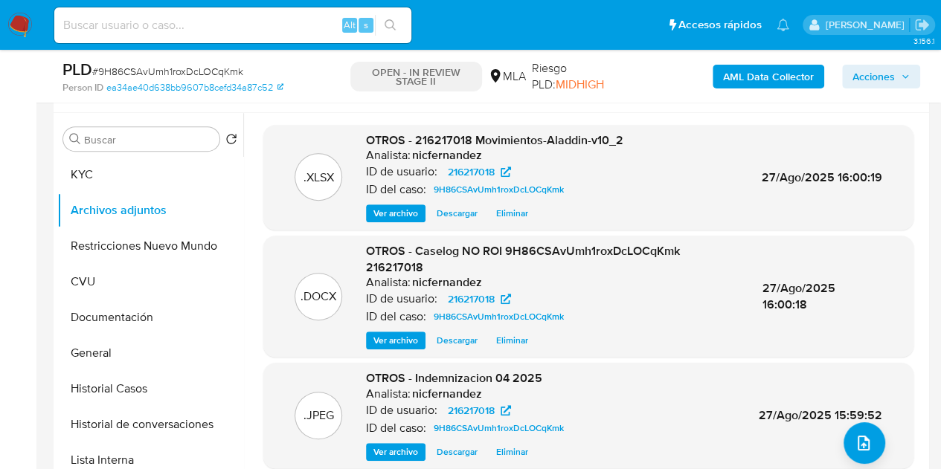
click at [886, 80] on span "Acciones" at bounding box center [873, 77] width 42 height 24
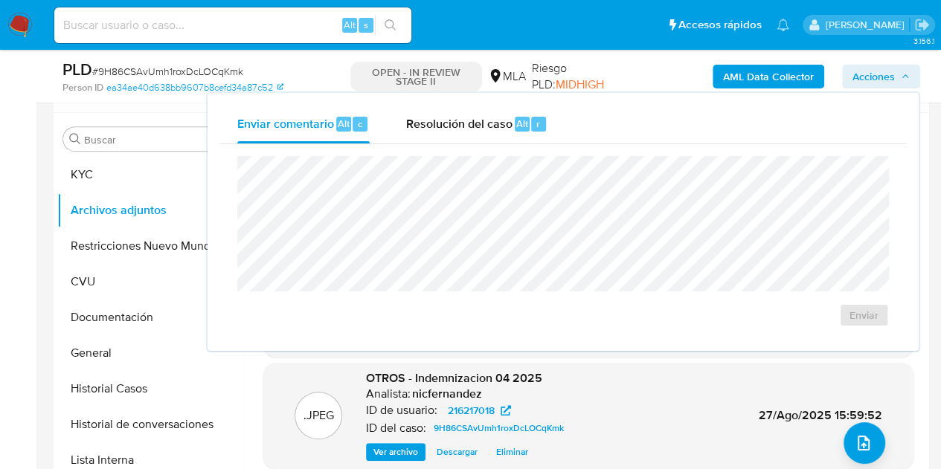
drag, startPoint x: 463, startPoint y: 131, endPoint x: 471, endPoint y: 146, distance: 17.6
click at [464, 131] on span "Resolución del caso" at bounding box center [458, 123] width 106 height 17
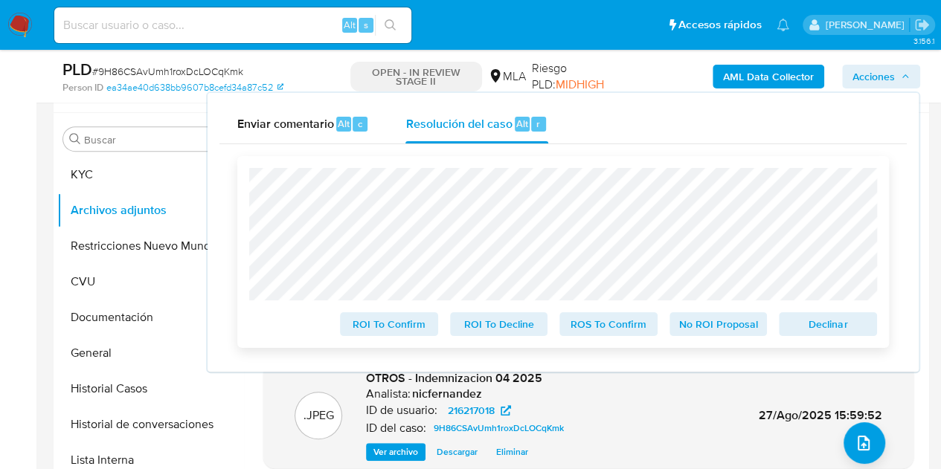
click at [700, 326] on span "No ROI Proposal" at bounding box center [718, 324] width 77 height 21
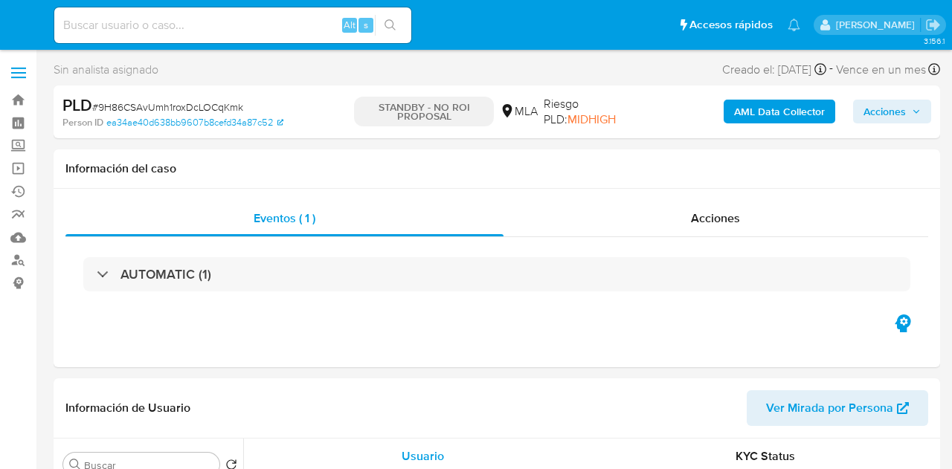
select select "10"
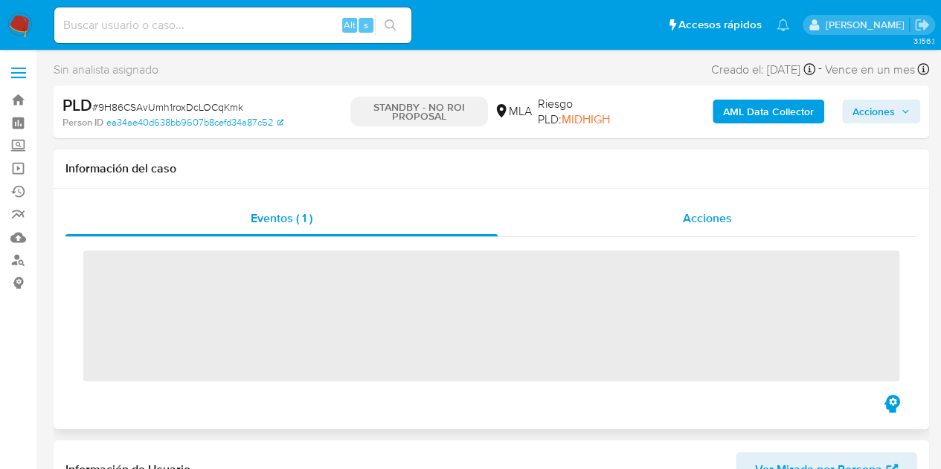
click at [702, 218] on span "Acciones" at bounding box center [707, 218] width 49 height 17
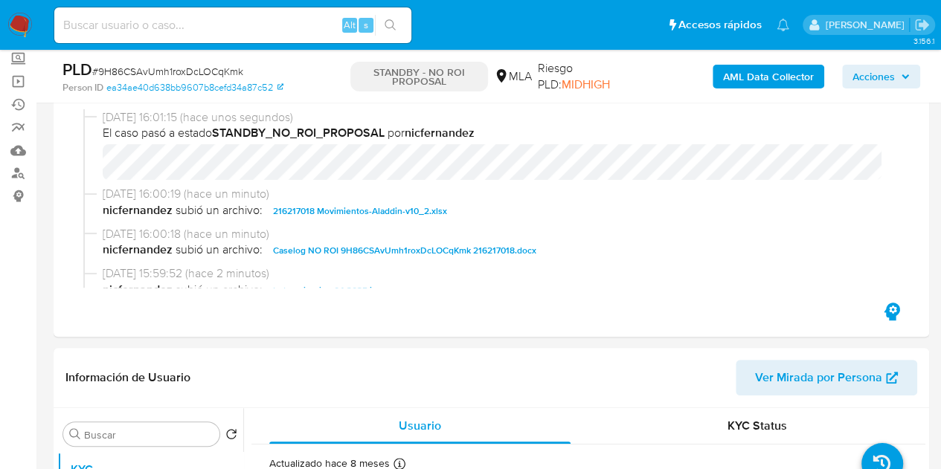
scroll to position [65, 0]
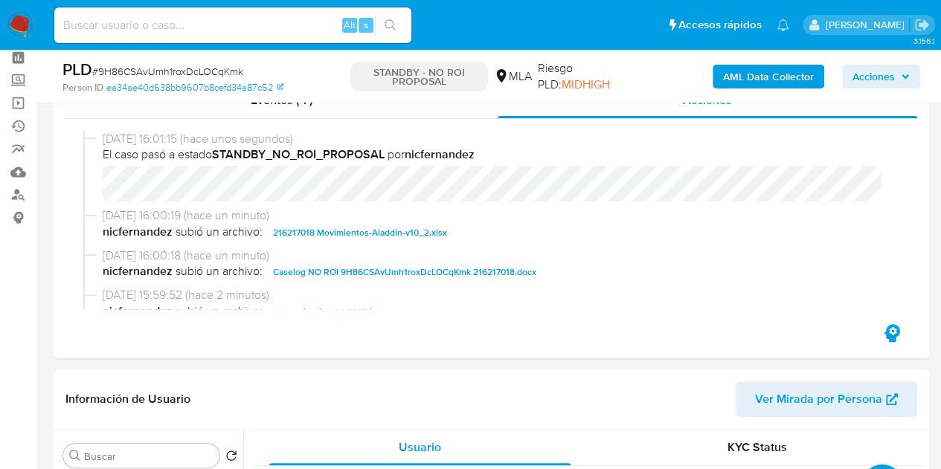
select select "10"
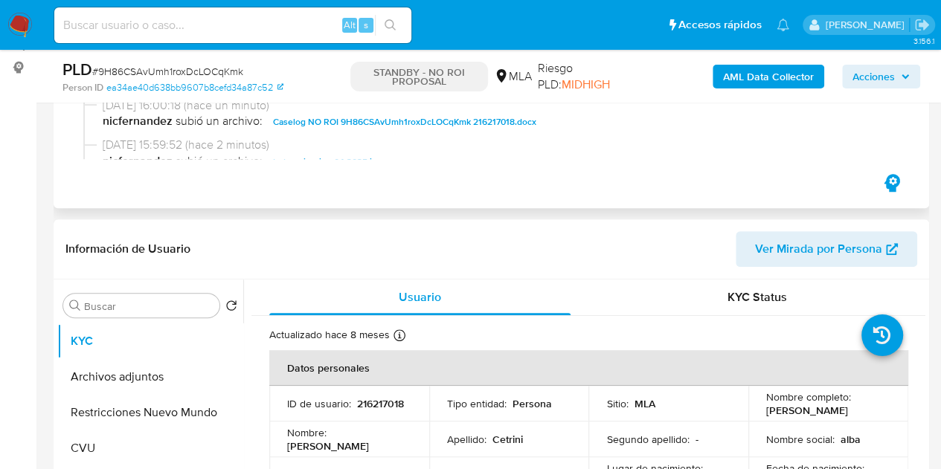
scroll to position [231, 0]
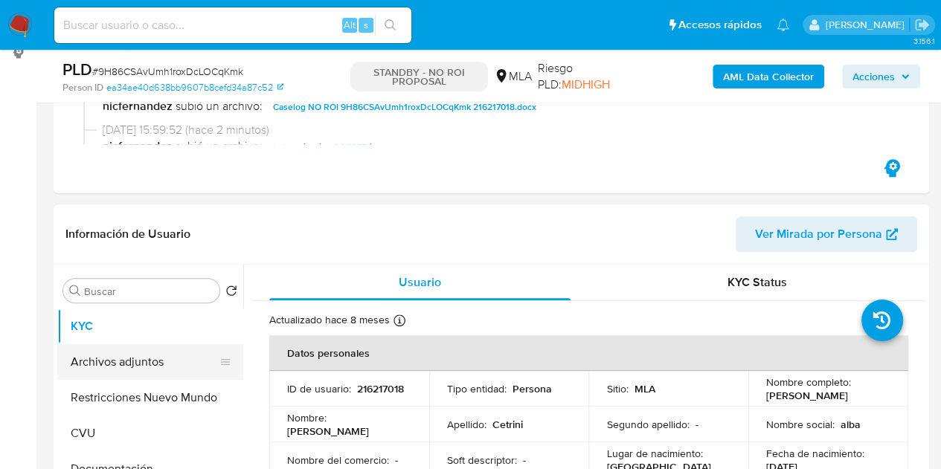
click at [91, 365] on button "Archivos adjuntos" at bounding box center [144, 362] width 174 height 36
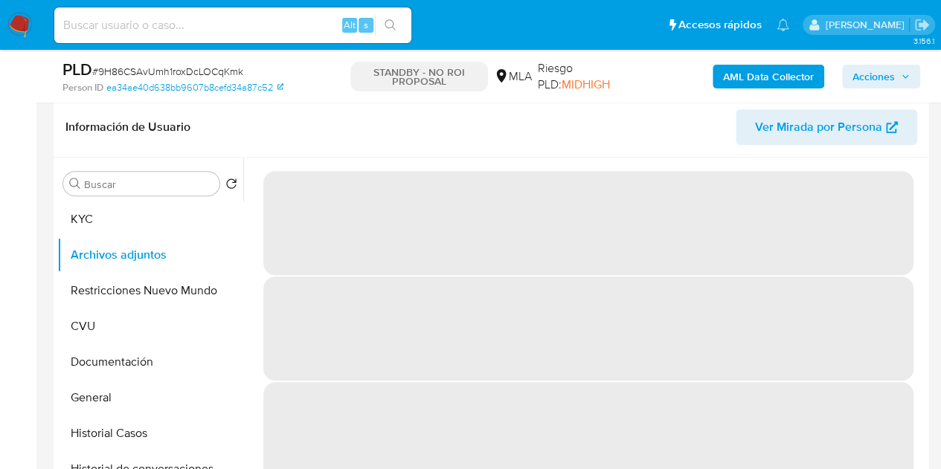
scroll to position [376, 0]
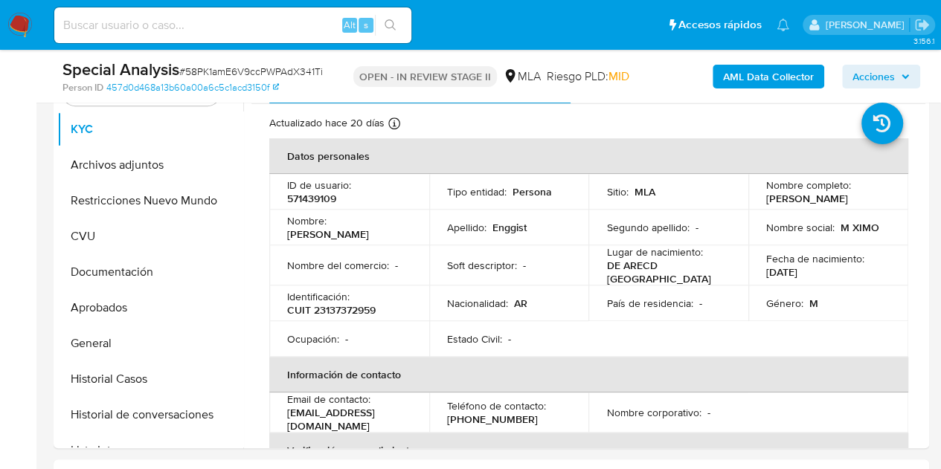
select select "10"
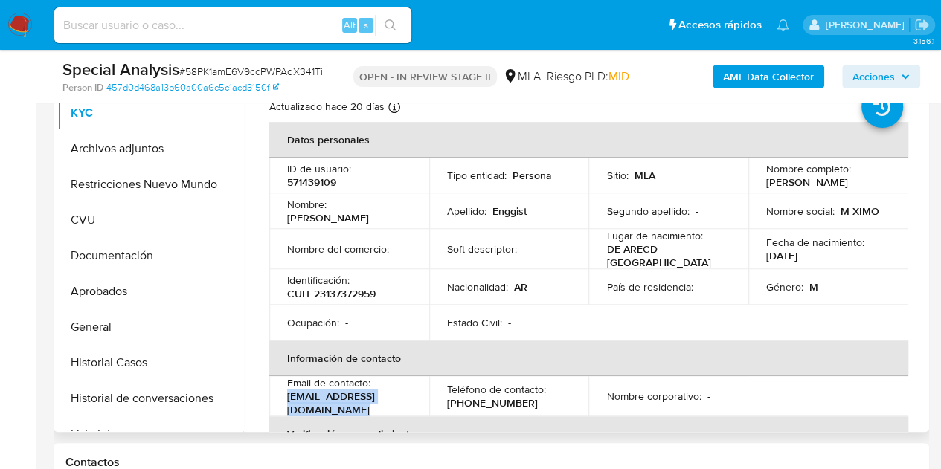
drag, startPoint x: 287, startPoint y: 399, endPoint x: 437, endPoint y: 398, distance: 150.2
click at [405, 398] on p "maximoenggist.2016@gmail.com" at bounding box center [346, 403] width 118 height 27
copy p "maximoenggist.2016@gmail.com"
click at [149, 256] on button "Documentación" at bounding box center [144, 256] width 174 height 36
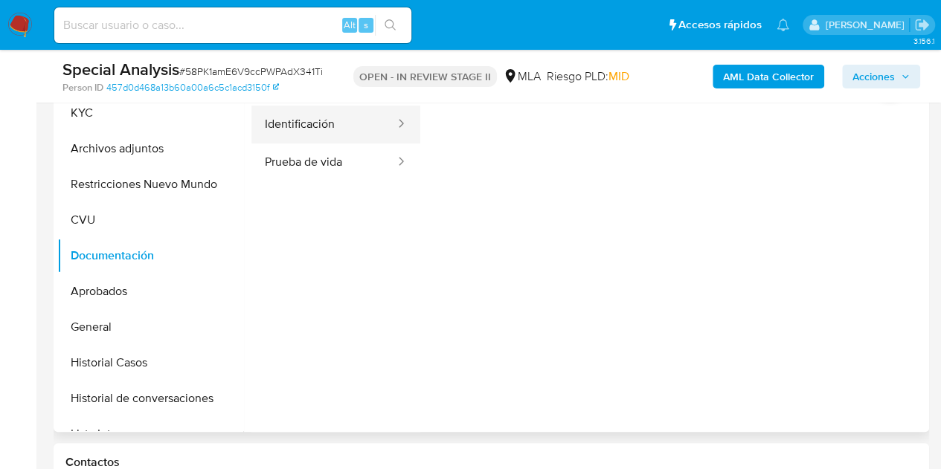
click at [320, 129] on button "Identificación" at bounding box center [323, 125] width 145 height 38
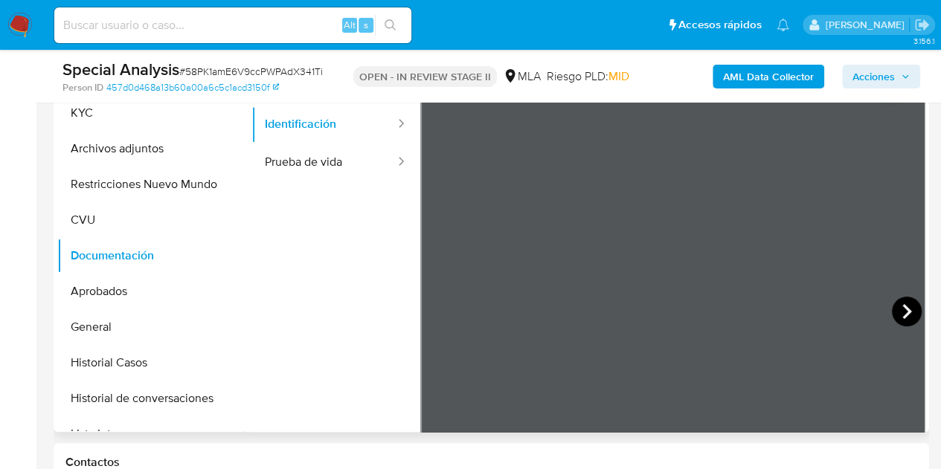
click at [897, 308] on icon at bounding box center [907, 312] width 30 height 30
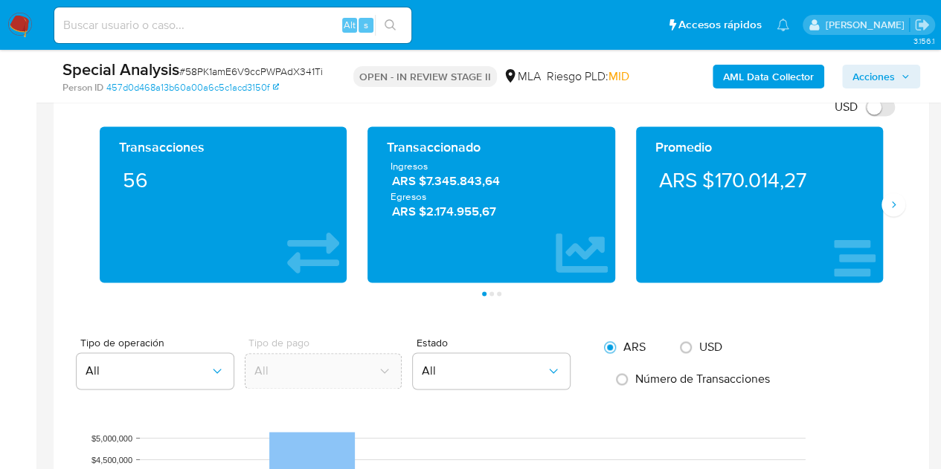
scroll to position [719, 0]
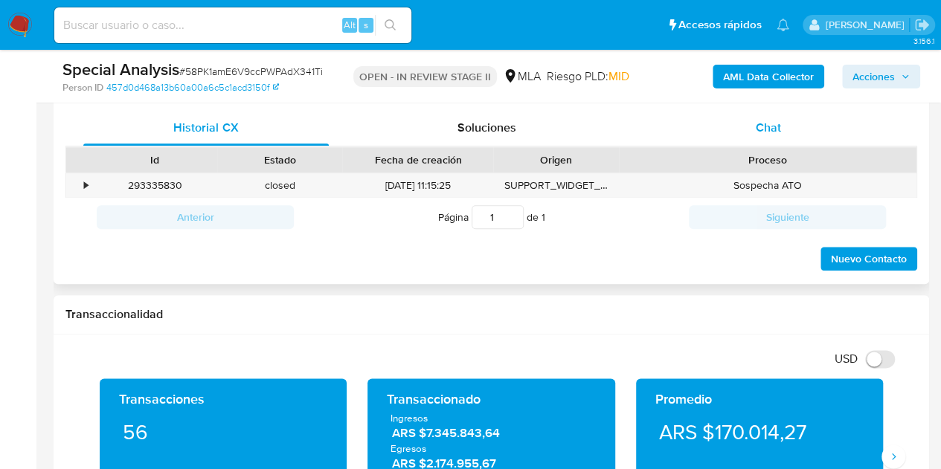
click at [805, 136] on div "Chat" at bounding box center [767, 128] width 245 height 36
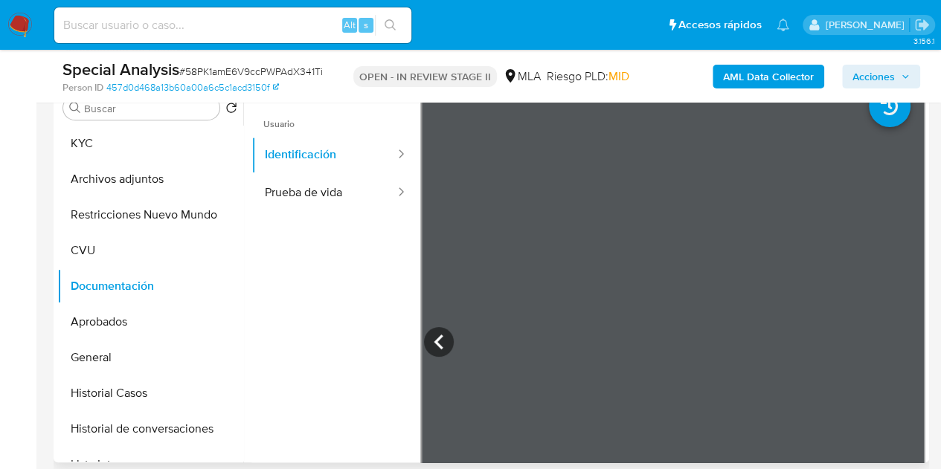
scroll to position [259, 0]
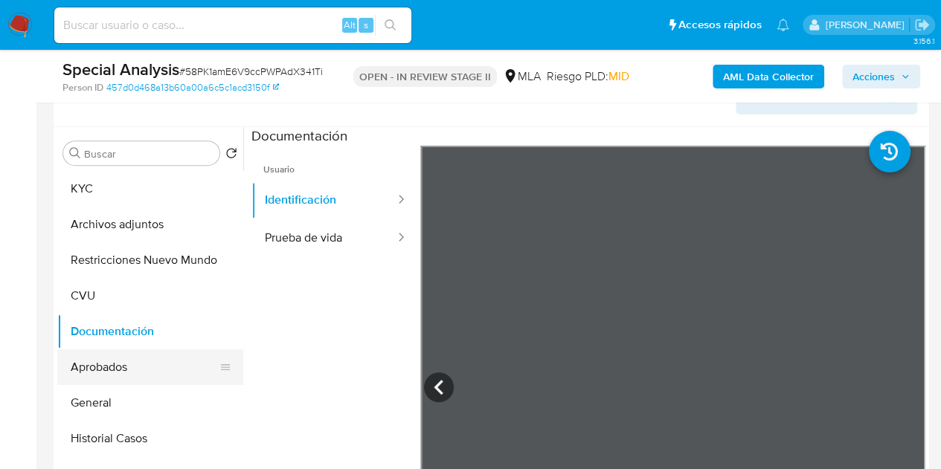
click at [116, 369] on button "Aprobados" at bounding box center [144, 368] width 174 height 36
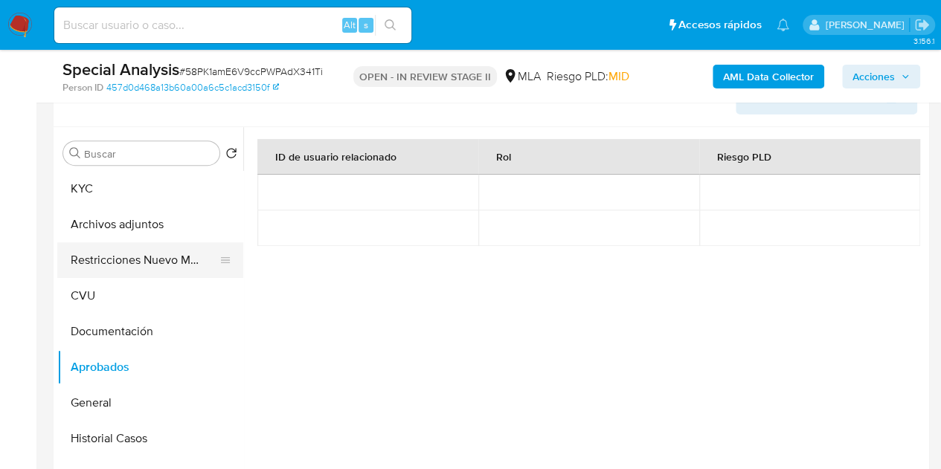
click at [116, 258] on button "Restricciones Nuevo Mundo" at bounding box center [144, 260] width 174 height 36
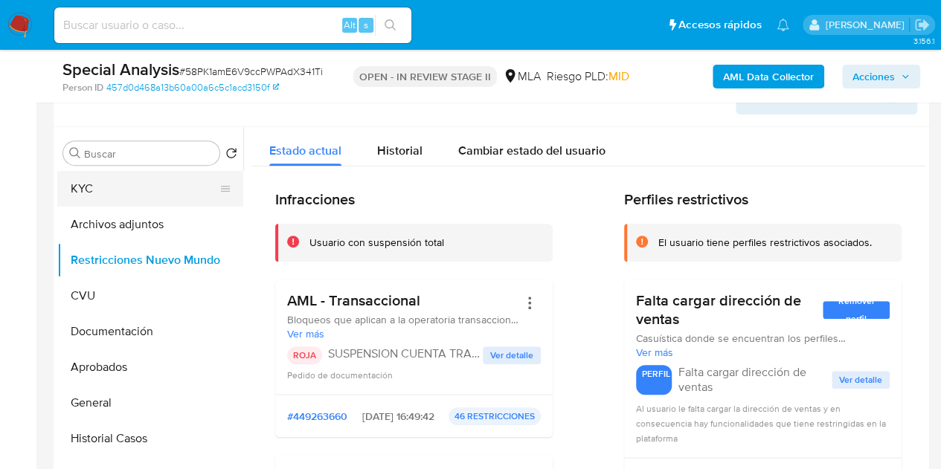
click at [109, 196] on button "KYC" at bounding box center [144, 189] width 174 height 36
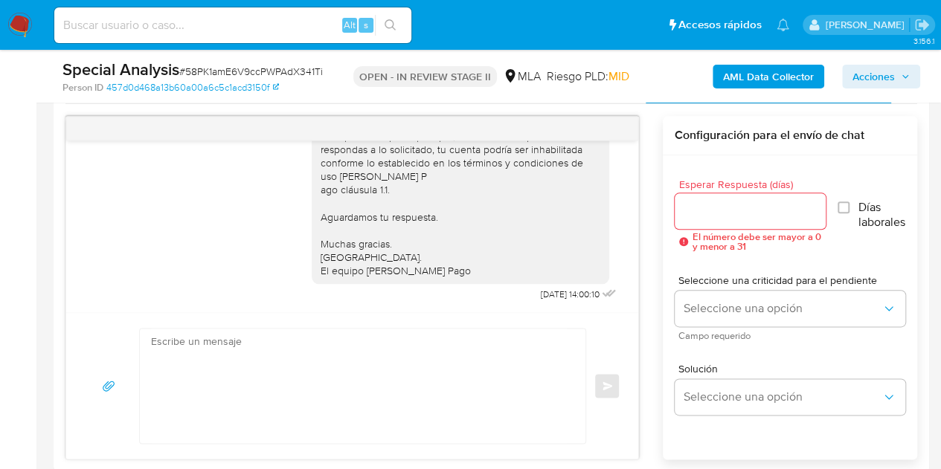
scroll to position [687, 0]
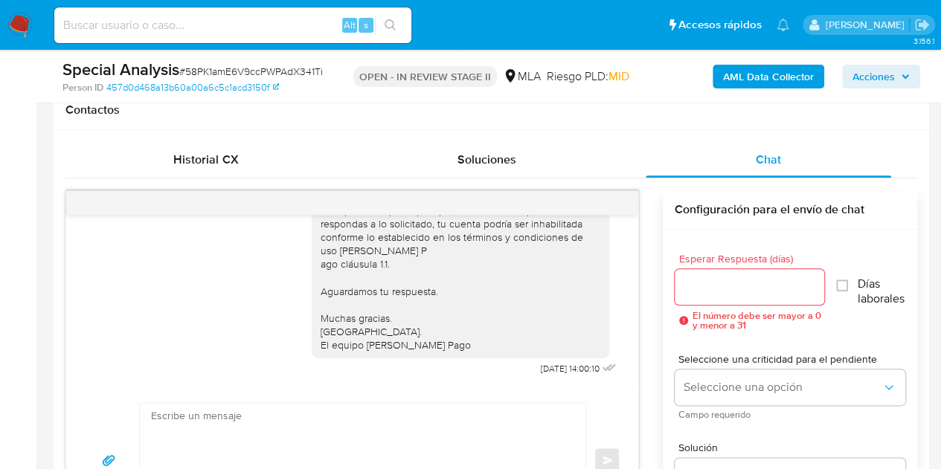
drag, startPoint x: 285, startPoint y: 411, endPoint x: 251, endPoint y: 213, distance: 201.3
click at [285, 411] on textarea at bounding box center [359, 460] width 416 height 115
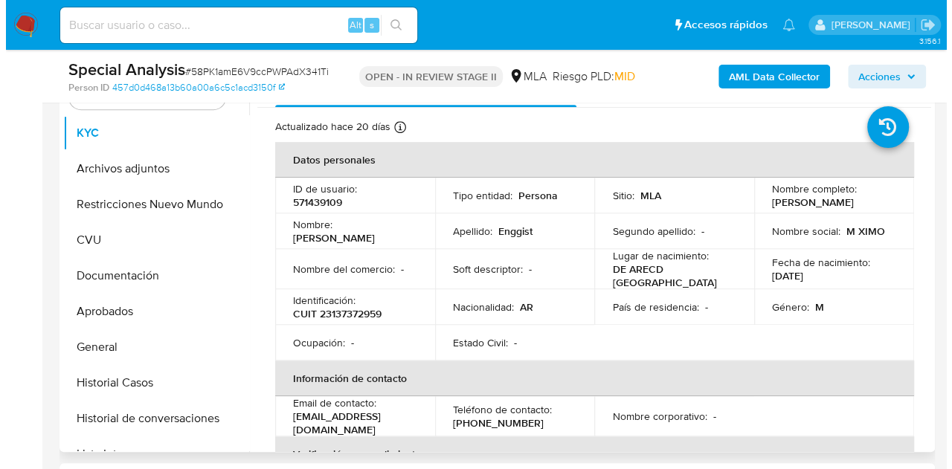
scroll to position [308, 0]
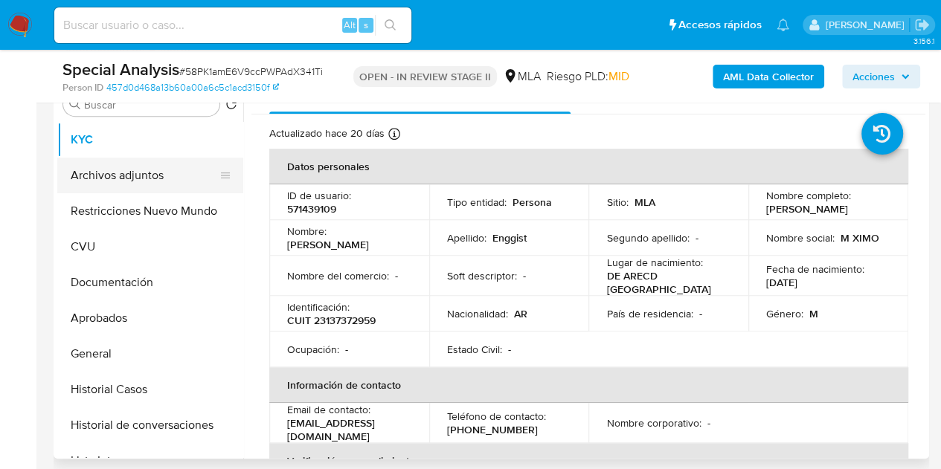
click at [143, 181] on button "Archivos adjuntos" at bounding box center [144, 176] width 174 height 36
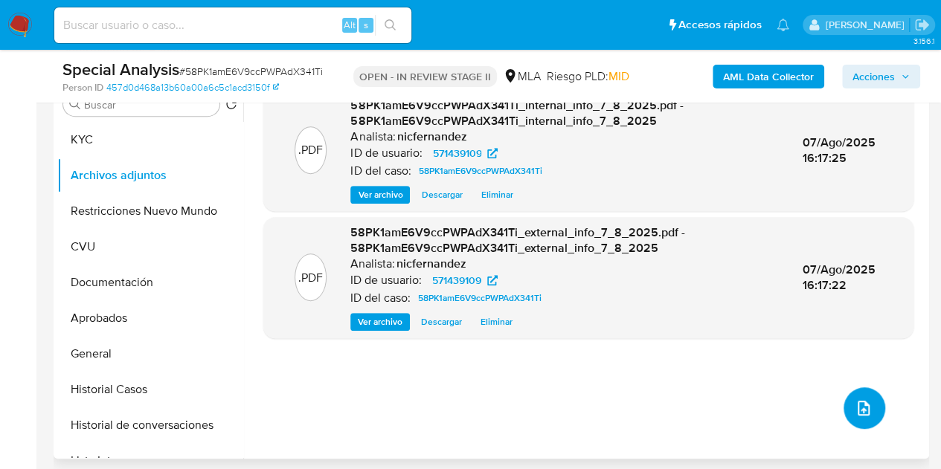
click at [857, 390] on button "upload-file" at bounding box center [864, 408] width 42 height 42
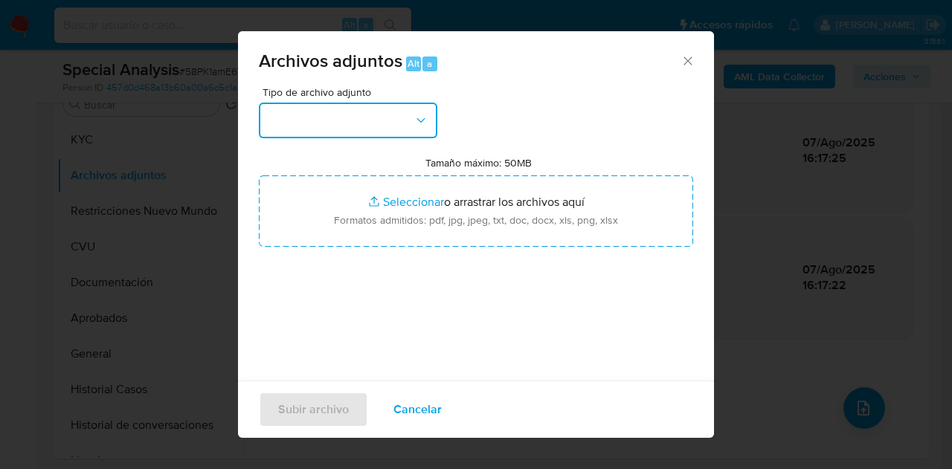
drag, startPoint x: 364, startPoint y: 113, endPoint x: 394, endPoint y: 134, distance: 36.9
click at [364, 114] on button "button" at bounding box center [348, 121] width 178 height 36
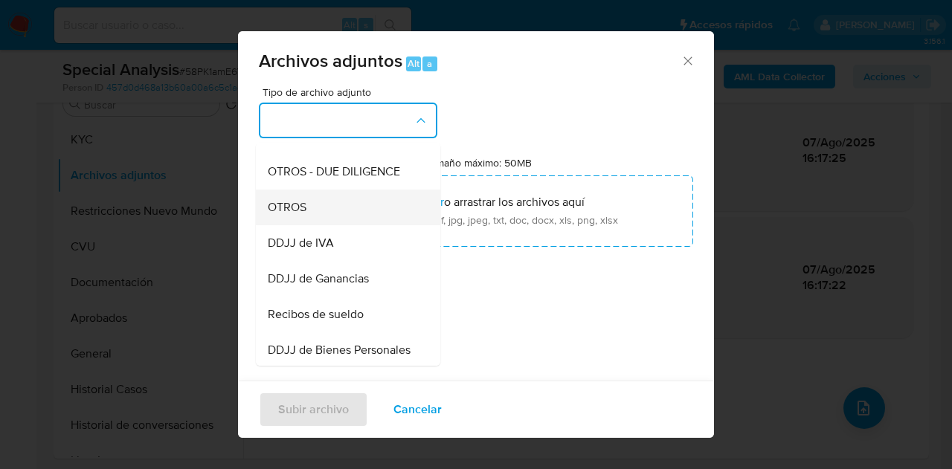
scroll to position [241, 0]
click at [352, 218] on div "OTROS" at bounding box center [344, 205] width 152 height 36
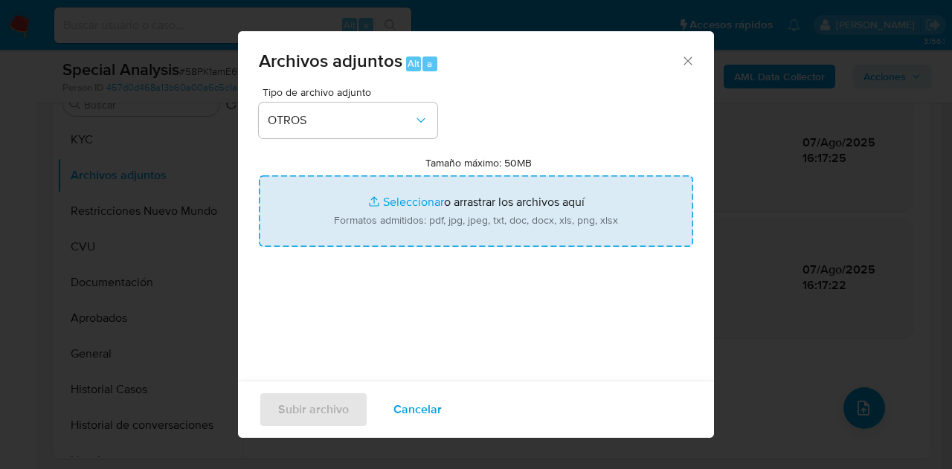
click at [388, 199] on input "Tamaño máximo: 50MB Seleccionar archivos" at bounding box center [476, 210] width 434 height 71
type input "C:\fakepath\NOSIS_Manager_InformeIndividual_23137372959_654930_20250724105253.p…"
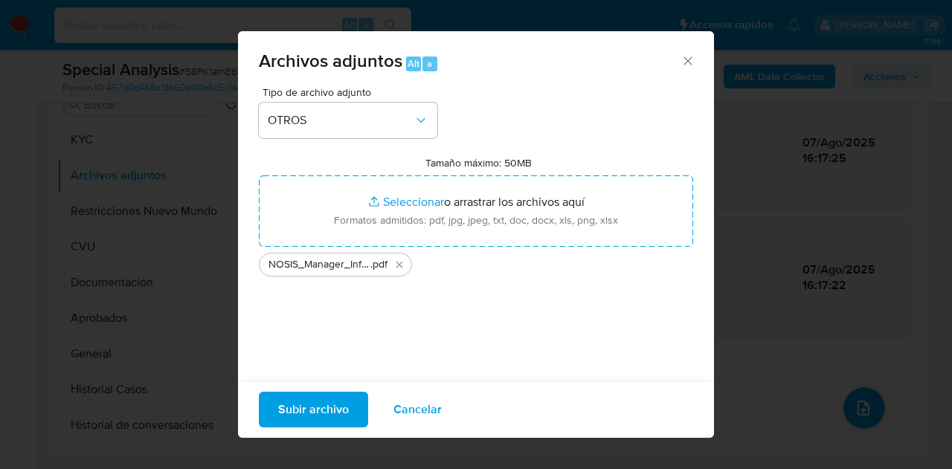
click at [294, 397] on span "Subir archivo" at bounding box center [313, 409] width 71 height 33
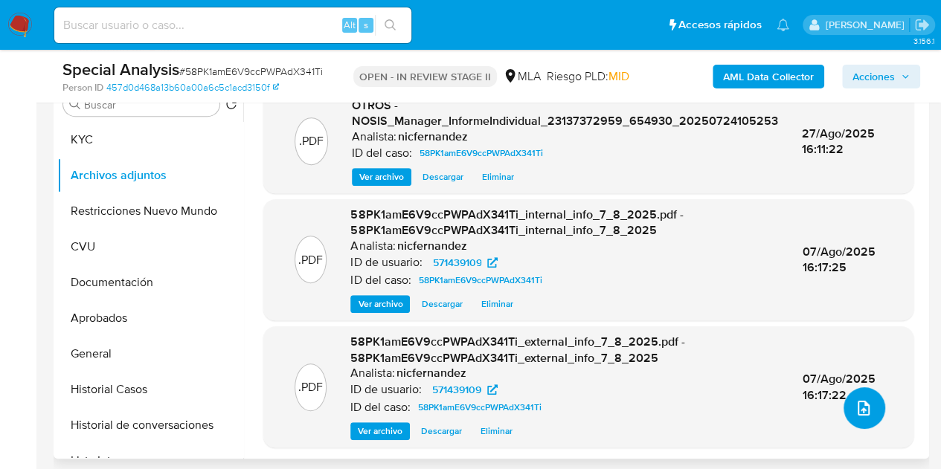
click at [863, 408] on icon "upload-file" at bounding box center [863, 408] width 18 height 18
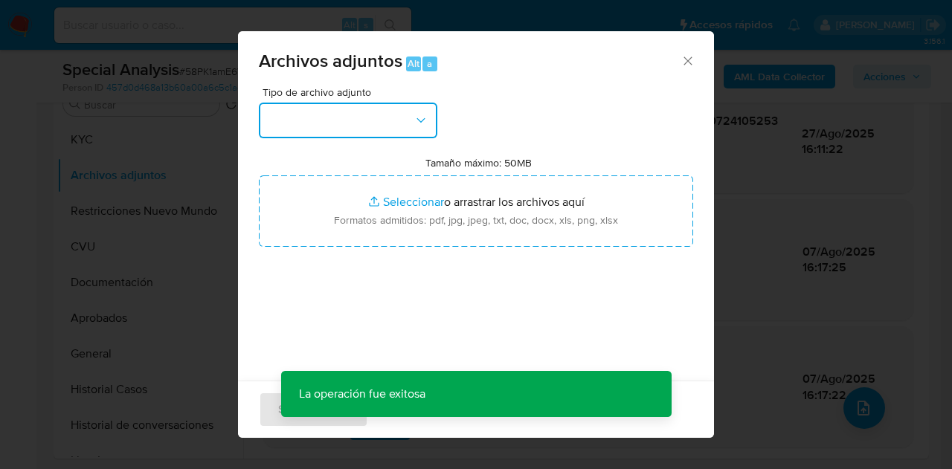
click at [387, 127] on button "button" at bounding box center [348, 121] width 178 height 36
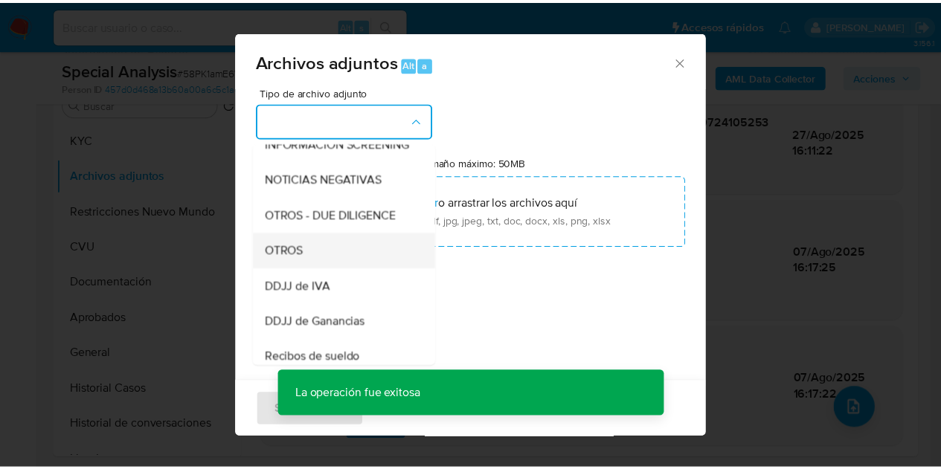
scroll to position [202, 0]
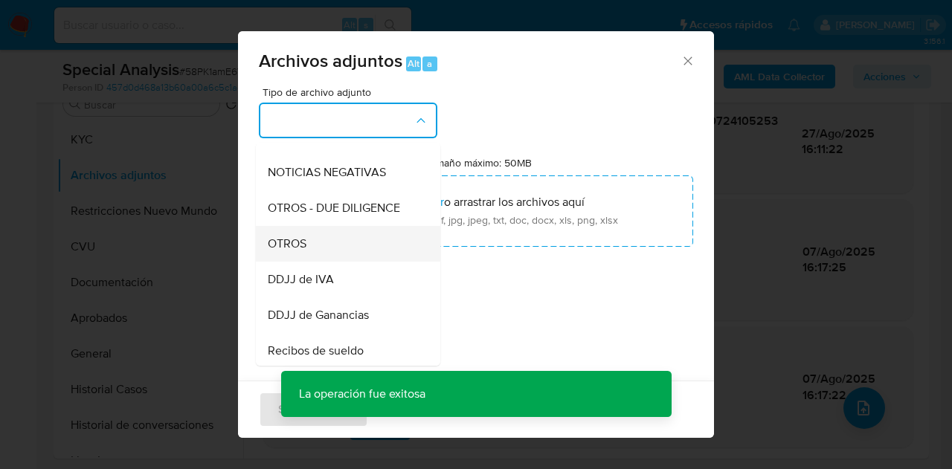
click at [335, 255] on div "OTROS" at bounding box center [344, 244] width 152 height 36
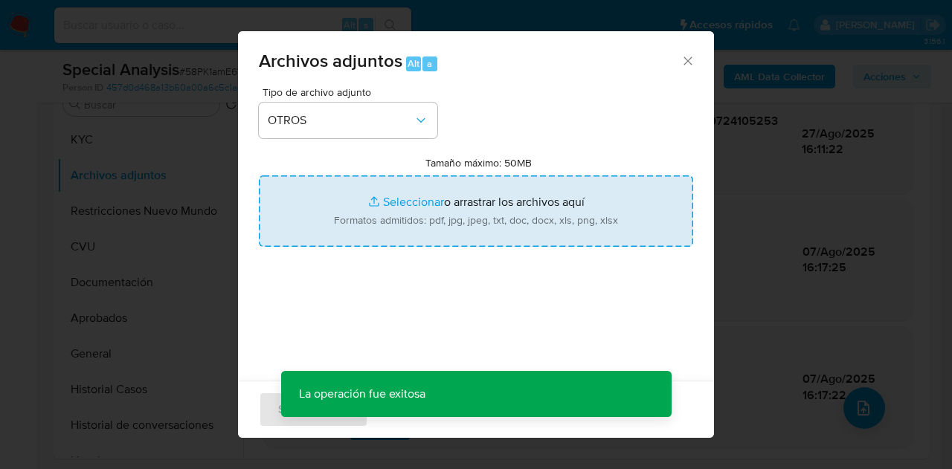
click at [405, 207] on input "Tamaño máximo: 50MB Seleccionar archivos" at bounding box center [476, 210] width 434 height 71
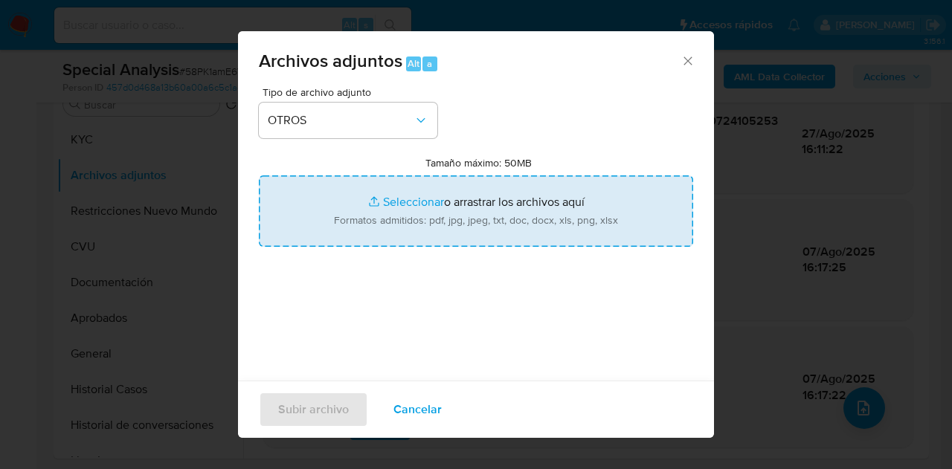
type input "C:\fakepath\Caselog 58PK1amE6V9ccPWPAdX341Ti_2025_07_25_10_06_58.docx"
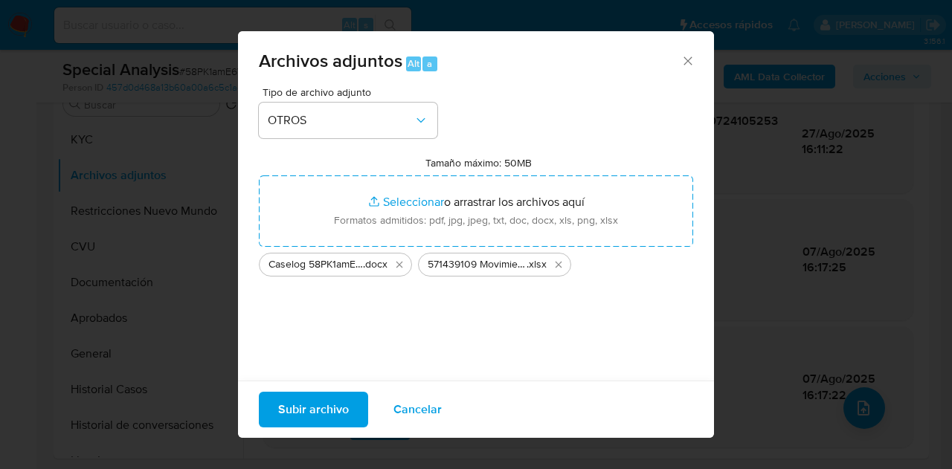
click at [317, 405] on span "Subir archivo" at bounding box center [313, 409] width 71 height 33
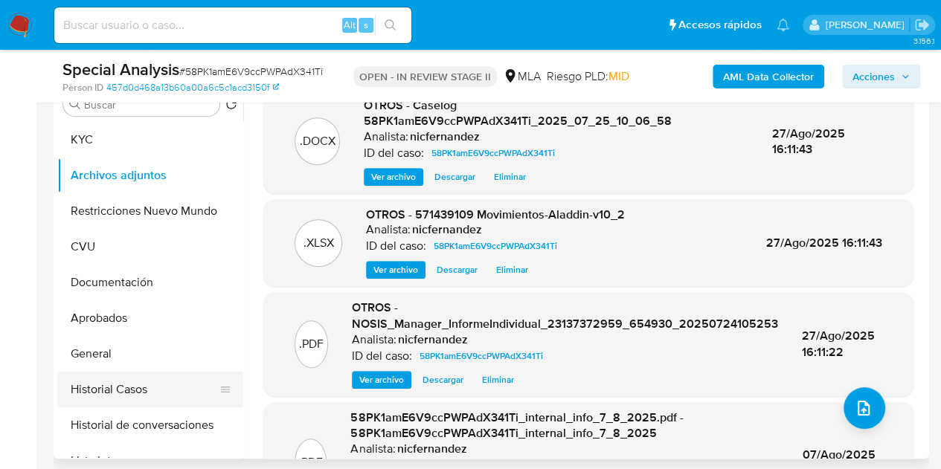
click at [132, 390] on button "Historial Casos" at bounding box center [144, 390] width 174 height 36
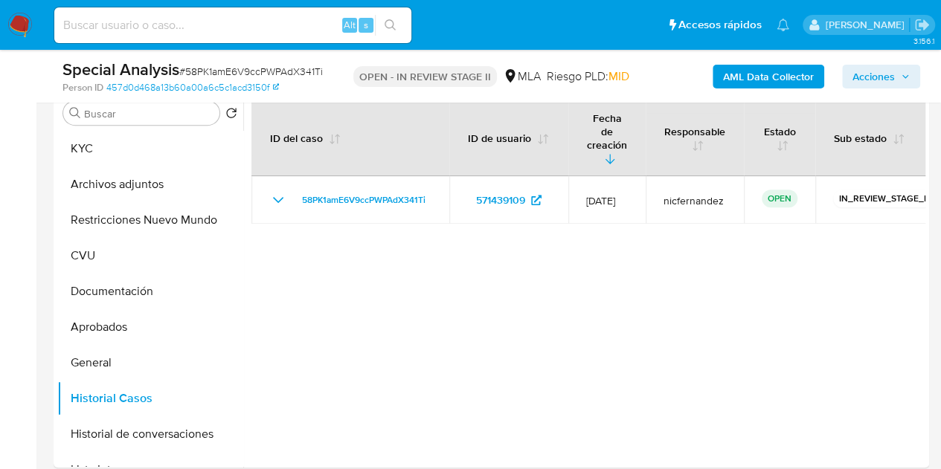
scroll to position [289, 0]
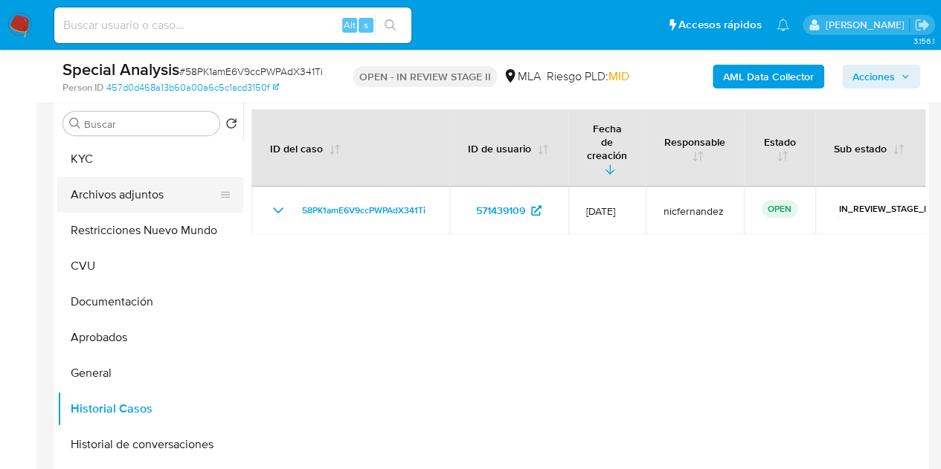
click at [139, 199] on button "Archivos adjuntos" at bounding box center [144, 195] width 174 height 36
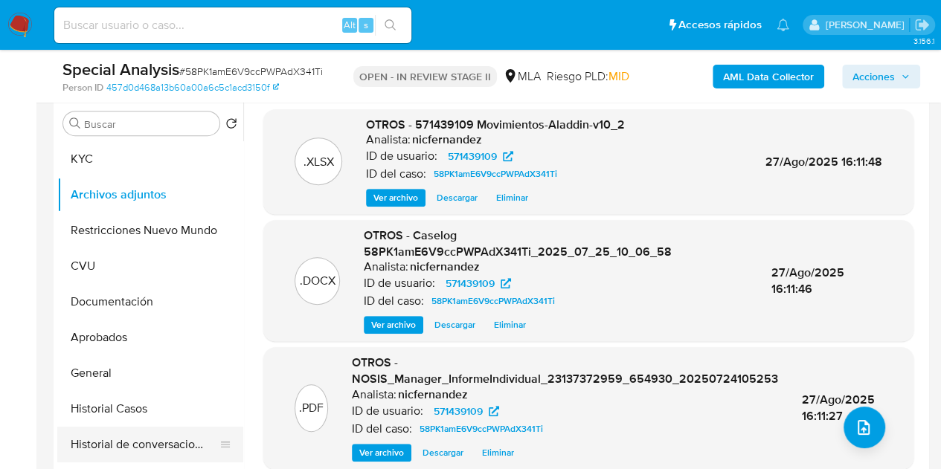
click at [123, 442] on button "Historial de conversaciones" at bounding box center [144, 445] width 174 height 36
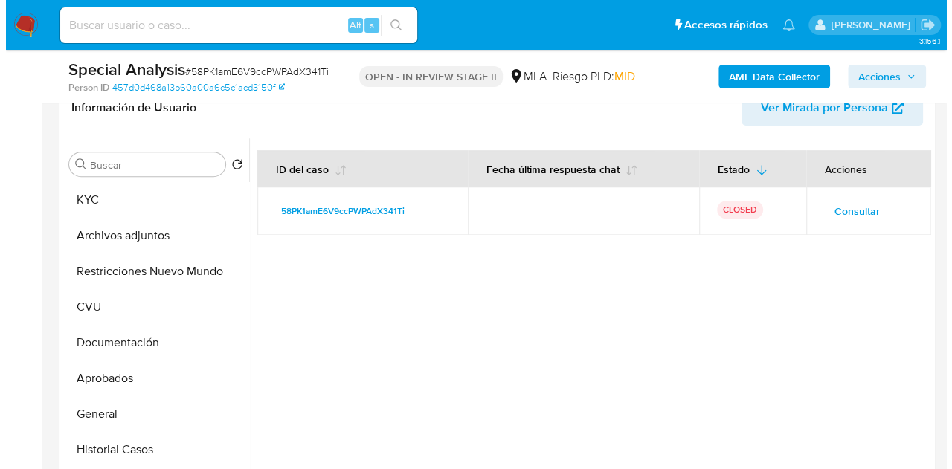
scroll to position [254, 0]
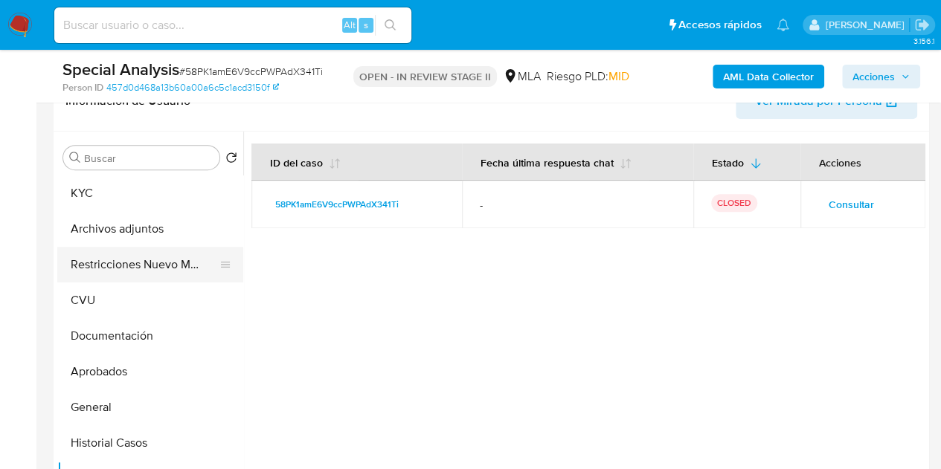
click at [104, 271] on button "Restricciones Nuevo Mundo" at bounding box center [144, 265] width 174 height 36
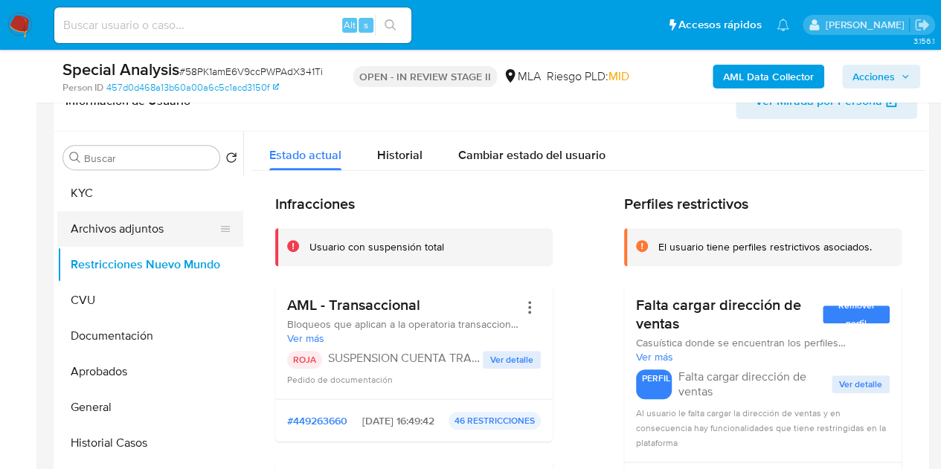
click at [101, 234] on button "Archivos adjuntos" at bounding box center [144, 229] width 174 height 36
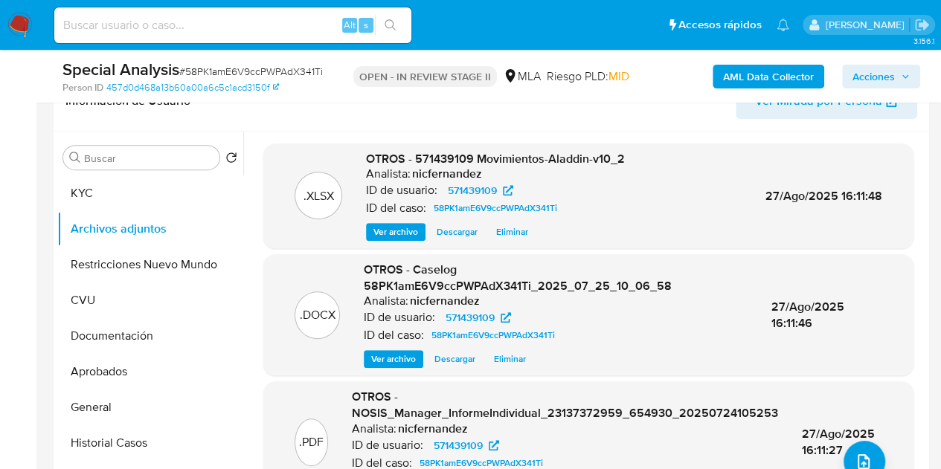
click at [414, 176] on h6 "nicfernandez" at bounding box center [447, 174] width 70 height 15
click at [381, 361] on span "Ver archivo" at bounding box center [393, 359] width 45 height 15
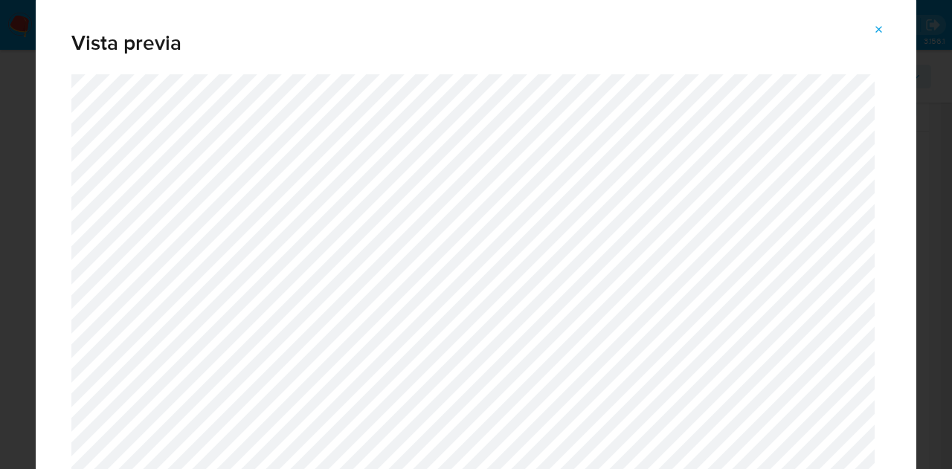
click at [882, 14] on div "Vista previa" at bounding box center [476, 35] width 880 height 77
click at [877, 28] on icon "Attachment preview" at bounding box center [879, 29] width 7 height 7
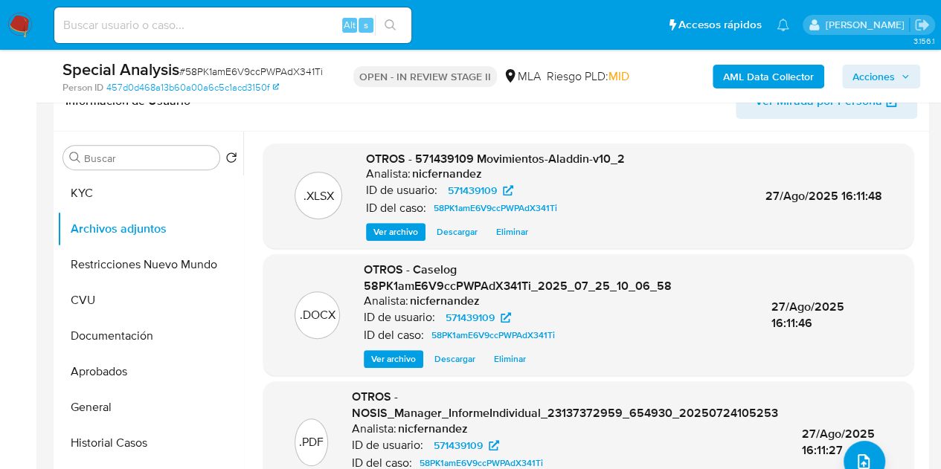
click at [391, 359] on span "Ver archivo" at bounding box center [393, 359] width 45 height 15
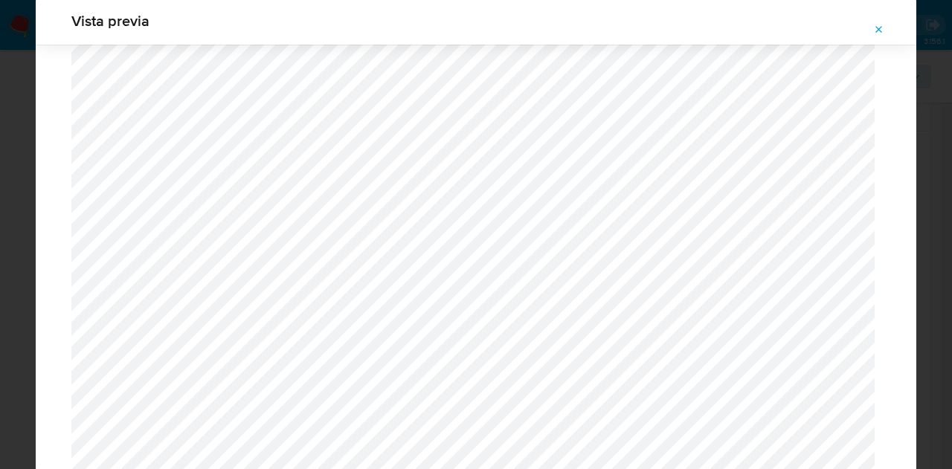
scroll to position [1107, 0]
click at [888, 41] on div "Vista previa" at bounding box center [476, 21] width 880 height 48
click at [880, 32] on icon "Attachment preview" at bounding box center [879, 30] width 12 height 12
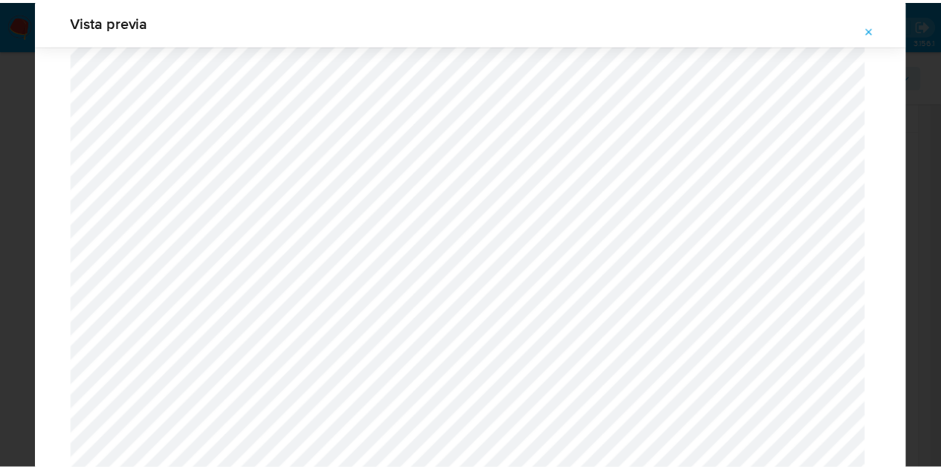
scroll to position [48, 0]
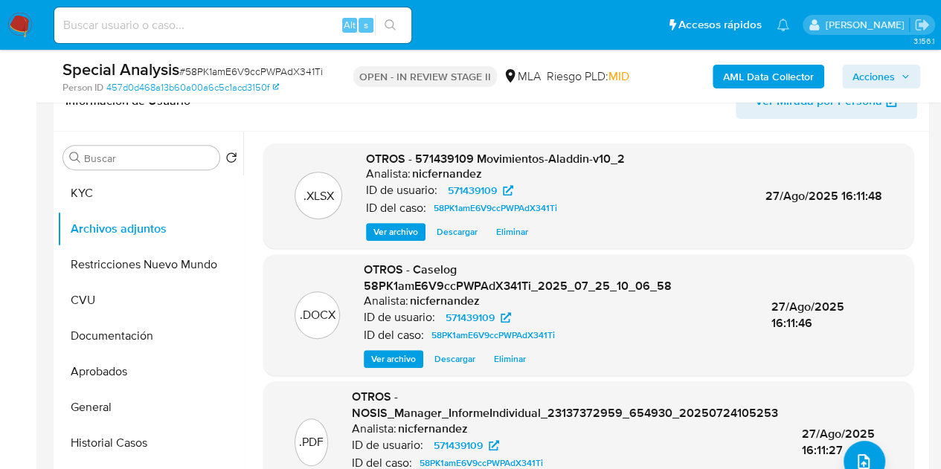
drag, startPoint x: 442, startPoint y: 133, endPoint x: 515, endPoint y: 129, distance: 73.8
click at [442, 133] on div ".XLSX OTROS - 571439109 Movimientos-Aladdin-v10_2 Analista: nicfernandez ID de …" at bounding box center [584, 322] width 682 height 381
drag, startPoint x: 870, startPoint y: 71, endPoint x: 843, endPoint y: 83, distance: 30.0
click at [869, 74] on span "Acciones" at bounding box center [873, 77] width 42 height 24
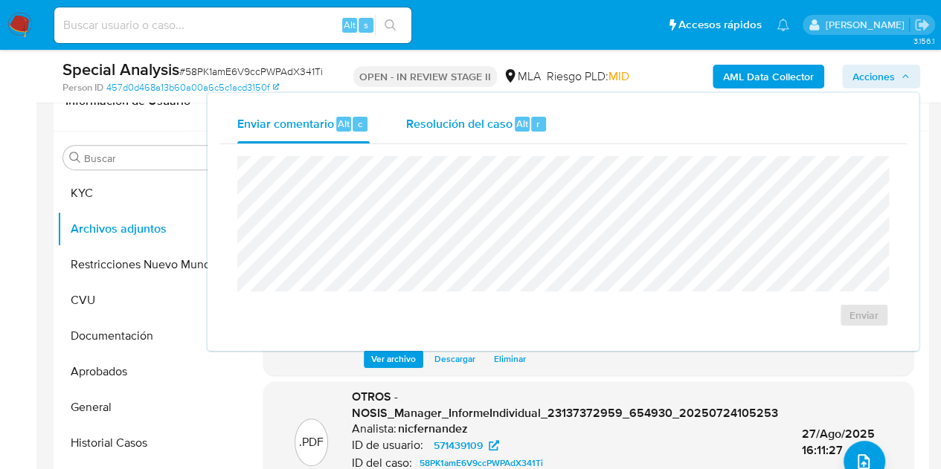
click at [505, 129] on span "Resolución del caso" at bounding box center [458, 123] width 106 height 17
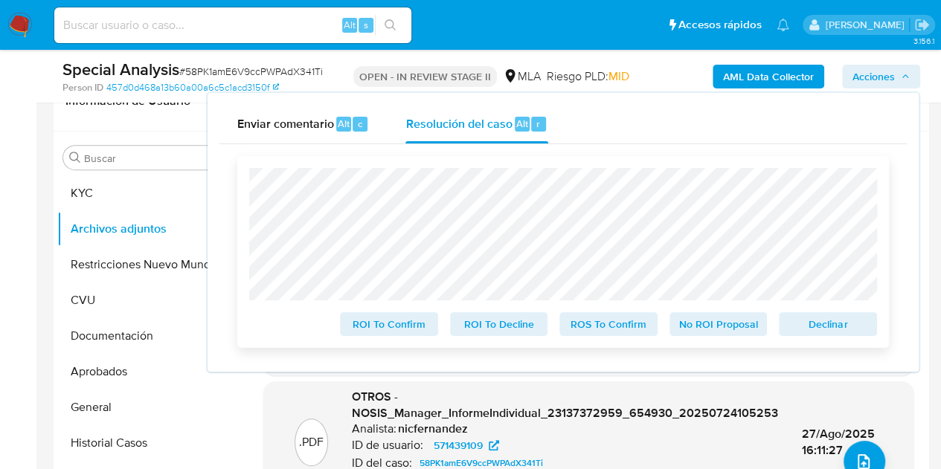
click at [817, 326] on span "Declinar" at bounding box center [827, 324] width 77 height 21
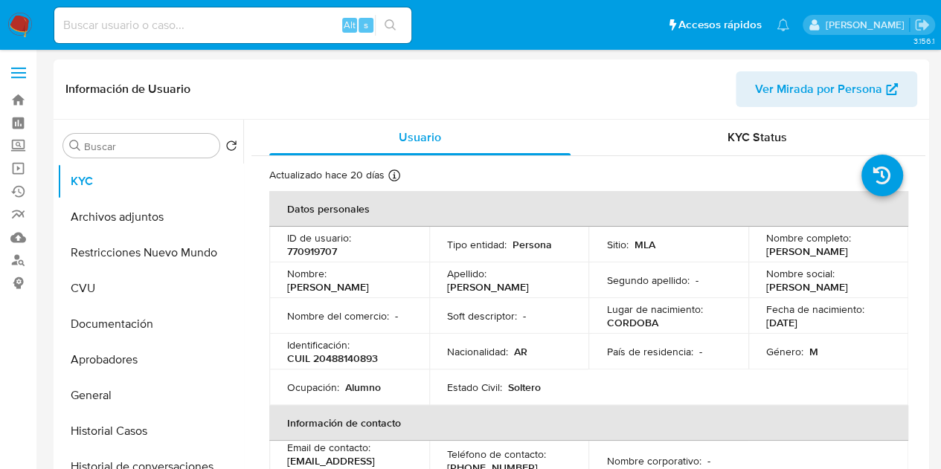
select select "10"
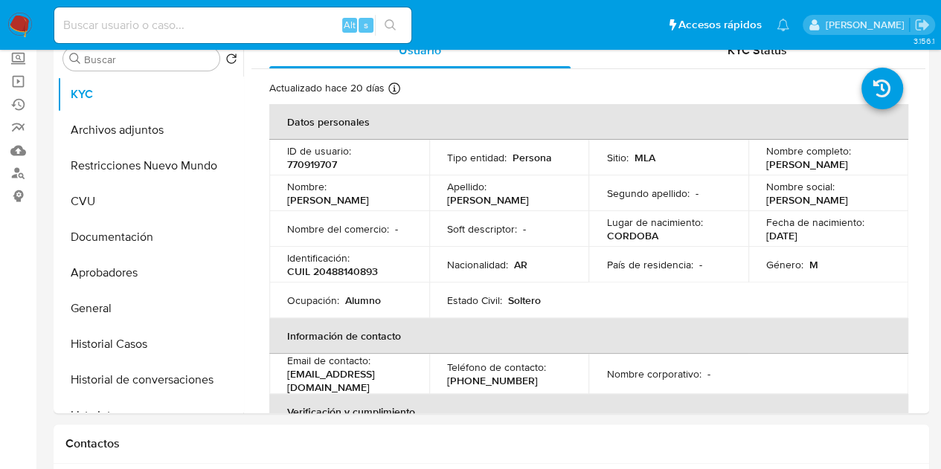
scroll to position [103, 0]
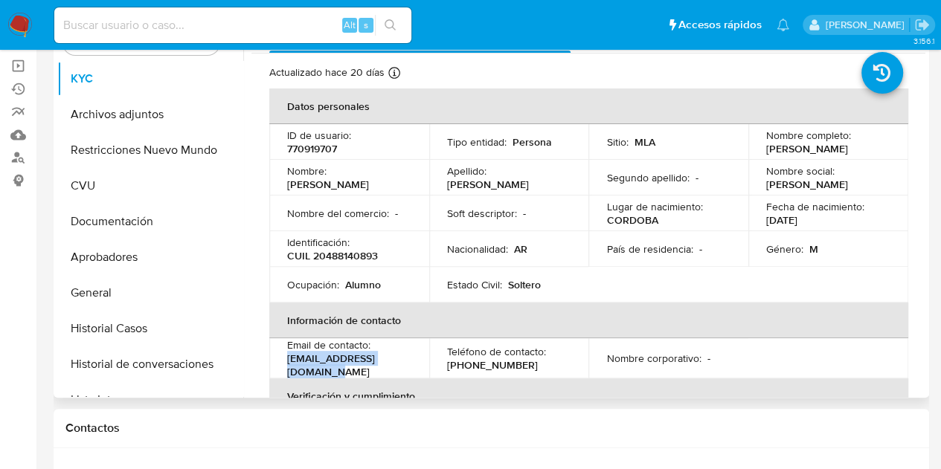
drag, startPoint x: 286, startPoint y: 367, endPoint x: 422, endPoint y: 365, distance: 136.8
click at [422, 365] on td "Email de contacto : [EMAIL_ADDRESS][DOMAIN_NAME]" at bounding box center [349, 363] width 160 height 40
copy p "[EMAIL_ADDRESS][DOMAIN_NAME]"
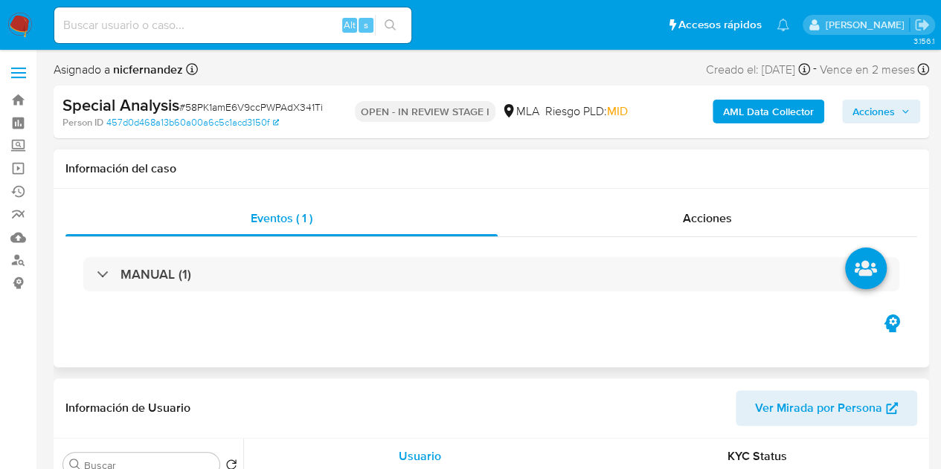
click at [436, 157] on div "Información del caso" at bounding box center [491, 168] width 875 height 39
click at [854, 110] on span "Acciones" at bounding box center [873, 112] width 42 height 24
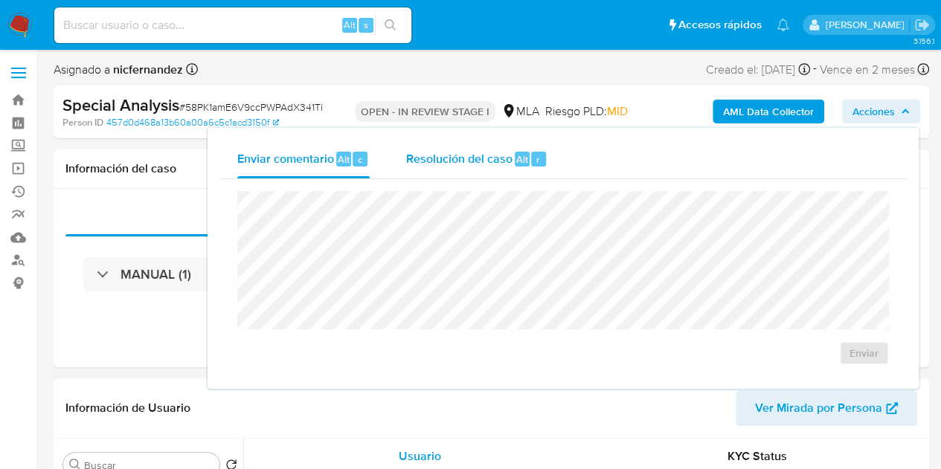
click at [500, 165] on span "Resolución del caso" at bounding box center [458, 158] width 106 height 17
select select "10"
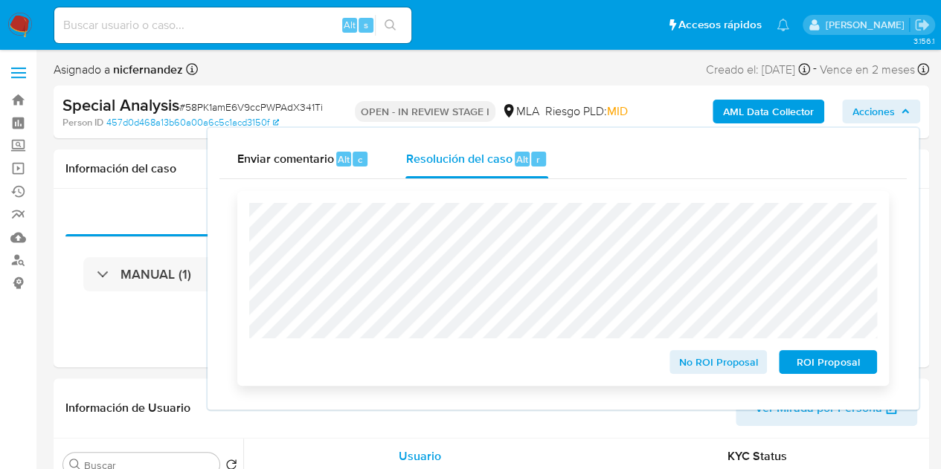
click at [818, 364] on span "ROI Proposal" at bounding box center [827, 362] width 77 height 21
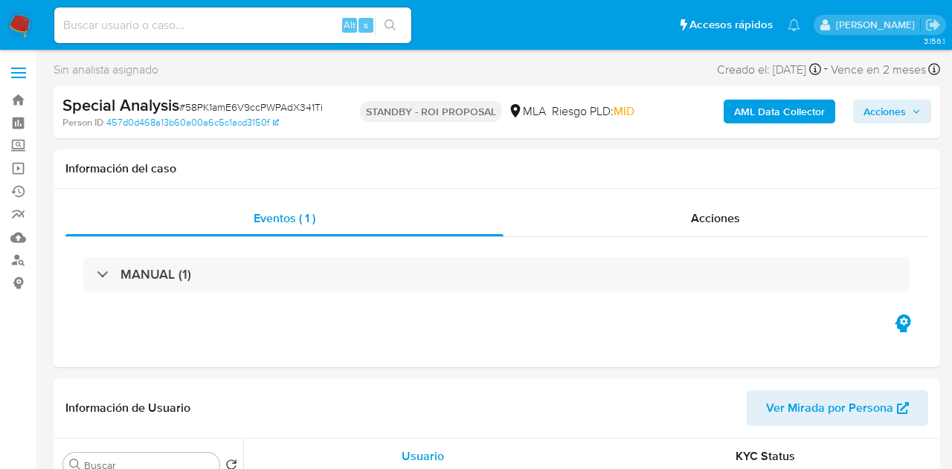
select select "10"
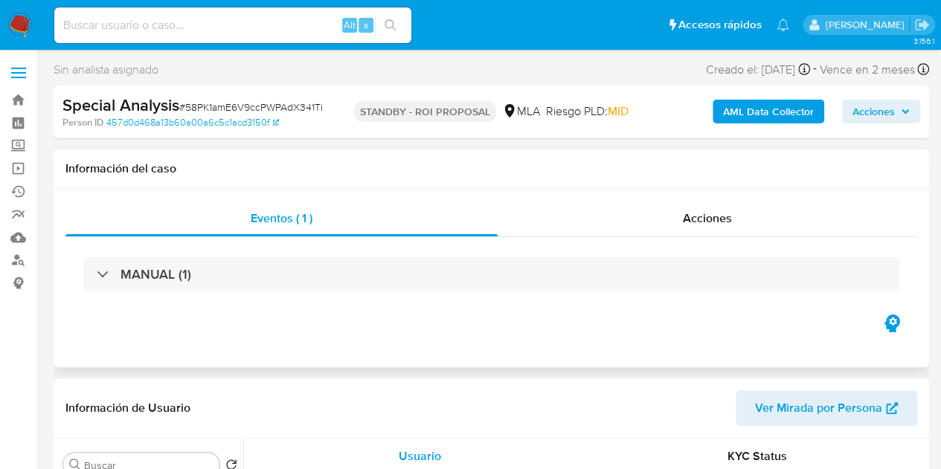
select select "10"
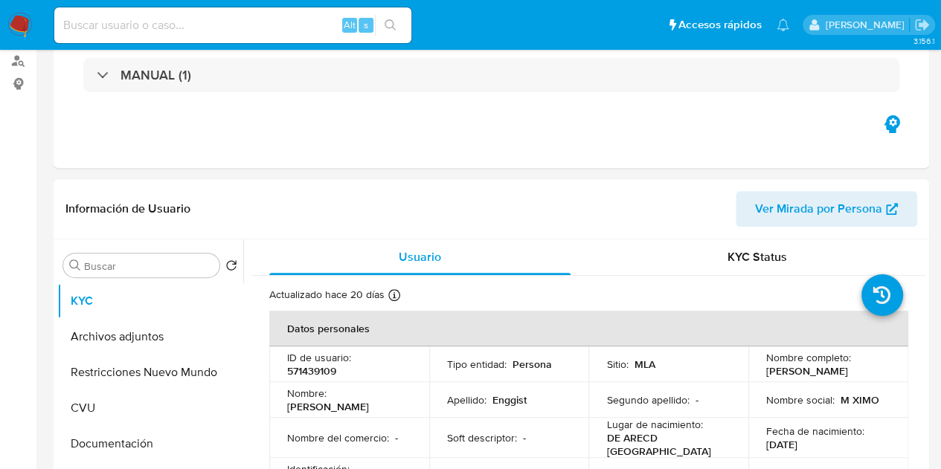
scroll to position [292, 0]
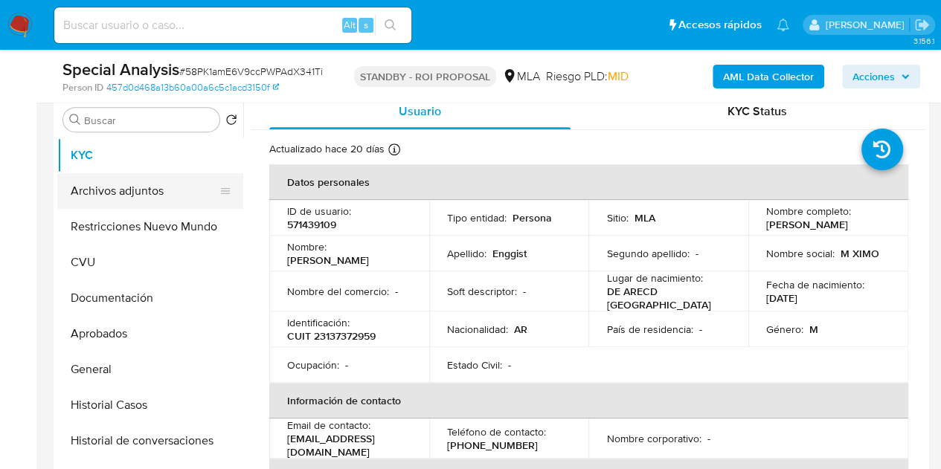
click at [127, 190] on button "Archivos adjuntos" at bounding box center [144, 191] width 174 height 36
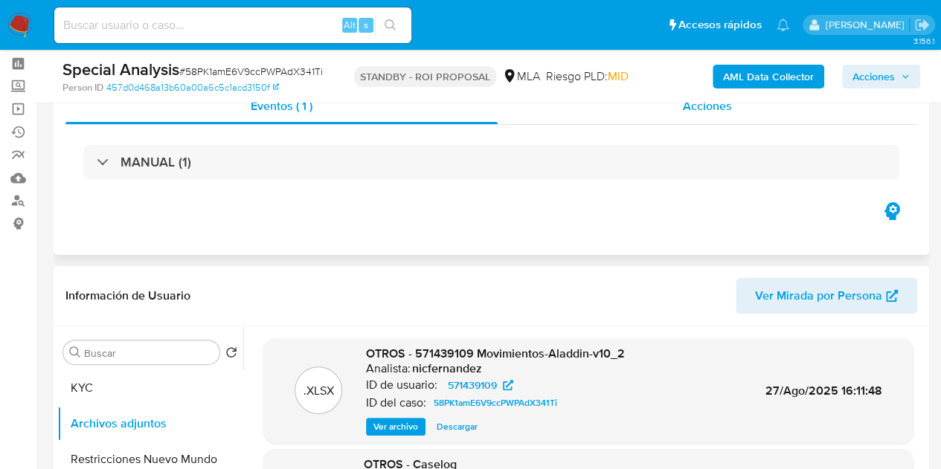
scroll to position [36, 0]
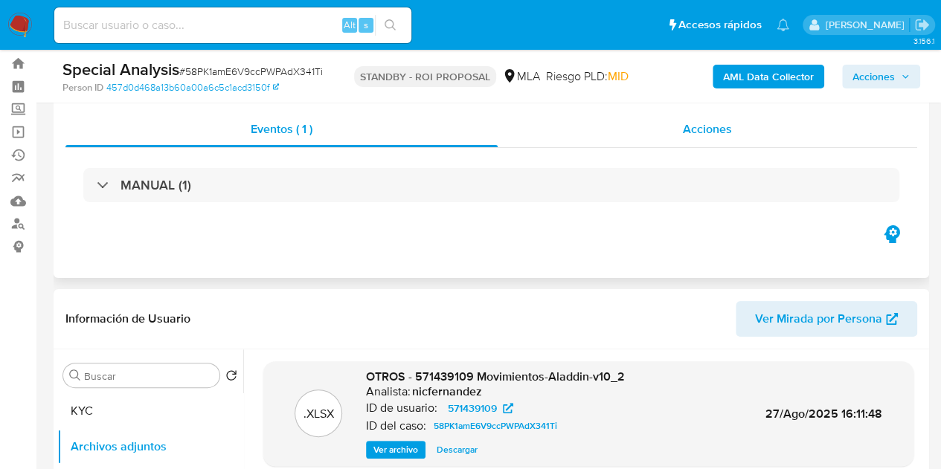
click at [718, 132] on span "Acciones" at bounding box center [707, 128] width 49 height 17
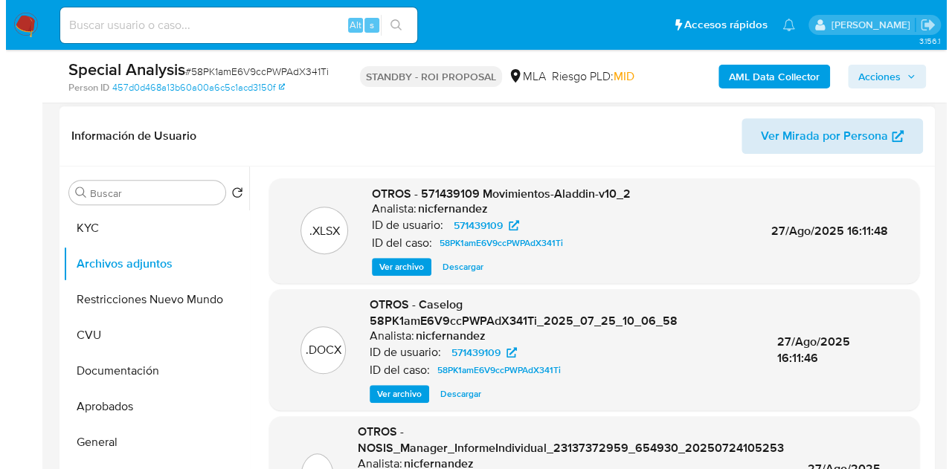
scroll to position [317, 0]
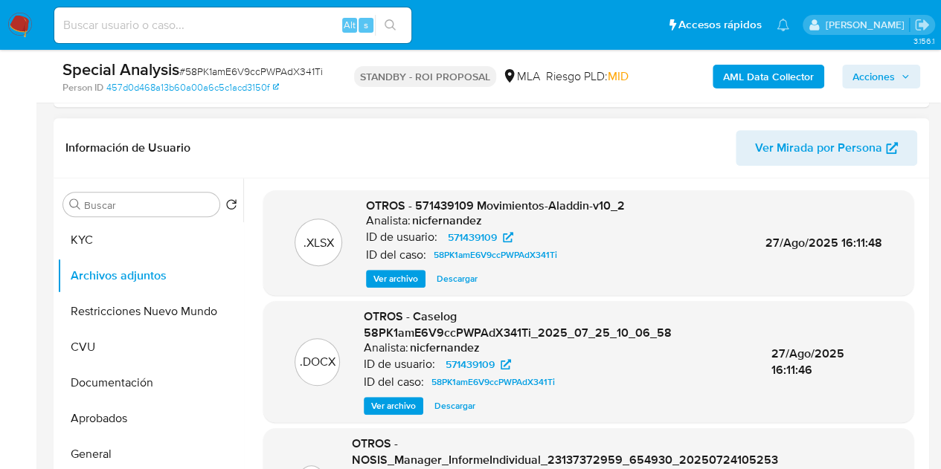
click at [385, 404] on span "Ver archivo" at bounding box center [393, 406] width 45 height 15
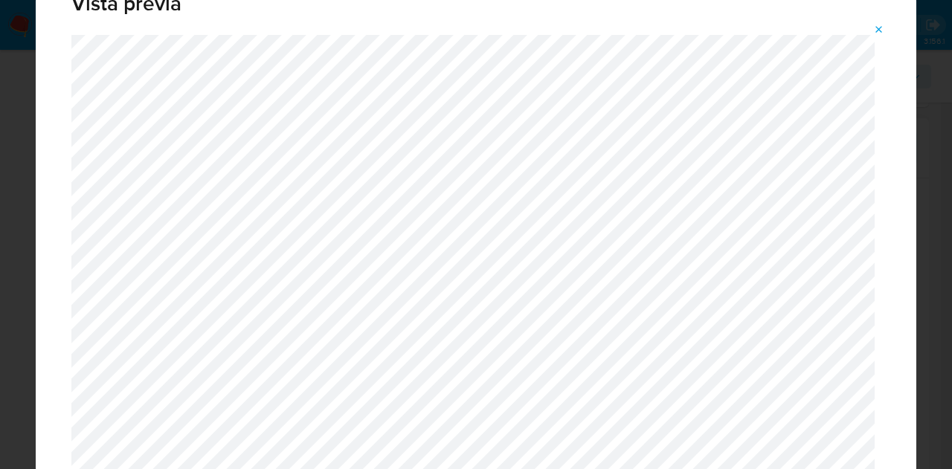
scroll to position [42, 0]
click at [874, 26] on icon "Attachment preview" at bounding box center [879, 30] width 12 height 12
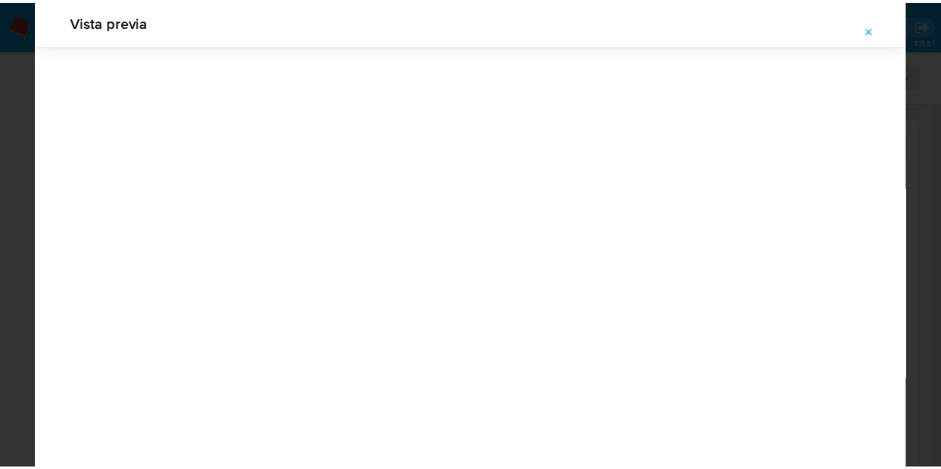
scroll to position [48, 0]
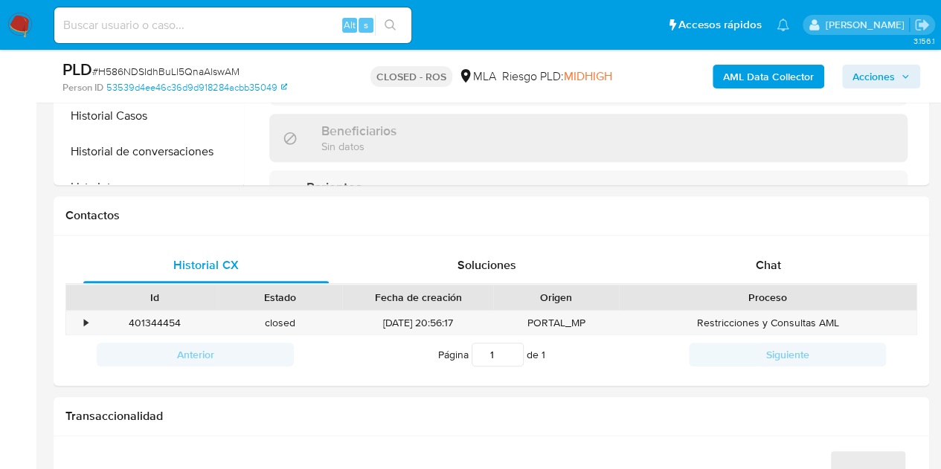
scroll to position [614, 0]
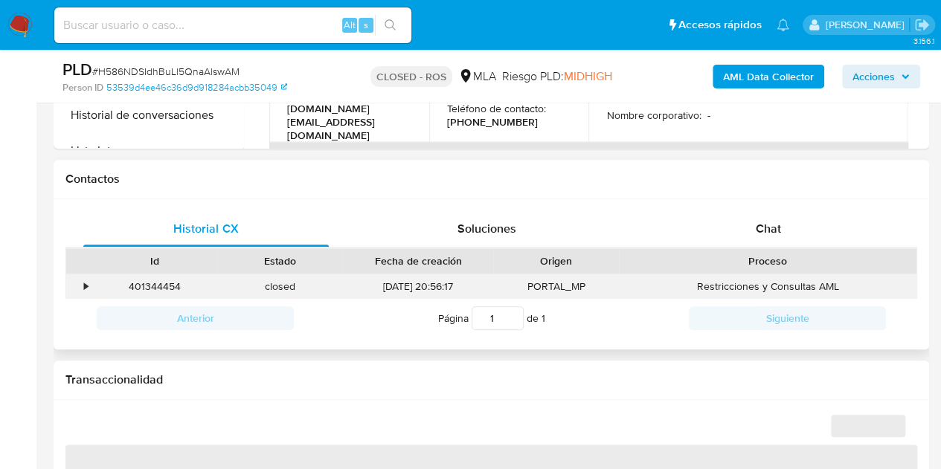
select select "10"
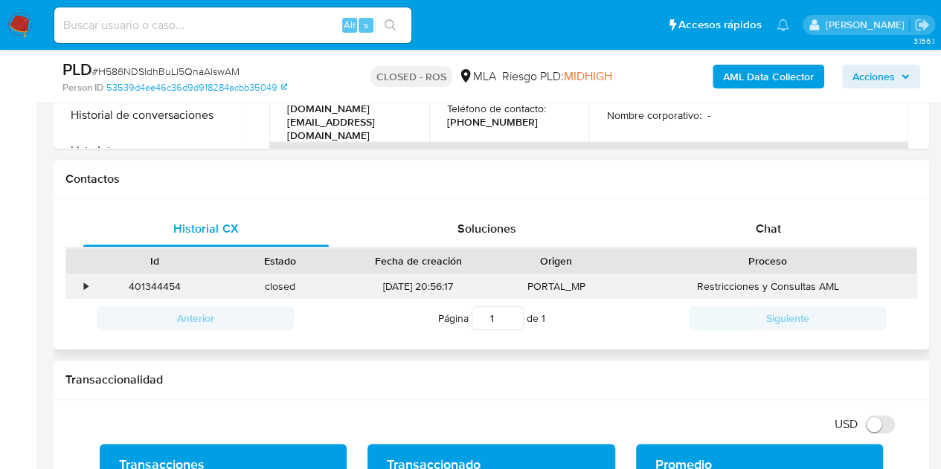
click at [168, 283] on div "401344454" at bounding box center [154, 286] width 125 height 25
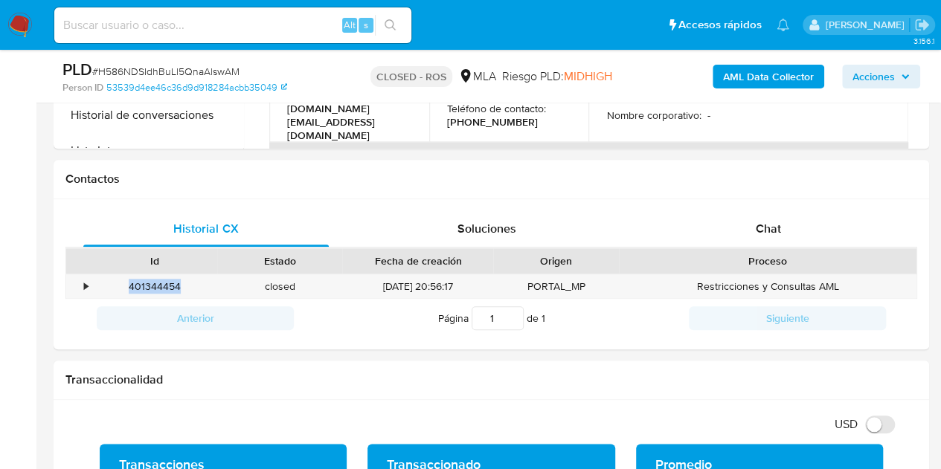
copy div "401344454"
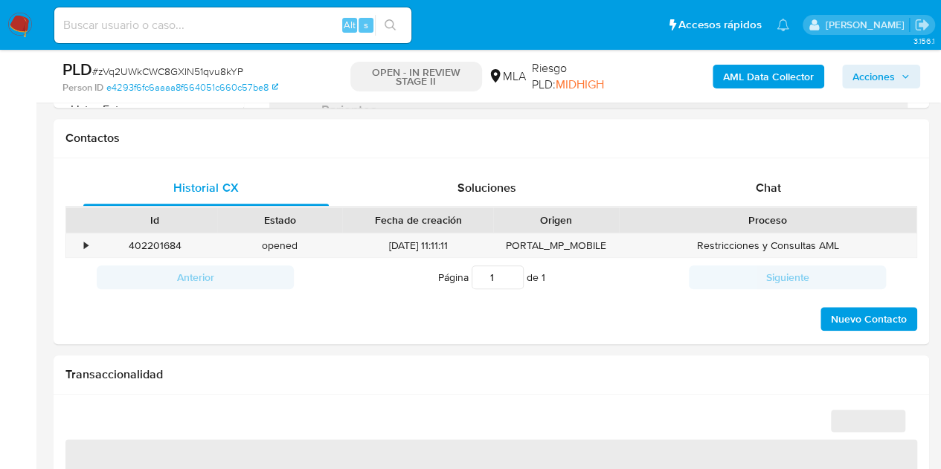
scroll to position [653, 0]
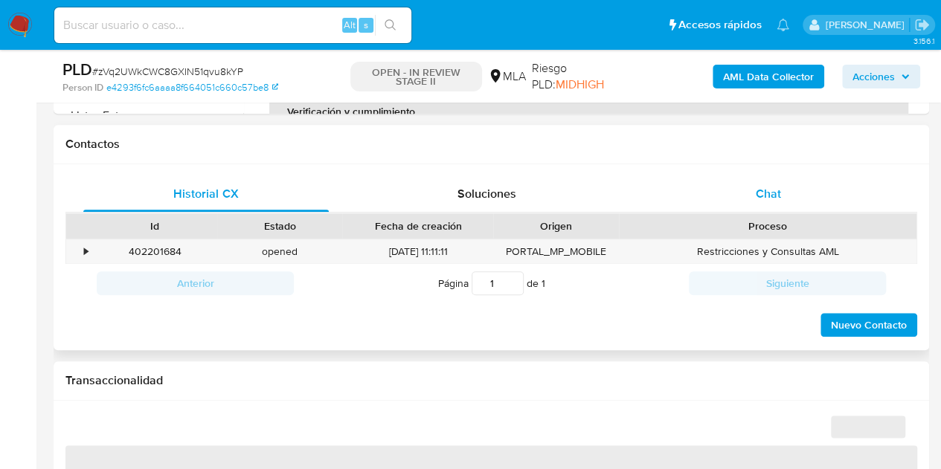
click at [800, 187] on div "Chat" at bounding box center [767, 194] width 245 height 36
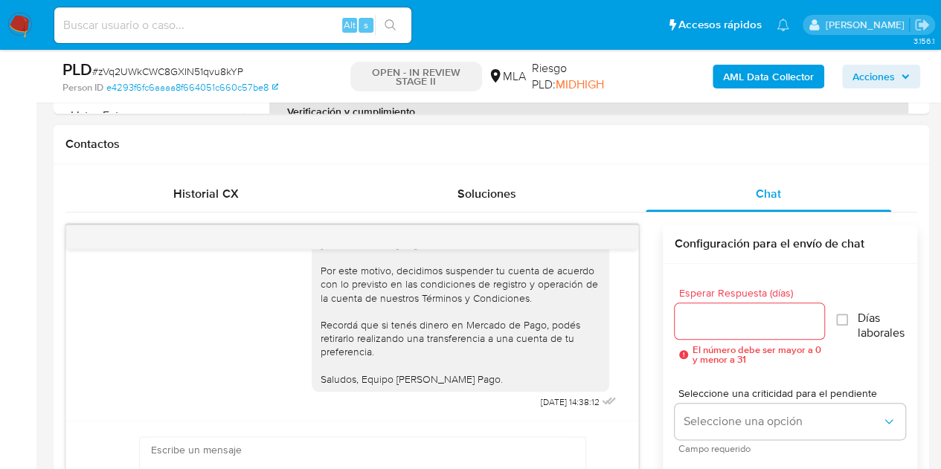
select select "10"
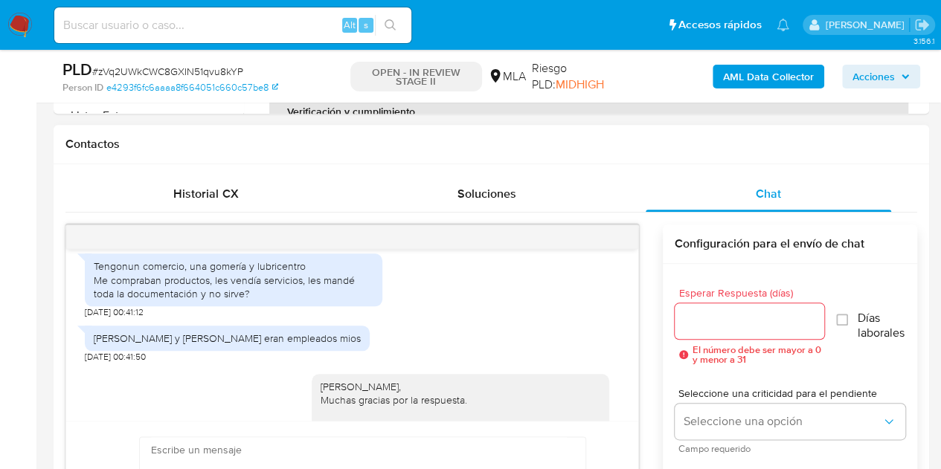
scroll to position [1571, 0]
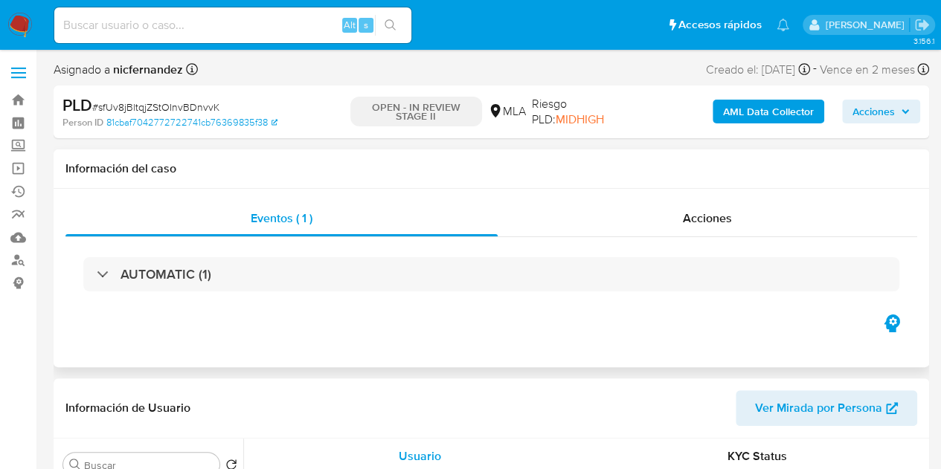
select select "10"
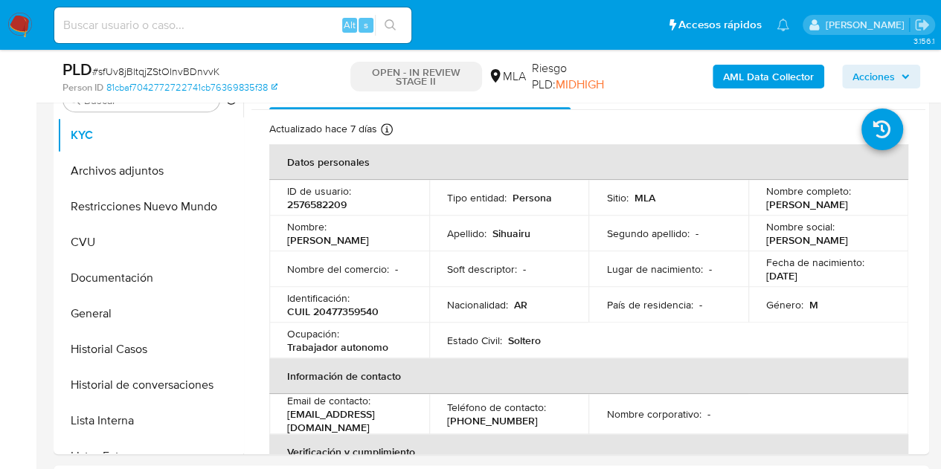
scroll to position [309, 0]
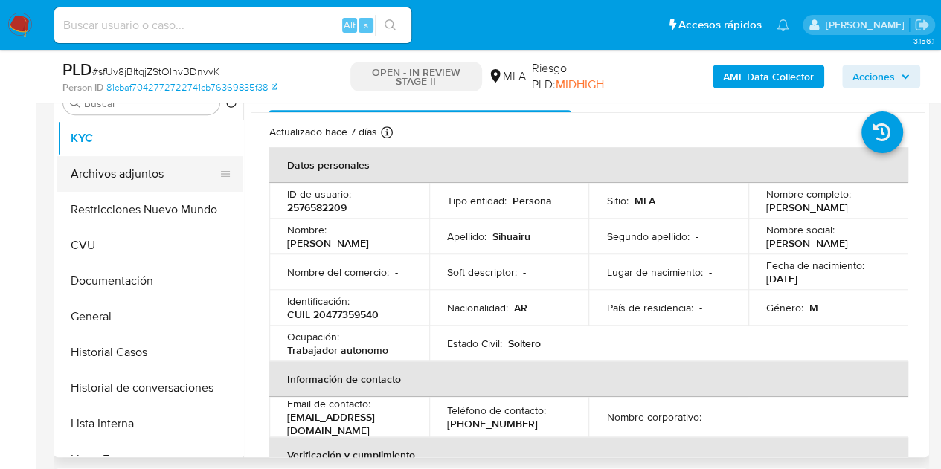
click at [129, 173] on button "Archivos adjuntos" at bounding box center [144, 174] width 174 height 36
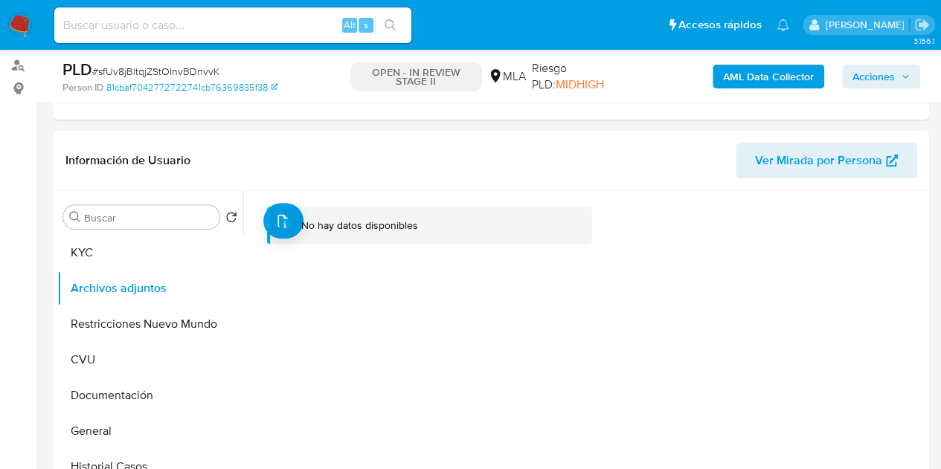
scroll to position [168, 0]
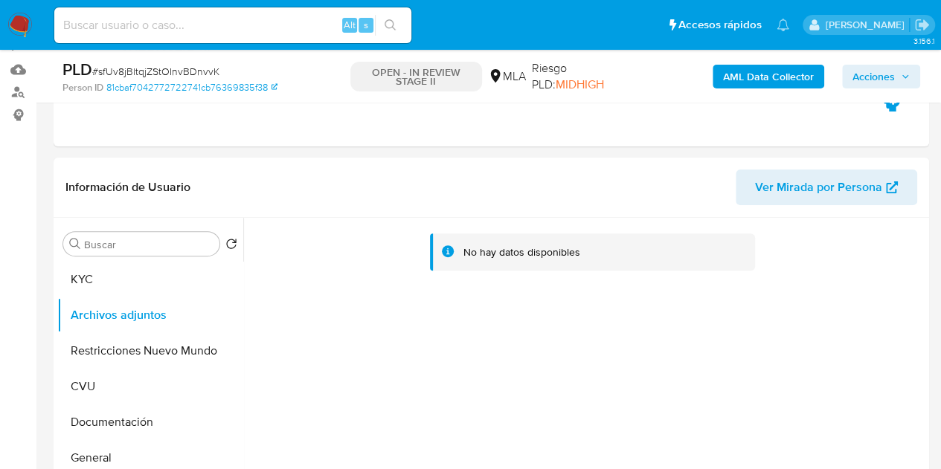
click at [754, 78] on b "AML Data Collector" at bounding box center [768, 77] width 91 height 24
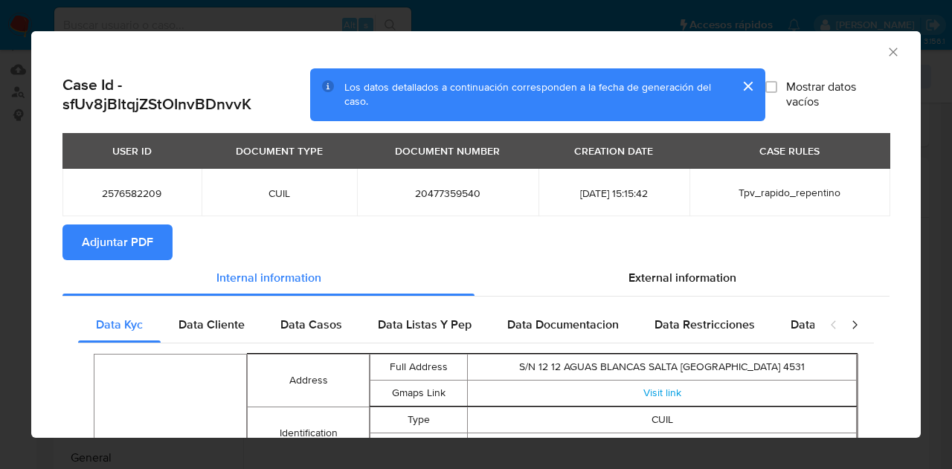
click at [146, 231] on span "Adjuntar PDF" at bounding box center [117, 242] width 71 height 33
click at [886, 51] on icon "Cerrar ventana" at bounding box center [893, 52] width 15 height 15
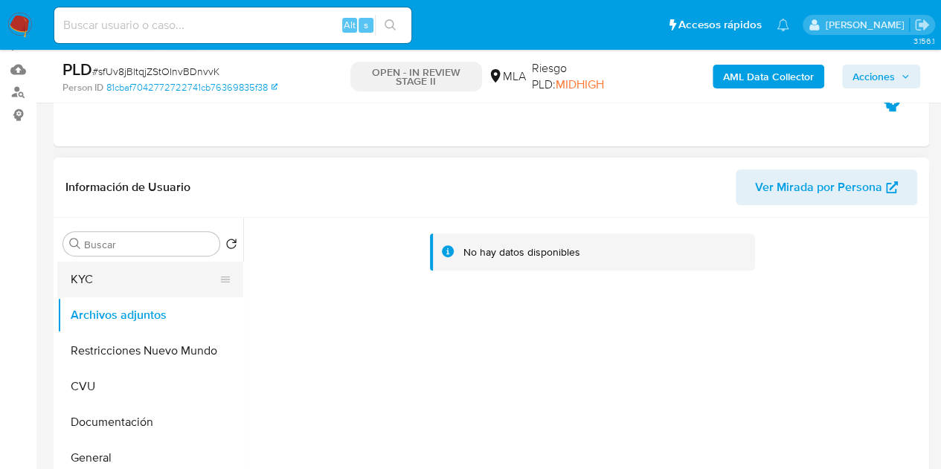
click at [133, 286] on button "KYC" at bounding box center [144, 280] width 174 height 36
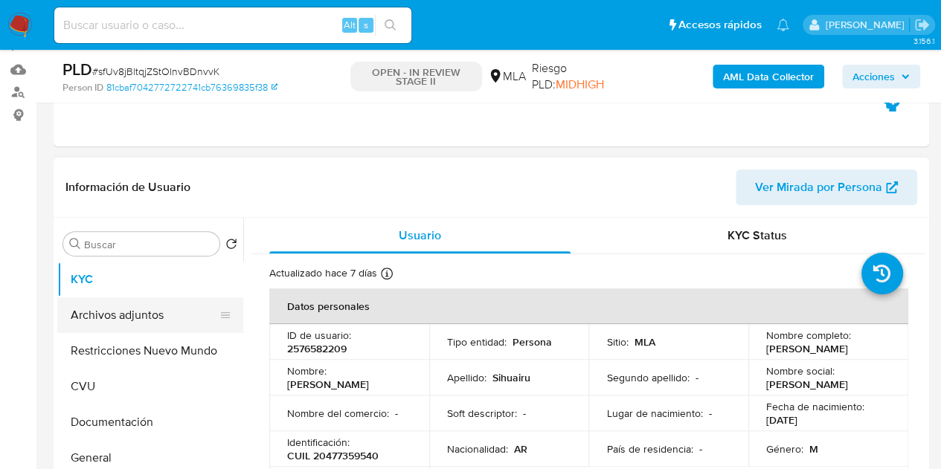
click at [134, 313] on button "Archivos adjuntos" at bounding box center [144, 315] width 174 height 36
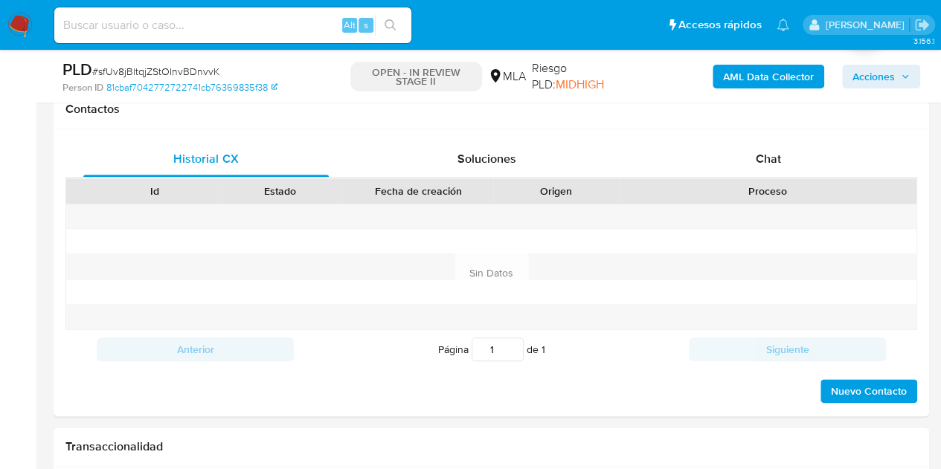
scroll to position [701, 0]
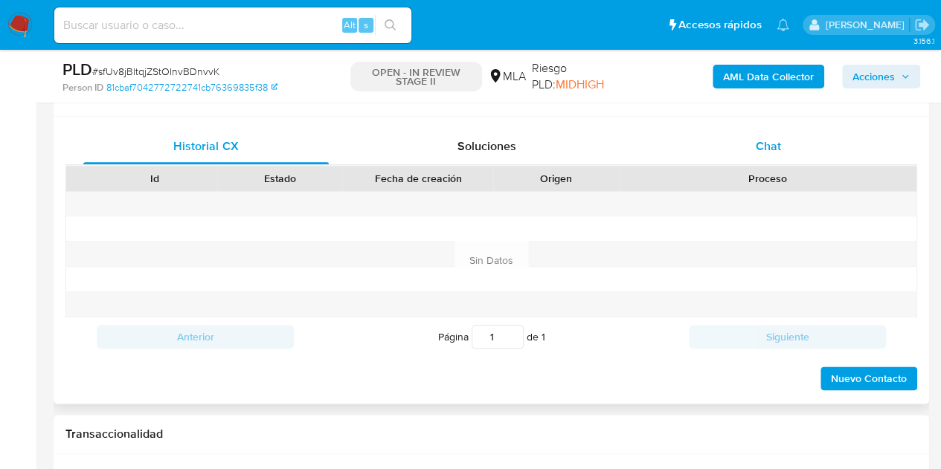
click at [788, 162] on div "Chat" at bounding box center [767, 147] width 245 height 36
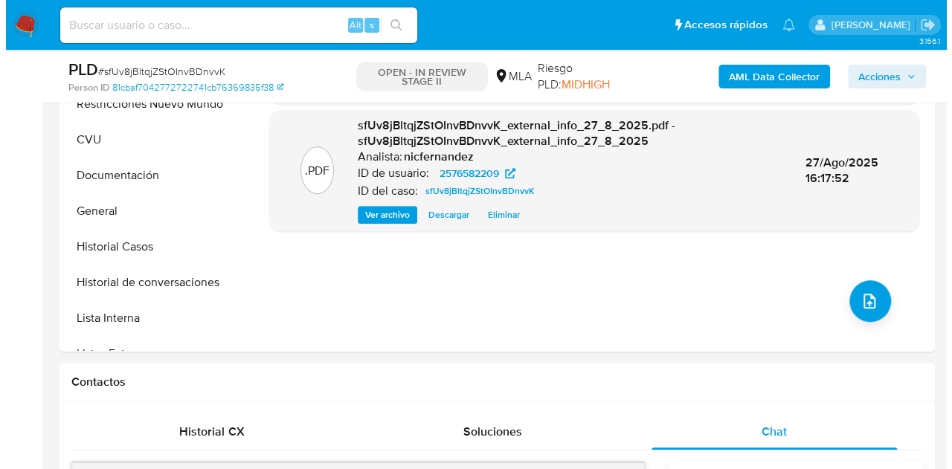
scroll to position [291, 0]
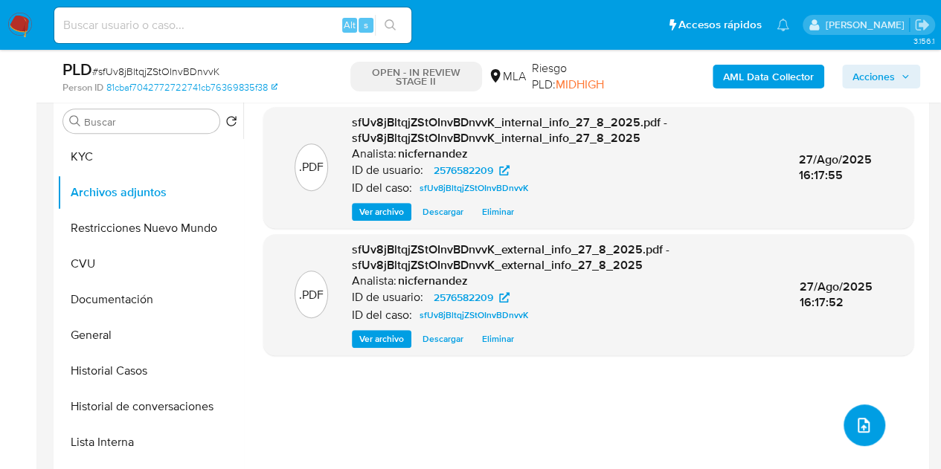
click at [859, 422] on icon "upload-file" at bounding box center [863, 425] width 18 height 18
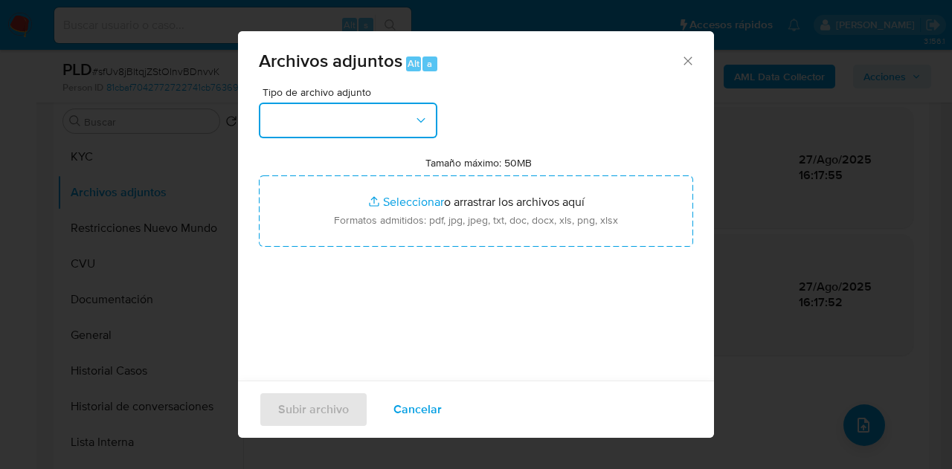
click at [410, 116] on button "button" at bounding box center [348, 121] width 178 height 36
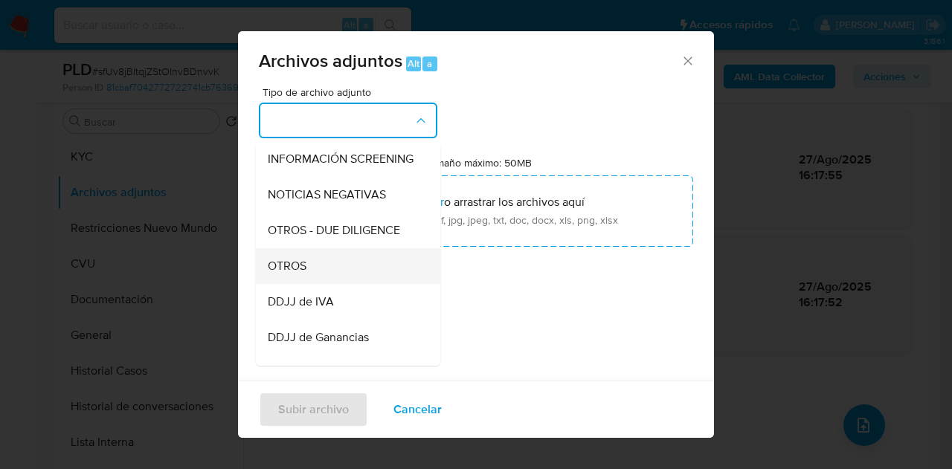
scroll to position [202, 0]
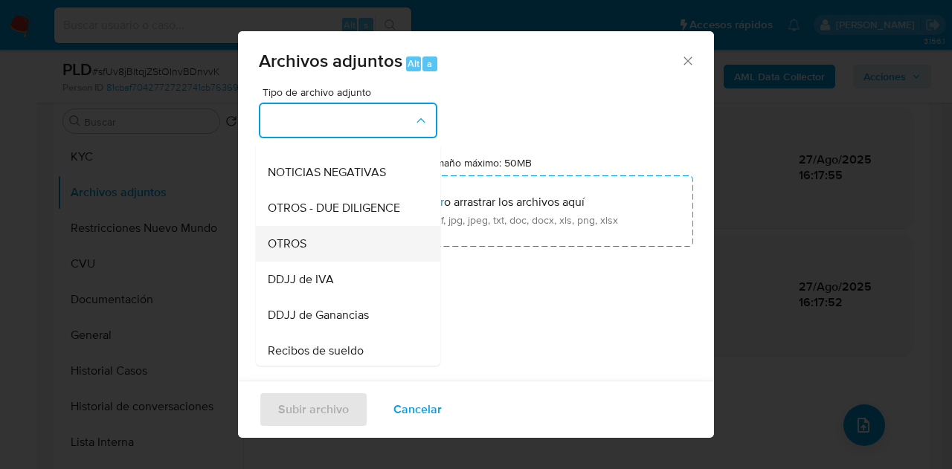
click at [329, 262] on div "OTROS" at bounding box center [344, 244] width 152 height 36
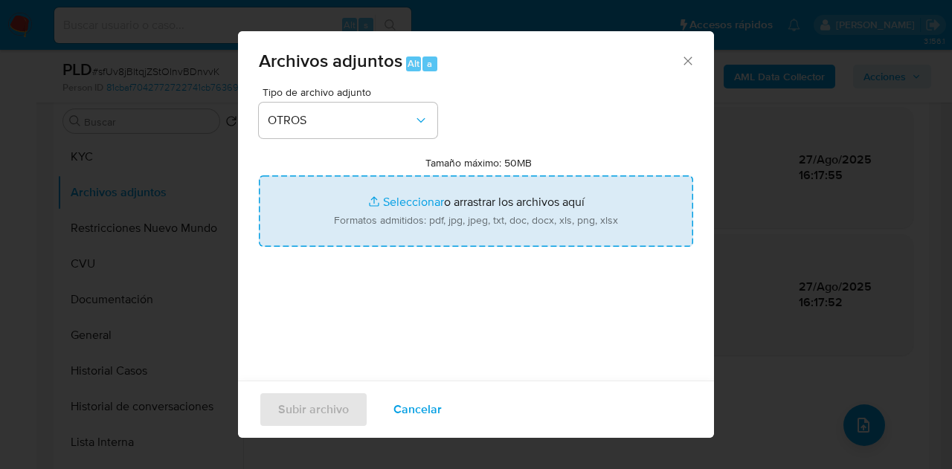
click at [373, 209] on input "Tamaño máximo: 50MB Seleccionar archivos" at bounding box center [476, 210] width 434 height 71
type input "C:\fakepath\Caselog sfUv8jBltqjZStOInvBDnvvK_2025_08_19_03_01_40.docx"
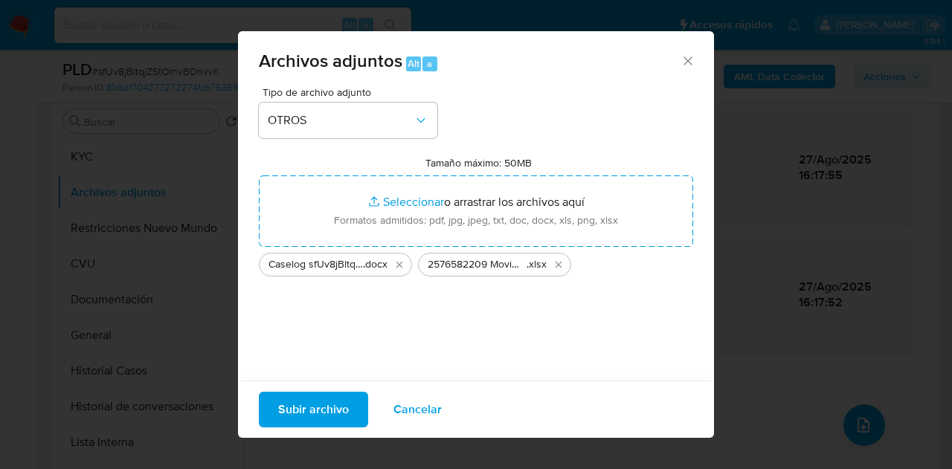
click at [300, 415] on span "Subir archivo" at bounding box center [313, 409] width 71 height 33
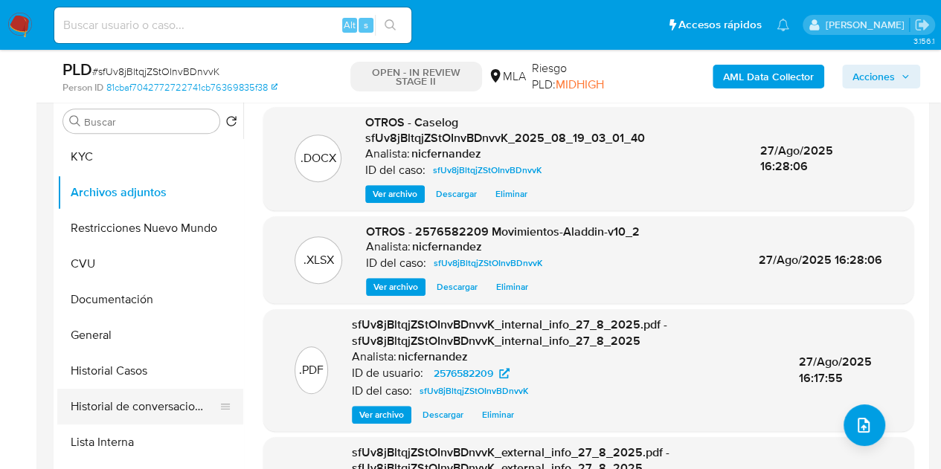
click at [123, 396] on button "Historial de conversaciones" at bounding box center [144, 407] width 174 height 36
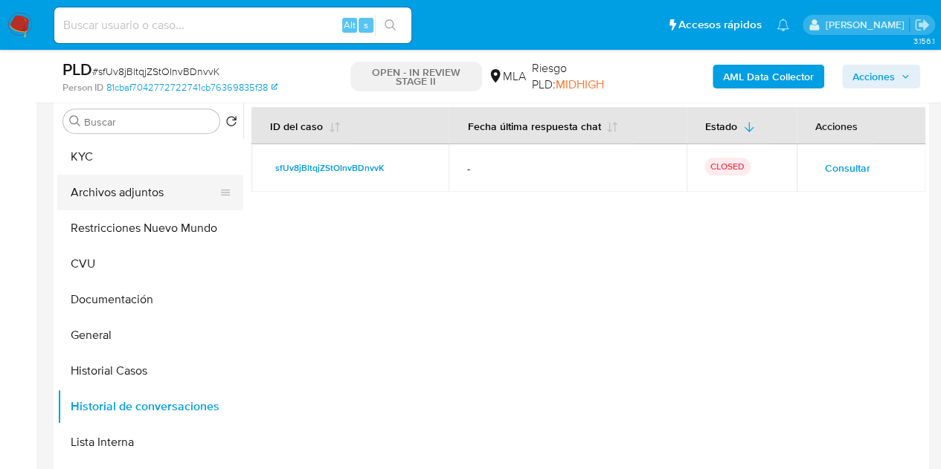
click at [100, 185] on button "Archivos adjuntos" at bounding box center [144, 193] width 174 height 36
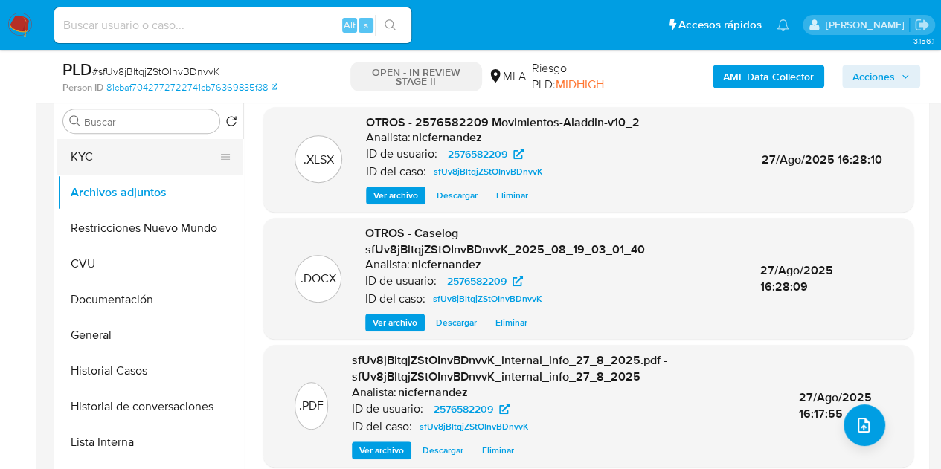
click at [100, 164] on button "KYC" at bounding box center [144, 157] width 174 height 36
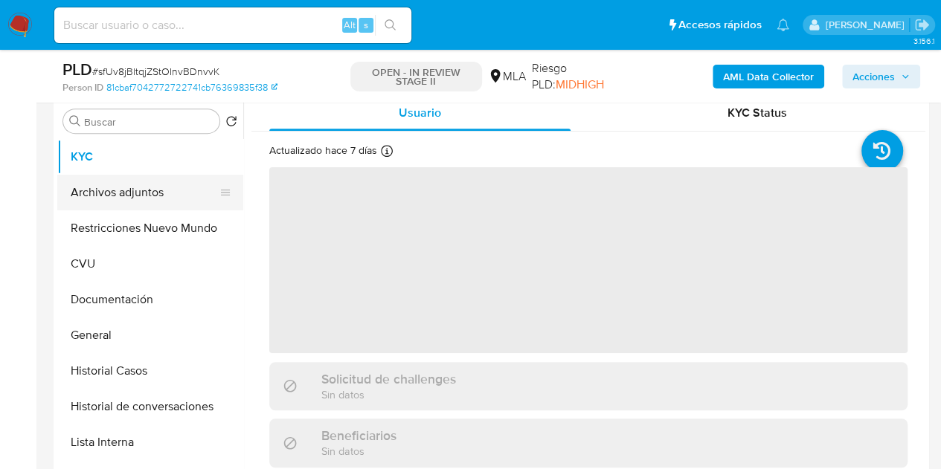
click at [104, 204] on button "Archivos adjuntos" at bounding box center [144, 193] width 174 height 36
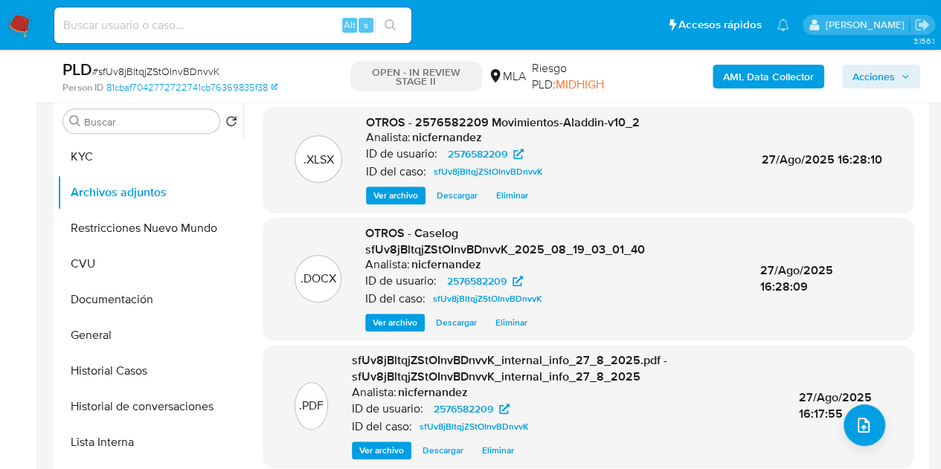
click at [382, 315] on span "Ver archivo" at bounding box center [395, 322] width 45 height 15
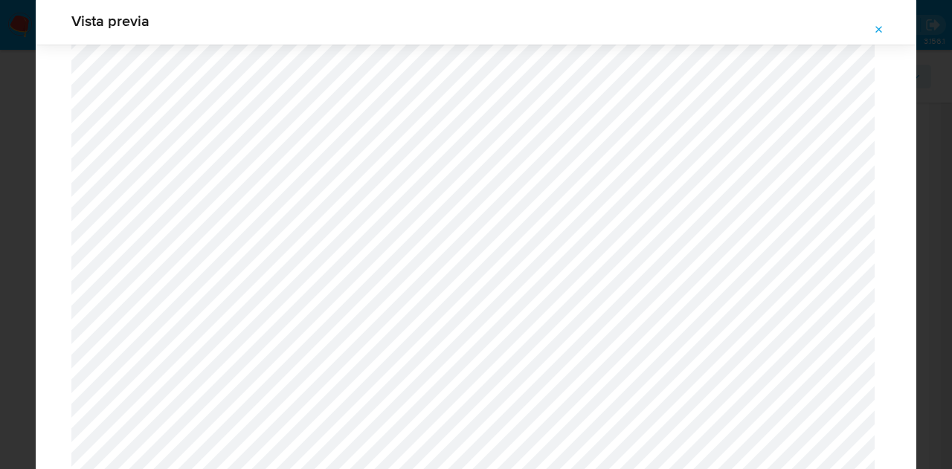
scroll to position [149, 0]
click at [873, 33] on icon "Attachment preview" at bounding box center [879, 30] width 12 height 12
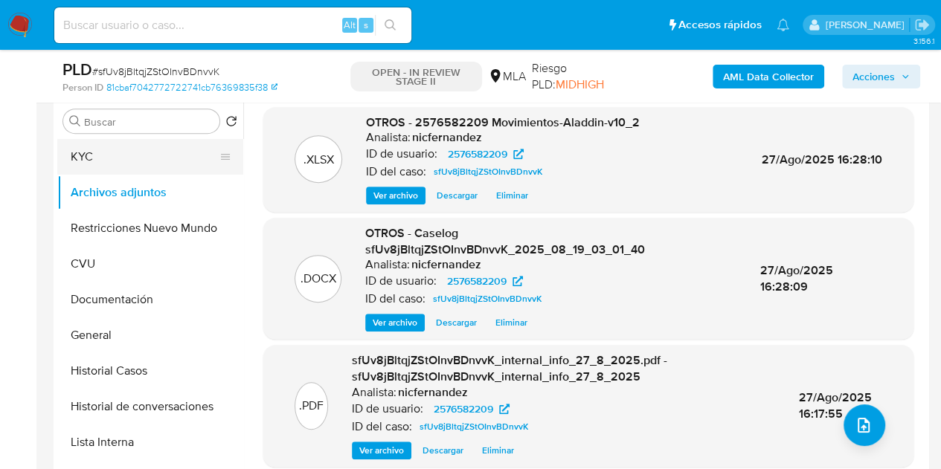
click at [132, 163] on button "KYC" at bounding box center [144, 157] width 174 height 36
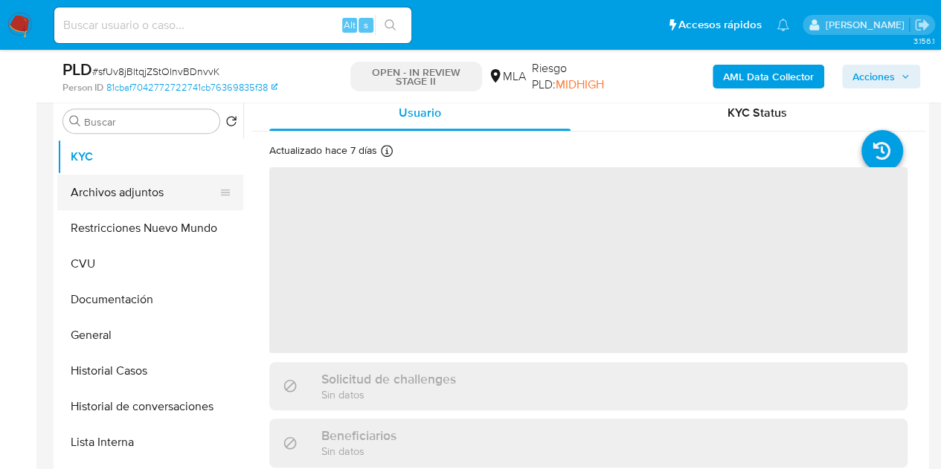
click at [145, 185] on button "Archivos adjuntos" at bounding box center [144, 193] width 174 height 36
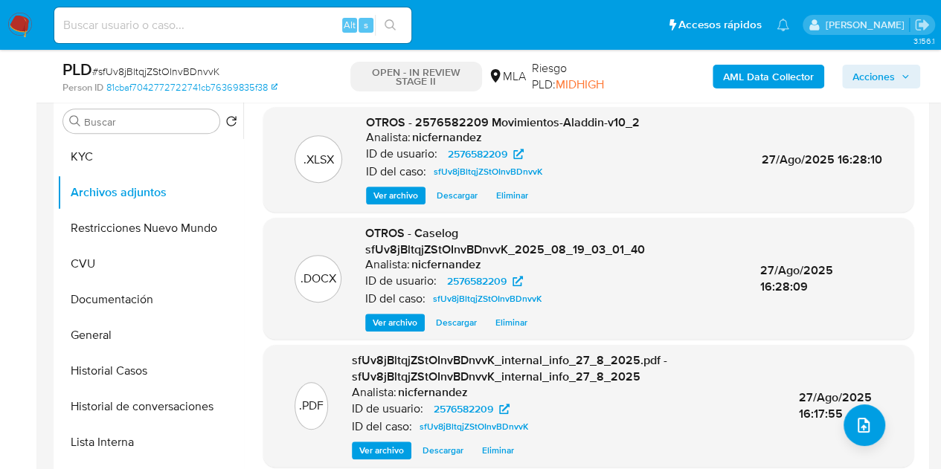
click at [398, 322] on span "Ver archivo" at bounding box center [395, 322] width 45 height 15
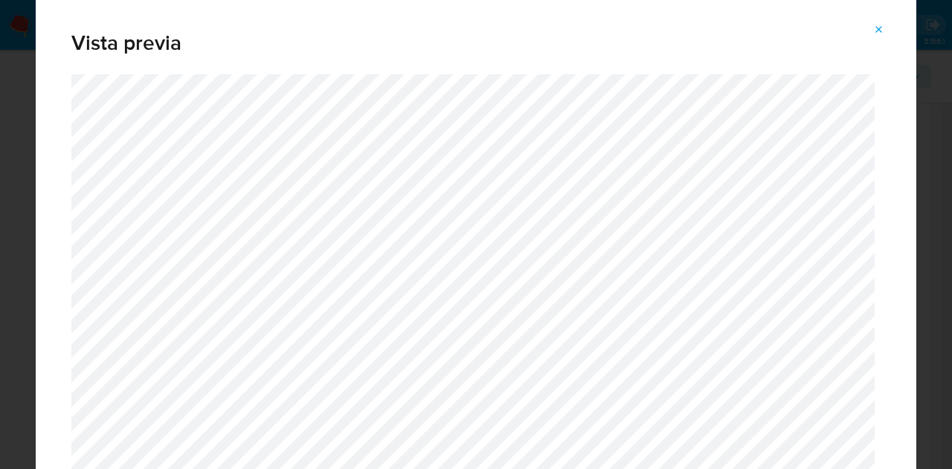
drag, startPoint x: 916, startPoint y: 50, endPoint x: 913, endPoint y: 69, distance: 19.6
click at [913, 69] on div "Vista previa" at bounding box center [476, 234] width 952 height 469
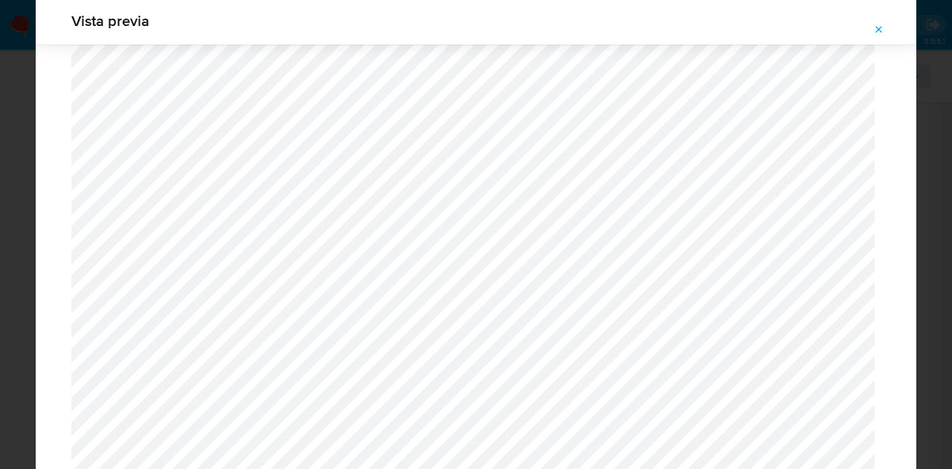
scroll to position [570, 0]
click at [876, 22] on span "Attachment preview" at bounding box center [879, 29] width 12 height 21
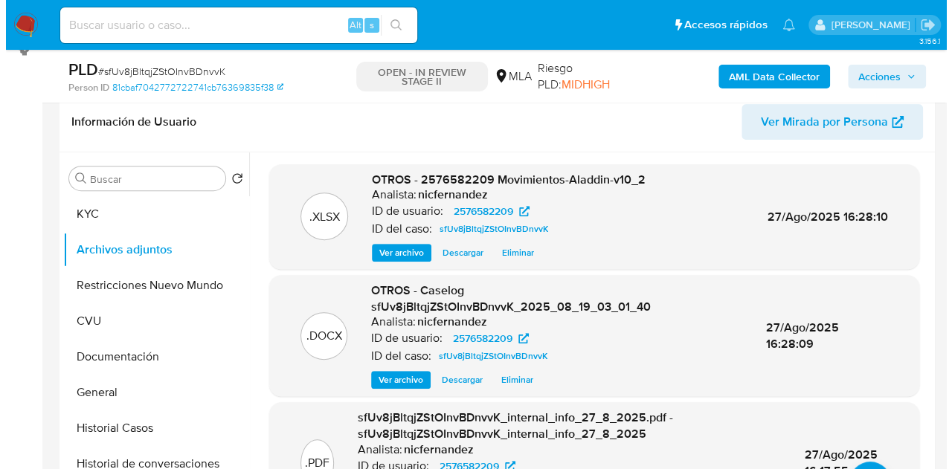
scroll to position [257, 0]
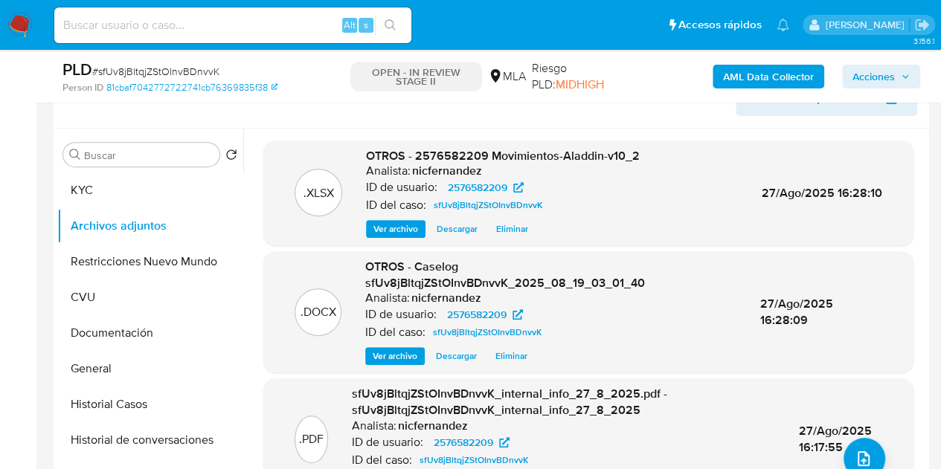
click at [300, 248] on div ".XLSX OTROS - 2576582209 Movimientos-Aladdin-v10_2 Analista: nicfernandez ID de…" at bounding box center [588, 384] width 650 height 487
click at [846, 435] on span "27/Ago/2025 16:17:55" at bounding box center [835, 438] width 73 height 33
click at [866, 448] on button "upload-file" at bounding box center [864, 459] width 42 height 42
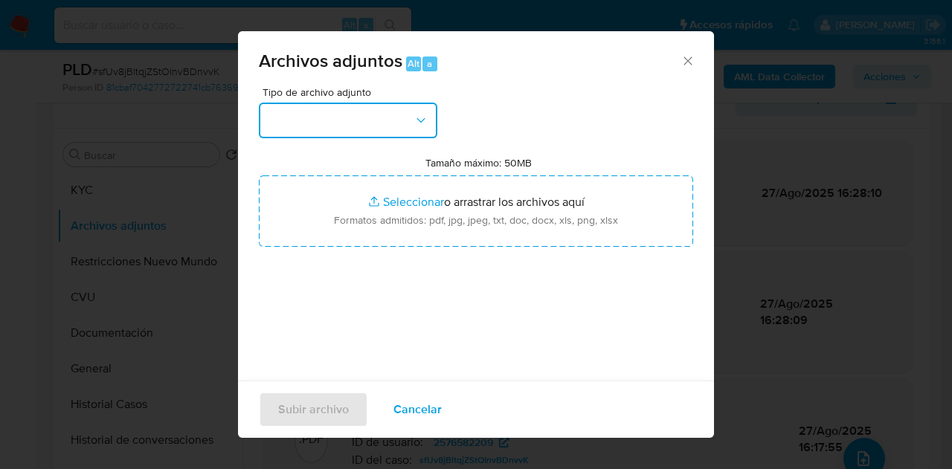
drag, startPoint x: 399, startPoint y: 119, endPoint x: 419, endPoint y: 141, distance: 29.0
click at [402, 123] on button "button" at bounding box center [348, 121] width 178 height 36
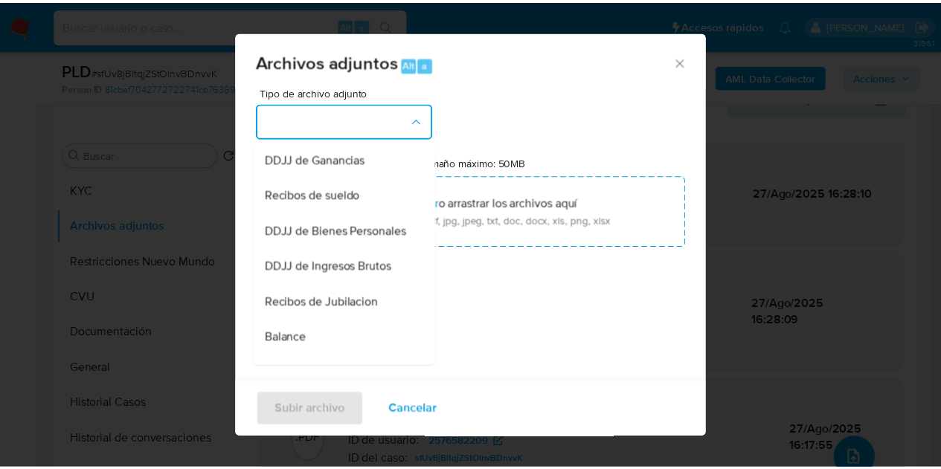
scroll to position [271, 0]
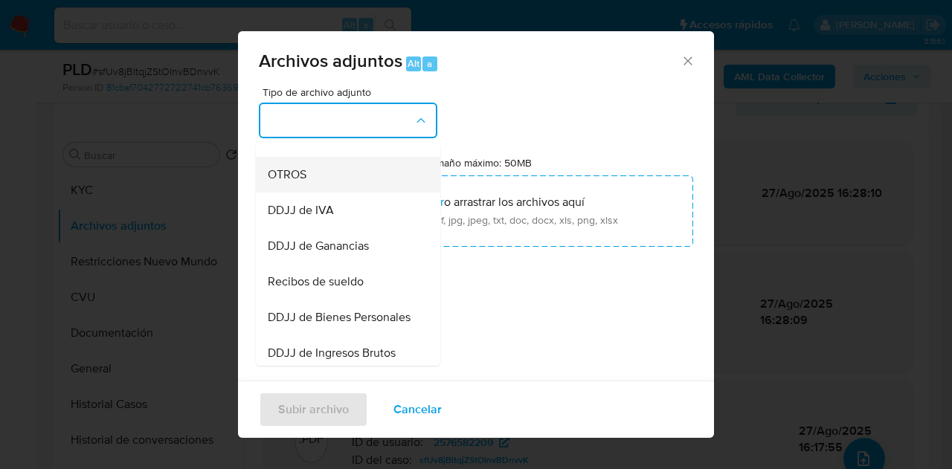
click at [309, 193] on div "OTROS" at bounding box center [344, 175] width 152 height 36
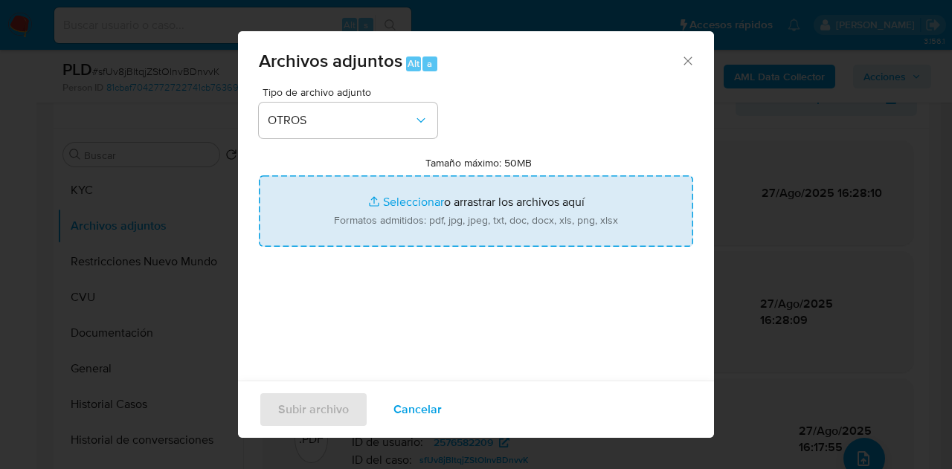
click at [437, 206] on input "Tamaño máximo: 50MB Seleccionar archivos" at bounding box center [476, 210] width 434 height 71
type input "C:\fakepath\Caselog sfUv8jBltqjZStOInvBDnvvK_2025_08_19_03_01_40 V2.docx"
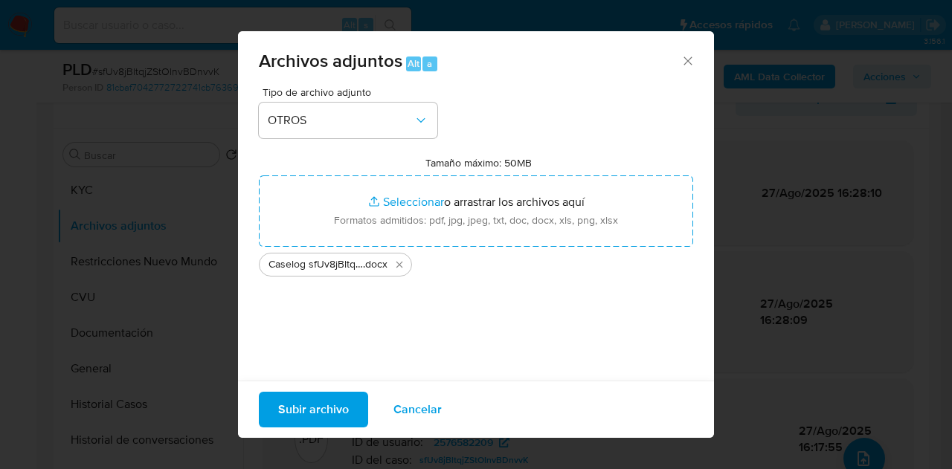
click at [326, 413] on span "Subir archivo" at bounding box center [313, 409] width 71 height 33
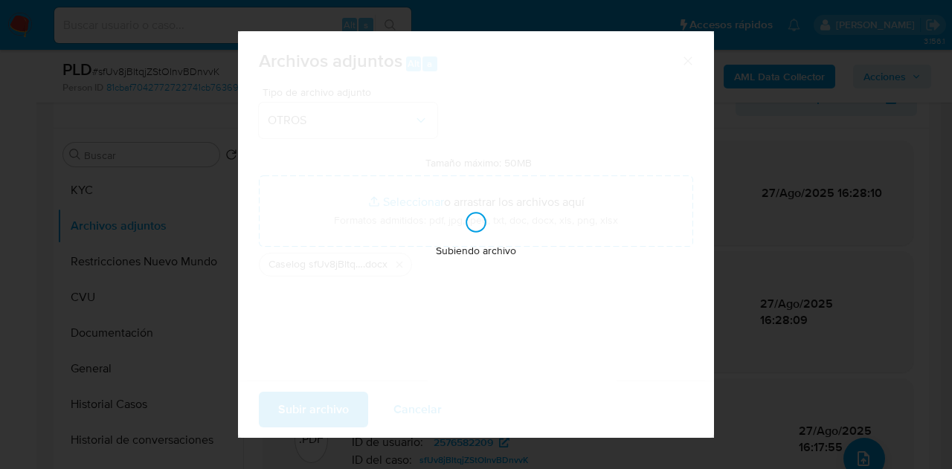
click at [205, 428] on div "Archivos adjuntos Alt a Tipo de archivo adjunto OTROS Tamaño máximo: 50MB Selec…" at bounding box center [476, 234] width 952 height 469
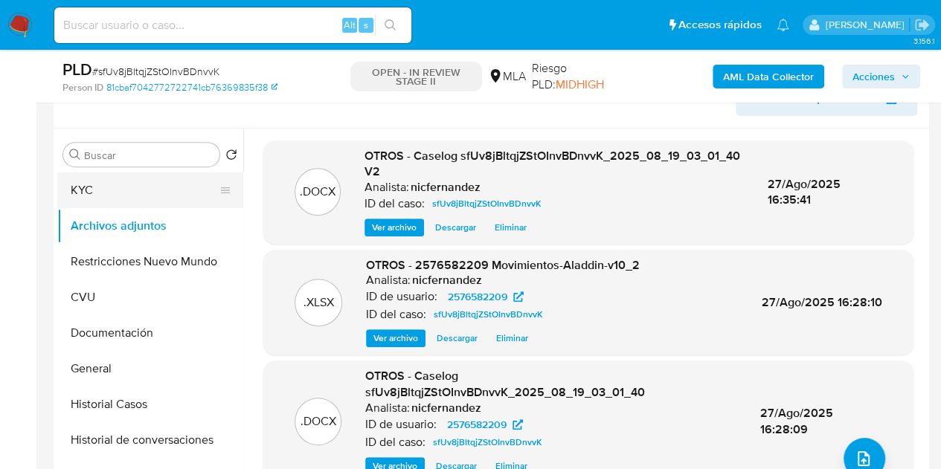
click at [161, 192] on button "KYC" at bounding box center [144, 191] width 174 height 36
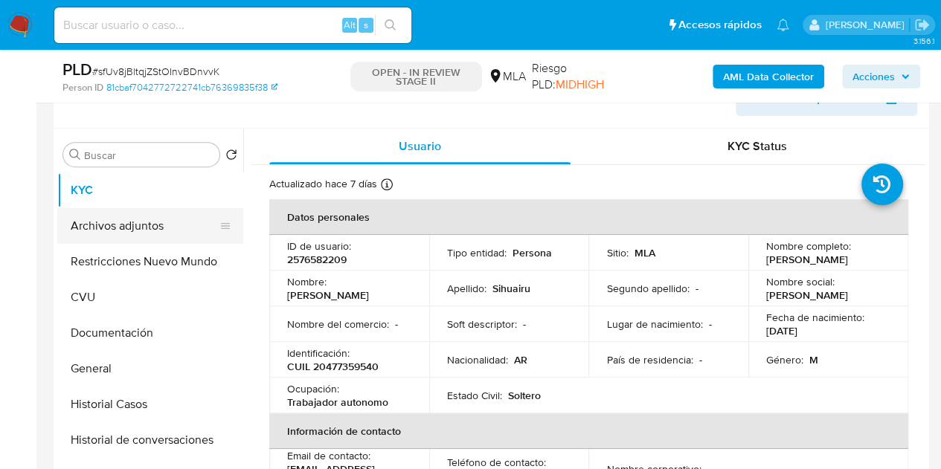
click at [155, 209] on button "Archivos adjuntos" at bounding box center [144, 226] width 174 height 36
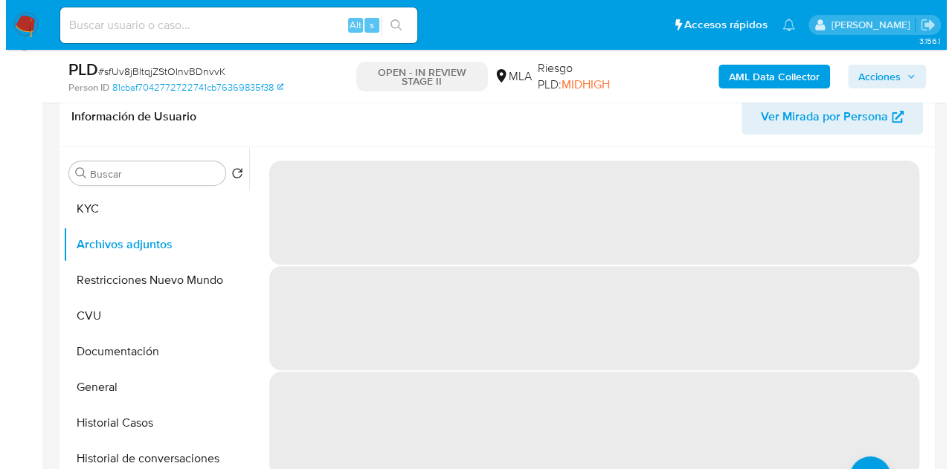
scroll to position [242, 0]
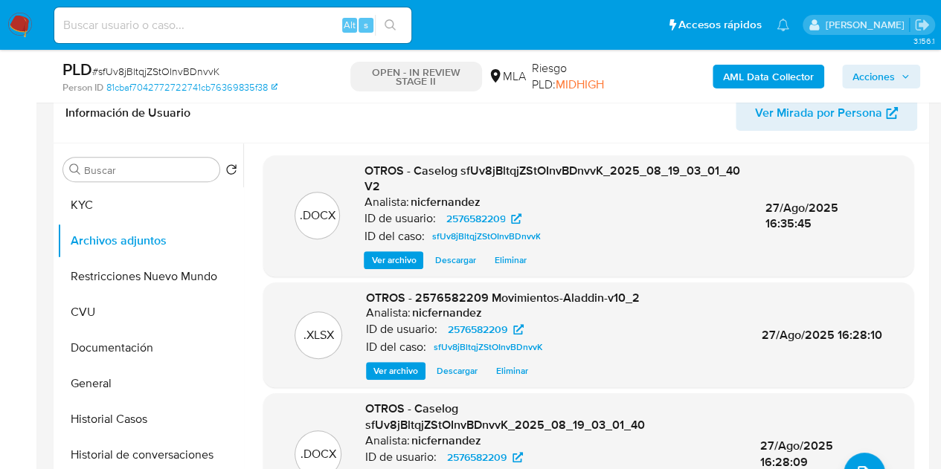
click at [387, 260] on span "Ver archivo" at bounding box center [393, 260] width 45 height 15
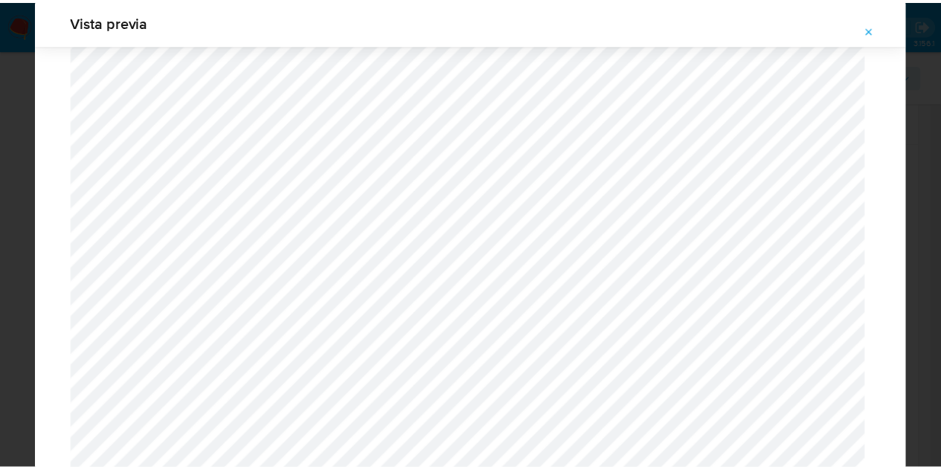
scroll to position [0, 0]
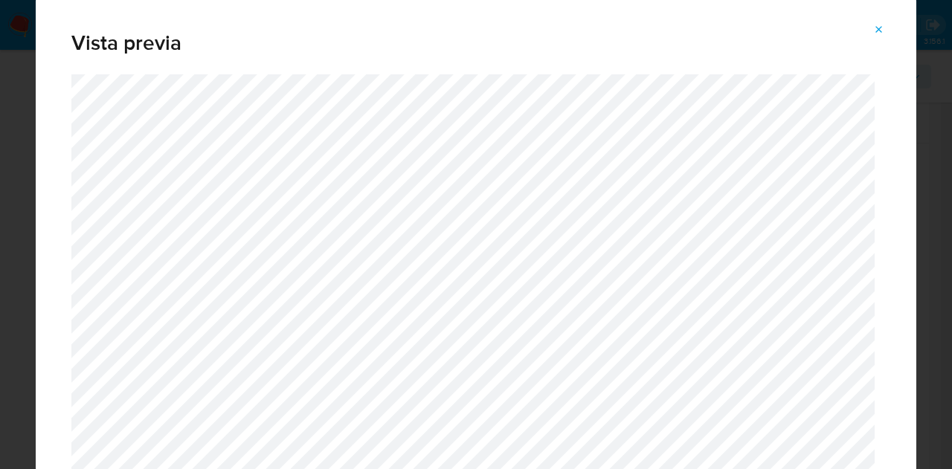
click at [880, 30] on icon "Attachment preview" at bounding box center [879, 29] width 7 height 7
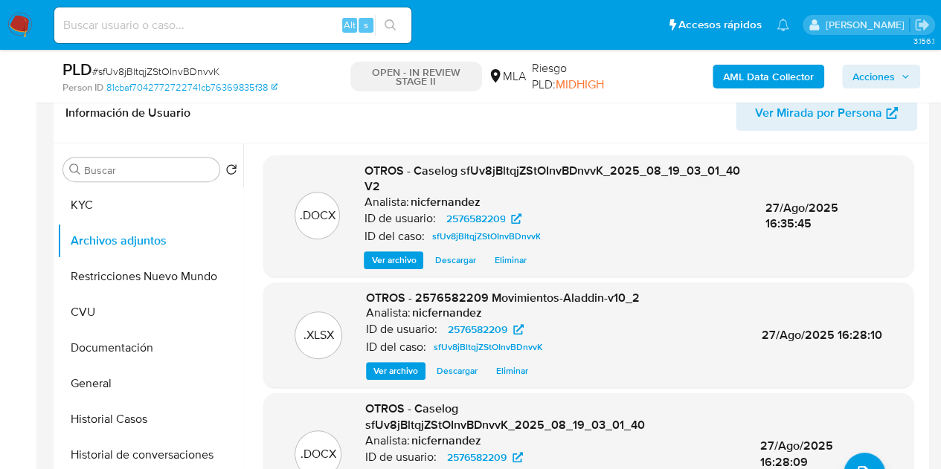
click at [904, 72] on icon "button" at bounding box center [905, 76] width 9 height 9
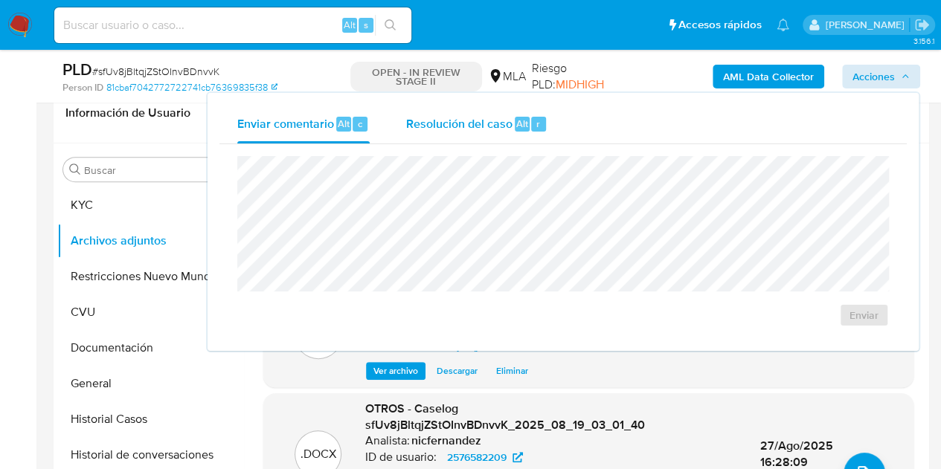
click at [445, 131] on span "Resolución del caso" at bounding box center [458, 123] width 106 height 17
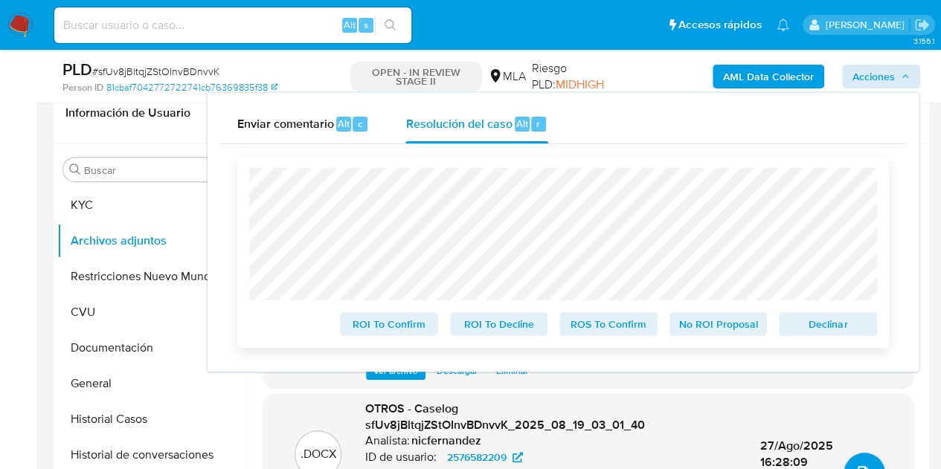
click at [815, 330] on span "Declinar" at bounding box center [827, 324] width 77 height 21
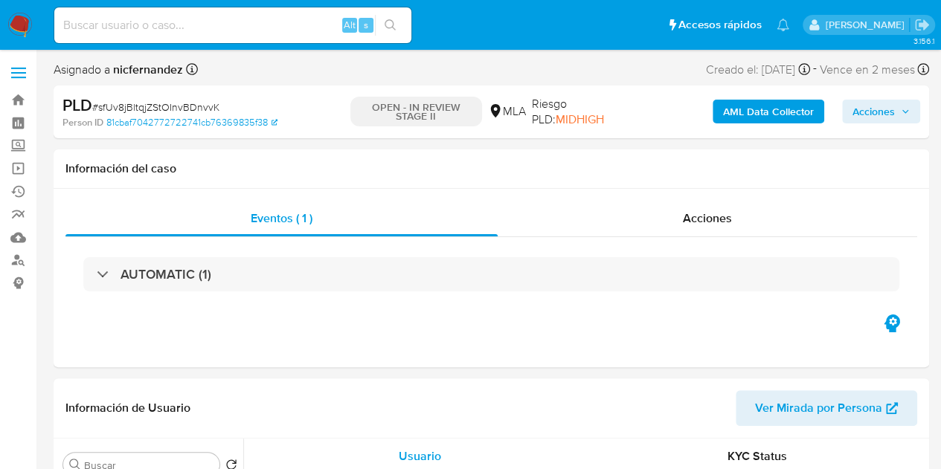
click at [134, 20] on input at bounding box center [232, 25] width 357 height 19
paste input "507334708"
type input "507334708"
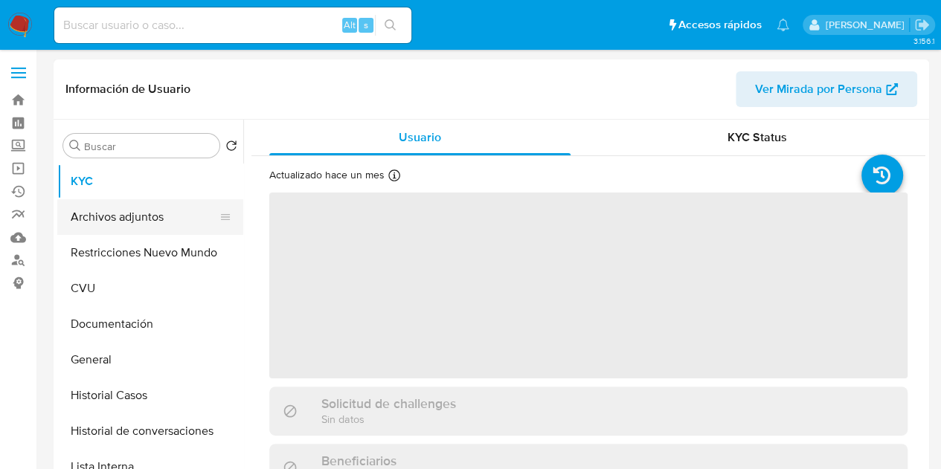
click at [147, 208] on button "Archivos adjuntos" at bounding box center [144, 217] width 174 height 36
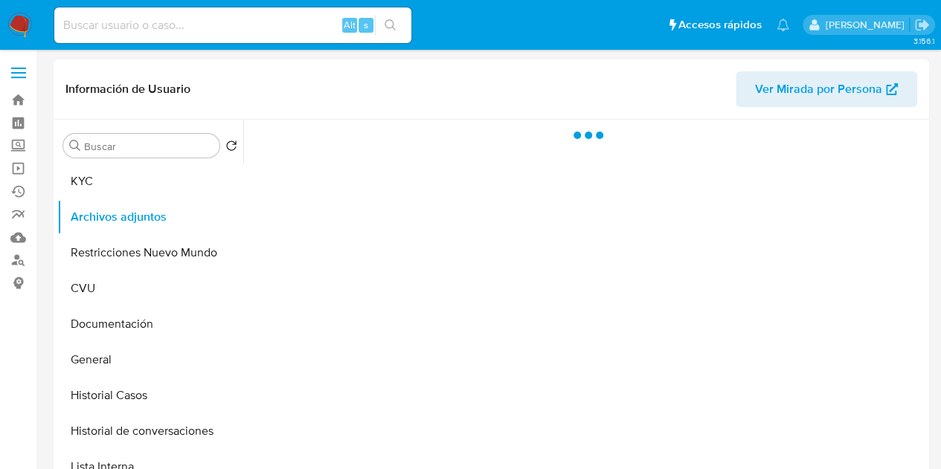
select select "10"
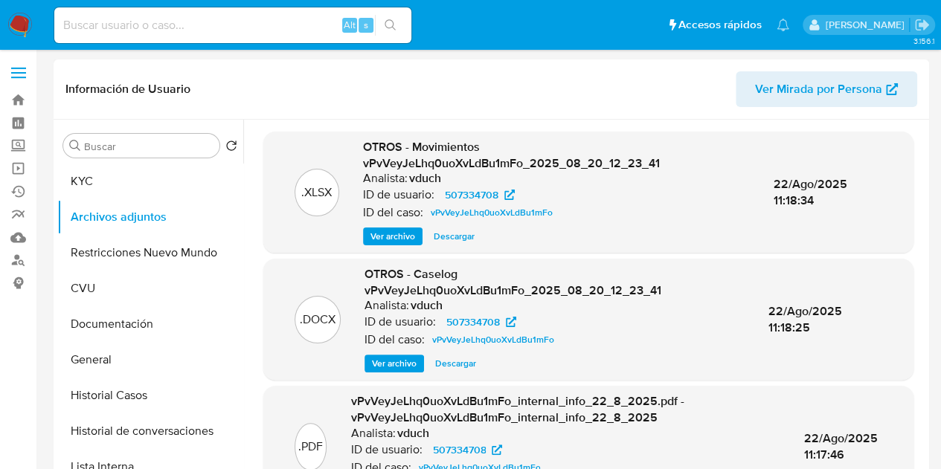
click at [384, 367] on span "Ver archivo" at bounding box center [394, 363] width 45 height 15
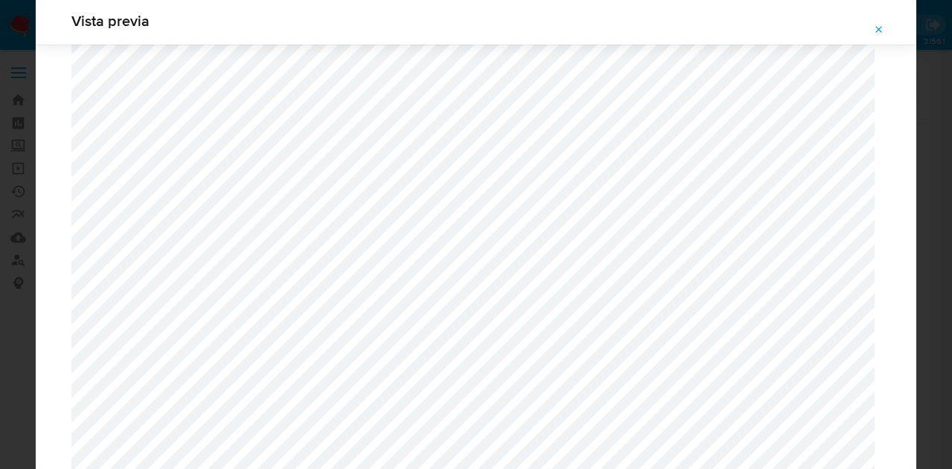
scroll to position [1423, 0]
click at [886, 28] on button "Attachment preview" at bounding box center [879, 30] width 33 height 24
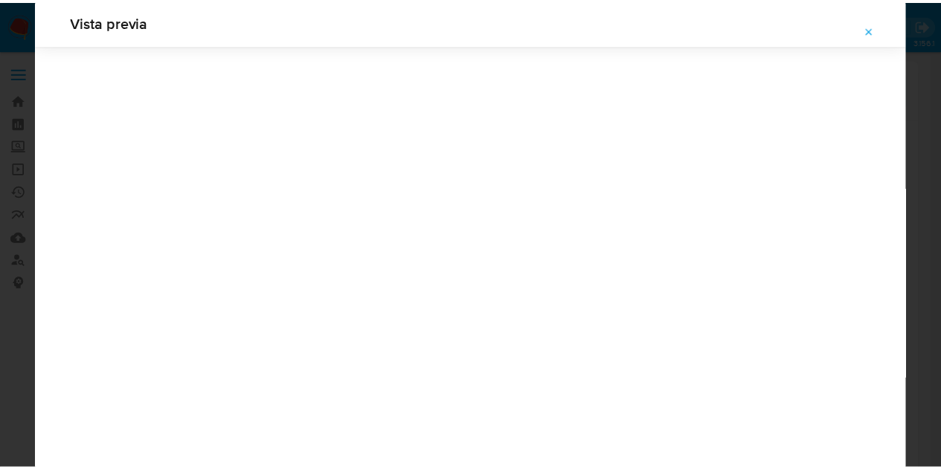
scroll to position [48, 0]
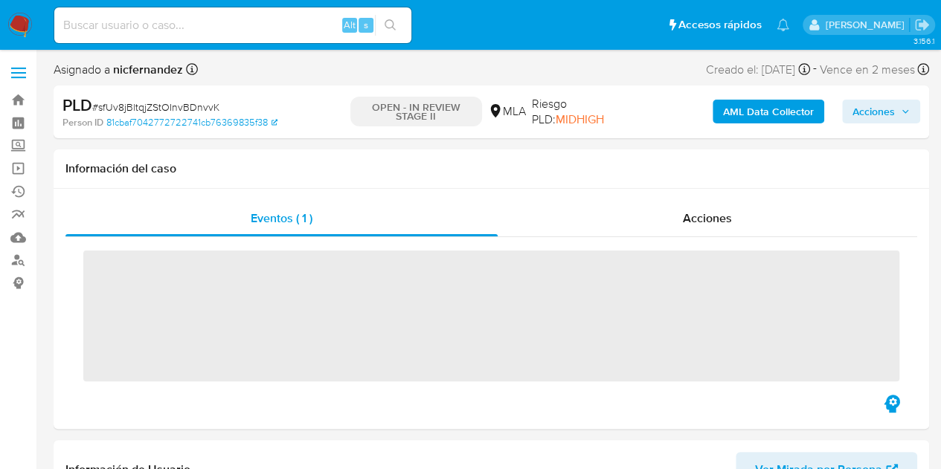
click at [137, 28] on input at bounding box center [232, 25] width 357 height 19
paste input "kq1c284zGTYu2NAWIS7hs81E"
type input "kq1c284zGTYu2NAWIS7hs81E"
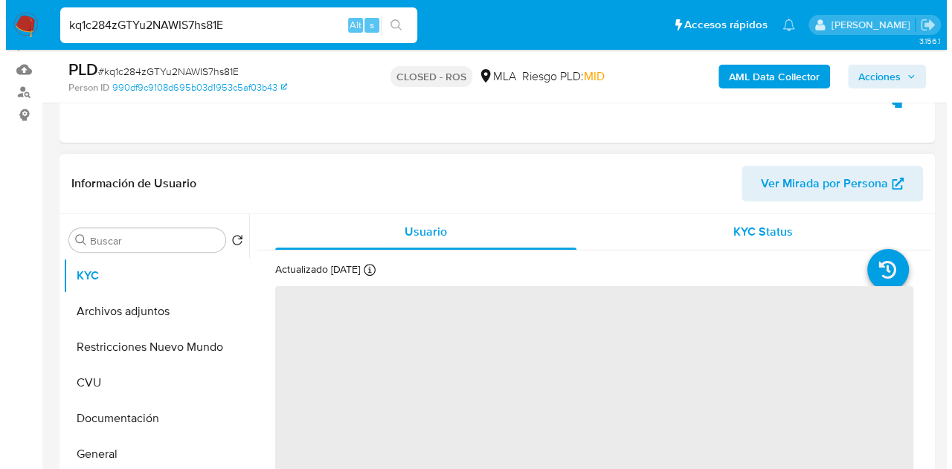
scroll to position [253, 0]
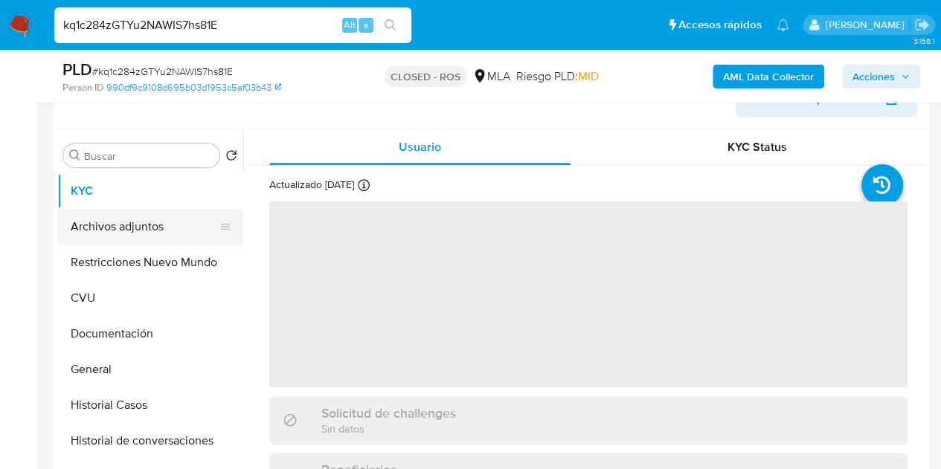
click at [141, 237] on button "Archivos adjuntos" at bounding box center [144, 227] width 174 height 36
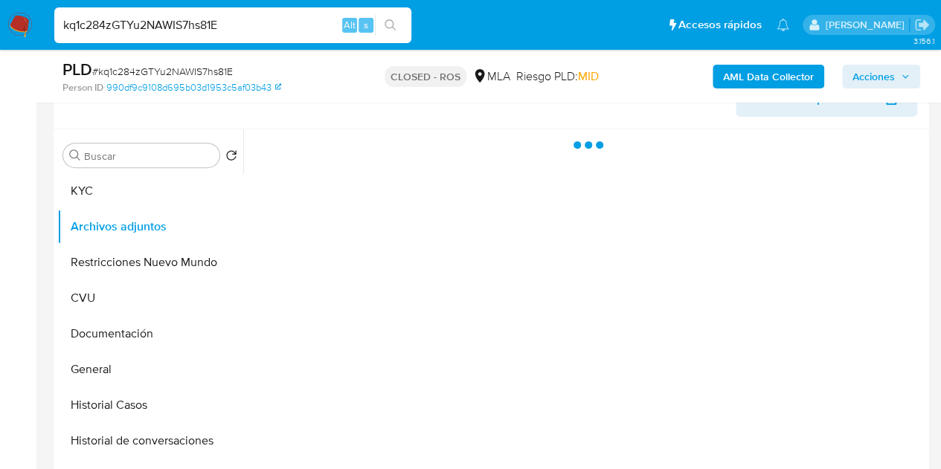
select select "10"
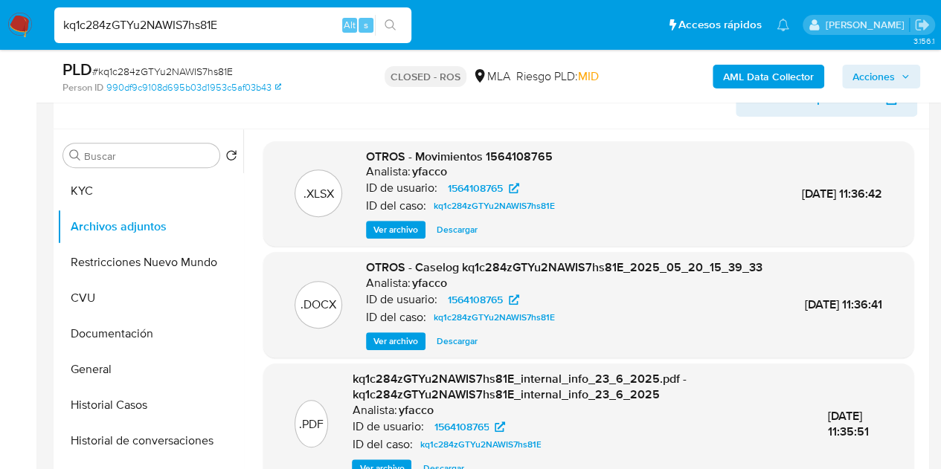
click at [388, 349] on span "Ver archivo" at bounding box center [395, 341] width 45 height 15
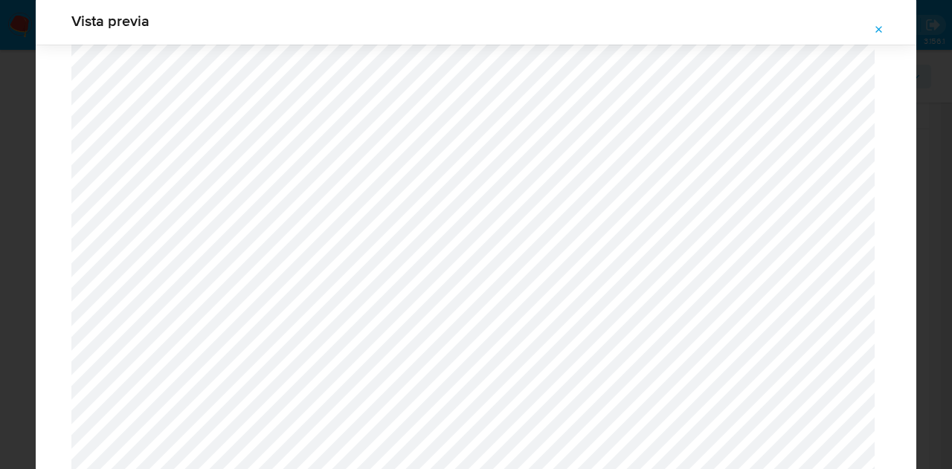
scroll to position [158, 0]
click at [879, 34] on icon "Attachment preview" at bounding box center [879, 30] width 12 height 12
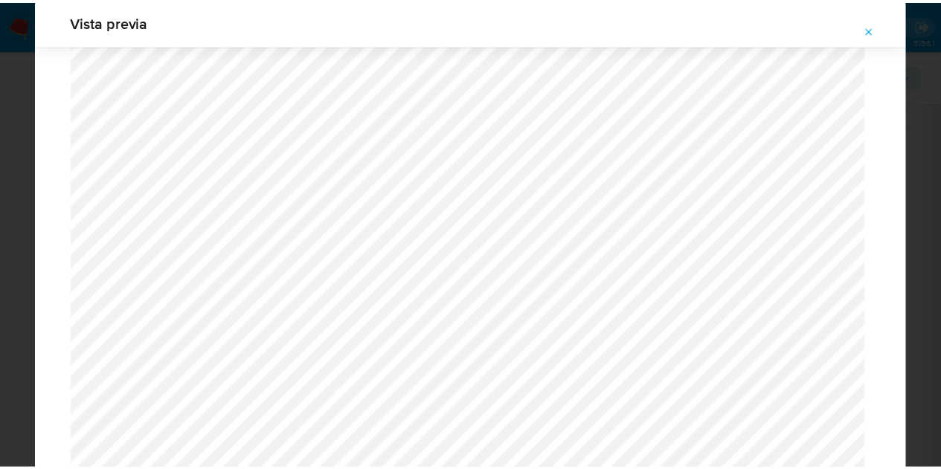
scroll to position [48, 0]
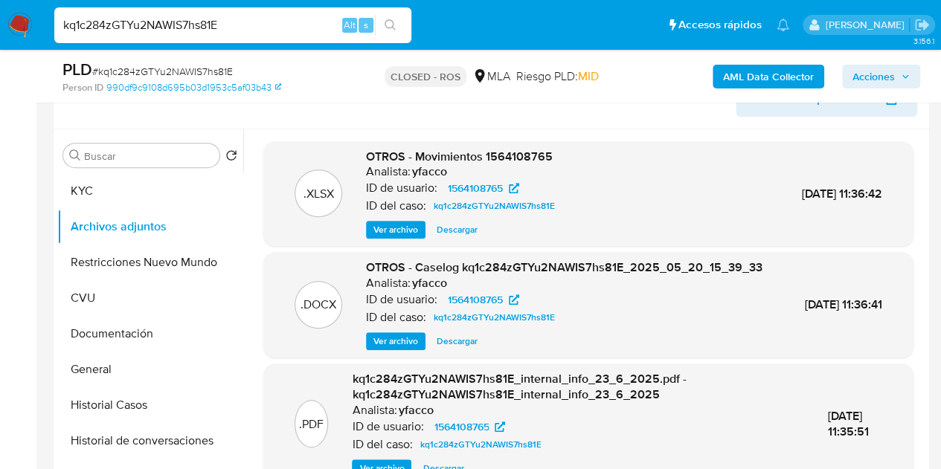
click at [205, 30] on input "kq1c284zGTYu2NAWIS7hs81E" at bounding box center [232, 25] width 357 height 19
paste input "o9RMcaANkKo3UN85GtTpAZct"
type input "o9RMcaANkKo3UN85GtTpAZct"
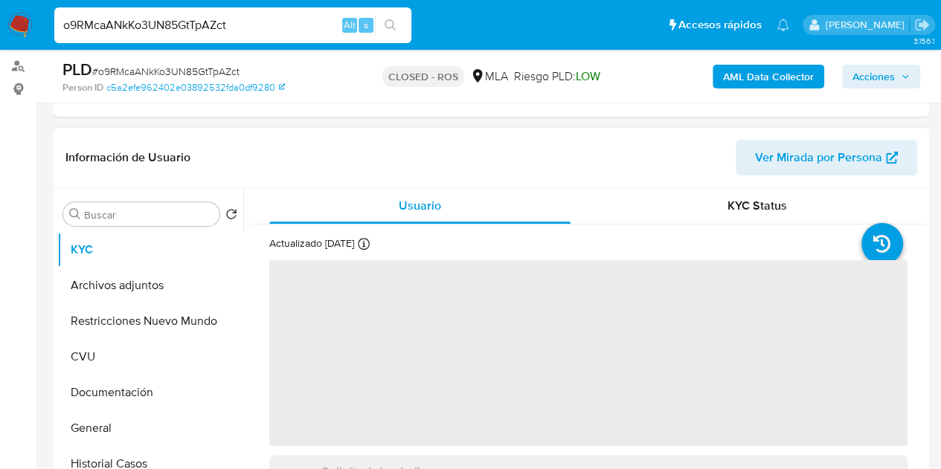
scroll to position [216, 0]
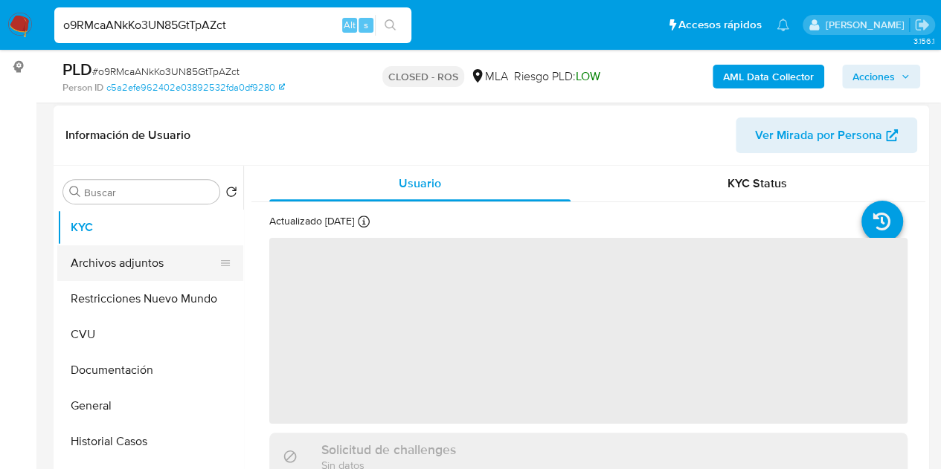
click at [110, 257] on button "Archivos adjuntos" at bounding box center [144, 263] width 174 height 36
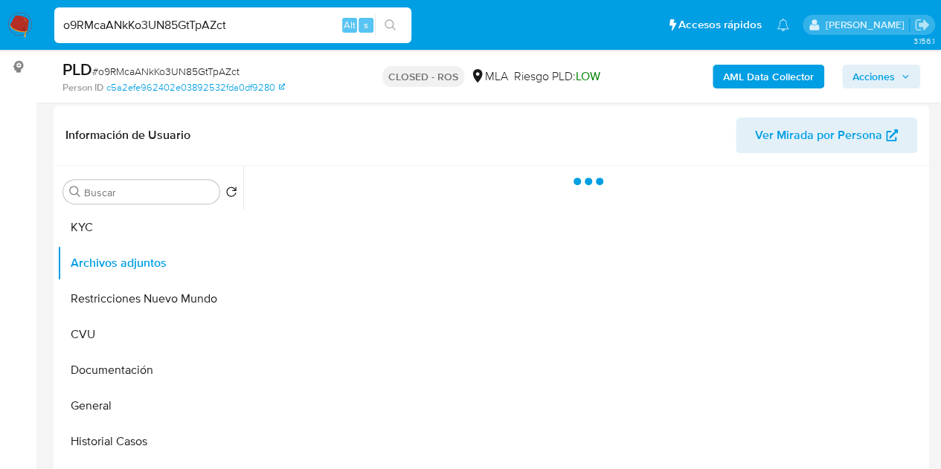
select select "10"
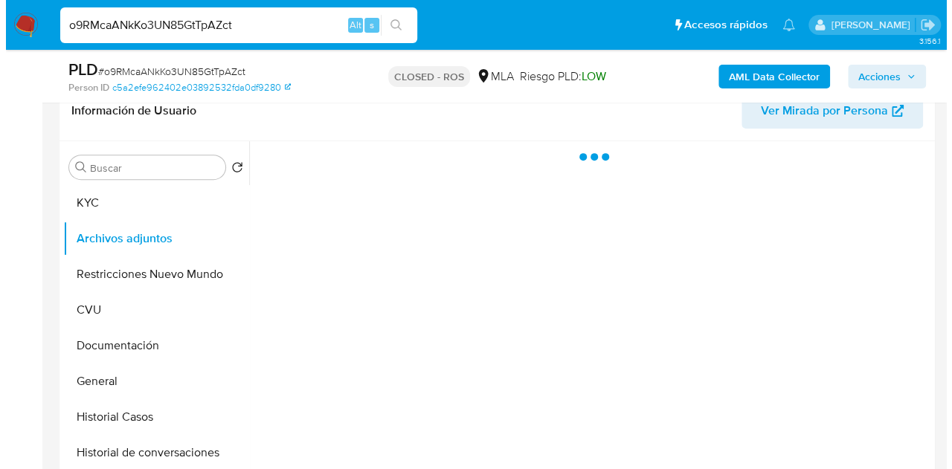
scroll to position [247, 0]
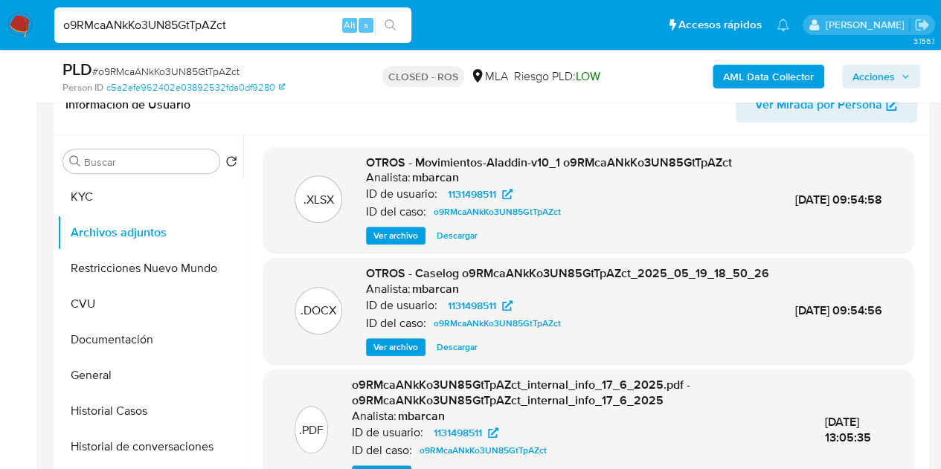
click at [396, 355] on span "Ver archivo" at bounding box center [395, 347] width 45 height 15
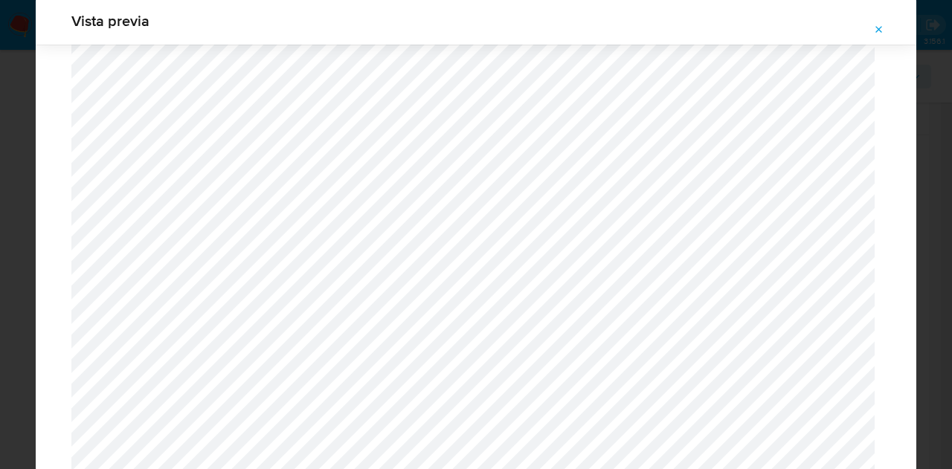
scroll to position [190, 0]
click at [880, 33] on icon "Attachment preview" at bounding box center [879, 30] width 12 height 12
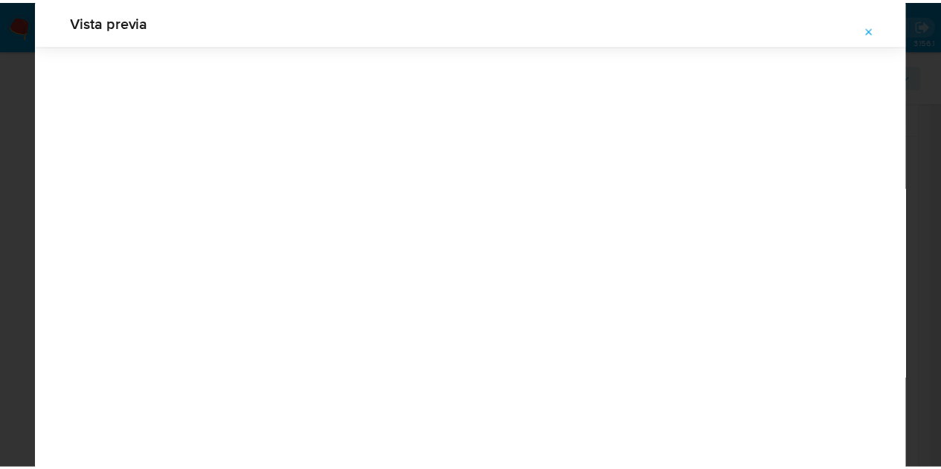
scroll to position [48, 0]
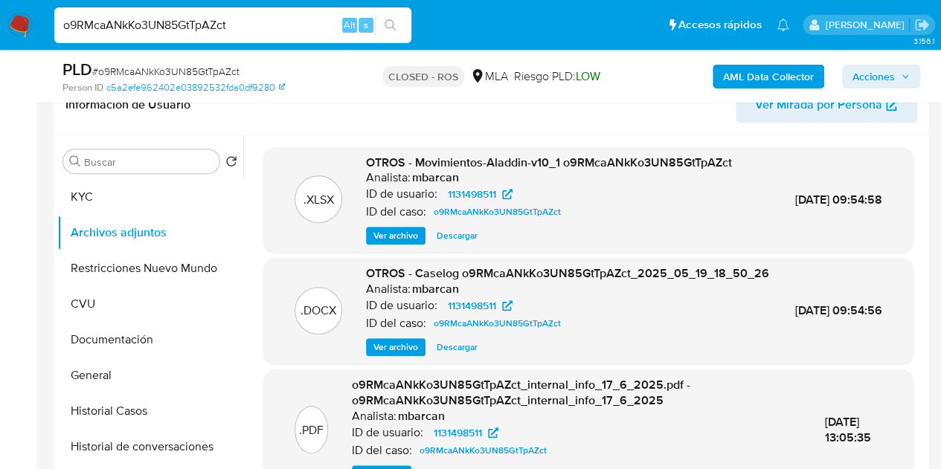
click at [190, 29] on input "o9RMcaANkKo3UN85GtTpAZct" at bounding box center [232, 25] width 357 height 19
paste input "Qh2sQCGWw25nJ3Y1Yzlk1Lqy"
type input "Qh2sQCGWw25nJ3Y1Yzlk1Lqy"
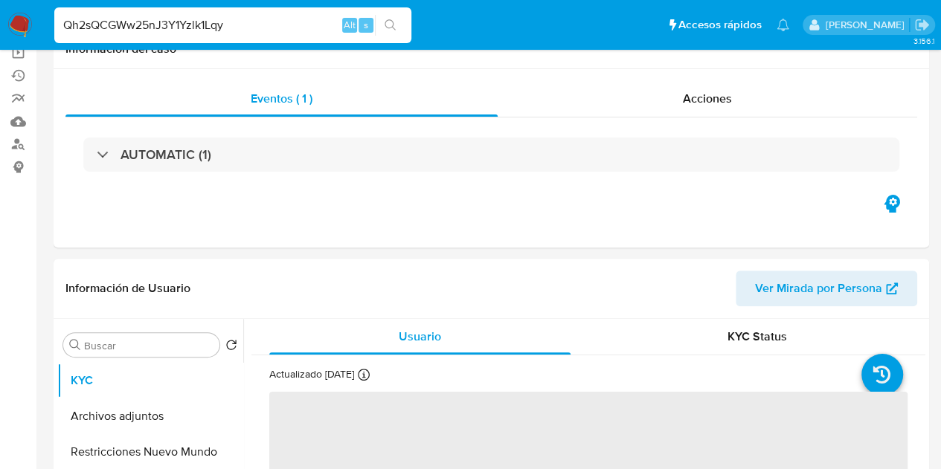
scroll to position [305, 0]
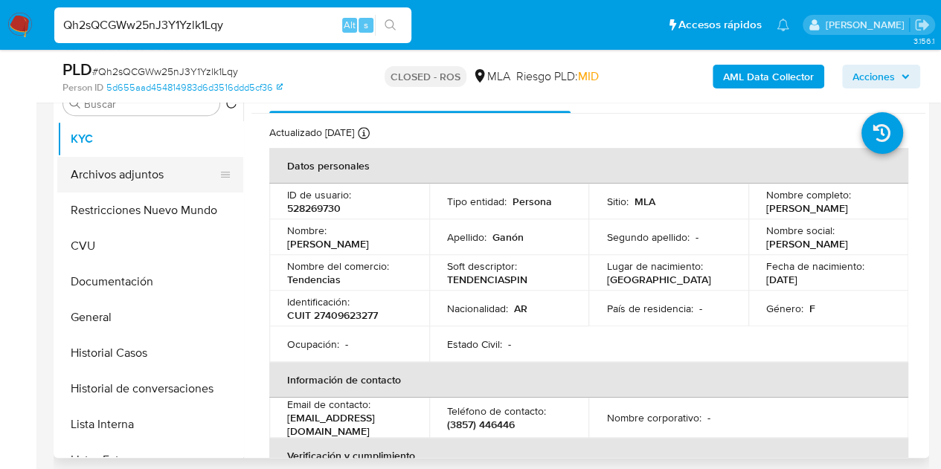
click at [104, 173] on button "Archivos adjuntos" at bounding box center [144, 175] width 174 height 36
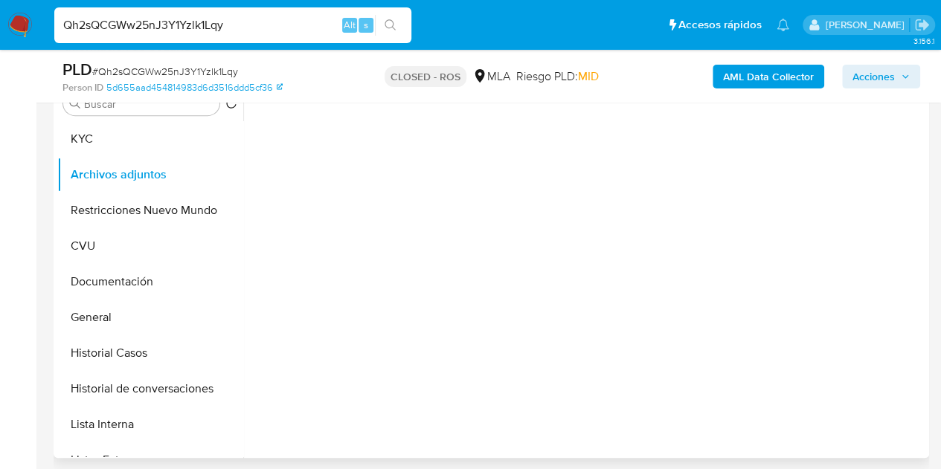
select select "10"
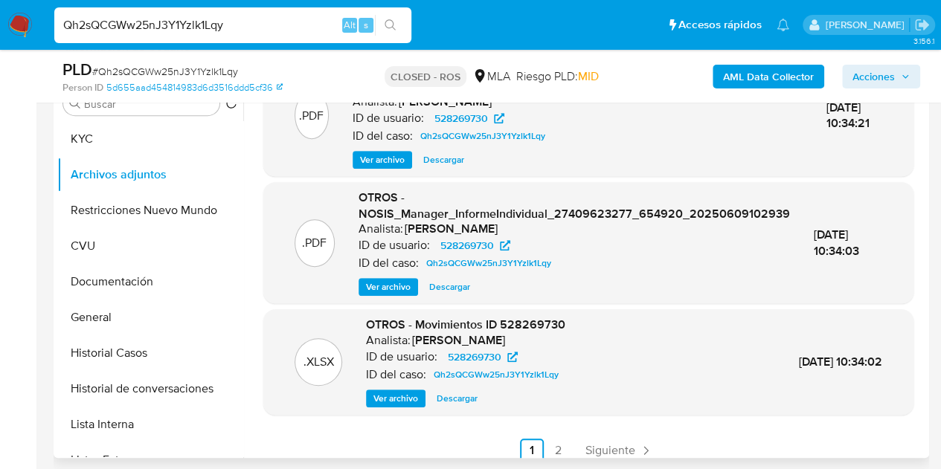
scroll to position [173, 0]
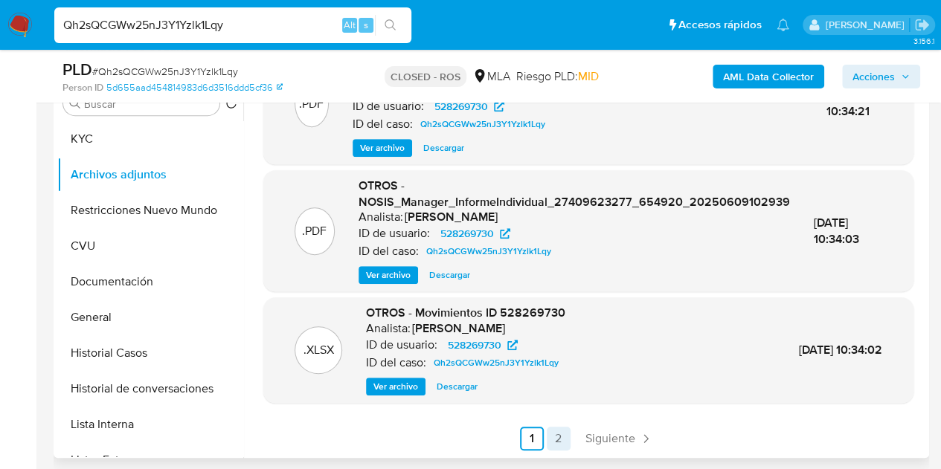
click at [554, 435] on link "2" at bounding box center [559, 439] width 24 height 24
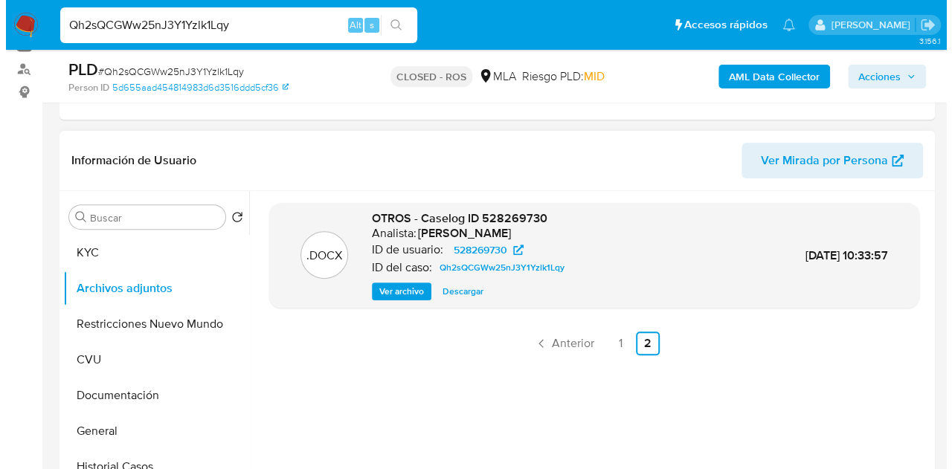
scroll to position [180, 0]
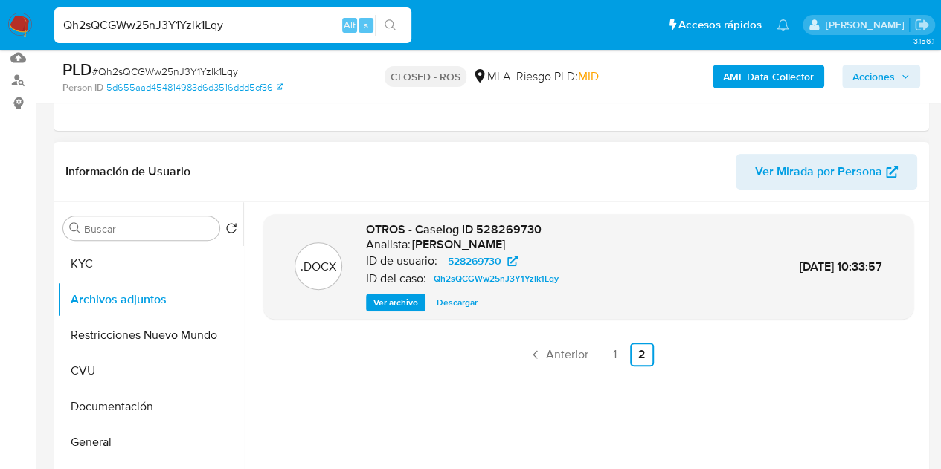
click at [401, 312] on div ".DOCX OTROS - Caselog ID 528269730 Analista: amedzovich ID de usuario: 52826973…" at bounding box center [588, 267] width 650 height 106
click at [397, 304] on span "Ver archivo" at bounding box center [395, 302] width 45 height 15
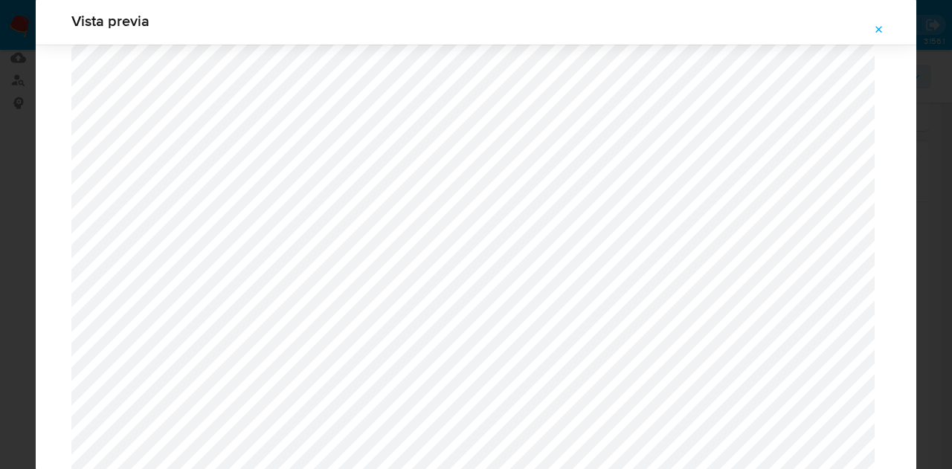
scroll to position [210, 0]
click at [876, 35] on icon "Attachment preview" at bounding box center [879, 30] width 12 height 12
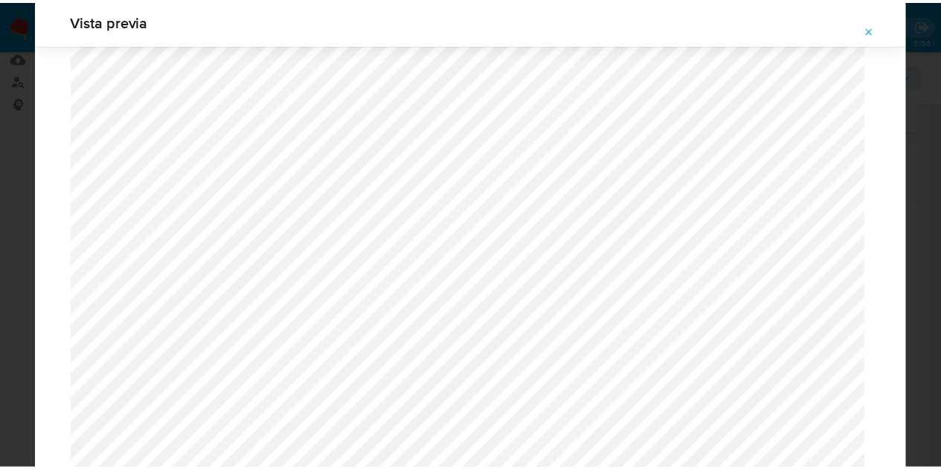
scroll to position [48, 0]
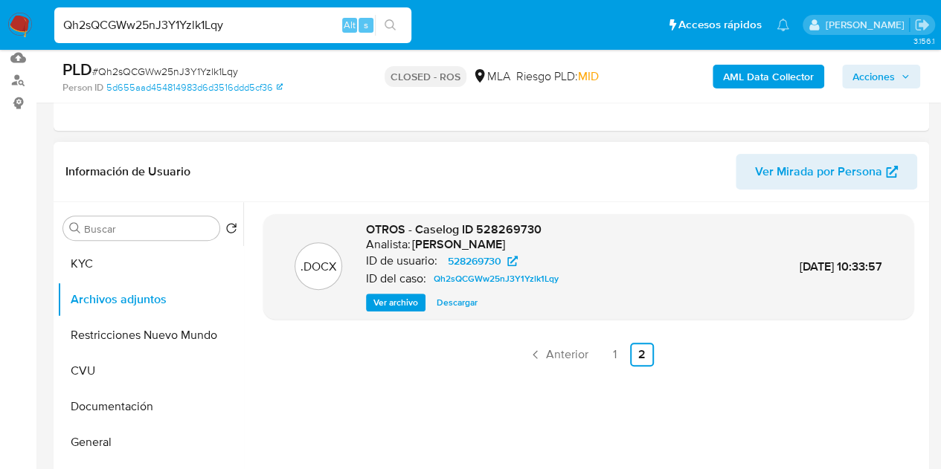
click at [226, 35] on div "Qh2sQCGWw25nJ3Y1Yzlk1Lqy Alt s" at bounding box center [232, 25] width 357 height 36
click at [220, 25] on input "Qh2sQCGWw25nJ3Y1Yzlk1Lqy" at bounding box center [232, 25] width 357 height 19
paste input "iph2ECFjSs4TE0oVltG1ETZj"
type input "iph2ECFjSs4TE0oVltG1ETZj"
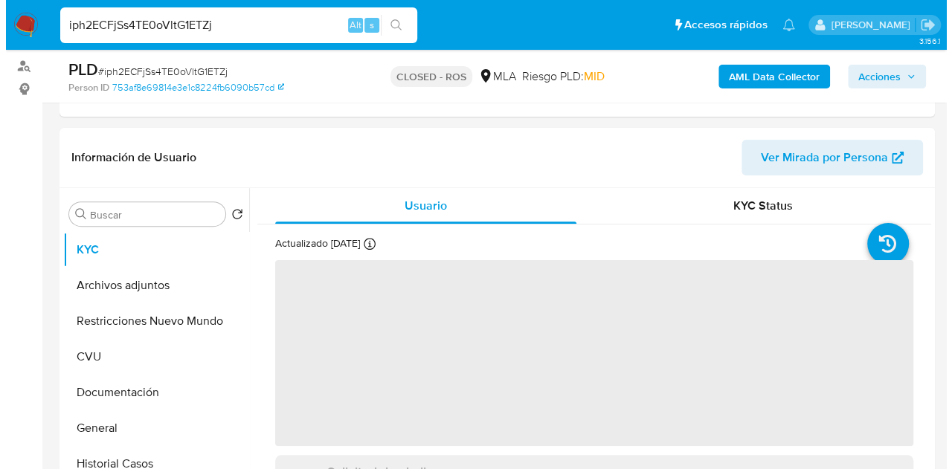
scroll to position [232, 0]
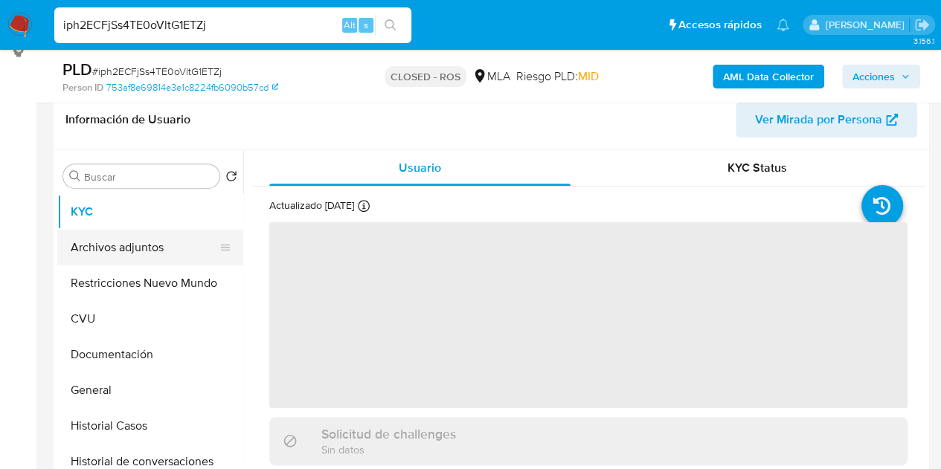
click at [124, 243] on button "Archivos adjuntos" at bounding box center [144, 248] width 174 height 36
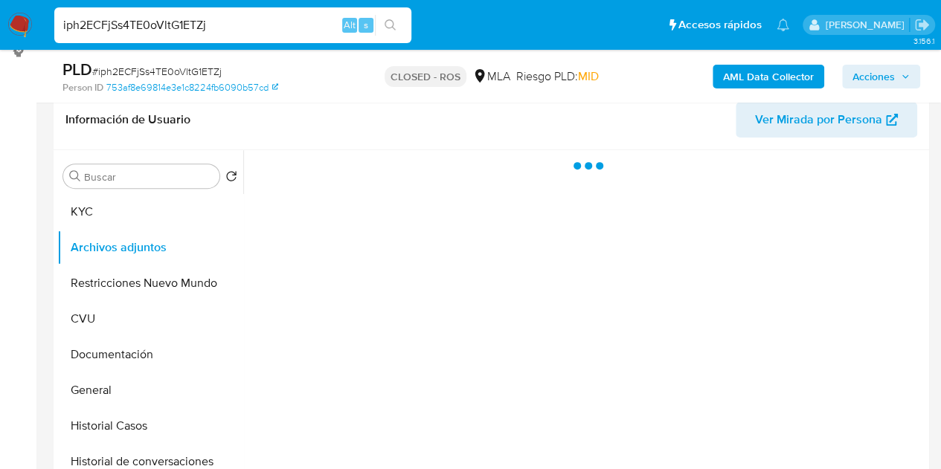
select select "10"
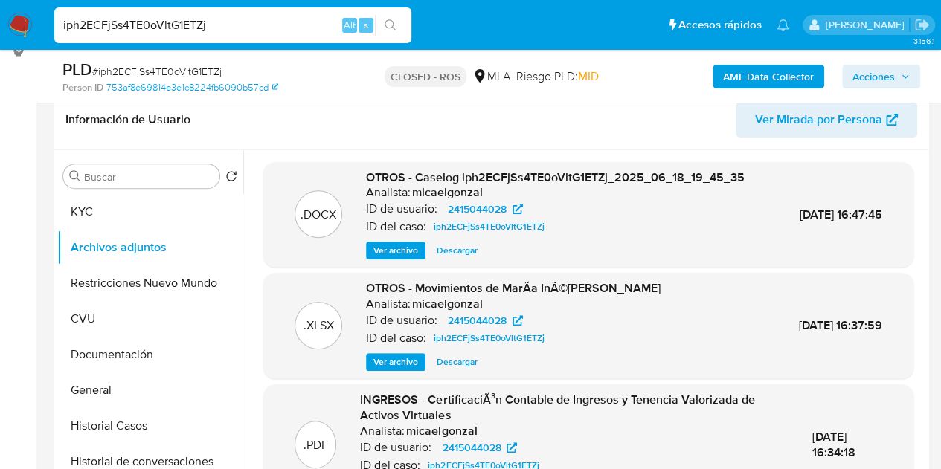
click at [378, 251] on span "Ver archivo" at bounding box center [395, 250] width 45 height 15
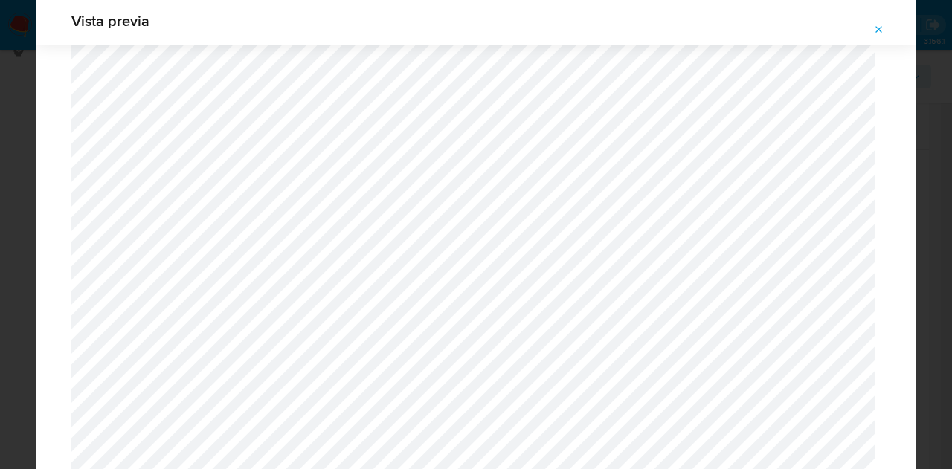
scroll to position [312, 0]
drag, startPoint x: 883, startPoint y: 28, endPoint x: 708, endPoint y: 11, distance: 176.3
click at [881, 28] on icon "Attachment preview" at bounding box center [879, 30] width 12 height 12
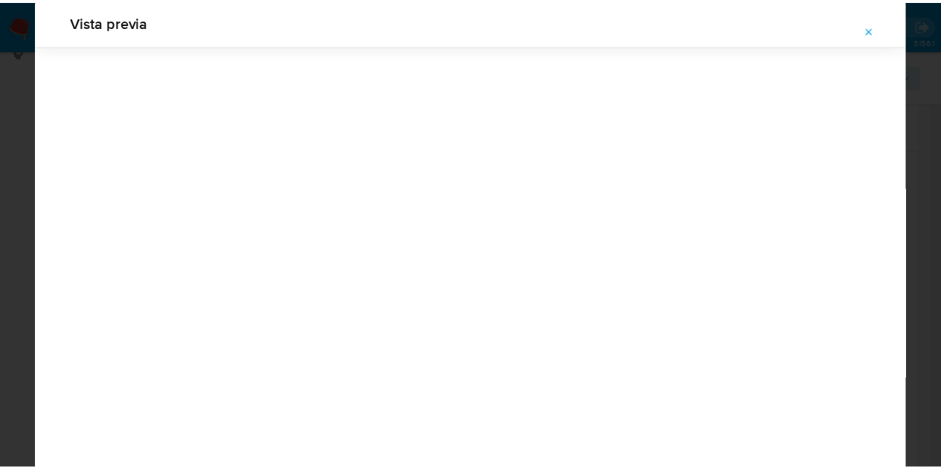
scroll to position [48, 0]
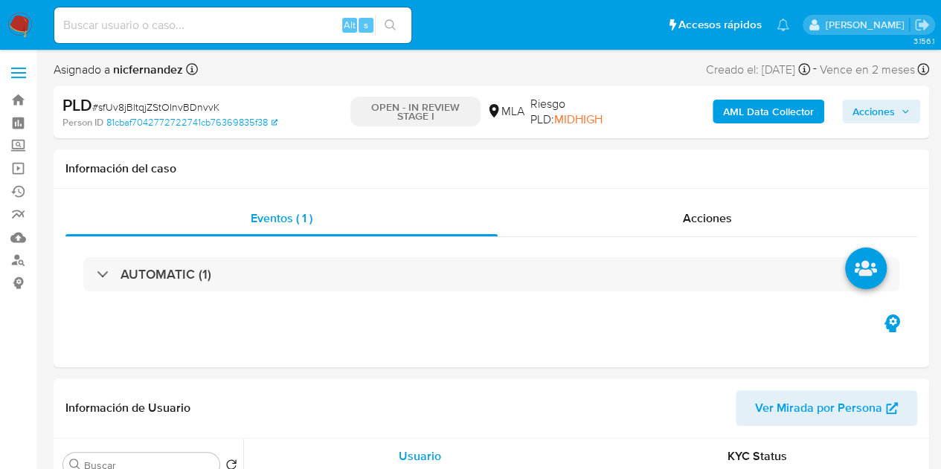
click at [873, 109] on span "Acciones" at bounding box center [873, 112] width 42 height 24
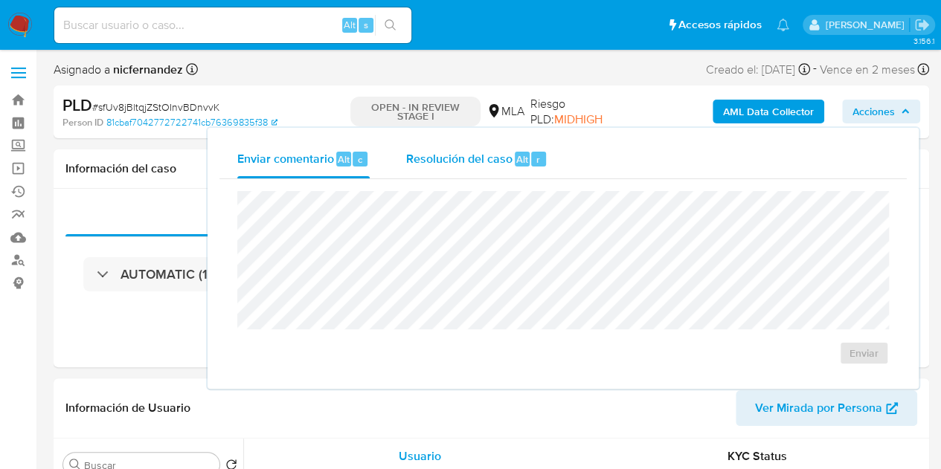
drag, startPoint x: 424, startPoint y: 170, endPoint x: 431, endPoint y: 175, distance: 8.5
click at [424, 170] on div "Resolución del caso Alt r" at bounding box center [476, 159] width 142 height 39
select select "10"
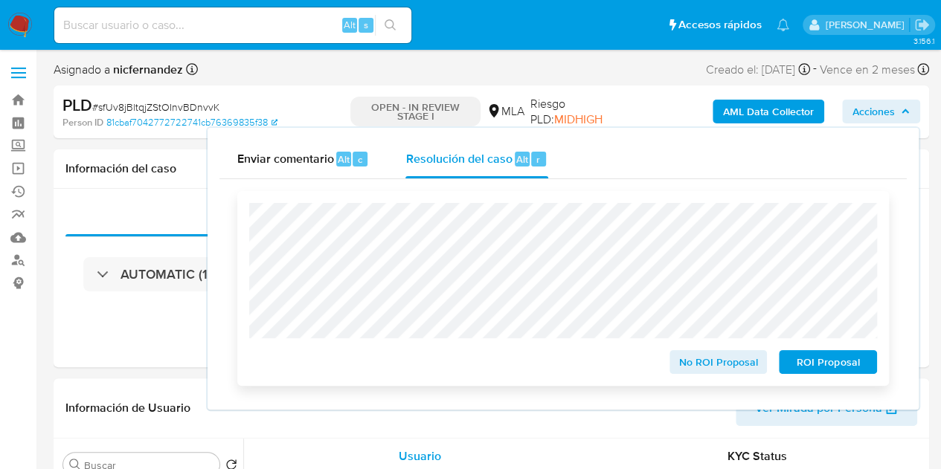
click at [805, 359] on span "ROI Proposal" at bounding box center [827, 362] width 77 height 21
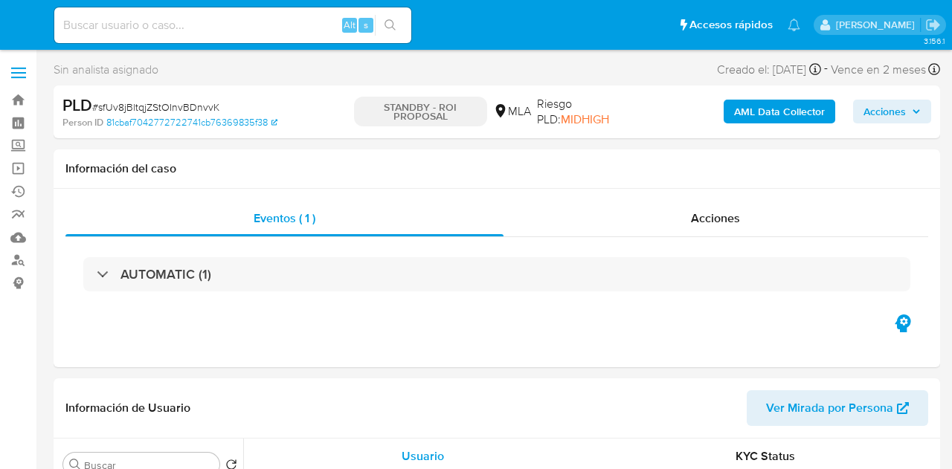
select select "10"
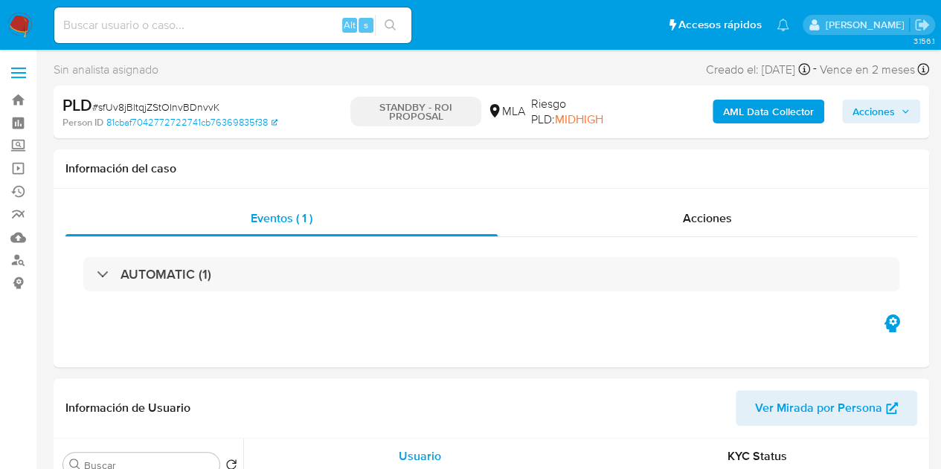
select select "10"
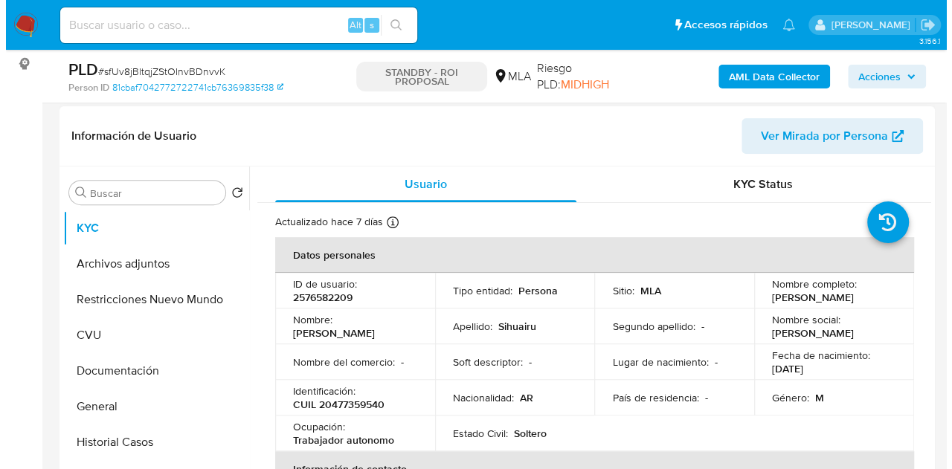
scroll to position [222, 0]
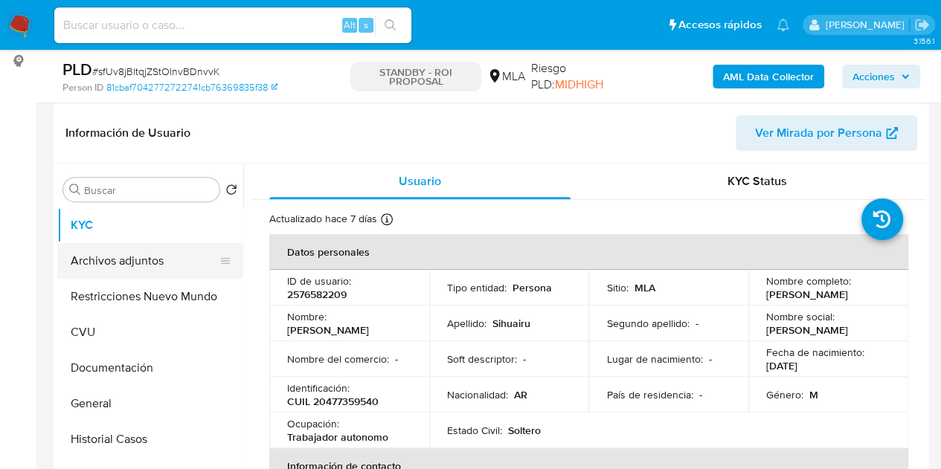
click at [132, 257] on button "Archivos adjuntos" at bounding box center [144, 261] width 174 height 36
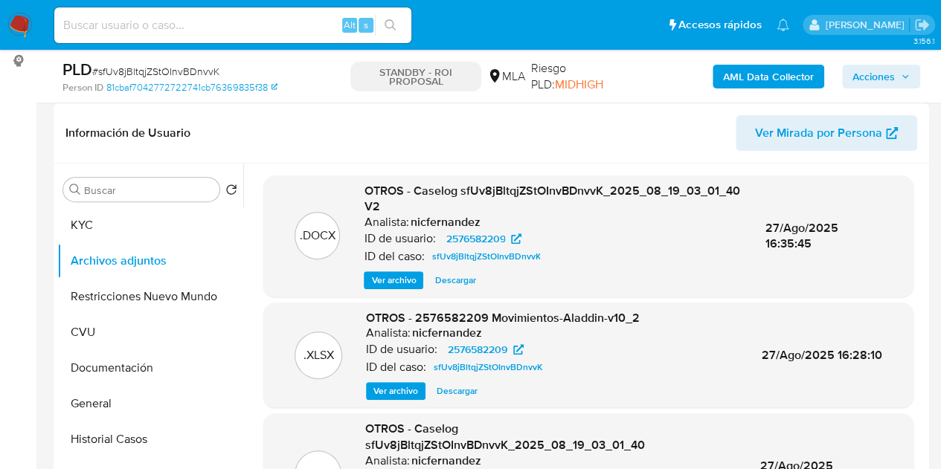
click at [384, 283] on span "Ver archivo" at bounding box center [393, 280] width 45 height 15
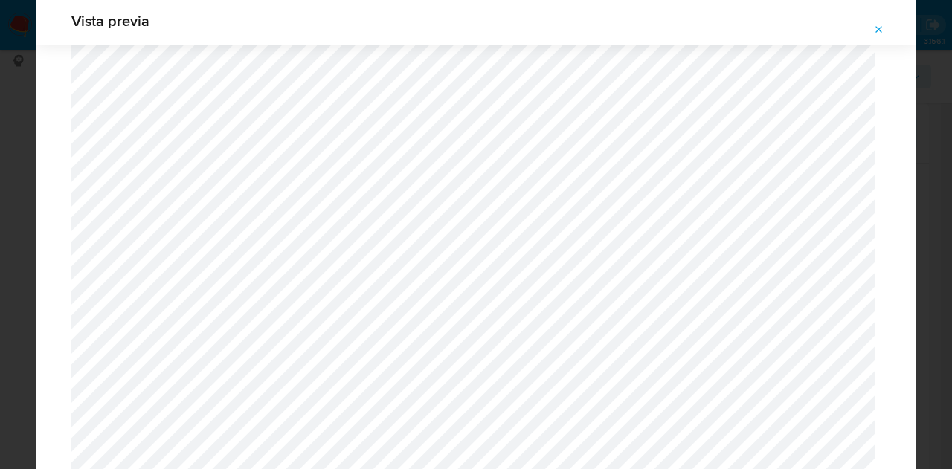
drag, startPoint x: 892, startPoint y: 22, endPoint x: 872, endPoint y: 27, distance: 21.5
click at [890, 22] on button "Attachment preview" at bounding box center [879, 30] width 33 height 24
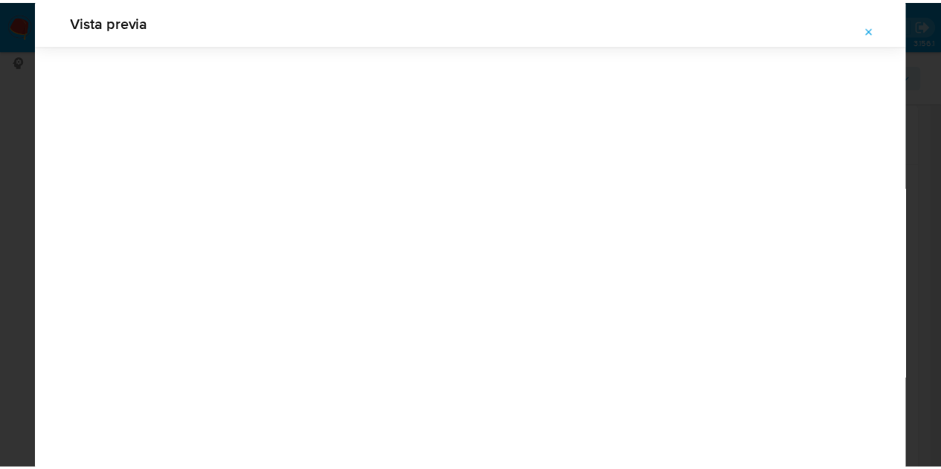
scroll to position [48, 0]
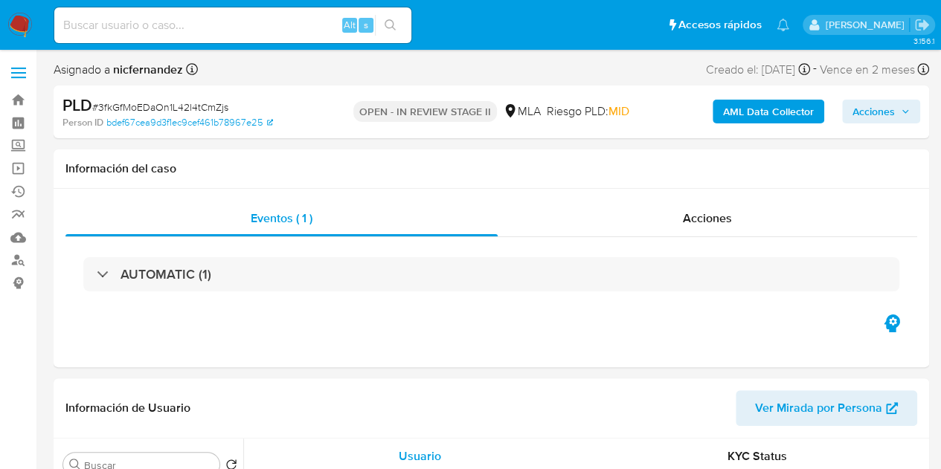
scroll to position [169, 0]
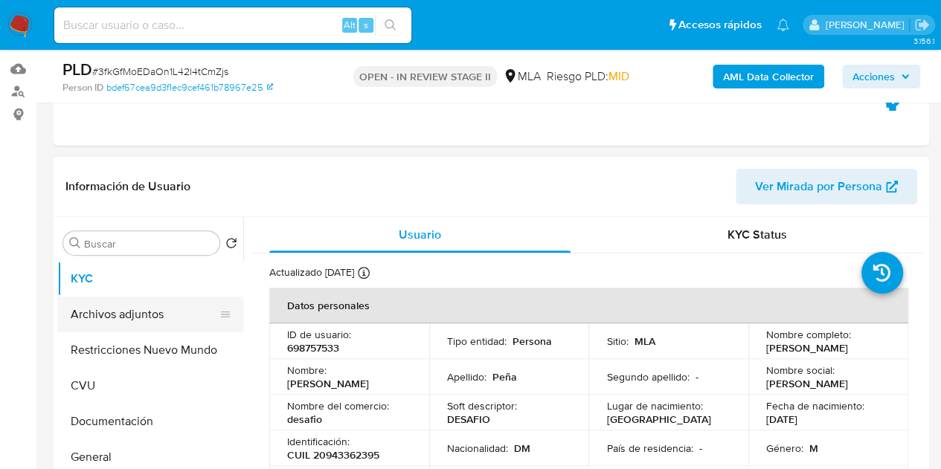
click at [123, 315] on button "Archivos adjuntos" at bounding box center [144, 315] width 174 height 36
select select "10"
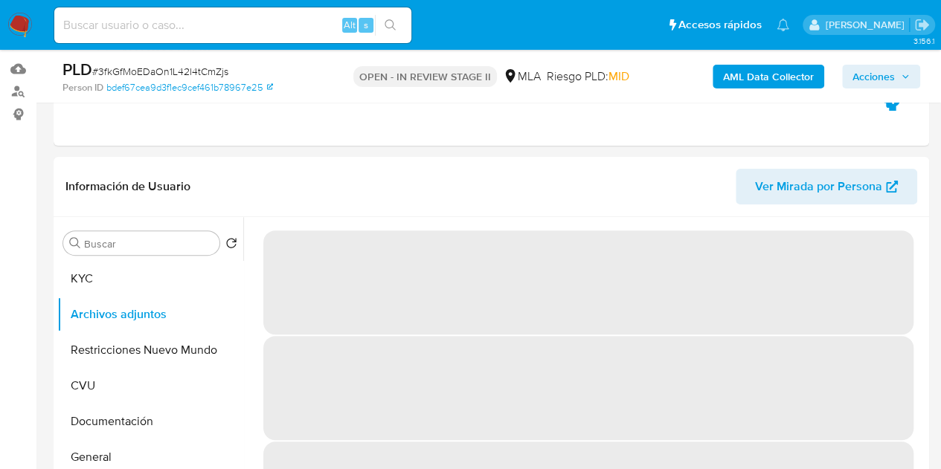
scroll to position [174, 0]
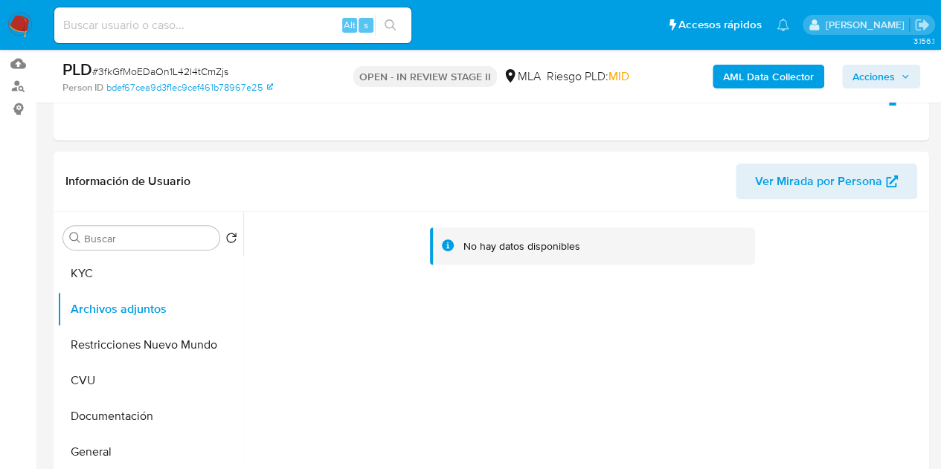
click at [735, 77] on b "AML Data Collector" at bounding box center [768, 77] width 91 height 24
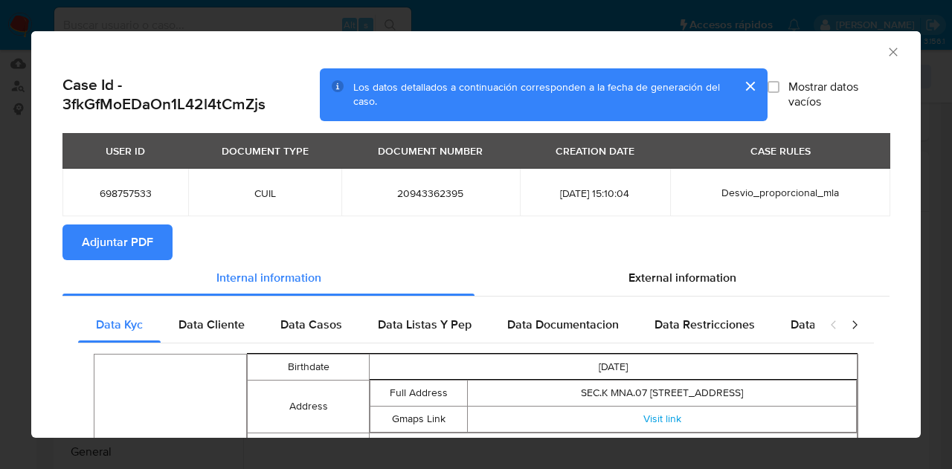
click at [150, 239] on span "Adjuntar PDF" at bounding box center [117, 242] width 71 height 33
click at [886, 49] on icon "Cerrar ventana" at bounding box center [893, 52] width 15 height 15
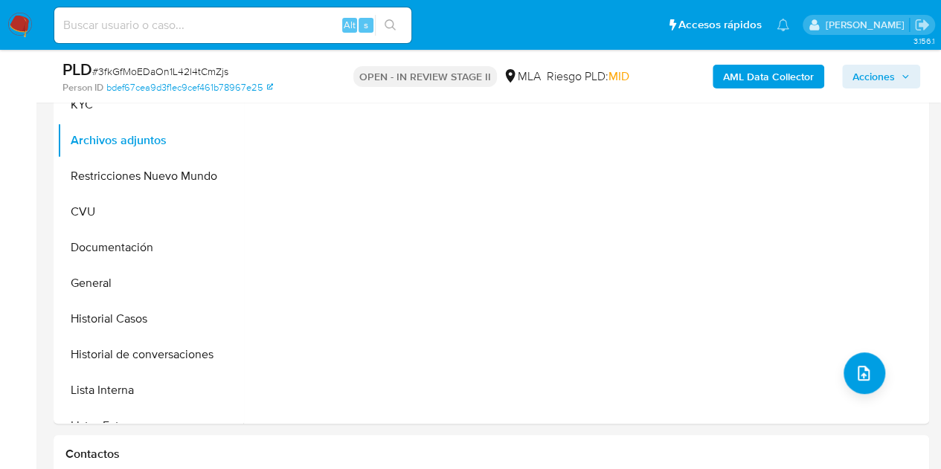
scroll to position [226, 0]
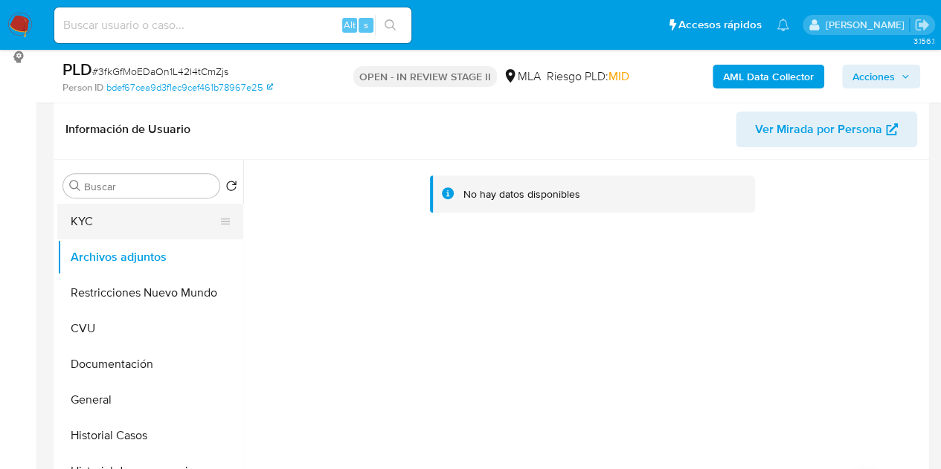
click at [133, 222] on button "KYC" at bounding box center [144, 222] width 174 height 36
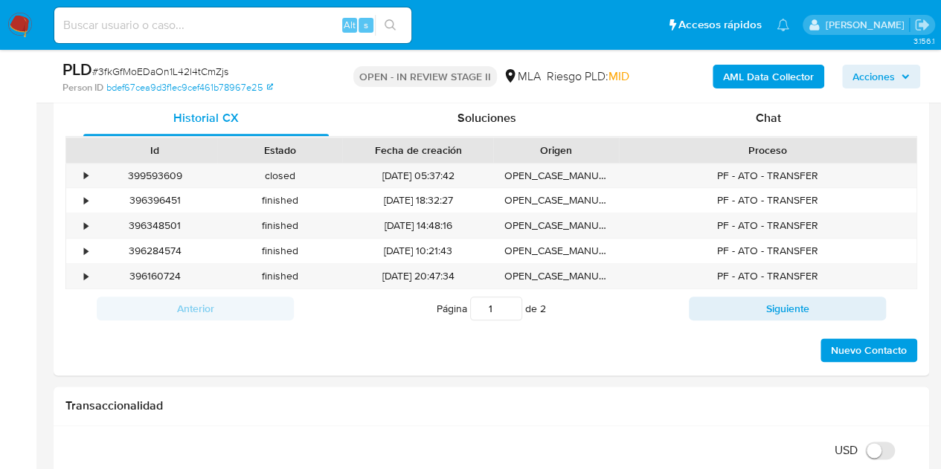
scroll to position [696, 0]
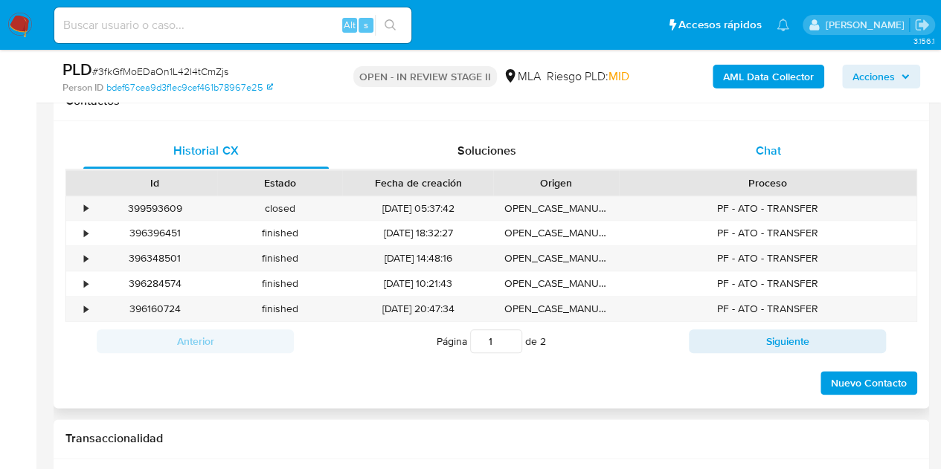
click at [800, 149] on div "Chat" at bounding box center [767, 151] width 245 height 36
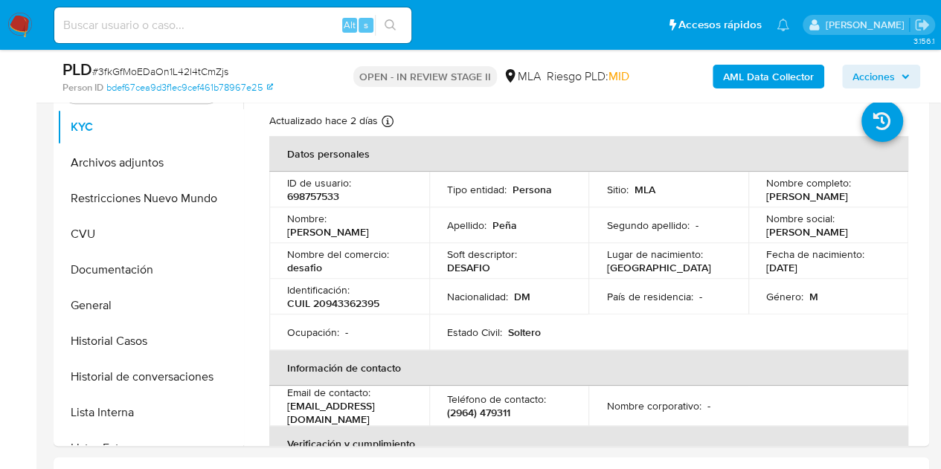
scroll to position [268, 0]
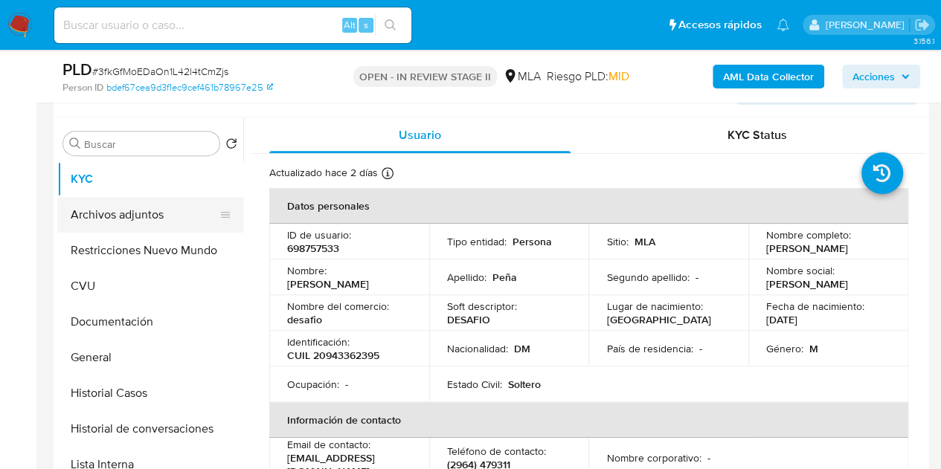
click at [128, 230] on button "Archivos adjuntos" at bounding box center [144, 215] width 174 height 36
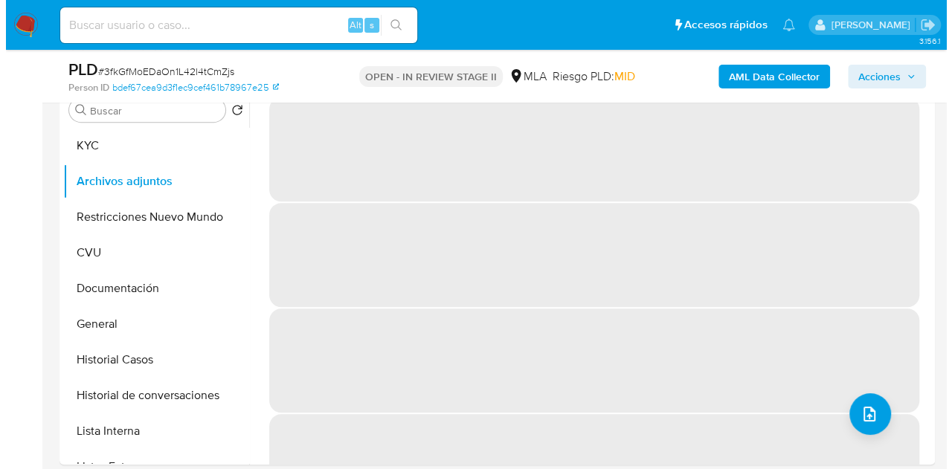
scroll to position [309, 0]
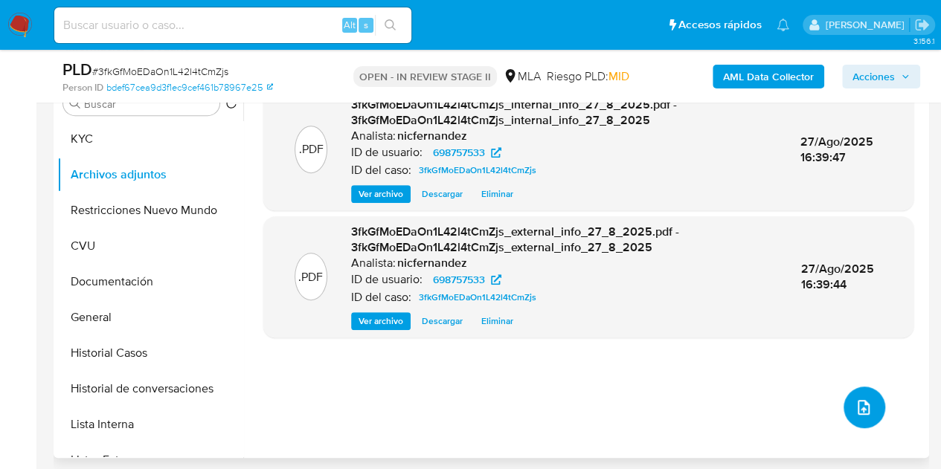
click at [864, 396] on button "upload-file" at bounding box center [864, 408] width 42 height 42
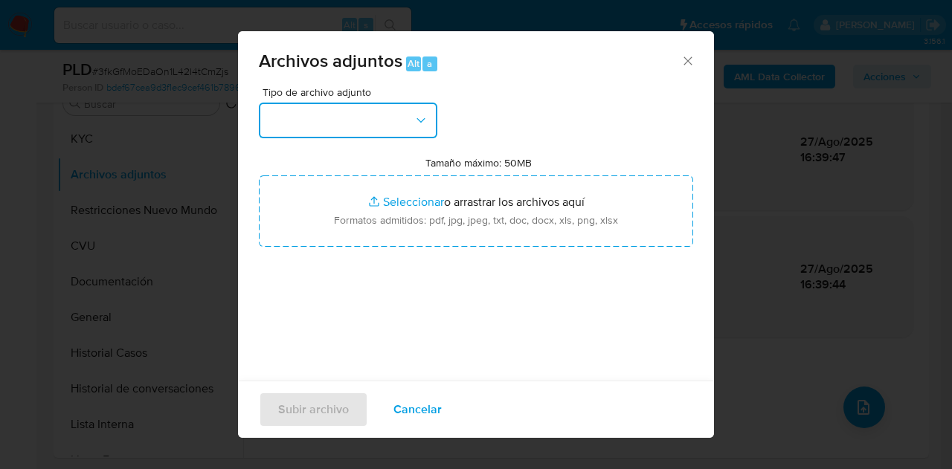
drag, startPoint x: 414, startPoint y: 117, endPoint x: 427, endPoint y: 136, distance: 22.5
click at [415, 120] on icon "button" at bounding box center [420, 120] width 15 height 15
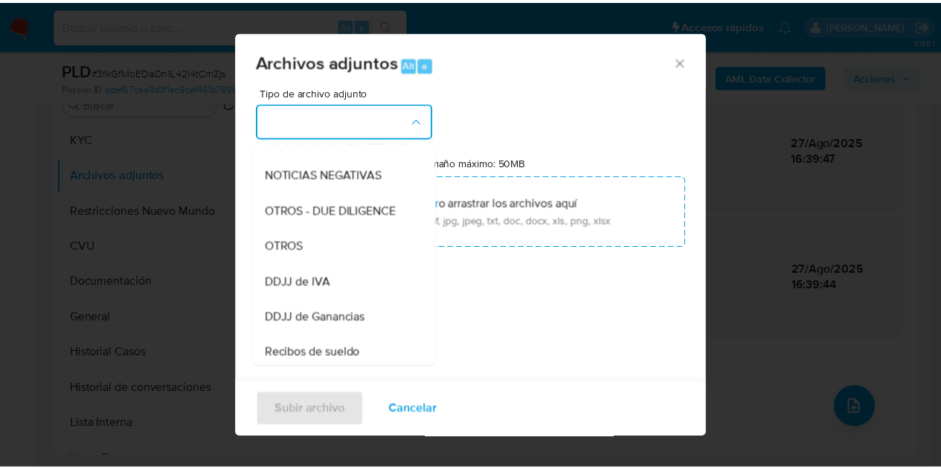
scroll to position [216, 0]
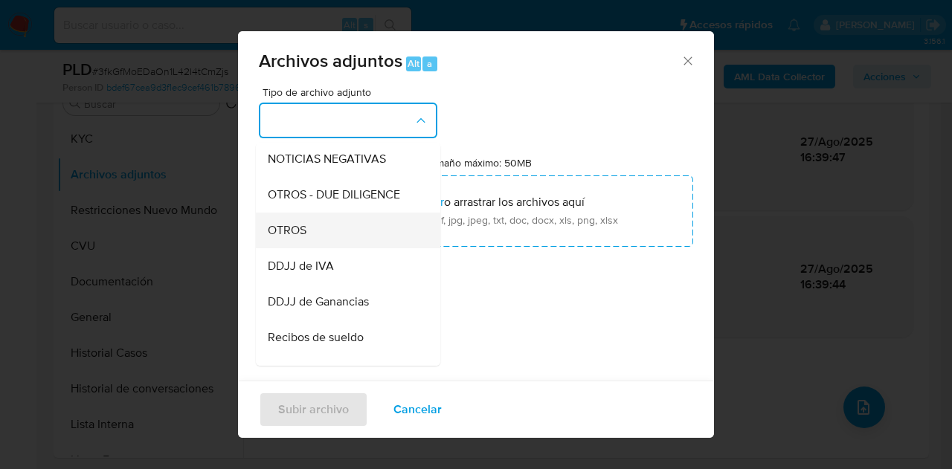
click at [369, 242] on div "OTROS" at bounding box center [344, 231] width 152 height 36
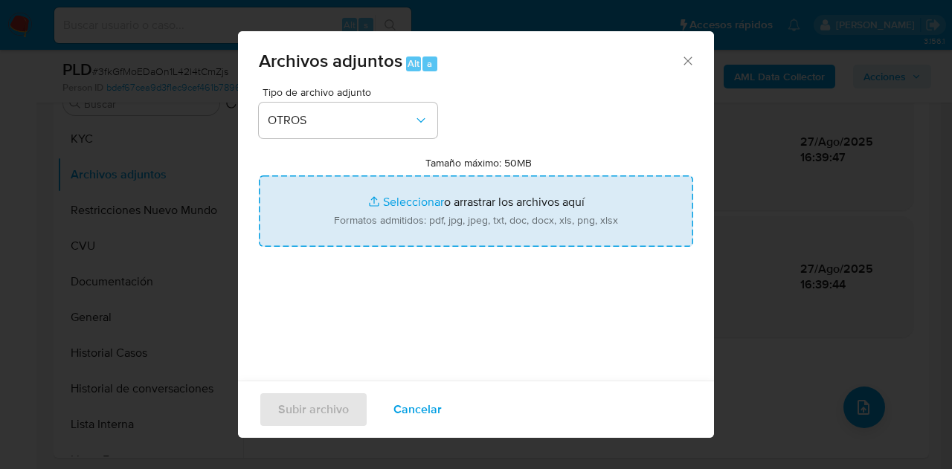
click at [396, 210] on input "Tamaño máximo: 50MB Seleccionar archivos" at bounding box center [476, 210] width 434 height 71
type input "C:\fakepath\Caselog 3fkGfMoEDaOn1L42l4tCmZjs_2025_08_18_22_54_51.docx"
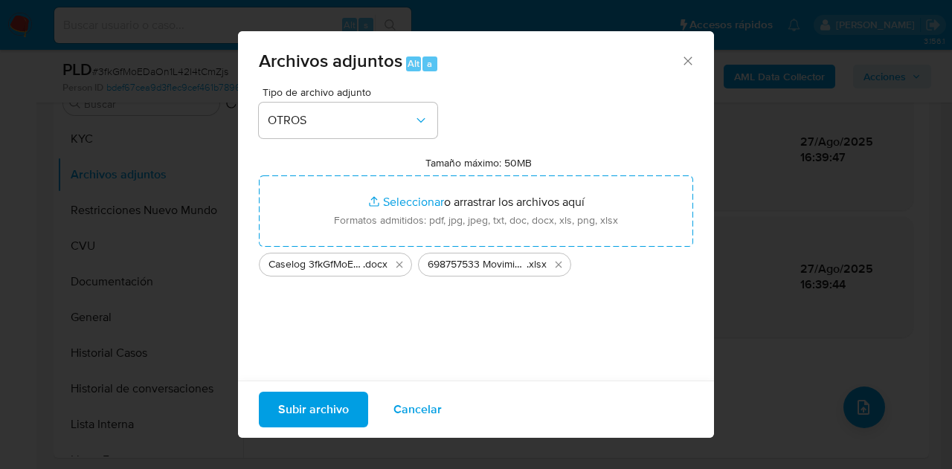
click at [293, 404] on span "Subir archivo" at bounding box center [313, 409] width 71 height 33
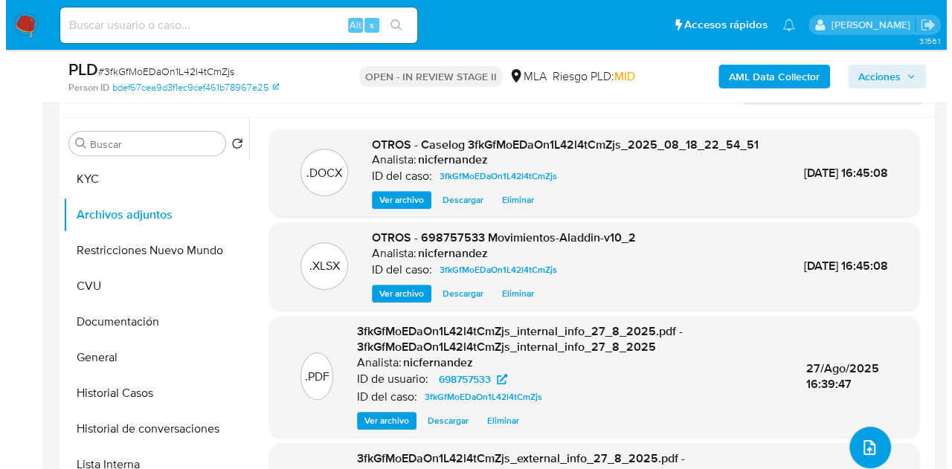
scroll to position [244, 0]
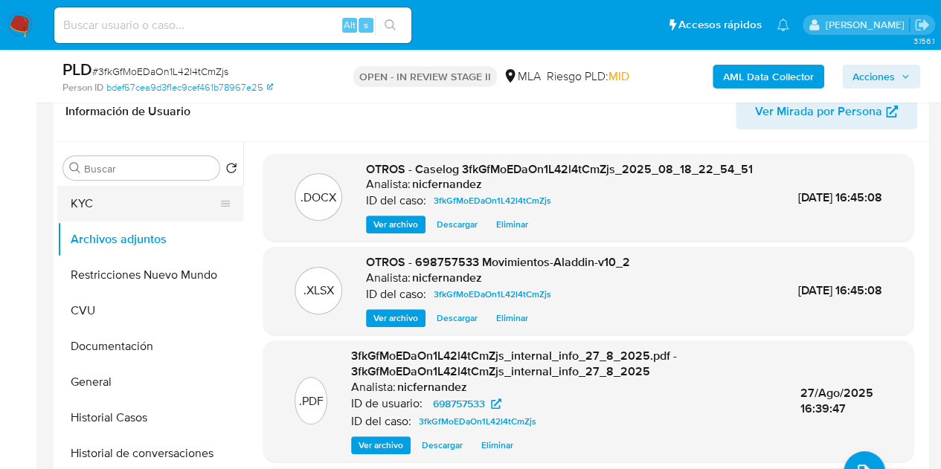
click at [110, 210] on button "KYC" at bounding box center [144, 204] width 174 height 36
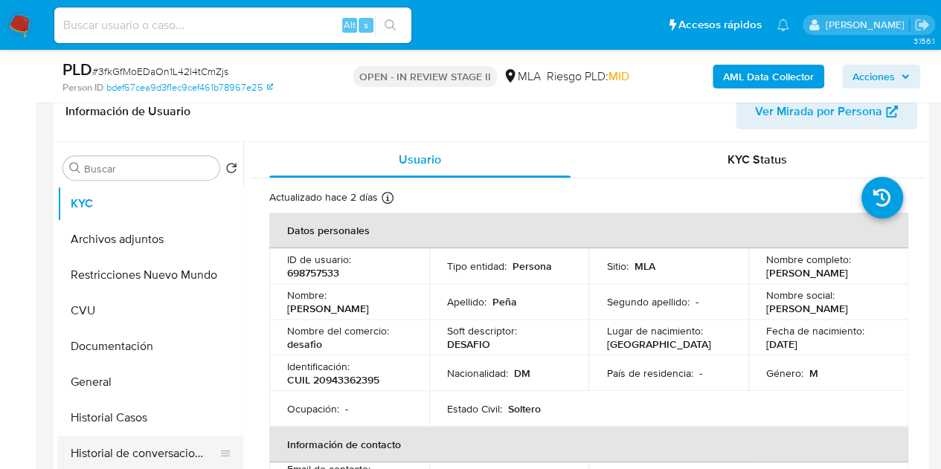
click at [126, 456] on button "Historial de conversaciones" at bounding box center [144, 454] width 174 height 36
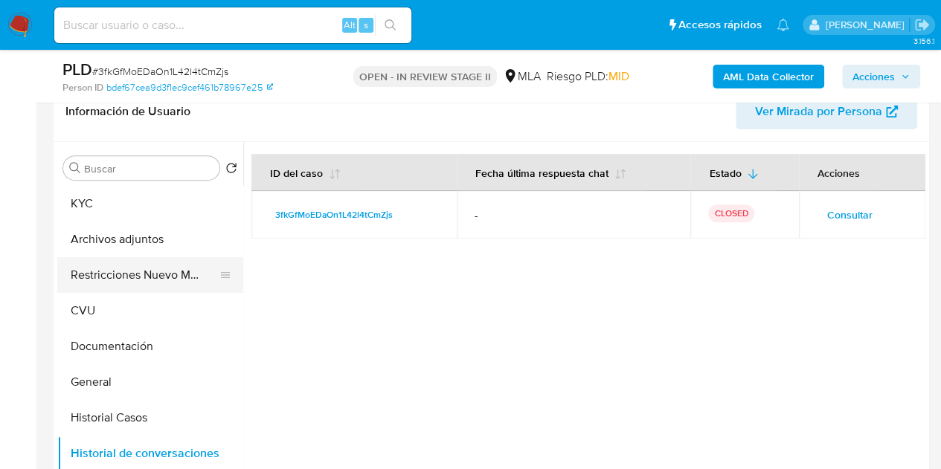
click at [122, 275] on button "Restricciones Nuevo Mundo" at bounding box center [144, 275] width 174 height 36
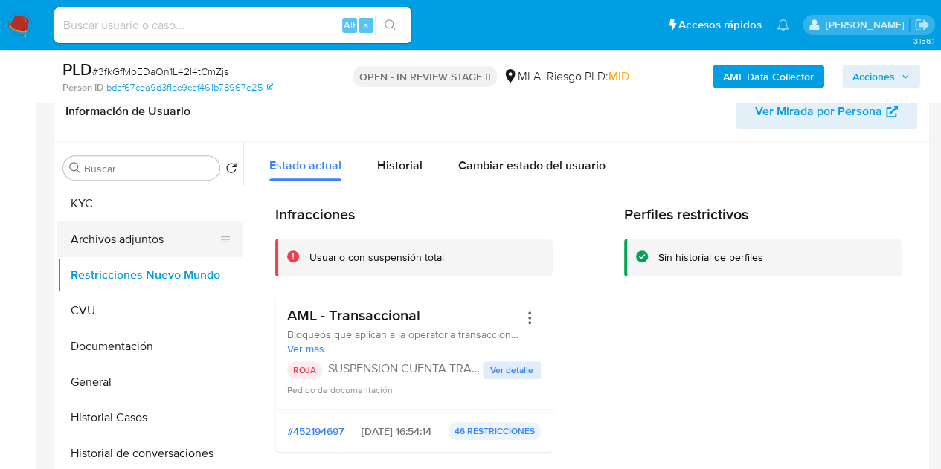
click at [101, 239] on button "Archivos adjuntos" at bounding box center [144, 240] width 174 height 36
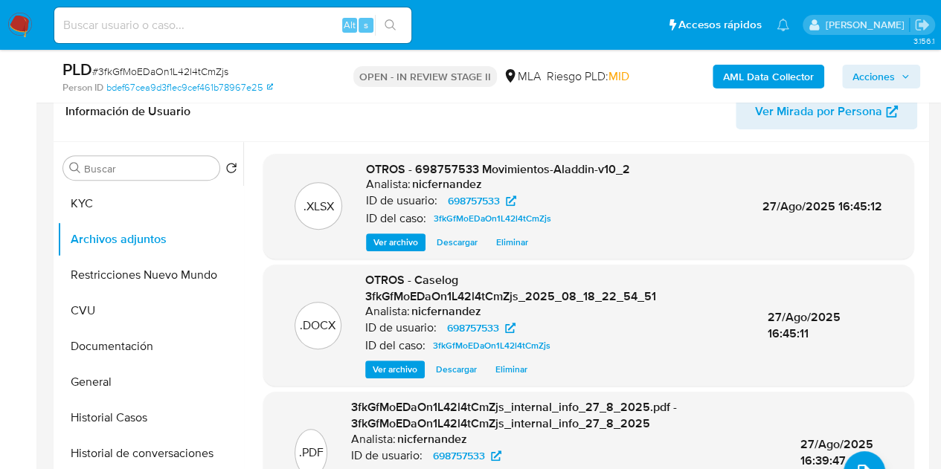
click at [385, 358] on div "OTROS - Caselog 3fkGfMoEDaOn1L42l4tCmZjs_2025_08_18_22_54_51 Analista: nicferna…" at bounding box center [554, 325] width 379 height 106
click at [385, 365] on span "Ver archivo" at bounding box center [395, 369] width 45 height 15
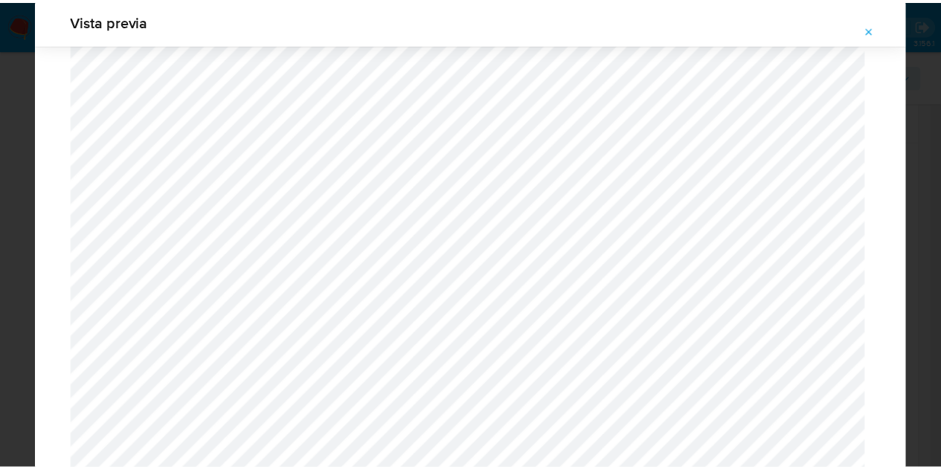
scroll to position [0, 0]
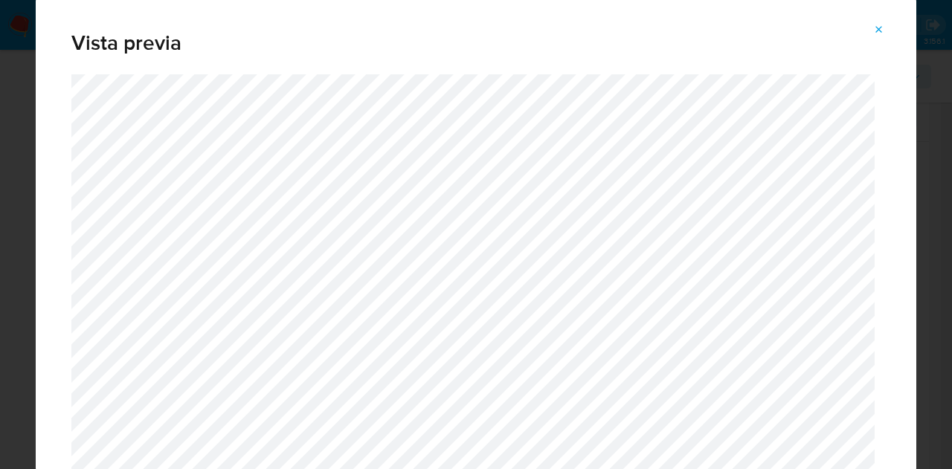
drag, startPoint x: 883, startPoint y: 32, endPoint x: 590, endPoint y: 175, distance: 325.3
click at [882, 33] on icon "Attachment preview" at bounding box center [879, 30] width 12 height 12
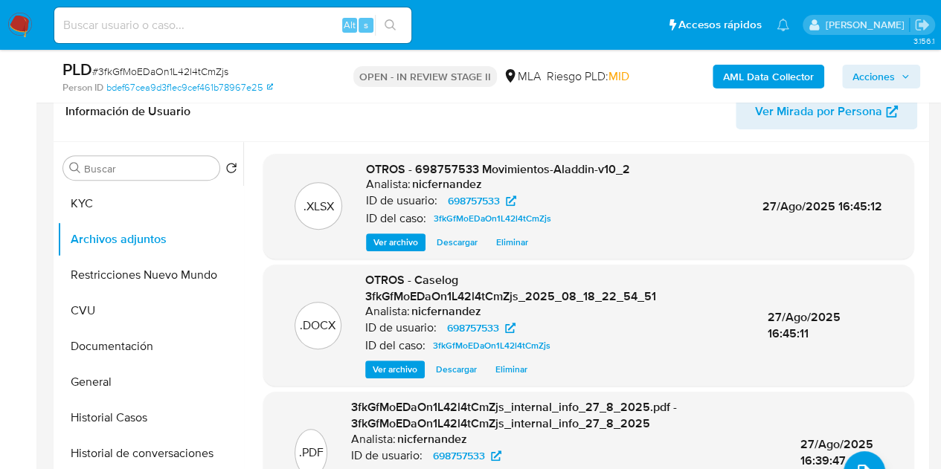
drag, startPoint x: 428, startPoint y: 164, endPoint x: 468, endPoint y: 165, distance: 40.9
click at [428, 164] on span "OTROS - 698757533 Movimientos-Aladdin-v10_2" at bounding box center [498, 169] width 264 height 17
click at [857, 81] on span "Acciones" at bounding box center [873, 77] width 42 height 24
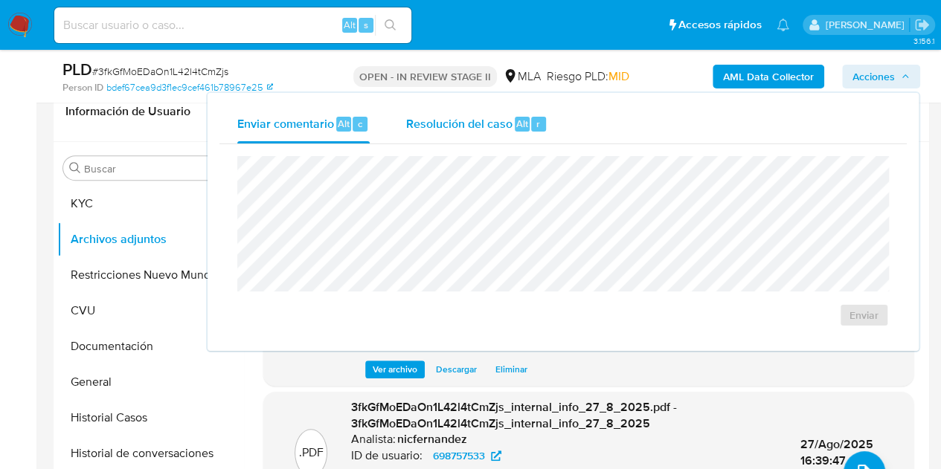
click at [493, 126] on span "Resolución del caso" at bounding box center [458, 123] width 106 height 17
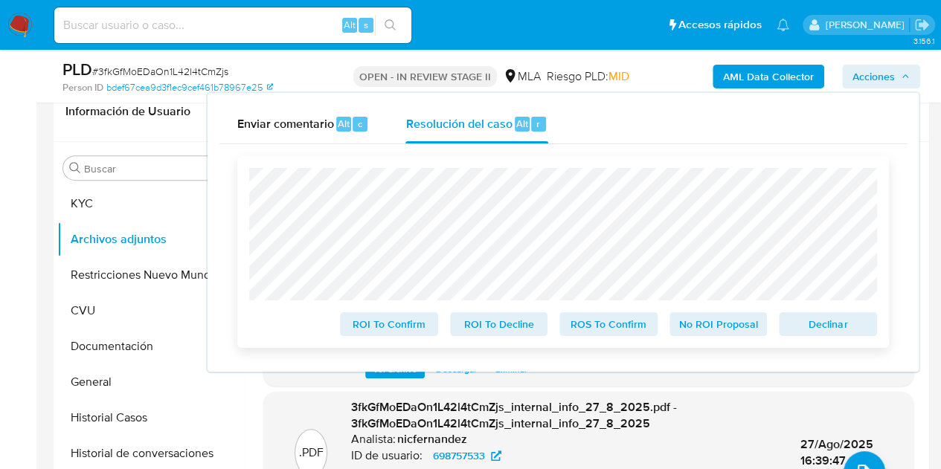
click at [824, 323] on span "Declinar" at bounding box center [827, 324] width 77 height 21
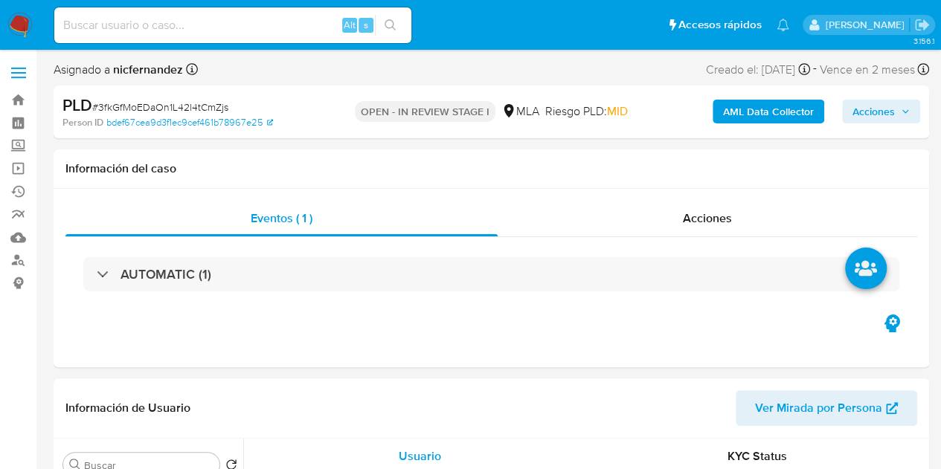
click at [864, 112] on span "Acciones" at bounding box center [873, 112] width 42 height 24
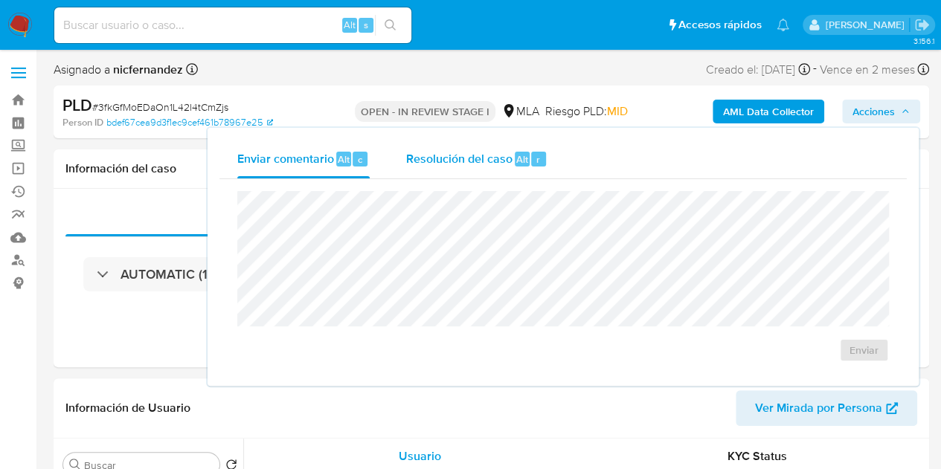
drag, startPoint x: 433, startPoint y: 161, endPoint x: 457, endPoint y: 187, distance: 35.2
click at [434, 163] on span "Resolución del caso" at bounding box center [458, 158] width 106 height 17
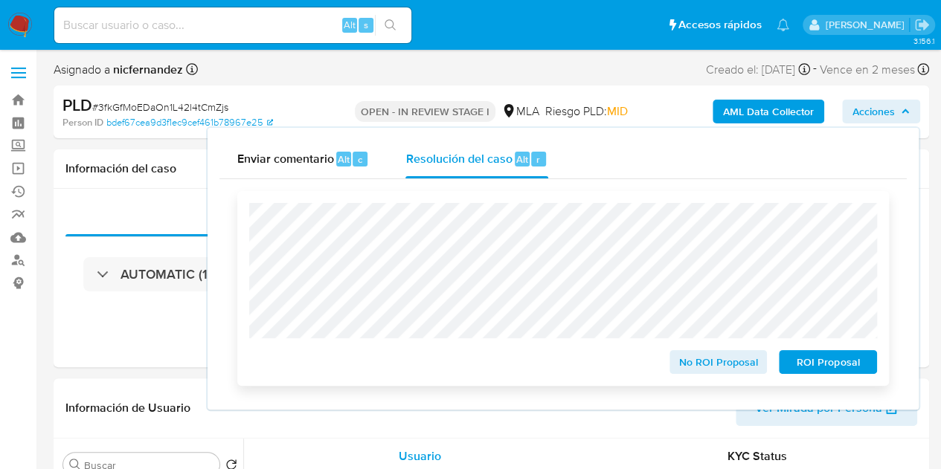
select select "10"
click at [797, 371] on span "ROI Proposal" at bounding box center [827, 362] width 77 height 21
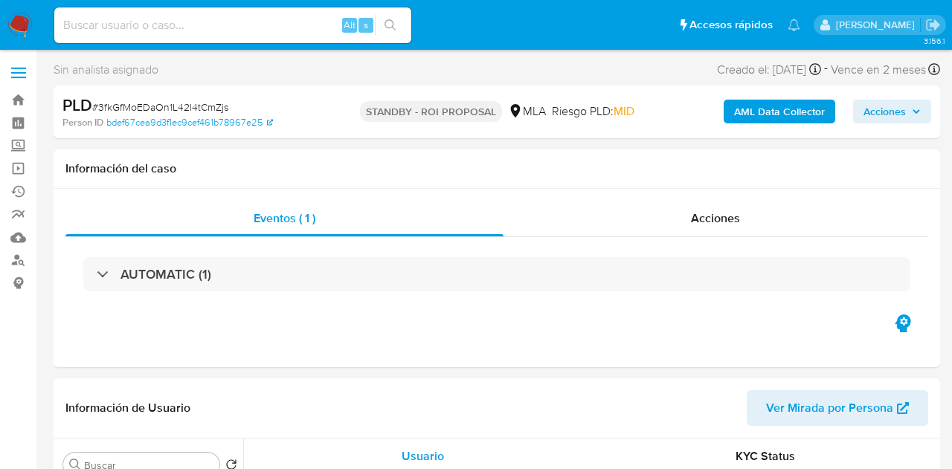
select select "10"
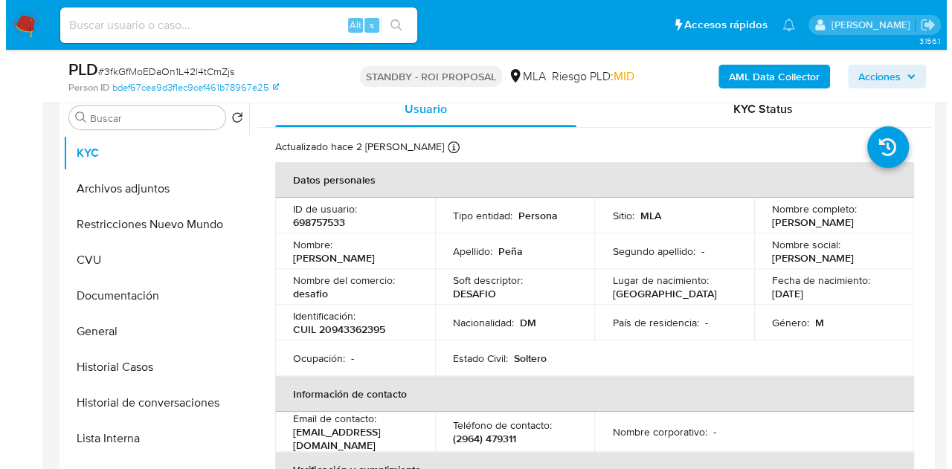
scroll to position [309, 0]
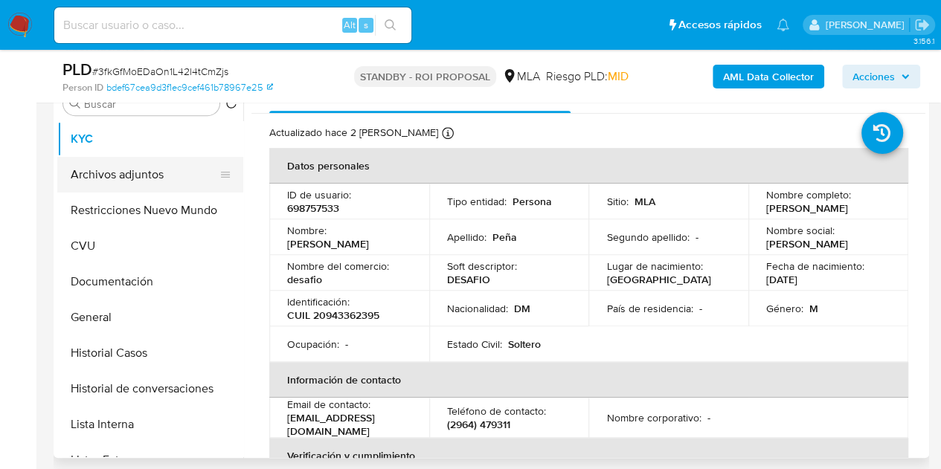
click at [123, 175] on button "Archivos adjuntos" at bounding box center [144, 175] width 174 height 36
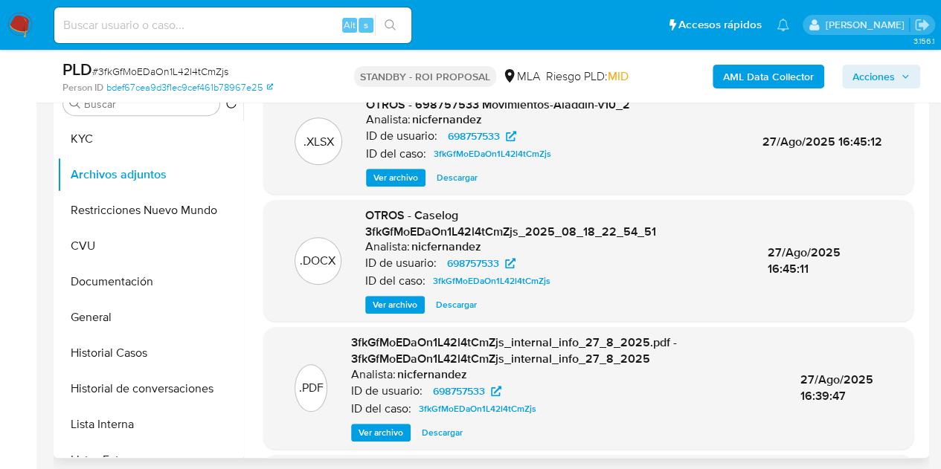
click at [399, 297] on span "Ver archivo" at bounding box center [395, 304] width 45 height 15
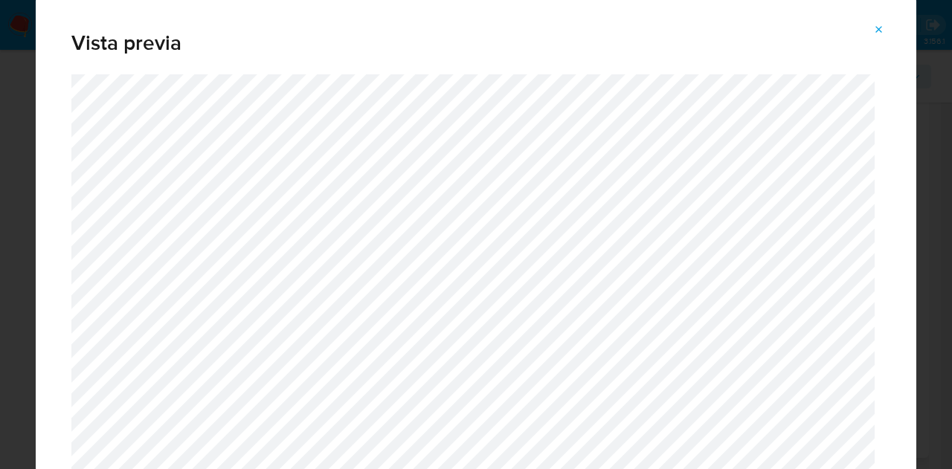
drag, startPoint x: 909, startPoint y: 44, endPoint x: 907, endPoint y: 68, distance: 23.9
click at [907, 68] on div "Vista previa" at bounding box center [476, 35] width 880 height 77
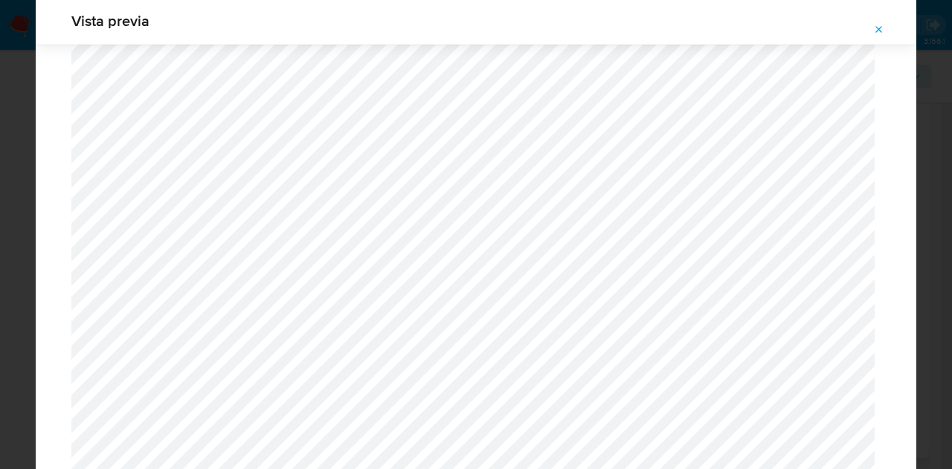
scroll to position [1733, 0]
drag, startPoint x: 870, startPoint y: 20, endPoint x: 867, endPoint y: 42, distance: 21.8
click at [872, 22] on button "Attachment preview" at bounding box center [879, 30] width 33 height 24
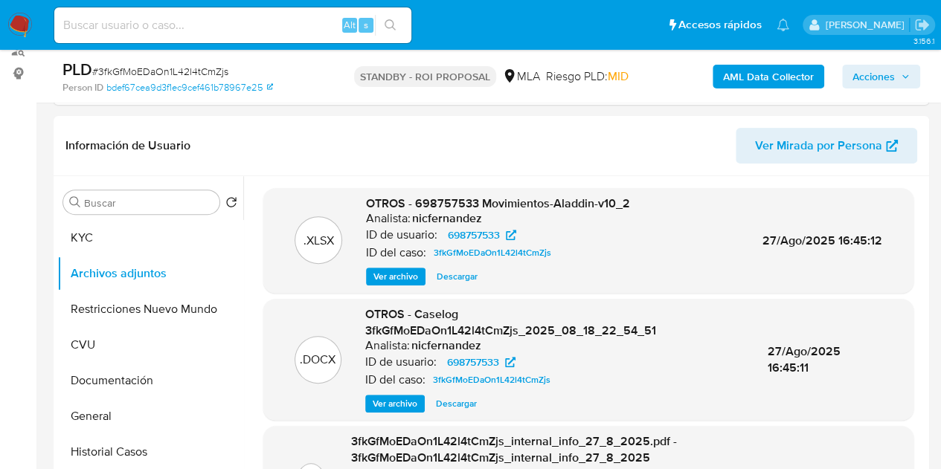
scroll to position [207, 0]
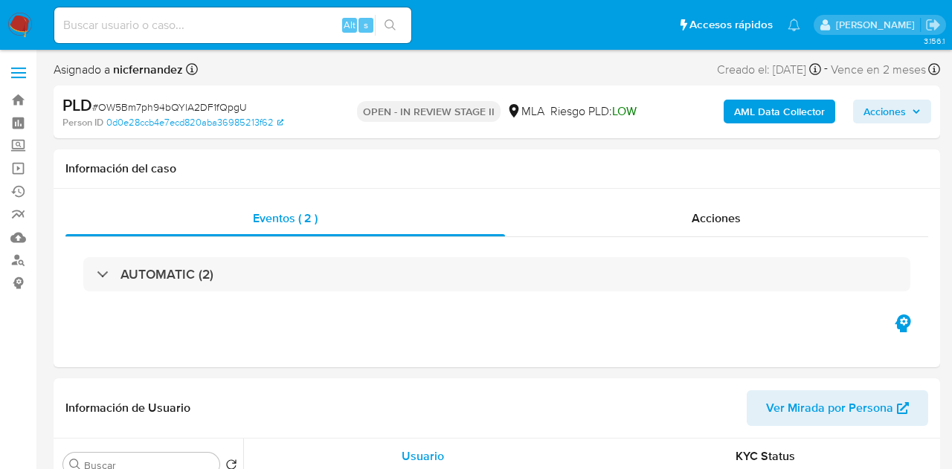
select select "10"
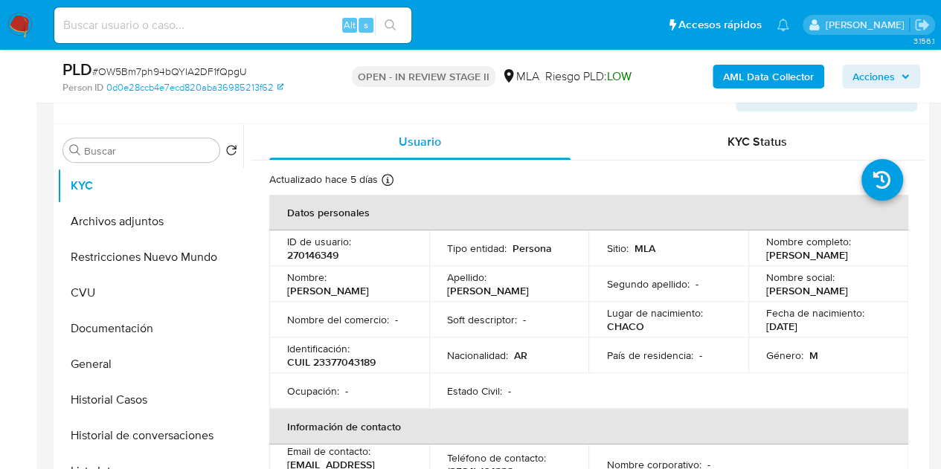
scroll to position [329, 0]
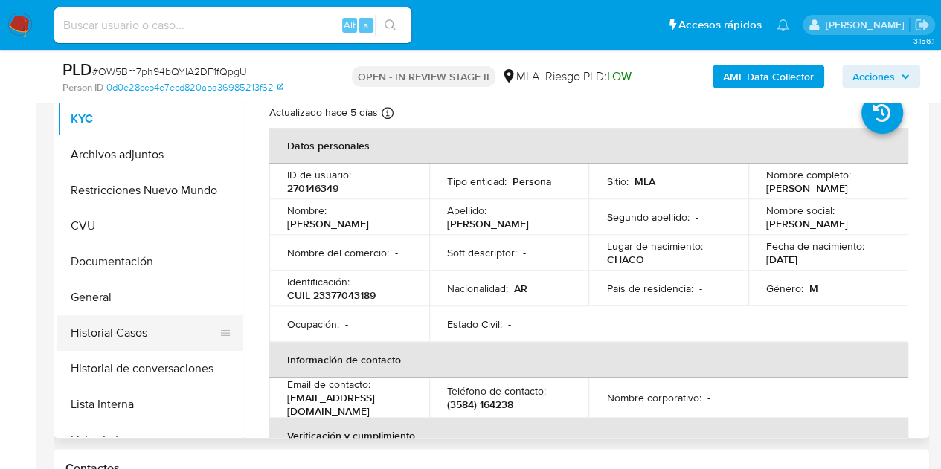
click at [143, 328] on button "Historial Casos" at bounding box center [144, 333] width 174 height 36
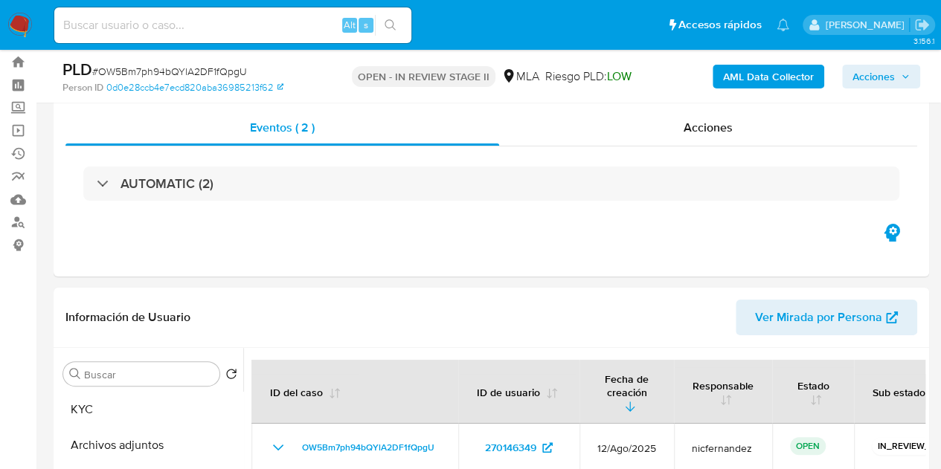
scroll to position [115, 0]
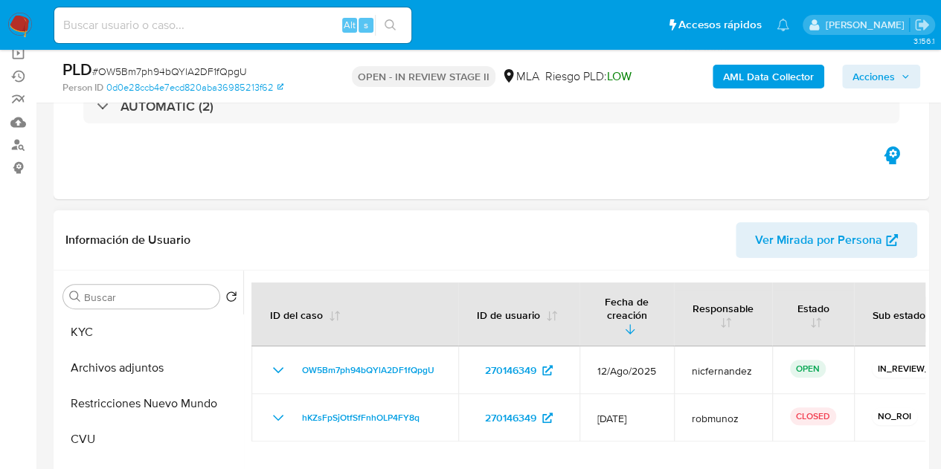
click at [824, 236] on span "Ver Mirada por Persona" at bounding box center [818, 240] width 127 height 36
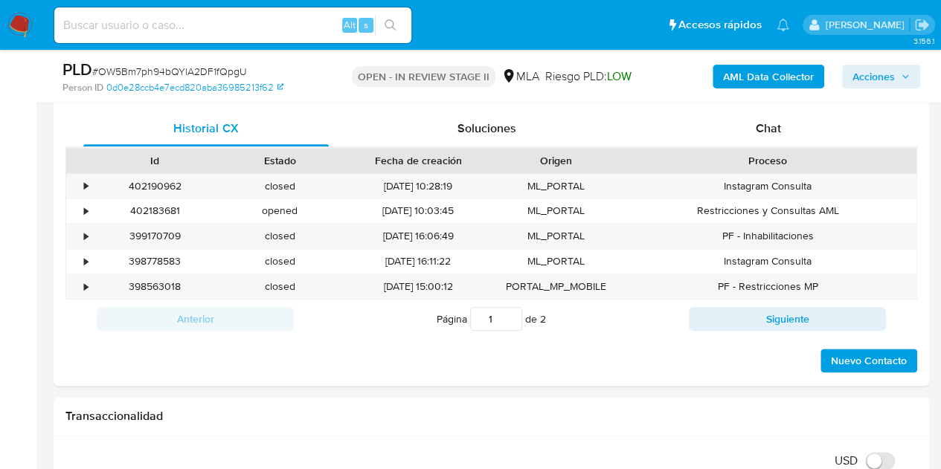
scroll to position [666, 0]
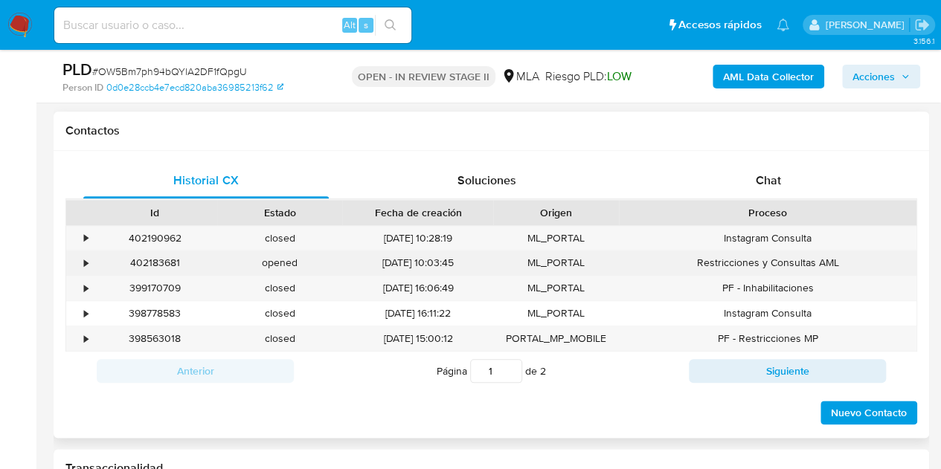
click at [154, 264] on div "402183681" at bounding box center [154, 263] width 125 height 25
copy div "402183681"
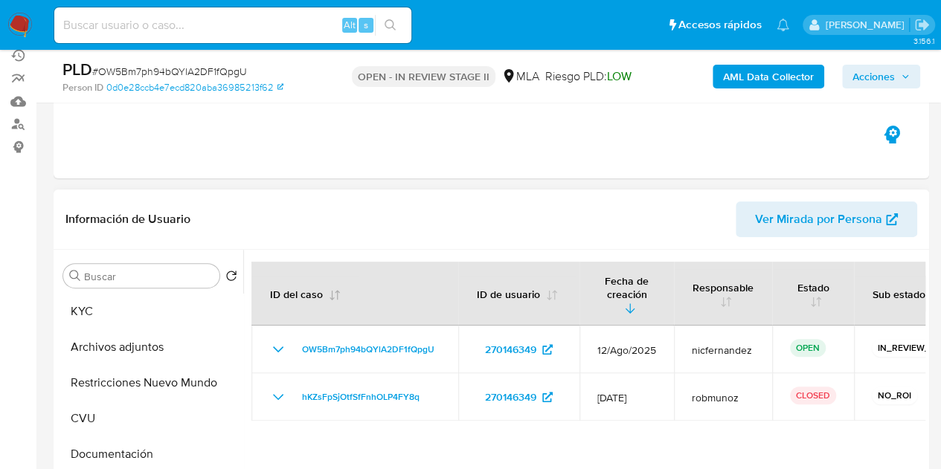
scroll to position [129, 0]
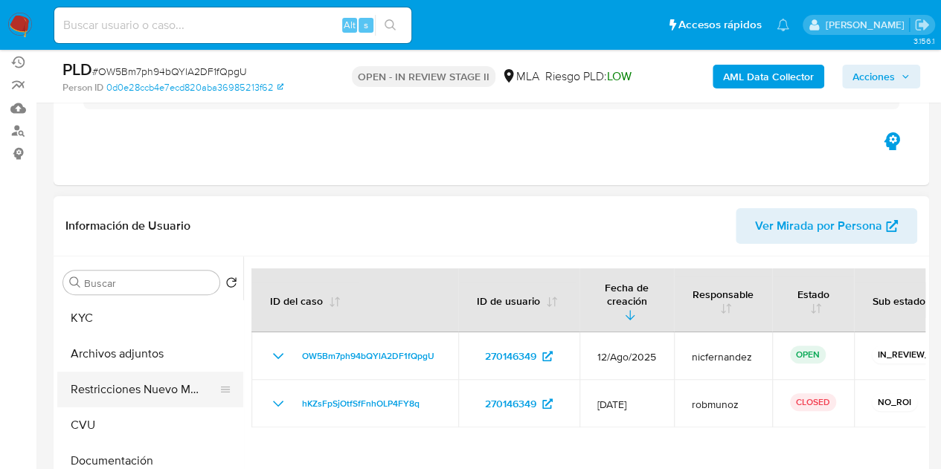
click at [118, 389] on button "Restricciones Nuevo Mundo" at bounding box center [144, 390] width 174 height 36
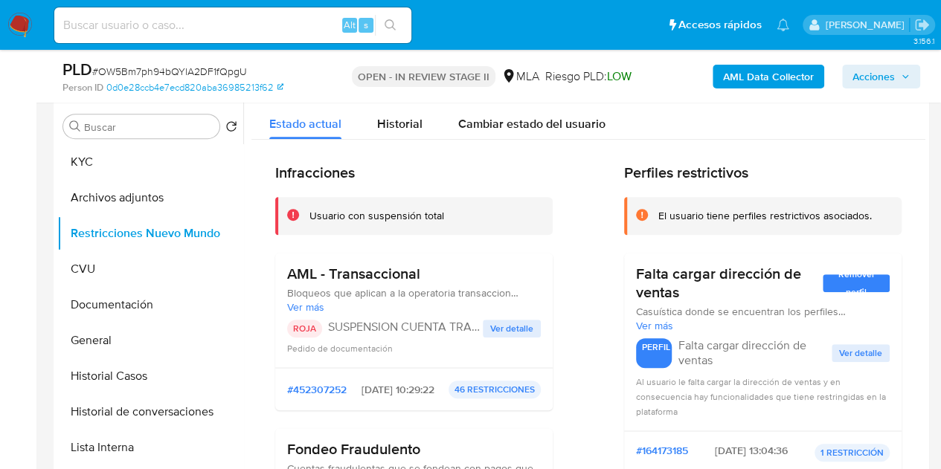
scroll to position [333, 0]
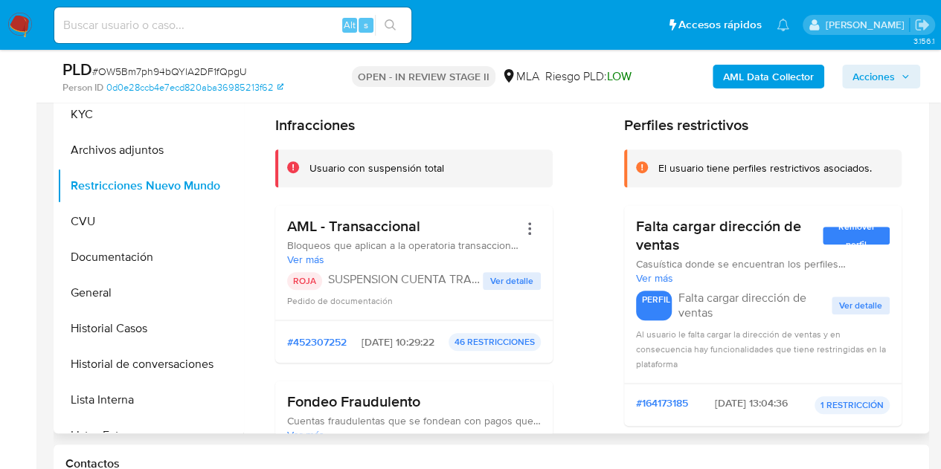
drag, startPoint x: 918, startPoint y: 112, endPoint x: 924, endPoint y: 135, distance: 23.8
click at [924, 135] on div at bounding box center [584, 243] width 682 height 381
drag, startPoint x: 924, startPoint y: 114, endPoint x: 920, endPoint y: 139, distance: 25.7
click at [922, 141] on div at bounding box center [584, 243] width 682 height 381
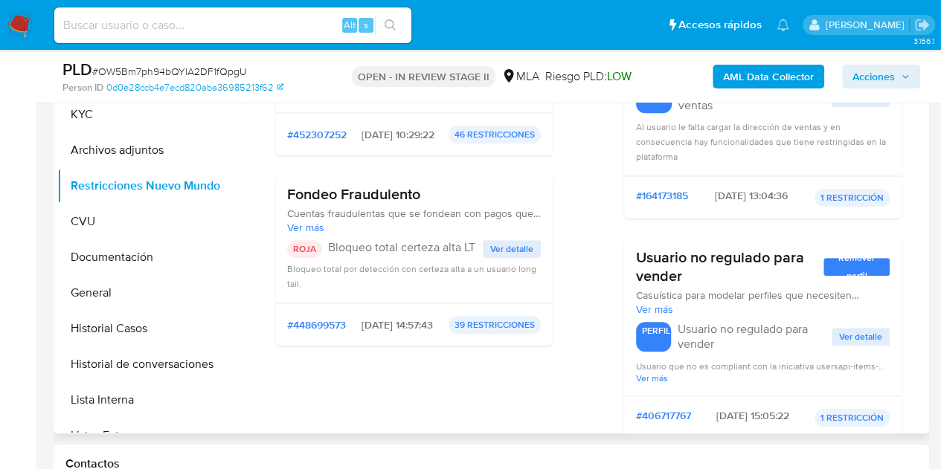
scroll to position [210, 0]
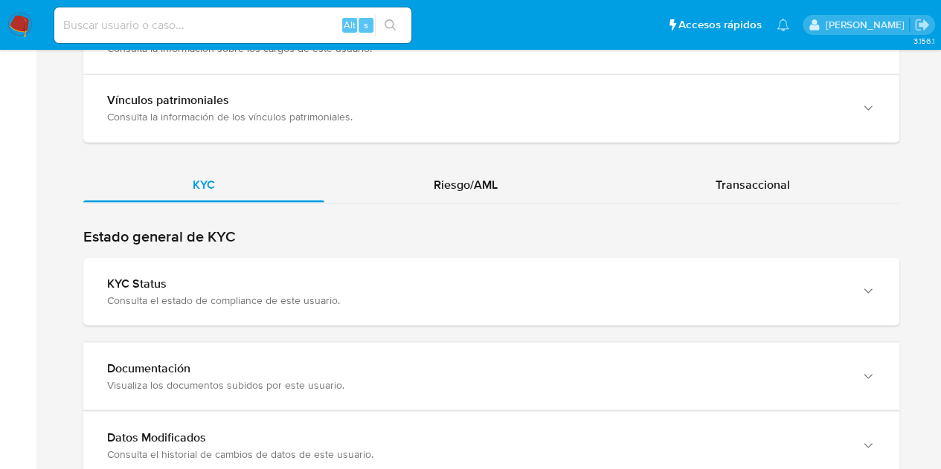
scroll to position [1285, 0]
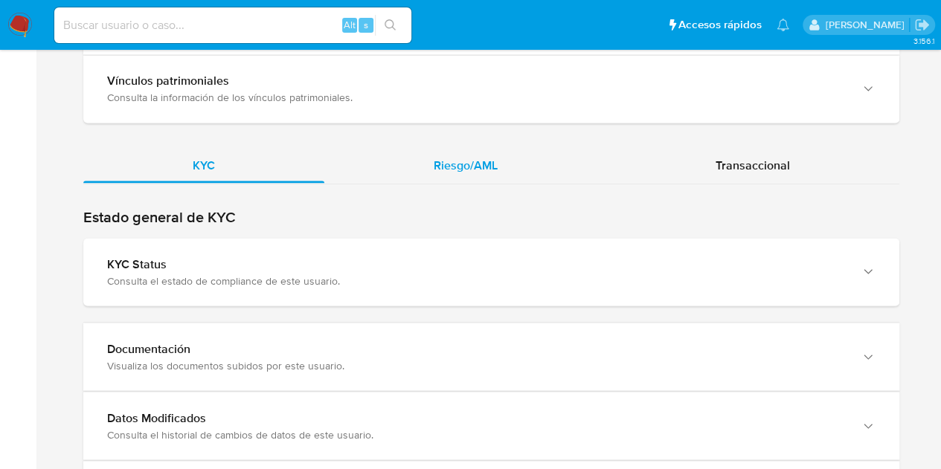
click at [500, 160] on div "Riesgo/AML" at bounding box center [465, 165] width 283 height 36
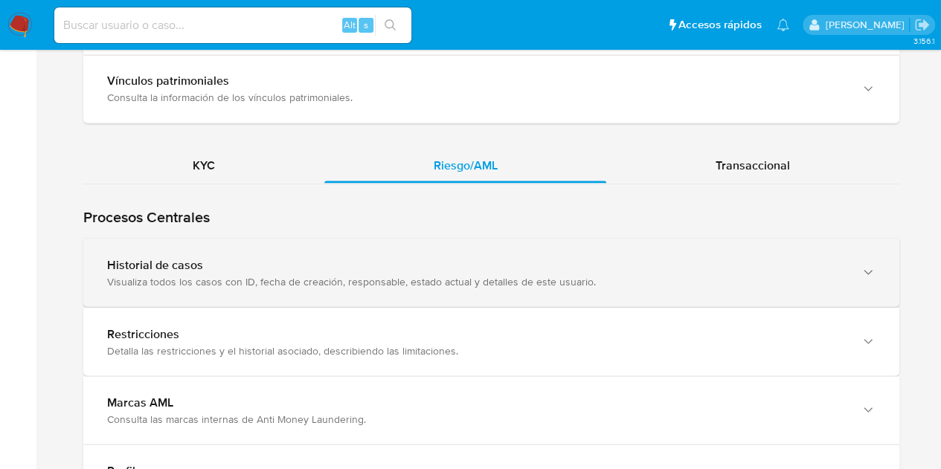
click at [400, 274] on div "Visualiza todos los casos con ID, fecha de creación, responsable, estado actual…" at bounding box center [476, 280] width 738 height 13
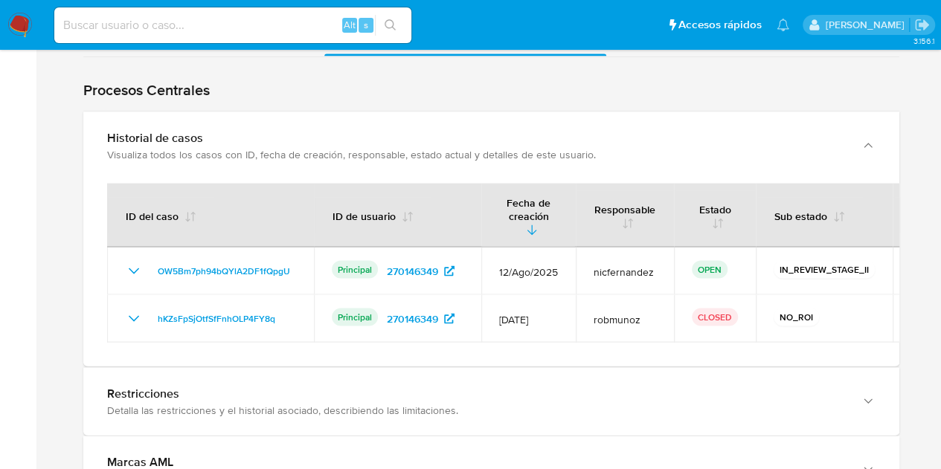
scroll to position [0, 131]
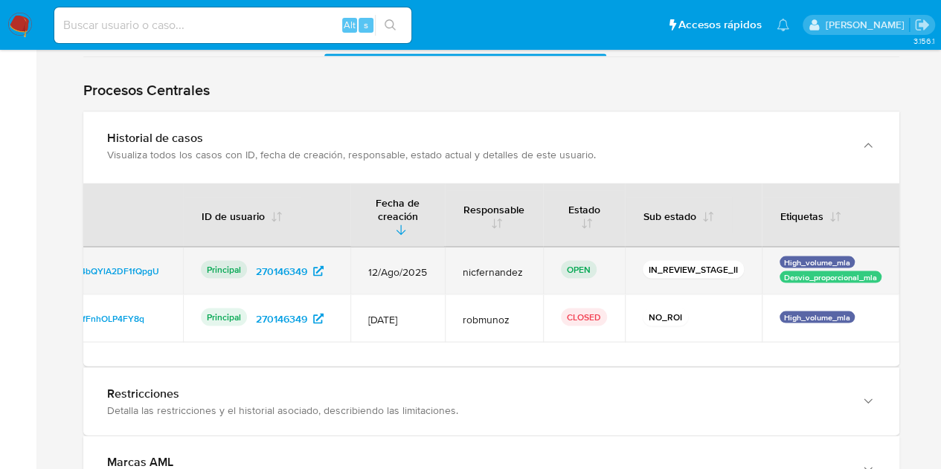
drag, startPoint x: 783, startPoint y: 261, endPoint x: 889, endPoint y: 260, distance: 105.6
click at [886, 259] on td "High_volume_mla Desvio_proporcional_mla" at bounding box center [830, 272] width 138 height 48
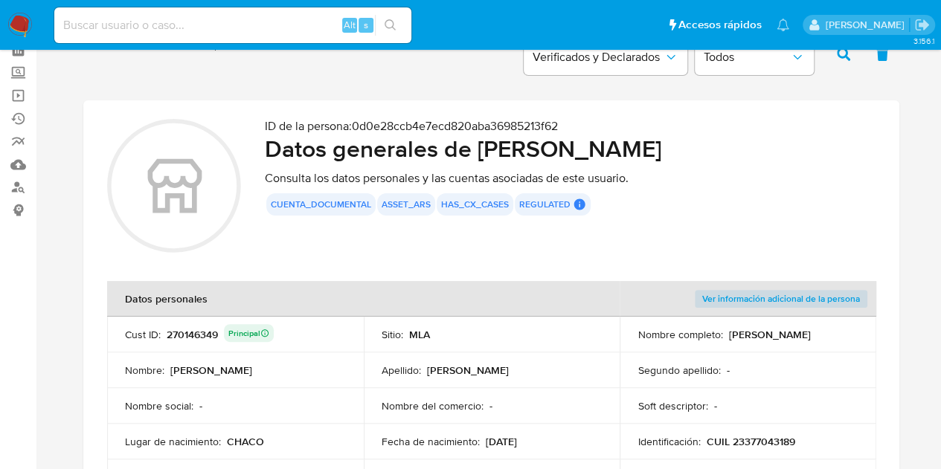
scroll to position [0, 0]
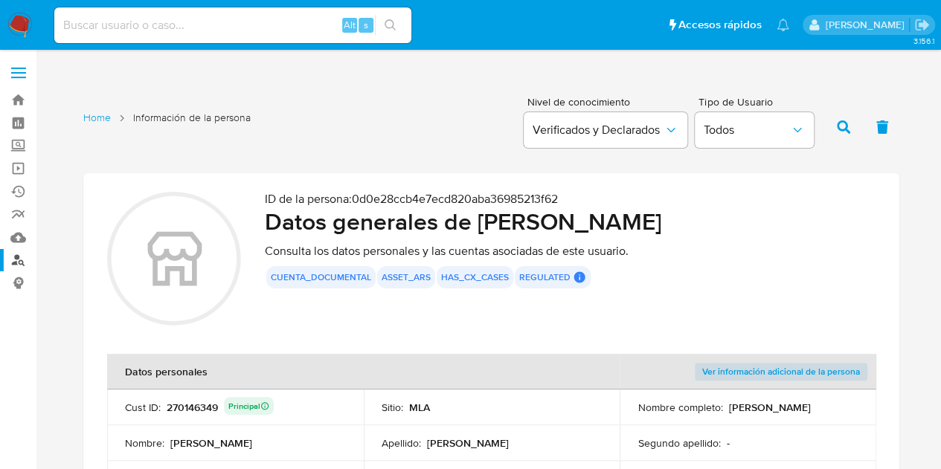
click at [22, 262] on link "Buscador de personas" at bounding box center [88, 260] width 177 height 23
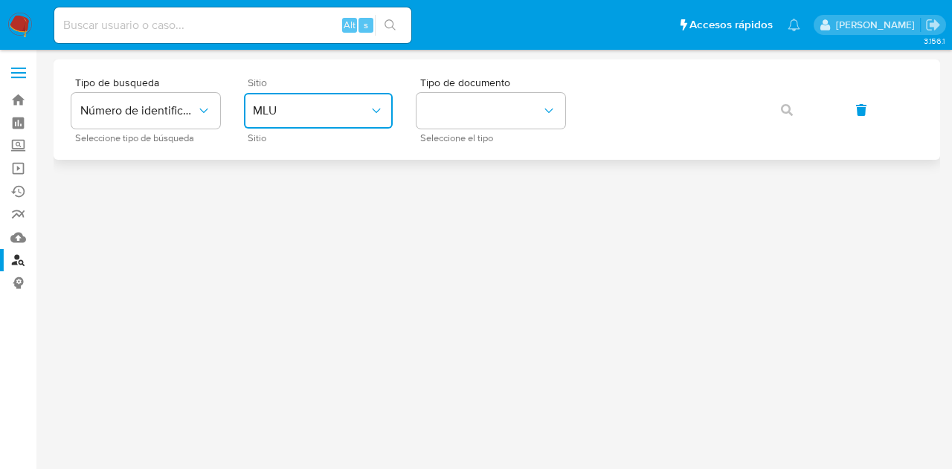
drag, startPoint x: 339, startPoint y: 112, endPoint x: 342, endPoint y: 124, distance: 12.3
click at [339, 112] on span "MLU" at bounding box center [311, 110] width 116 height 15
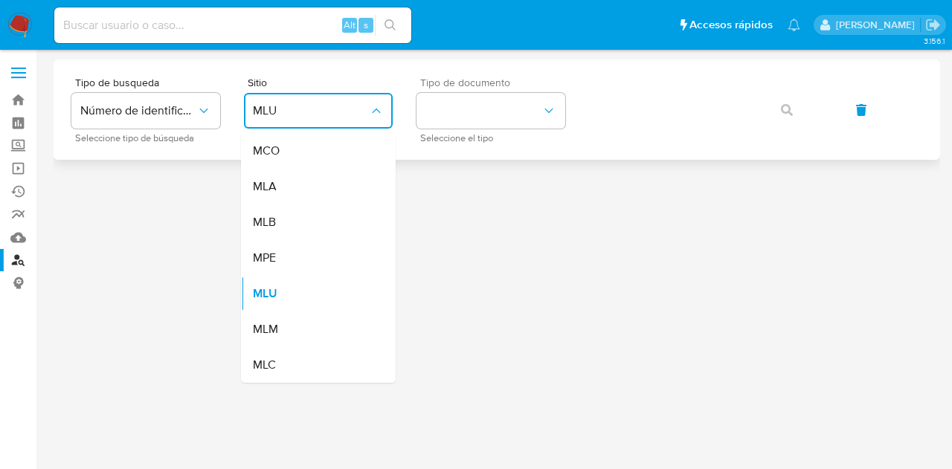
drag, startPoint x: 343, startPoint y: 184, endPoint x: 451, endPoint y: 136, distance: 117.9
click at [345, 182] on div "MLA" at bounding box center [314, 187] width 122 height 36
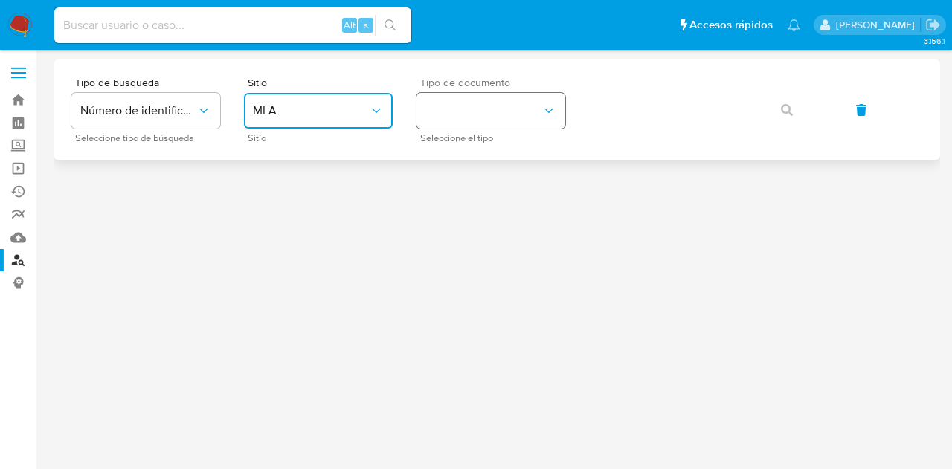
click at [464, 123] on button "identificationType" at bounding box center [490, 111] width 149 height 36
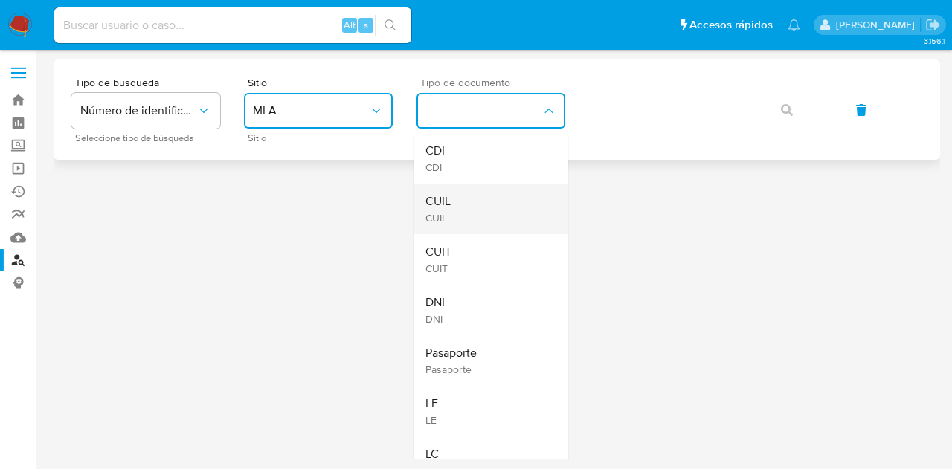
click at [490, 213] on div "CUIL CUIL" at bounding box center [486, 209] width 122 height 51
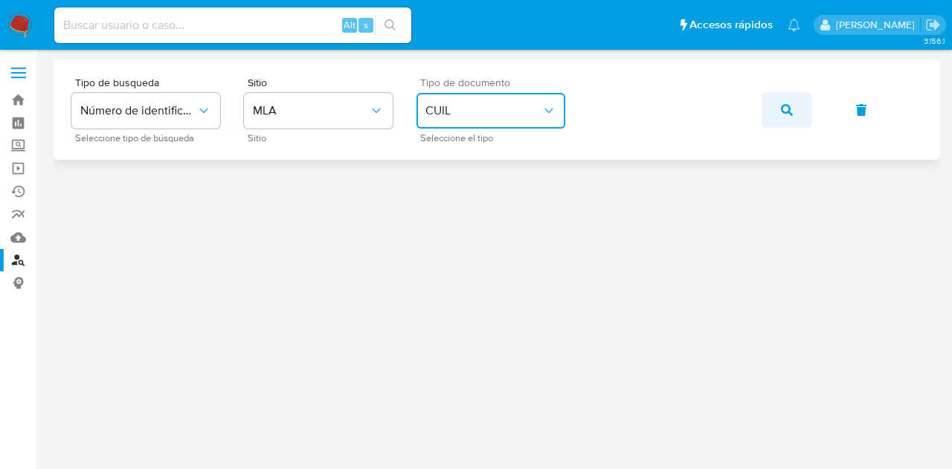
click at [794, 107] on button "button" at bounding box center [786, 110] width 51 height 36
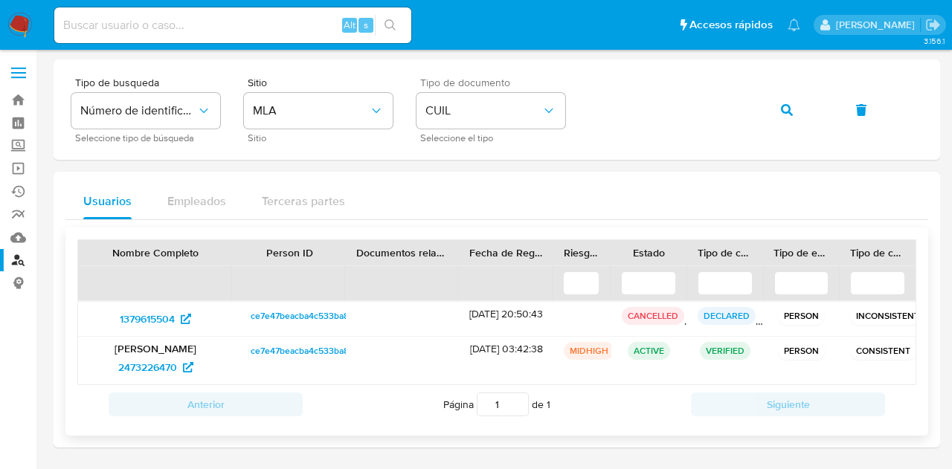
click at [275, 350] on span "ce7e47beacba4c533ba8d51417e6de9f" at bounding box center [328, 351] width 155 height 18
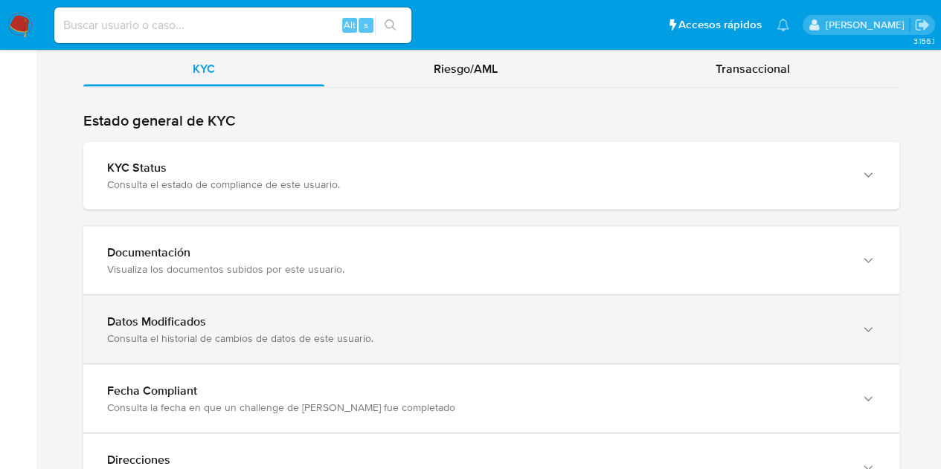
scroll to position [1391, 0]
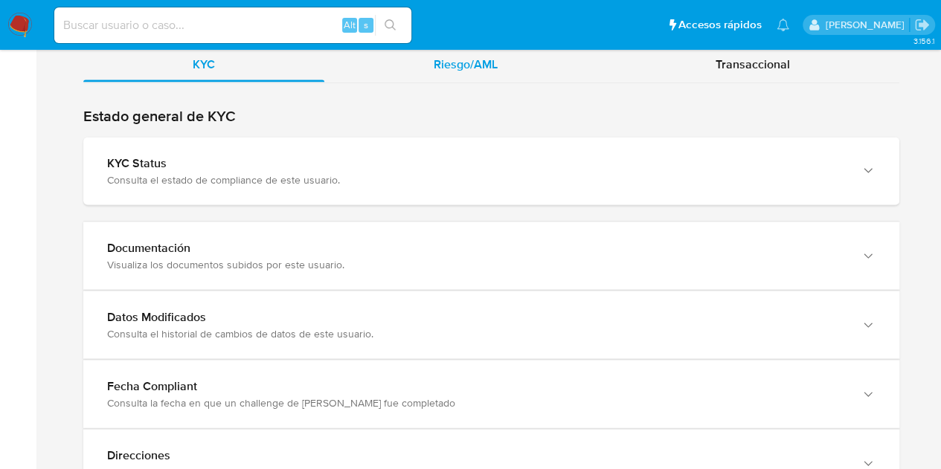
click at [466, 57] on span "Riesgo/AML" at bounding box center [466, 63] width 64 height 17
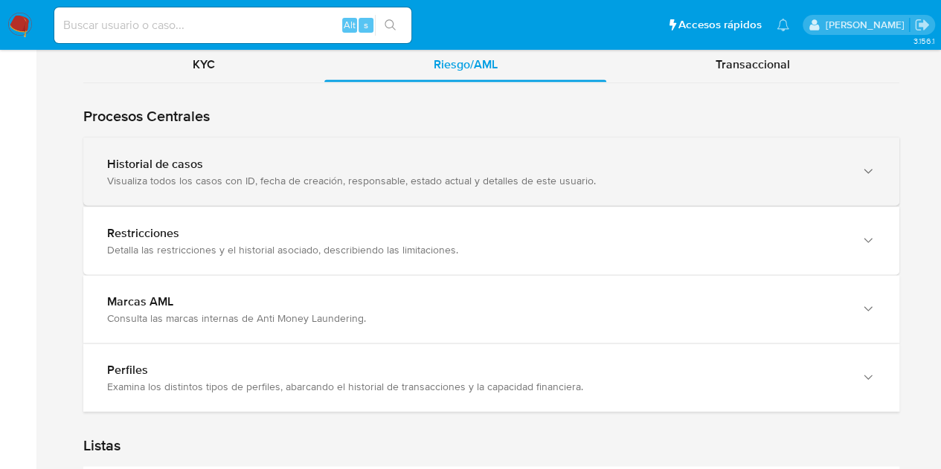
click at [290, 177] on div "Visualiza todos los casos con ID, fecha de creación, responsable, estado actual…" at bounding box center [476, 179] width 738 height 13
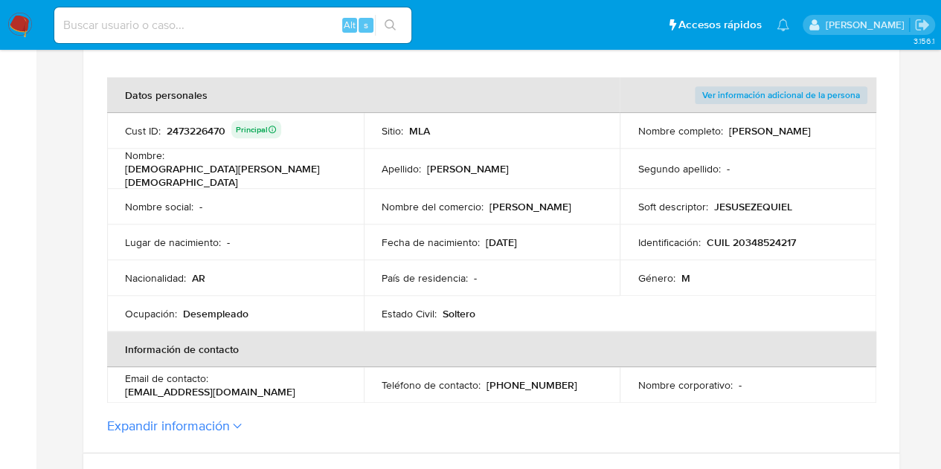
scroll to position [253, 0]
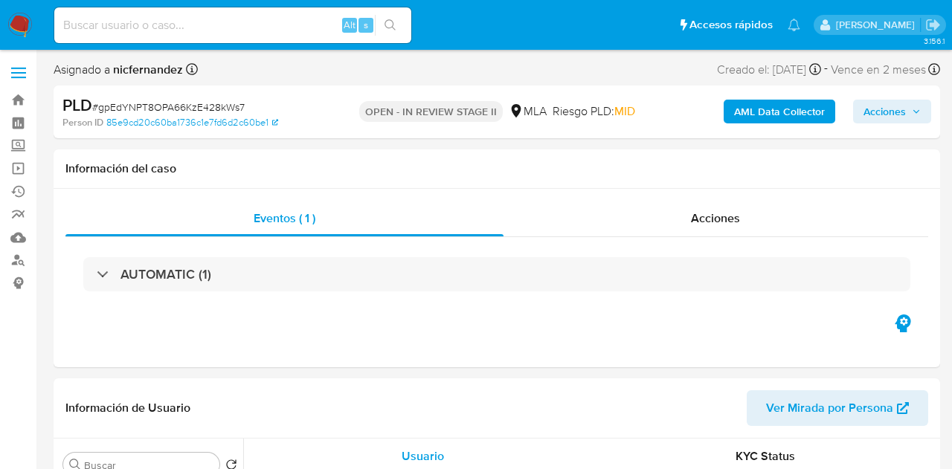
select select "10"
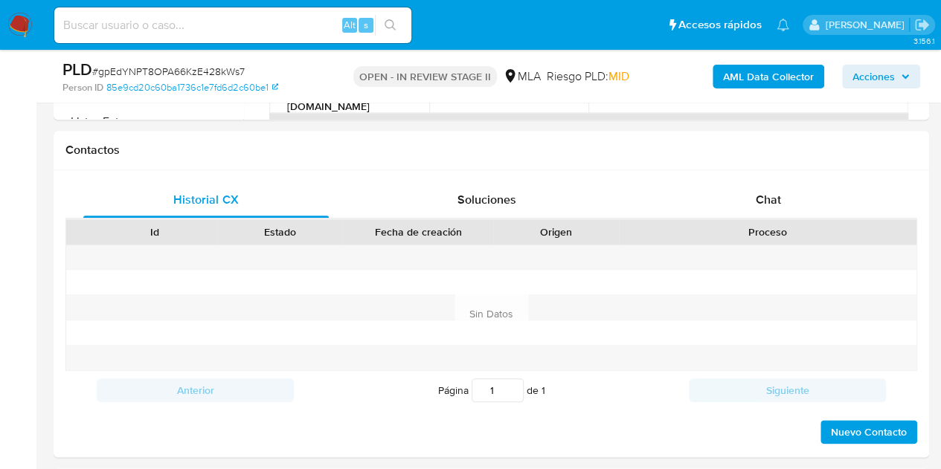
scroll to position [650, 0]
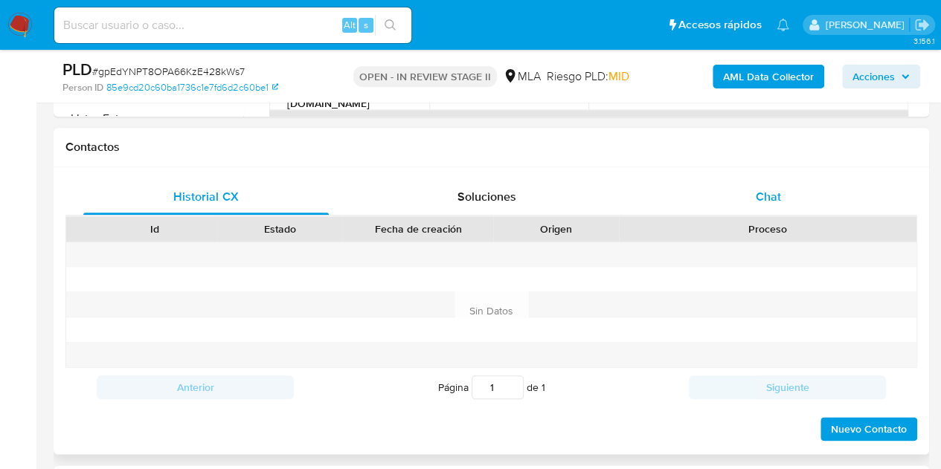
click at [806, 196] on div "Chat" at bounding box center [767, 197] width 245 height 36
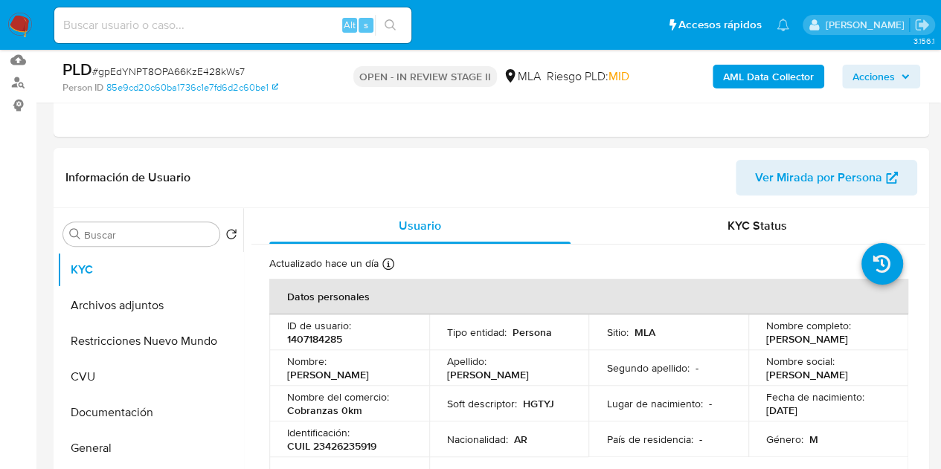
scroll to position [149, 0]
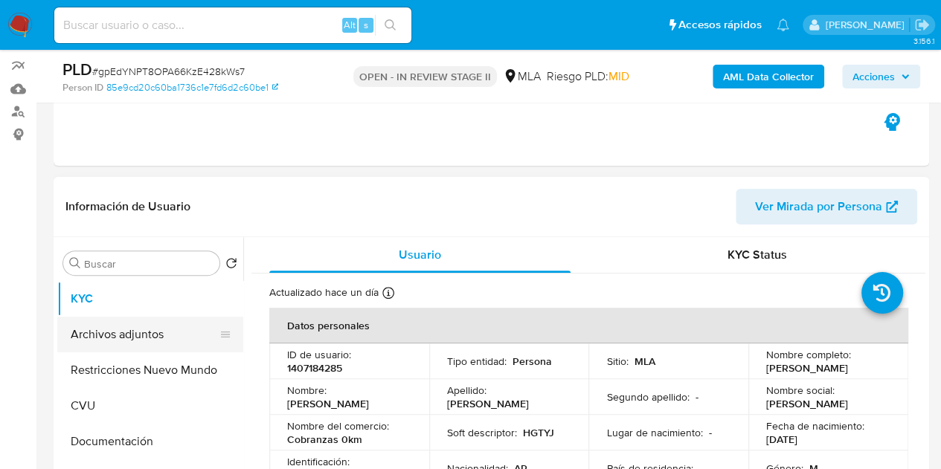
click at [86, 334] on button "Archivos adjuntos" at bounding box center [144, 335] width 174 height 36
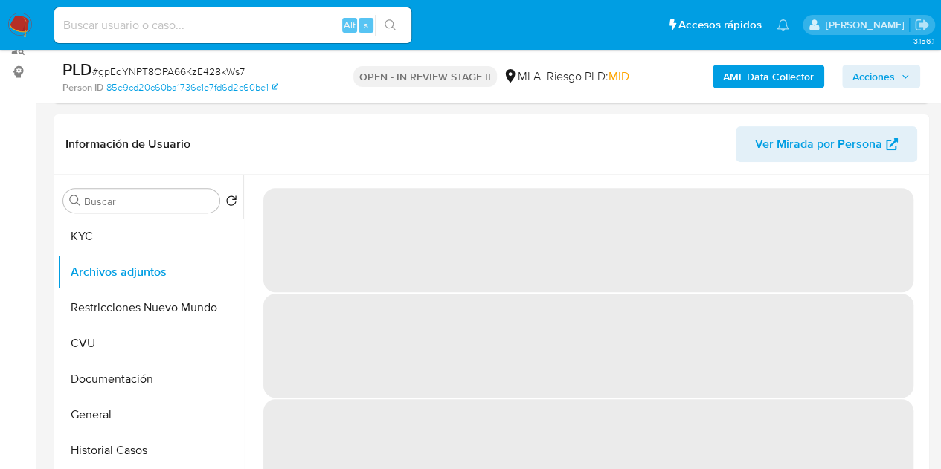
scroll to position [165, 0]
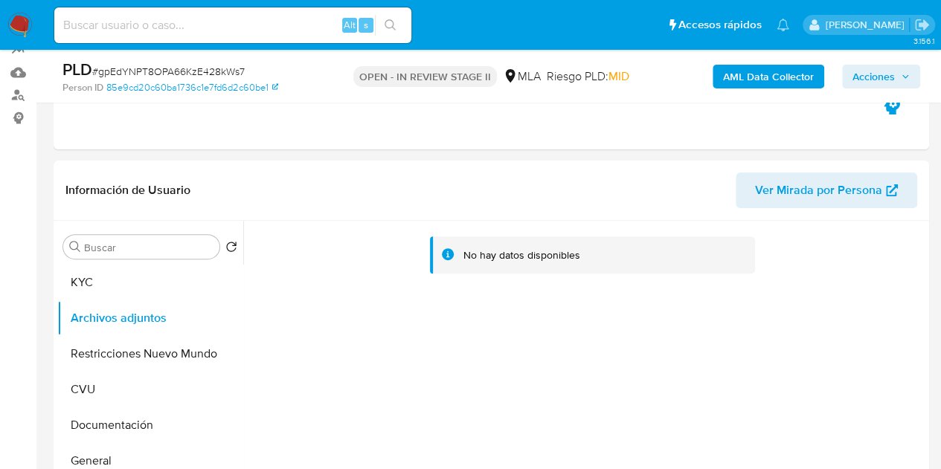
click at [739, 78] on b "AML Data Collector" at bounding box center [768, 77] width 91 height 24
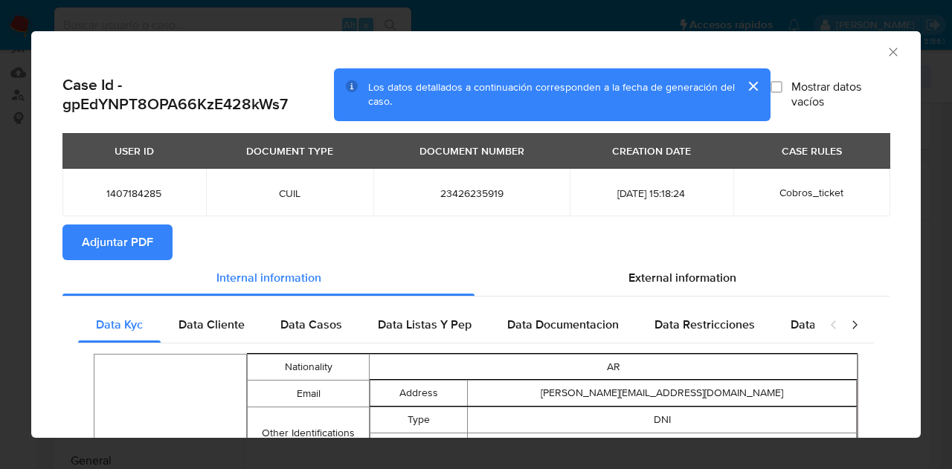
click at [132, 236] on span "Adjuntar PDF" at bounding box center [117, 242] width 71 height 33
click at [886, 51] on icon "Cerrar ventana" at bounding box center [893, 52] width 15 height 15
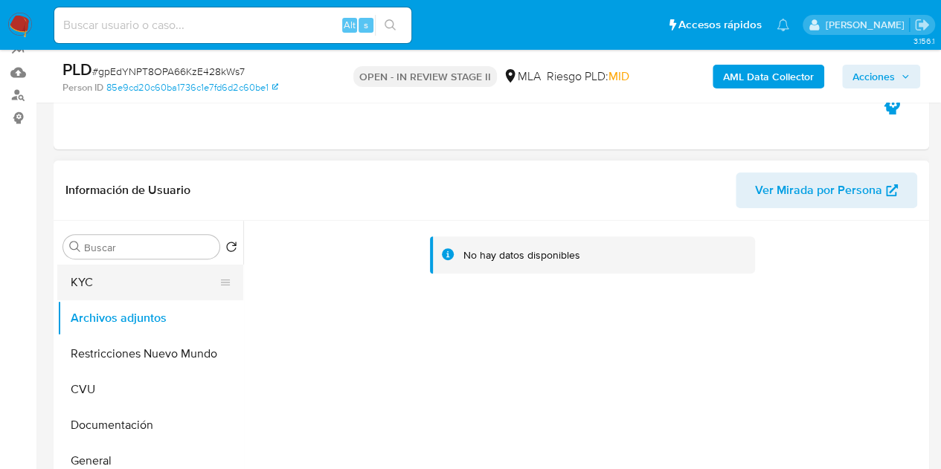
drag, startPoint x: 122, startPoint y: 274, endPoint x: 186, endPoint y: 264, distance: 64.7
click at [122, 274] on button "KYC" at bounding box center [144, 283] width 174 height 36
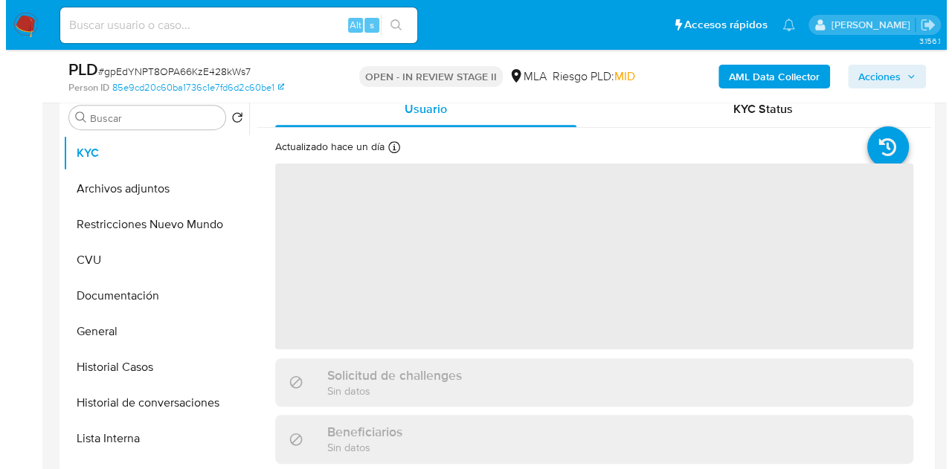
scroll to position [309, 0]
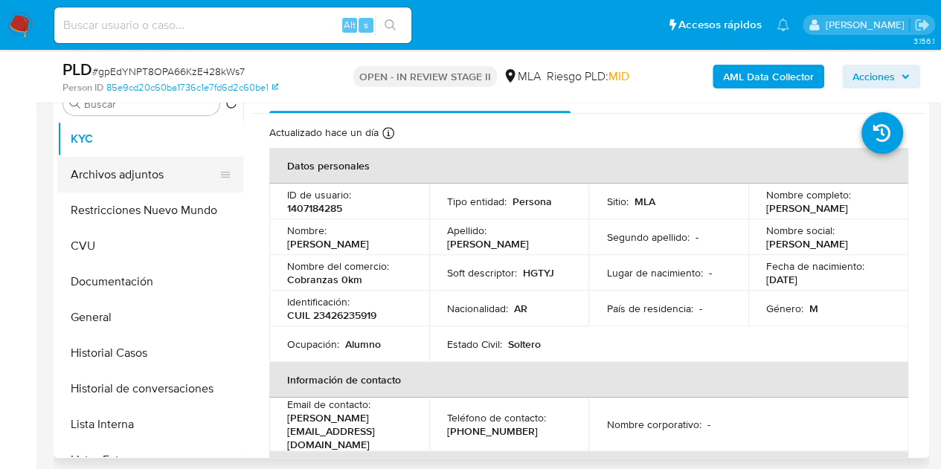
click at [136, 162] on button "Archivos adjuntos" at bounding box center [144, 175] width 174 height 36
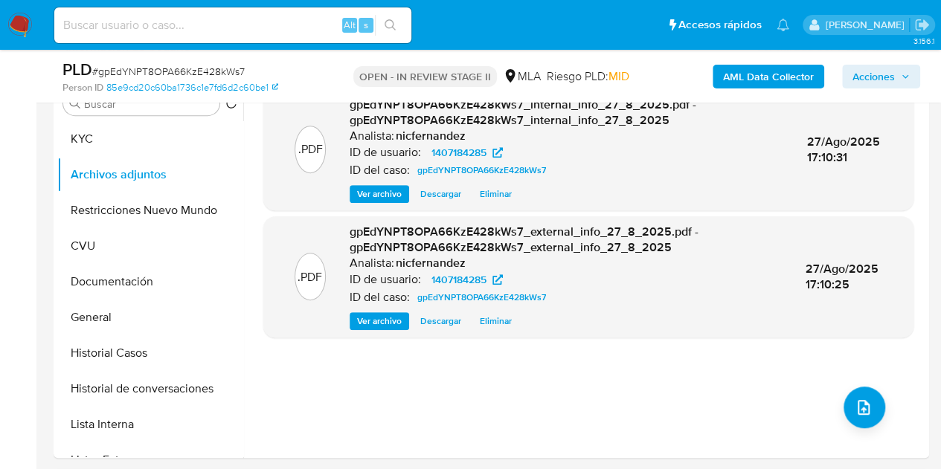
drag, startPoint x: 274, startPoint y: 421, endPoint x: 299, endPoint y: 409, distance: 27.9
click at [275, 420] on div ".PDF gpEdYNPT8OPA66KzE428kWs7_internal_info_27_8_2025.pdf - gpEdYNPT8OPA66KzE42…" at bounding box center [588, 267] width 650 height 357
click at [877, 401] on div ".PDF gpEdYNPT8OPA66KzE428kWs7_internal_info_27_8_2025.pdf - gpEdYNPT8OPA66KzE42…" at bounding box center [588, 267] width 650 height 357
click at [846, 381] on div ".PDF gpEdYNPT8OPA66KzE428kWs7_internal_info_27_8_2025.pdf - gpEdYNPT8OPA66KzE42…" at bounding box center [588, 267] width 650 height 357
click at [863, 402] on icon "upload-file" at bounding box center [863, 408] width 18 height 18
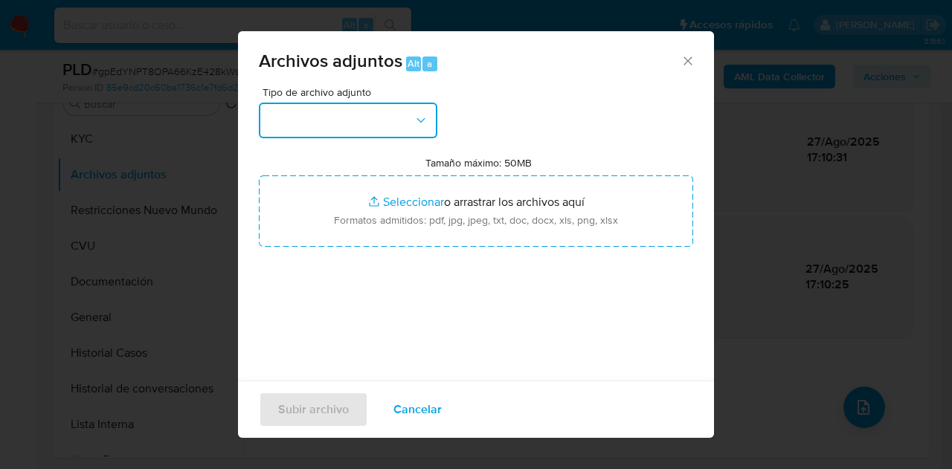
click at [396, 129] on button "button" at bounding box center [348, 121] width 178 height 36
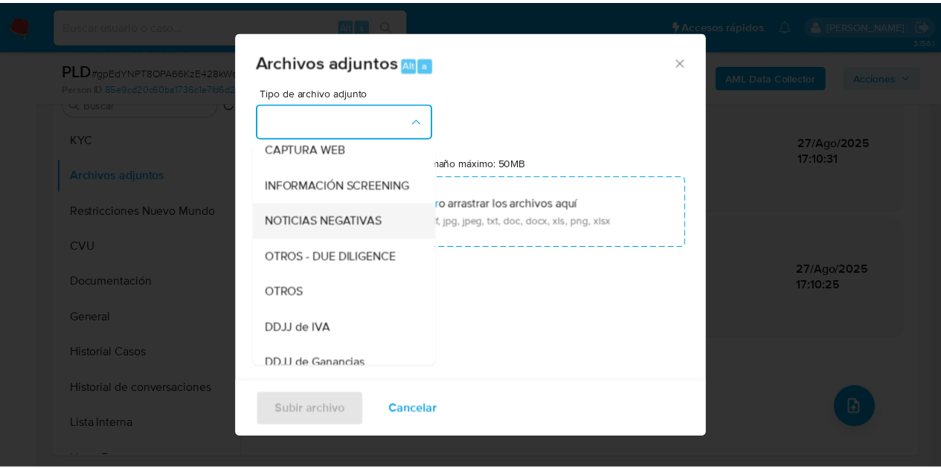
scroll to position [157, 0]
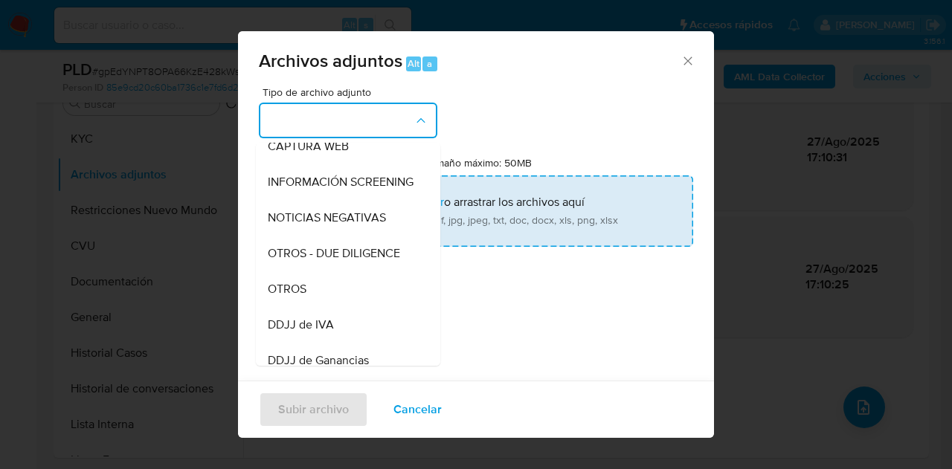
drag, startPoint x: 312, startPoint y: 294, endPoint x: 369, endPoint y: 245, distance: 74.4
click at [312, 292] on div "OTROS" at bounding box center [344, 289] width 152 height 36
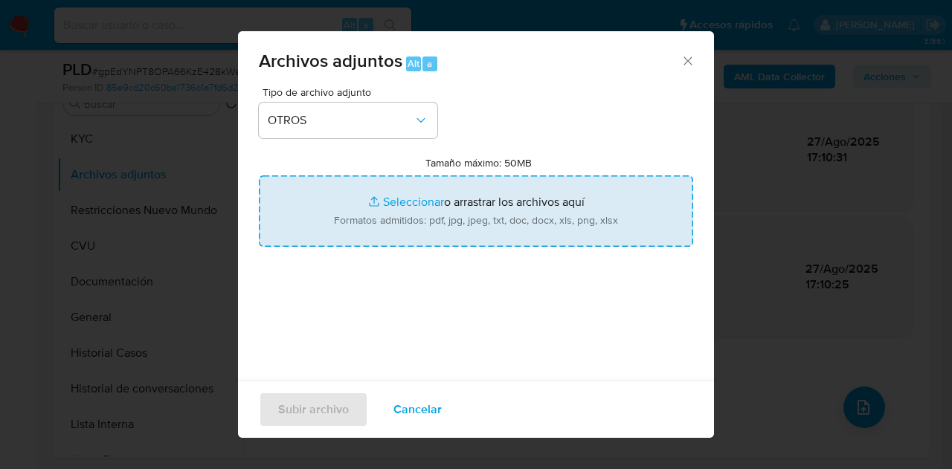
click at [387, 199] on input "Tamaño máximo: 50MB Seleccionar archivos" at bounding box center [476, 210] width 434 height 71
type input "C:\fakepath\Caselog gpEdYNPT8OPA66KzE428kWs7_2025_08_18_18_47_36.docx"
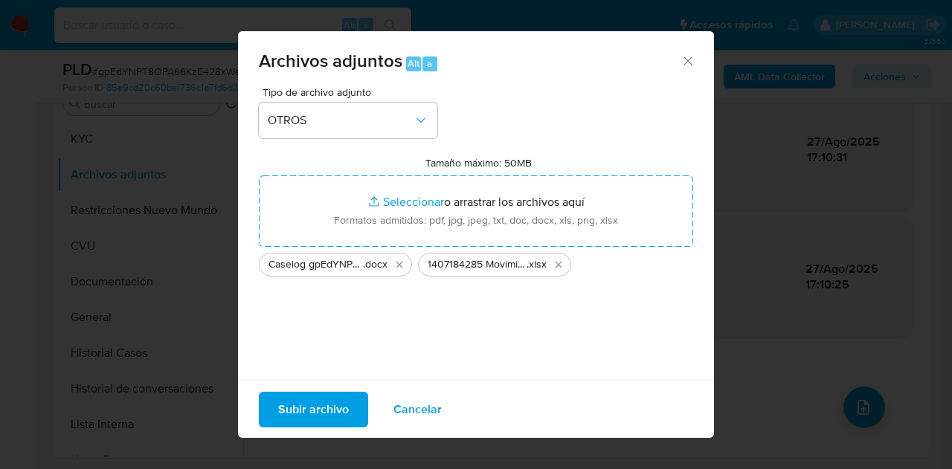
click at [345, 404] on span "Subir archivo" at bounding box center [313, 409] width 71 height 33
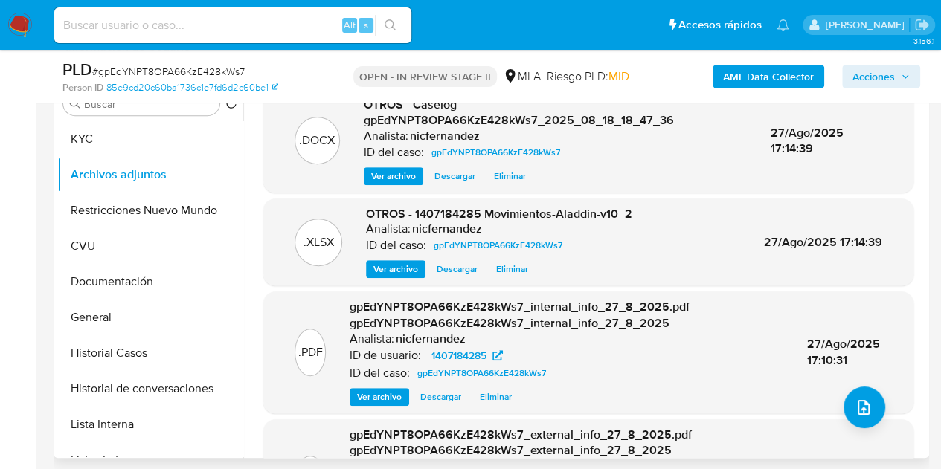
click at [126, 402] on button "Historial de conversaciones" at bounding box center [144, 389] width 174 height 36
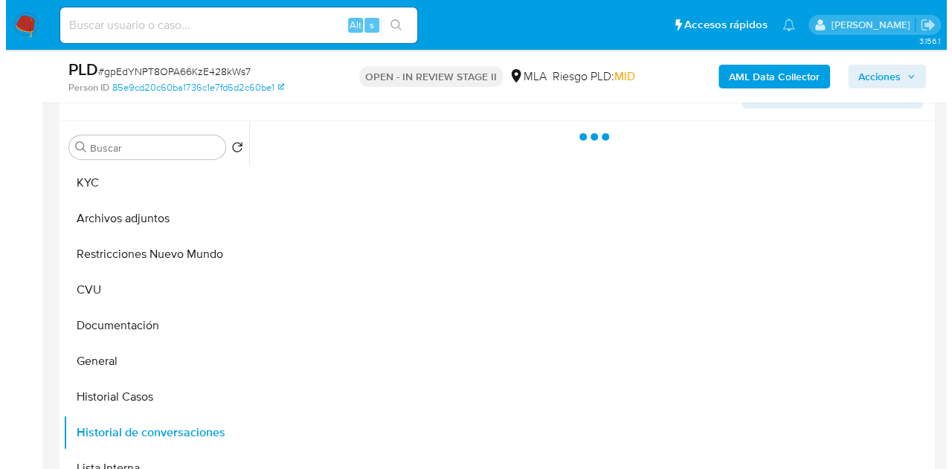
scroll to position [261, 0]
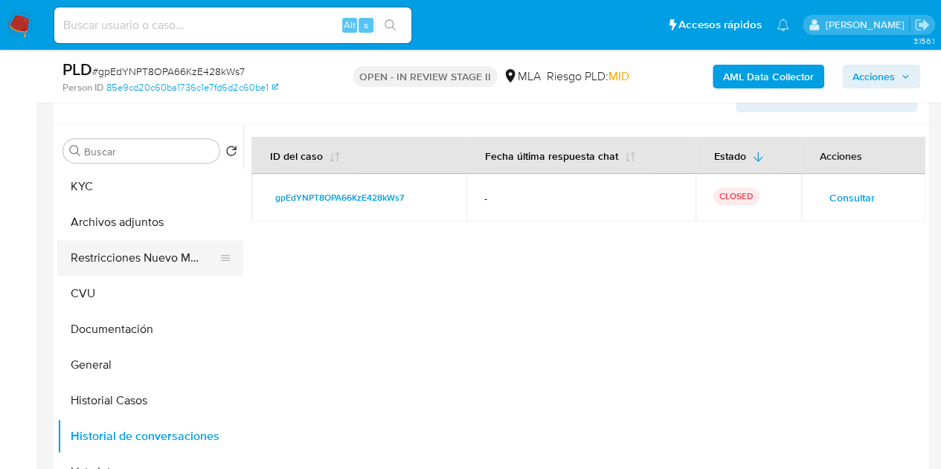
click at [139, 254] on button "Restricciones Nuevo Mundo" at bounding box center [144, 258] width 174 height 36
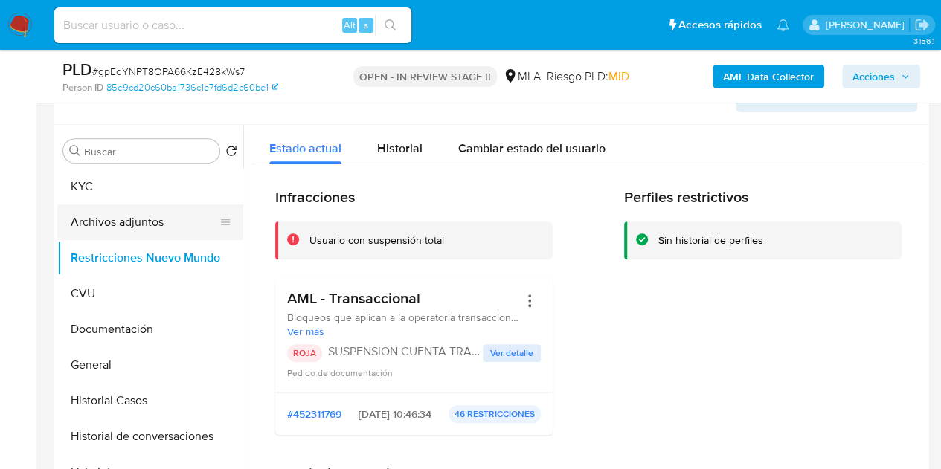
click at [83, 218] on button "Archivos adjuntos" at bounding box center [144, 222] width 174 height 36
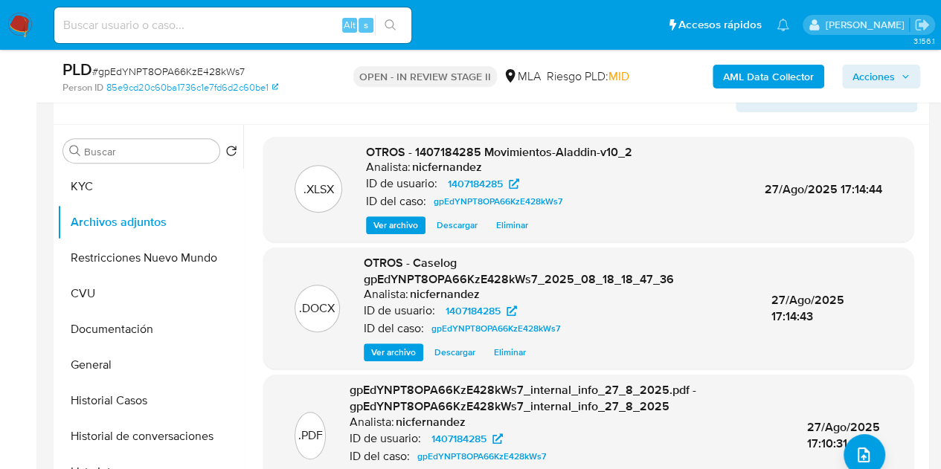
click at [396, 345] on span "Ver archivo" at bounding box center [393, 352] width 45 height 15
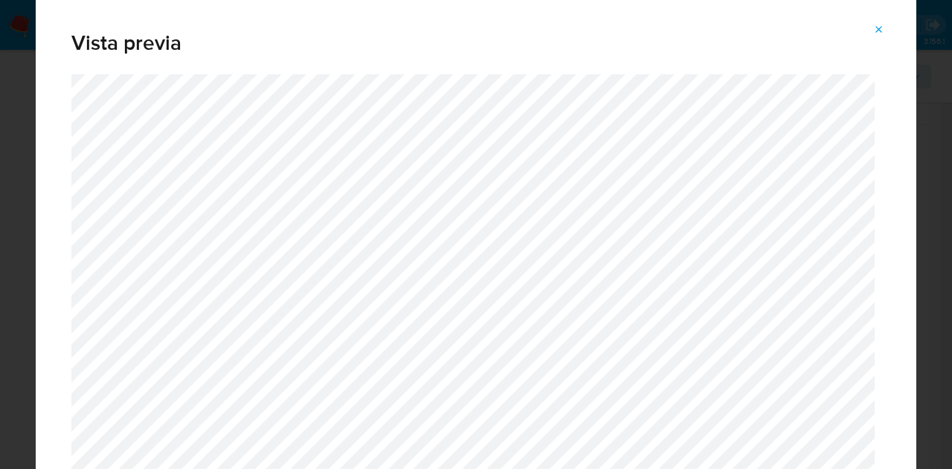
drag, startPoint x: 916, startPoint y: 43, endPoint x: 922, endPoint y: 72, distance: 29.6
click at [922, 72] on div "Vista previa" at bounding box center [476, 234] width 952 height 469
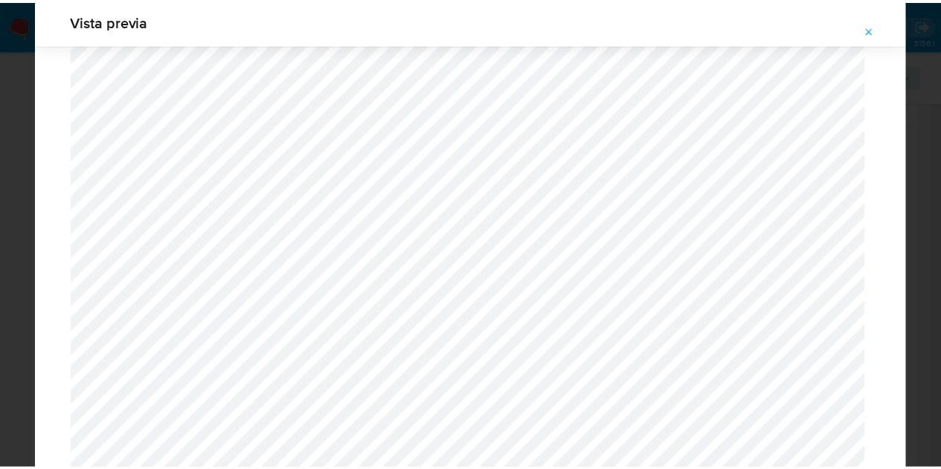
scroll to position [0, 0]
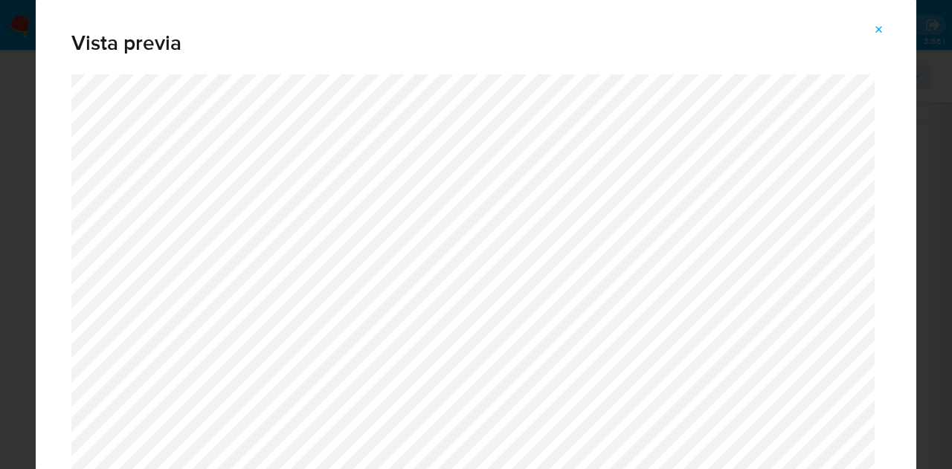
click at [878, 33] on icon "Attachment preview" at bounding box center [879, 30] width 12 height 12
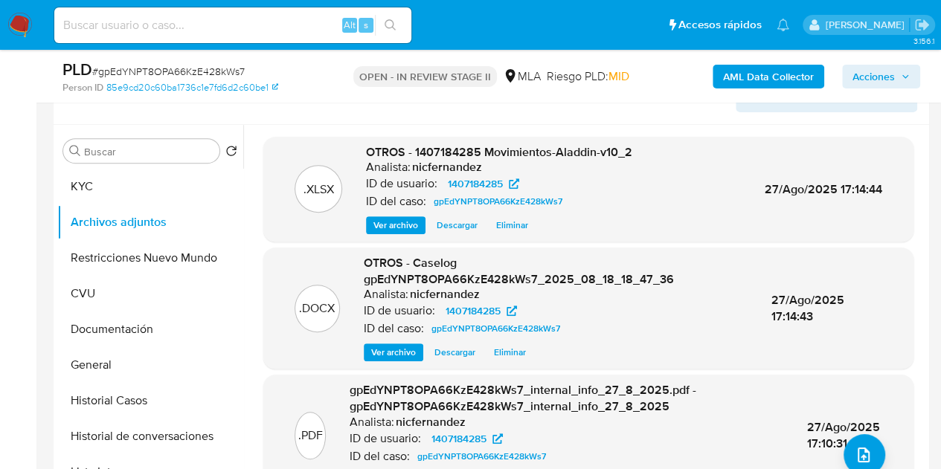
scroll to position [7, 0]
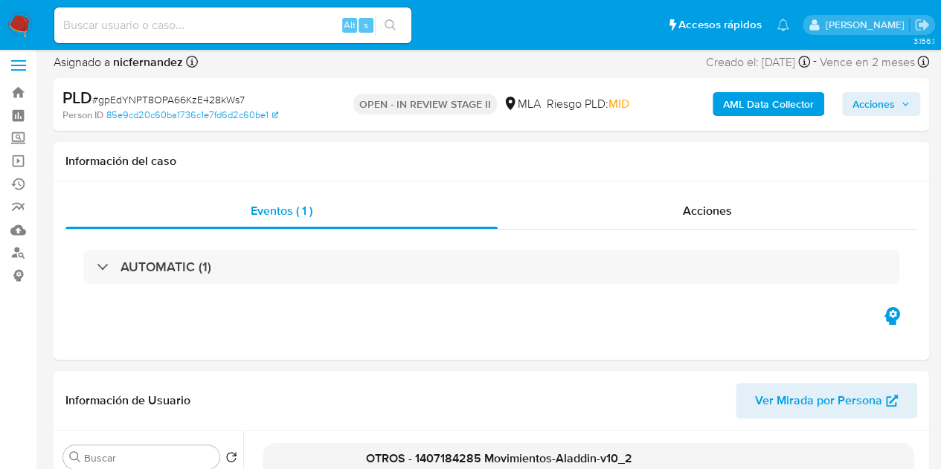
drag, startPoint x: 871, startPoint y: 108, endPoint x: 852, endPoint y: 115, distance: 20.0
click at [869, 108] on span "Acciones" at bounding box center [873, 104] width 42 height 24
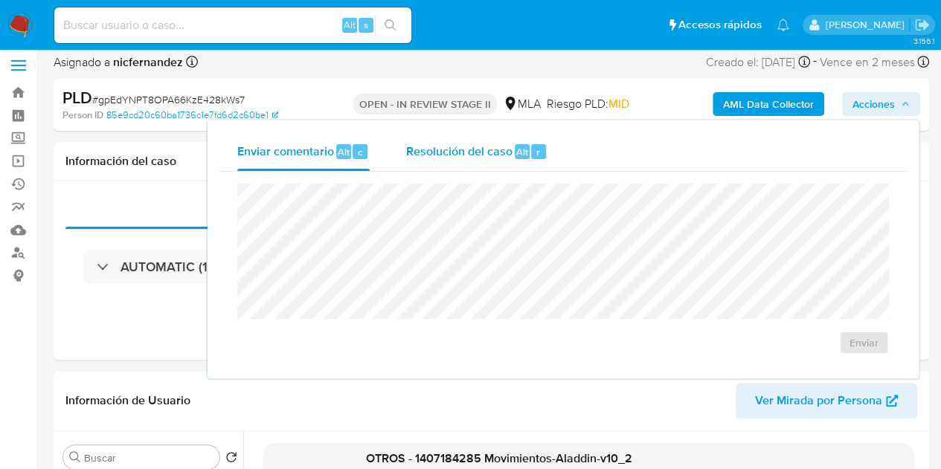
click at [437, 149] on span "Resolución del caso" at bounding box center [458, 151] width 106 height 17
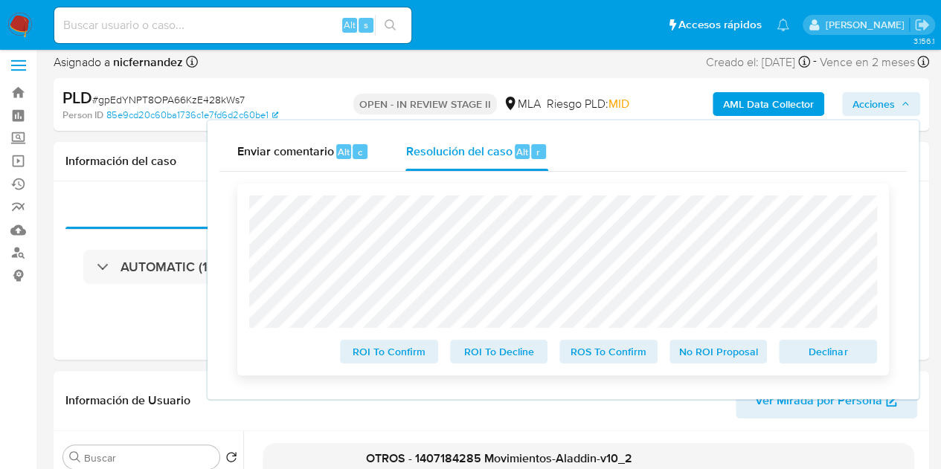
click at [815, 349] on span "Declinar" at bounding box center [827, 351] width 77 height 21
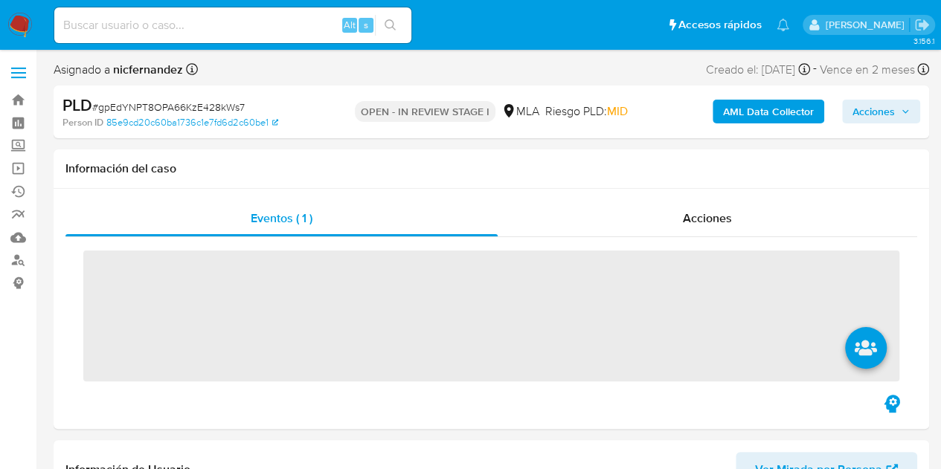
click at [878, 102] on span "Acciones" at bounding box center [873, 112] width 42 height 24
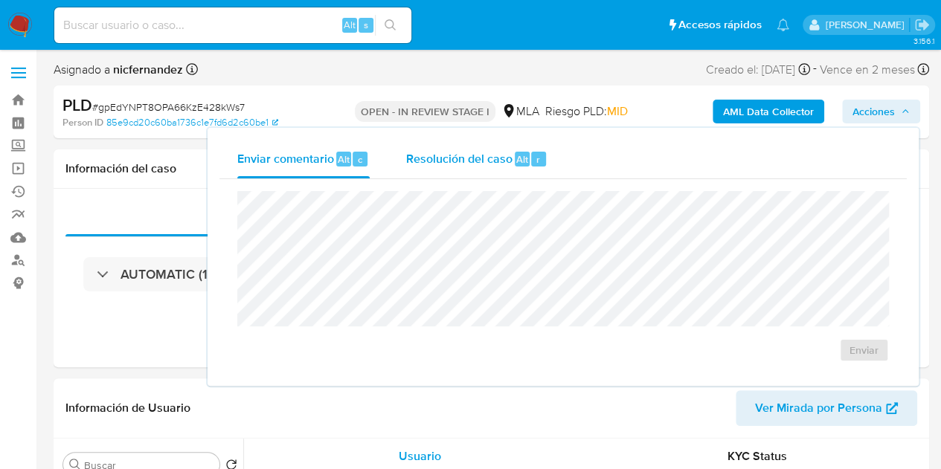
drag, startPoint x: 441, startPoint y: 161, endPoint x: 446, endPoint y: 175, distance: 14.4
click at [443, 167] on div "Resolución del caso Alt r" at bounding box center [476, 159] width 142 height 39
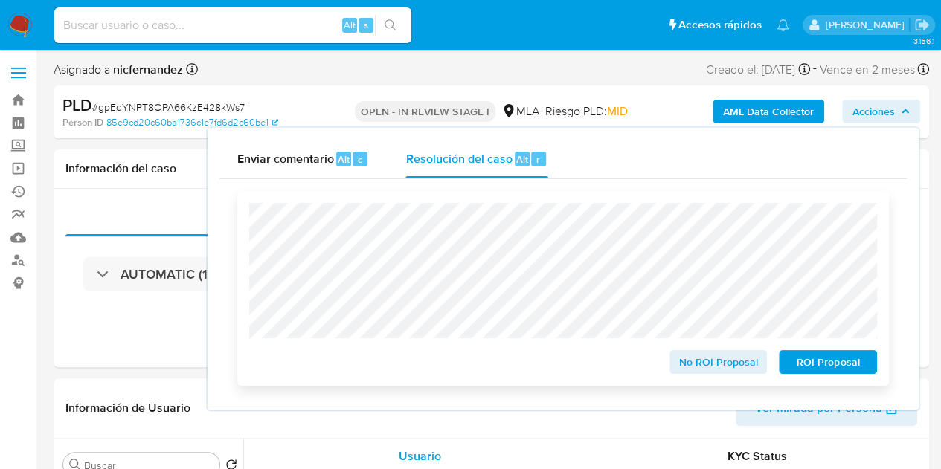
select select "10"
click at [798, 364] on span "ROI Proposal" at bounding box center [827, 362] width 77 height 21
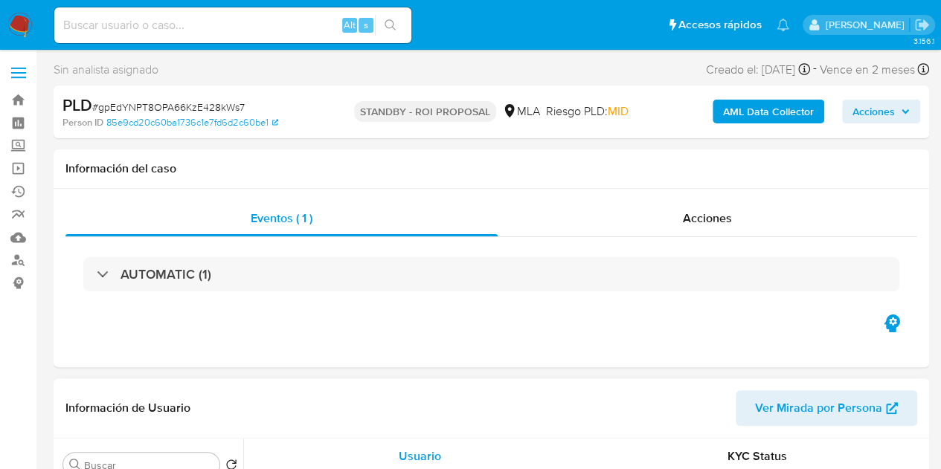
select select "10"
click at [302, 416] on header "Información de Usuario Ver Mirada por Persona" at bounding box center [490, 408] width 851 height 36
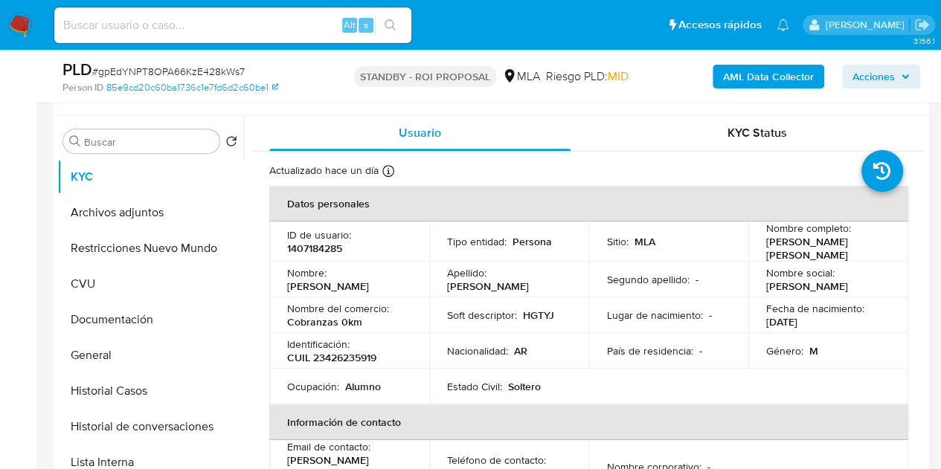
scroll to position [274, 0]
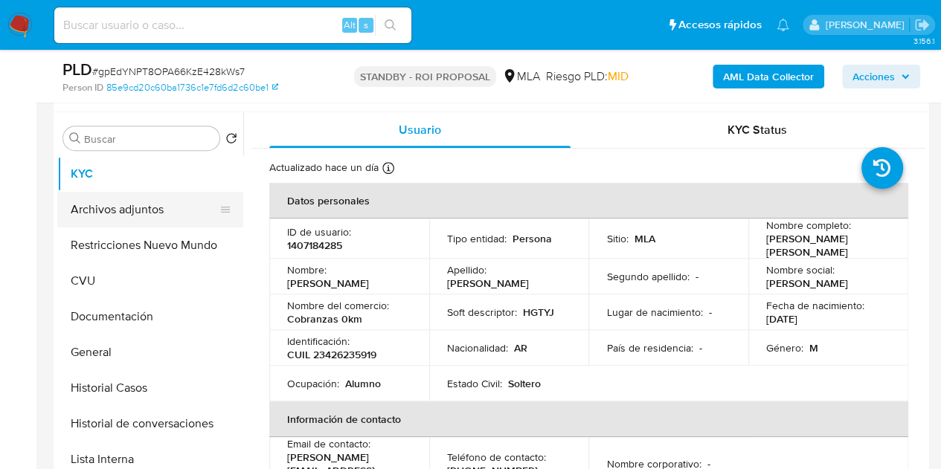
click at [155, 210] on button "Archivos adjuntos" at bounding box center [144, 210] width 174 height 36
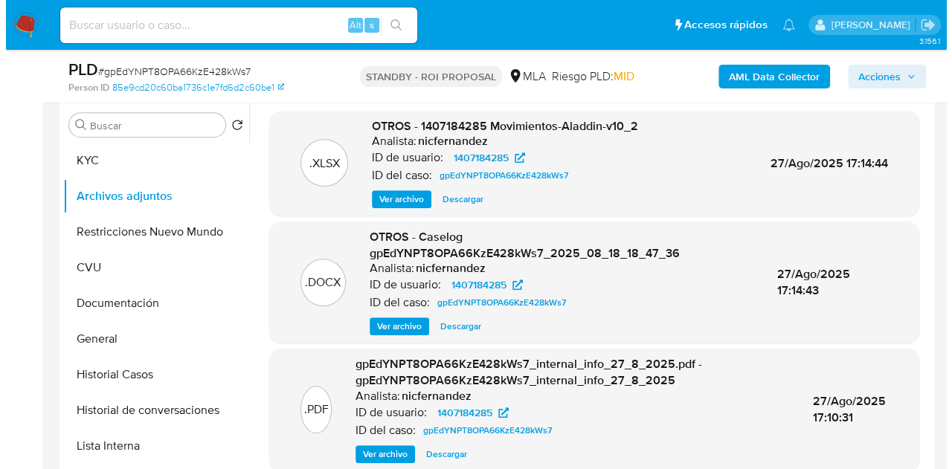
scroll to position [290, 0]
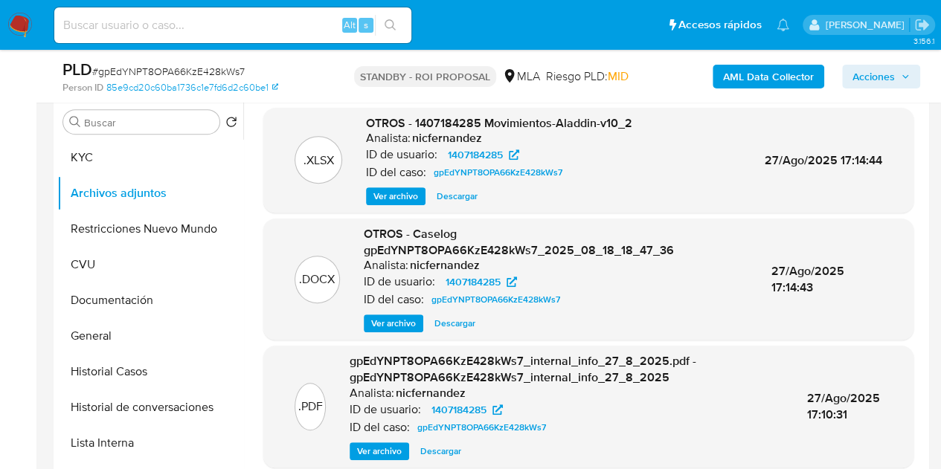
click at [406, 312] on div "OTROS - Caselog gpEdYNPT8OPA66KzE428kWs7_2025_08_18_18_47_36 Analista: nicferna…" at bounding box center [556, 279] width 384 height 106
click at [400, 321] on span "Ver archivo" at bounding box center [393, 323] width 45 height 15
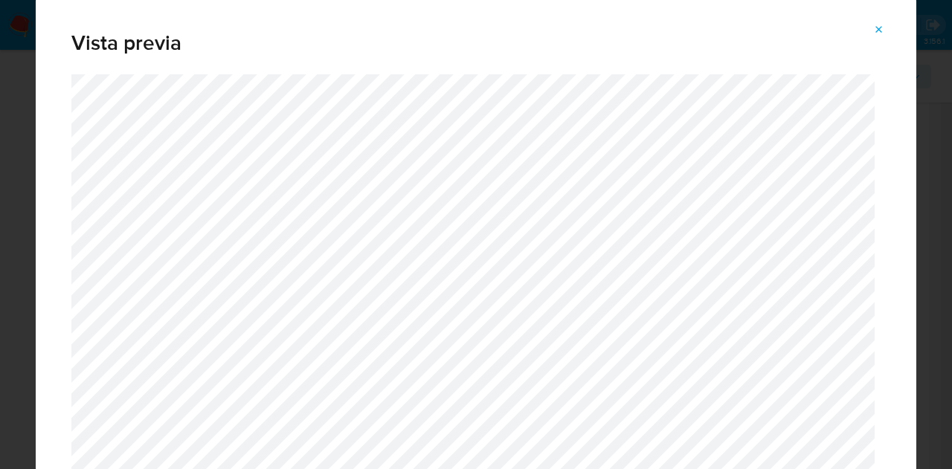
drag, startPoint x: 916, startPoint y: 39, endPoint x: 921, endPoint y: 128, distance: 88.6
click at [921, 128] on div "Vista previa" at bounding box center [476, 234] width 952 height 469
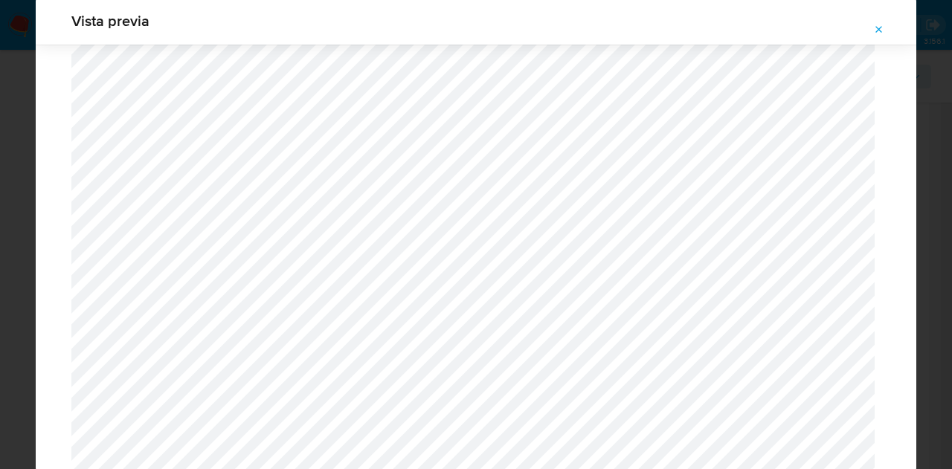
scroll to position [1406, 0]
click at [878, 30] on icon "Attachment preview" at bounding box center [879, 29] width 7 height 7
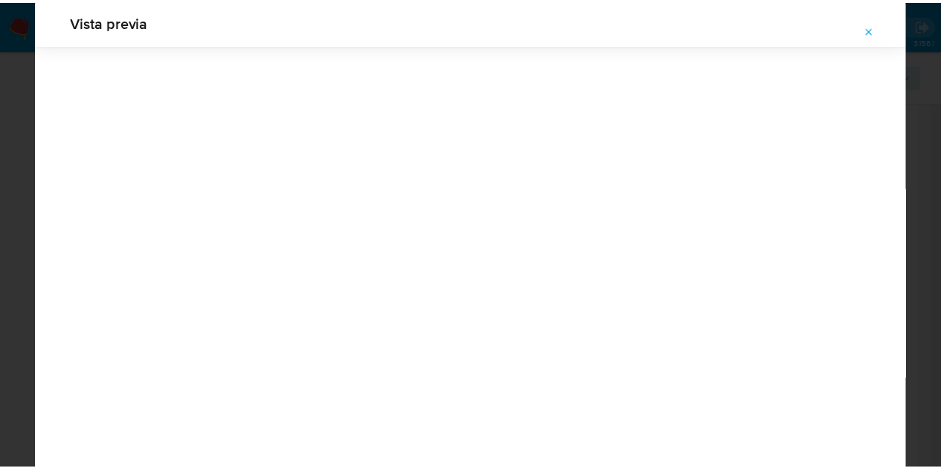
scroll to position [48, 0]
